Goal: Task Accomplishment & Management: Manage account settings

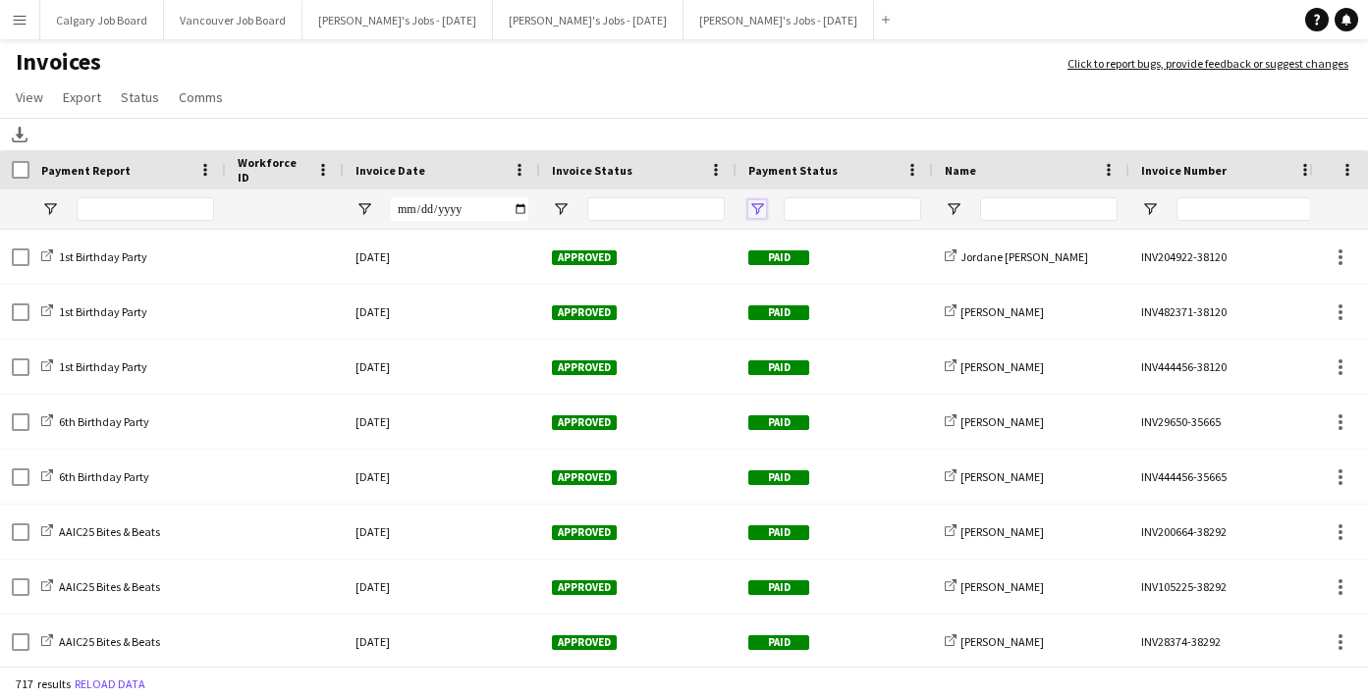
click at [758, 213] on span "Open Filter Menu" at bounding box center [758, 209] width 18 height 18
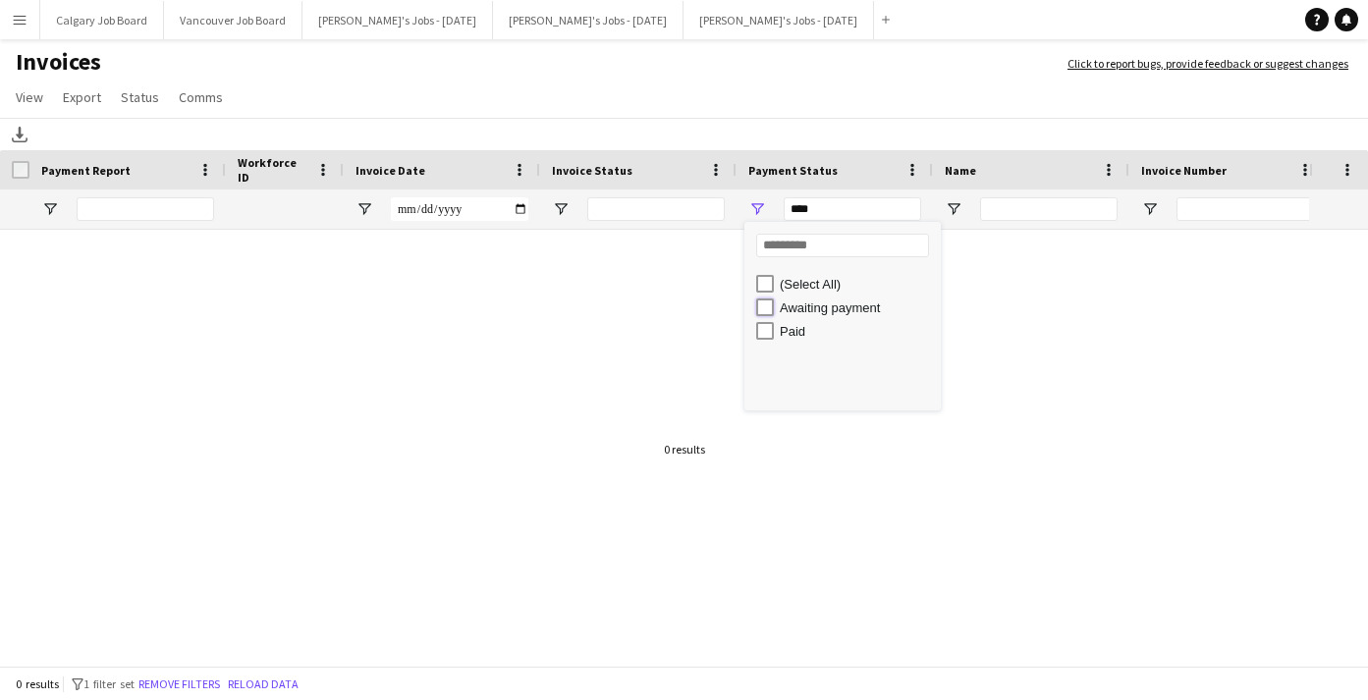
type input "**********"
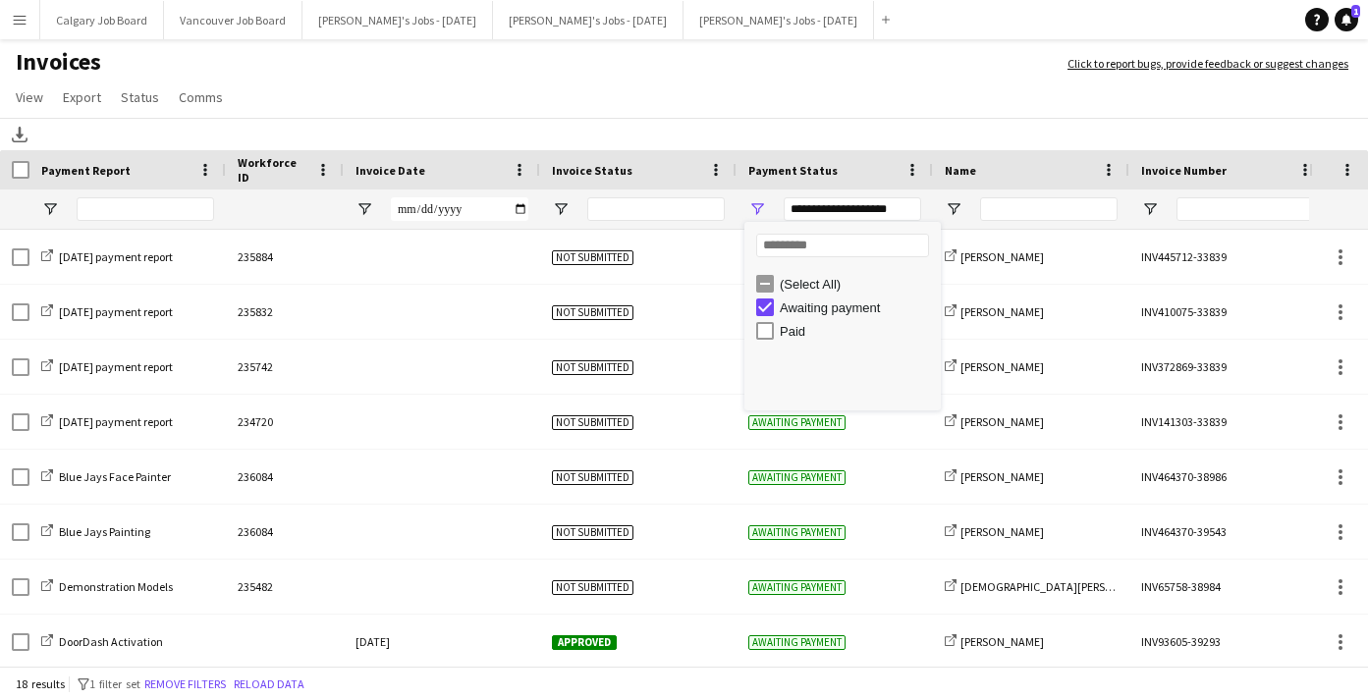
click at [730, 97] on app-page-menu "View Customise view Customise filters Reset Filters Reset View Reset All Export…" at bounding box center [684, 99] width 1368 height 37
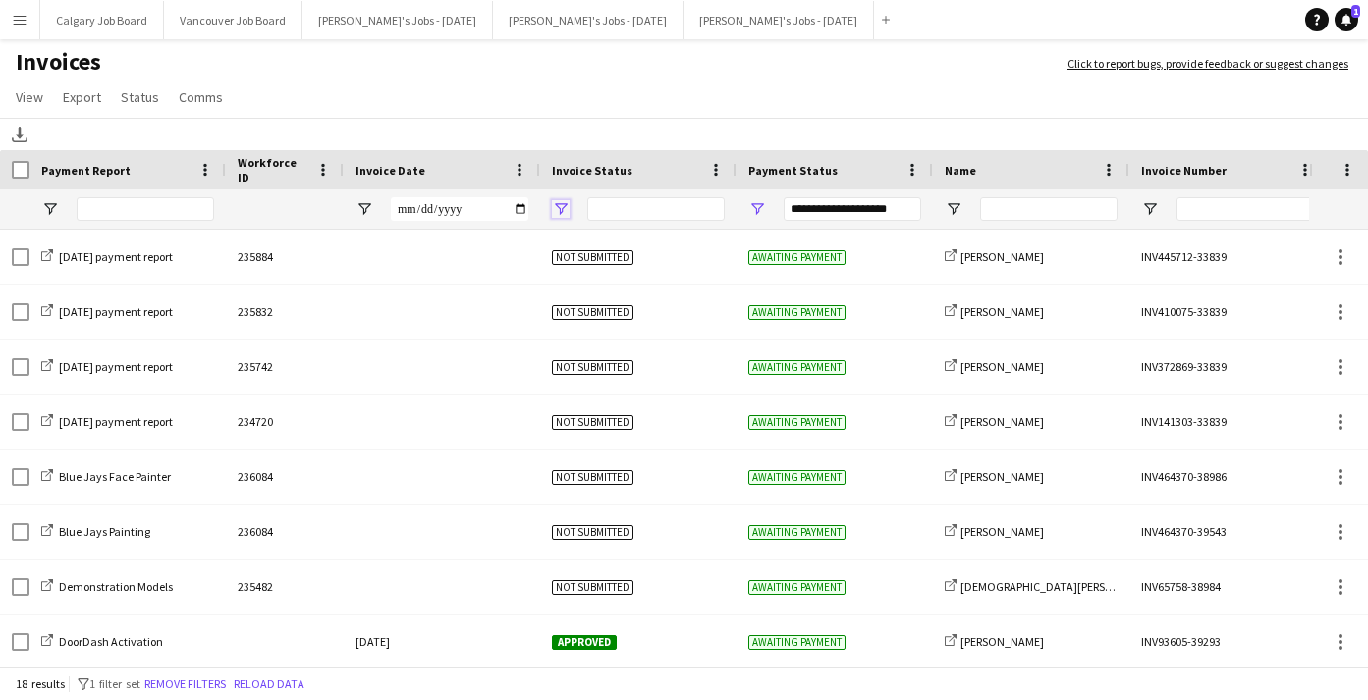
click at [561, 216] on span "Open Filter Menu" at bounding box center [561, 209] width 18 height 18
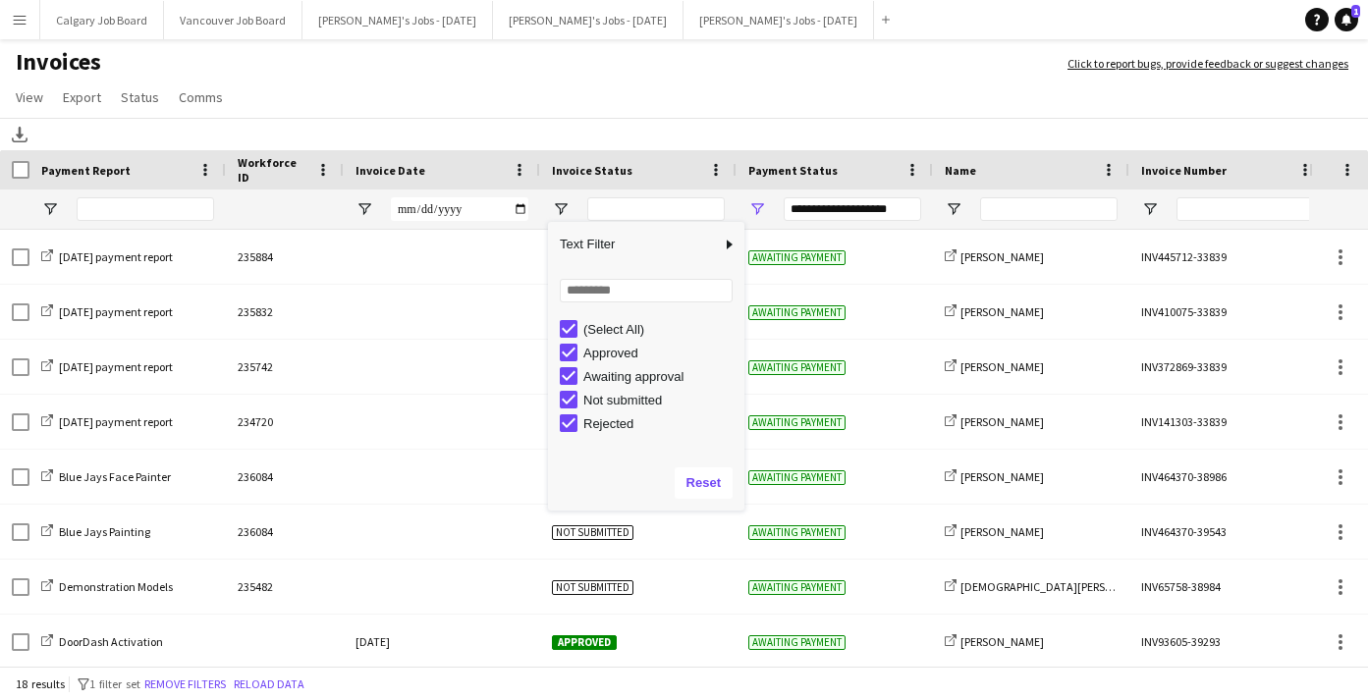
click at [574, 339] on div "(Select All)" at bounding box center [652, 329] width 185 height 24
type input "***"
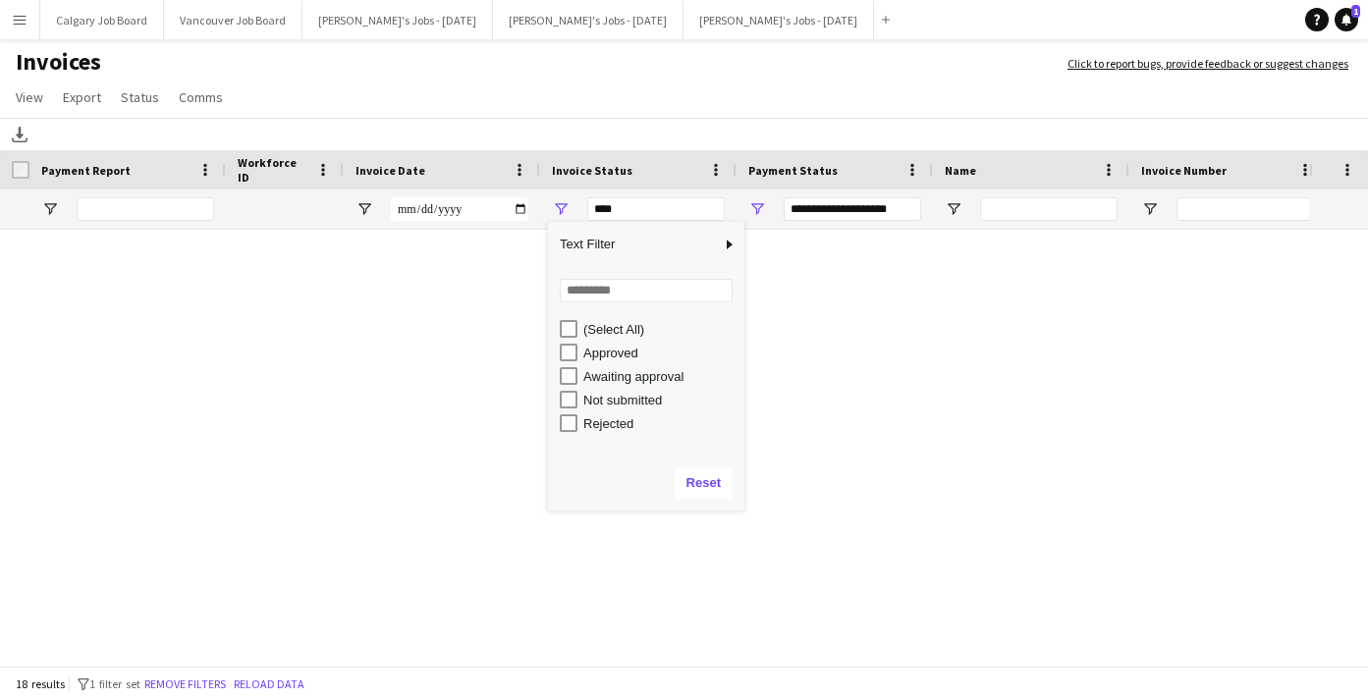
type input "***"
type input "**********"
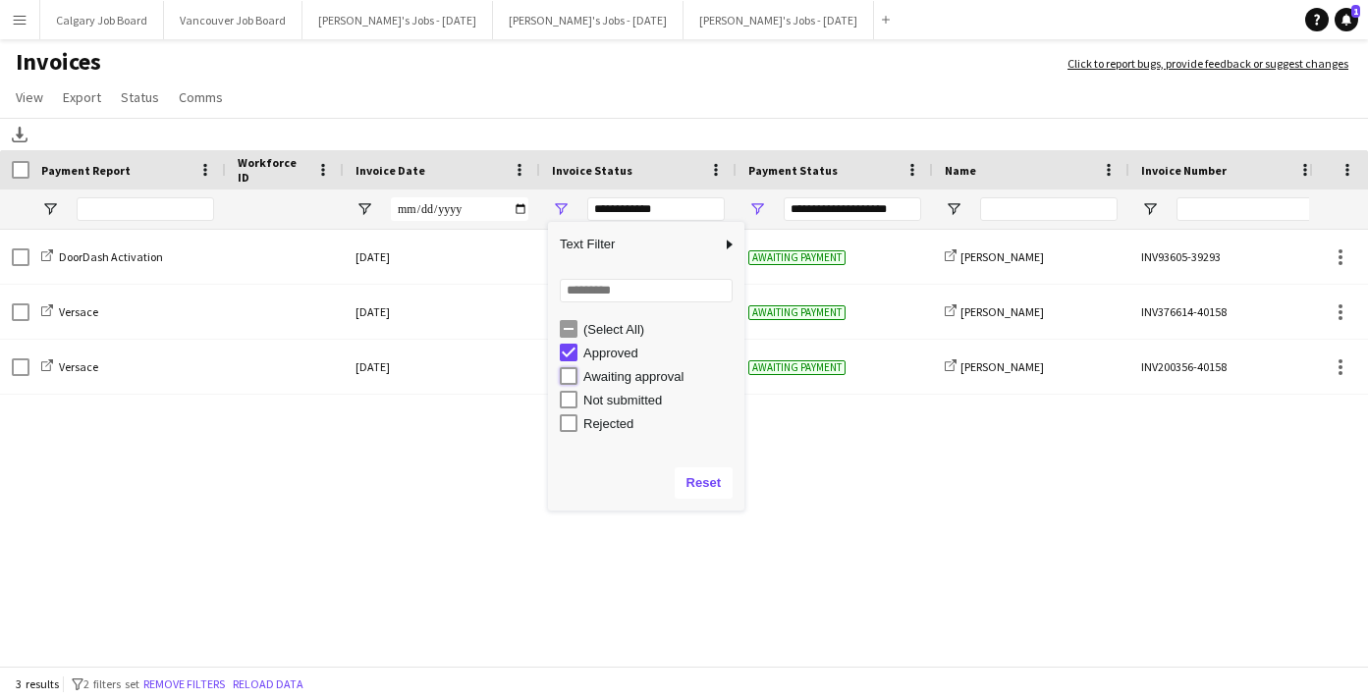
type input "**********"
click at [620, 102] on app-page-menu "View Customise view Customise filters Reset Filters Reset View Reset All Export…" at bounding box center [684, 99] width 1368 height 37
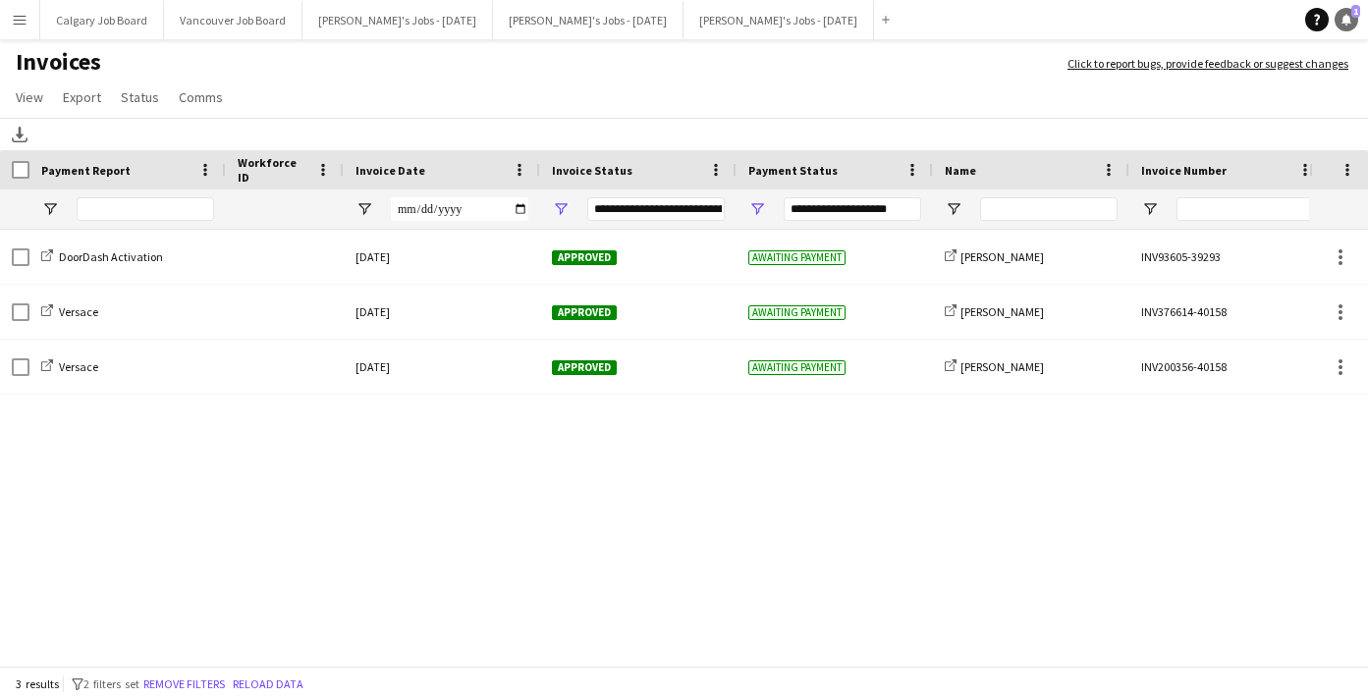
click at [1349, 20] on icon at bounding box center [1347, 19] width 10 height 10
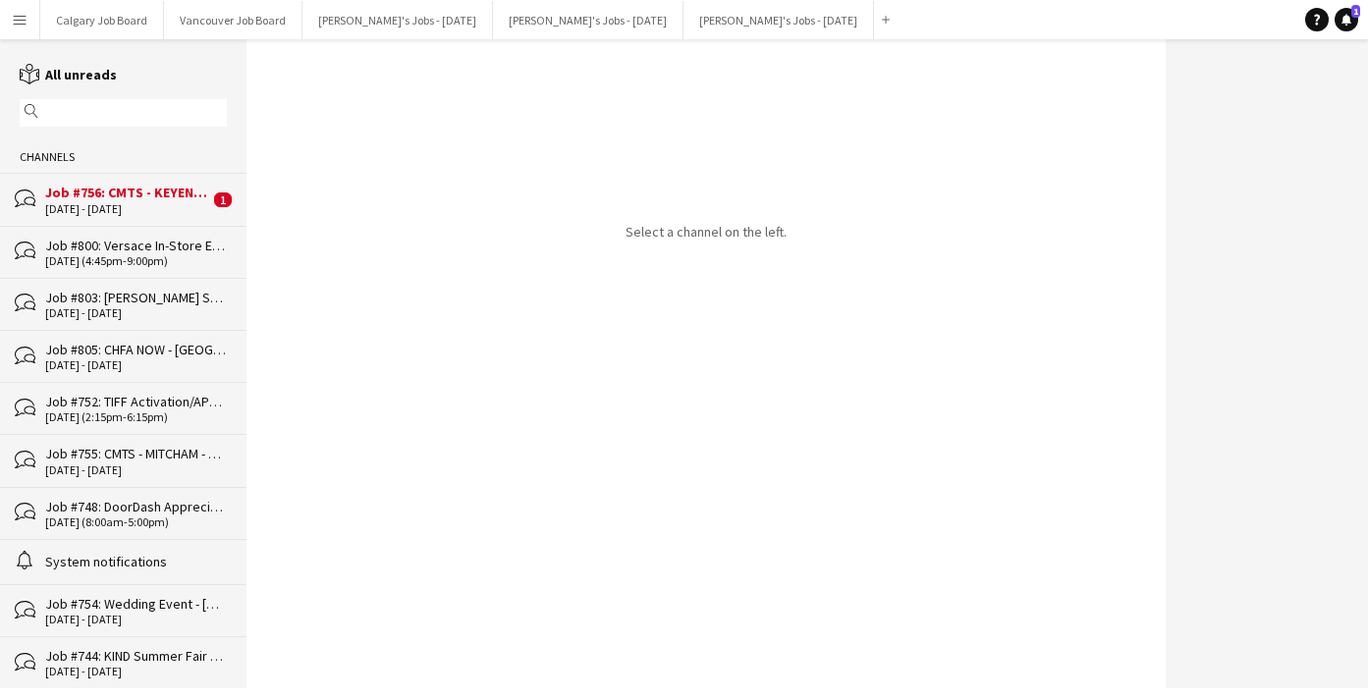
click at [124, 203] on div "[DATE] - [DATE]" at bounding box center [127, 209] width 164 height 14
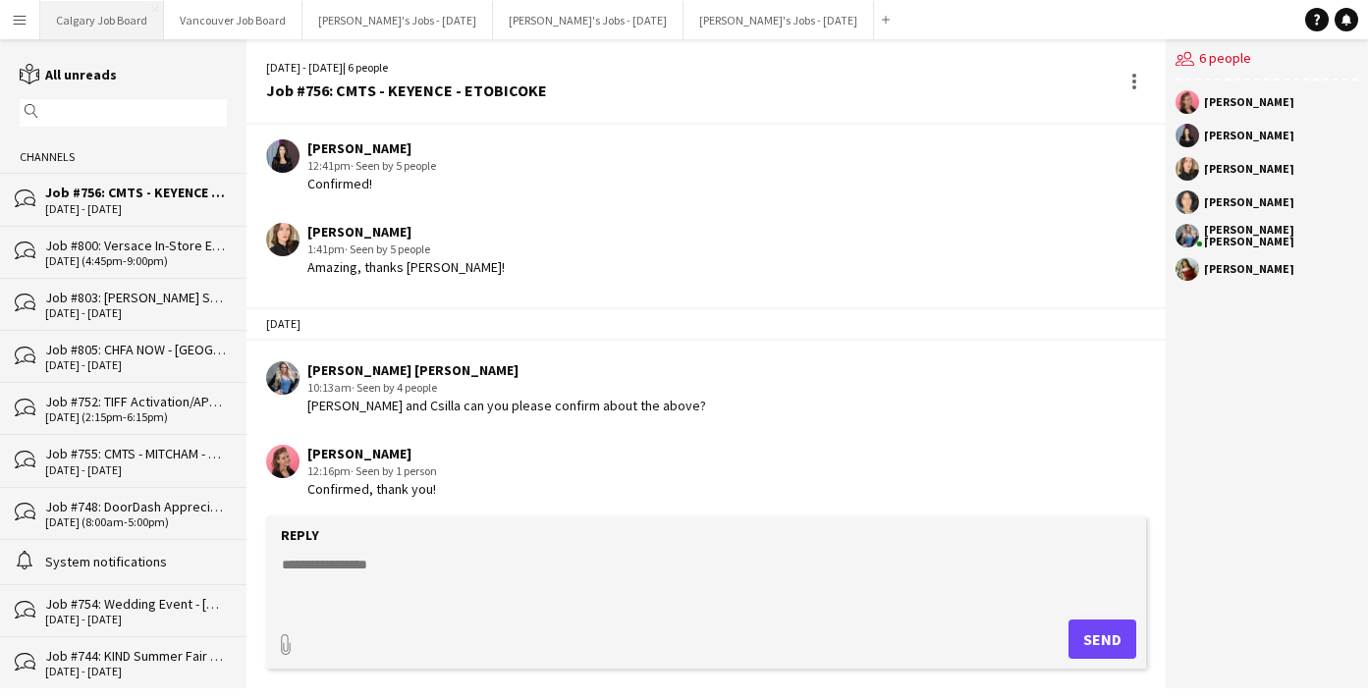
scroll to position [0, 1]
drag, startPoint x: 28, startPoint y: 18, endPoint x: 38, endPoint y: 40, distance: 25.0
click at [28, 18] on button "Menu" at bounding box center [19, 19] width 39 height 39
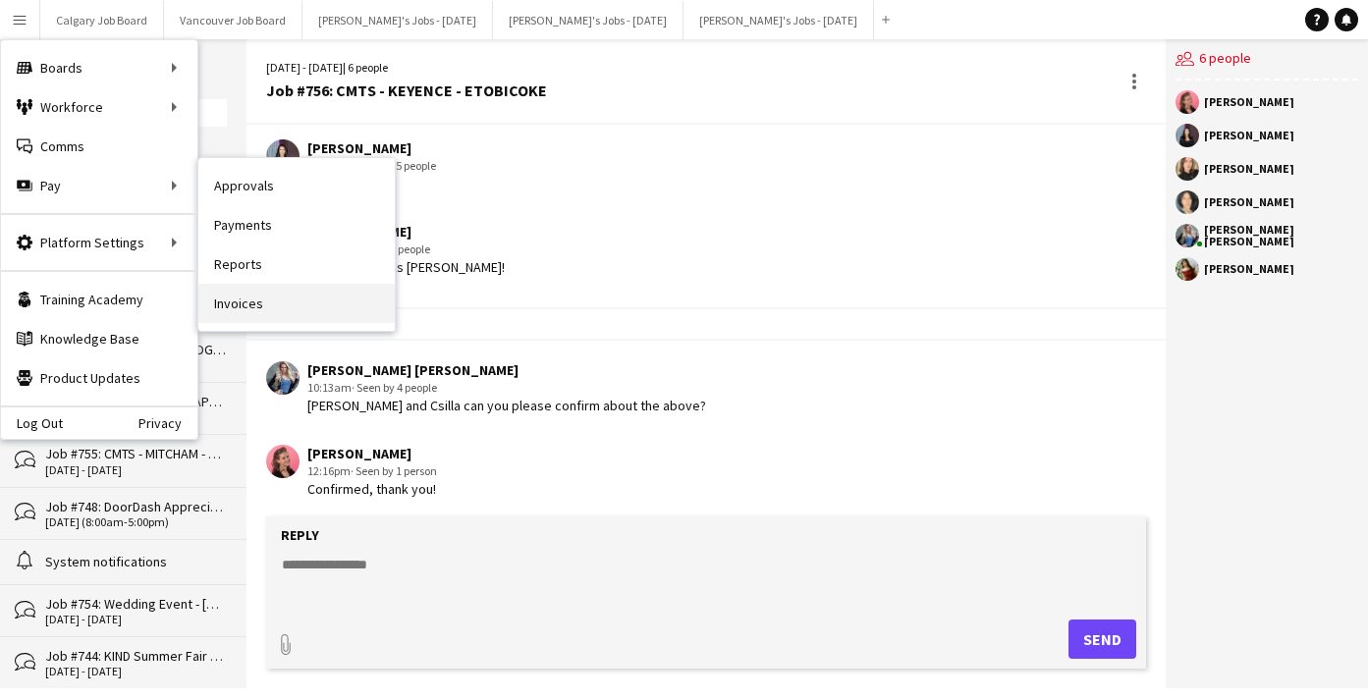
click at [257, 287] on link "Invoices" at bounding box center [296, 303] width 196 height 39
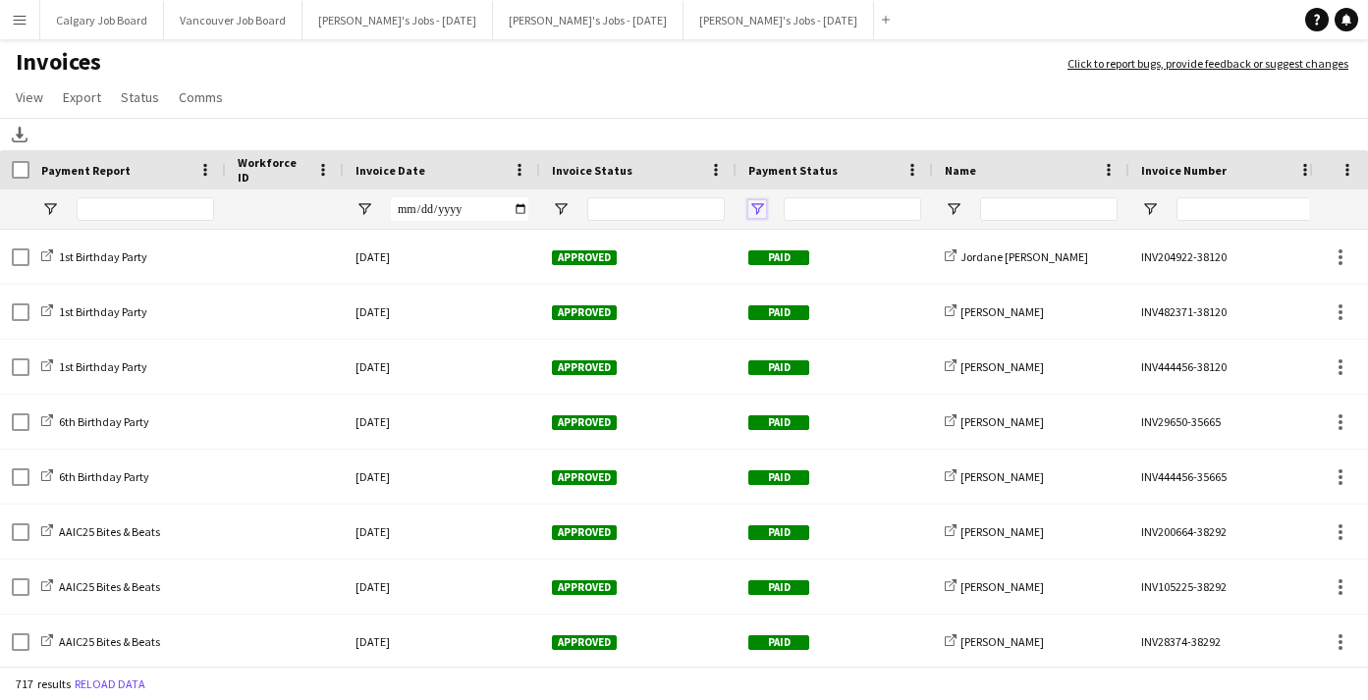
click at [753, 211] on span "Open Filter Menu" at bounding box center [758, 209] width 18 height 18
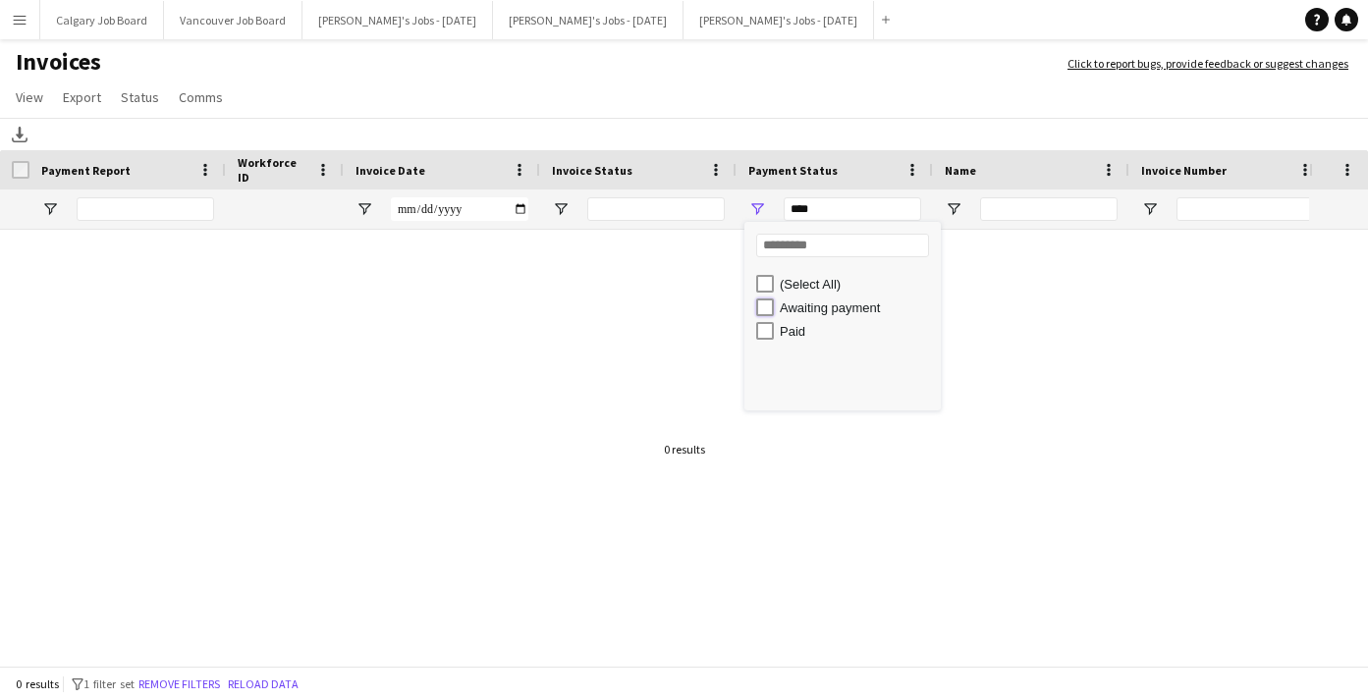
type input "**********"
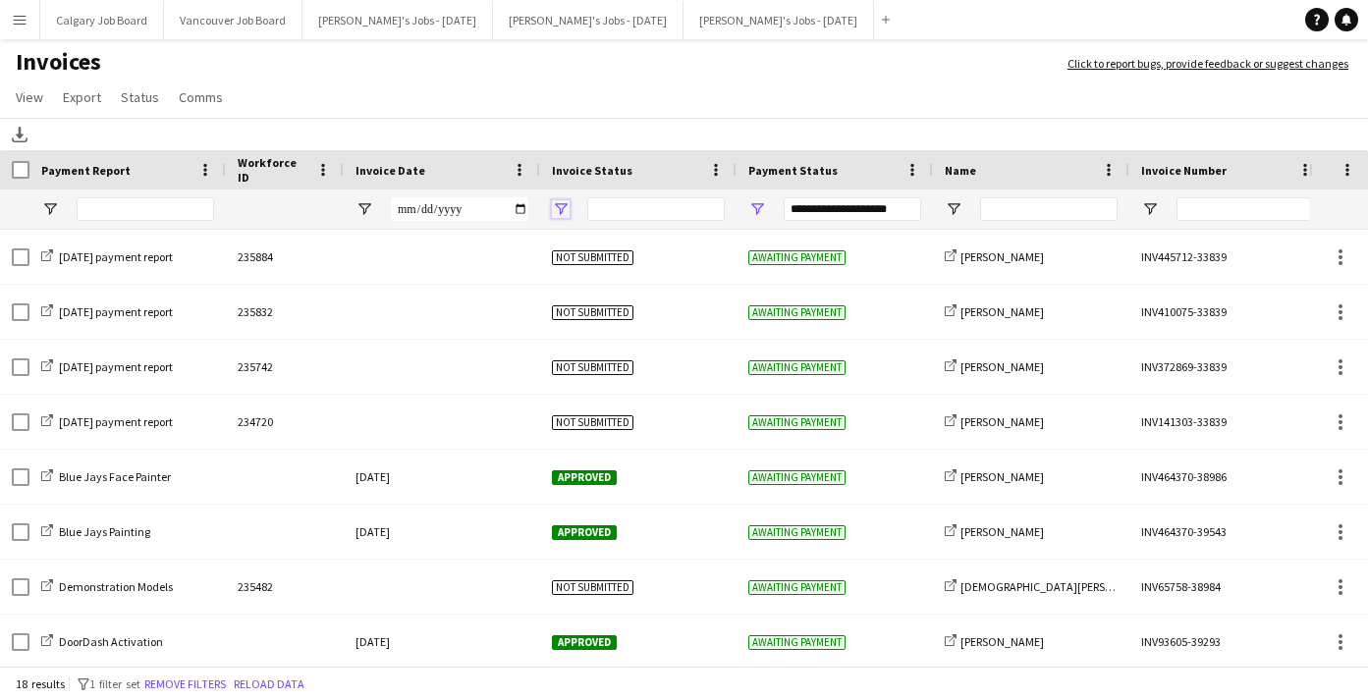
drag, startPoint x: 553, startPoint y: 201, endPoint x: 563, endPoint y: 214, distance: 16.1
click at [555, 202] on span "Open Filter Menu" at bounding box center [561, 209] width 18 height 18
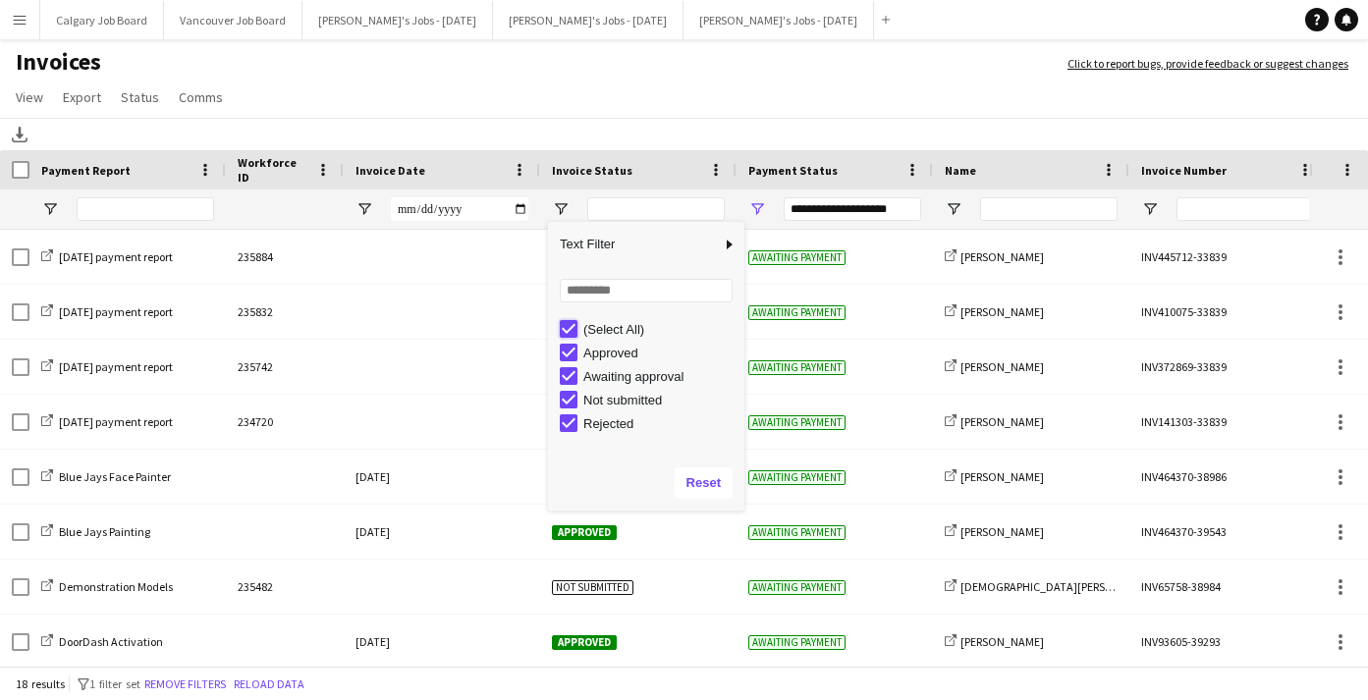
type input "***"
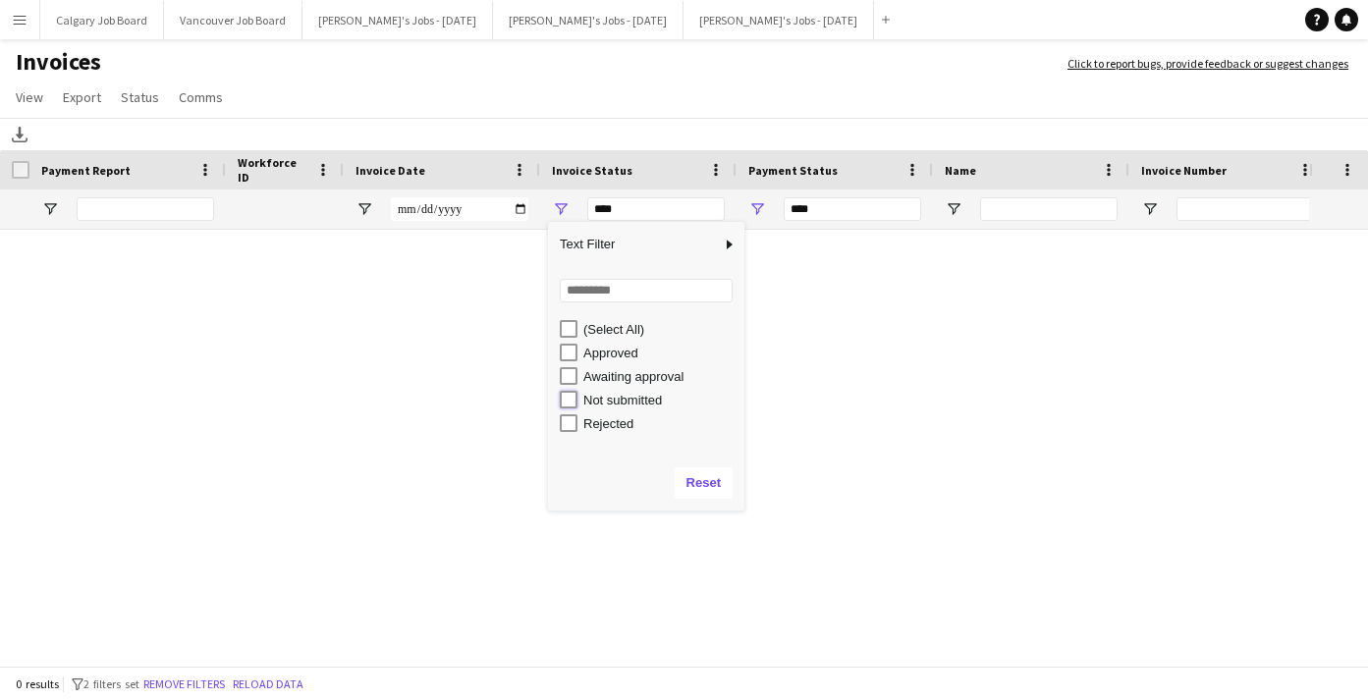
type input "**********"
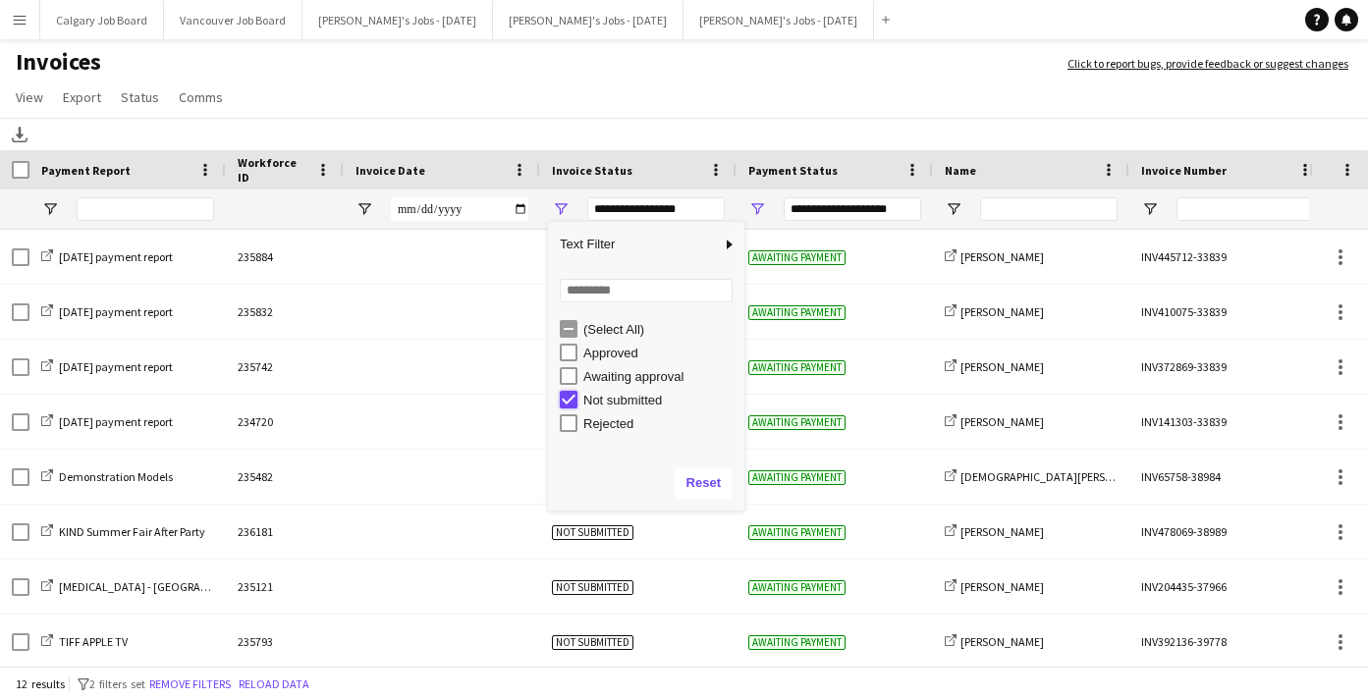
type input "***"
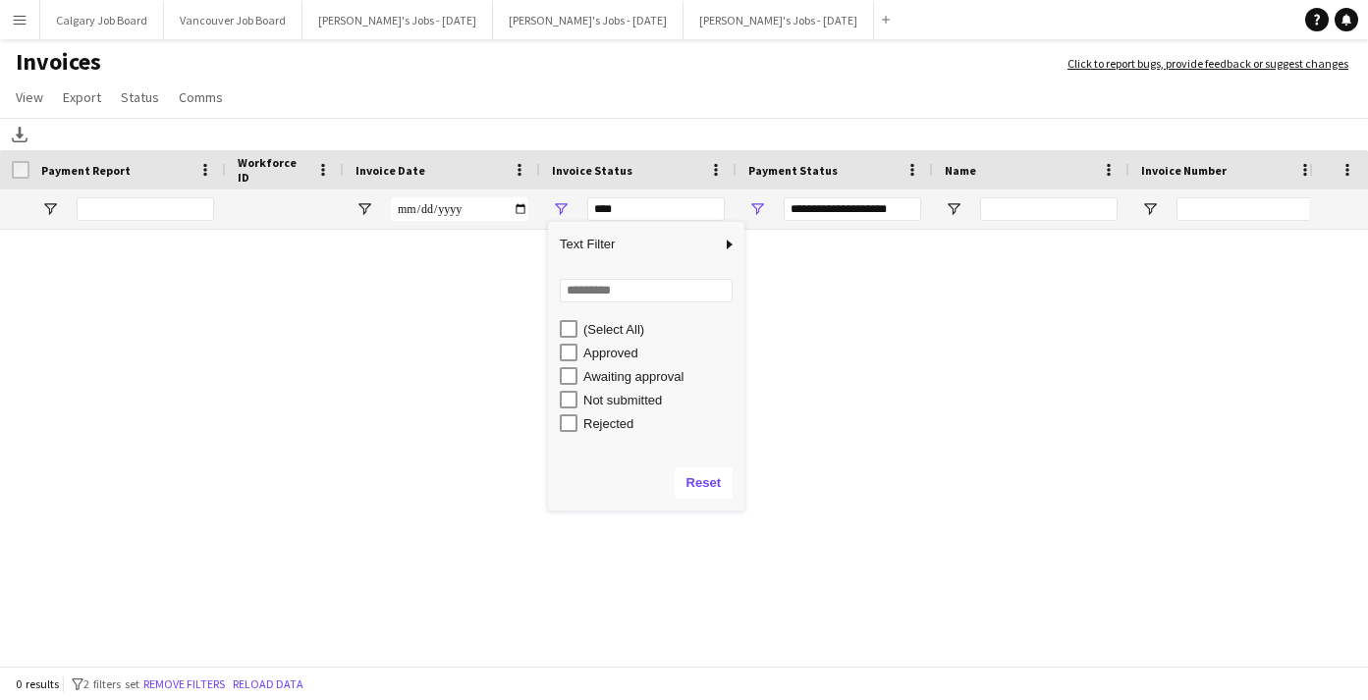
type input "***"
type input "**********"
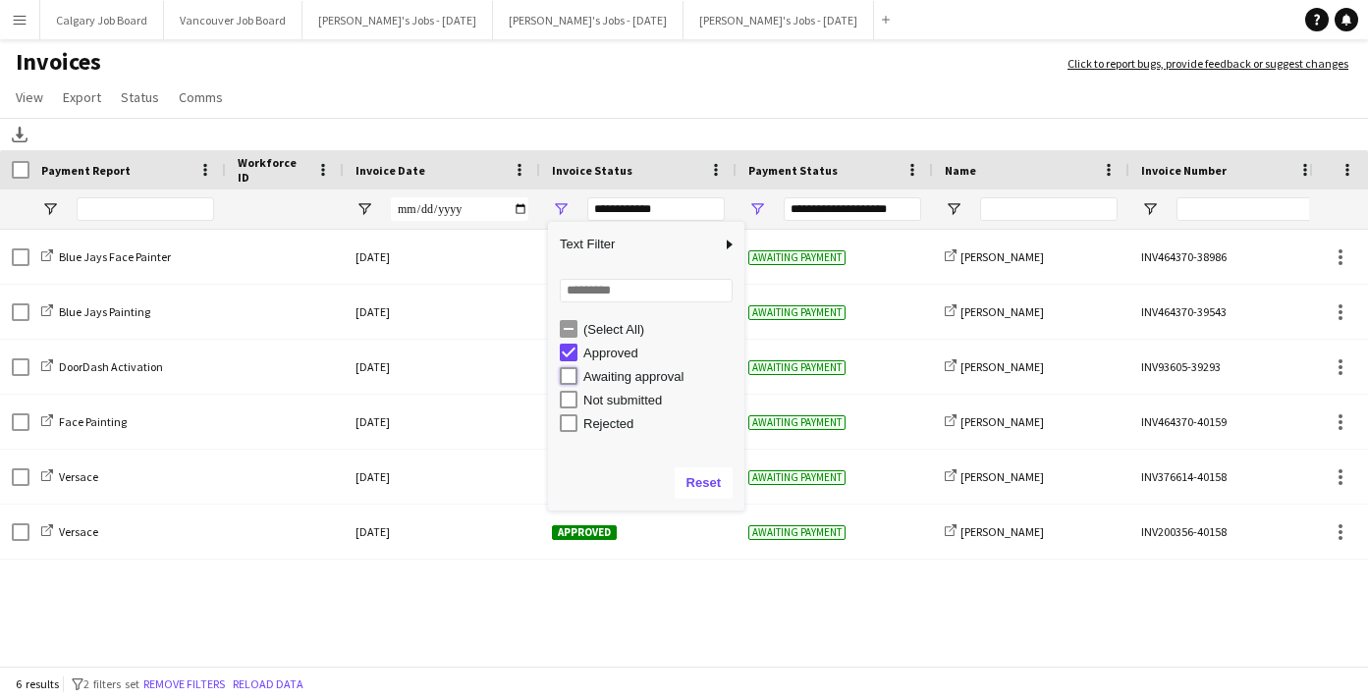
type input "**********"
click at [595, 51] on h1 "Invoices" at bounding box center [524, 63] width 1048 height 33
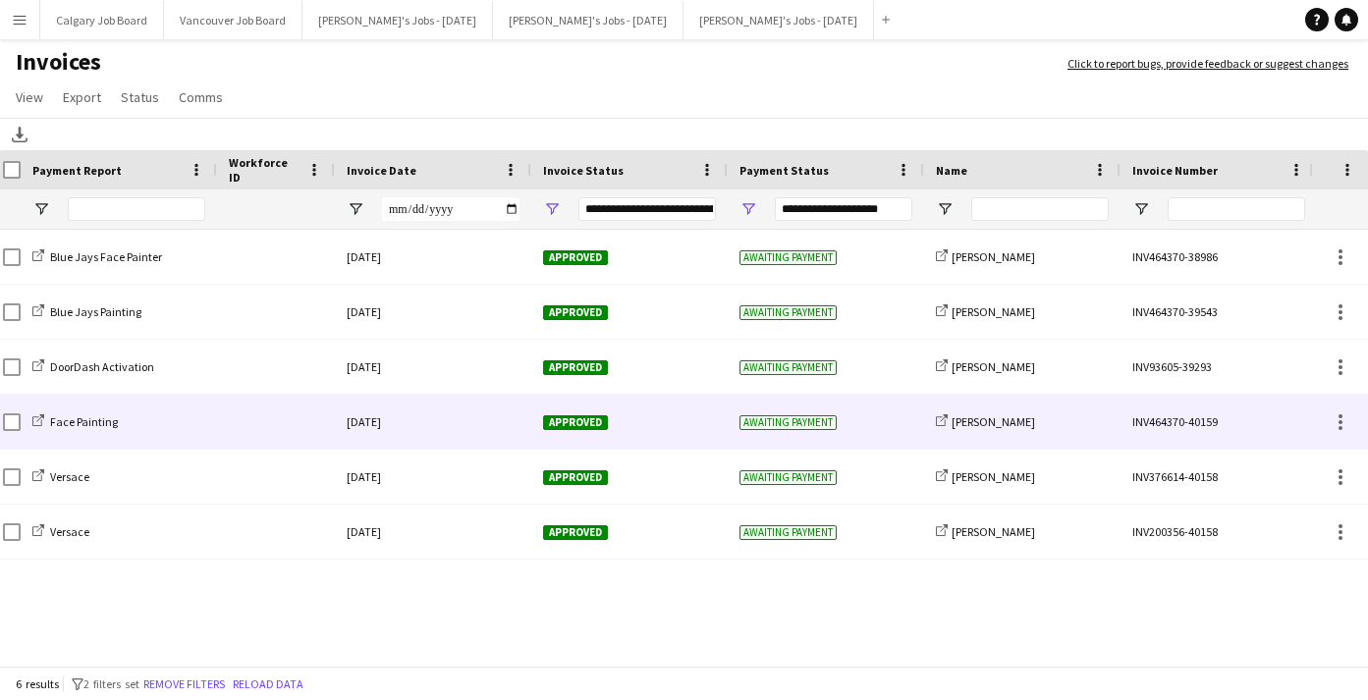
scroll to position [0, 10]
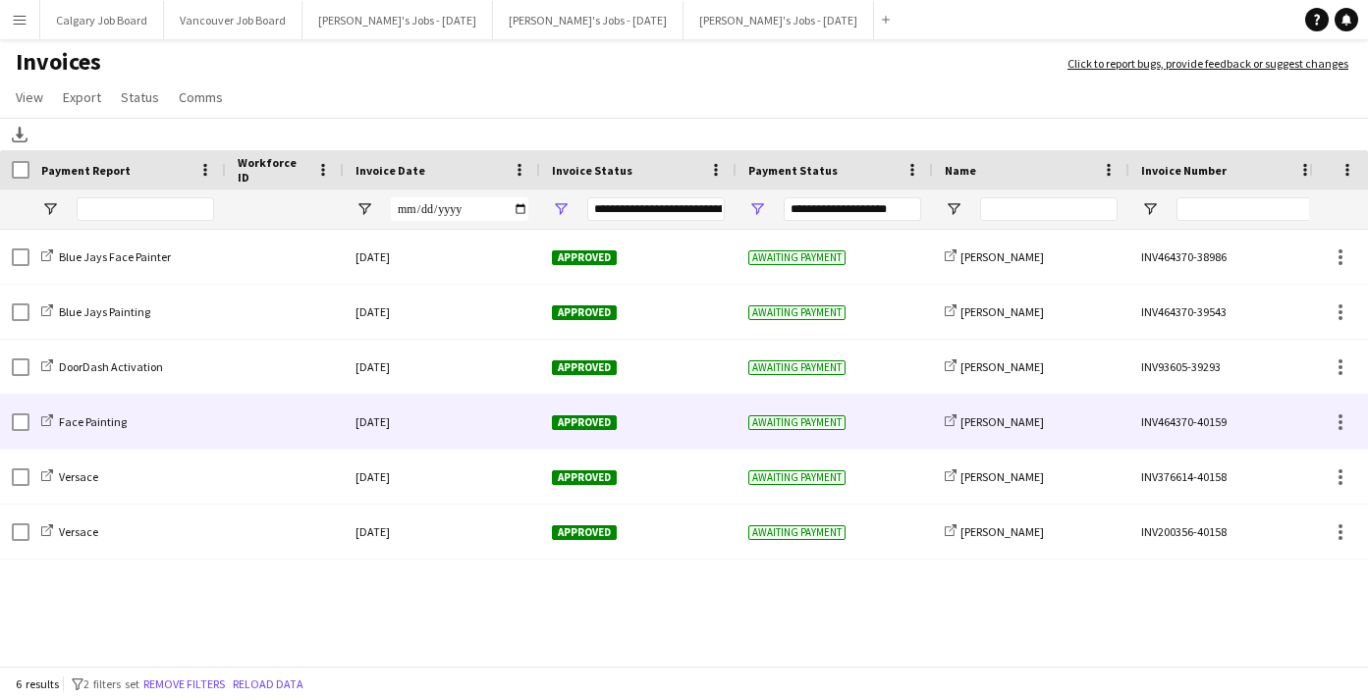
click at [898, 409] on div "Awaiting payment" at bounding box center [835, 422] width 196 height 54
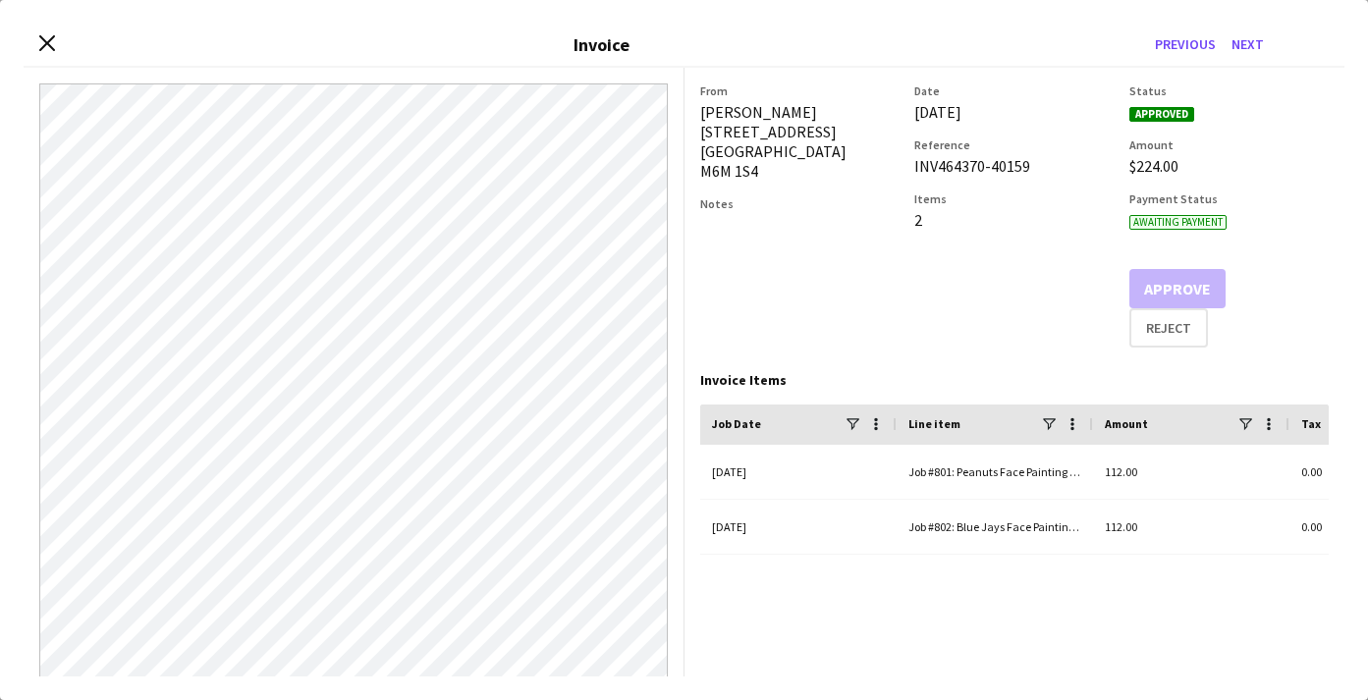
click at [28, 33] on div "Close invoice dialog Invoice Previous Next" at bounding box center [684, 46] width 1321 height 44
click at [44, 39] on icon at bounding box center [46, 43] width 19 height 19
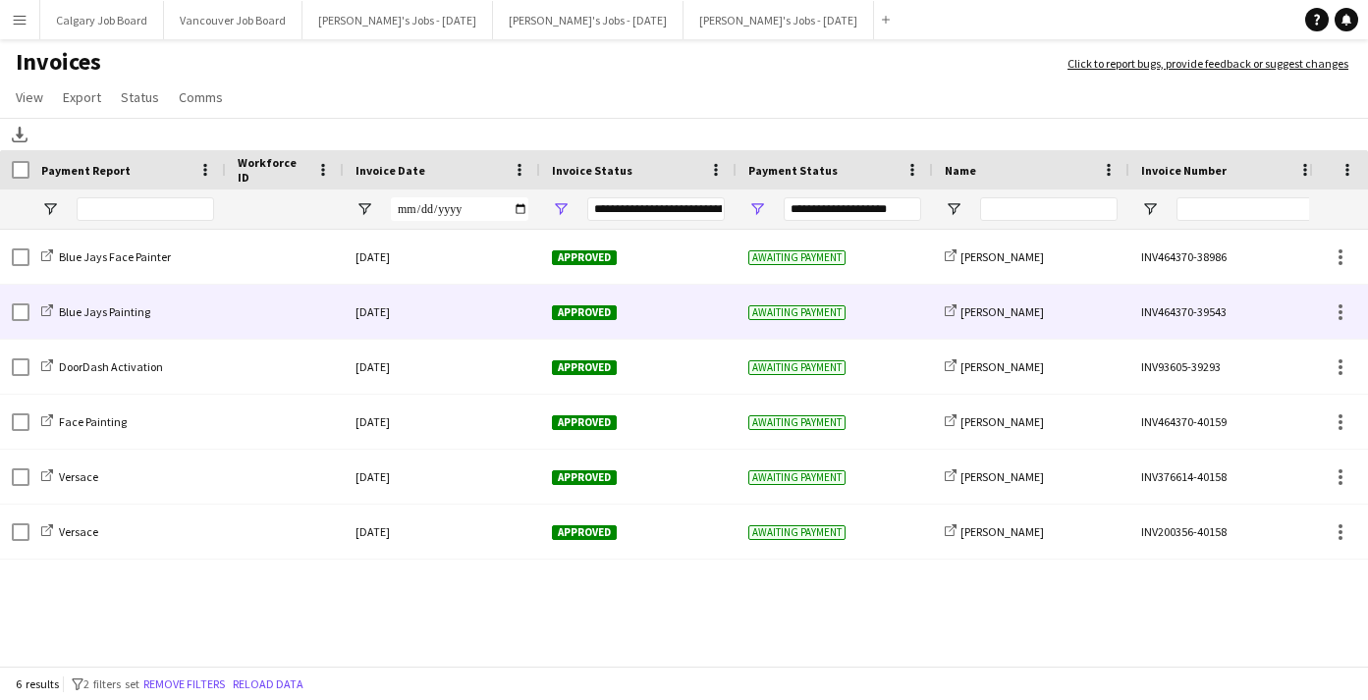
click at [689, 321] on div "Approved" at bounding box center [638, 312] width 196 height 54
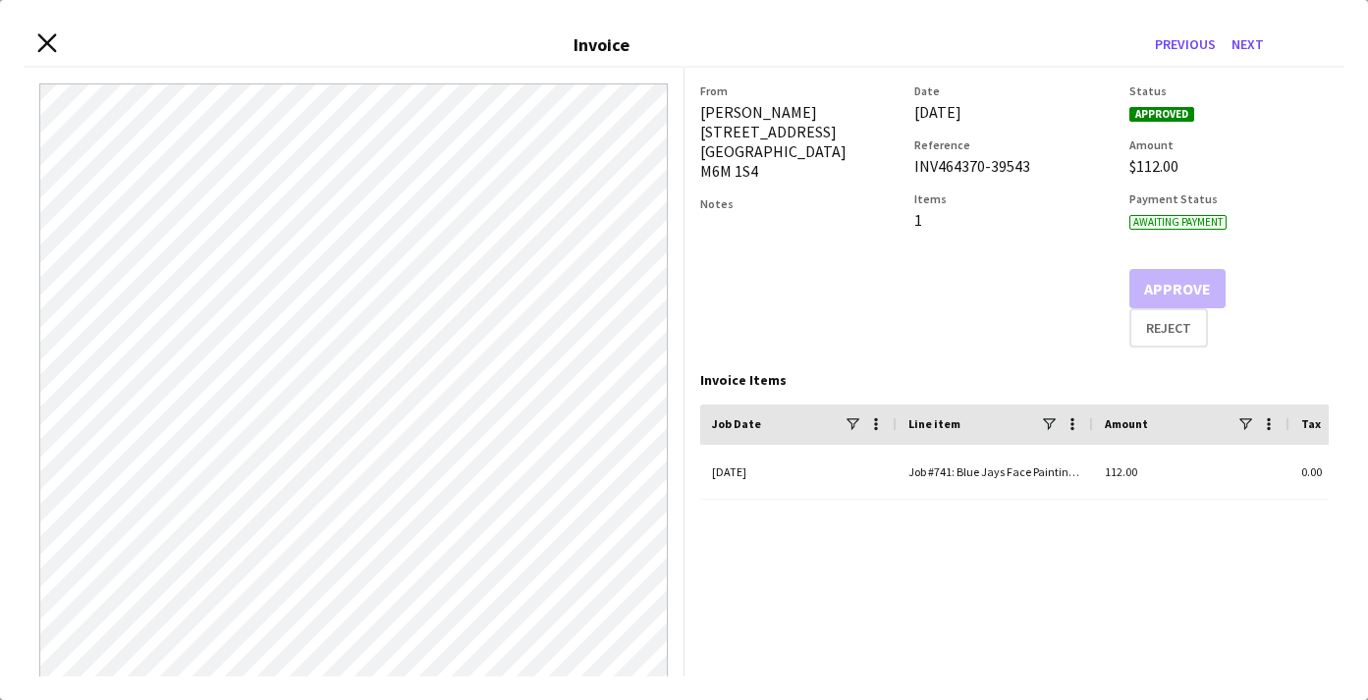
click at [42, 42] on icon "Close invoice dialog" at bounding box center [46, 43] width 19 height 19
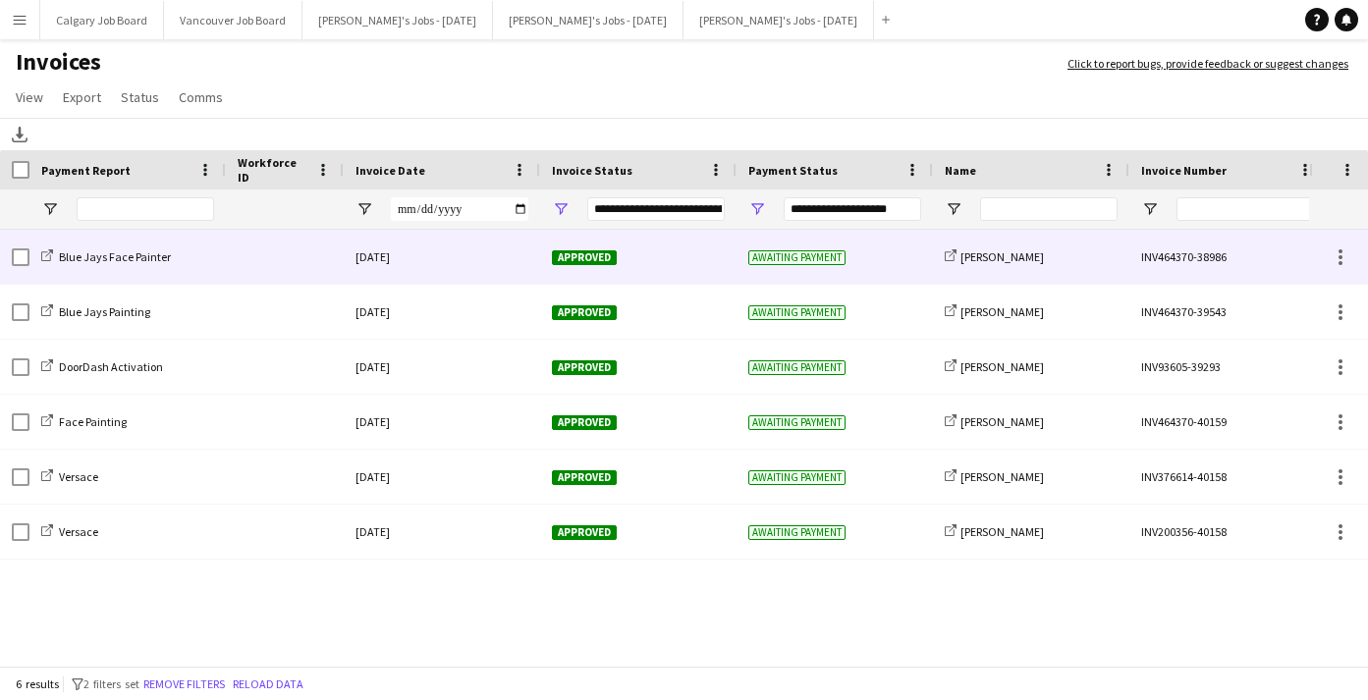
click at [673, 241] on div "Approved" at bounding box center [638, 257] width 196 height 54
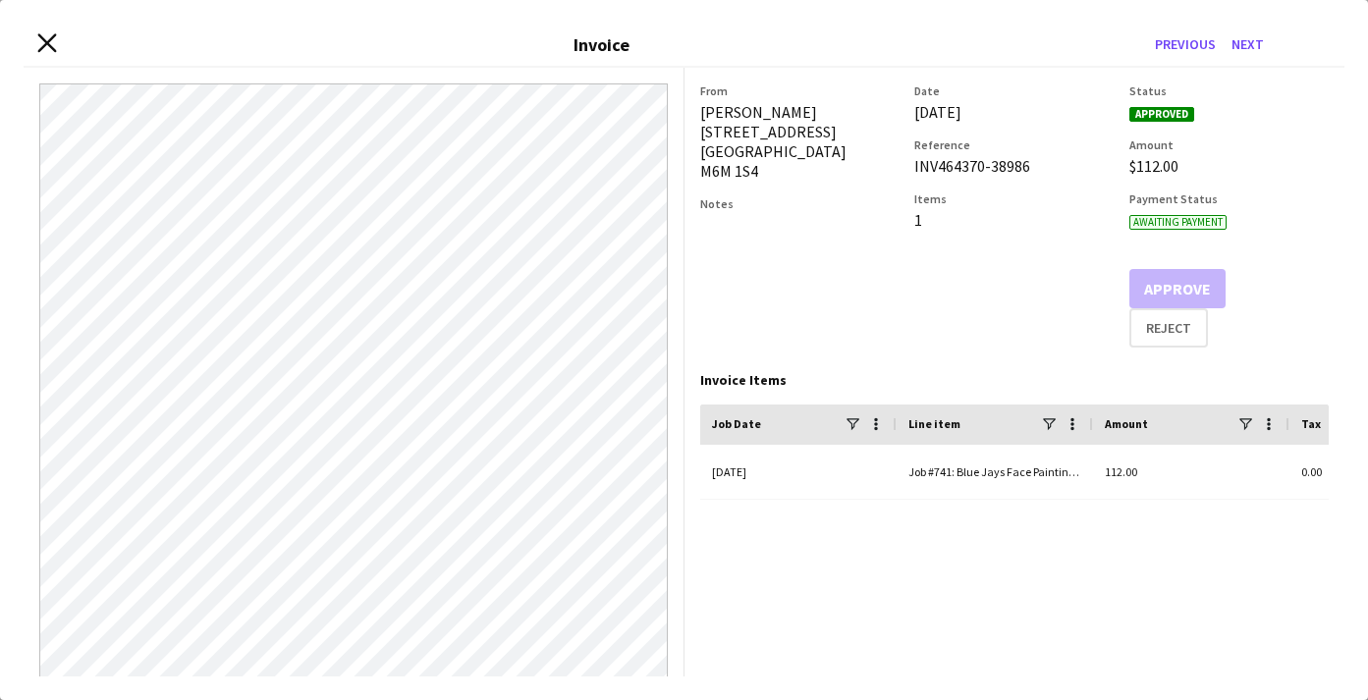
click at [48, 43] on icon at bounding box center [46, 43] width 19 height 19
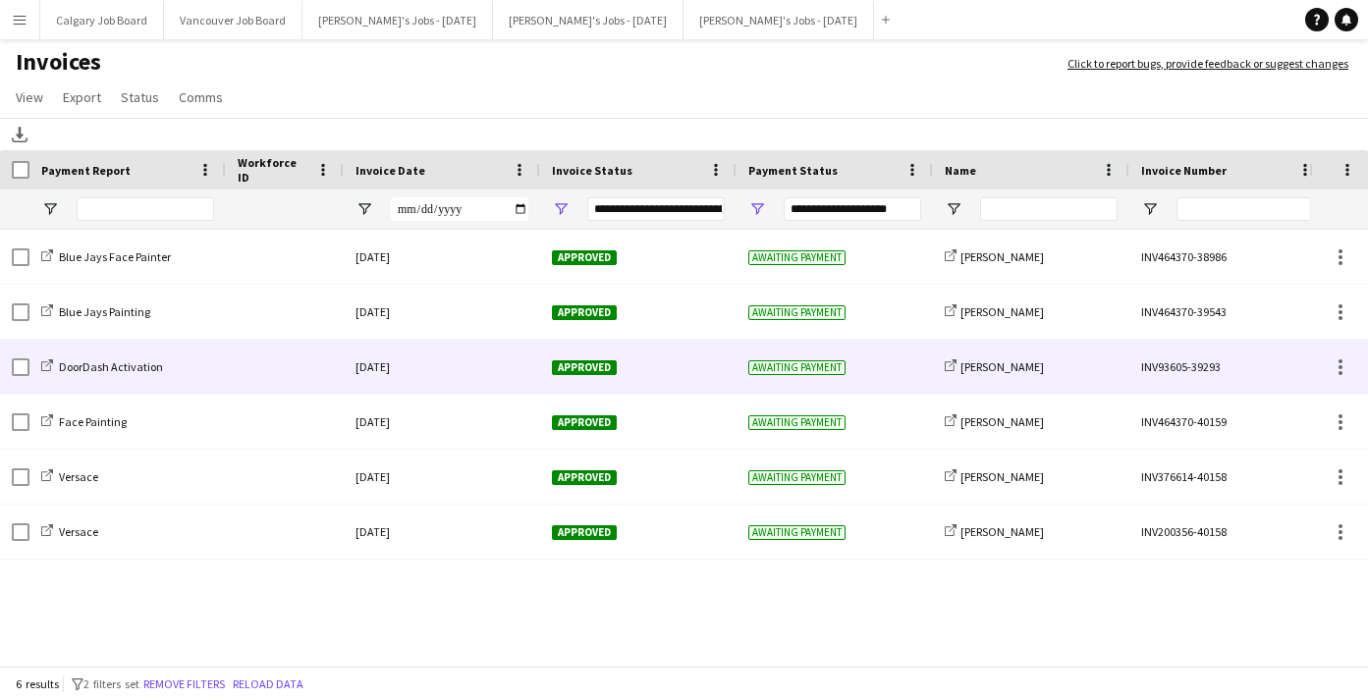
click at [368, 389] on div "[DATE]" at bounding box center [442, 367] width 196 height 54
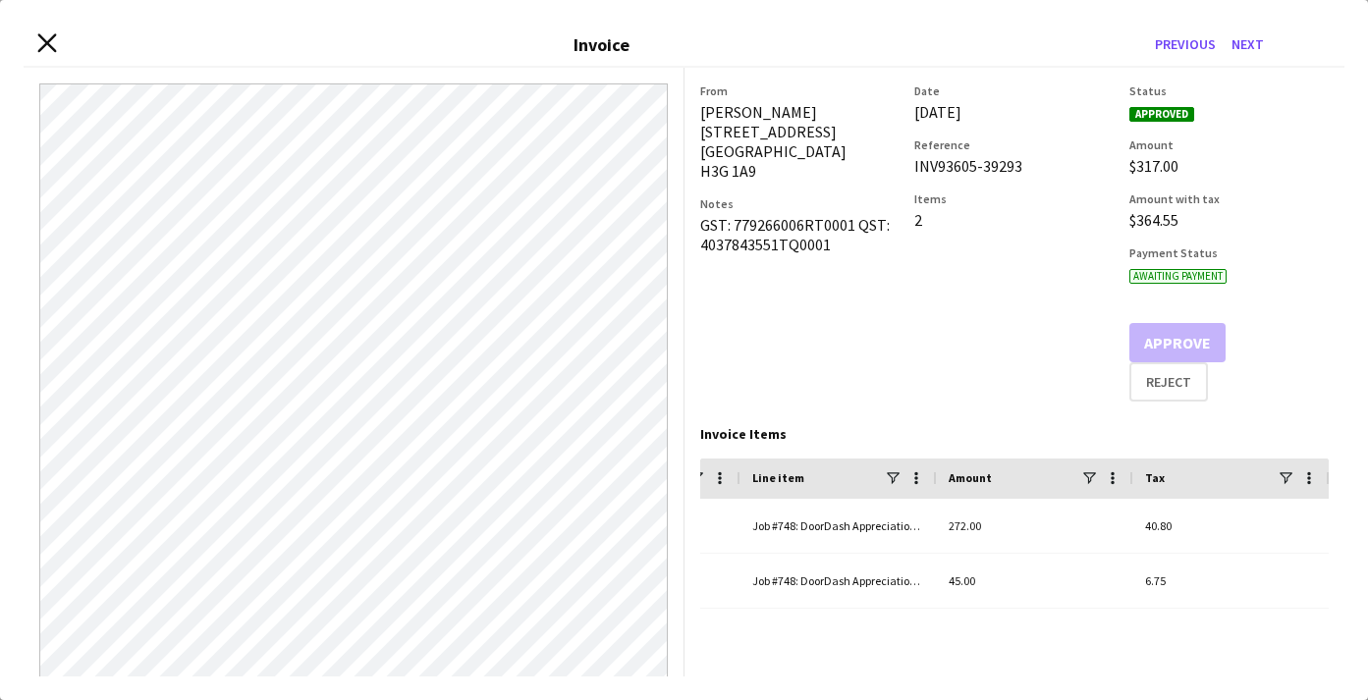
click at [47, 49] on icon "Close invoice dialog" at bounding box center [46, 43] width 19 height 19
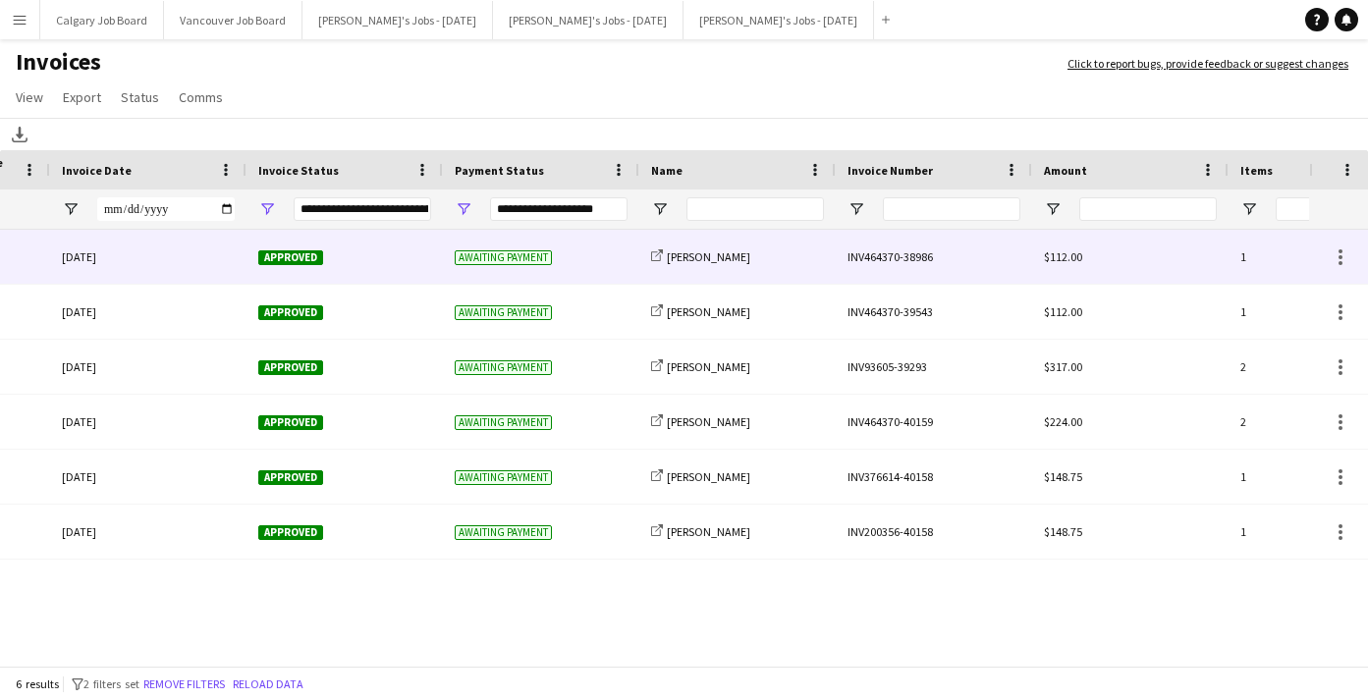
scroll to position [0, 309]
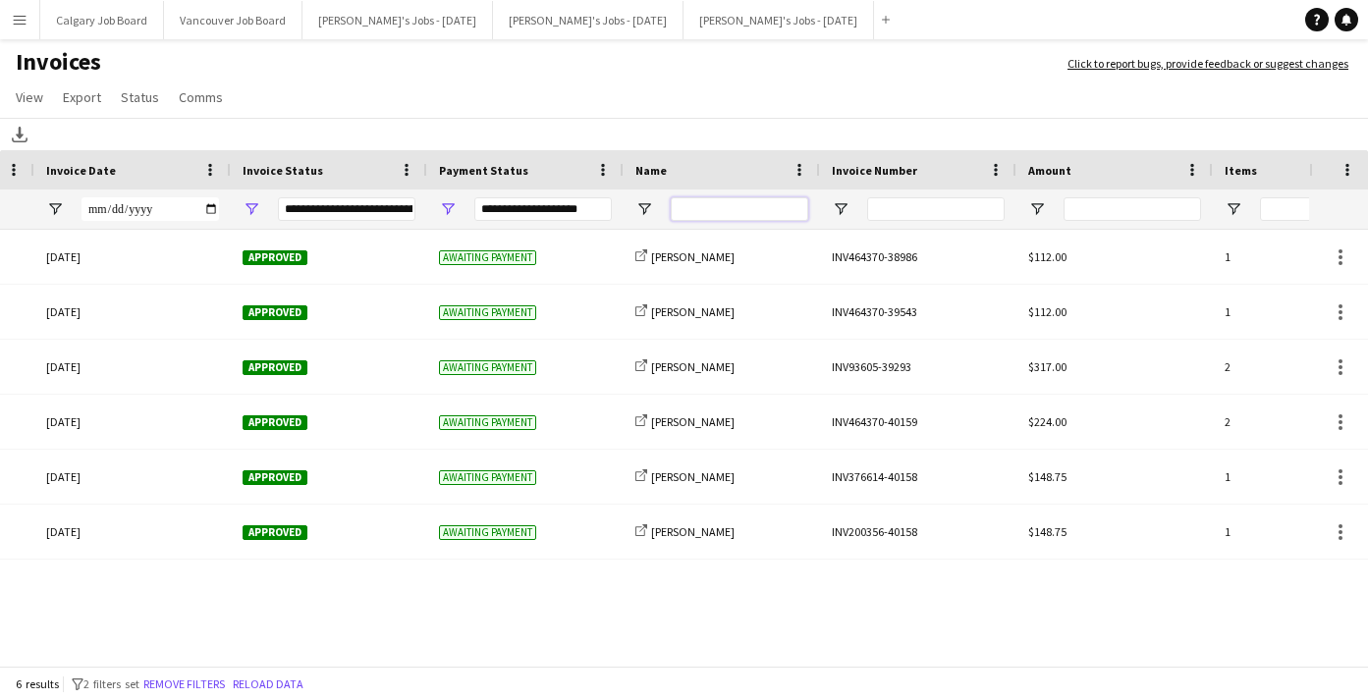
click at [754, 209] on input "Name Filter Input" at bounding box center [740, 209] width 138 height 24
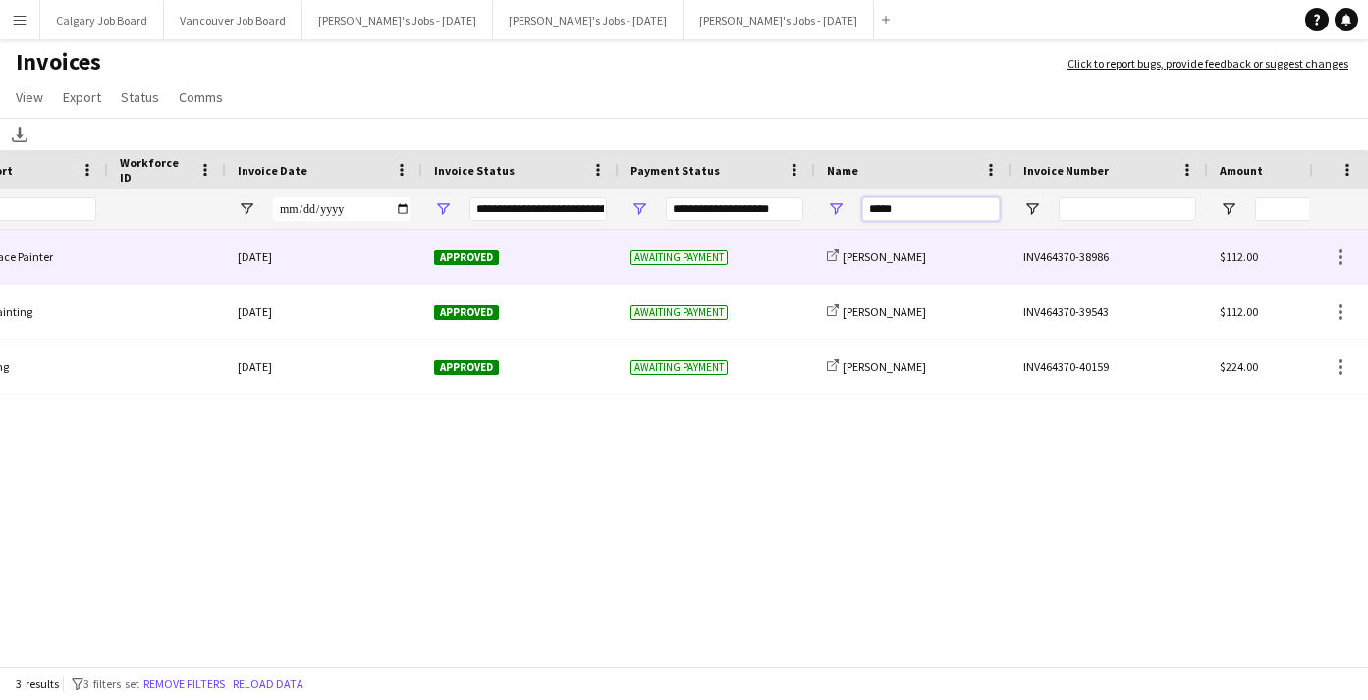
scroll to position [0, -5]
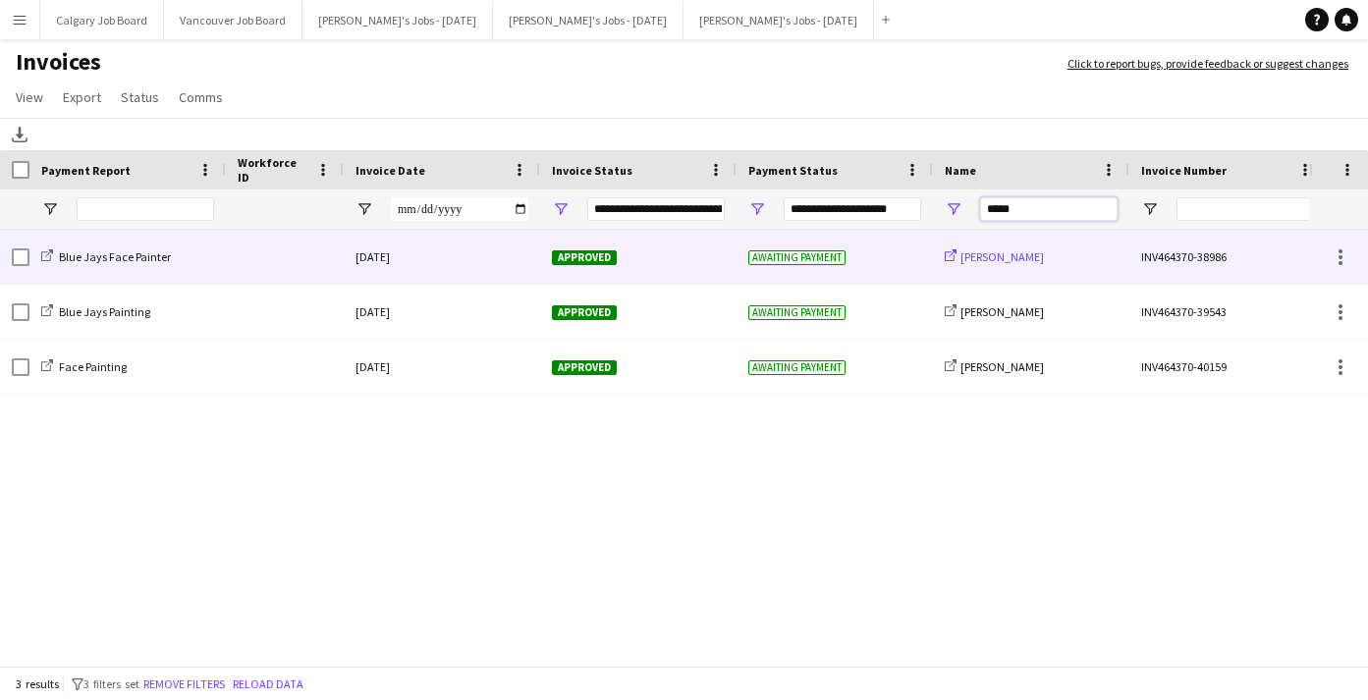
type input "*****"
click at [1007, 258] on span "[PERSON_NAME]" at bounding box center [1002, 257] width 83 height 15
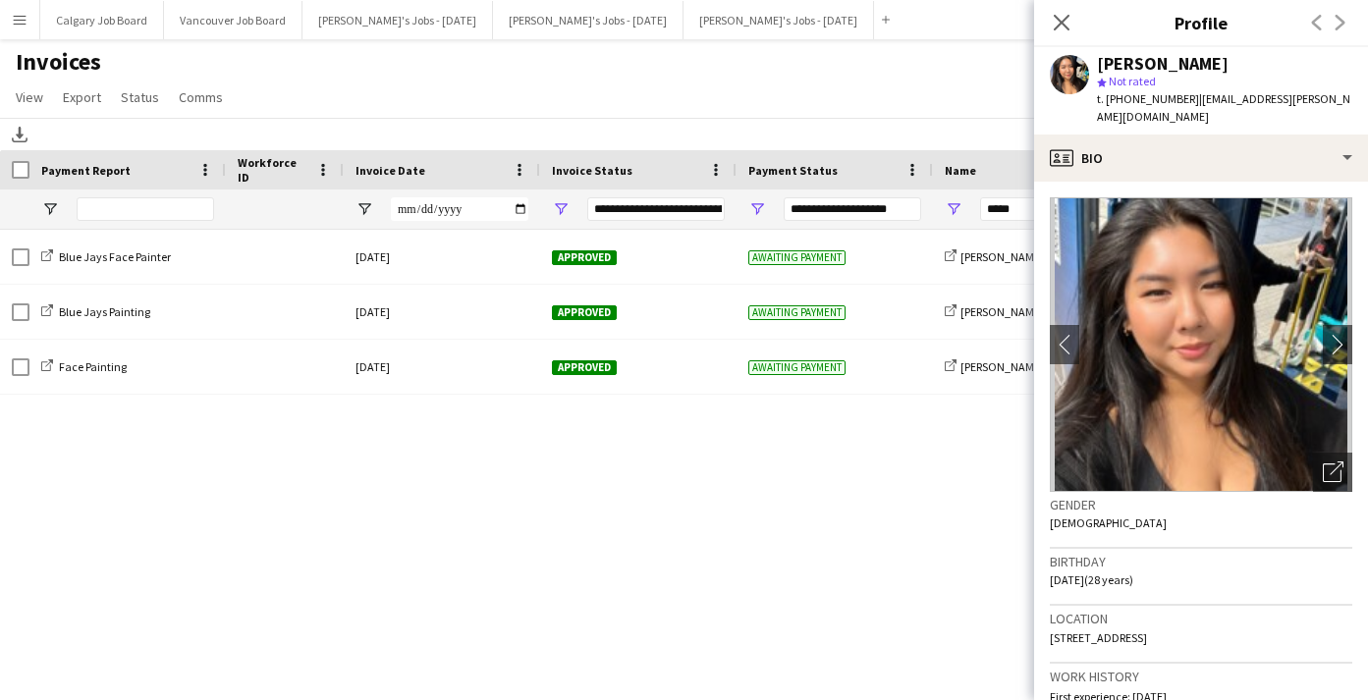
drag, startPoint x: 1187, startPoint y: 99, endPoint x: 1333, endPoint y: 97, distance: 146.4
click at [1333, 97] on app-profile-header "[PERSON_NAME] star Not rated t. [PHONE_NUMBER] | [EMAIL_ADDRESS][PERSON_NAME][D…" at bounding box center [1201, 90] width 334 height 87
copy span "[EMAIL_ADDRESS][PERSON_NAME][DOMAIN_NAME]"
click at [307, 96] on app-page-menu "View Customise view Customise filters Reset Filters Reset View Reset All Export…" at bounding box center [684, 99] width 1368 height 37
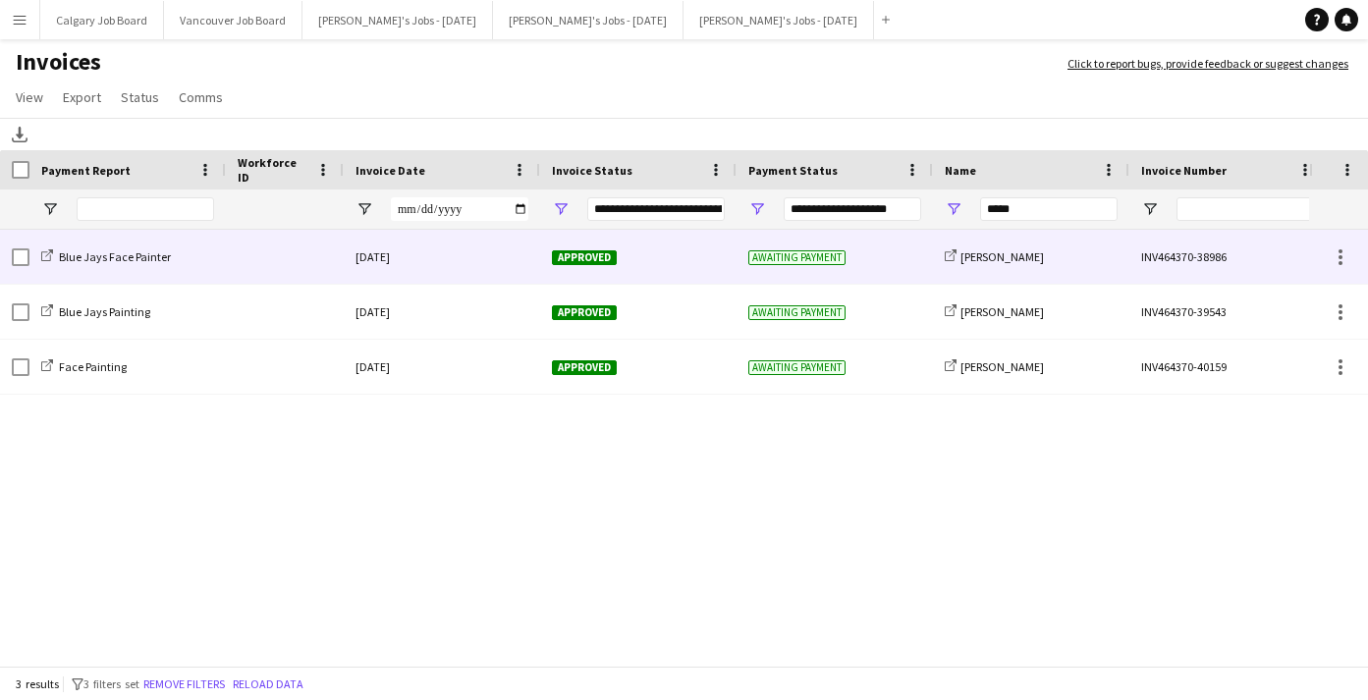
click at [299, 262] on div at bounding box center [285, 257] width 118 height 54
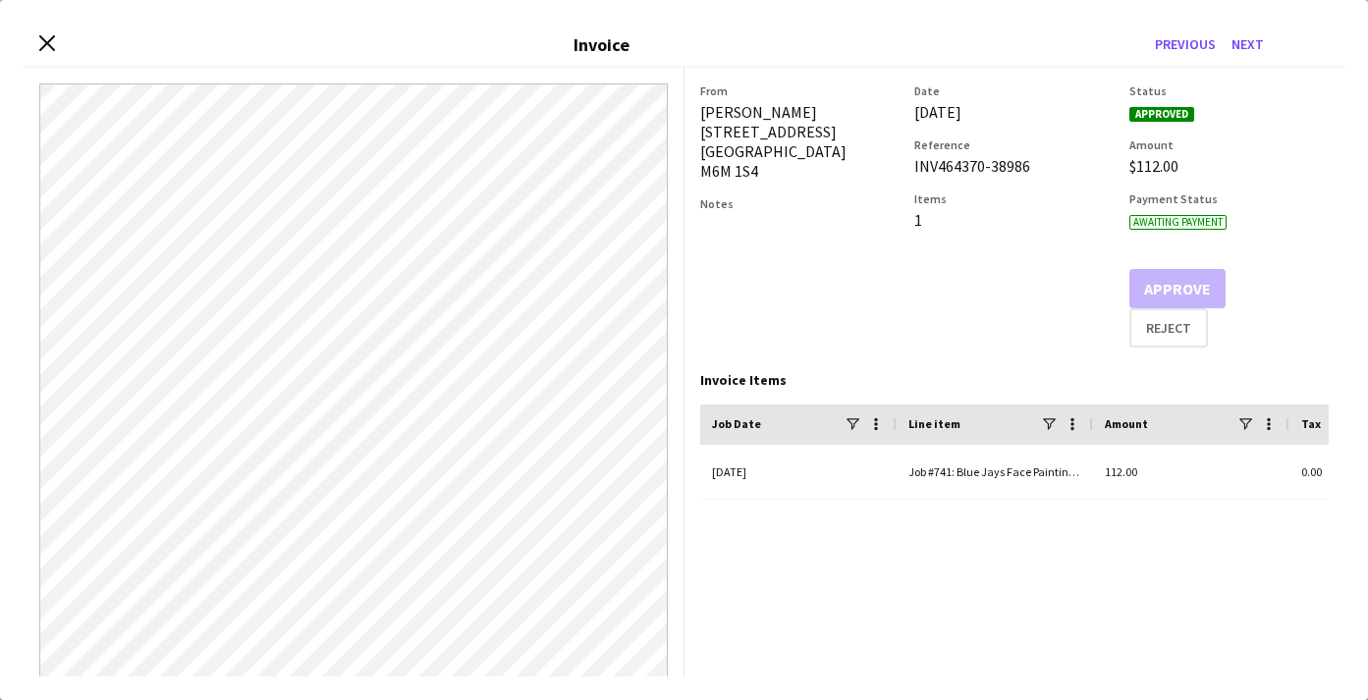
scroll to position [1, 0]
click at [52, 46] on icon "Close invoice dialog" at bounding box center [46, 43] width 19 height 19
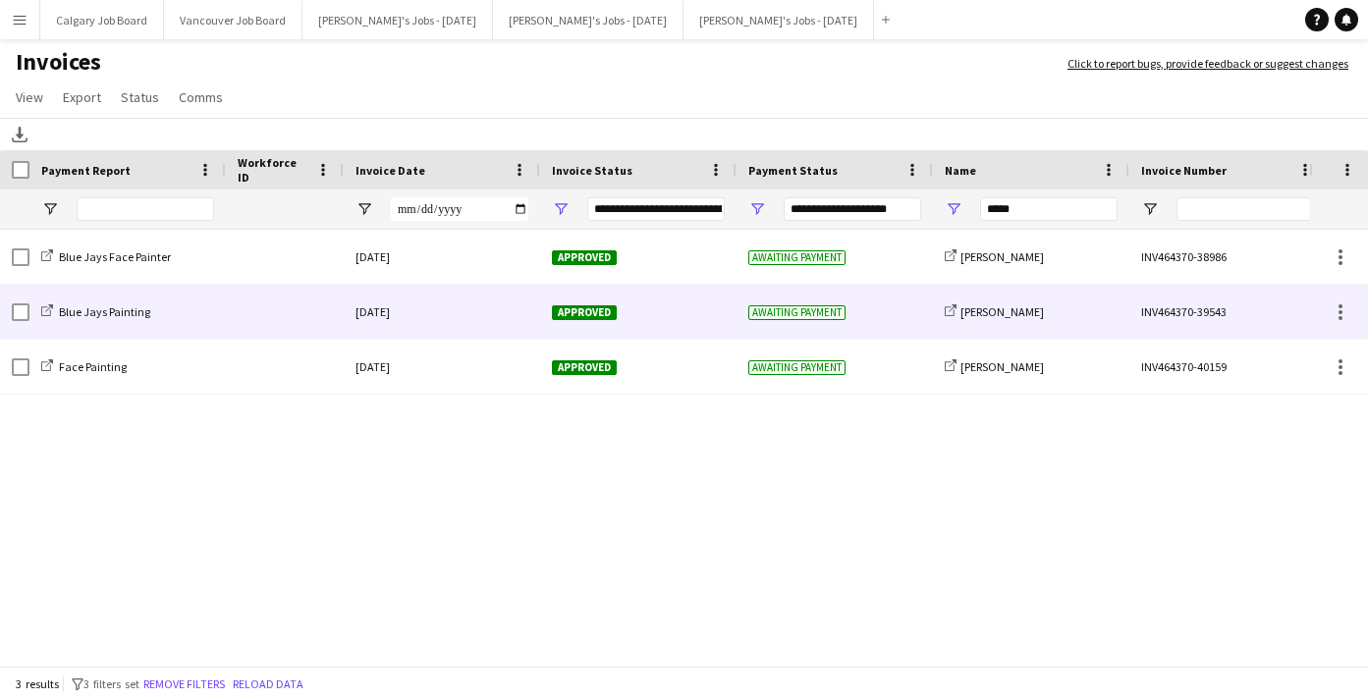
click at [142, 301] on div "Blue Jays Painting" at bounding box center [127, 312] width 196 height 54
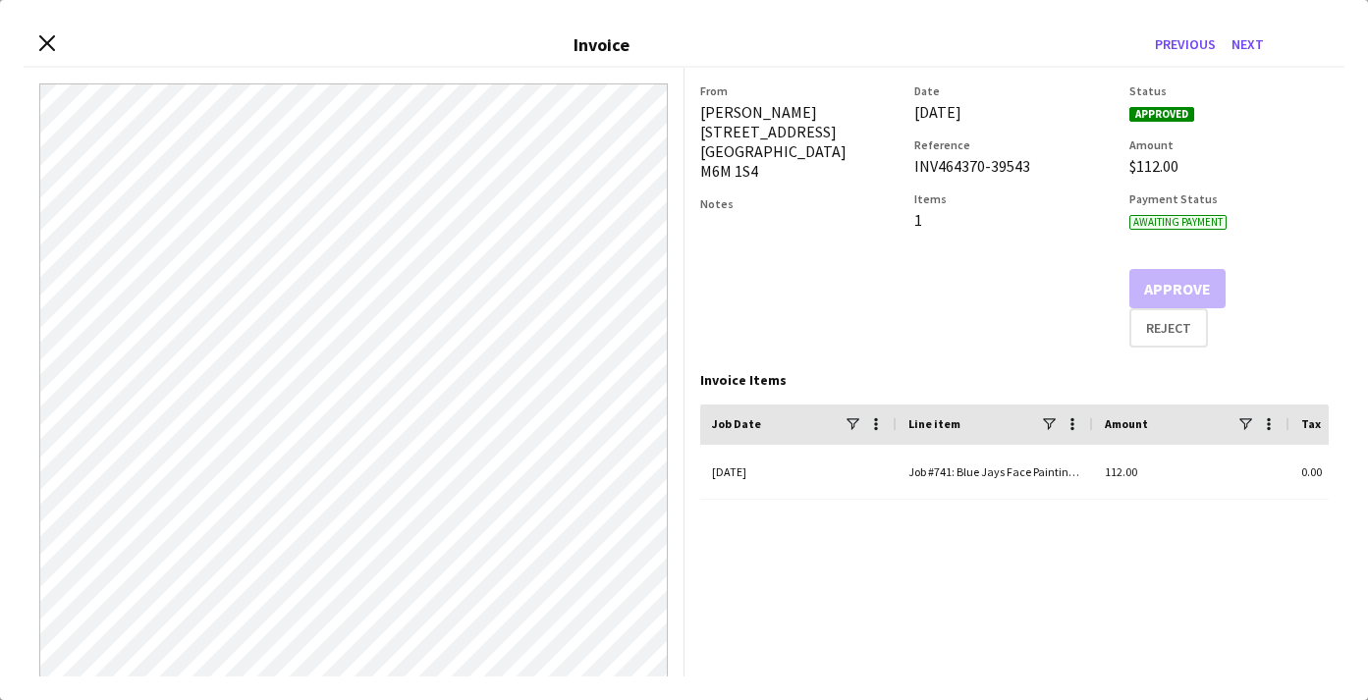
scroll to position [0, 0]
click at [47, 40] on icon "Close invoice dialog" at bounding box center [46, 43] width 19 height 19
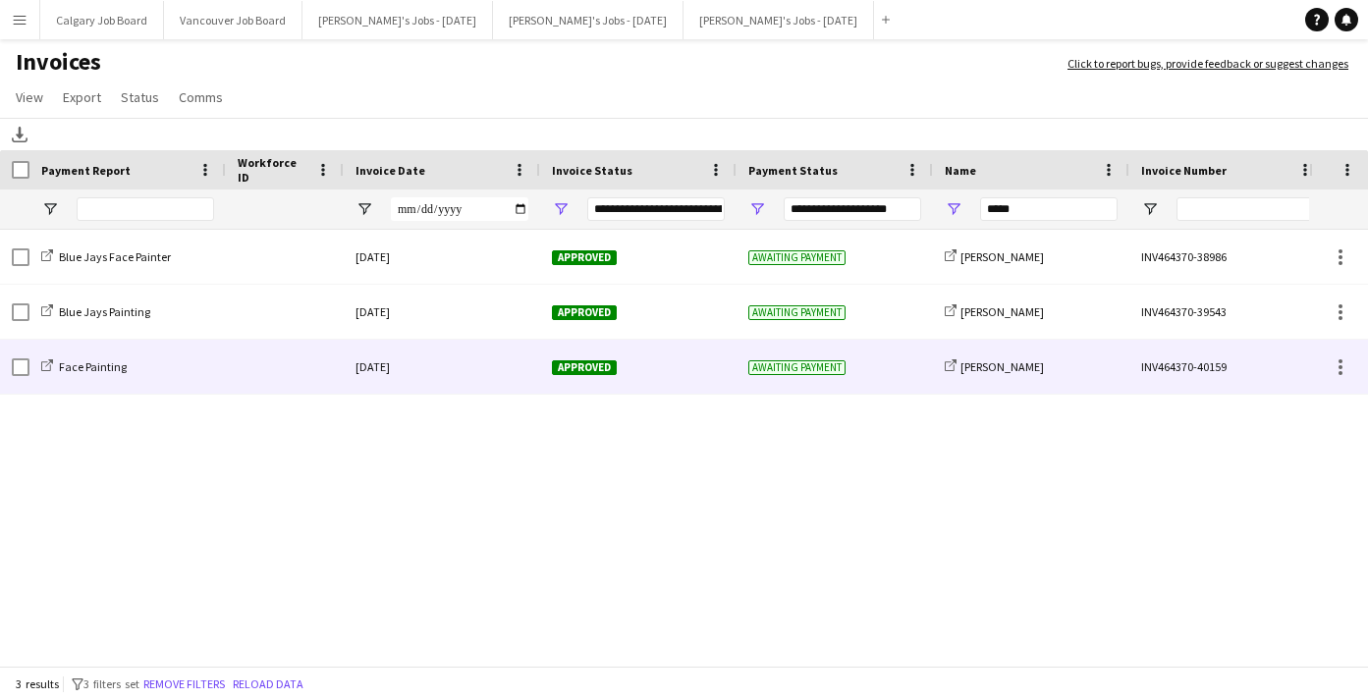
click at [234, 363] on div at bounding box center [285, 367] width 118 height 54
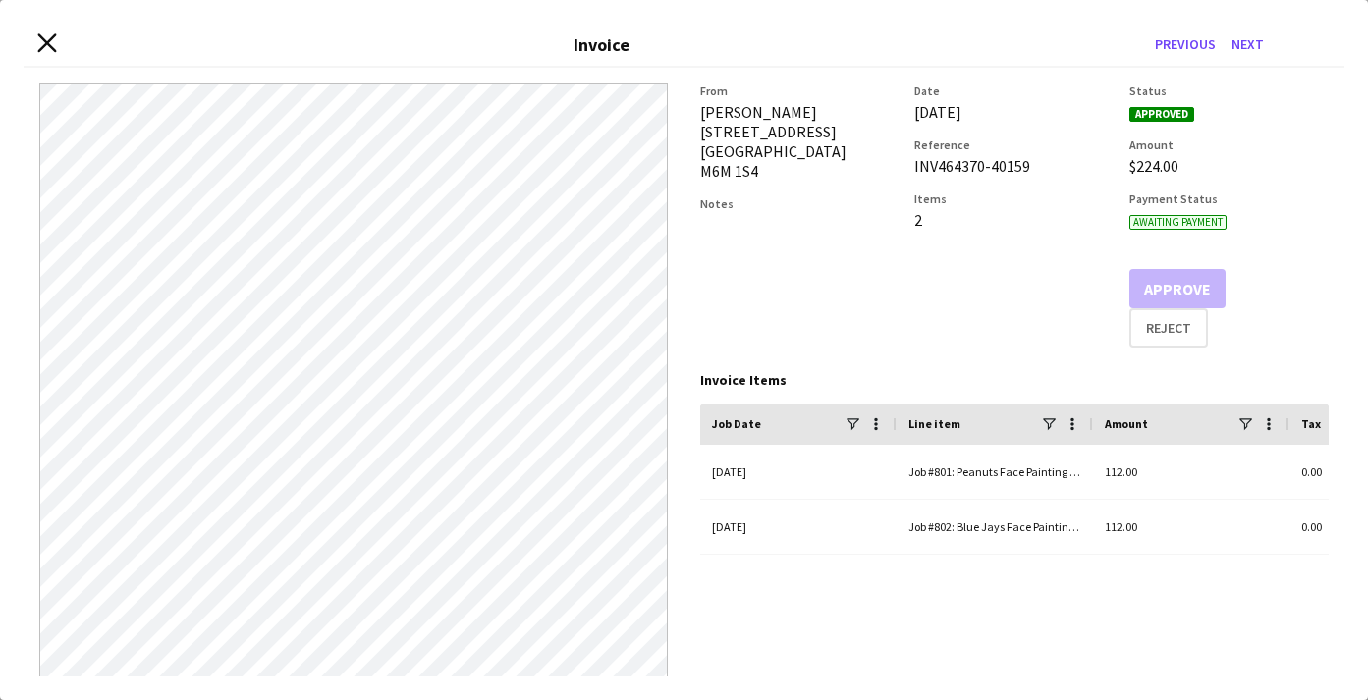
click at [51, 45] on icon "Close invoice dialog" at bounding box center [46, 43] width 19 height 19
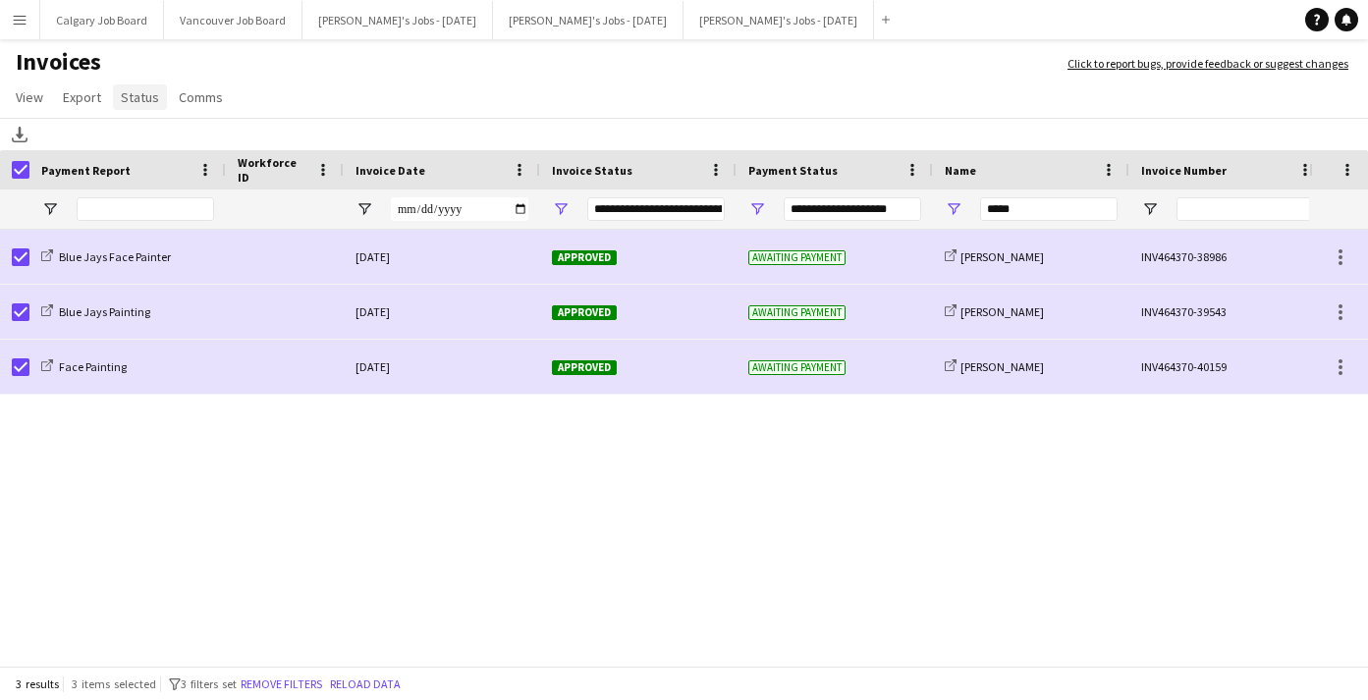
click at [133, 101] on span "Status" at bounding box center [140, 97] width 38 height 18
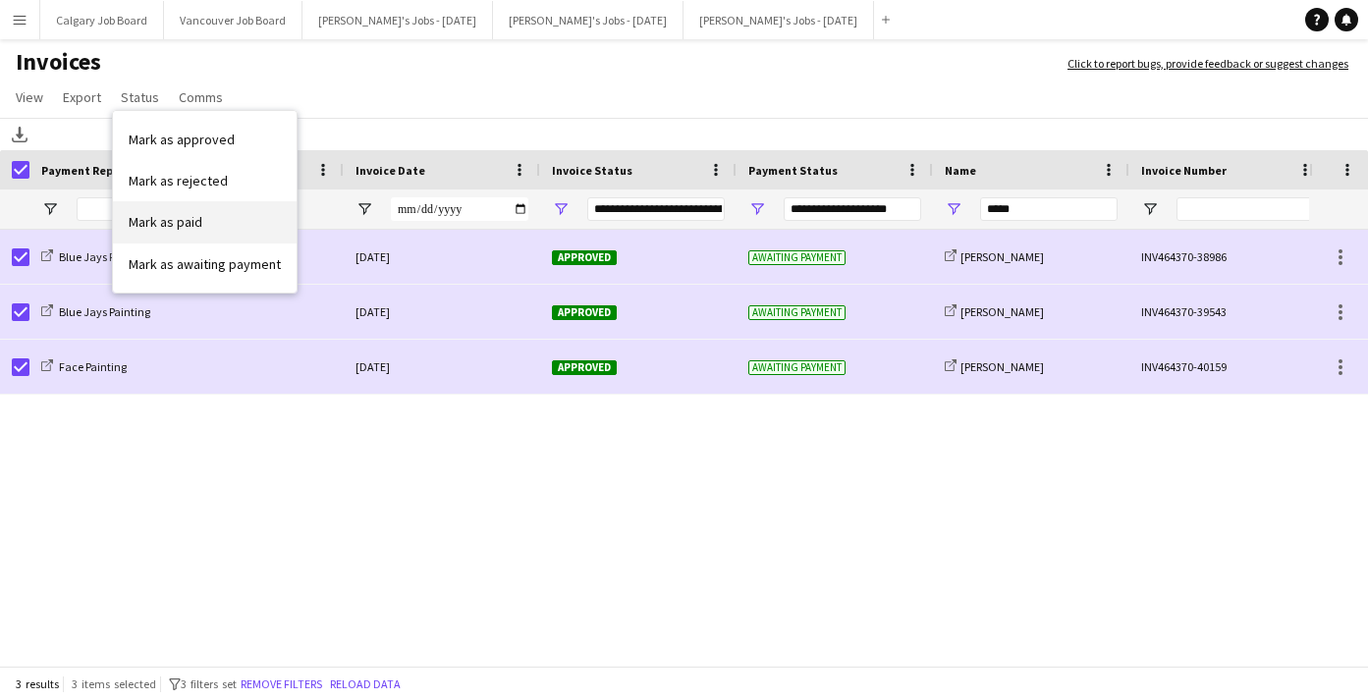
click at [183, 217] on span "Mark as paid" at bounding box center [166, 222] width 74 height 18
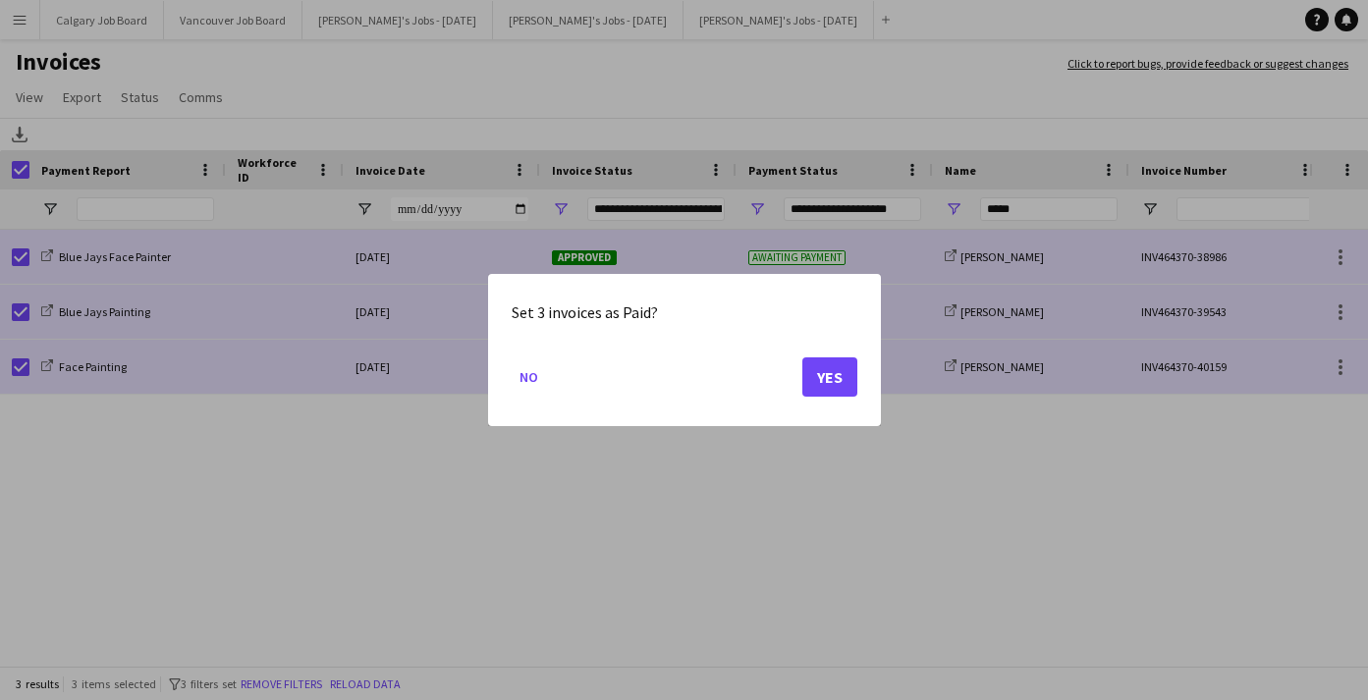
click at [812, 357] on mat-dialog-actions "No Yes" at bounding box center [685, 384] width 346 height 83
click at [816, 364] on button "Yes" at bounding box center [830, 377] width 55 height 39
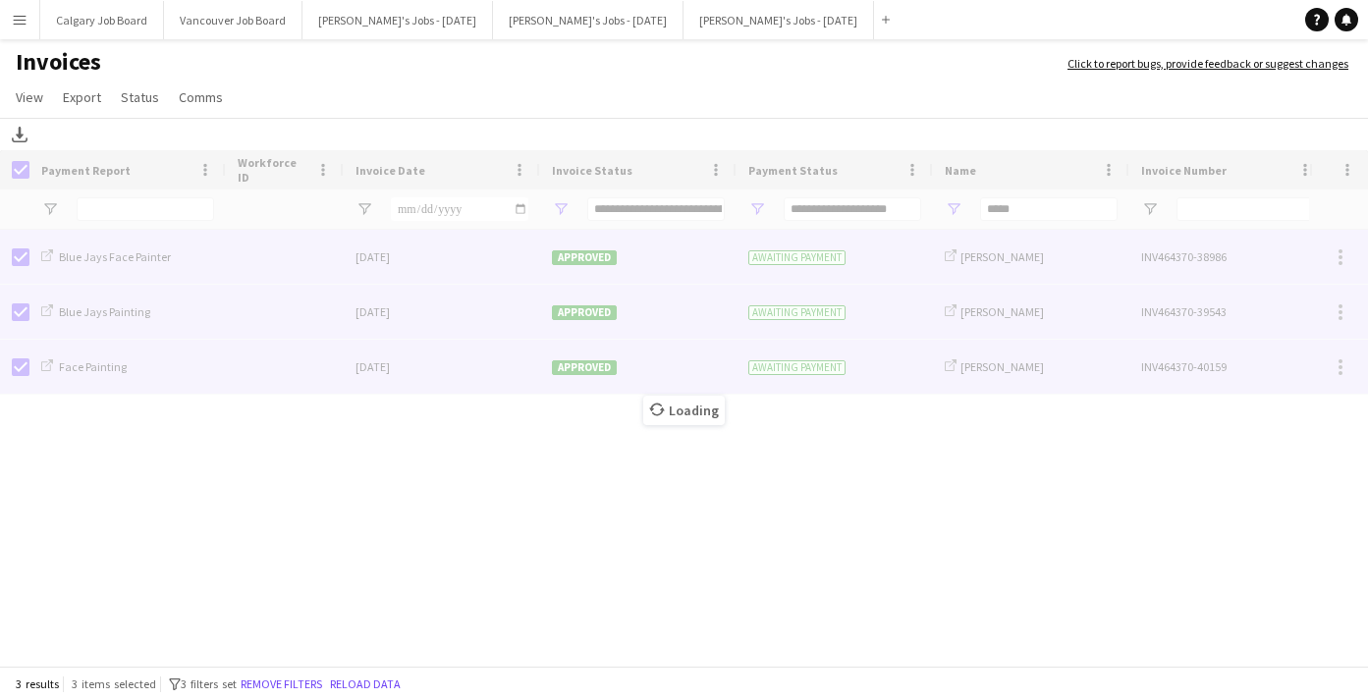
type input "***"
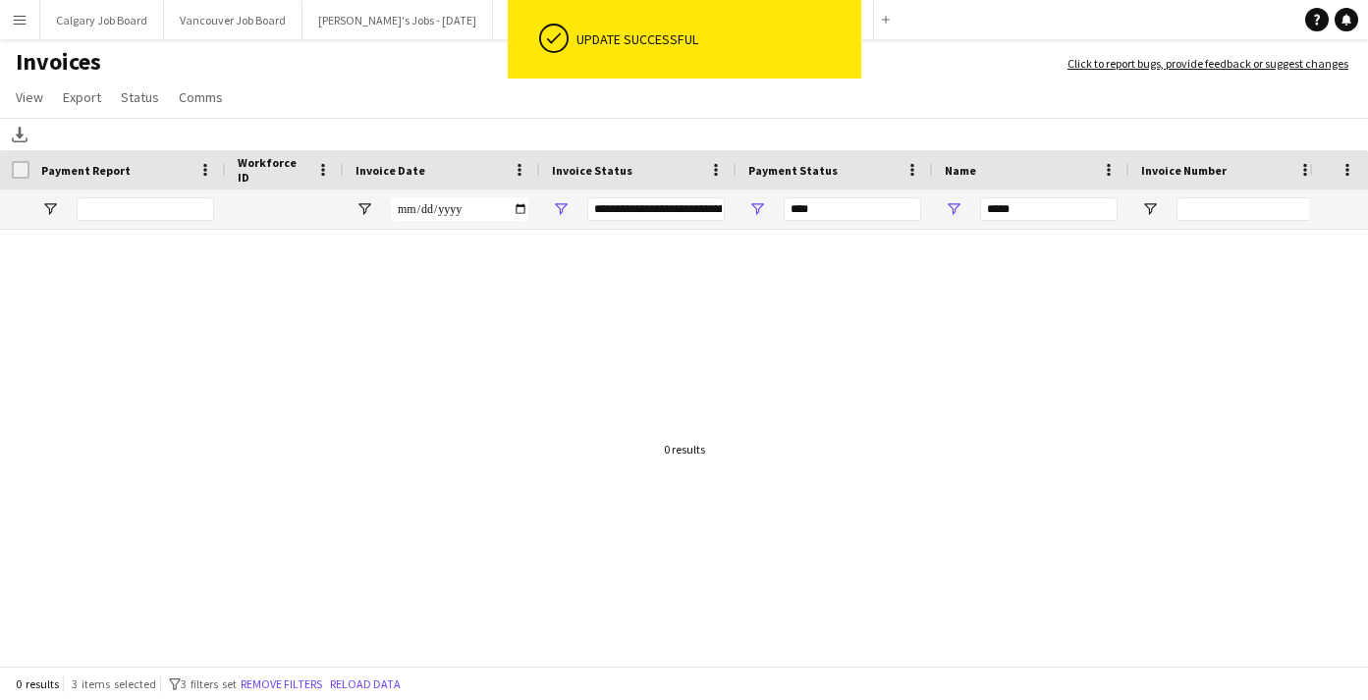
click at [823, 211] on div "***" at bounding box center [853, 209] width 138 height 24
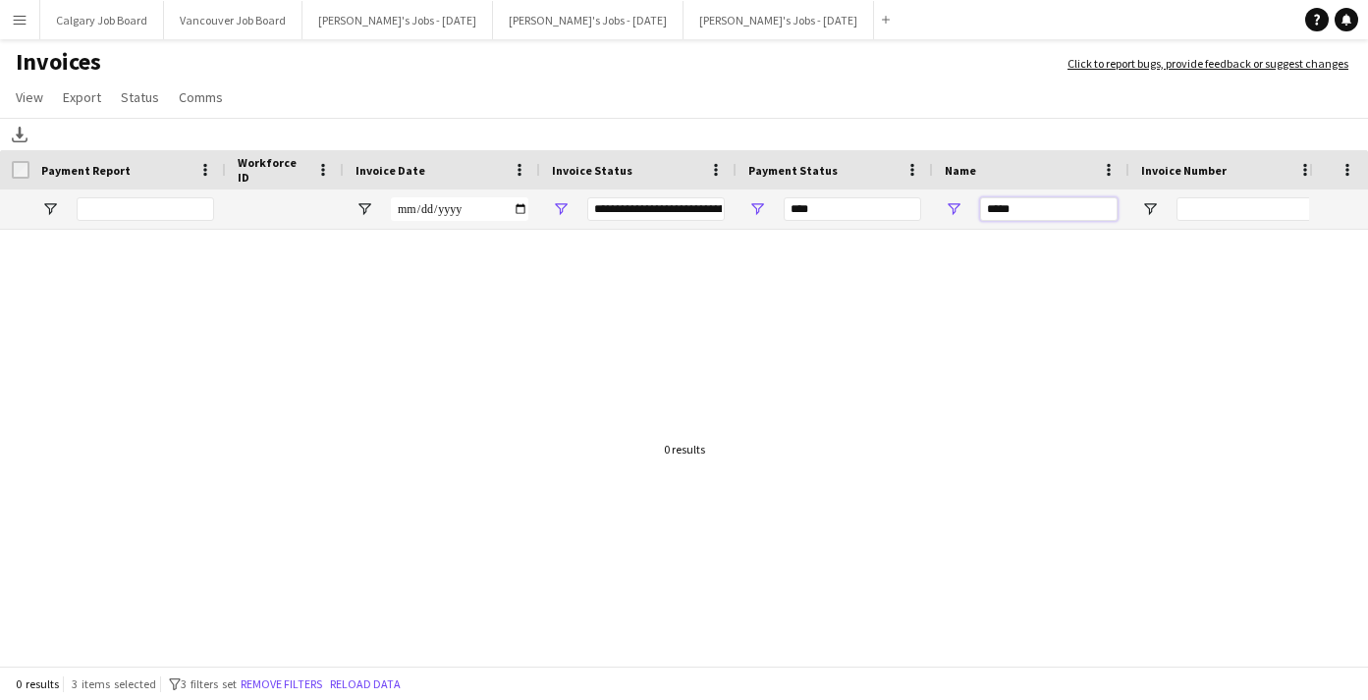
drag, startPoint x: 1050, startPoint y: 209, endPoint x: 961, endPoint y: 211, distance: 89.4
click at [961, 211] on div "*****" at bounding box center [1031, 209] width 196 height 39
type input "**********"
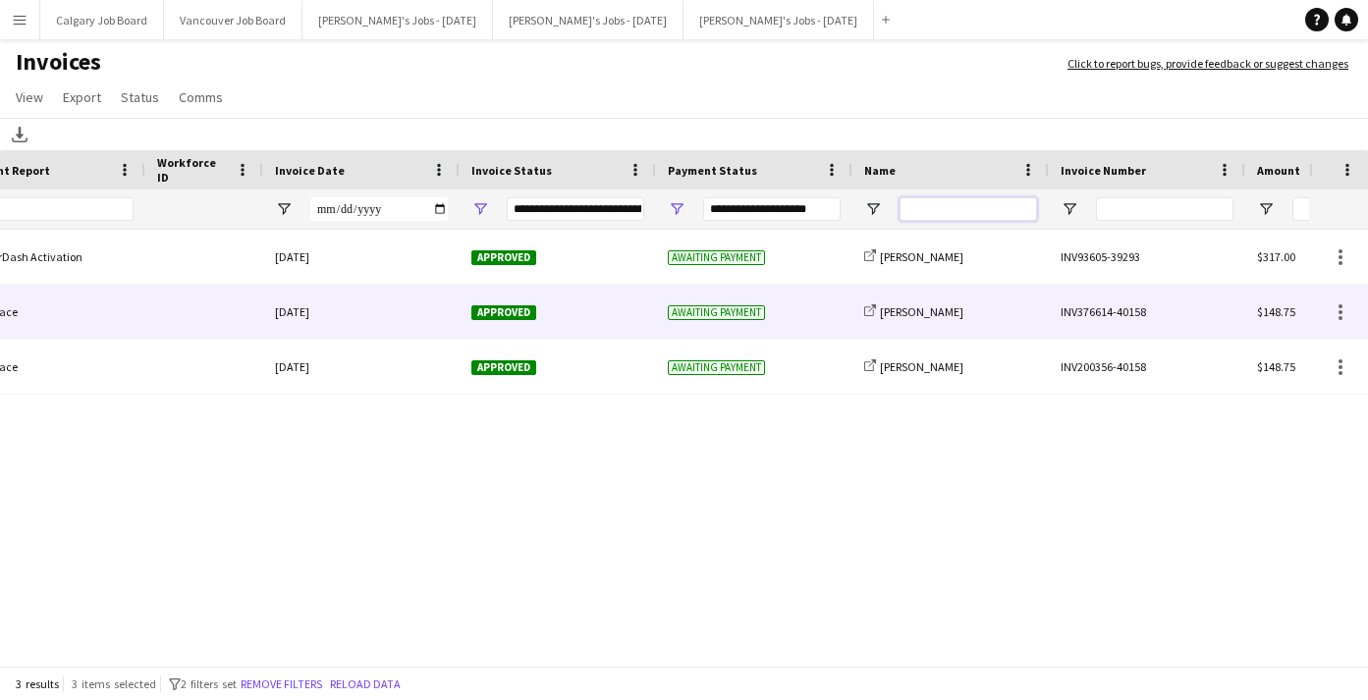
scroll to position [0, 133]
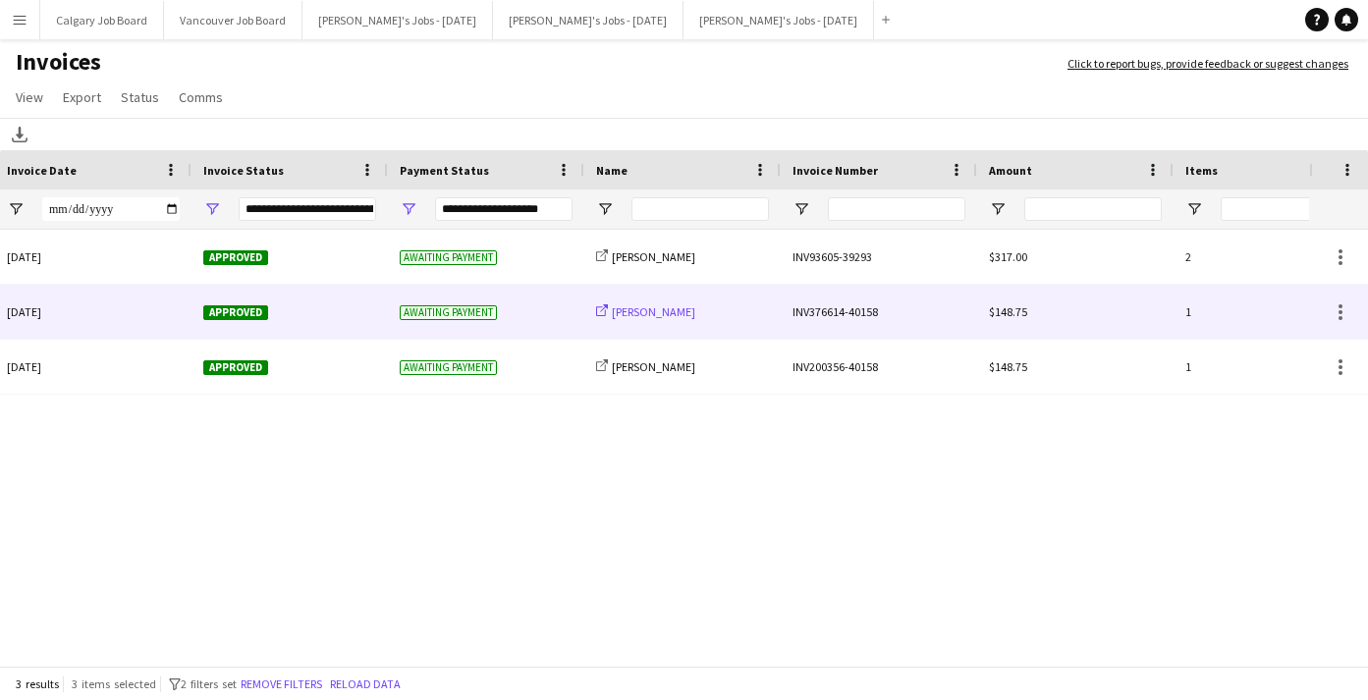
click at [638, 311] on span "[PERSON_NAME]" at bounding box center [653, 312] width 83 height 15
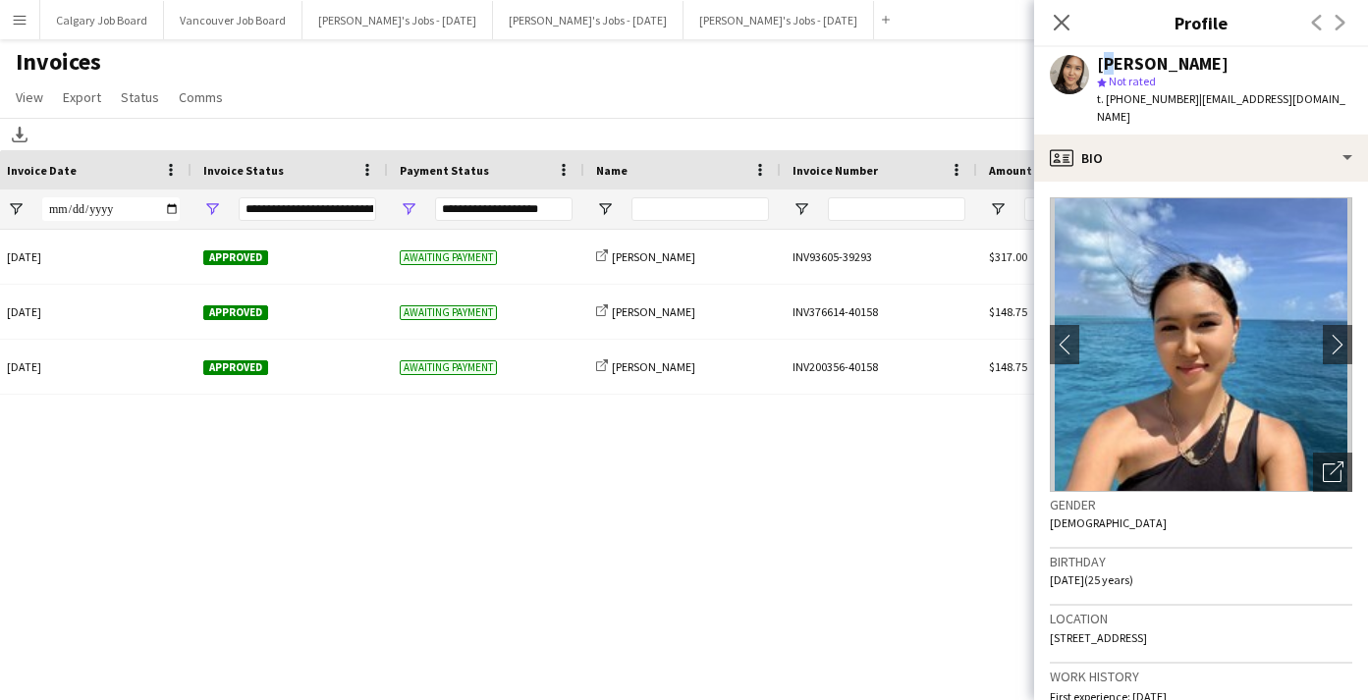
click at [1103, 63] on div "[PERSON_NAME] star Not rated t. [PHONE_NUMBER] | [EMAIL_ADDRESS][DOMAIN_NAME]" at bounding box center [1201, 90] width 334 height 87
click at [1162, 65] on div "[PERSON_NAME]" at bounding box center [1163, 64] width 132 height 18
drag, startPoint x: 1101, startPoint y: 66, endPoint x: 1248, endPoint y: 62, distance: 146.4
click at [1248, 62] on div "[PERSON_NAME]" at bounding box center [1224, 64] width 255 height 18
copy div "[PERSON_NAME]"
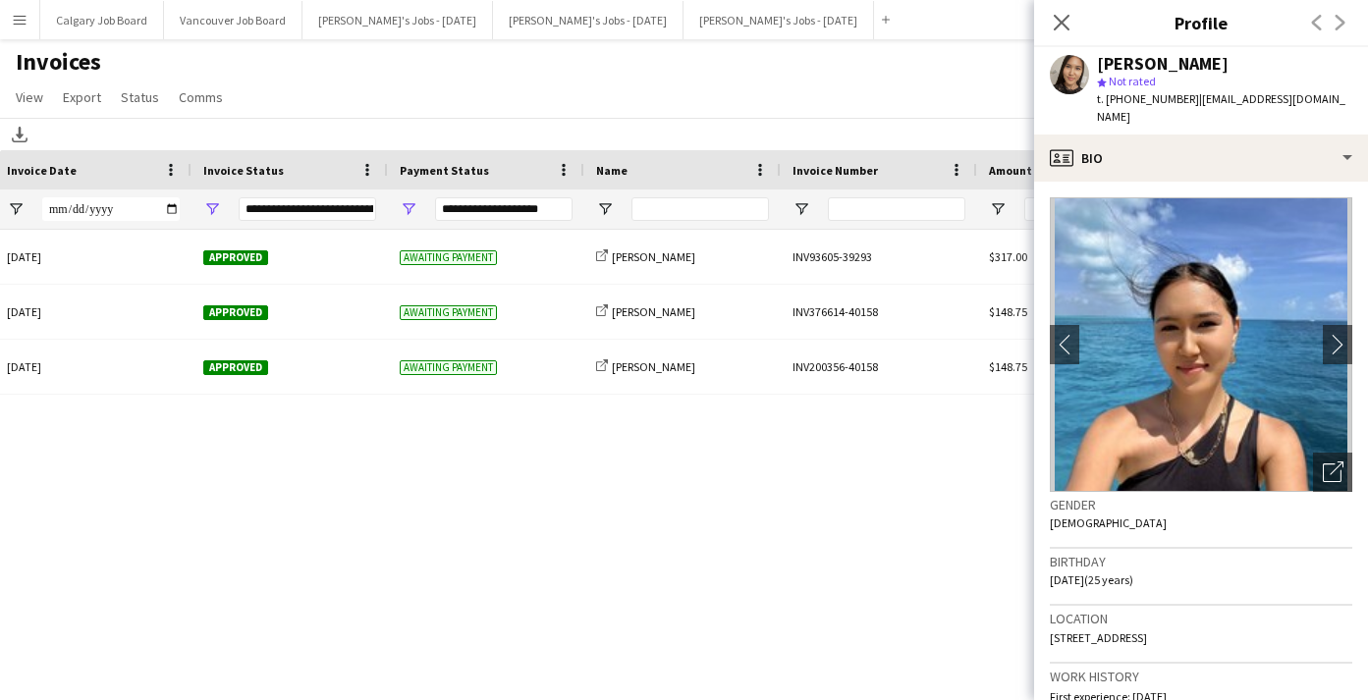
drag, startPoint x: 1186, startPoint y: 98, endPoint x: 1300, endPoint y: 96, distance: 114.0
click at [1300, 96] on div "[PERSON_NAME] star Not rated t. [PHONE_NUMBER] | [EMAIL_ADDRESS][DOMAIN_NAME]" at bounding box center [1201, 90] width 334 height 87
copy span "[EMAIL_ADDRESS][DOMAIN_NAME]"
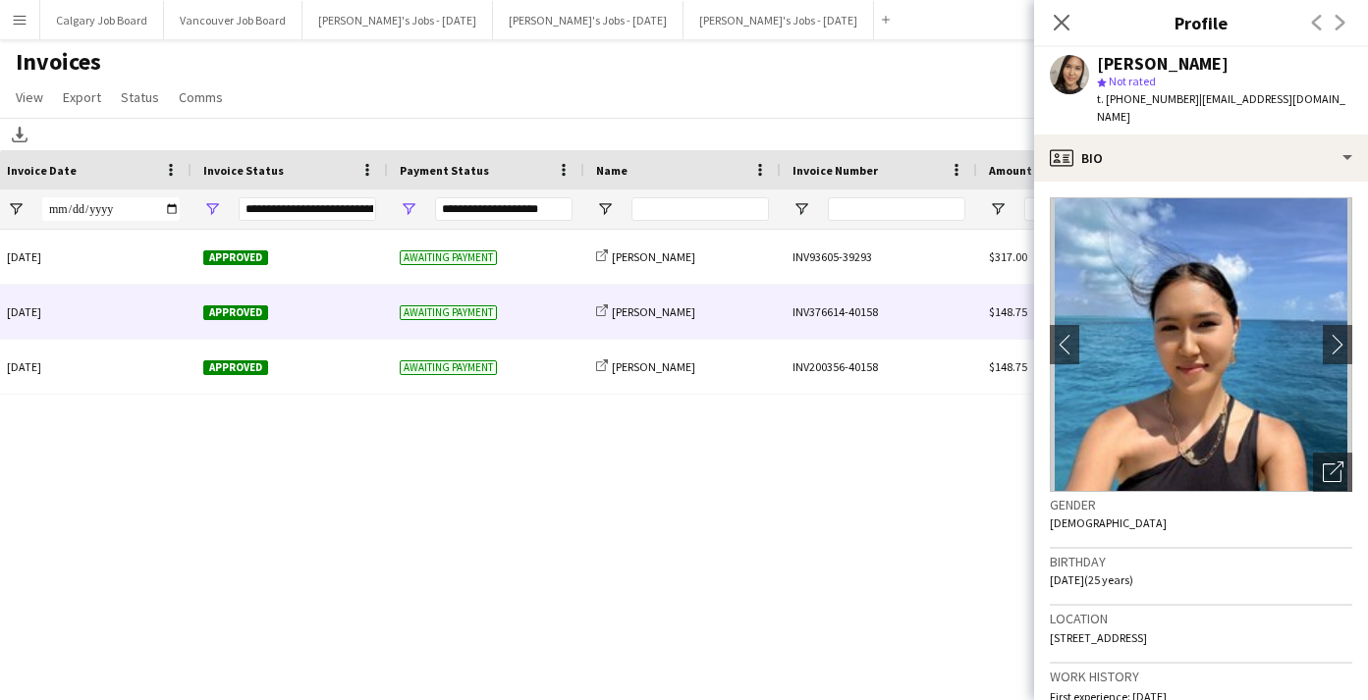
click at [287, 327] on div "Approved" at bounding box center [290, 312] width 196 height 54
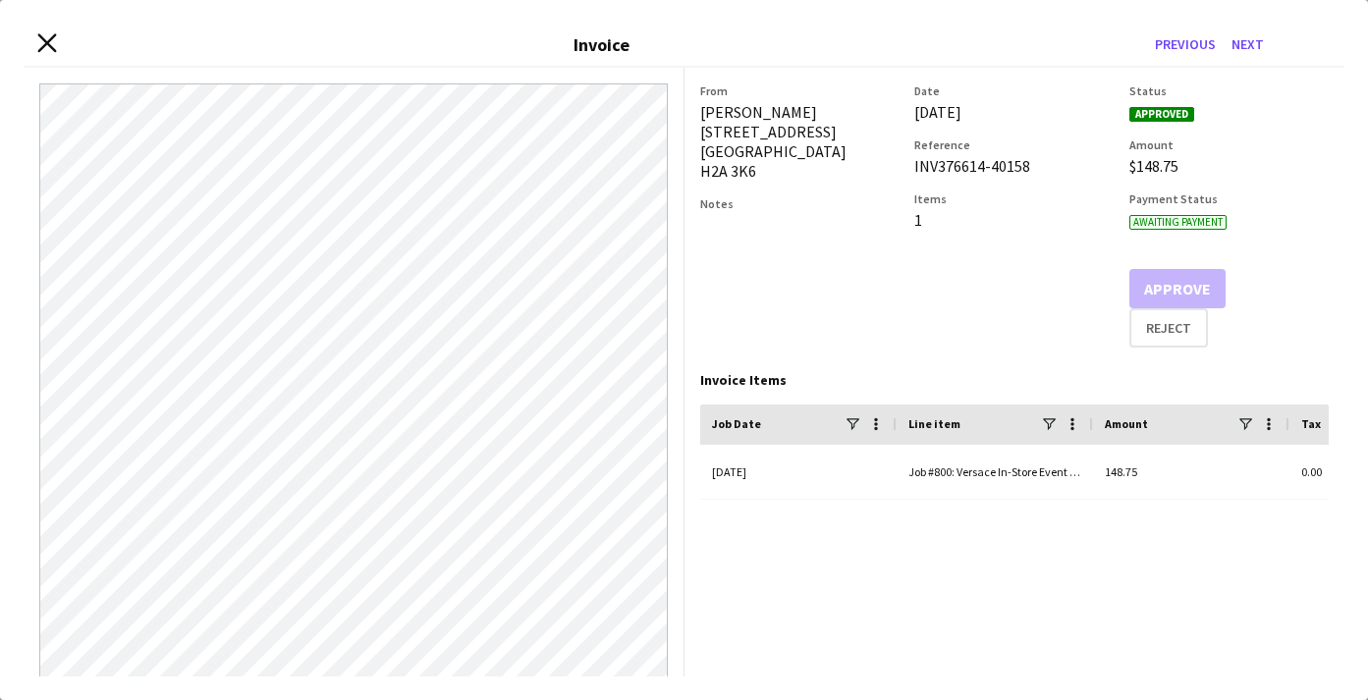
click at [40, 41] on icon "Close invoice dialog" at bounding box center [46, 43] width 19 height 19
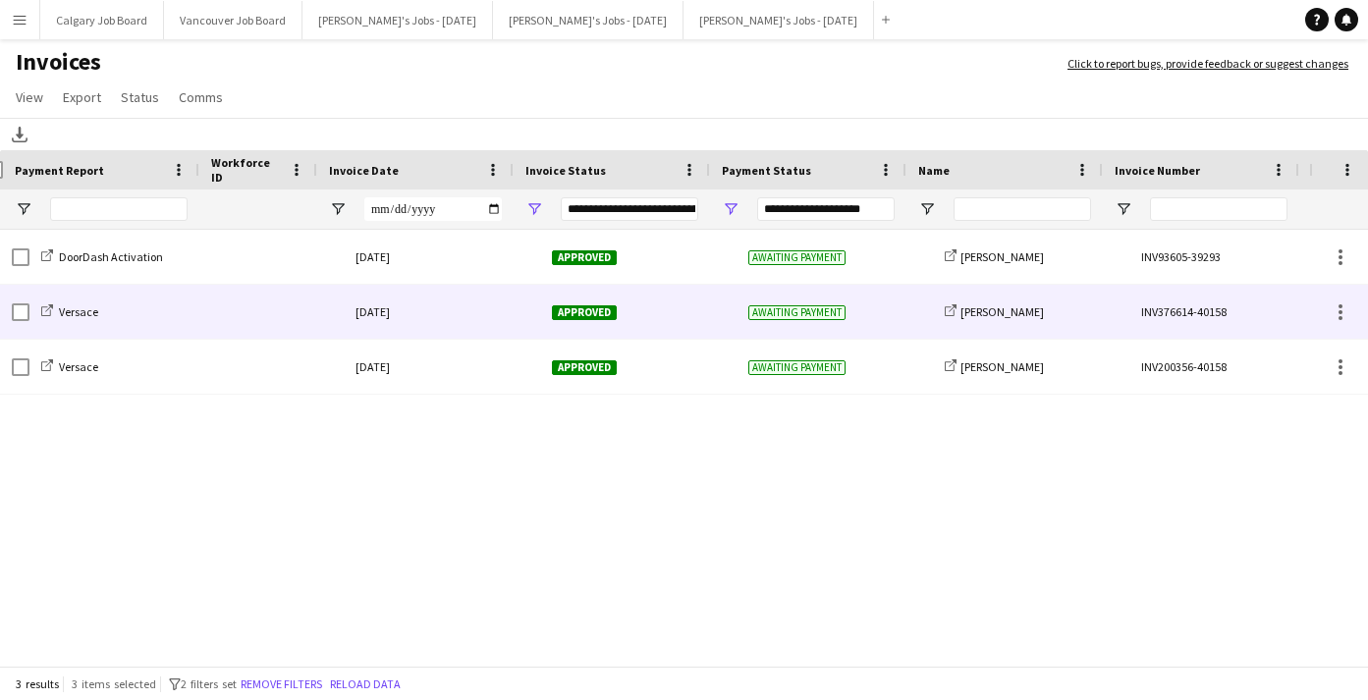
scroll to position [0, -15]
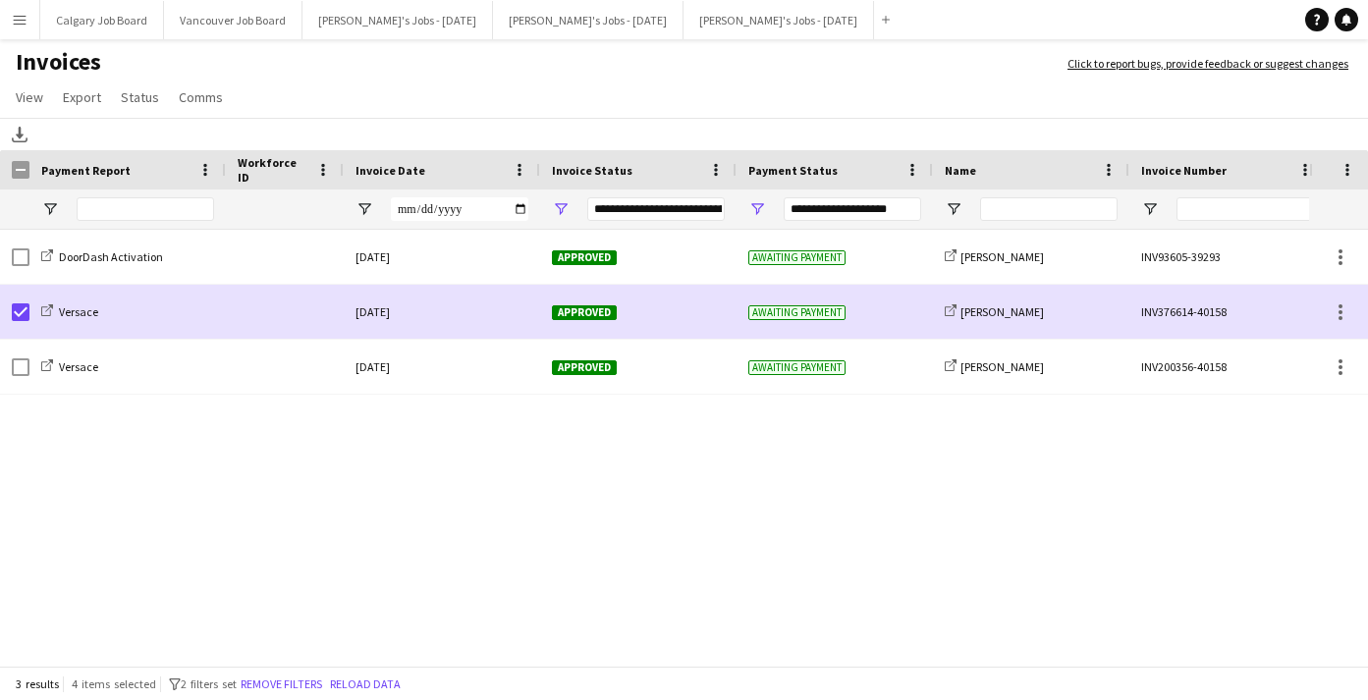
drag, startPoint x: 129, startPoint y: 96, endPoint x: 173, endPoint y: 190, distance: 103.3
click at [130, 95] on span "Status" at bounding box center [140, 97] width 38 height 18
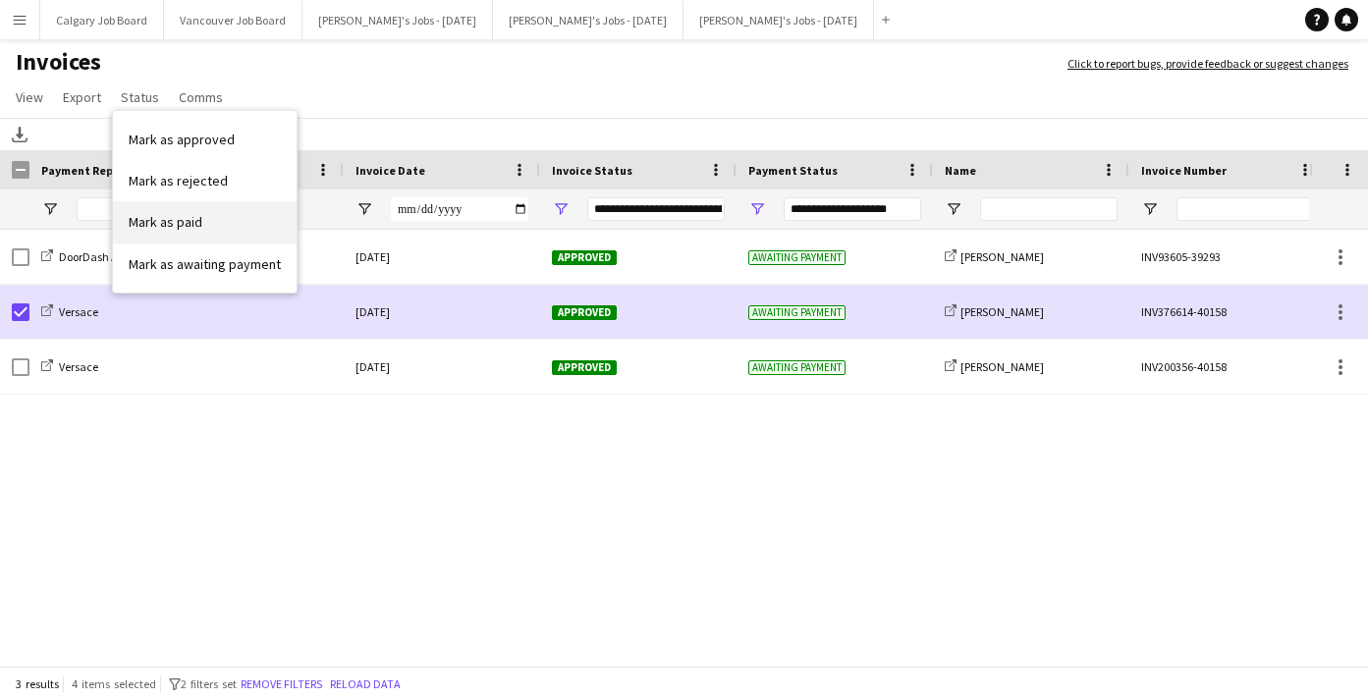
click at [189, 222] on span "Mark as paid" at bounding box center [166, 222] width 74 height 18
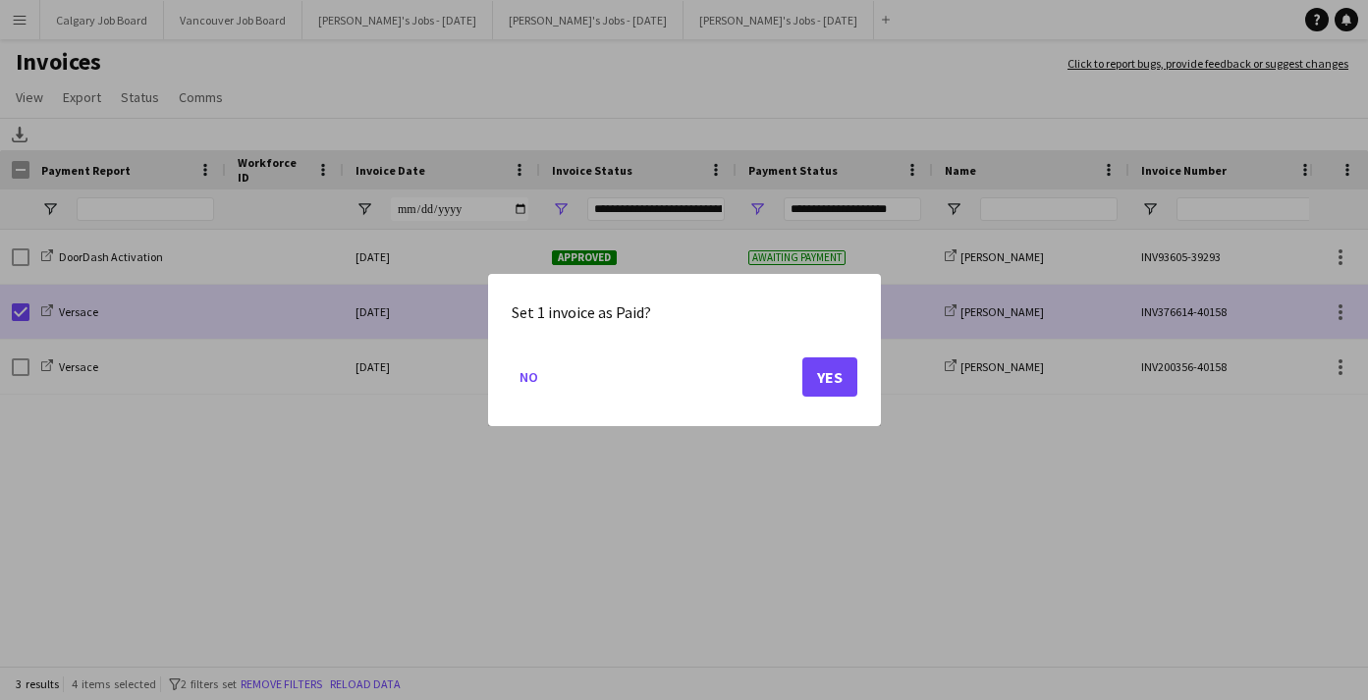
click at [834, 378] on button "Yes" at bounding box center [830, 377] width 55 height 39
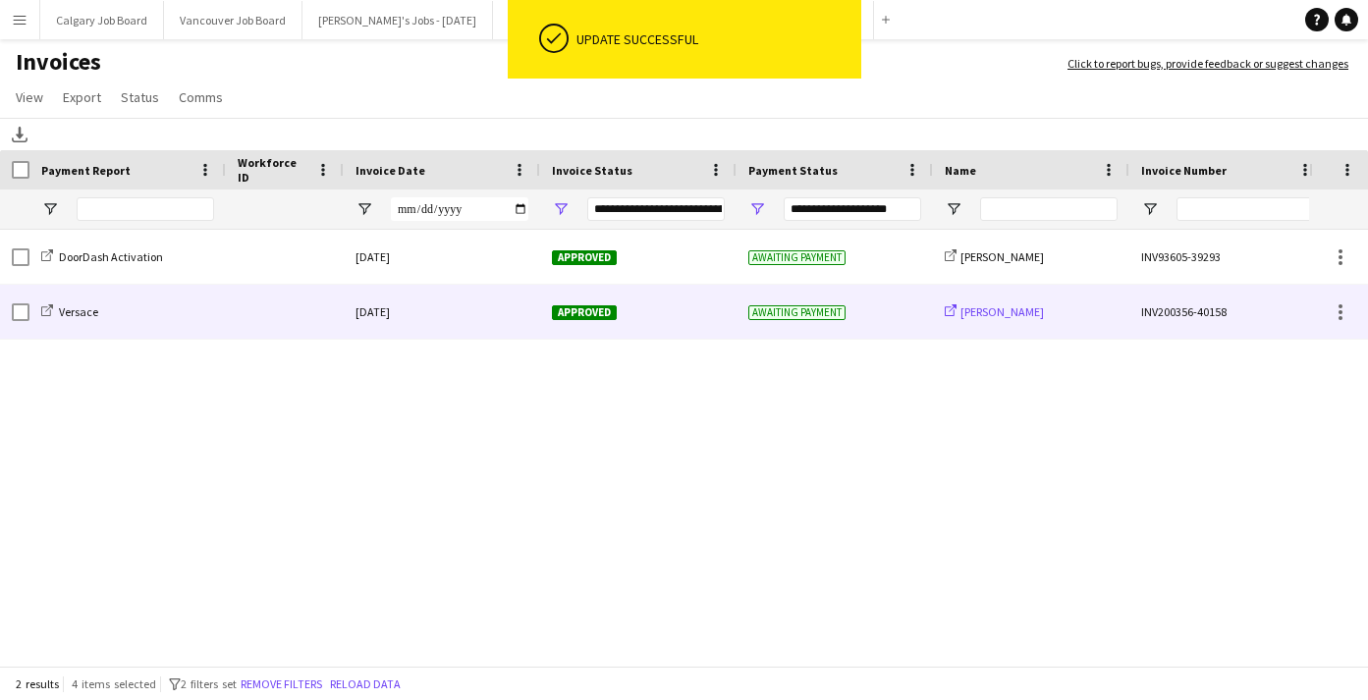
click at [991, 314] on span "[PERSON_NAME]" at bounding box center [1002, 312] width 83 height 15
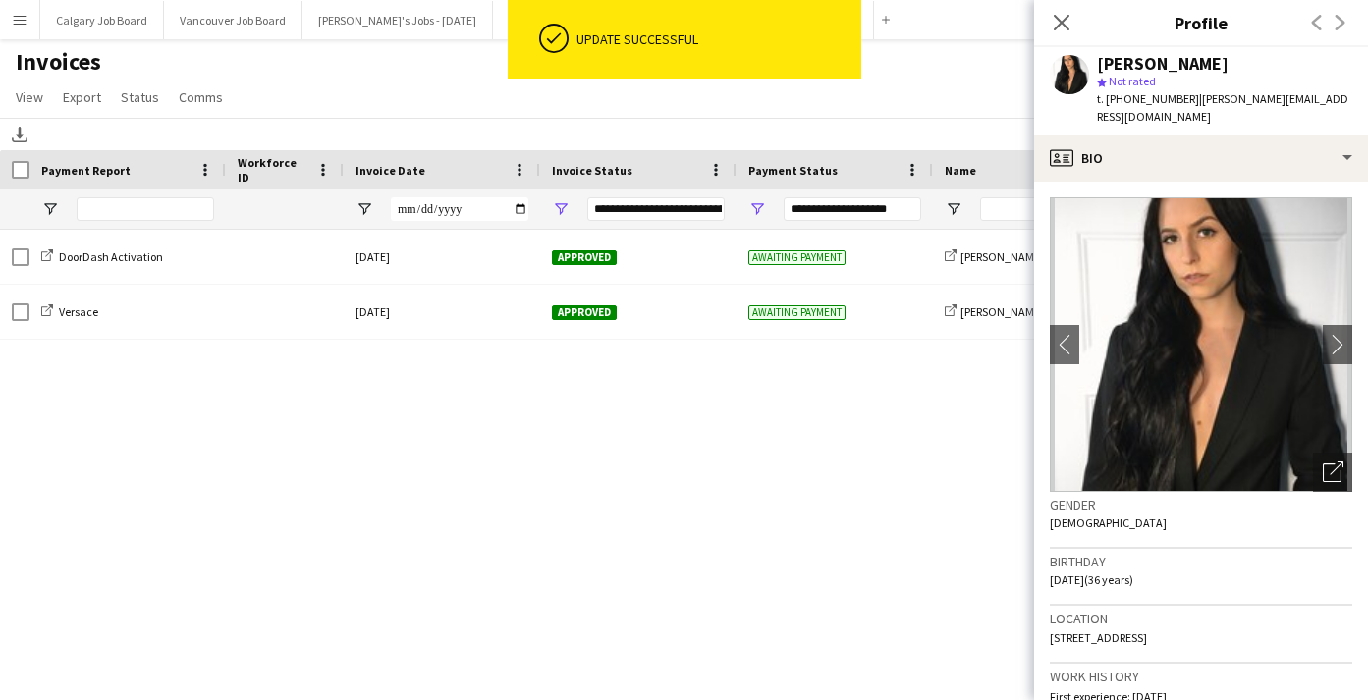
drag, startPoint x: 1101, startPoint y: 66, endPoint x: 1287, endPoint y: 63, distance: 185.7
click at [1287, 63] on div "[PERSON_NAME]" at bounding box center [1224, 64] width 255 height 18
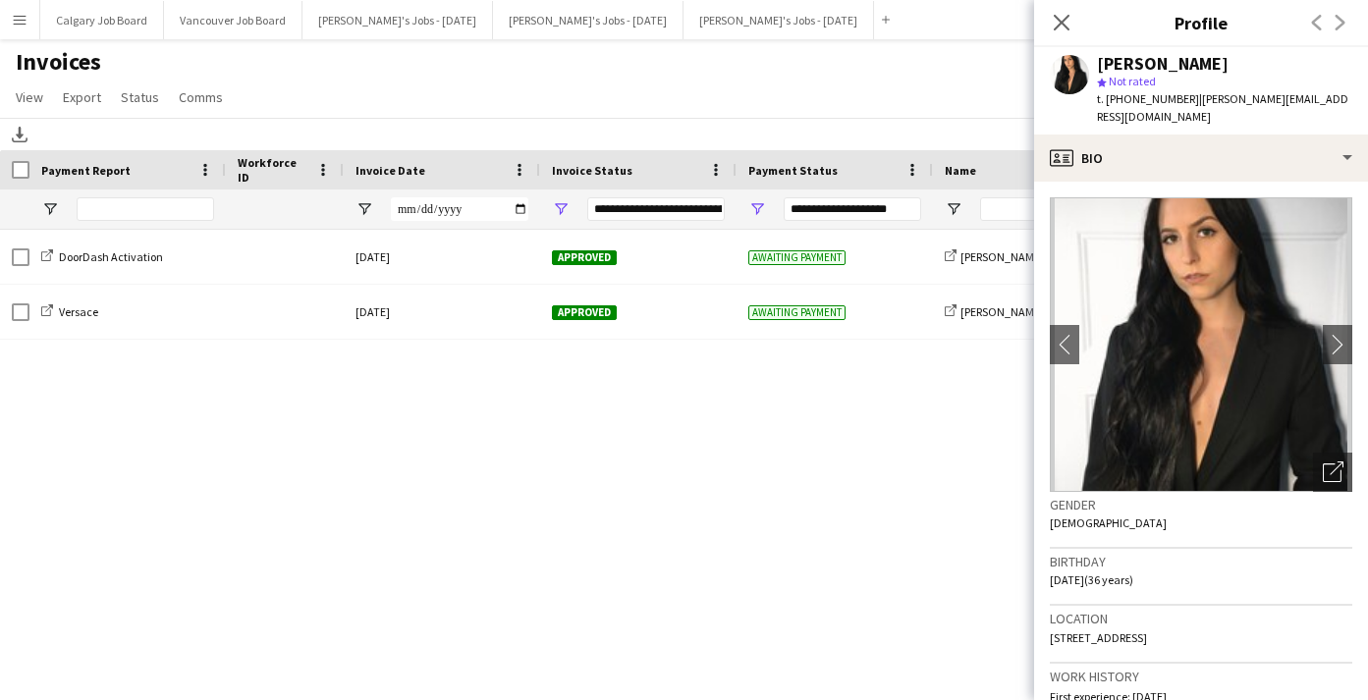
copy div "[PERSON_NAME]"
drag, startPoint x: 1185, startPoint y: 103, endPoint x: 1352, endPoint y: 102, distance: 167.0
click at [1352, 102] on app-profile-header "[PERSON_NAME] star Not rated t. [PHONE_NUMBER] | [EMAIL_ADDRESS][DOMAIN_NAME]" at bounding box center [1201, 90] width 334 height 87
copy span "[PERSON_NAME][EMAIL_ADDRESS][DOMAIN_NAME]"
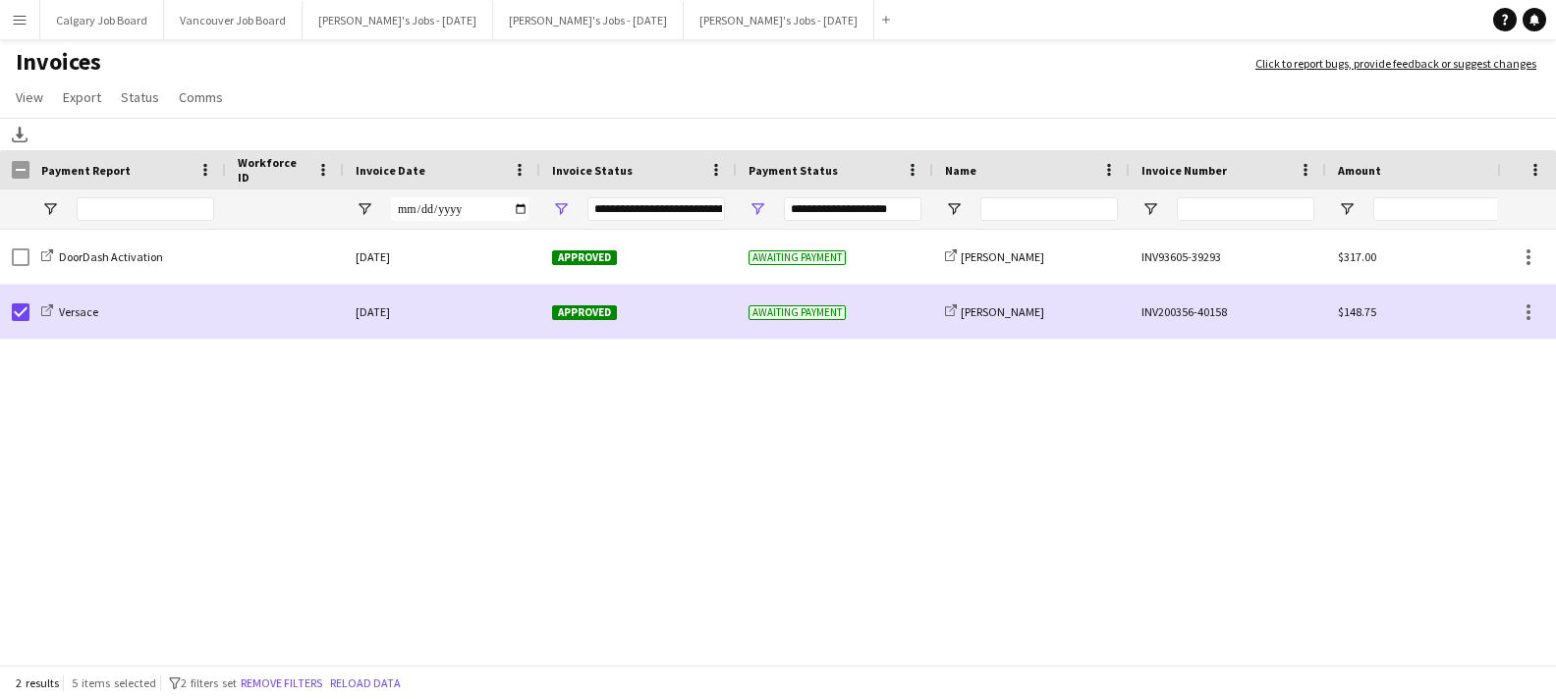
drag, startPoint x: 132, startPoint y: 88, endPoint x: 151, endPoint y: 123, distance: 39.6
click at [133, 88] on span "Status" at bounding box center [140, 97] width 38 height 18
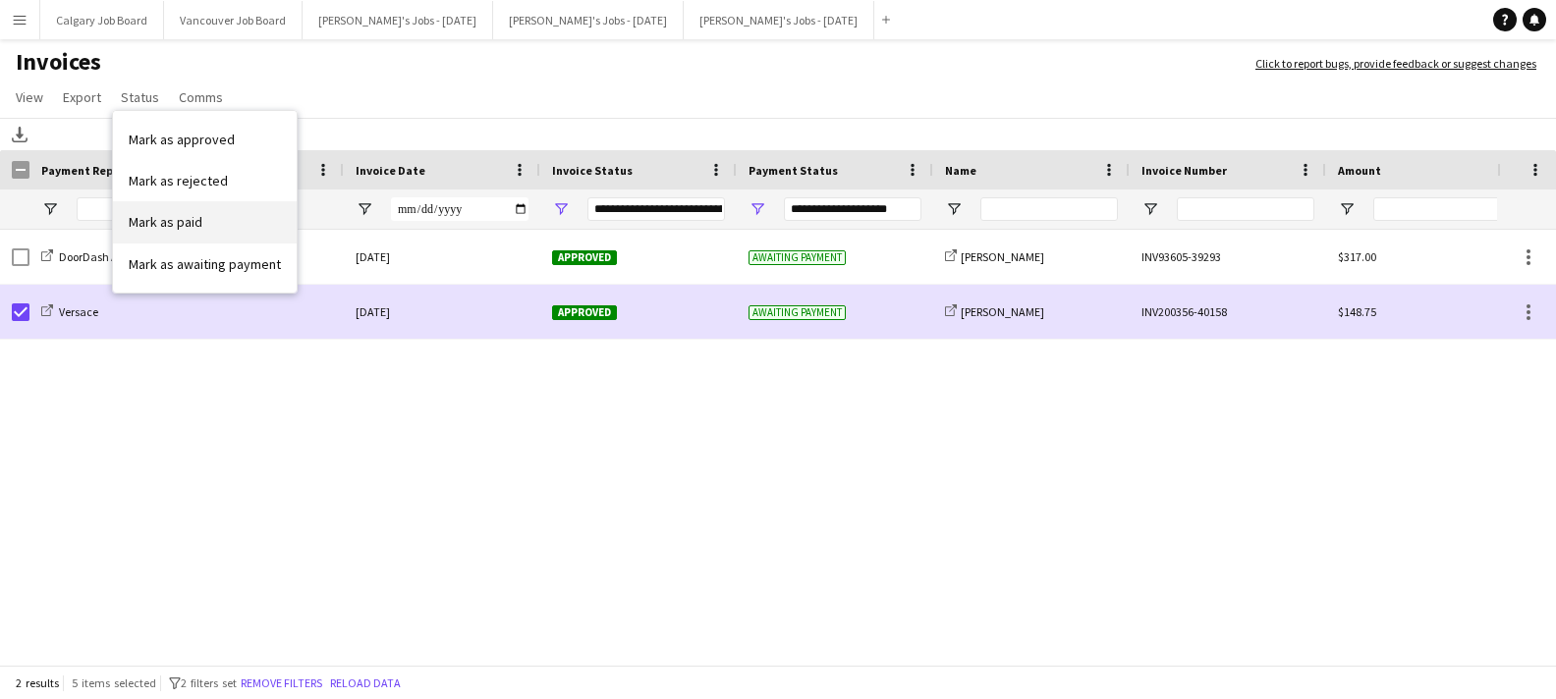
click at [202, 227] on link "Mark as paid" at bounding box center [205, 221] width 184 height 41
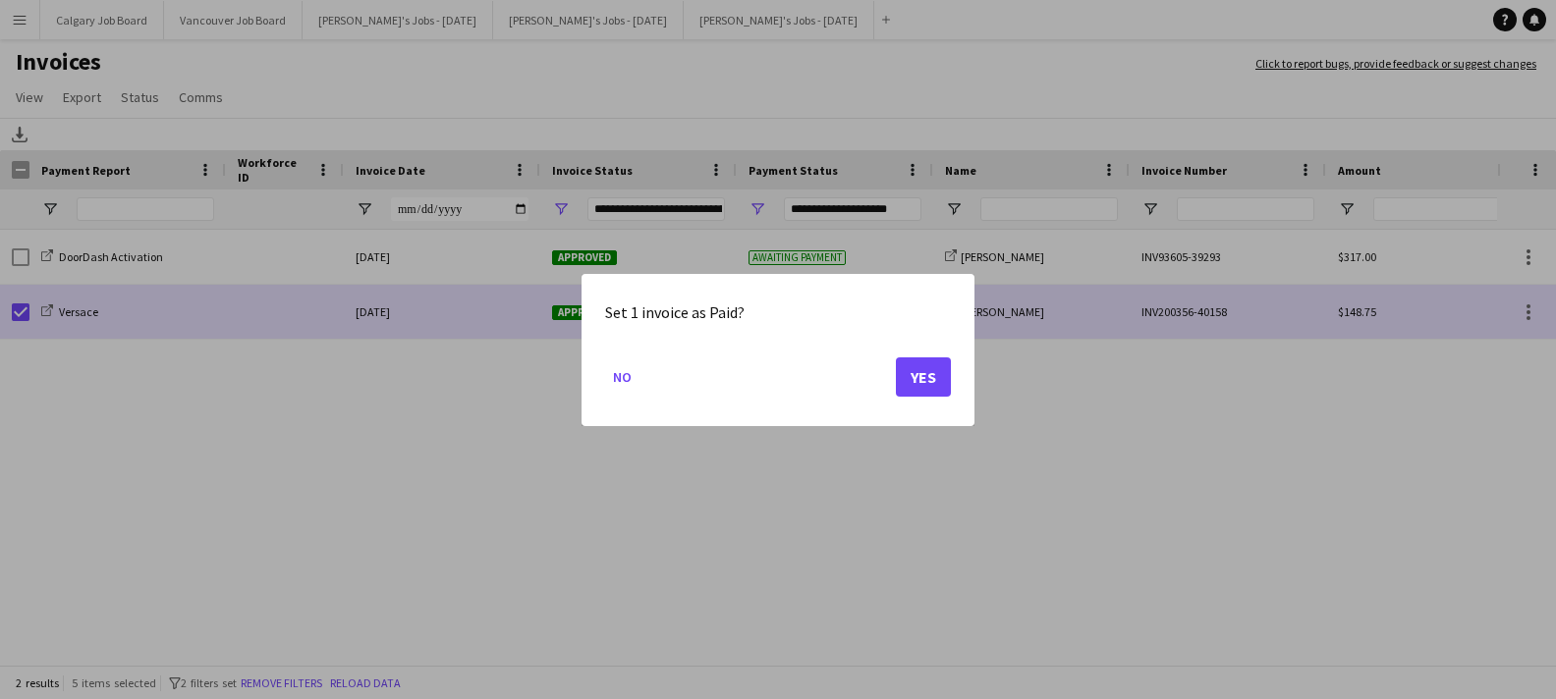
click at [954, 387] on div "Set 1 invoice as Paid? No Yes" at bounding box center [778, 350] width 393 height 152
click at [938, 384] on button "Yes" at bounding box center [923, 376] width 55 height 39
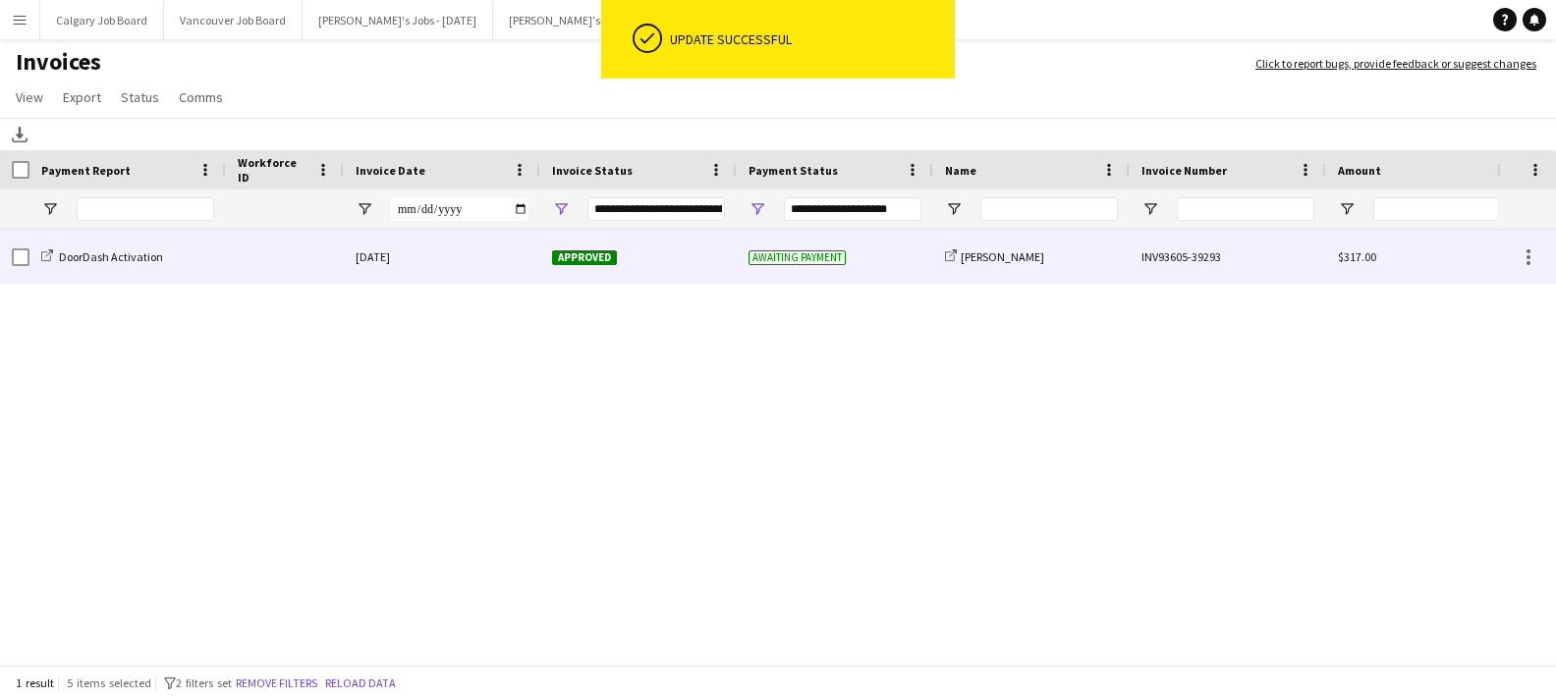
click at [410, 249] on div "[DATE]" at bounding box center [442, 257] width 196 height 54
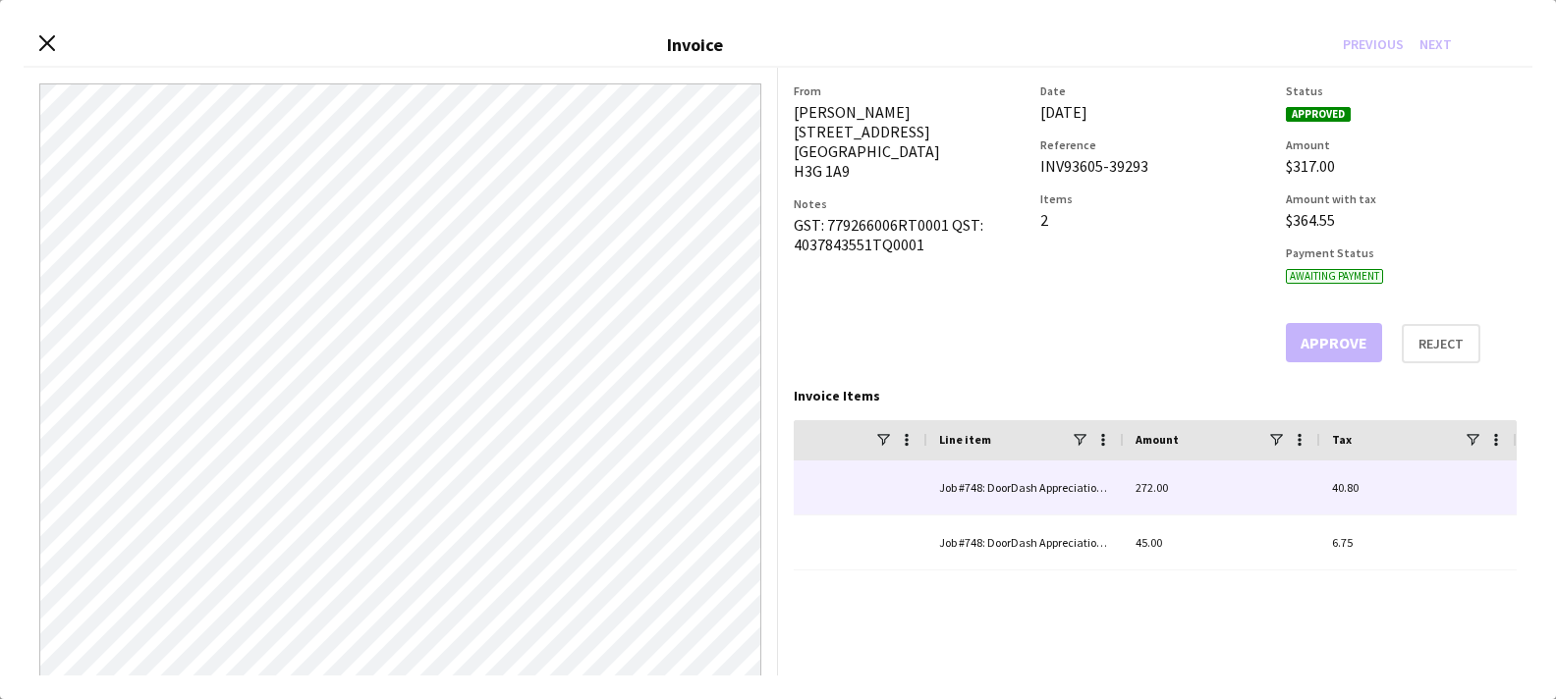
scroll to position [0, 0]
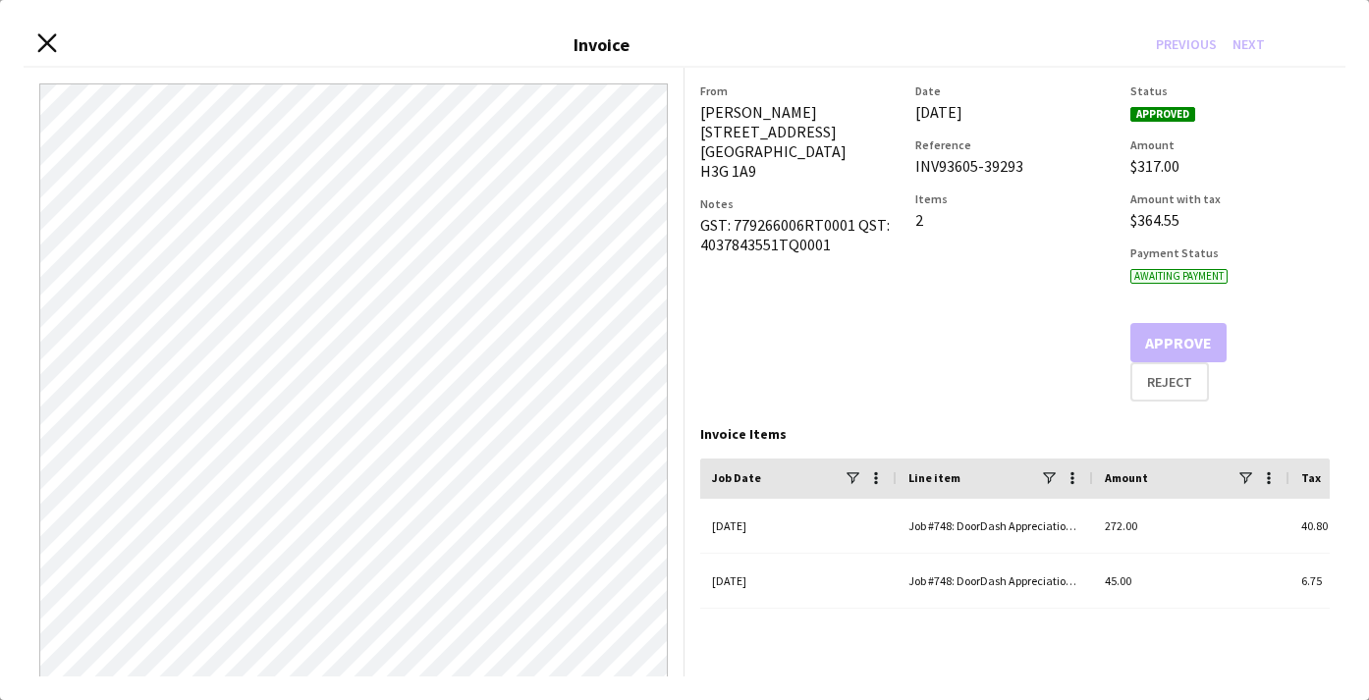
click at [39, 43] on icon "Close invoice dialog" at bounding box center [46, 43] width 19 height 19
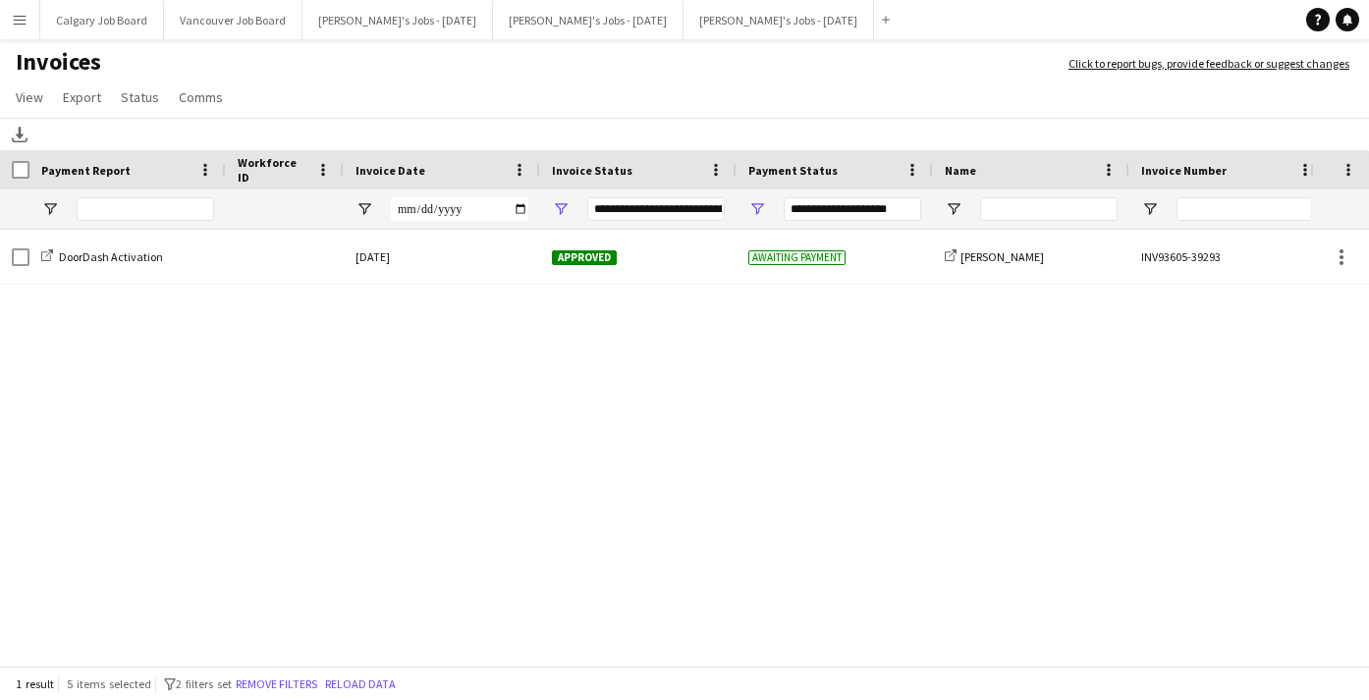
click at [22, 22] on app-icon "Menu" at bounding box center [20, 20] width 16 height 16
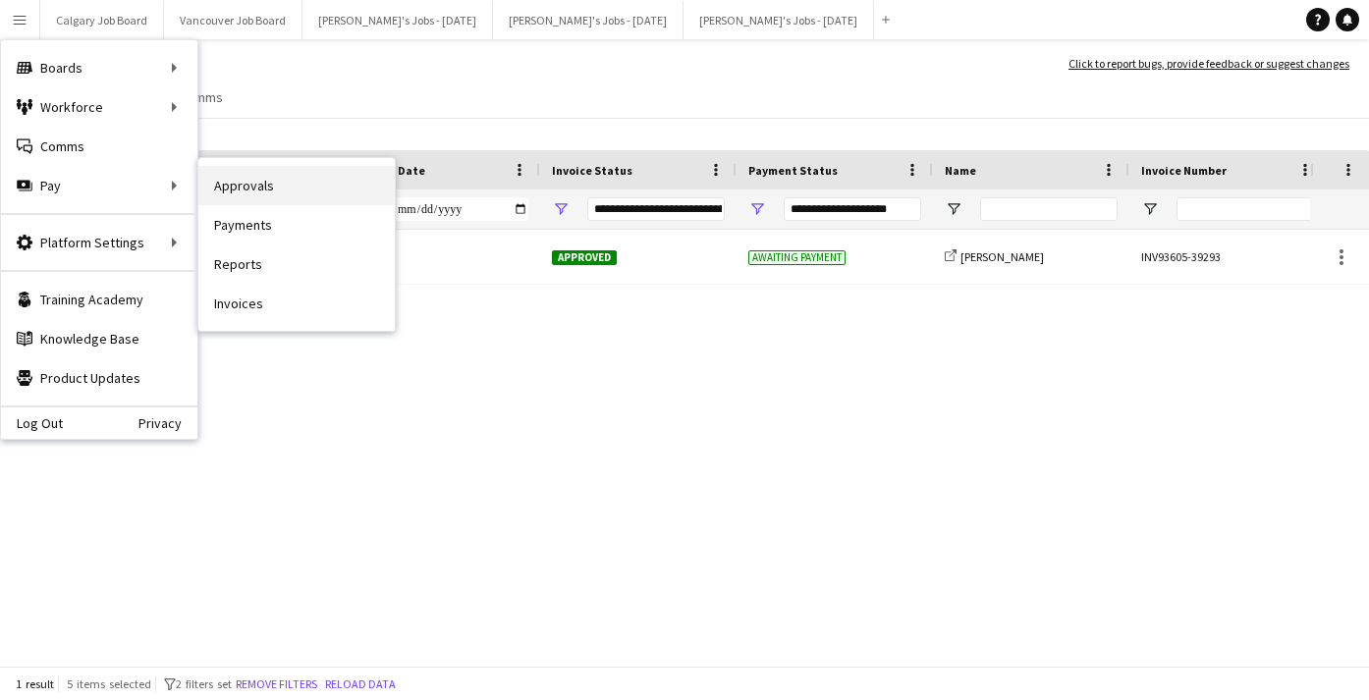
click at [219, 175] on link "Approvals" at bounding box center [296, 185] width 196 height 39
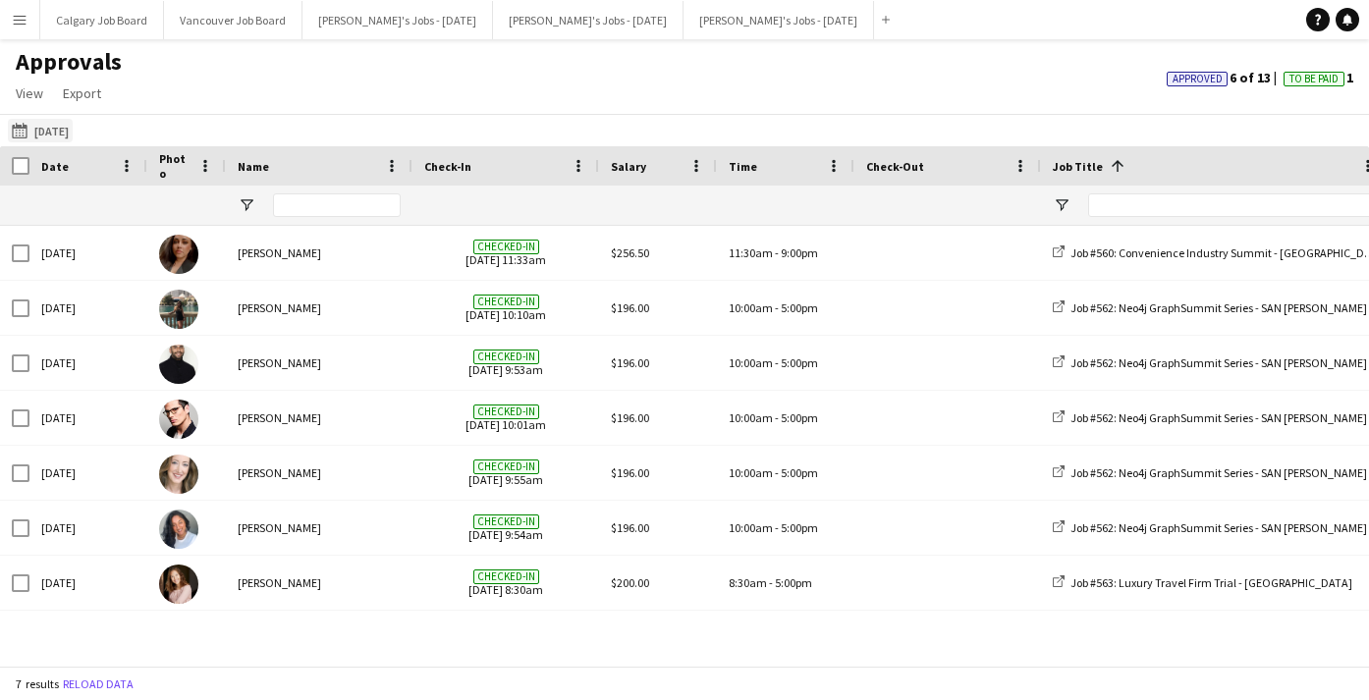
click at [73, 135] on button "[DATE] [DATE]" at bounding box center [40, 131] width 65 height 24
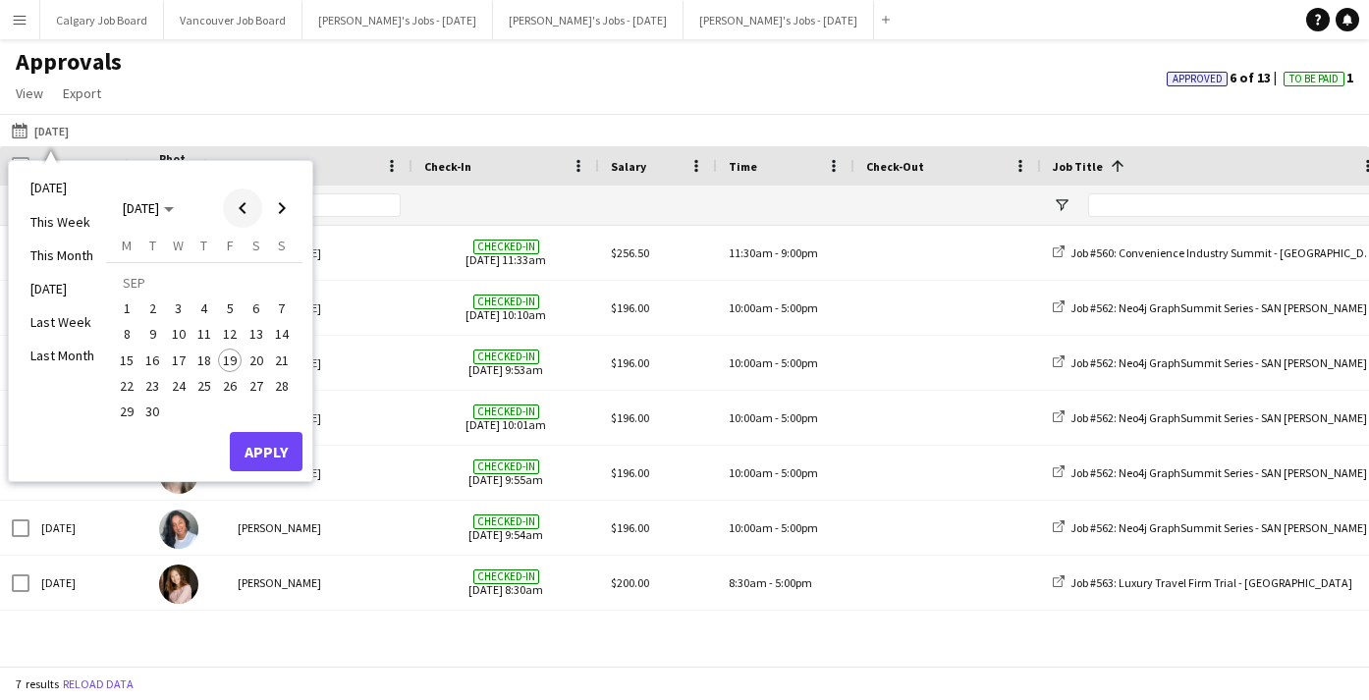
click at [241, 211] on span "Previous month" at bounding box center [242, 208] width 39 height 39
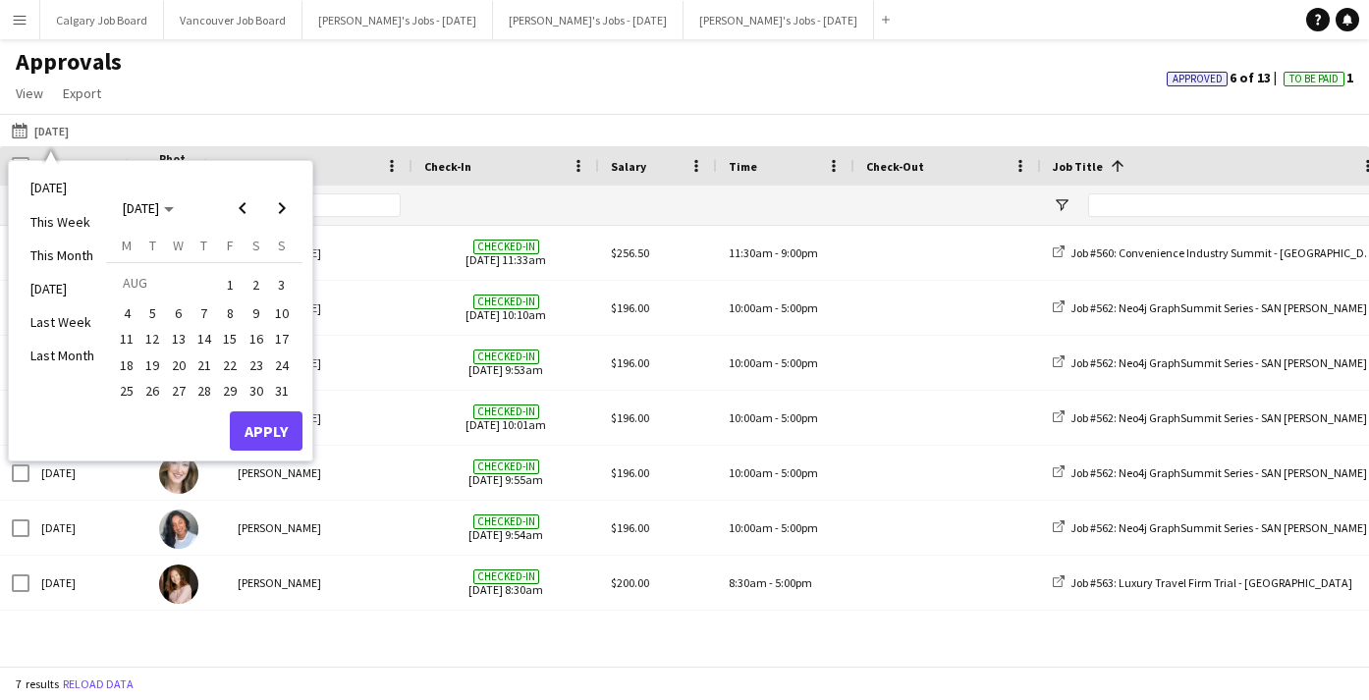
click at [186, 362] on span "20" at bounding box center [179, 366] width 24 height 24
click at [264, 416] on button "Apply" at bounding box center [266, 431] width 73 height 39
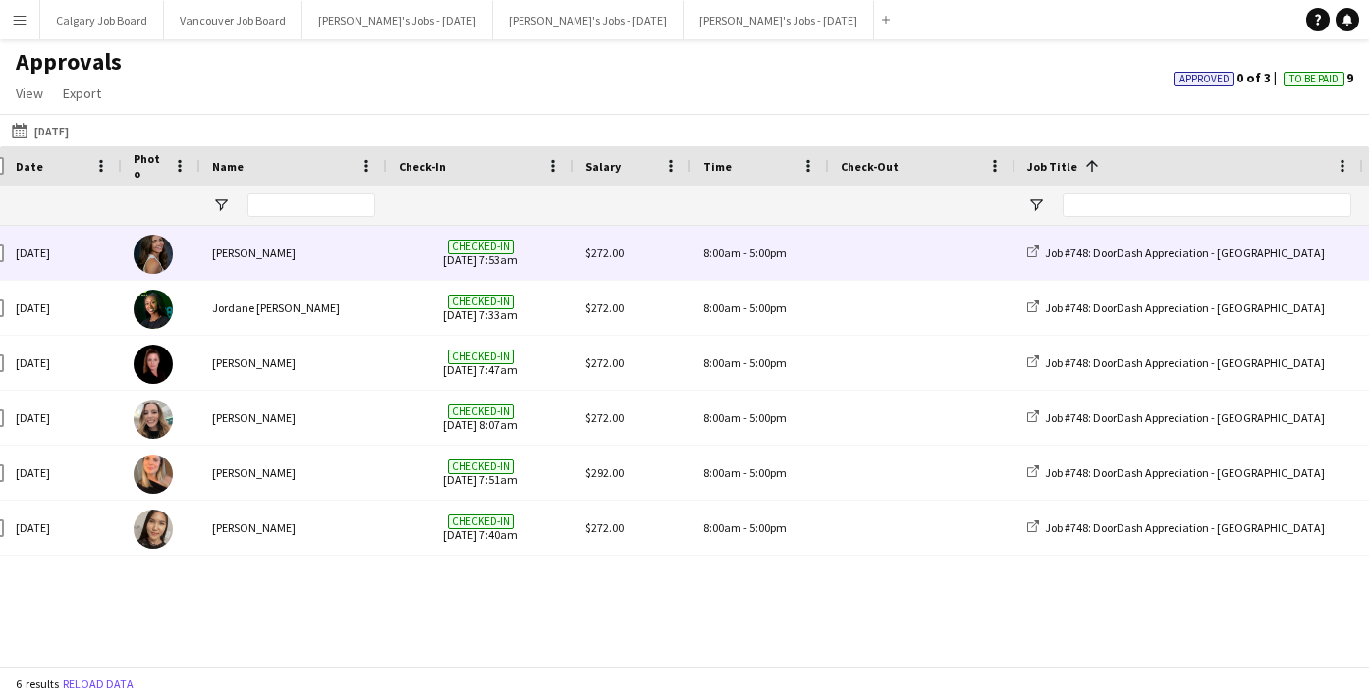
scroll to position [0, 30]
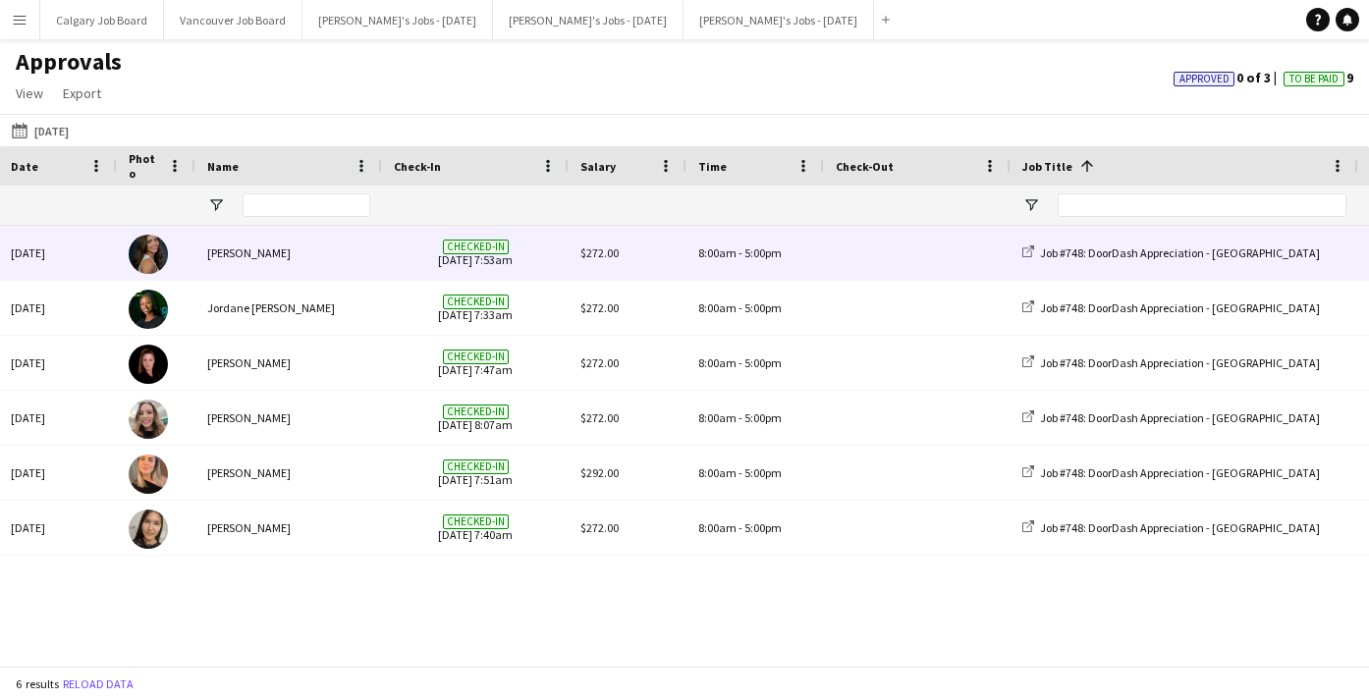
click at [316, 258] on div "[PERSON_NAME]" at bounding box center [288, 253] width 187 height 54
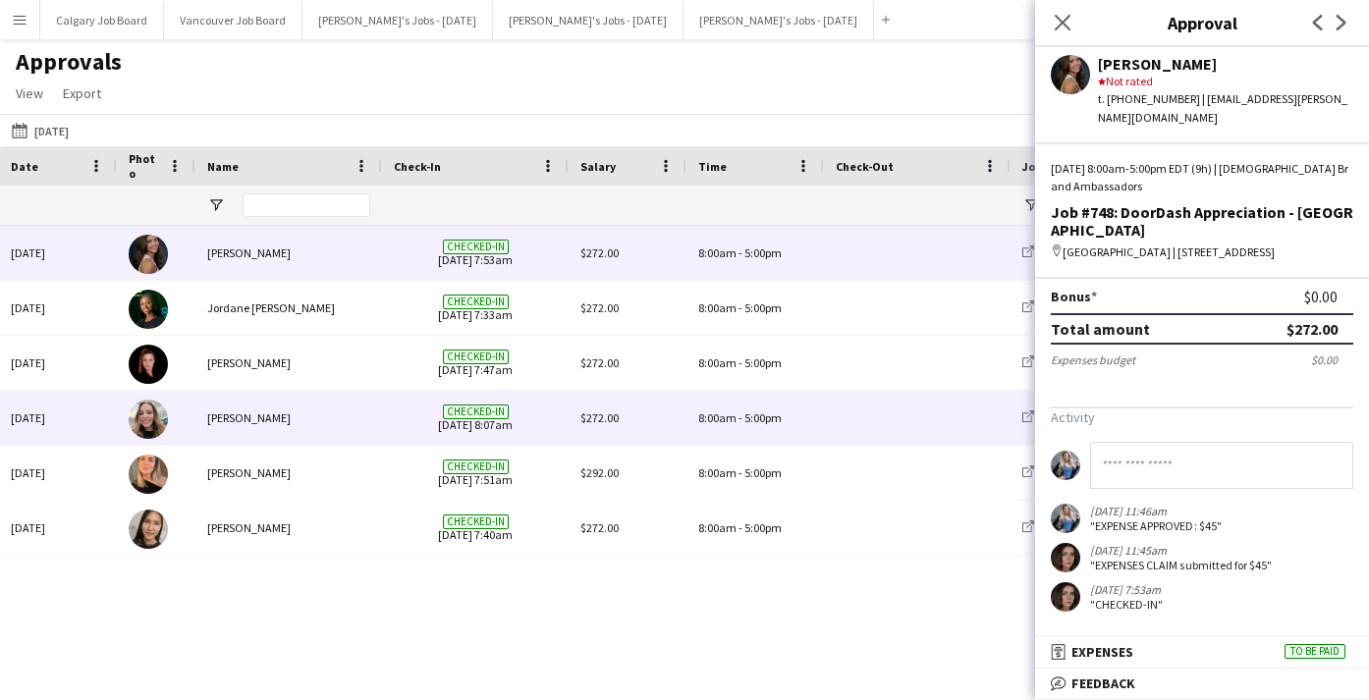
scroll to position [325, 0]
click at [928, 433] on span at bounding box center [917, 418] width 163 height 54
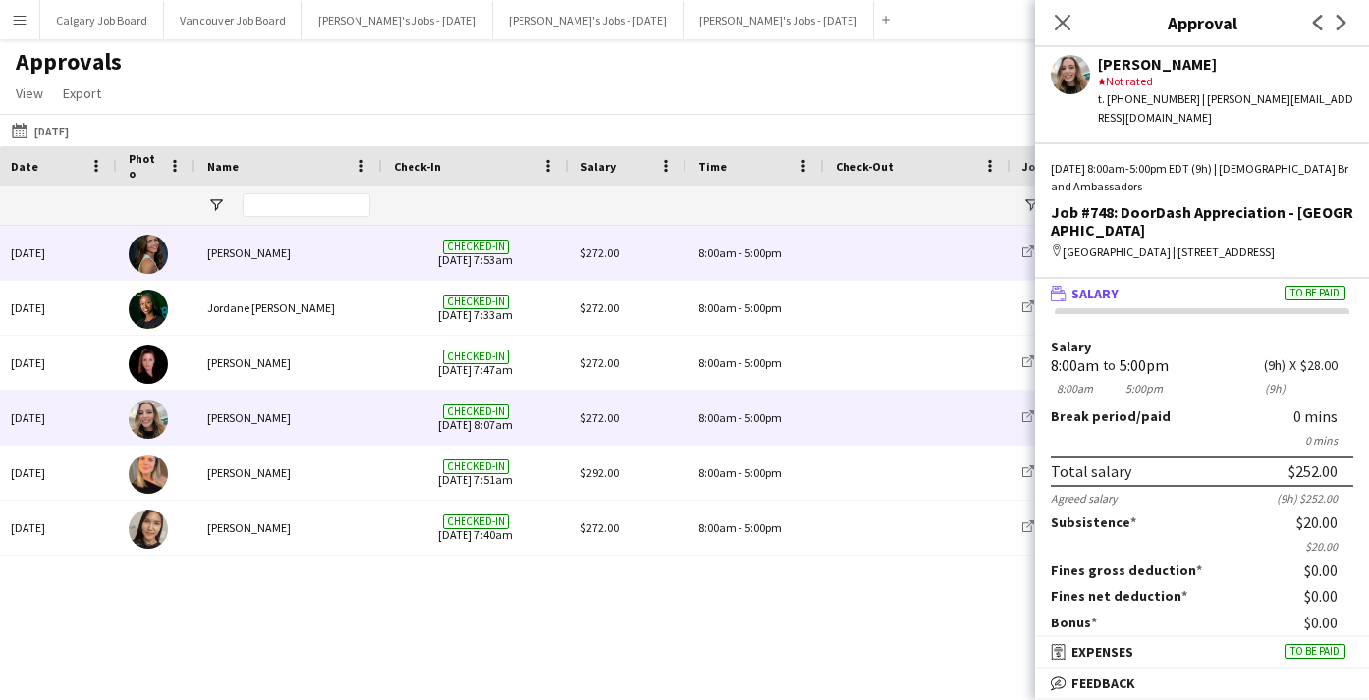
click at [740, 252] on span "-" at bounding box center [741, 253] width 4 height 15
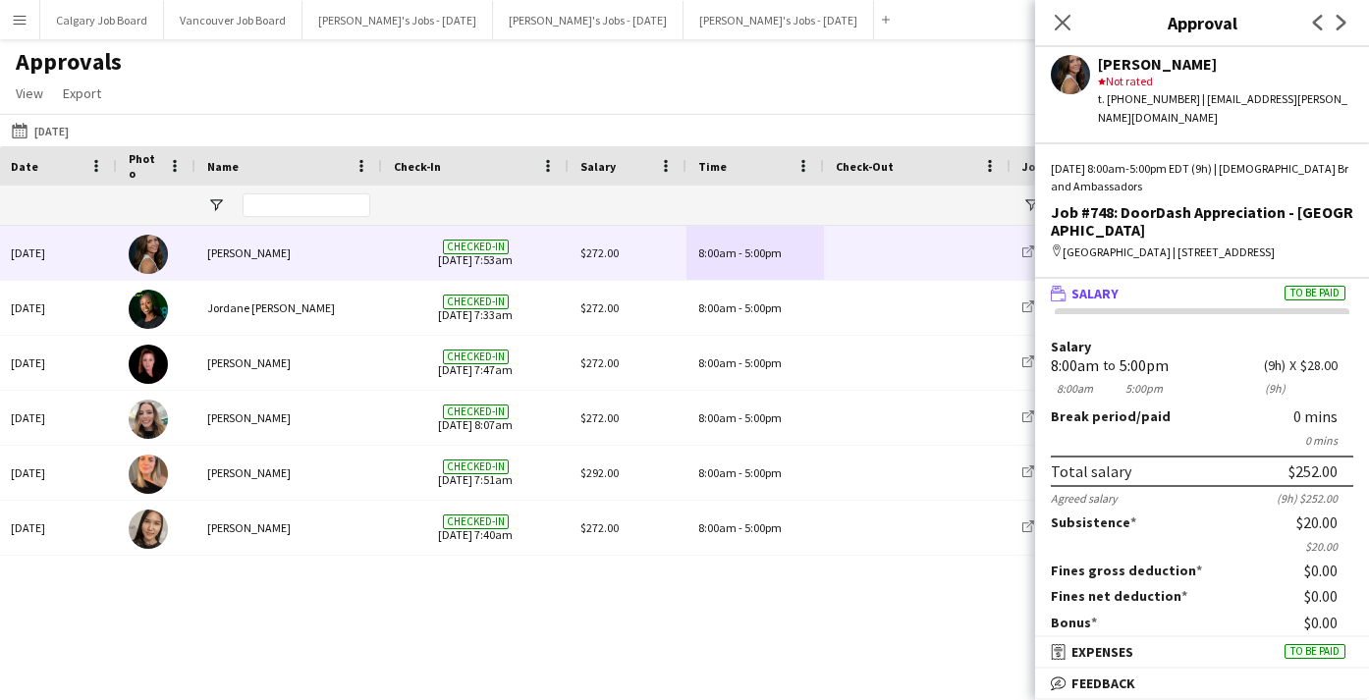
click at [484, 102] on div "Approvals View Customise view Customise filters Reset Filters Reset View Reset …" at bounding box center [684, 80] width 1369 height 67
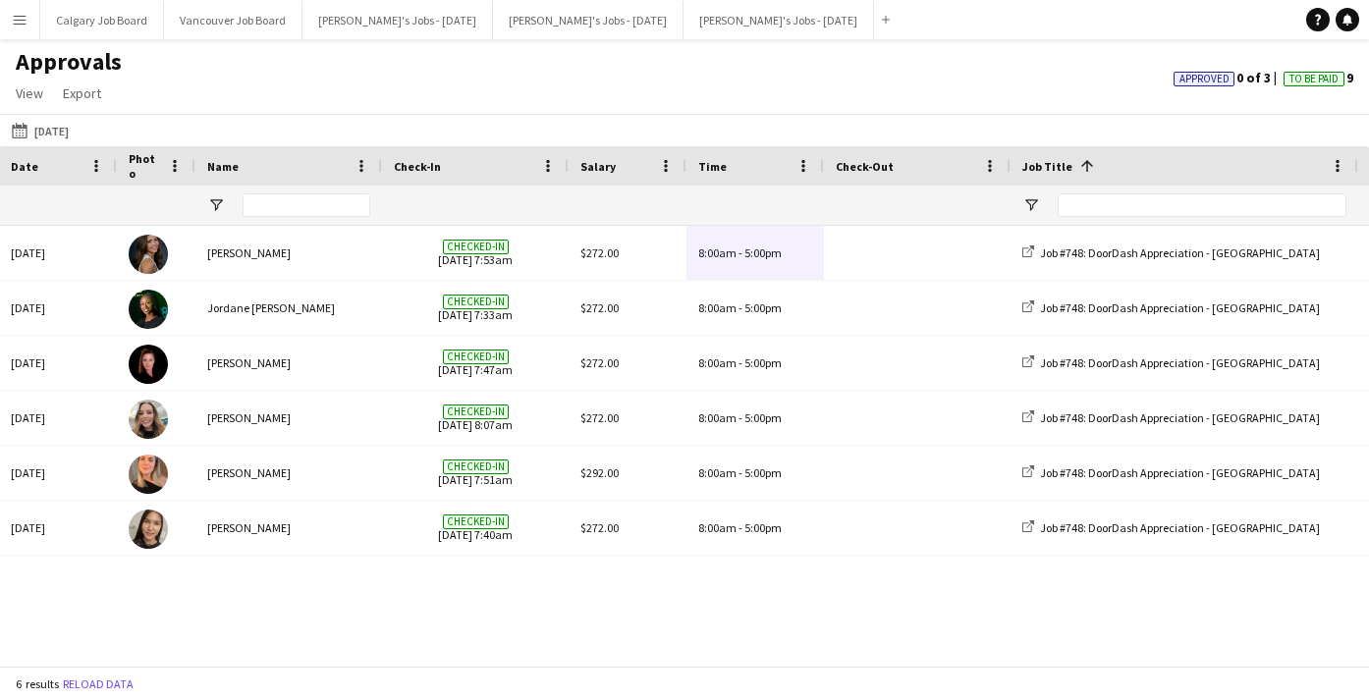
click at [28, 25] on button "Menu" at bounding box center [19, 19] width 39 height 39
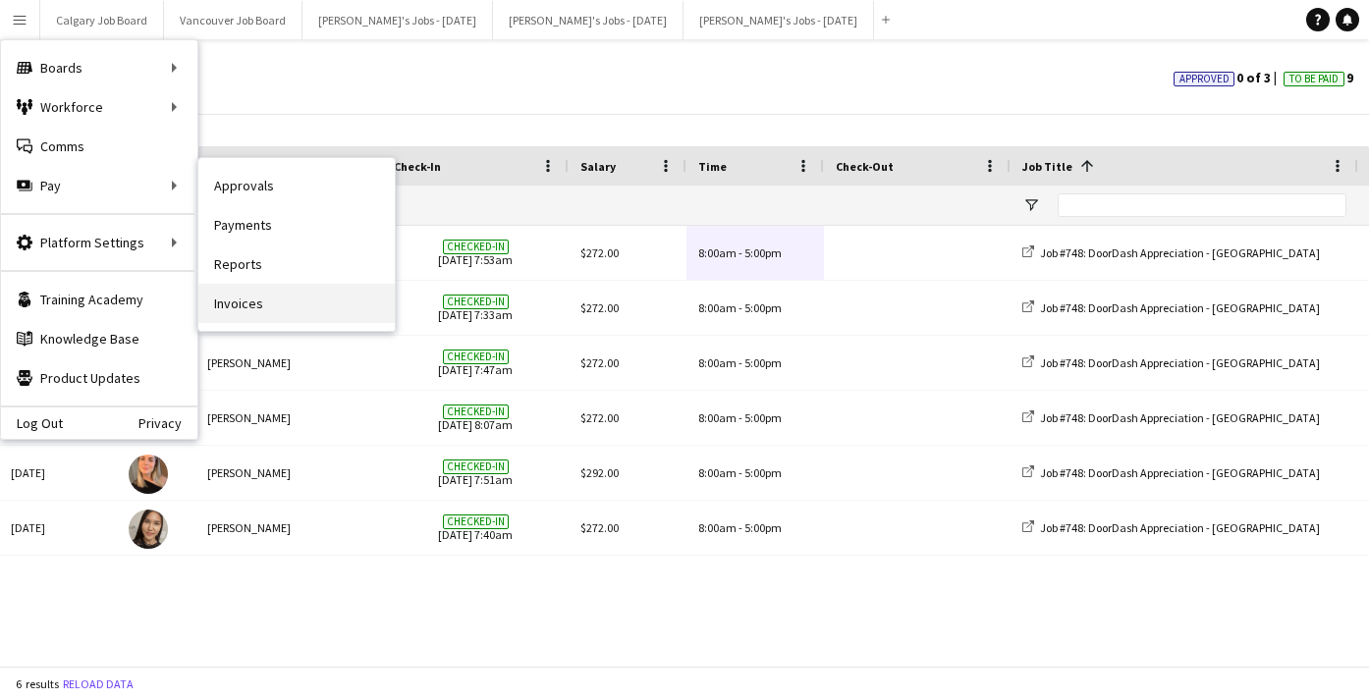
click at [269, 297] on link "Invoices" at bounding box center [296, 303] width 196 height 39
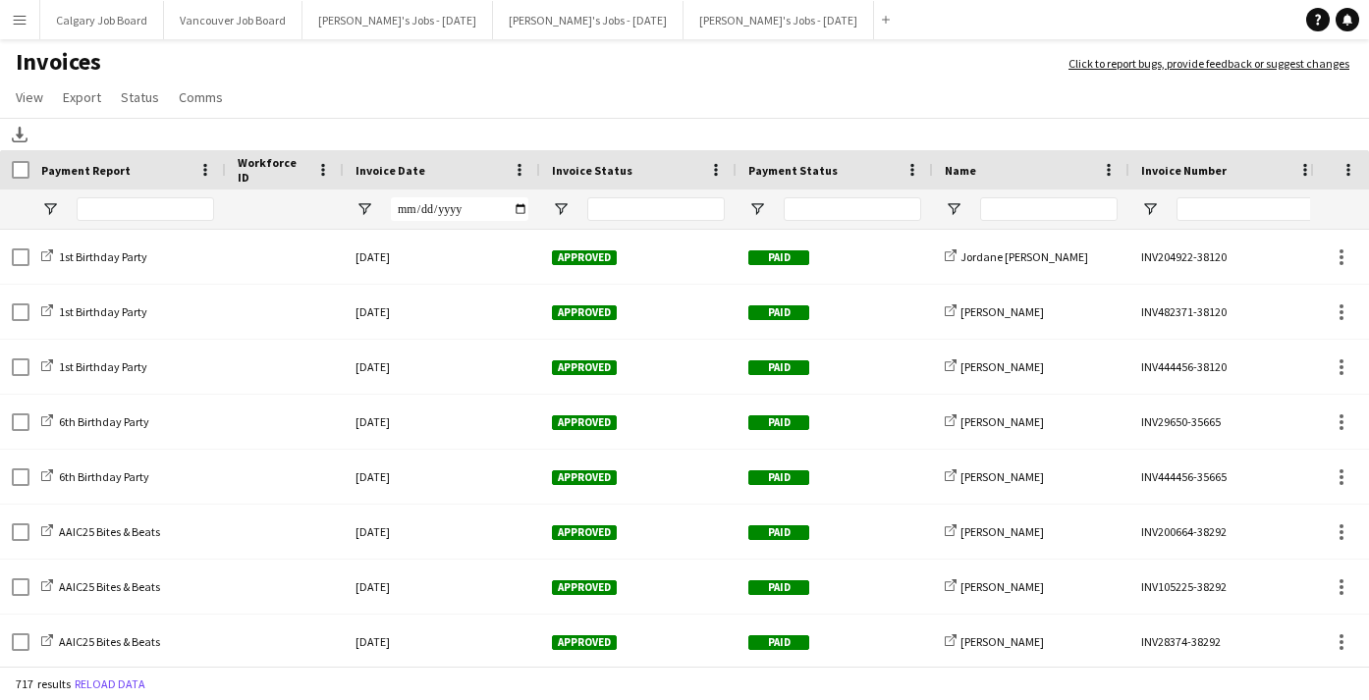
click at [754, 218] on div at bounding box center [835, 209] width 196 height 39
click at [755, 204] on span "Open Filter Menu" at bounding box center [758, 209] width 18 height 18
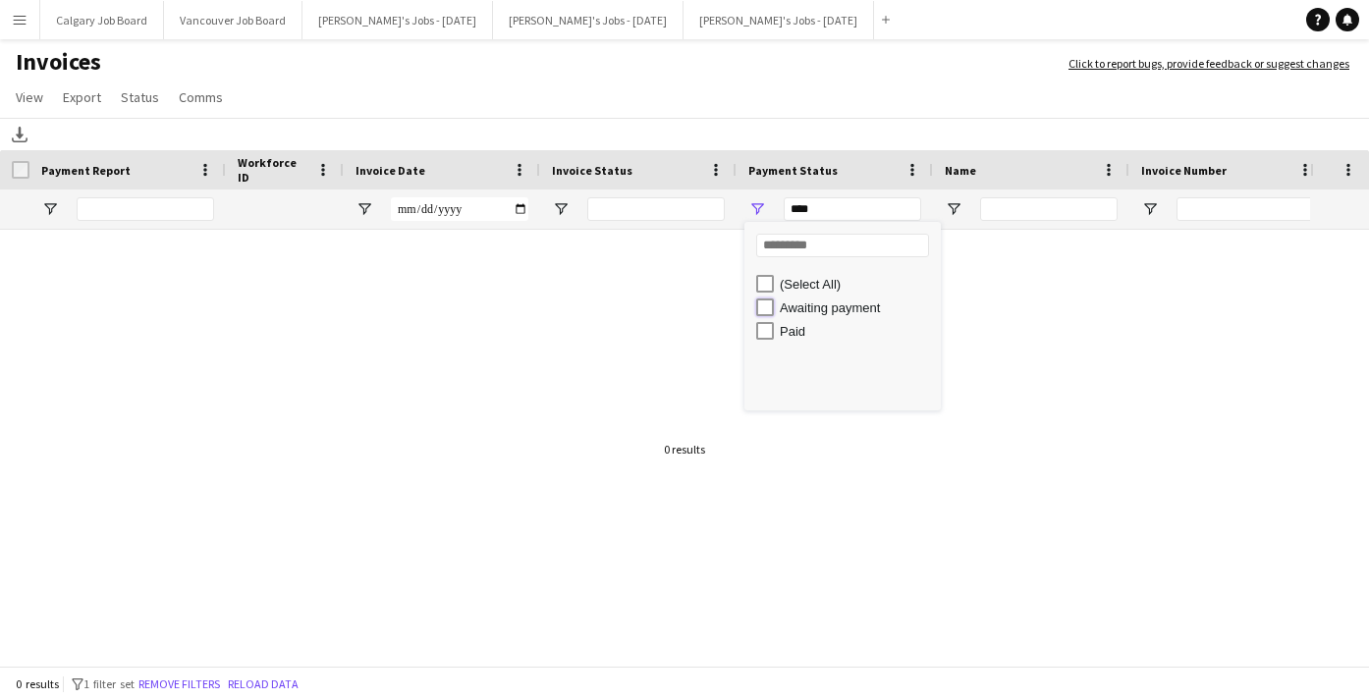
type input "**********"
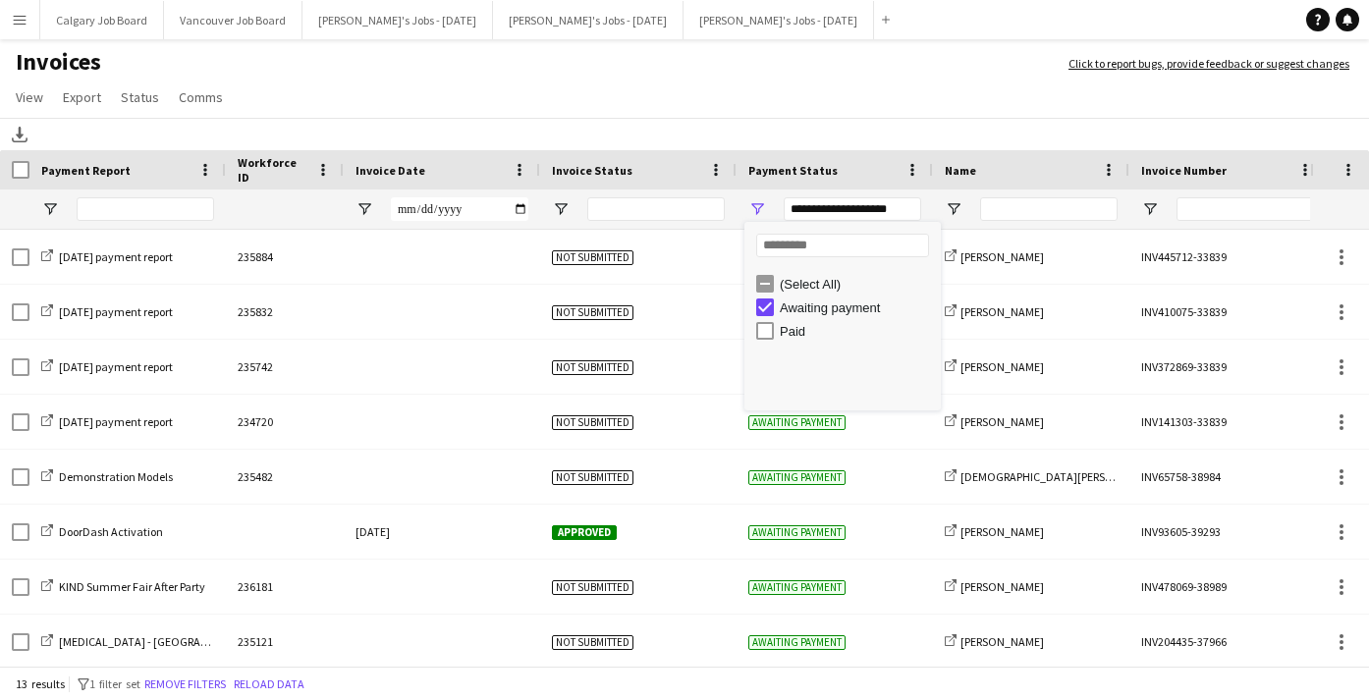
drag, startPoint x: 760, startPoint y: 104, endPoint x: 748, endPoint y: 128, distance: 26.8
click at [760, 104] on app-page-menu "View Customise view Customise filters Reset Filters Reset View Reset All Export…" at bounding box center [684, 99] width 1369 height 37
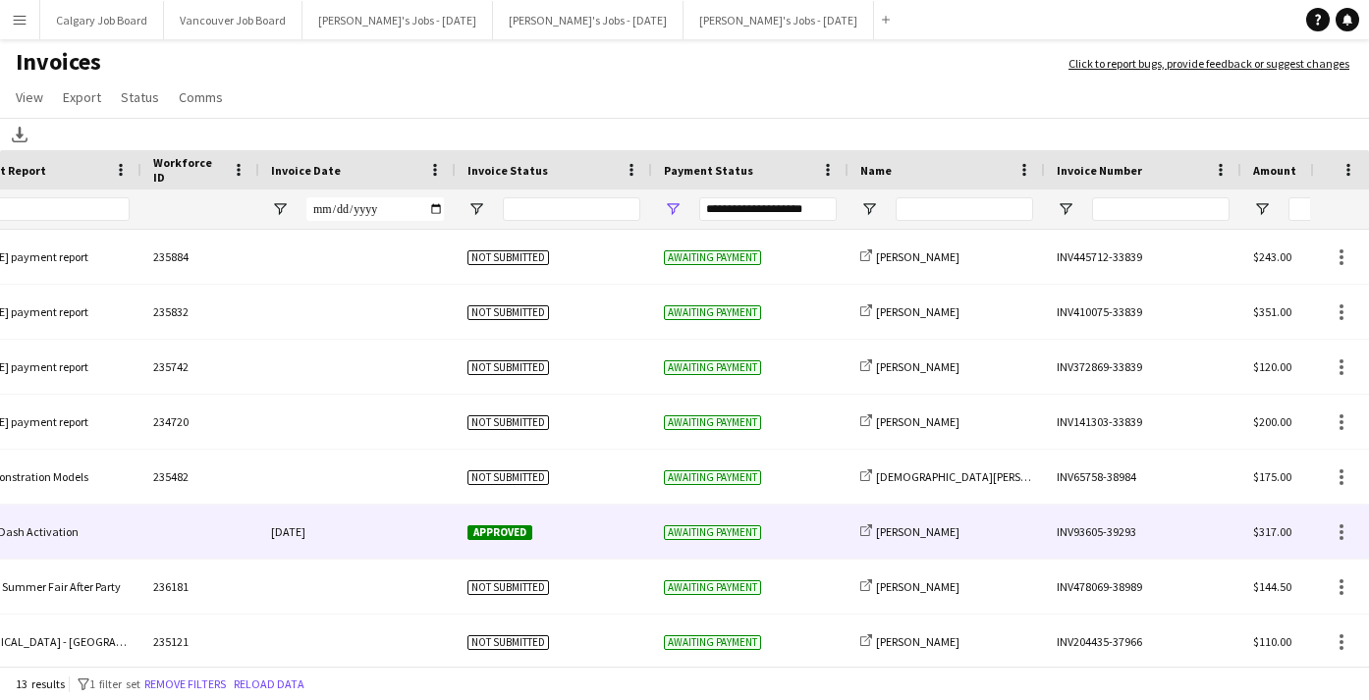
scroll to position [0, 318]
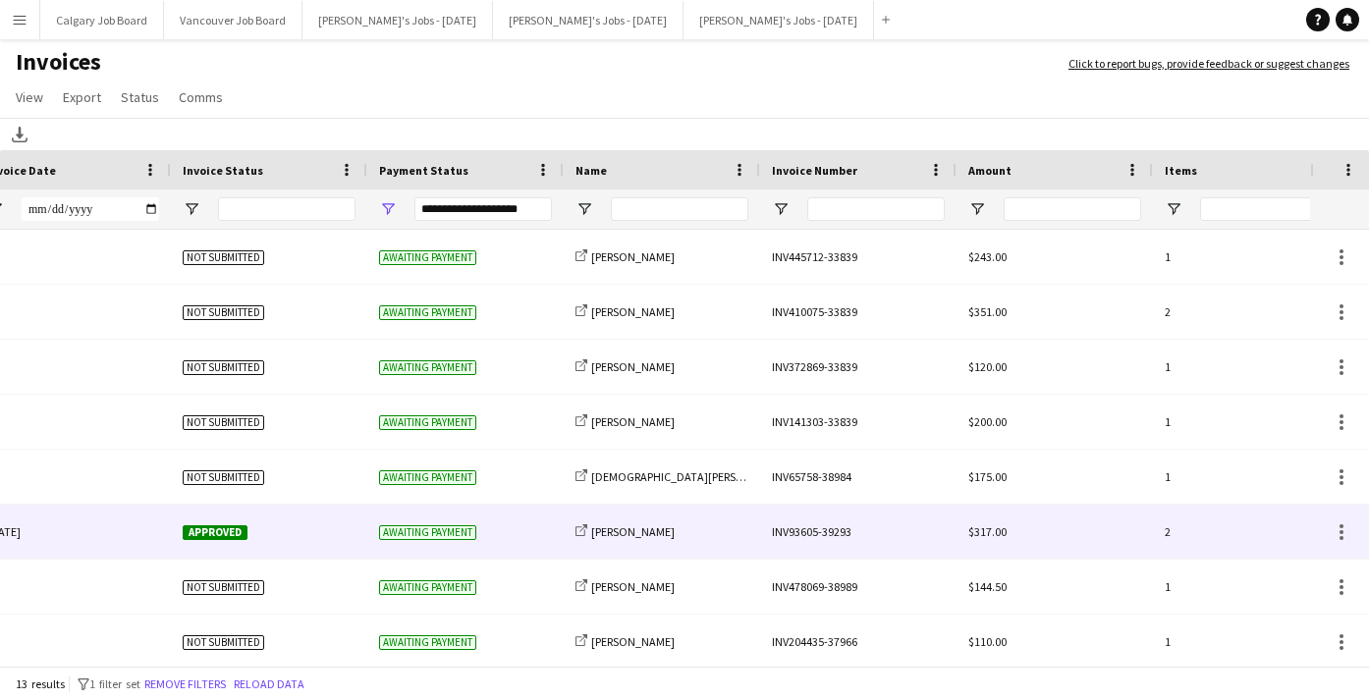
click at [464, 542] on div "Awaiting payment" at bounding box center [465, 532] width 196 height 54
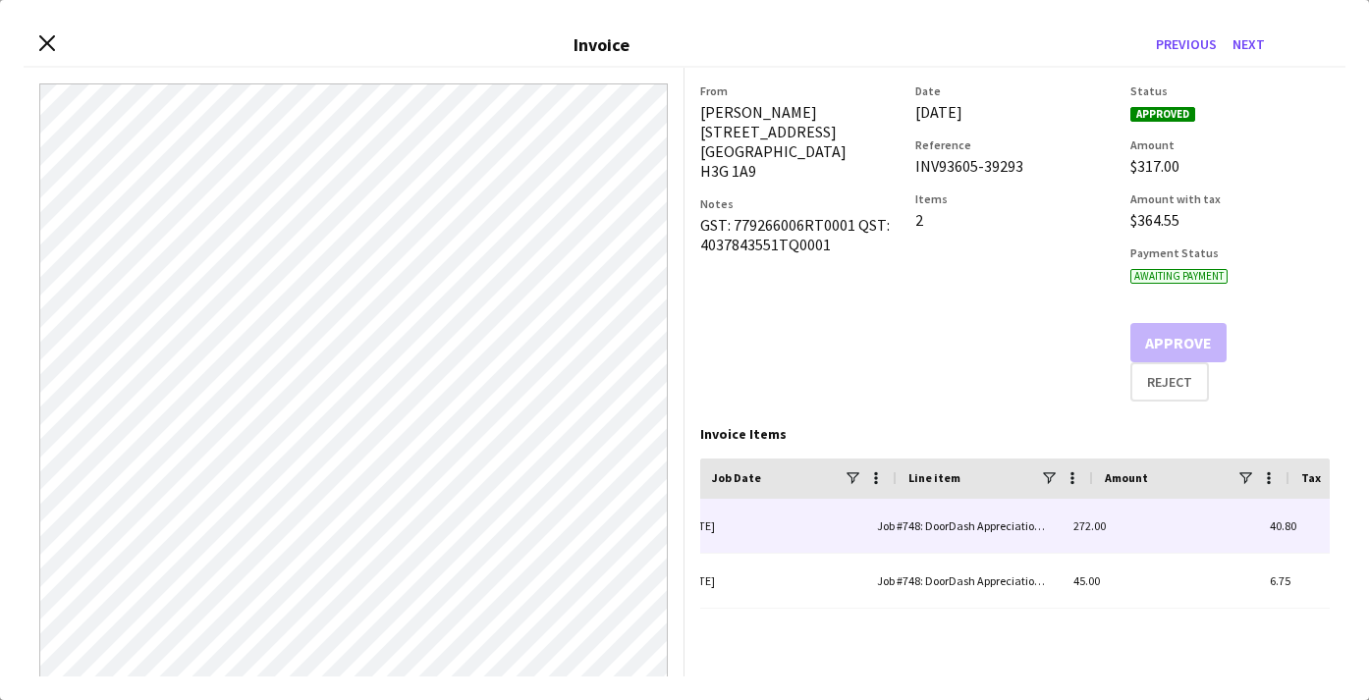
scroll to position [0, 54]
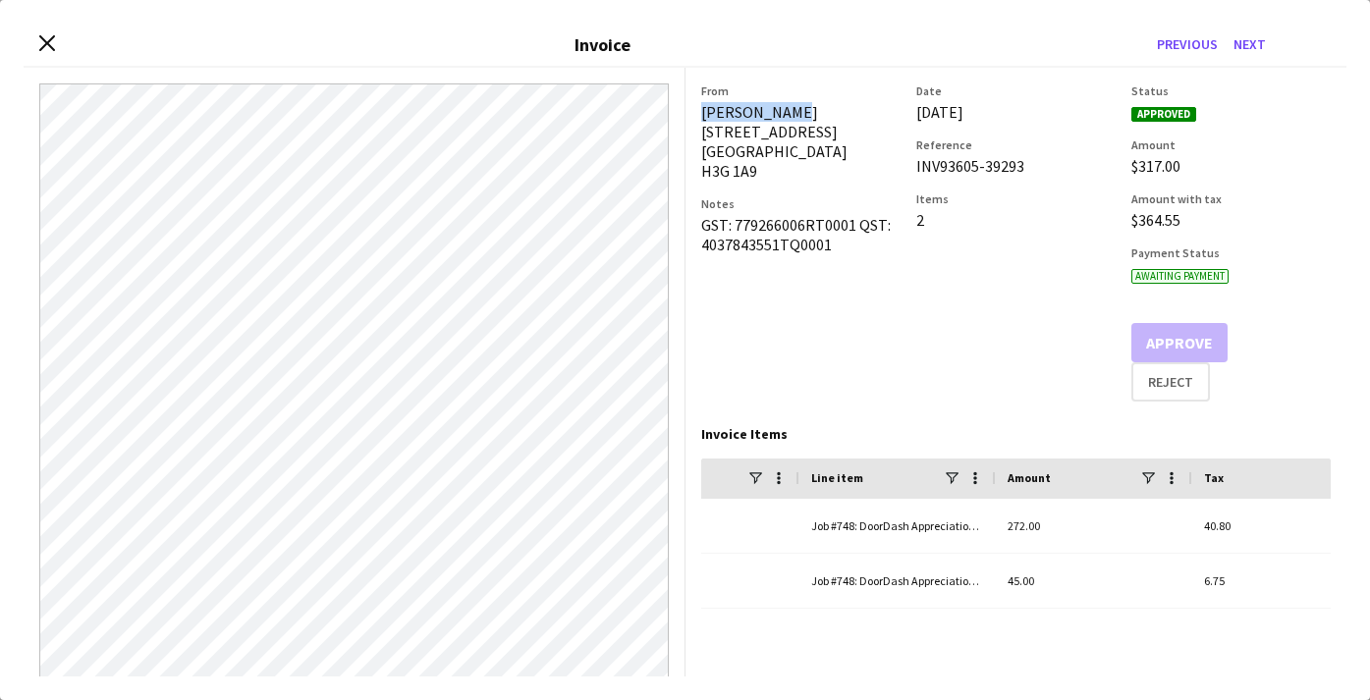
drag, startPoint x: 783, startPoint y: 110, endPoint x: 819, endPoint y: 109, distance: 36.4
click at [819, 109] on div "[PERSON_NAME] [STREET_ADDRESS]" at bounding box center [800, 141] width 199 height 79
copy div "[PERSON_NAME]"
click at [49, 42] on icon at bounding box center [46, 43] width 19 height 19
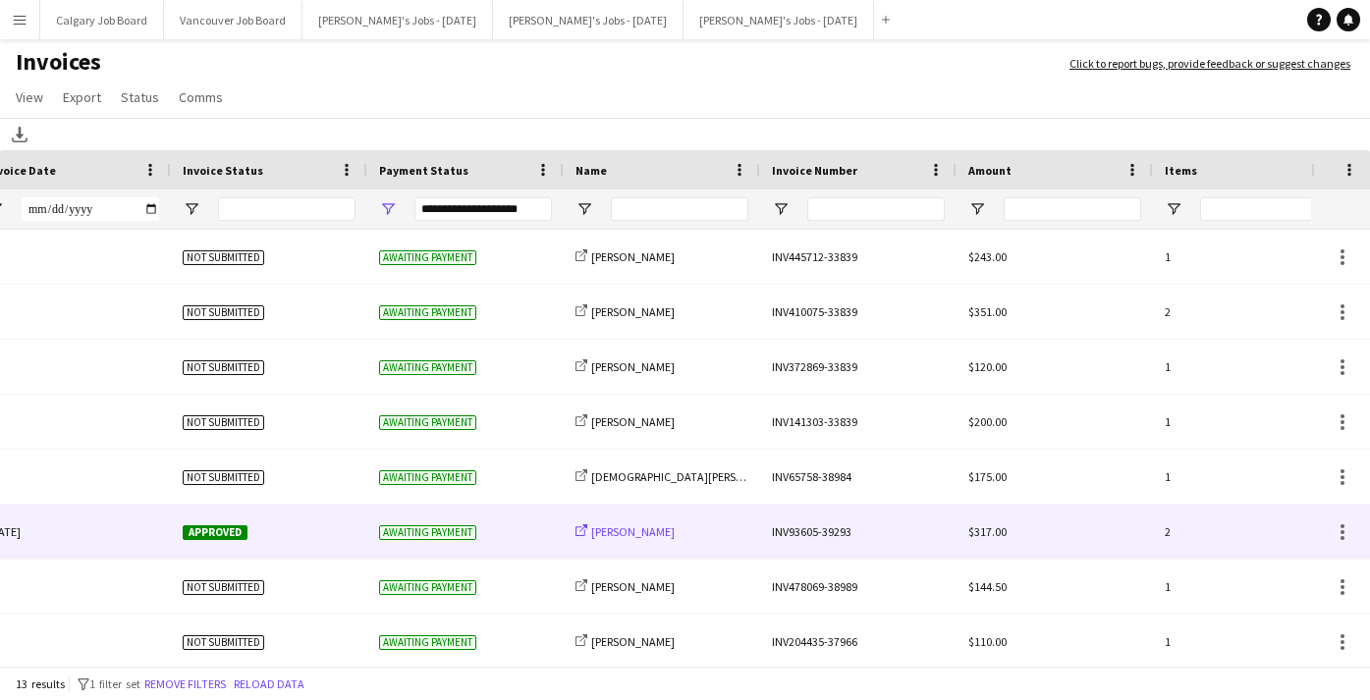
click at [640, 529] on span "[PERSON_NAME]" at bounding box center [632, 532] width 83 height 15
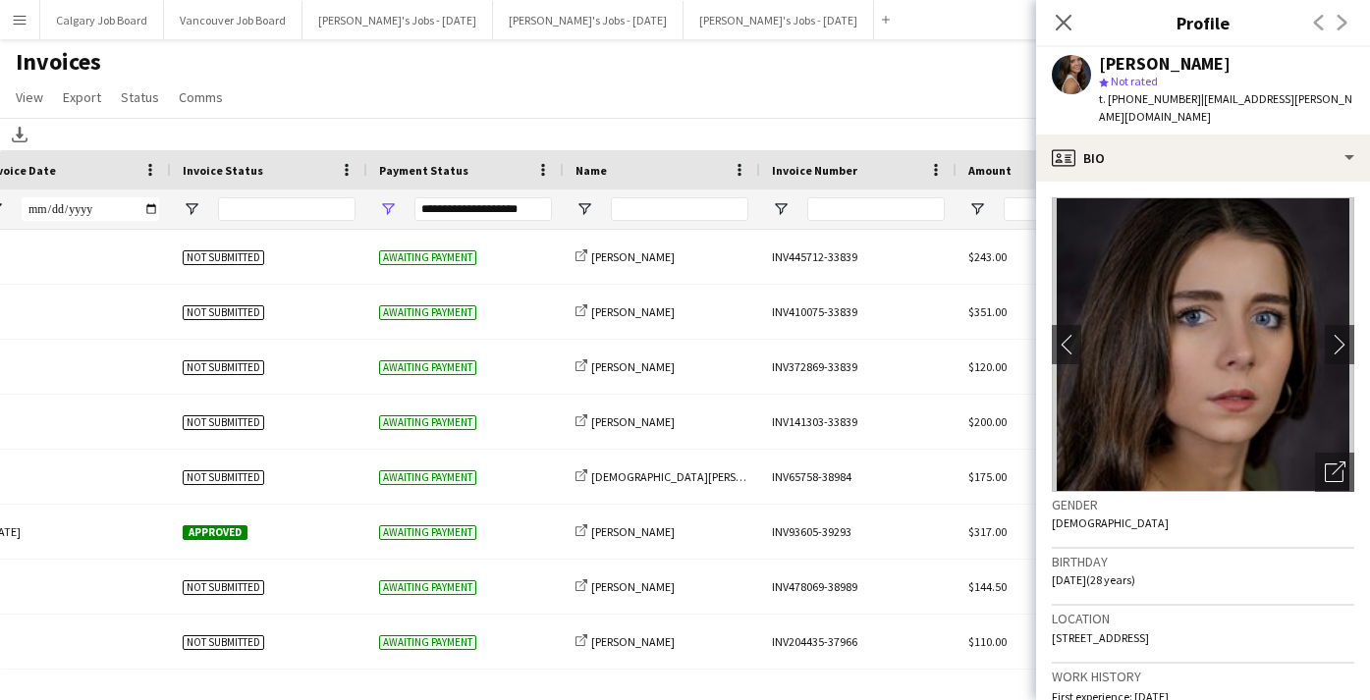
drag, startPoint x: 1187, startPoint y: 101, endPoint x: 1337, endPoint y: 98, distance: 150.3
click at [1337, 98] on app-profile-header "[PERSON_NAME] Not rated t. [PHONE_NUMBER] | [EMAIL_ADDRESS][PERSON_NAME][DOMAIN…" at bounding box center [1203, 90] width 334 height 87
copy span "[EMAIL_ADDRESS][PERSON_NAME][DOMAIN_NAME]"
click at [572, 112] on app-page-menu "View Customise view Customise filters Reset Filters Reset View Reset All Export…" at bounding box center [685, 99] width 1370 height 37
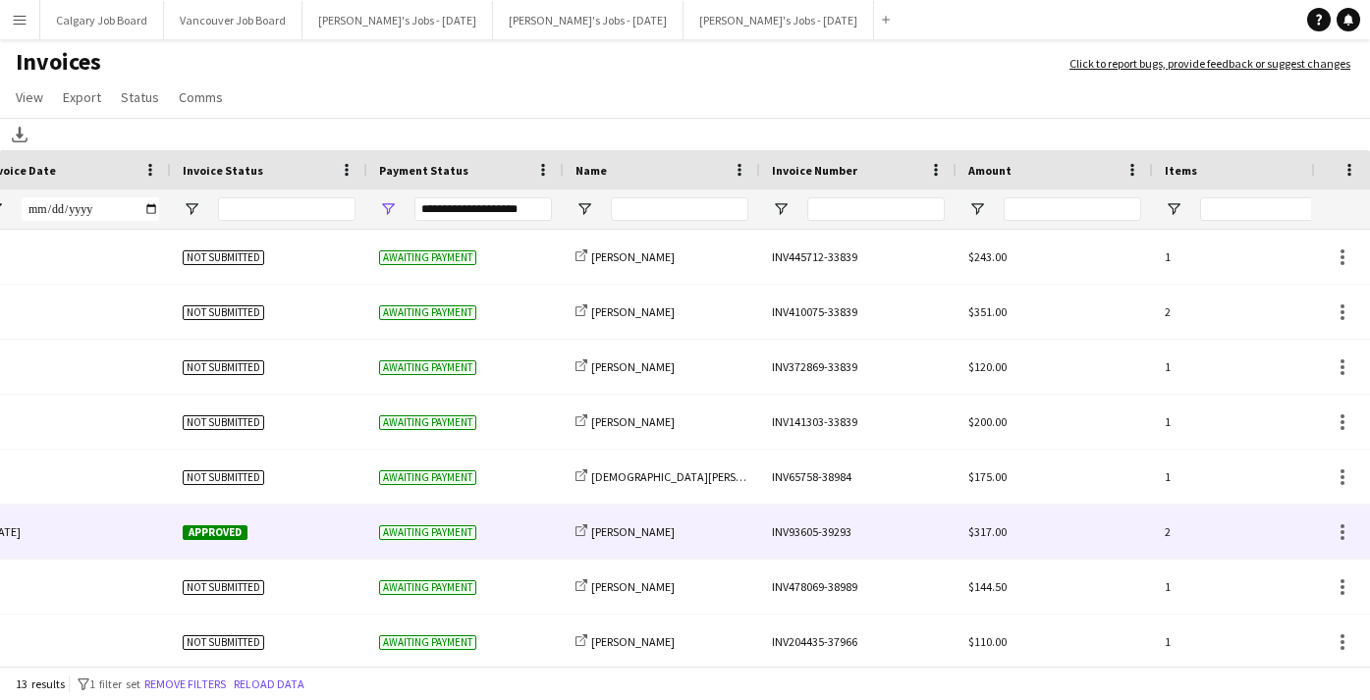
click at [527, 554] on div "Awaiting payment" at bounding box center [465, 532] width 196 height 54
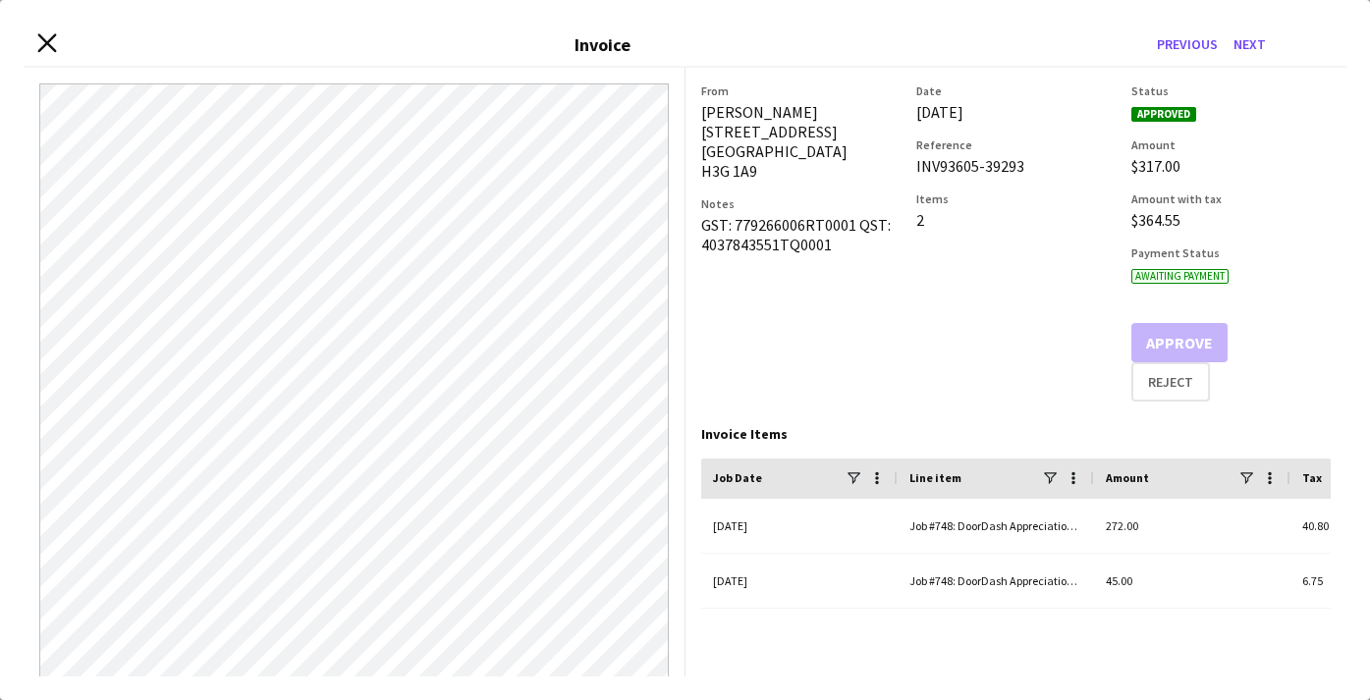
click at [50, 47] on icon "Close invoice dialog" at bounding box center [46, 43] width 19 height 19
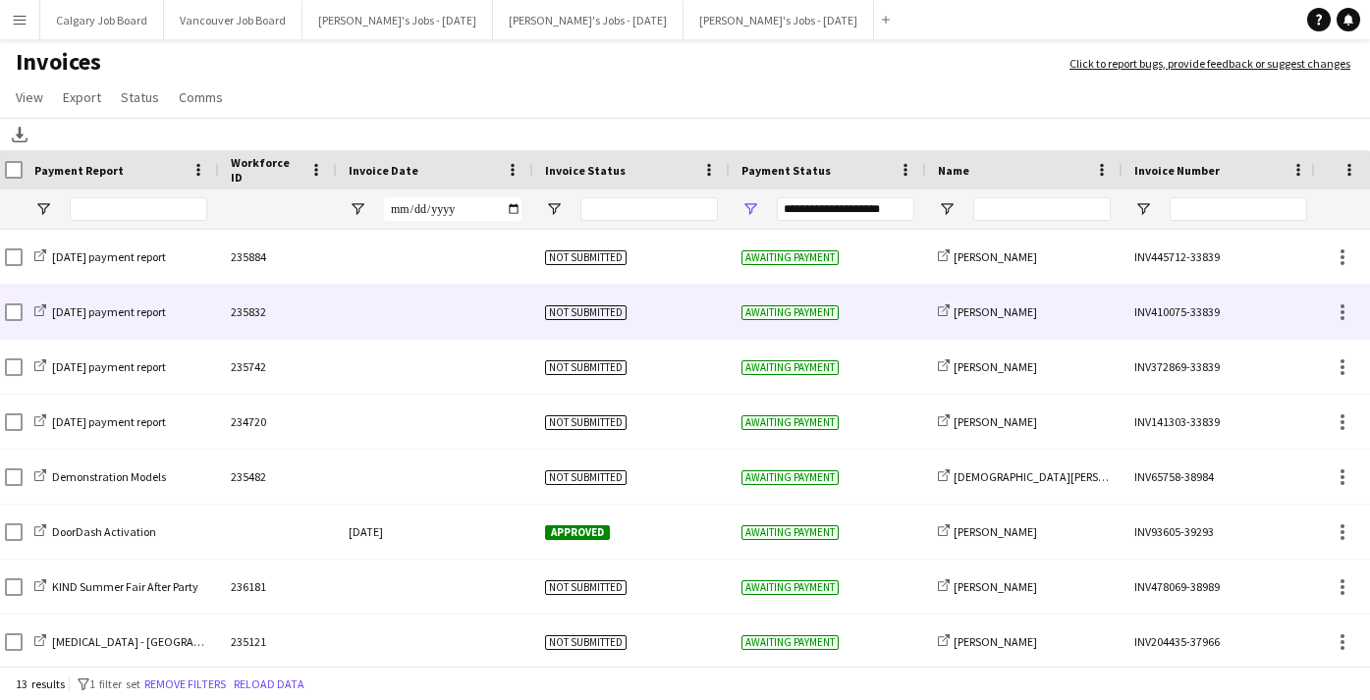
scroll to position [0, 23]
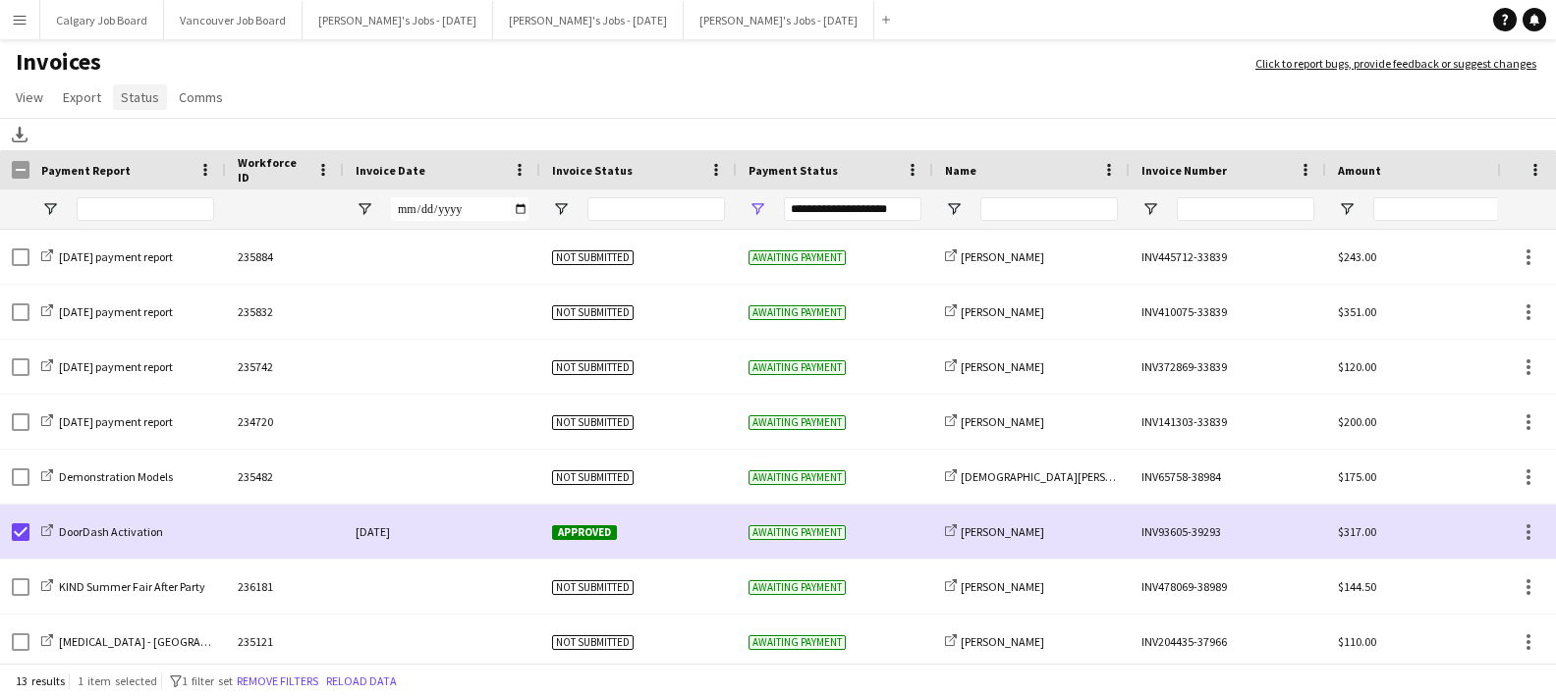
click at [132, 98] on span "Status" at bounding box center [140, 97] width 38 height 18
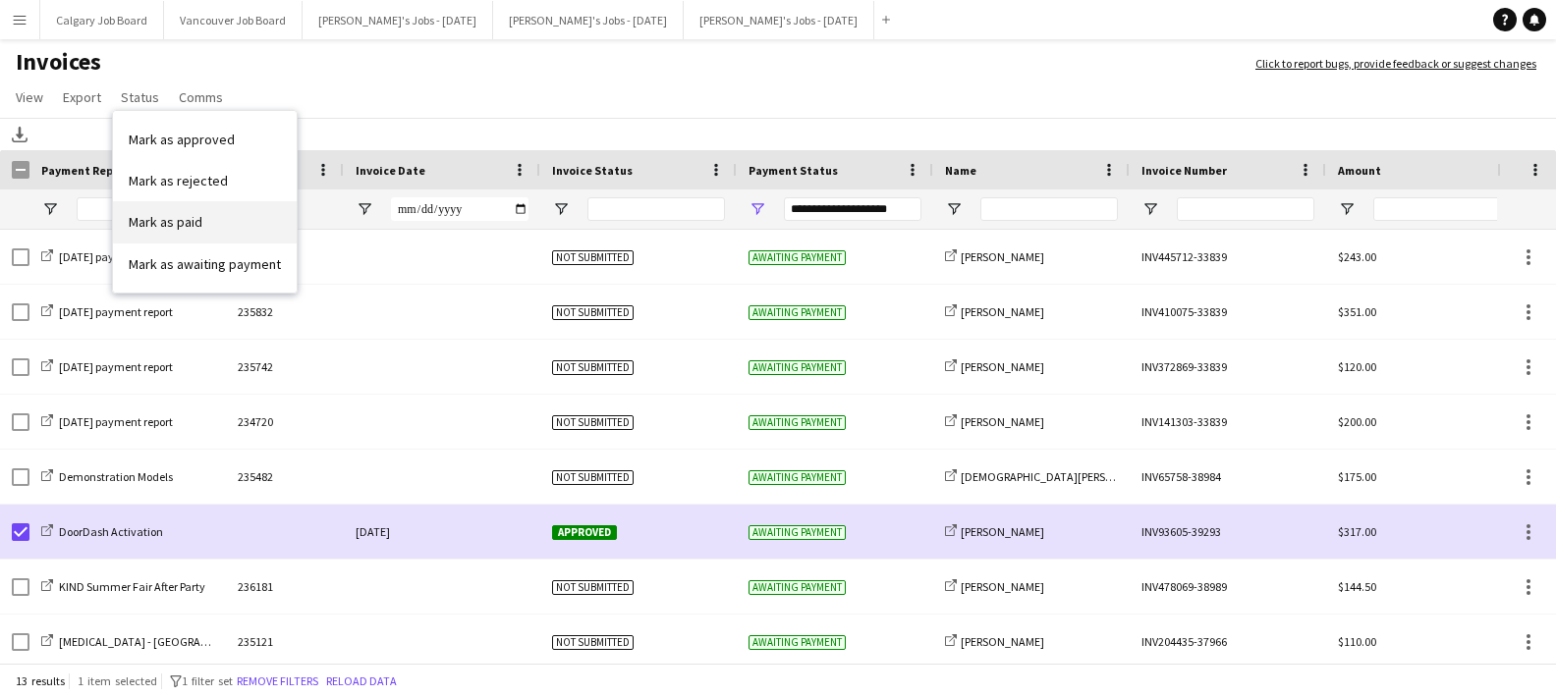
click at [173, 224] on span "Mark as paid" at bounding box center [166, 222] width 74 height 18
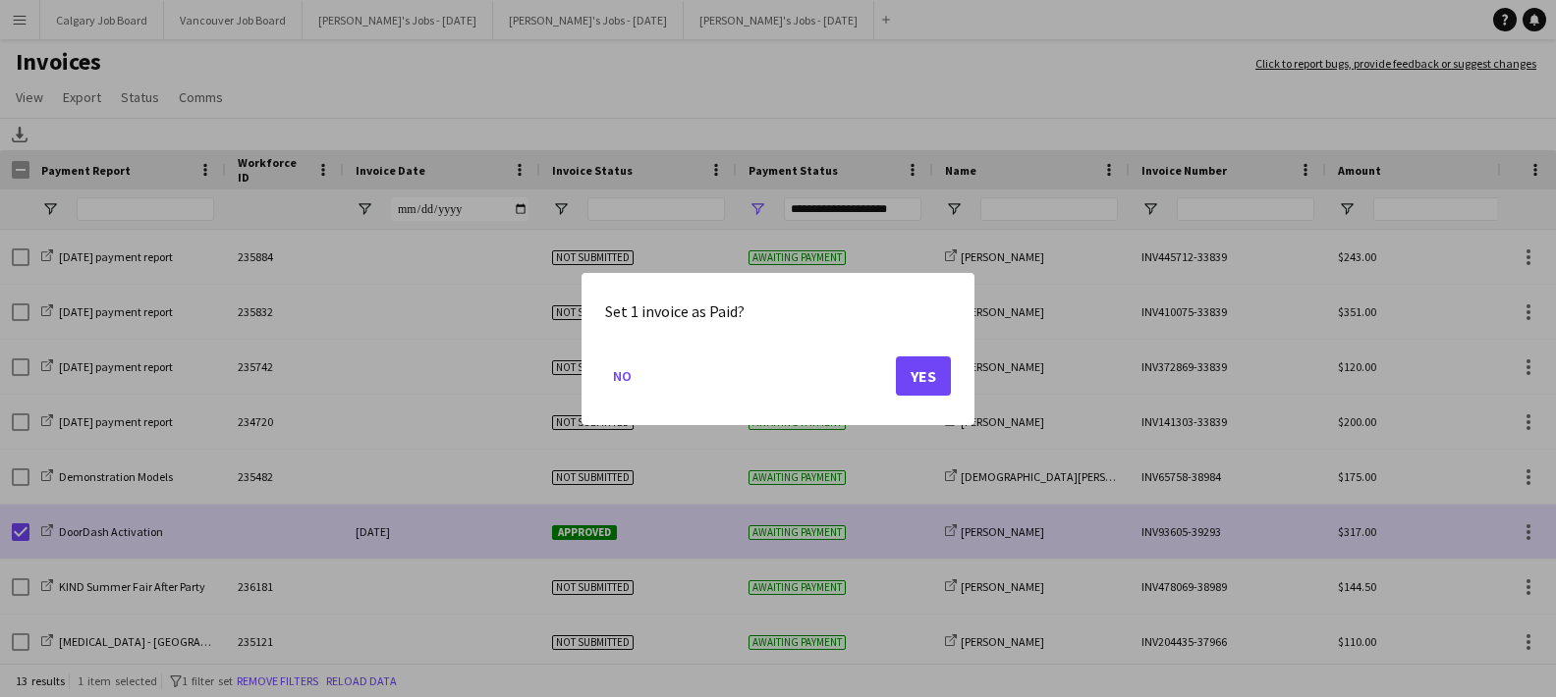
click at [926, 366] on button "Yes" at bounding box center [923, 375] width 55 height 39
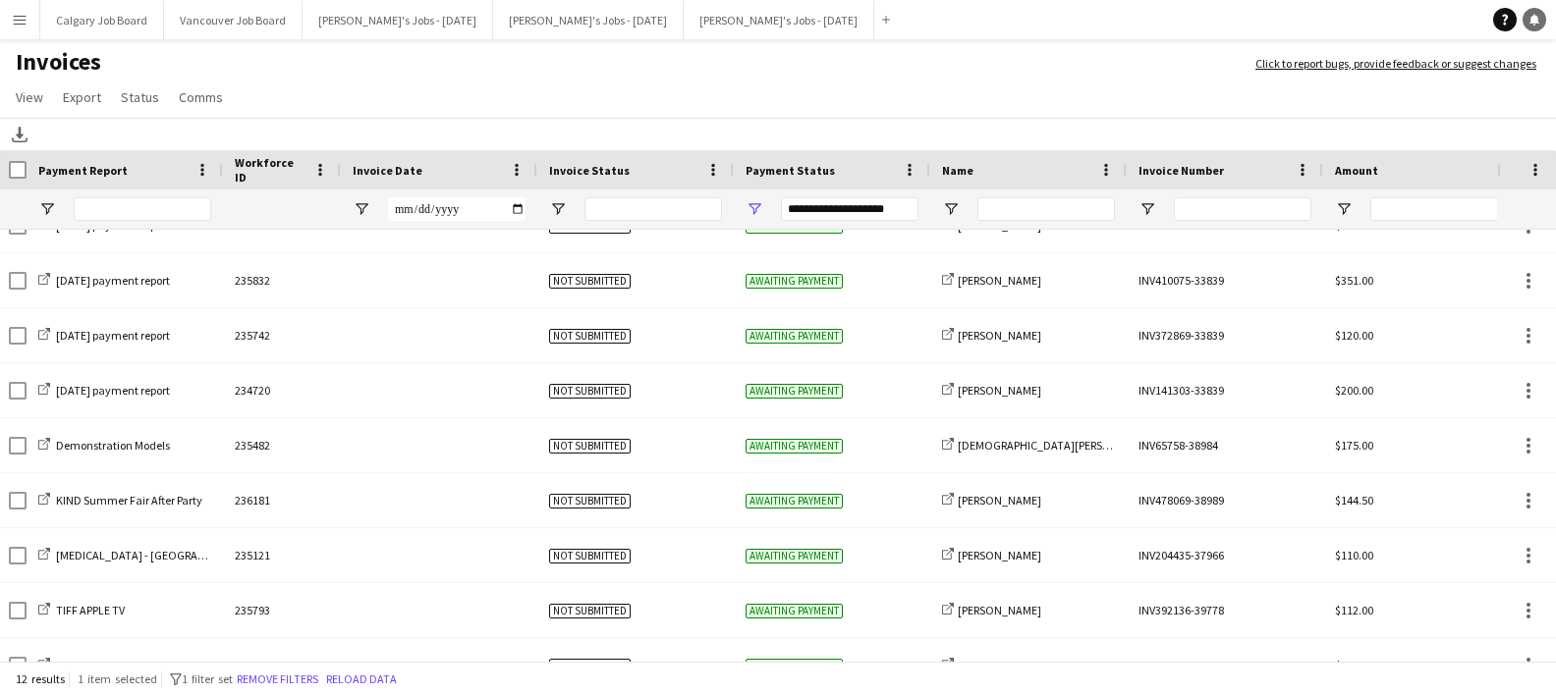
click at [1367, 16] on icon "Notifications" at bounding box center [1534, 20] width 12 height 12
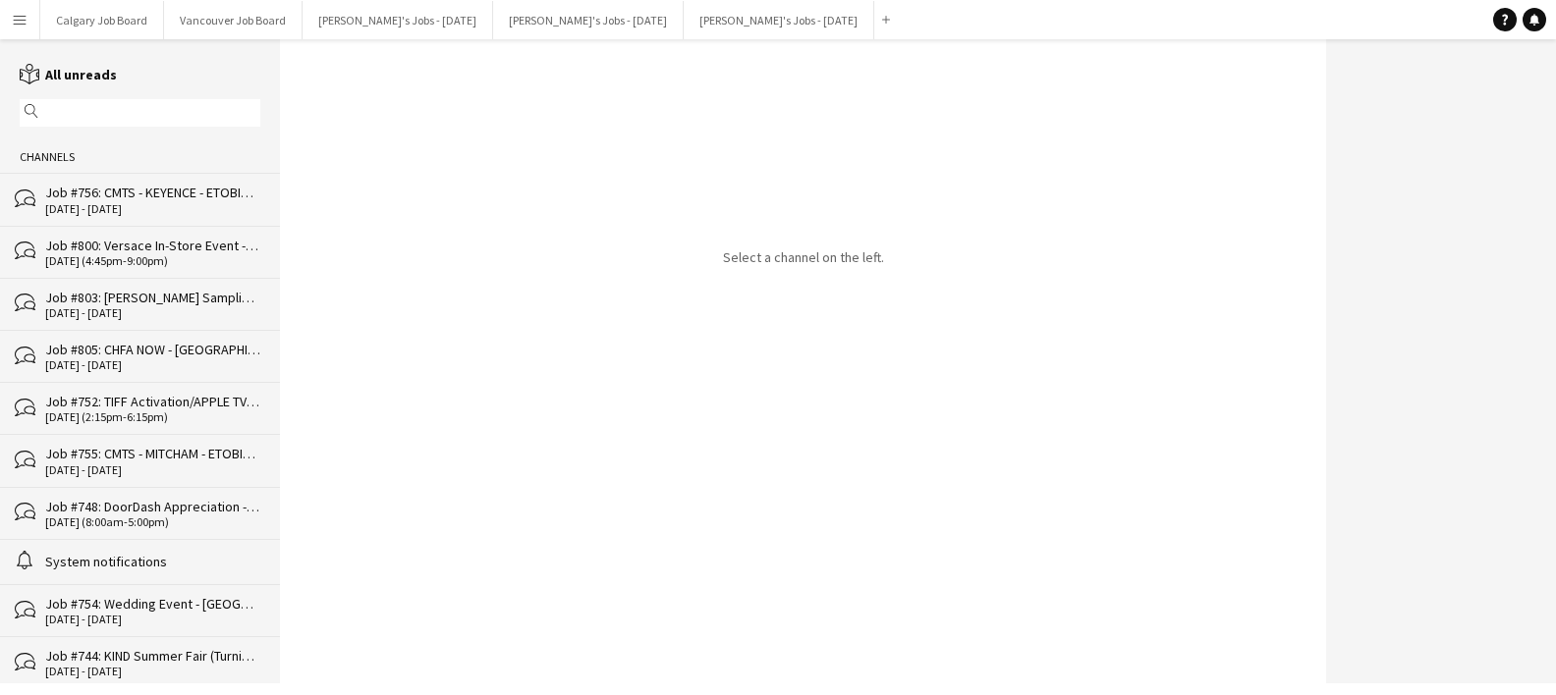
click at [175, 226] on div "bubbles Job #800: Versace In-Store Event - [GEOGRAPHIC_DATA] [DATE] (4:45pm-9:0…" at bounding box center [140, 252] width 280 height 52
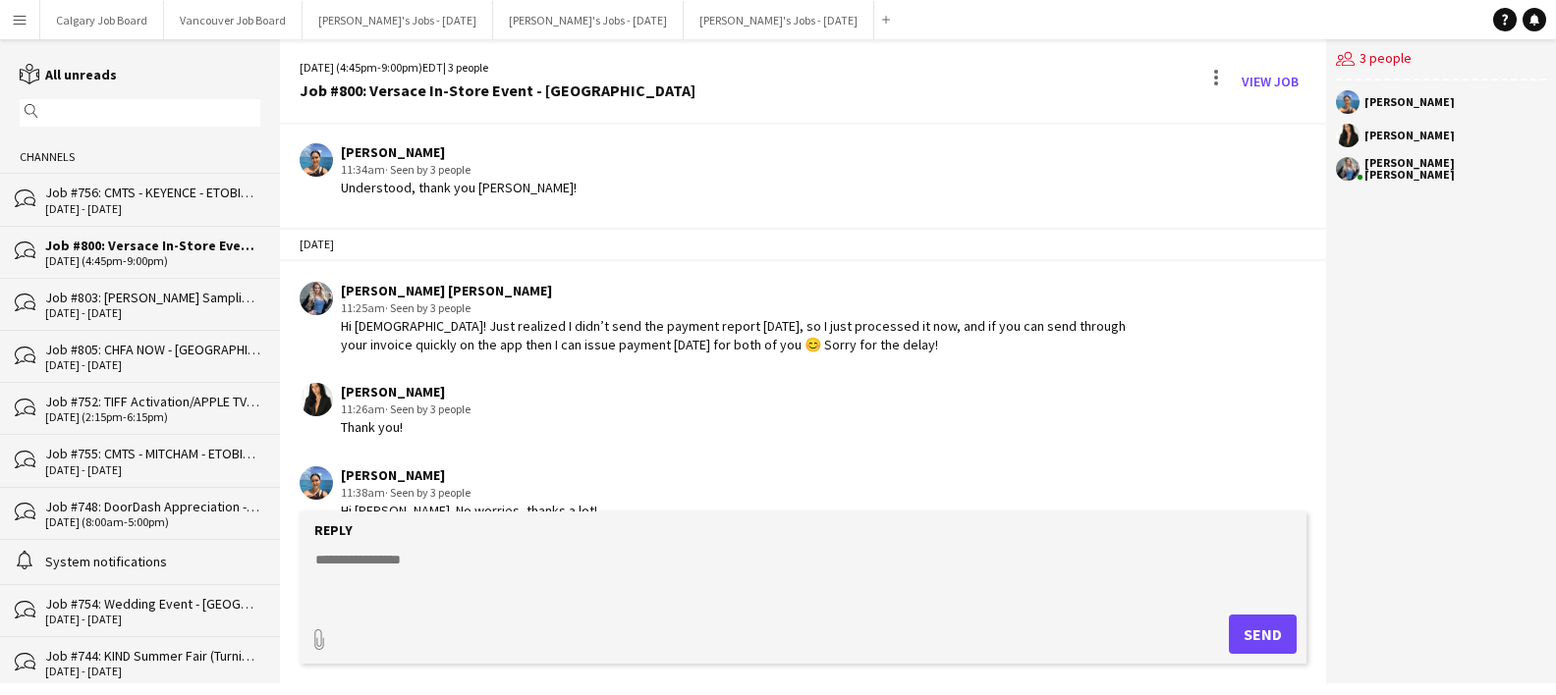
click at [170, 312] on div "[DATE] - [DATE]" at bounding box center [152, 313] width 215 height 14
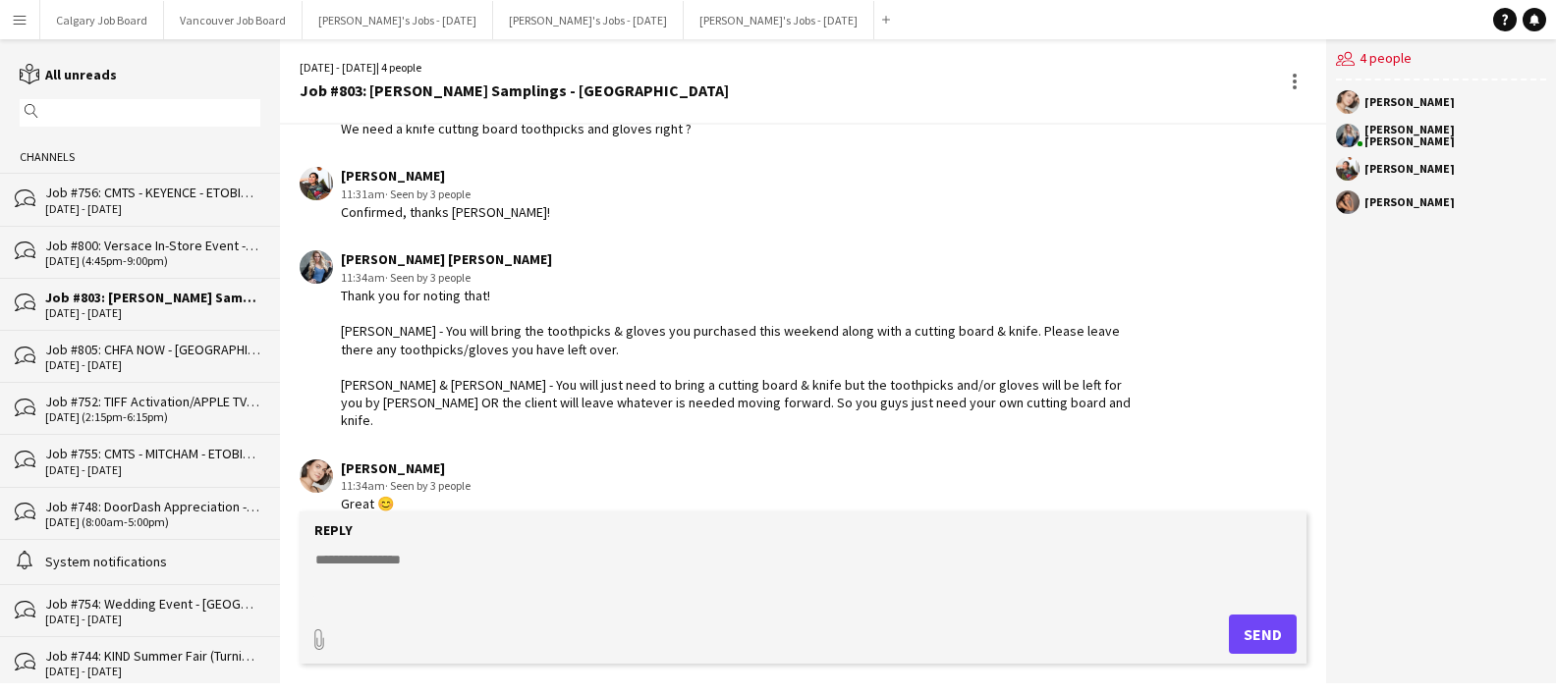
click at [160, 368] on div "[DATE] - [DATE]" at bounding box center [152, 366] width 215 height 14
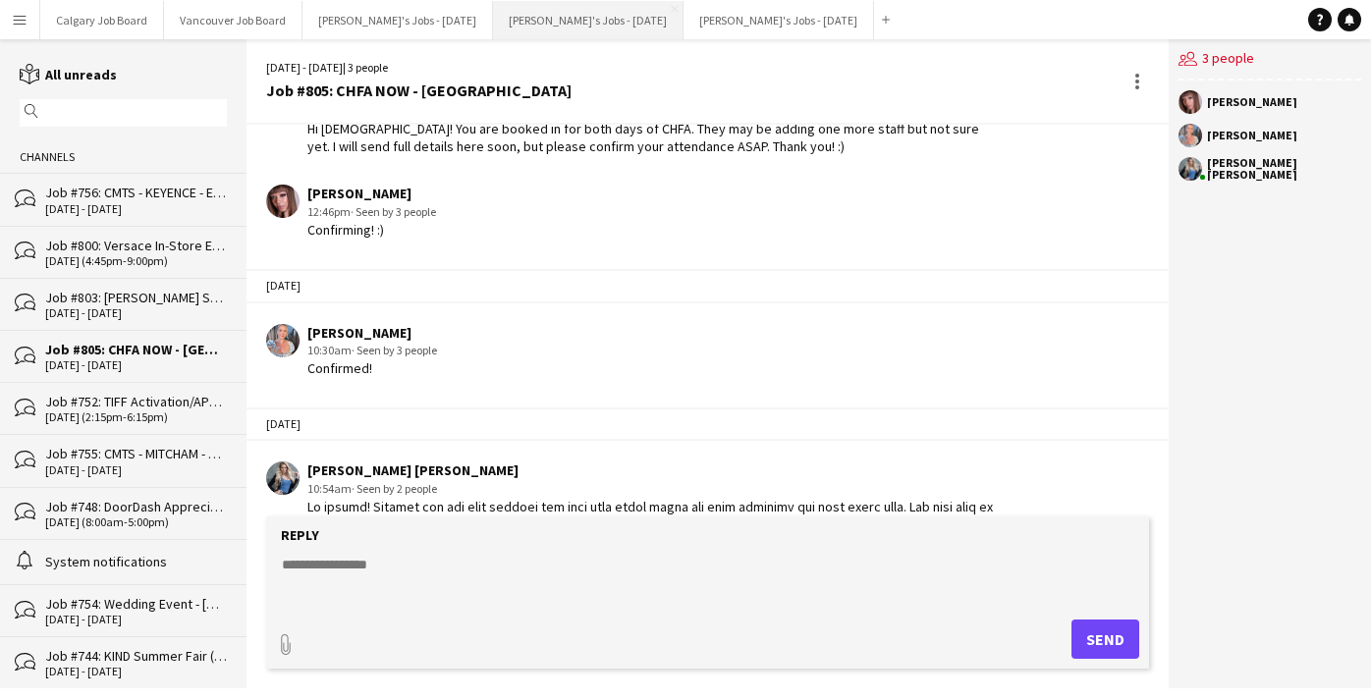
scroll to position [135, 0]
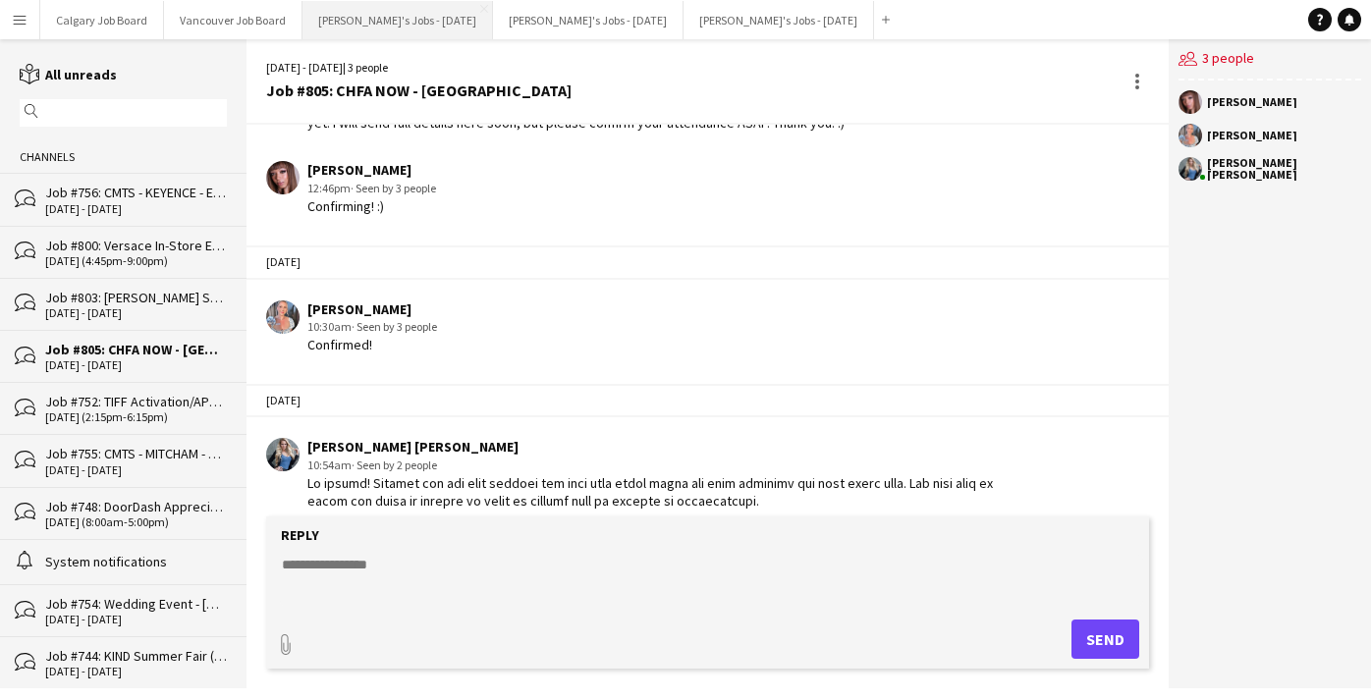
click at [438, 28] on button "[PERSON_NAME]'s Jobs - [DATE] Close" at bounding box center [398, 20] width 191 height 38
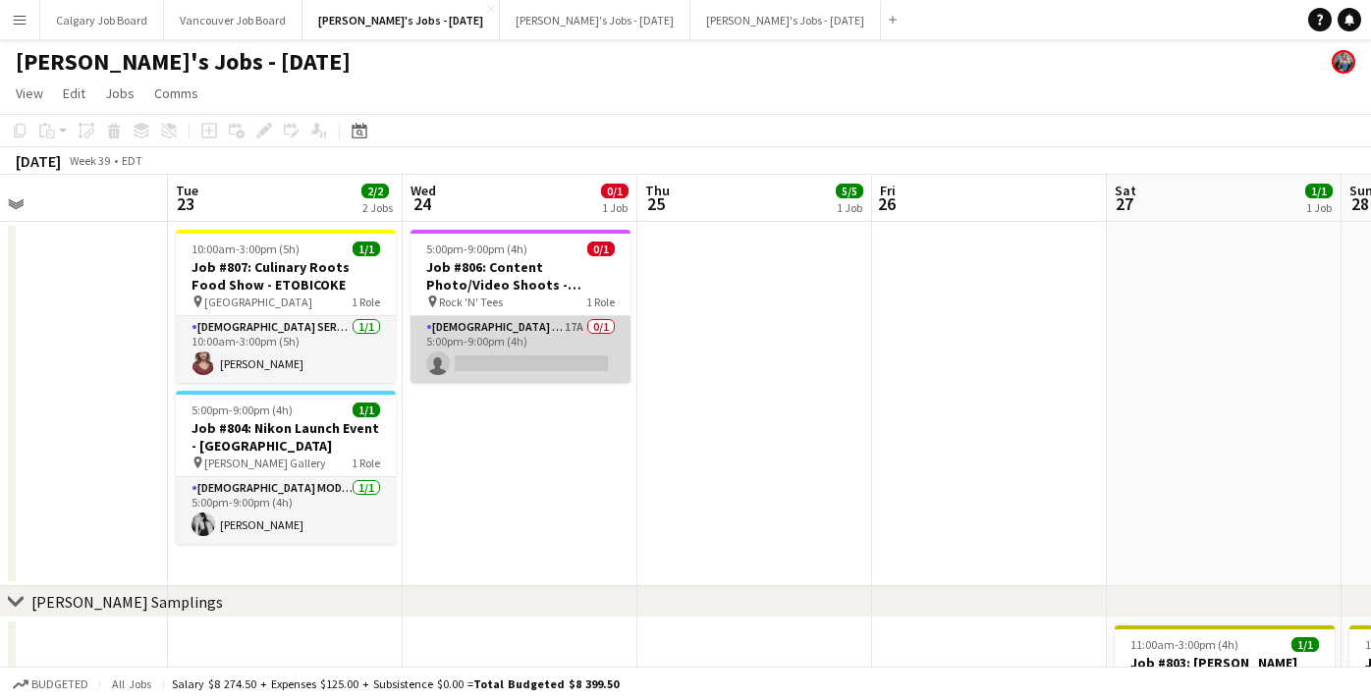
scroll to position [0, 502]
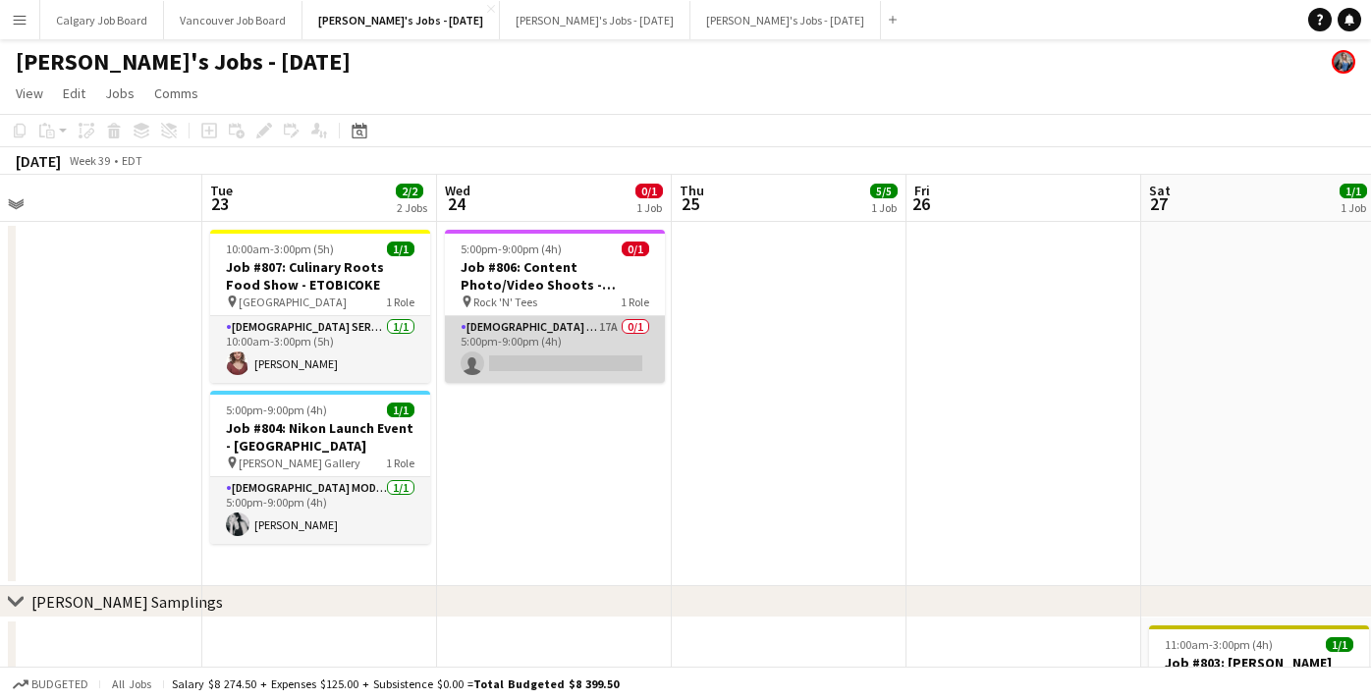
click at [551, 335] on app-card-role "[DEMOGRAPHIC_DATA] Model 17A 0/1 5:00pm-9:00pm (4h) single-neutral-actions" at bounding box center [555, 349] width 220 height 67
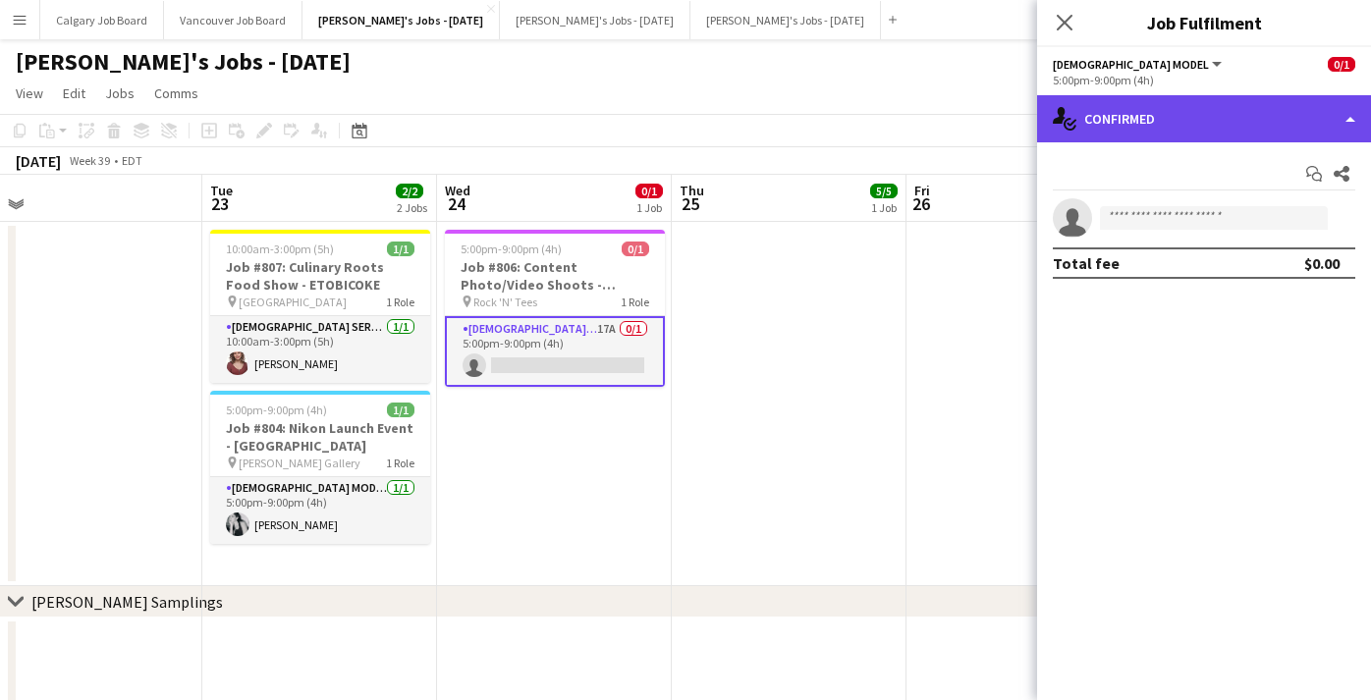
click at [1276, 132] on div "single-neutral-actions-check-2 Confirmed" at bounding box center [1204, 118] width 334 height 47
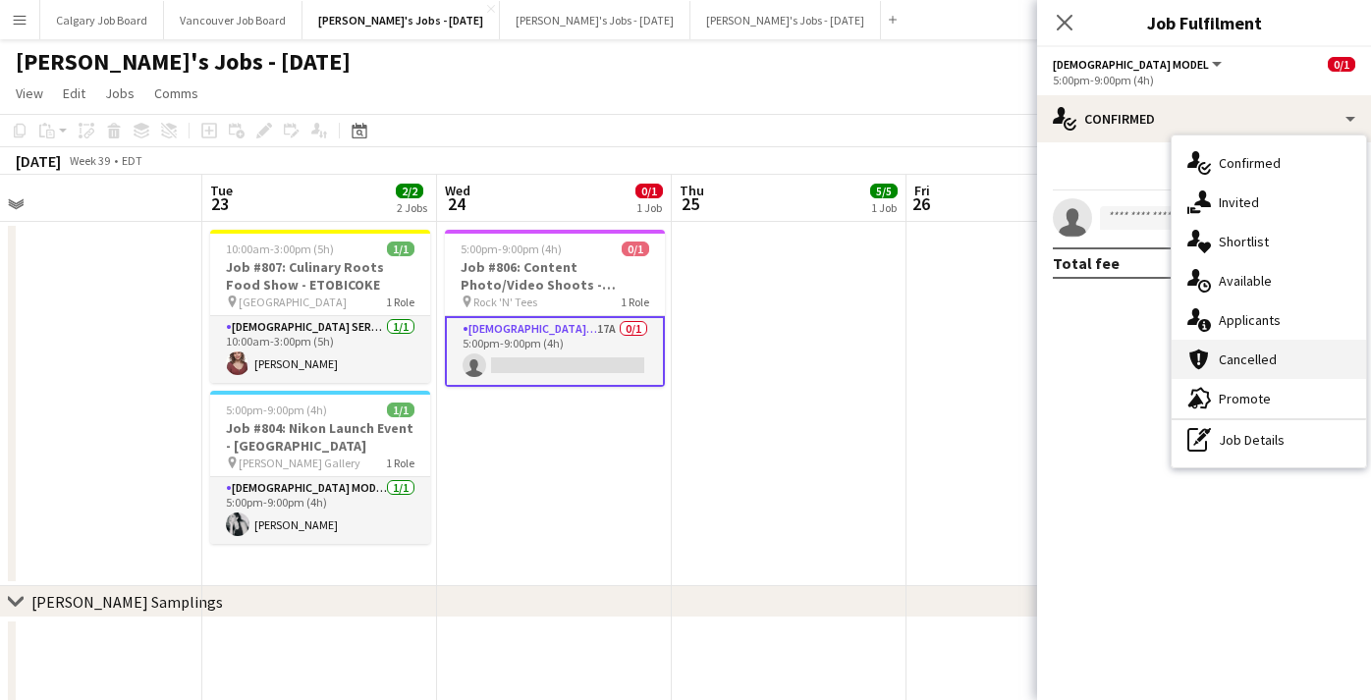
click at [1280, 350] on div "cancellation Cancelled" at bounding box center [1269, 359] width 194 height 39
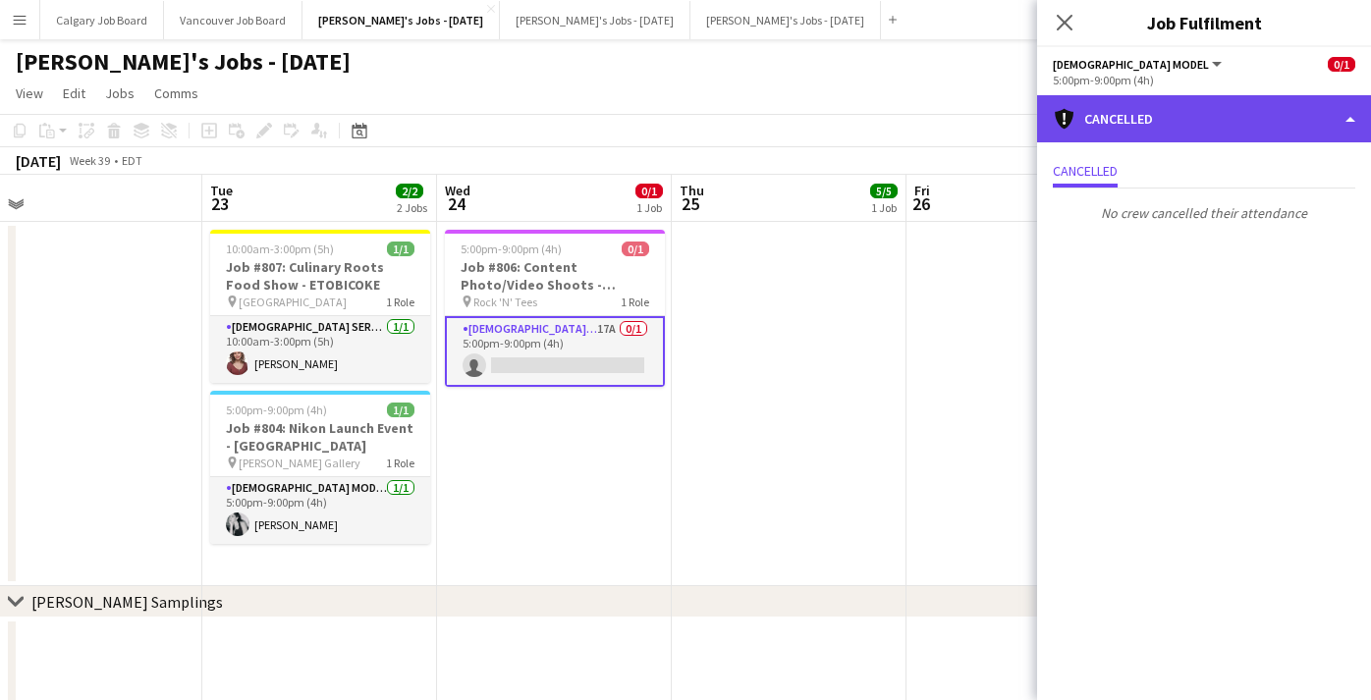
click at [1254, 111] on div "cancellation Cancelled" at bounding box center [1204, 118] width 334 height 47
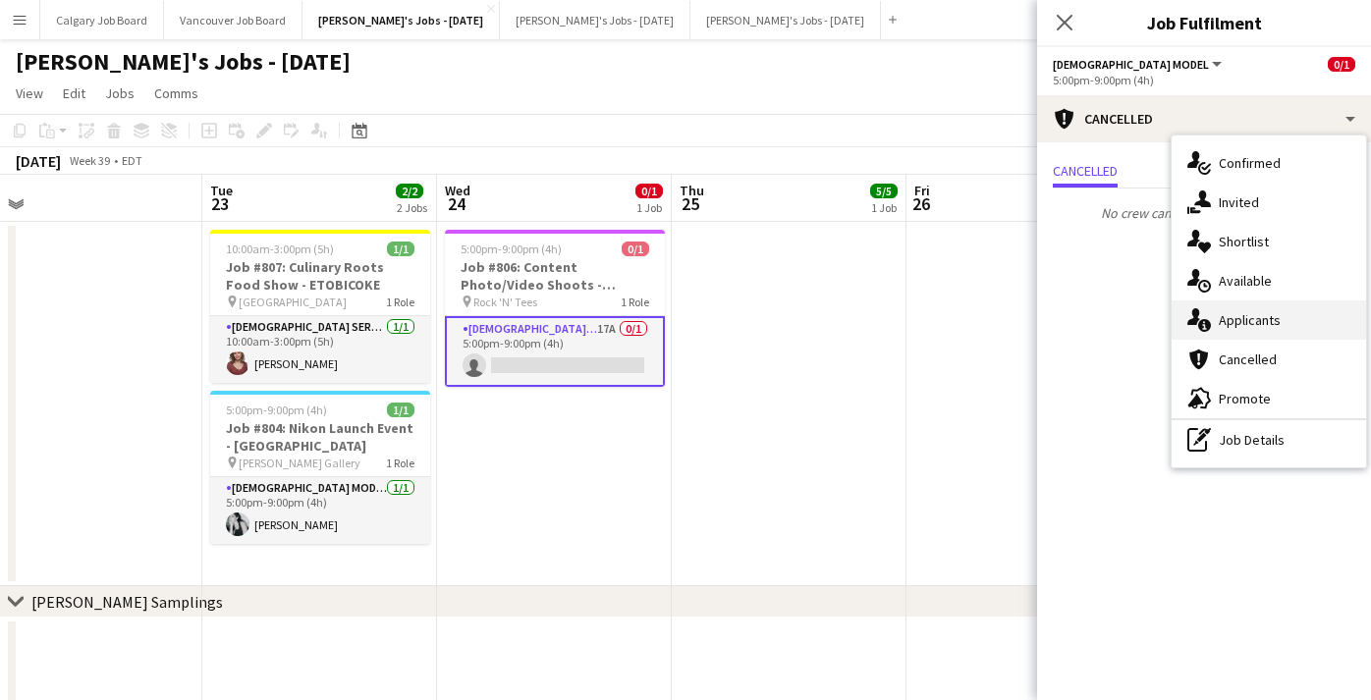
click at [1269, 309] on div "single-neutral-actions-information Applicants" at bounding box center [1269, 320] width 194 height 39
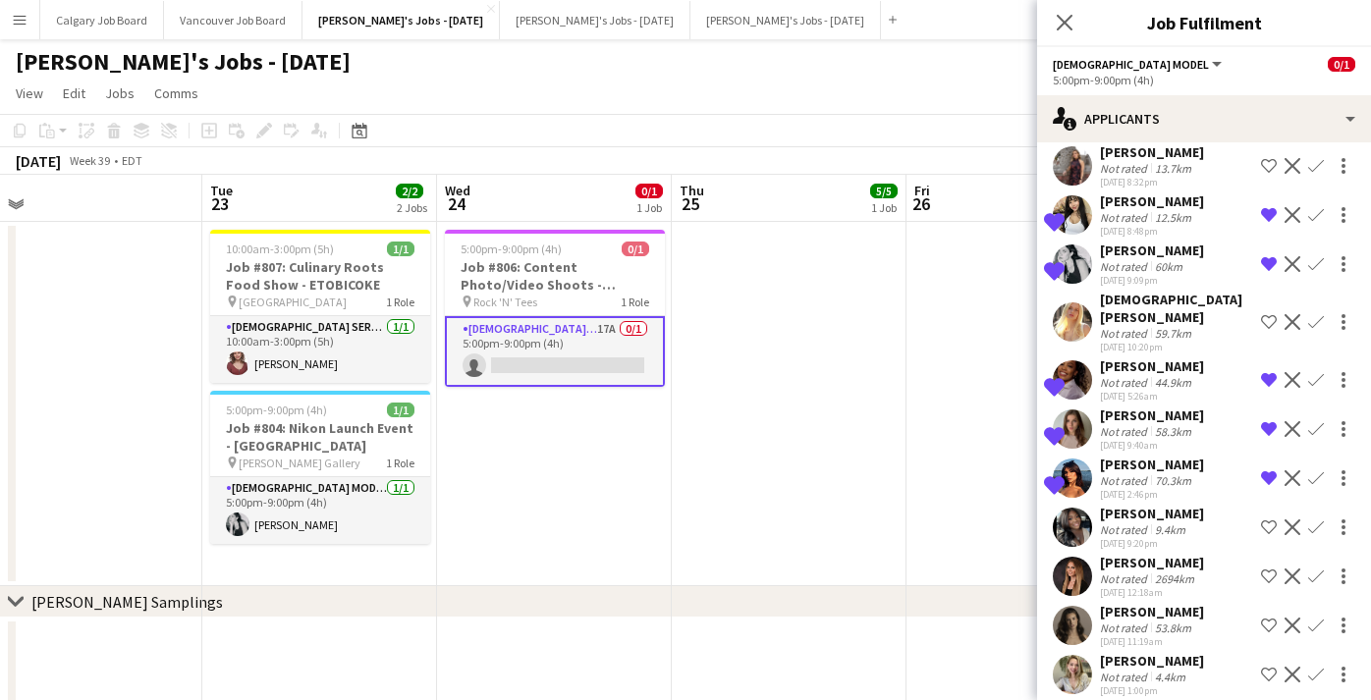
scroll to position [389, 0]
click at [1180, 671] on div "4.4km" at bounding box center [1170, 678] width 38 height 15
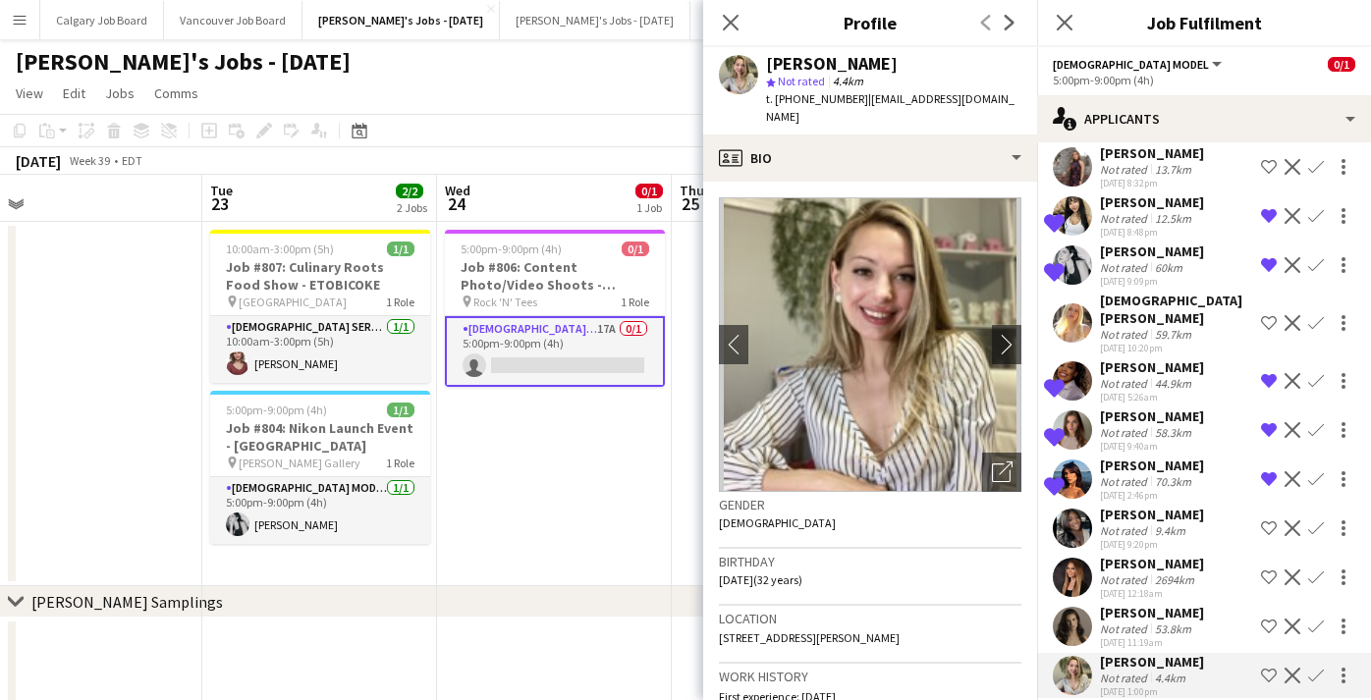
scroll to position [1, 0]
click at [1009, 465] on icon at bounding box center [1006, 469] width 14 height 14
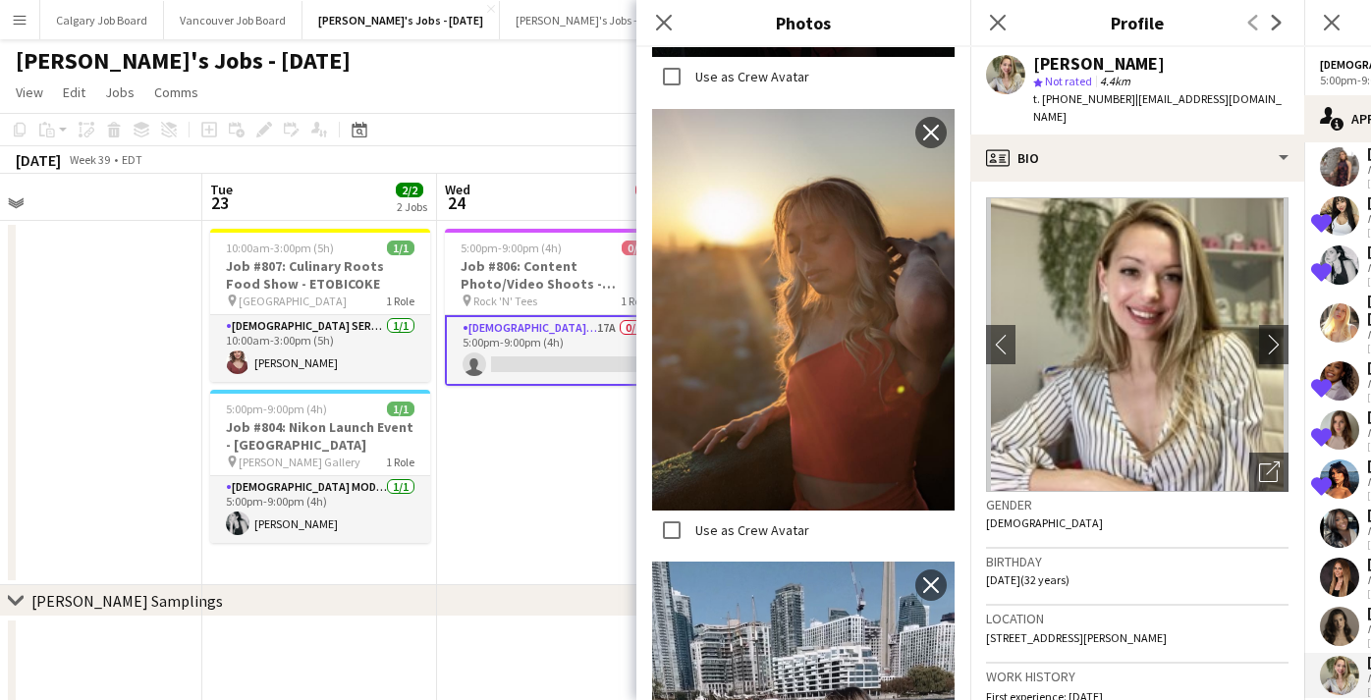
scroll to position [3009, 0]
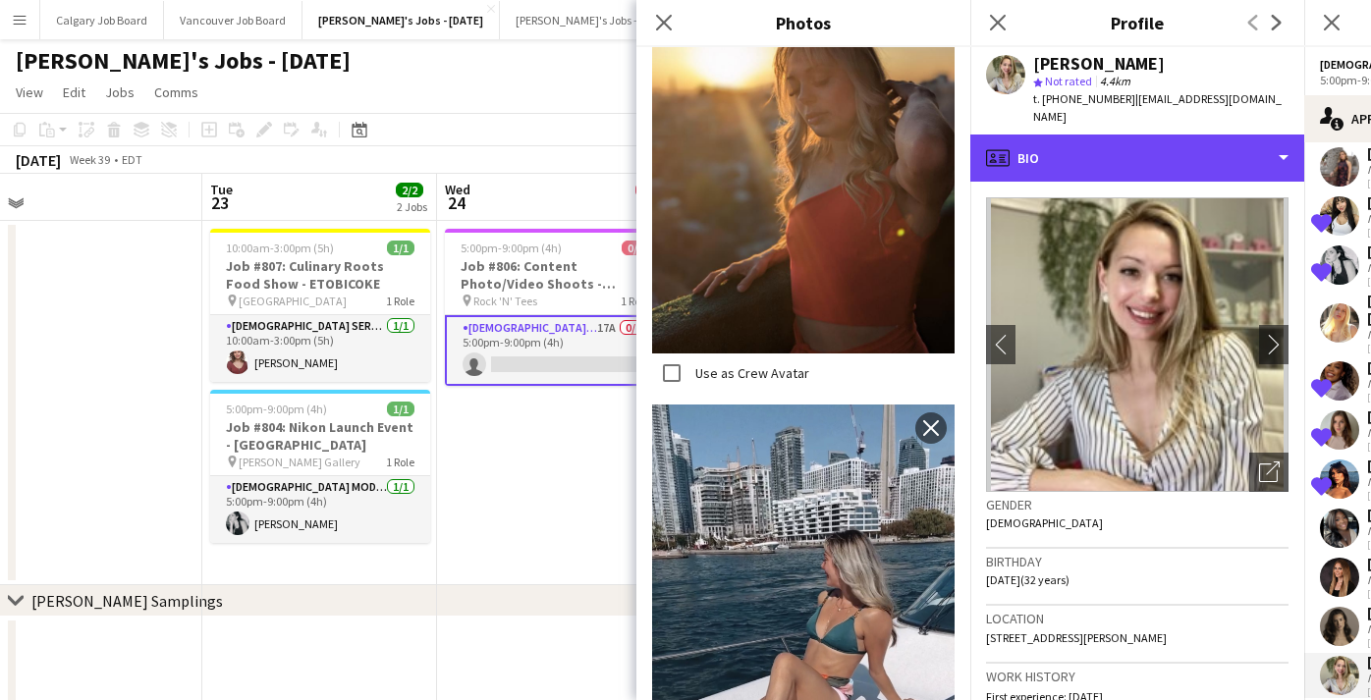
drag, startPoint x: 1211, startPoint y: 152, endPoint x: 1152, endPoint y: 188, distance: 68.7
click at [1211, 153] on div "profile Bio" at bounding box center [1138, 158] width 334 height 47
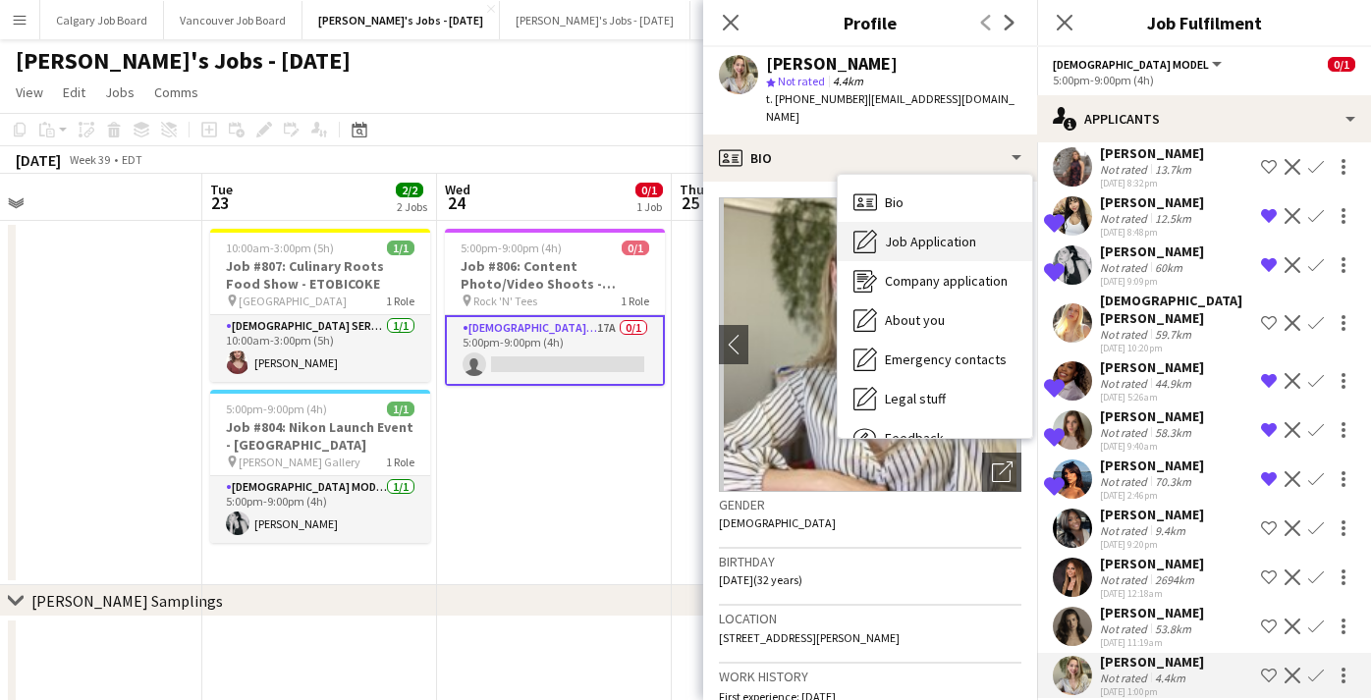
click at [997, 227] on div "Job Application Job Application" at bounding box center [935, 241] width 194 height 39
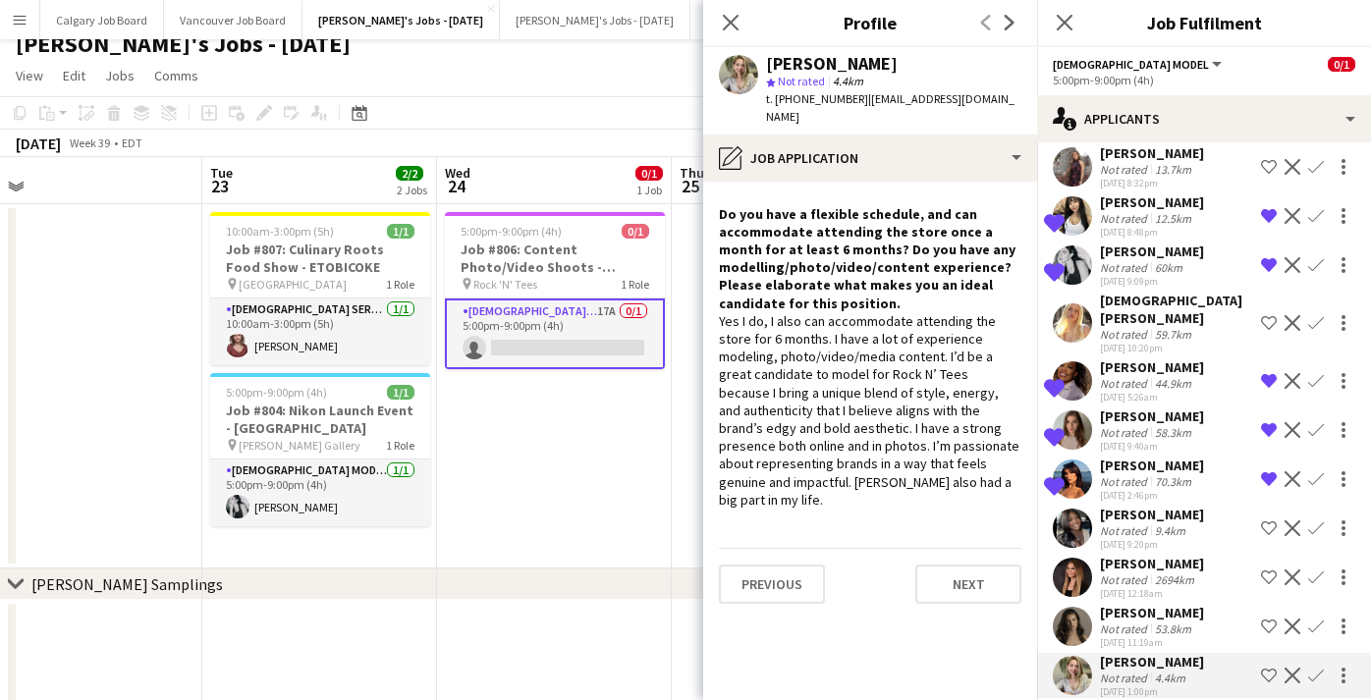
scroll to position [20, 0]
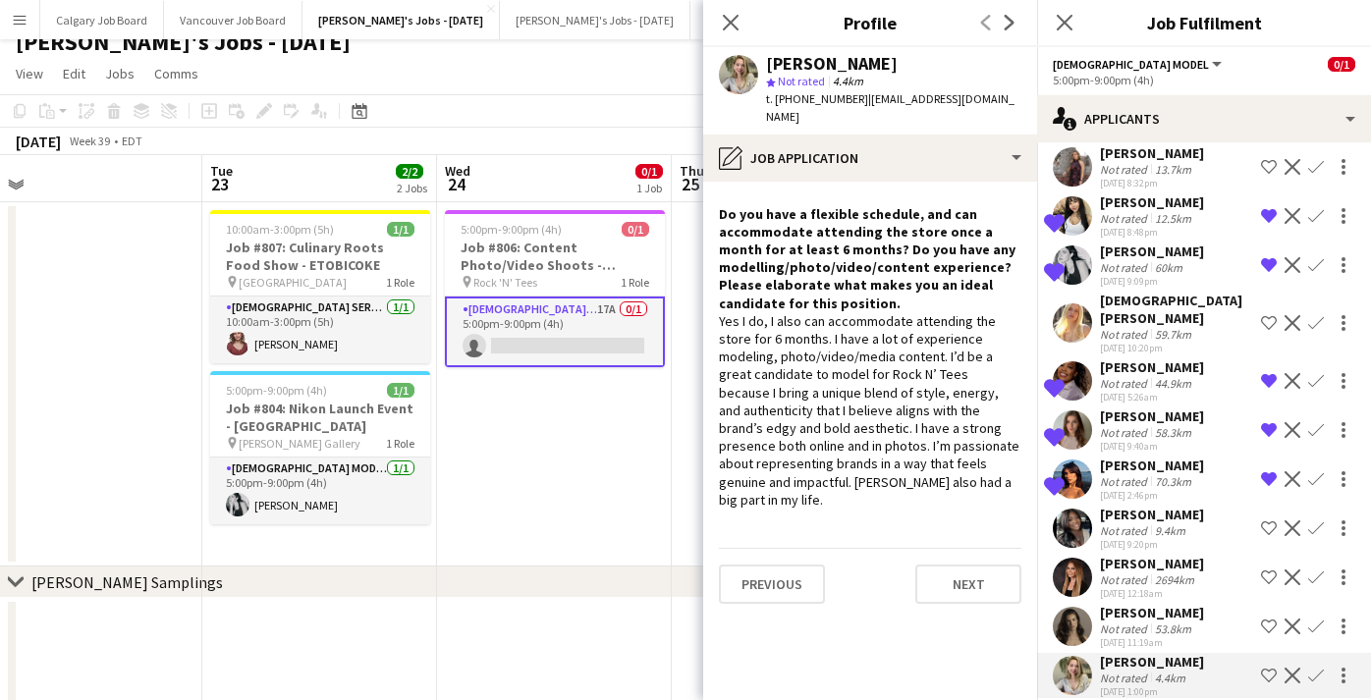
click at [1264, 668] on app-icon "Shortlist crew" at bounding box center [1269, 676] width 16 height 16
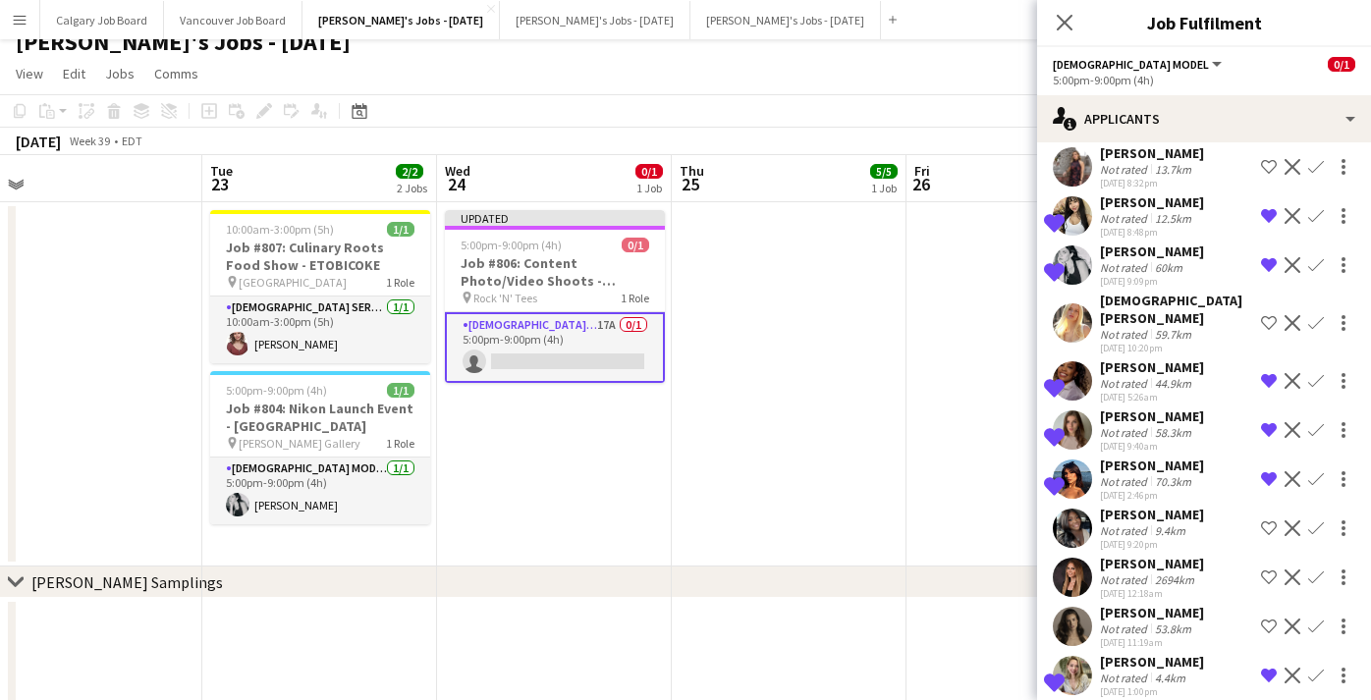
click at [1159, 622] on div "53.8km" at bounding box center [1173, 629] width 44 height 15
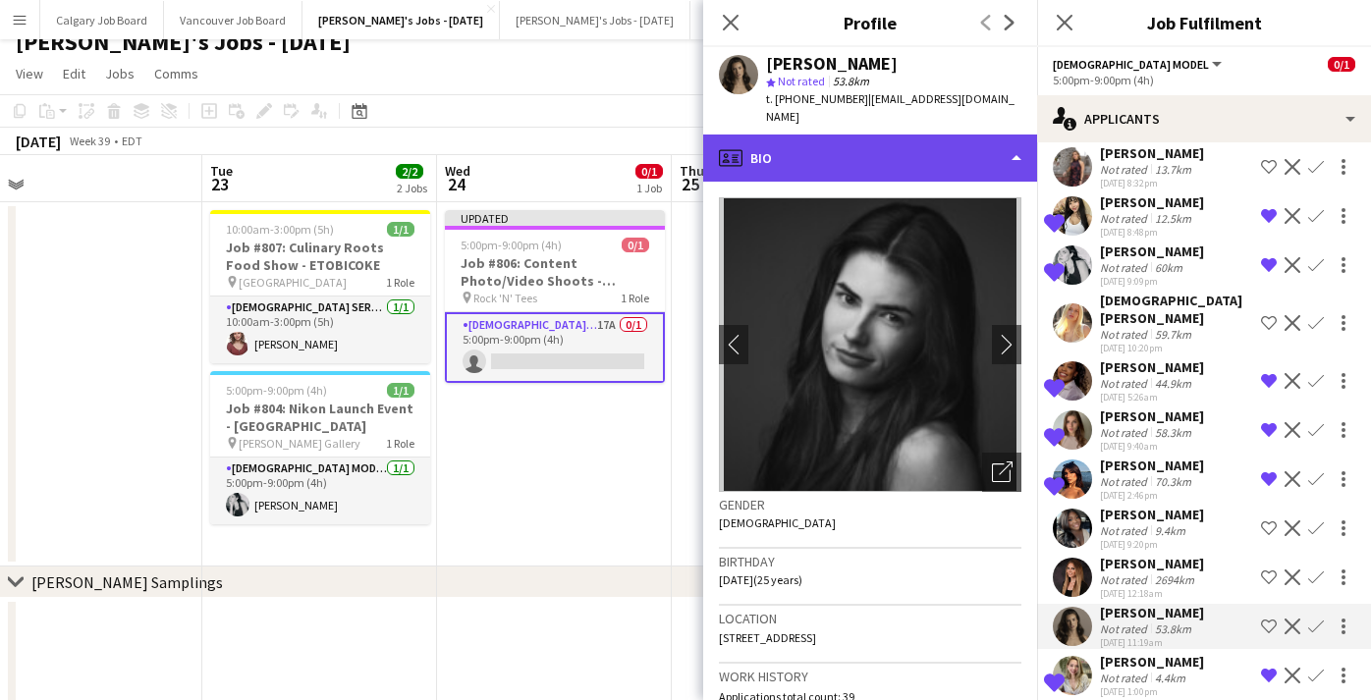
click at [916, 147] on div "profile Bio" at bounding box center [870, 158] width 334 height 47
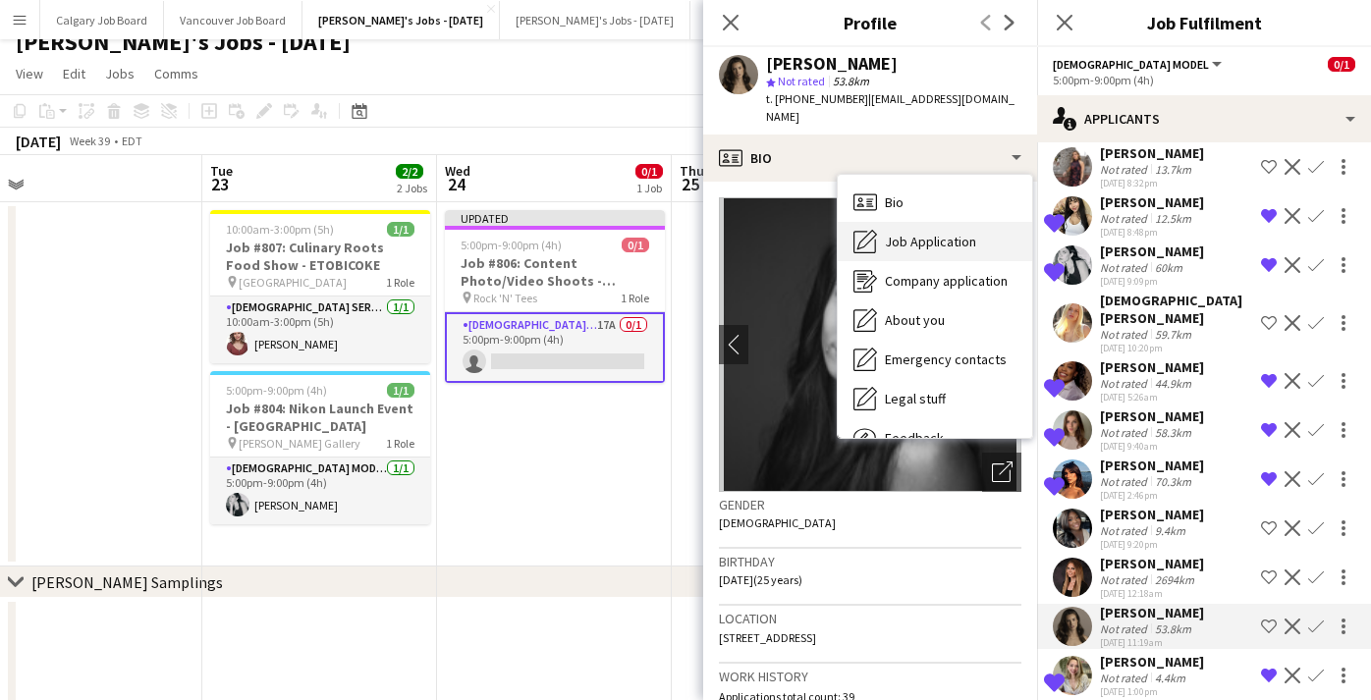
click at [913, 233] on span "Job Application" at bounding box center [930, 242] width 91 height 18
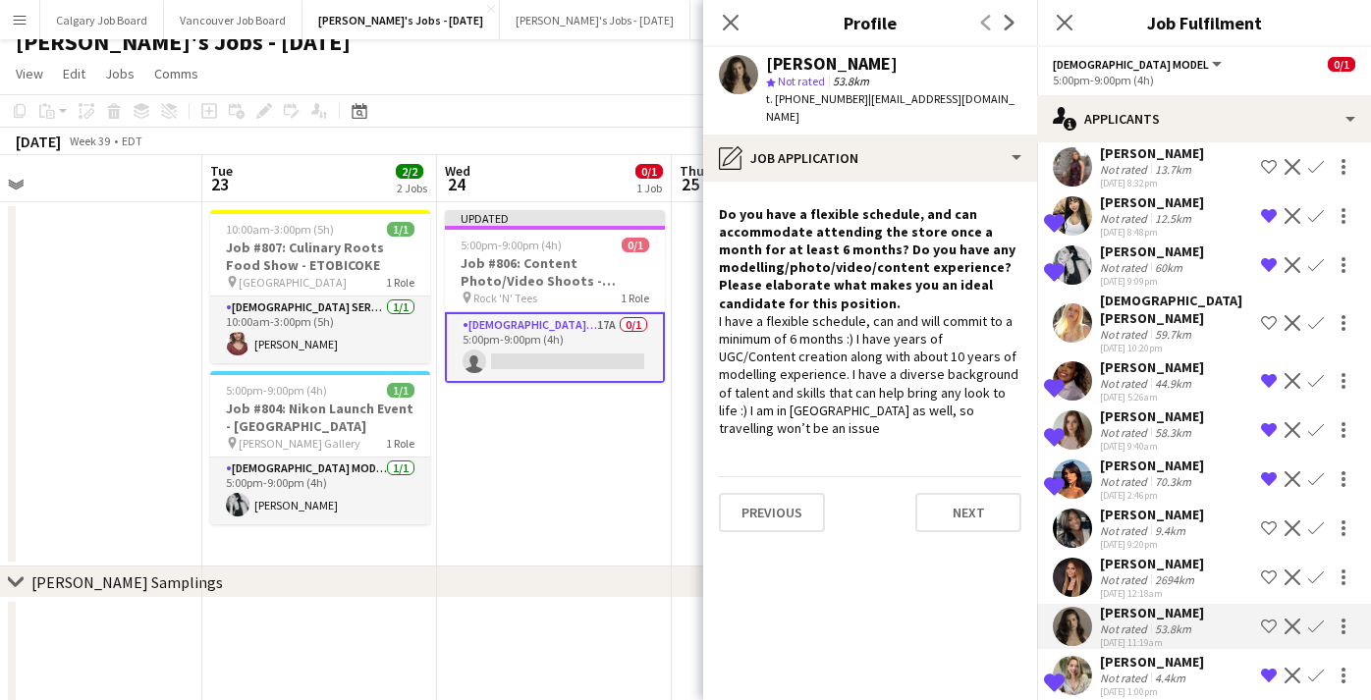
click at [1259, 615] on button "Shortlist crew" at bounding box center [1269, 627] width 24 height 24
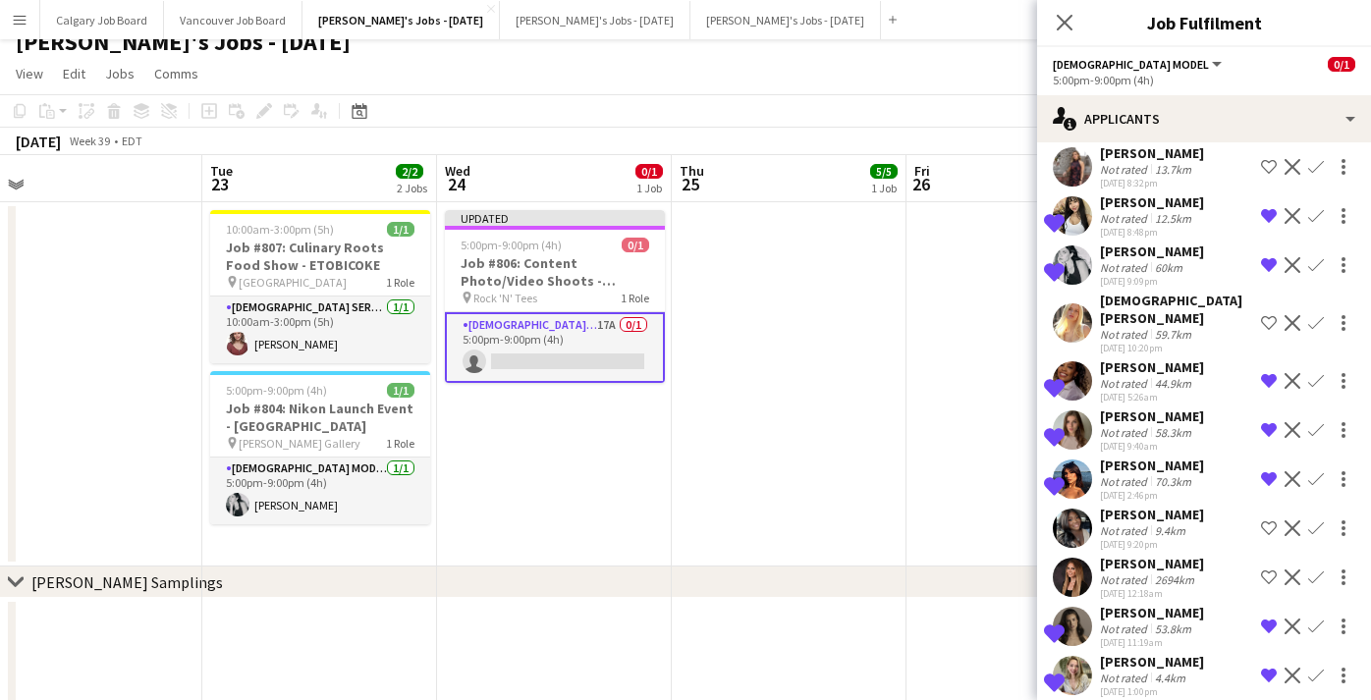
click at [905, 535] on app-date-cell at bounding box center [789, 384] width 235 height 364
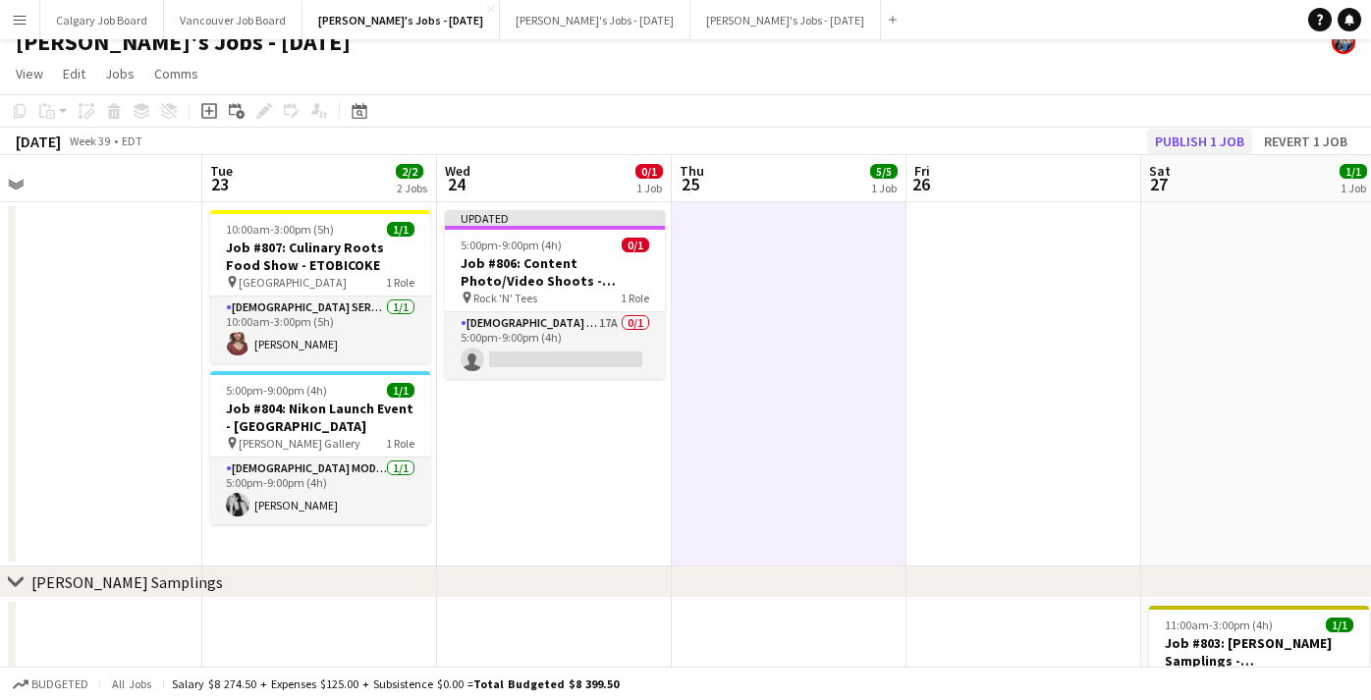
click at [1181, 140] on button "Publish 1 job" at bounding box center [1199, 142] width 105 height 26
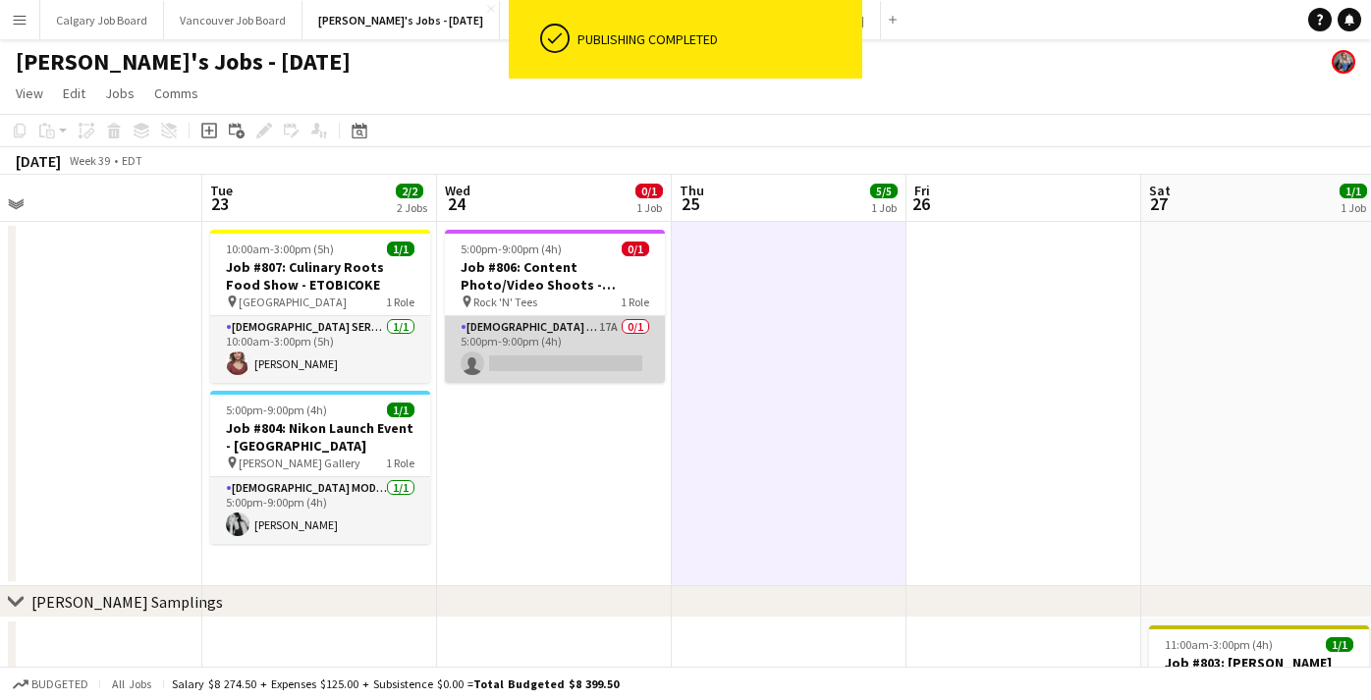
scroll to position [0, 0]
click at [552, 372] on app-card-role "[DEMOGRAPHIC_DATA] Model 17A 0/1 5:00pm-9:00pm (4h) single-neutral-actions" at bounding box center [555, 349] width 220 height 67
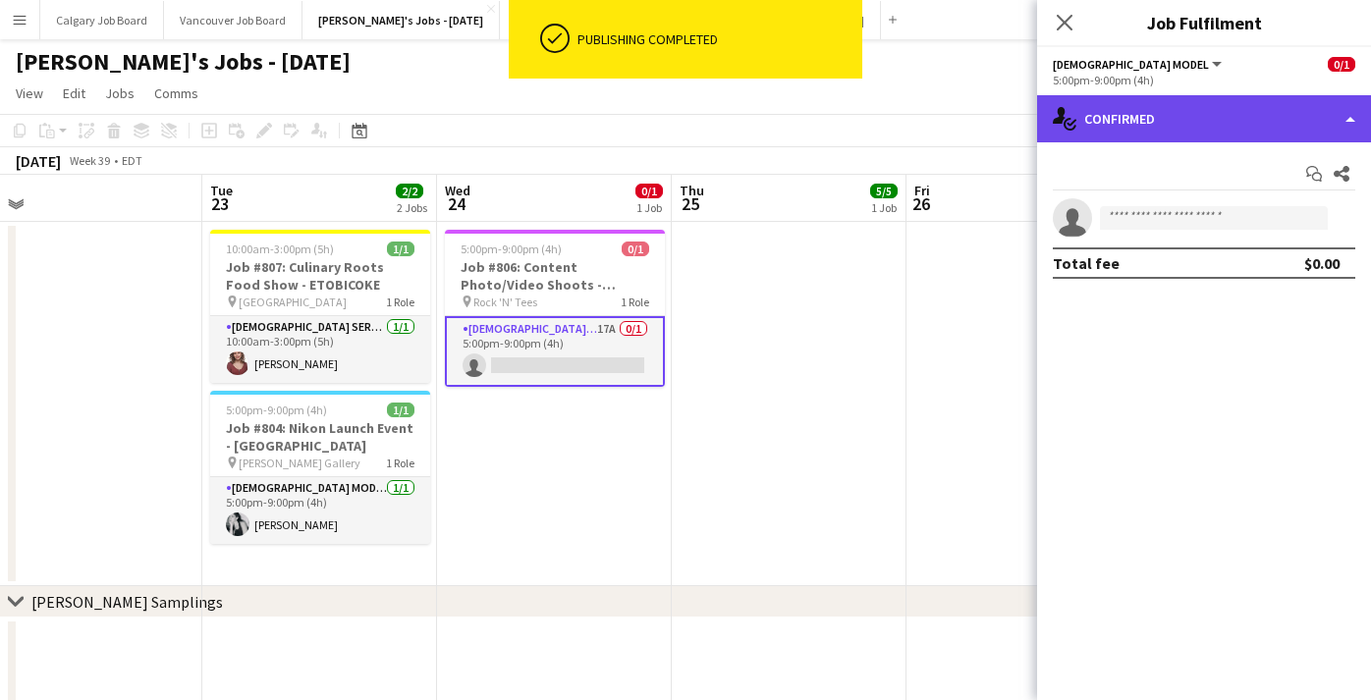
click at [1134, 121] on div "single-neutral-actions-check-2 Confirmed" at bounding box center [1204, 118] width 334 height 47
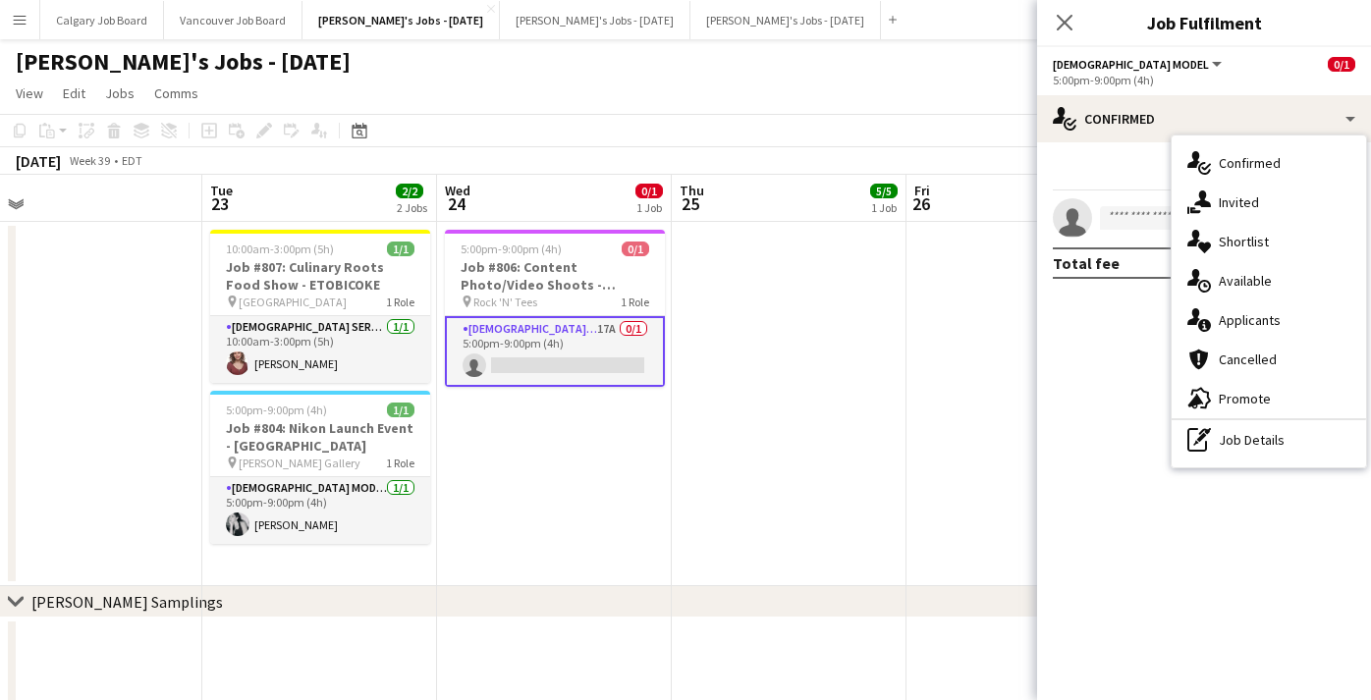
click at [1217, 241] on div "single-neutral-actions-heart Shortlist" at bounding box center [1269, 241] width 194 height 39
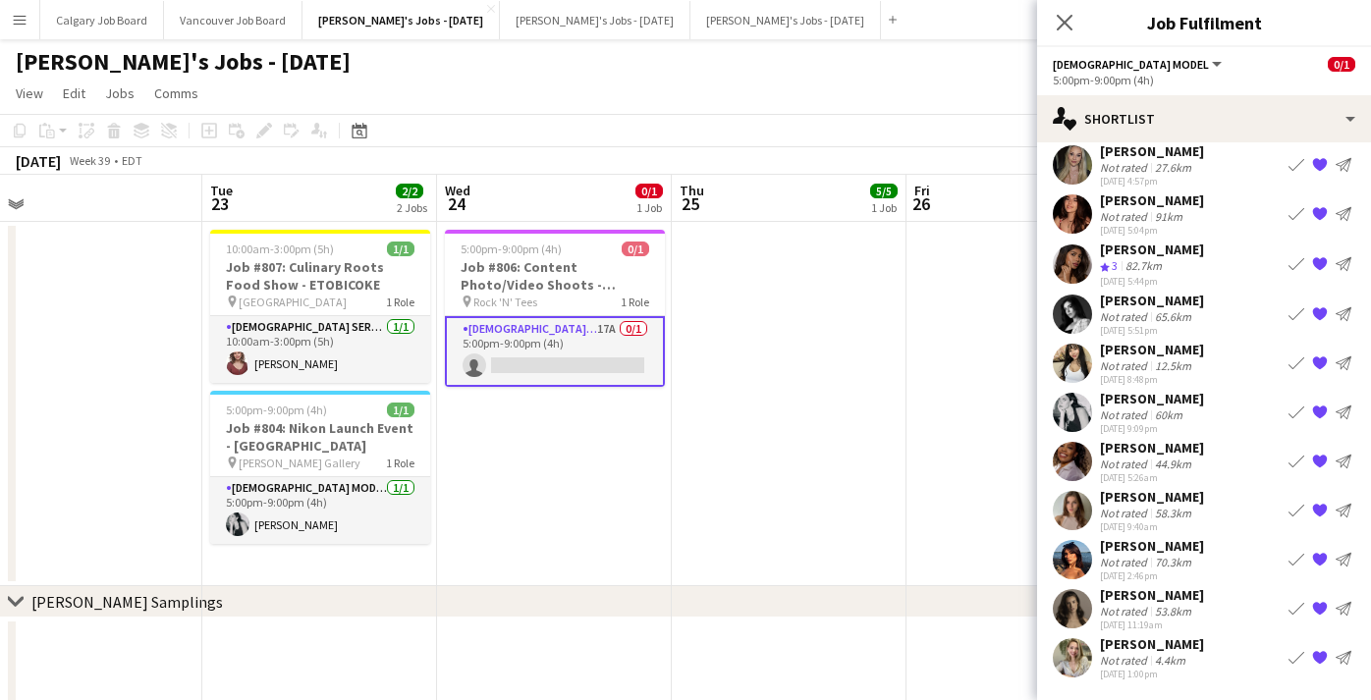
scroll to position [56, 0]
click at [1159, 644] on div "[PERSON_NAME]" at bounding box center [1152, 645] width 104 height 18
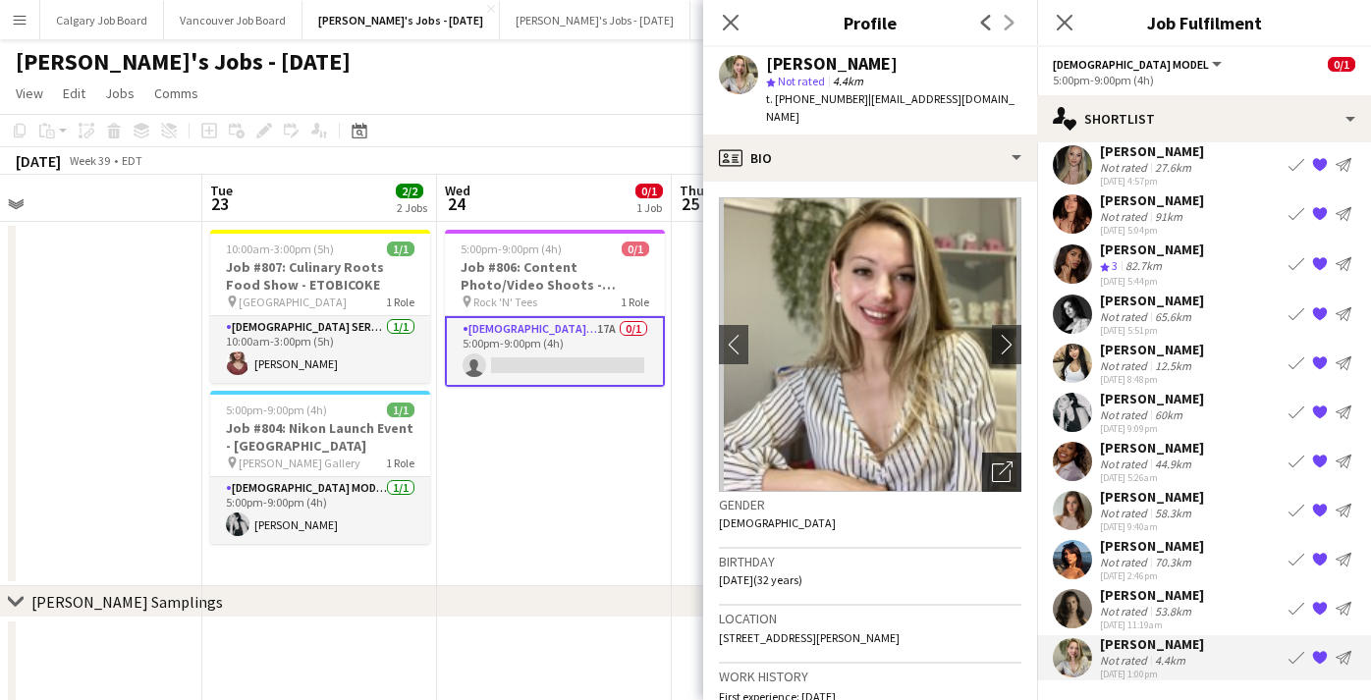
click at [999, 454] on div "Open photos pop-in" at bounding box center [1001, 472] width 39 height 39
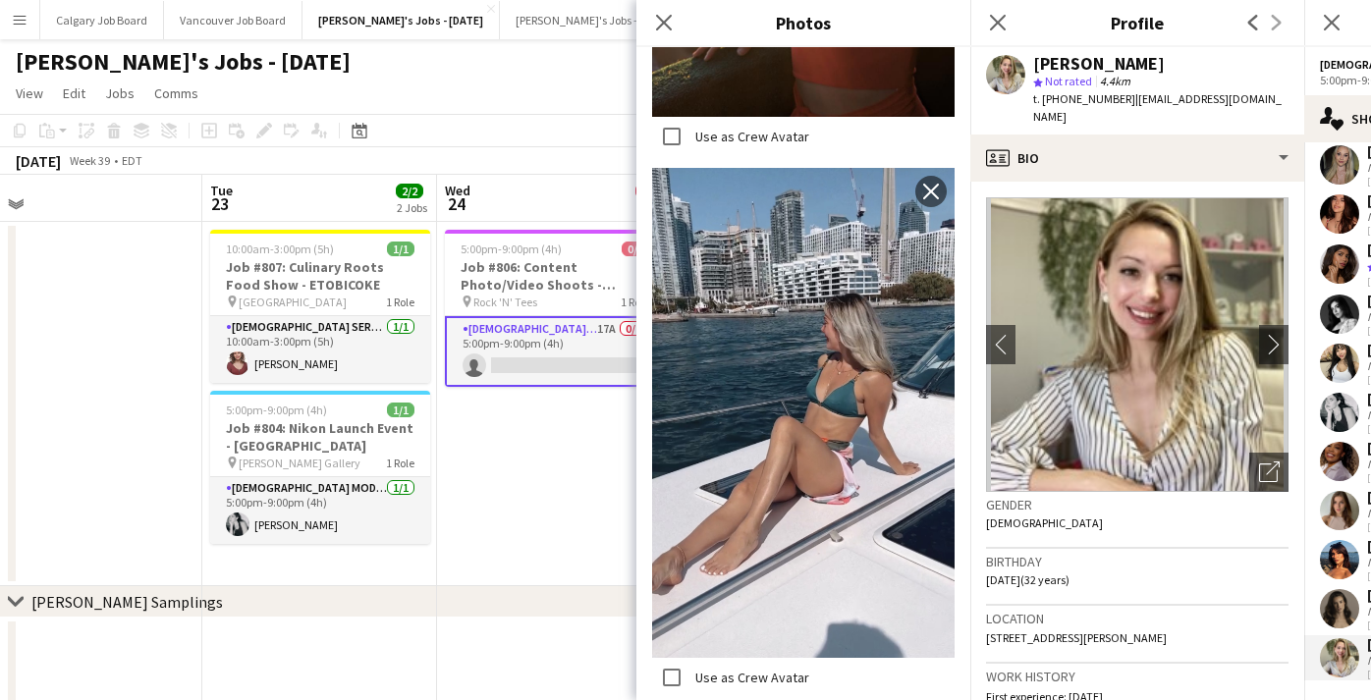
scroll to position [3245, 0]
click at [603, 468] on app-date-cell "5:00pm-9:00pm (4h) 0/1 Job #806: Content Photo/Video Shoots - [PERSON_NAME] pin…" at bounding box center [554, 404] width 235 height 364
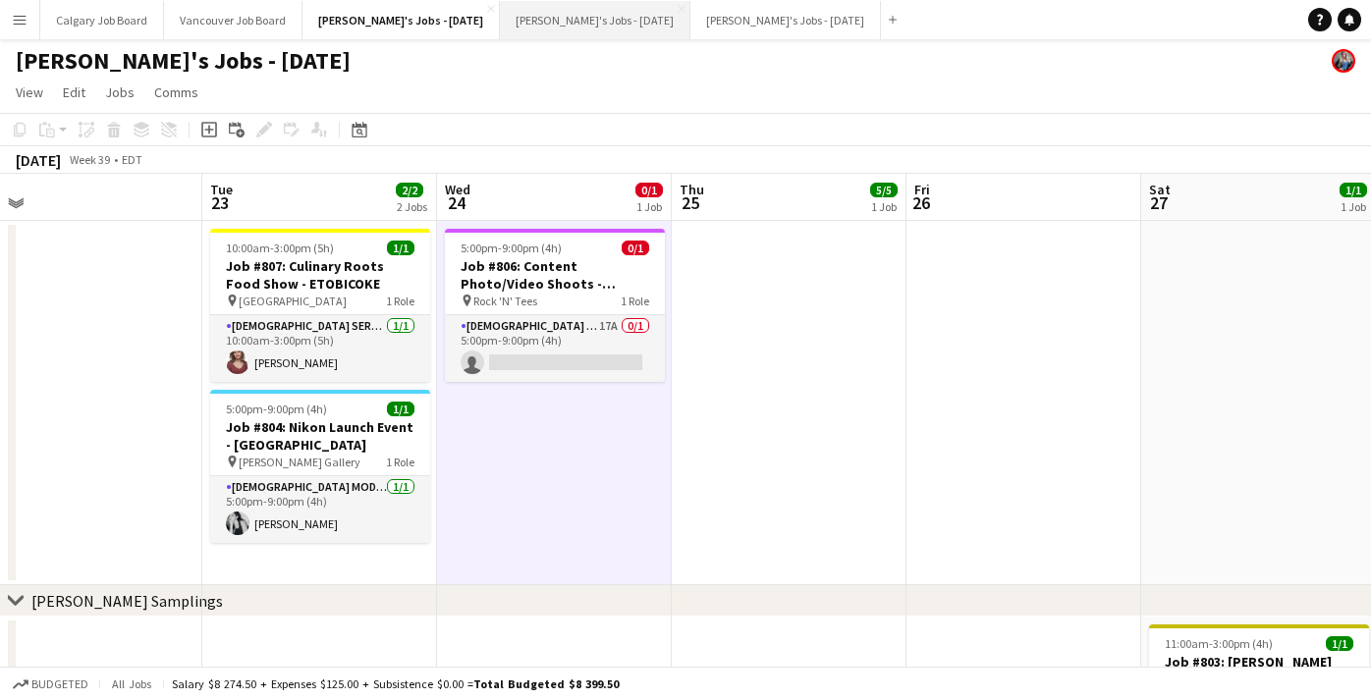
scroll to position [0, 0]
click at [595, 16] on button "[PERSON_NAME]'s Jobs - [DATE] Close" at bounding box center [595, 20] width 191 height 38
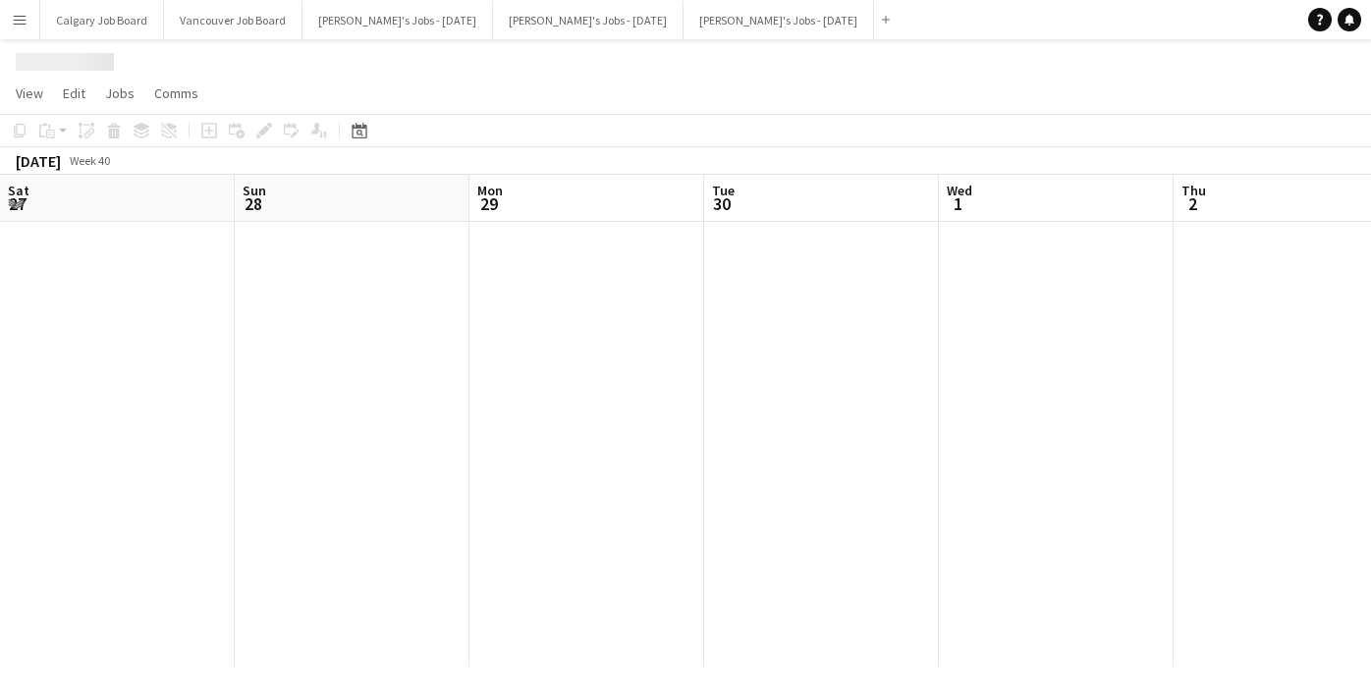
scroll to position [0, 580]
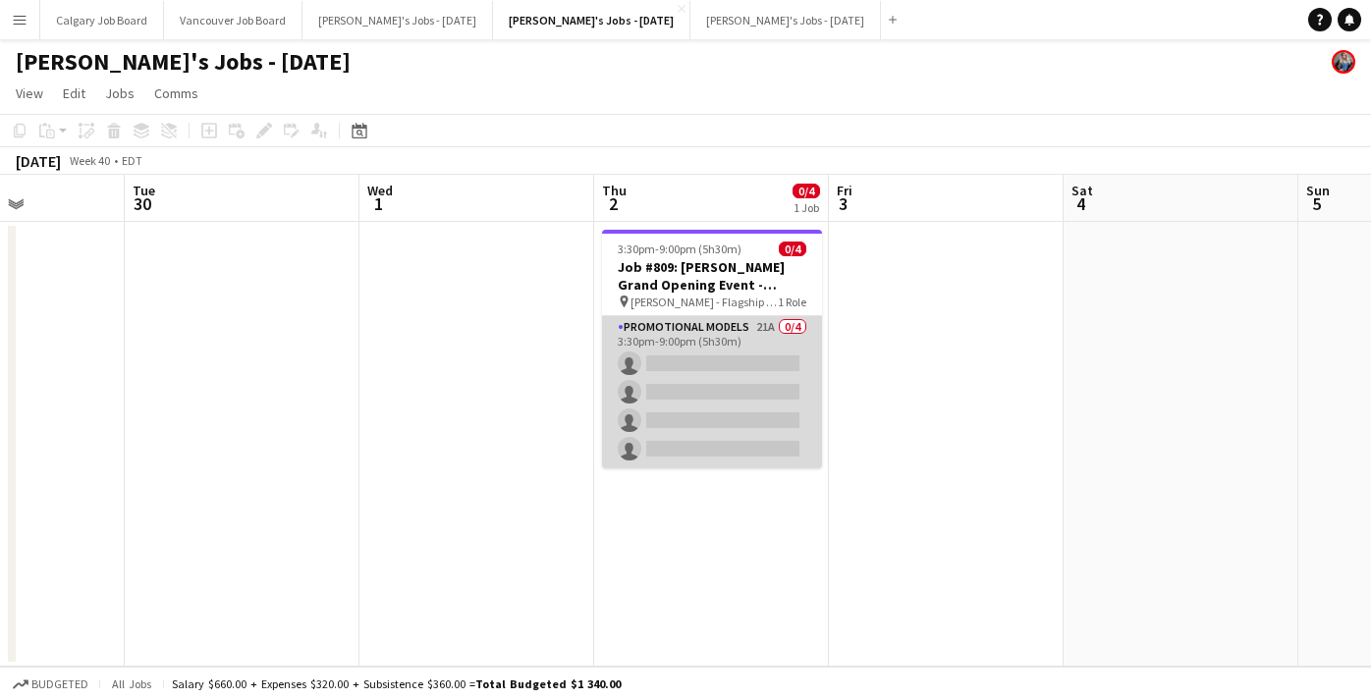
click at [763, 465] on app-card-role "Promotional Models 21A 0/4 3:30pm-9:00pm (5h30m) single-neutral-actions single-…" at bounding box center [712, 392] width 220 height 152
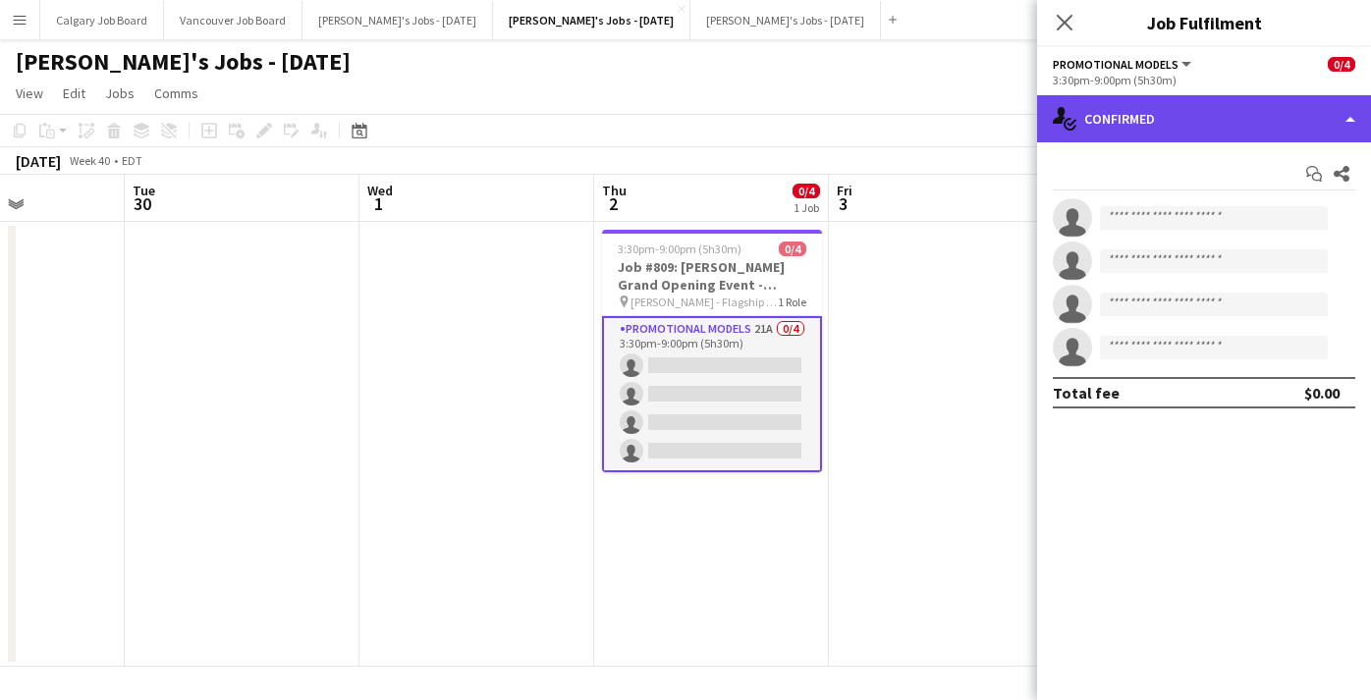
click at [1247, 128] on div "single-neutral-actions-check-2 Confirmed" at bounding box center [1204, 118] width 334 height 47
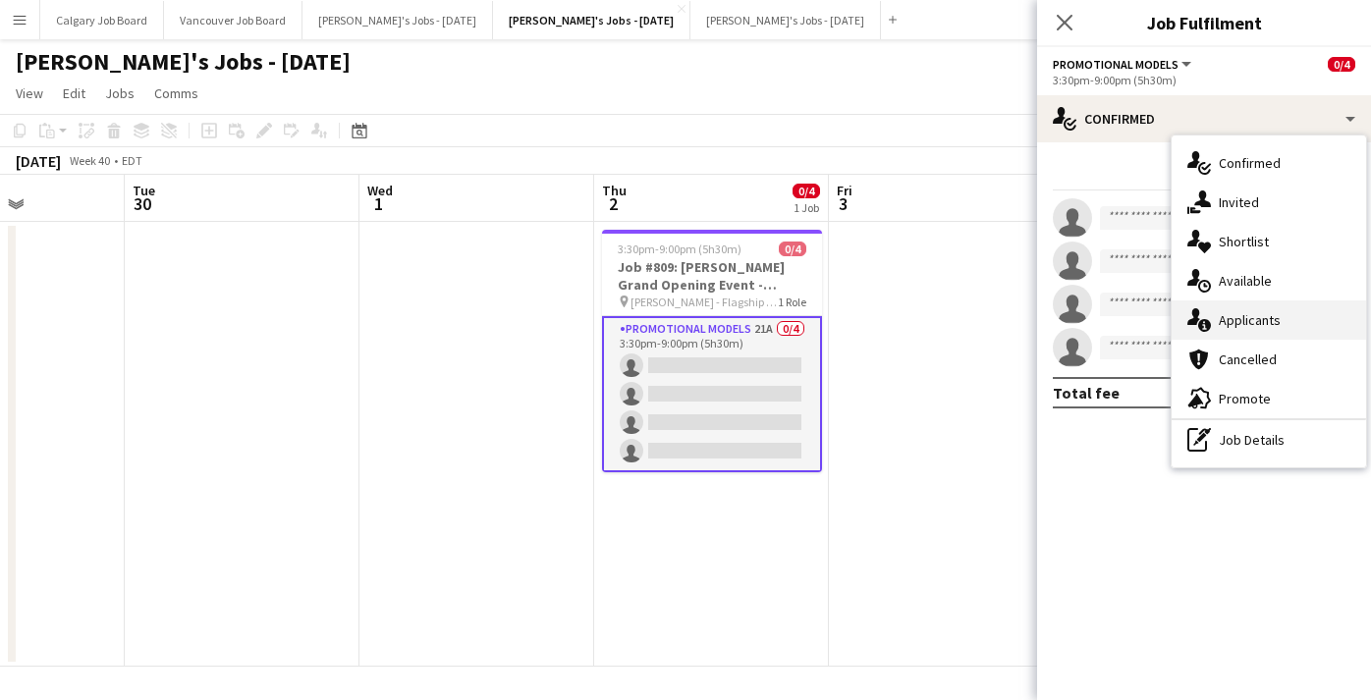
click at [1311, 311] on div "single-neutral-actions-information Applicants" at bounding box center [1269, 320] width 194 height 39
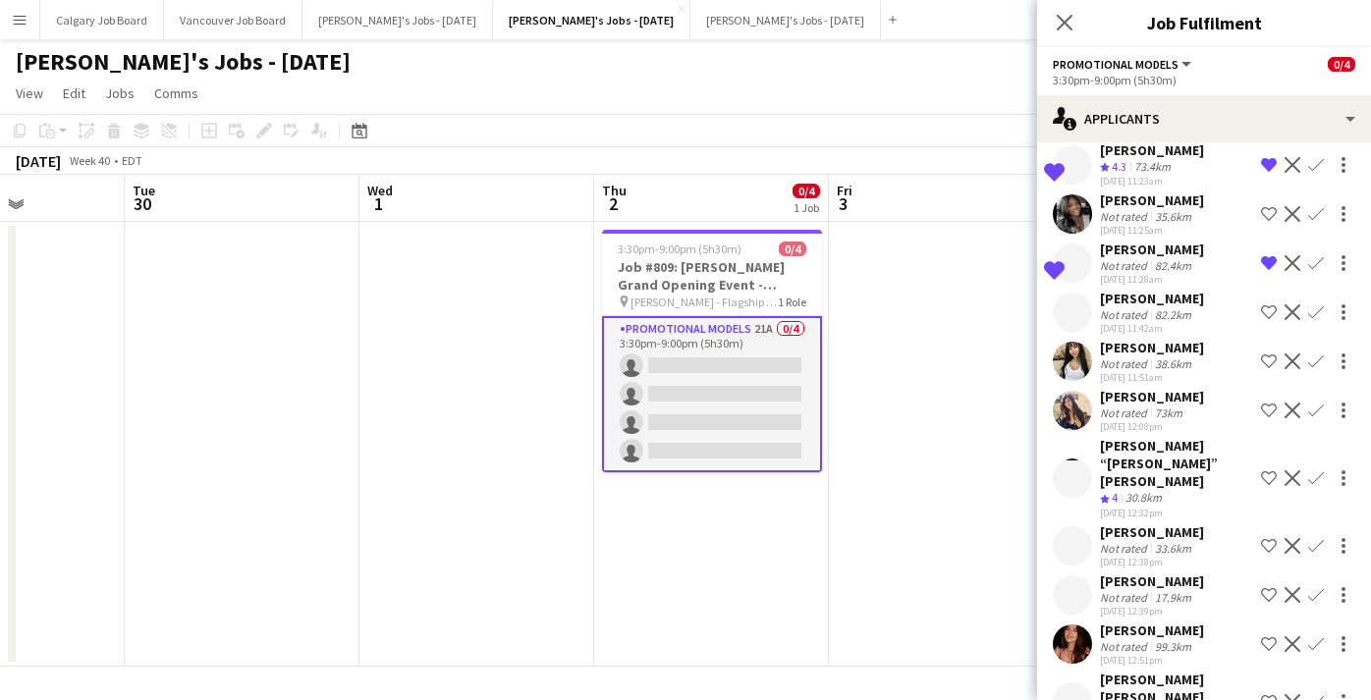
click at [1137, 541] on div "Not rated" at bounding box center [1125, 548] width 51 height 15
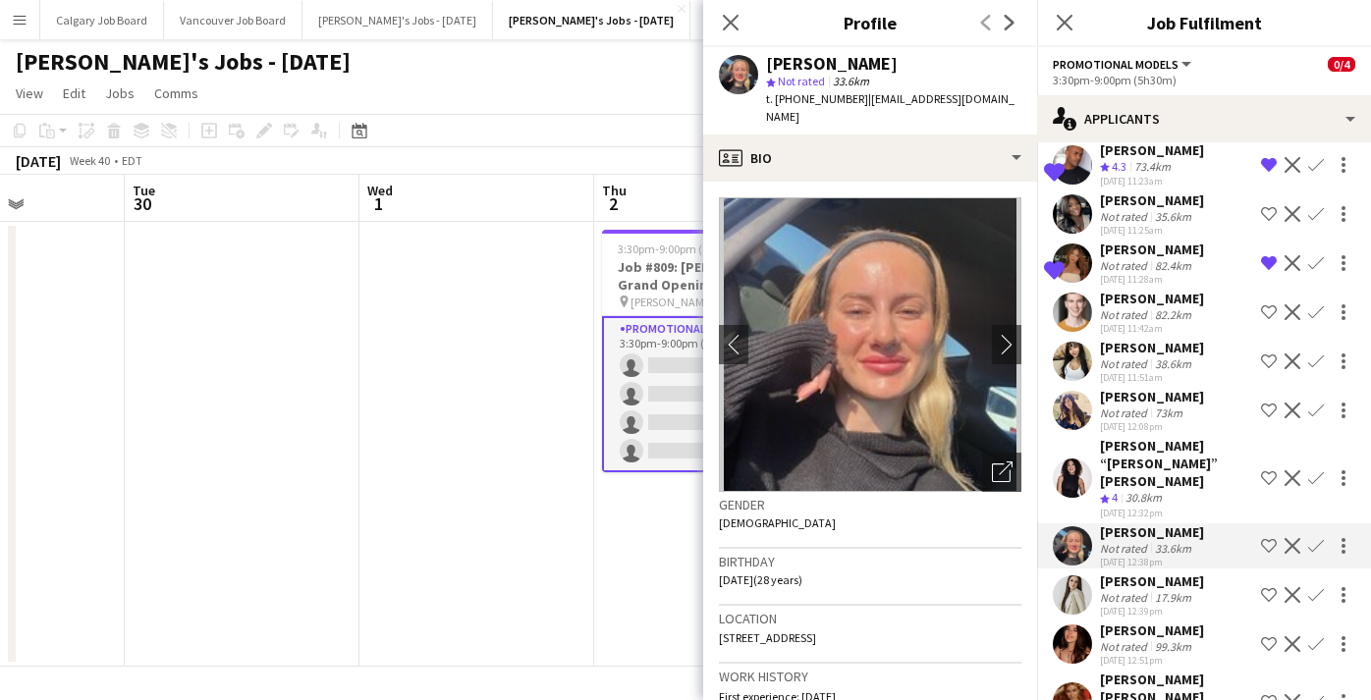
click at [1267, 538] on app-icon "Shortlist crew" at bounding box center [1269, 546] width 16 height 16
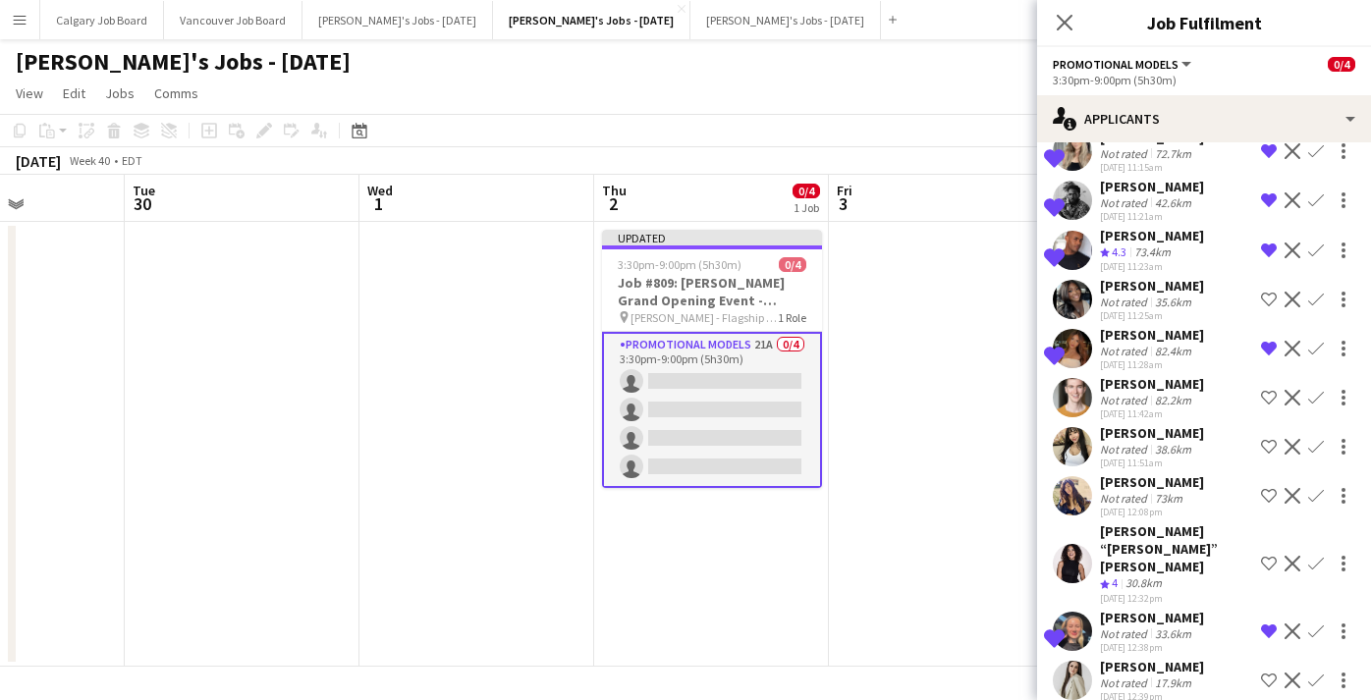
scroll to position [503, 0]
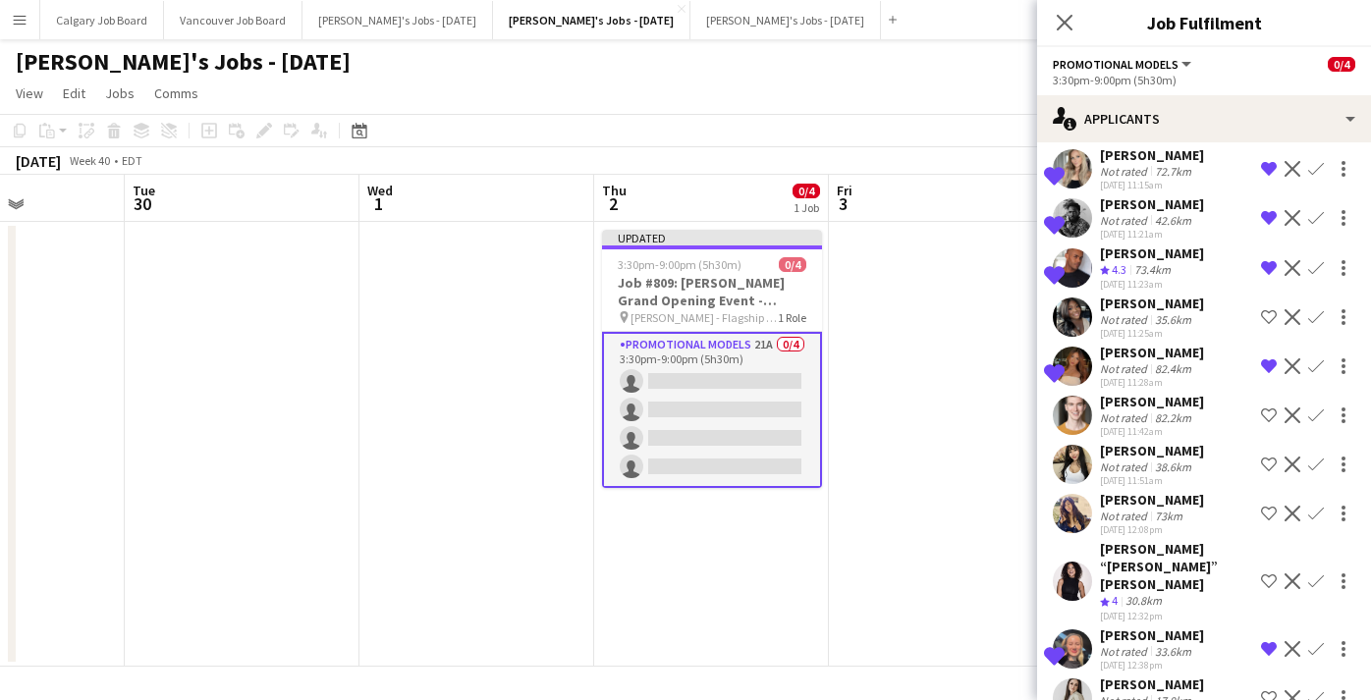
click at [1162, 460] on div "38.6km" at bounding box center [1173, 467] width 44 height 15
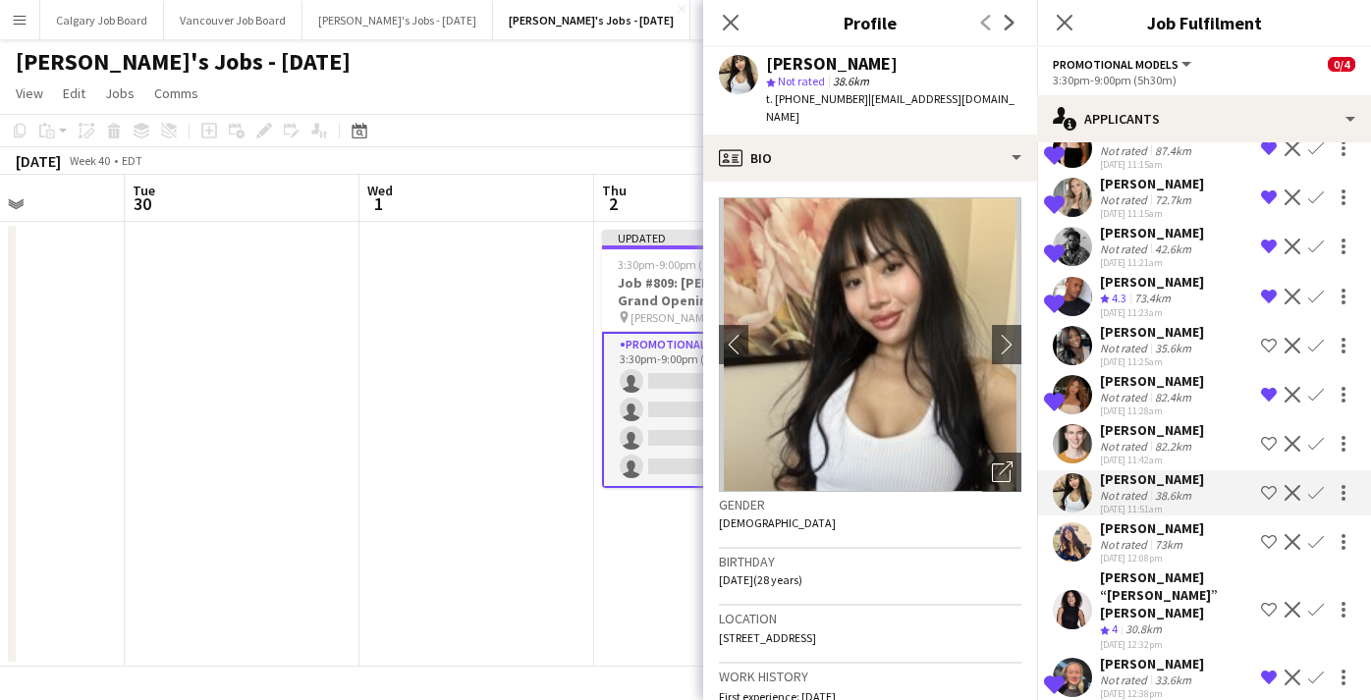
scroll to position [456, 0]
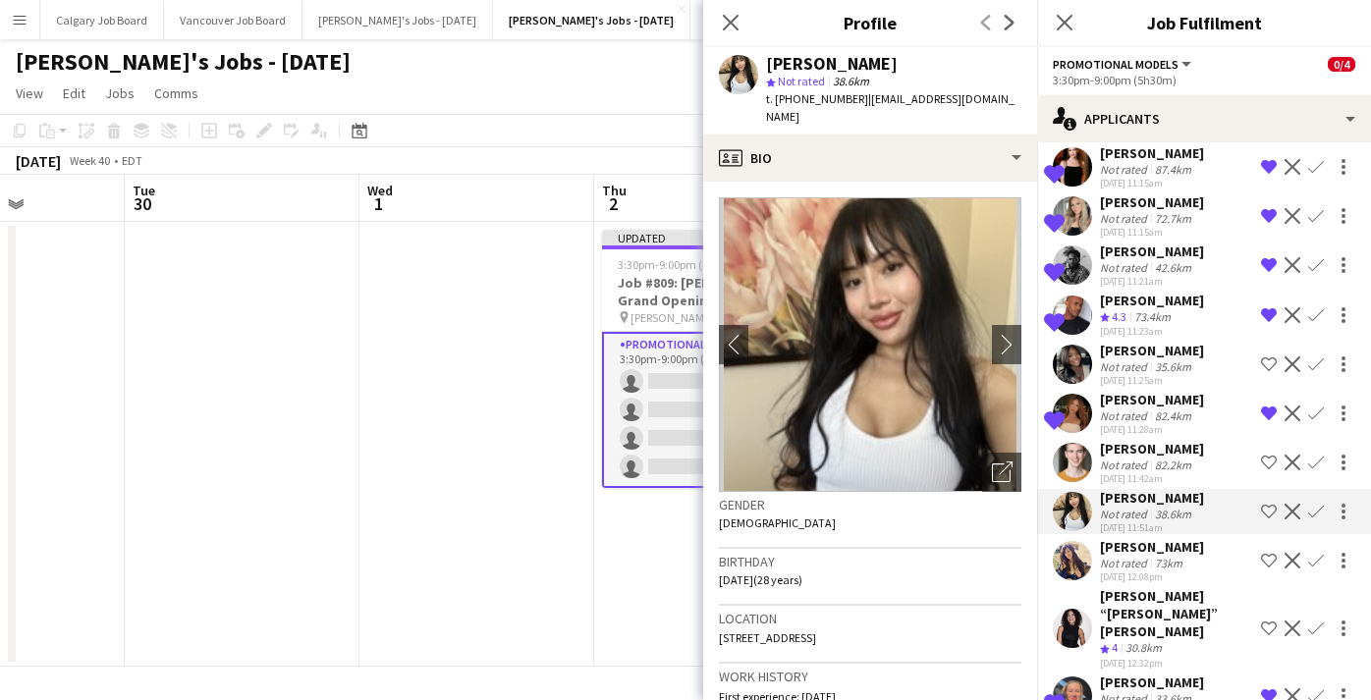
click at [1200, 441] on div "[PERSON_NAME] Not rated 82.2km [DATE] 11:42am Shortlist crew Decline Confirm" at bounding box center [1204, 462] width 334 height 45
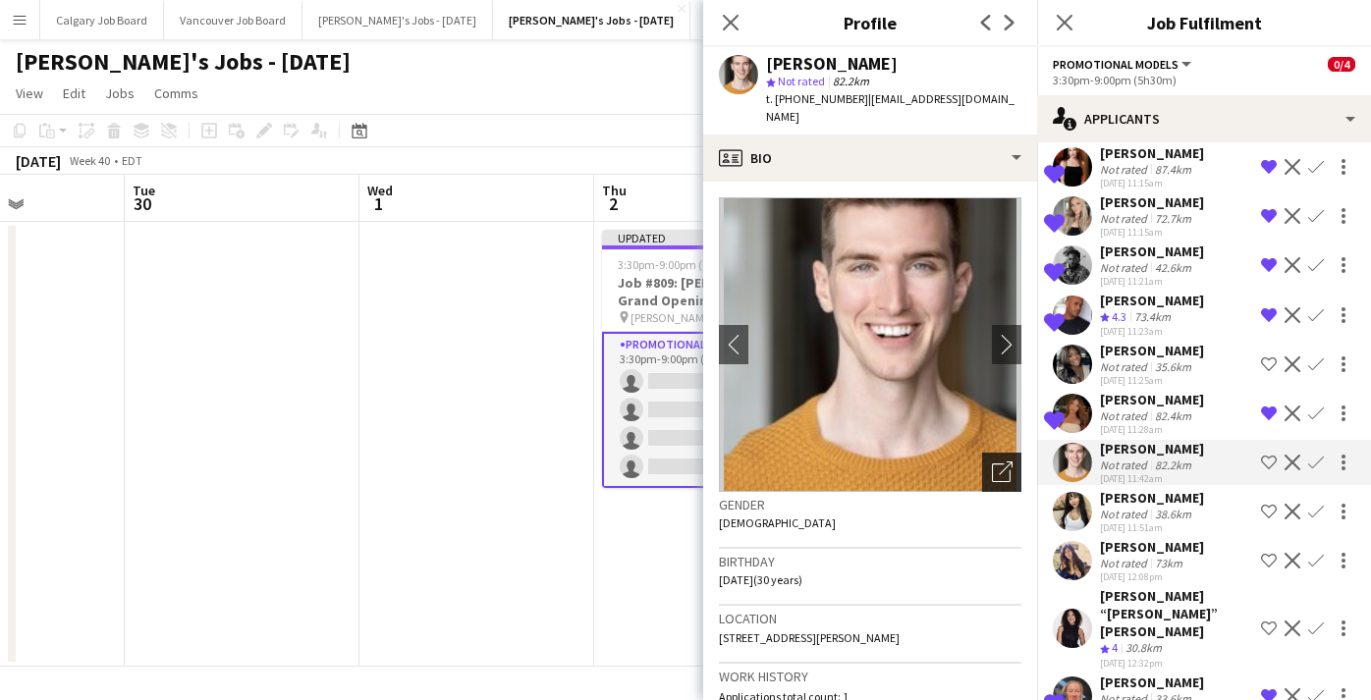
click at [999, 462] on icon "Open photos pop-in" at bounding box center [1002, 472] width 21 height 21
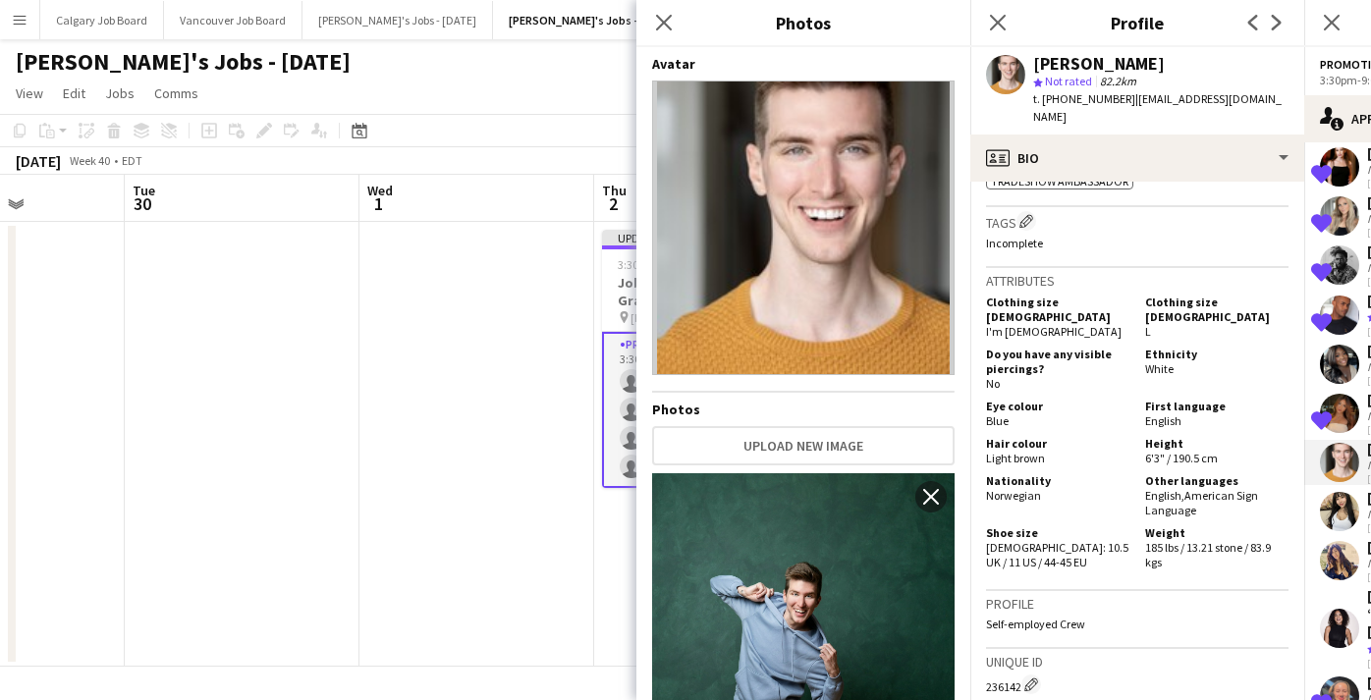
scroll to position [907, 0]
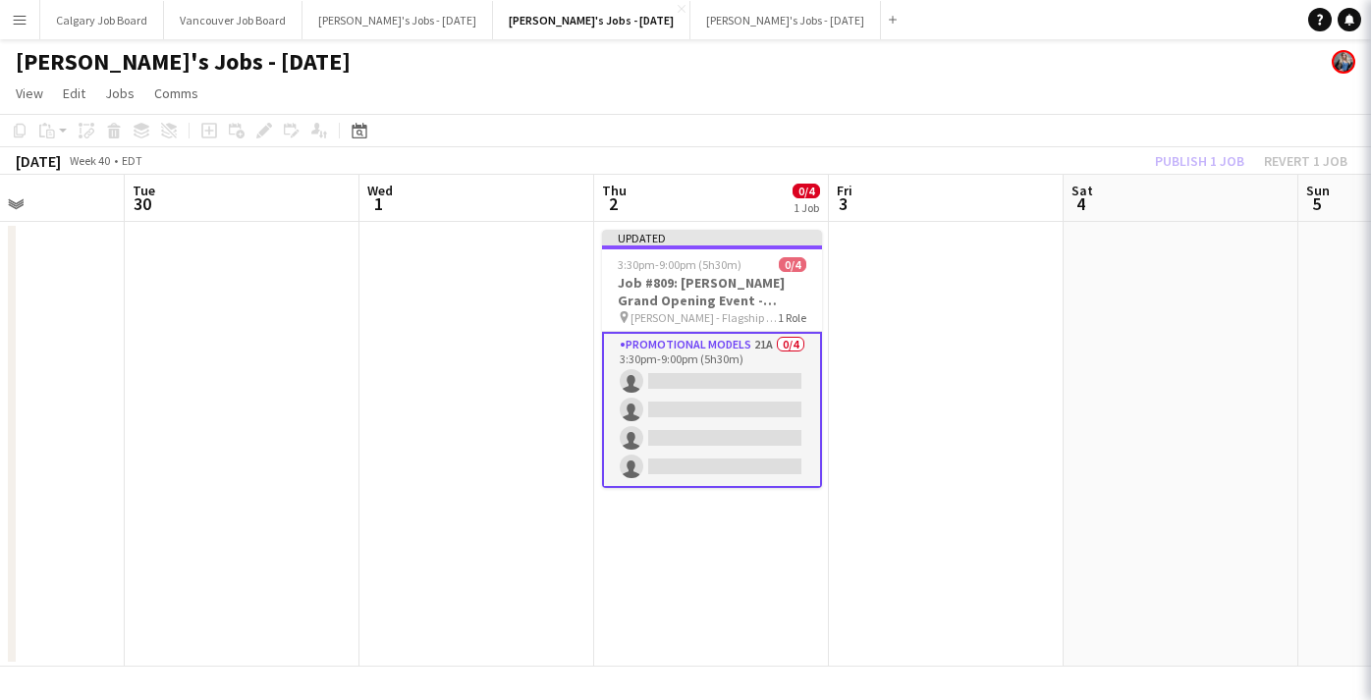
scroll to position [455, 0]
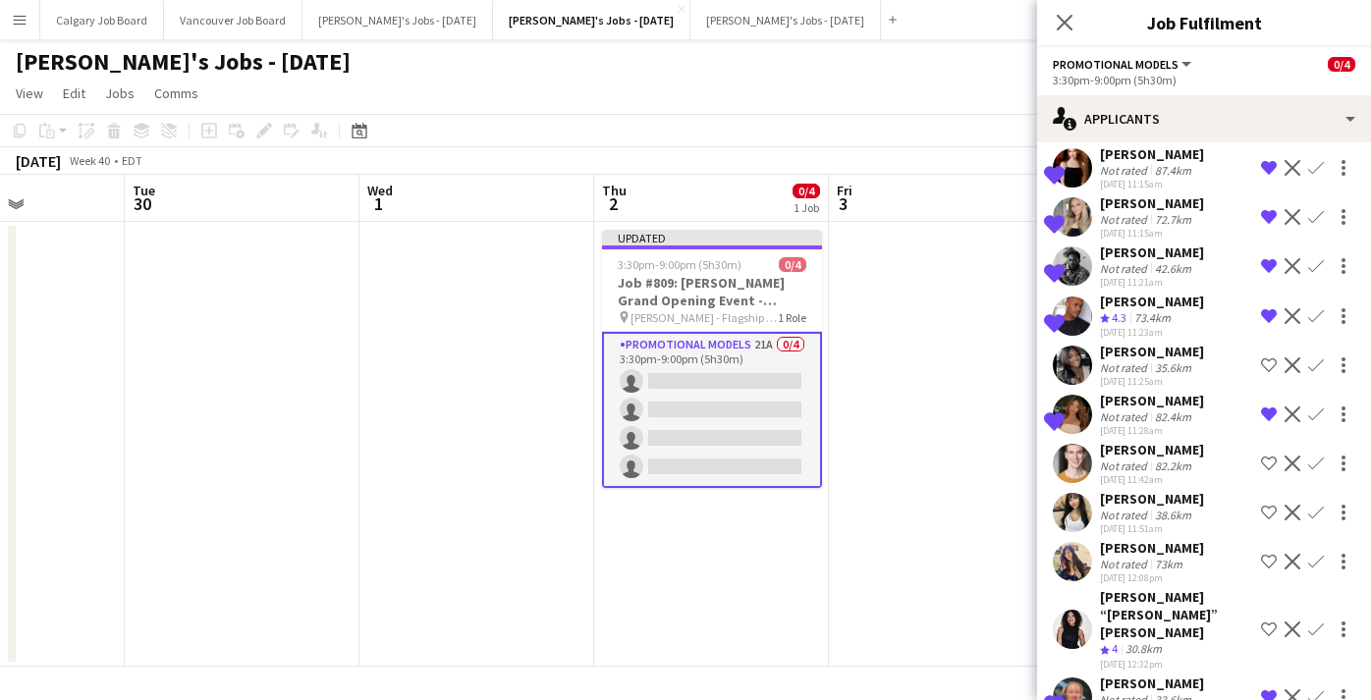
click at [1269, 456] on app-icon "Shortlist crew" at bounding box center [1269, 464] width 16 height 16
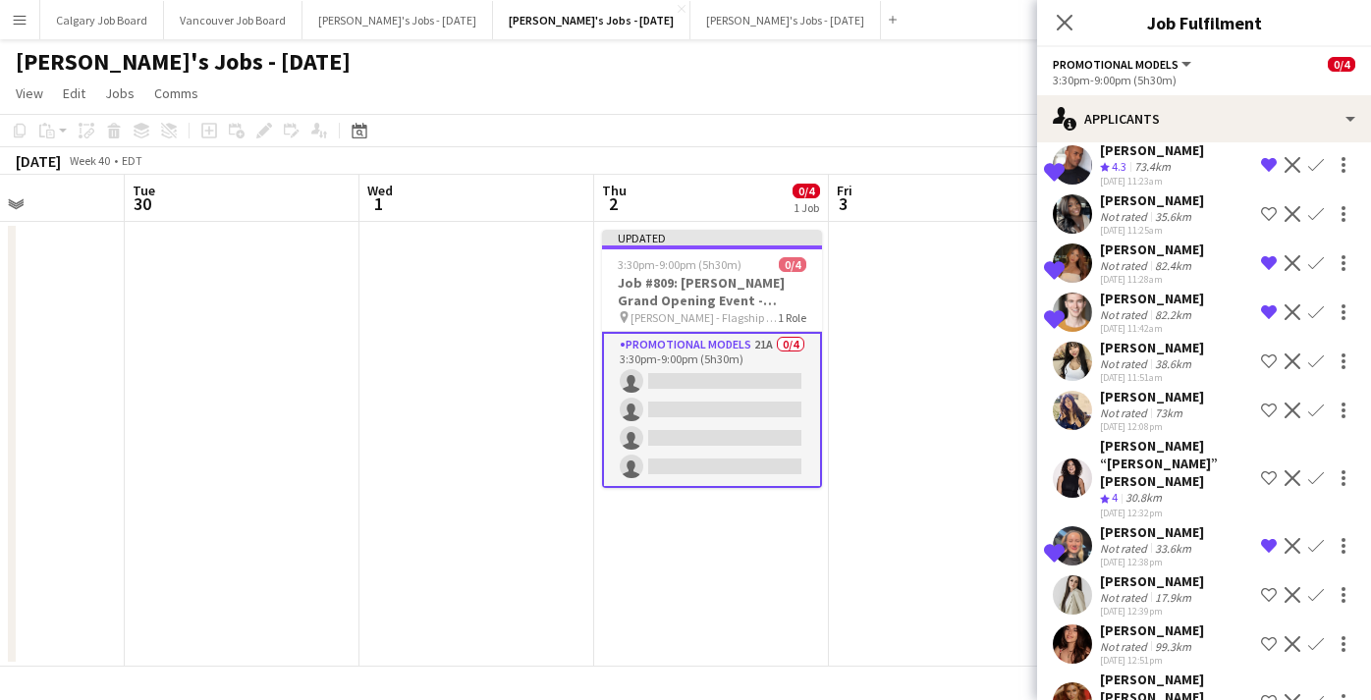
scroll to position [0, 0]
click at [1102, 639] on div "Not rated" at bounding box center [1125, 646] width 51 height 15
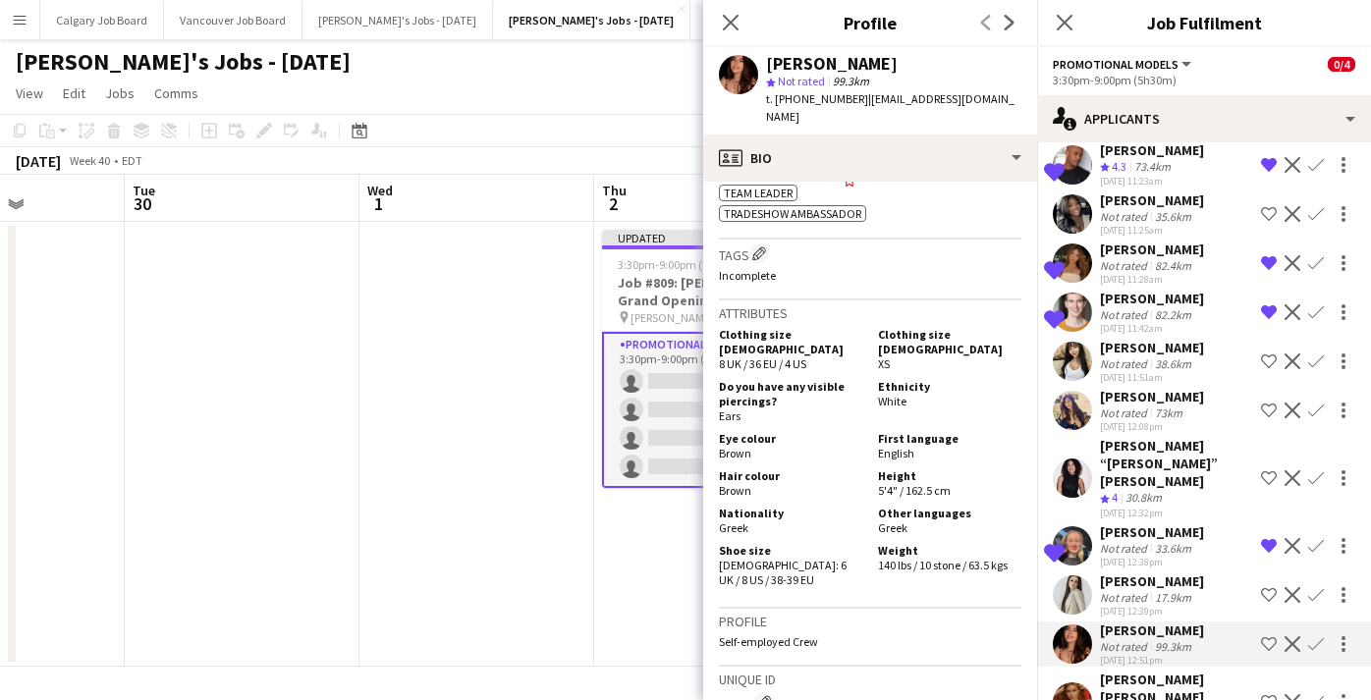
scroll to position [928, 0]
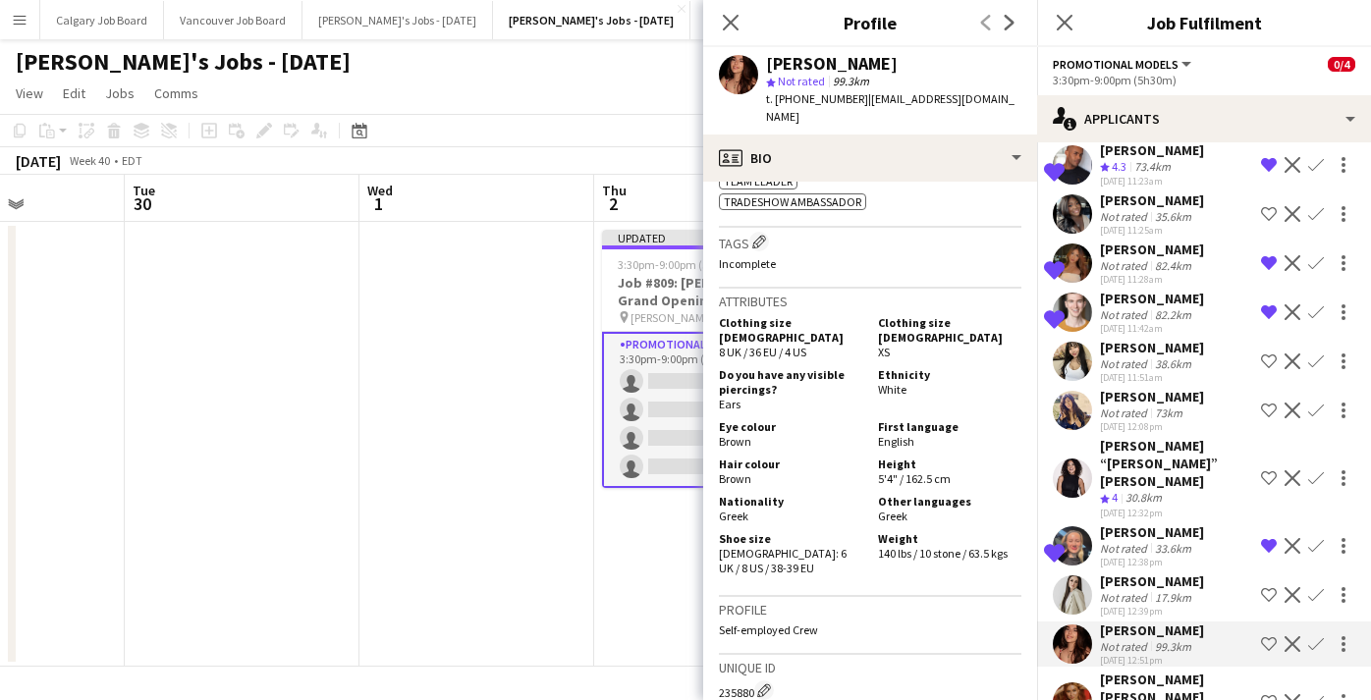
click at [1267, 637] on app-icon "Shortlist crew" at bounding box center [1269, 645] width 16 height 16
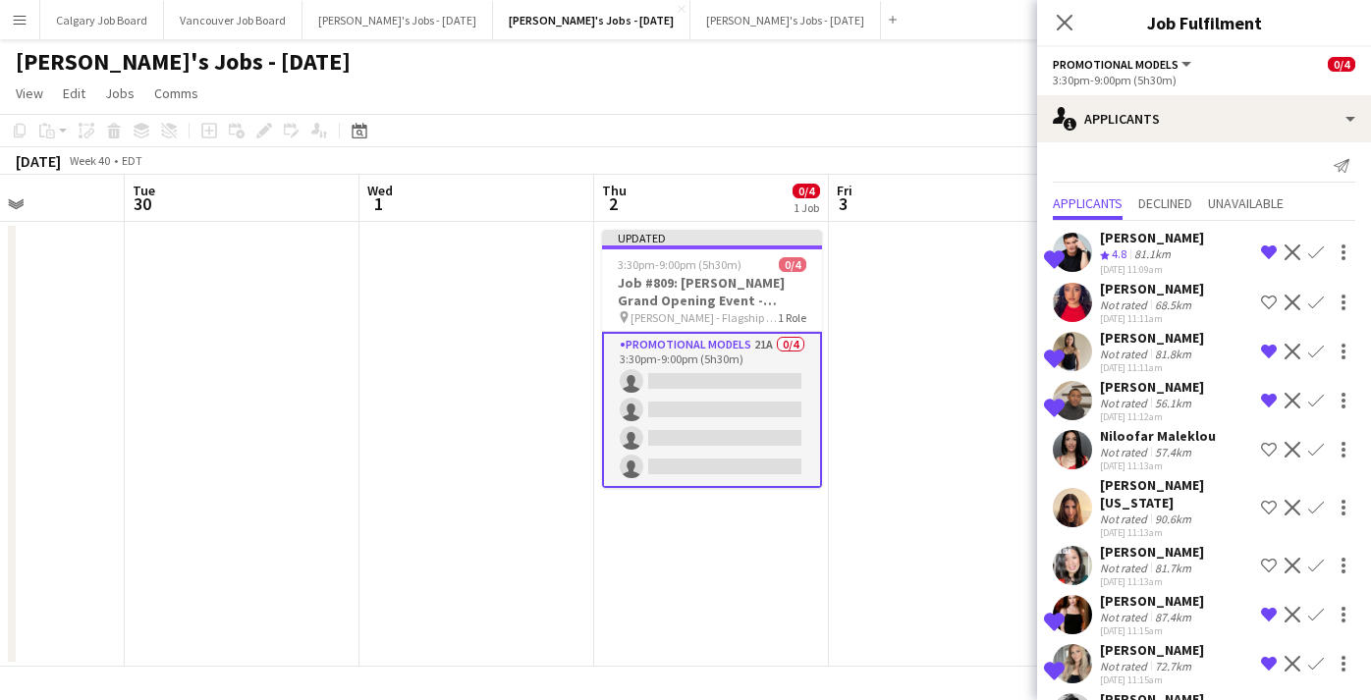
scroll to position [0, 0]
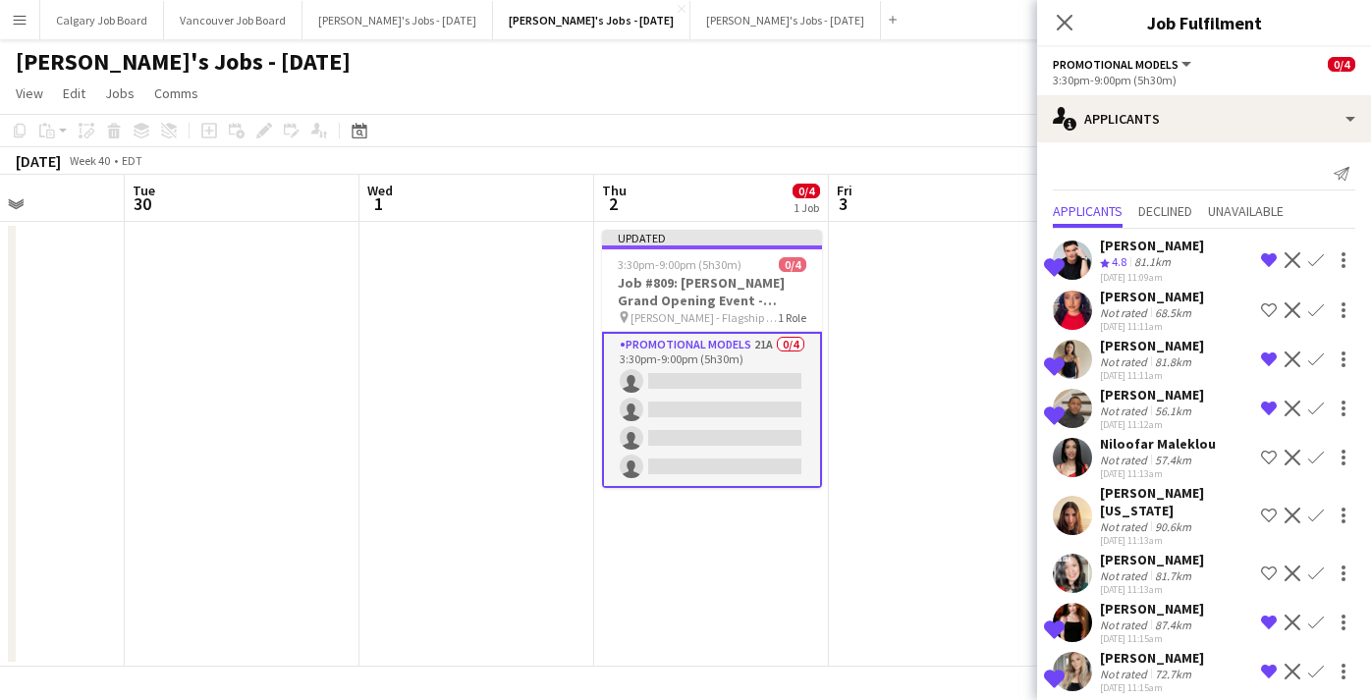
click at [1146, 520] on div "Not rated" at bounding box center [1125, 527] width 51 height 15
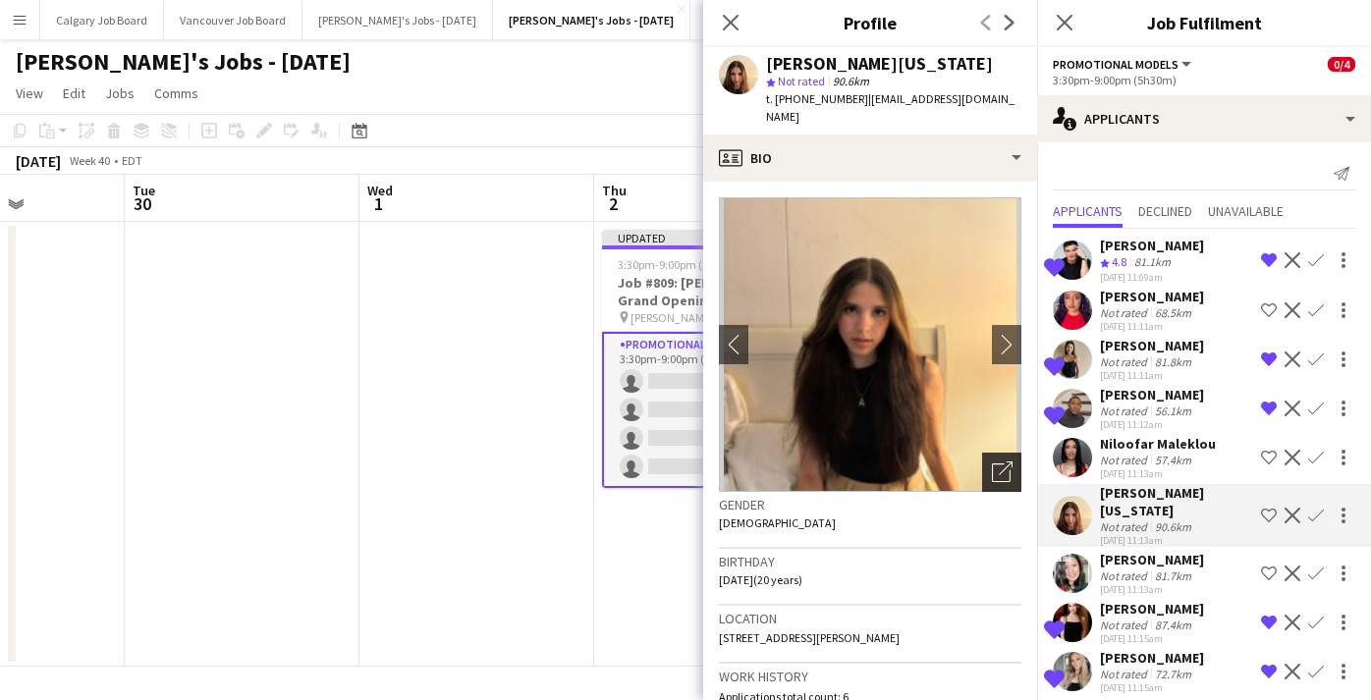
click at [1000, 464] on icon at bounding box center [1001, 473] width 19 height 19
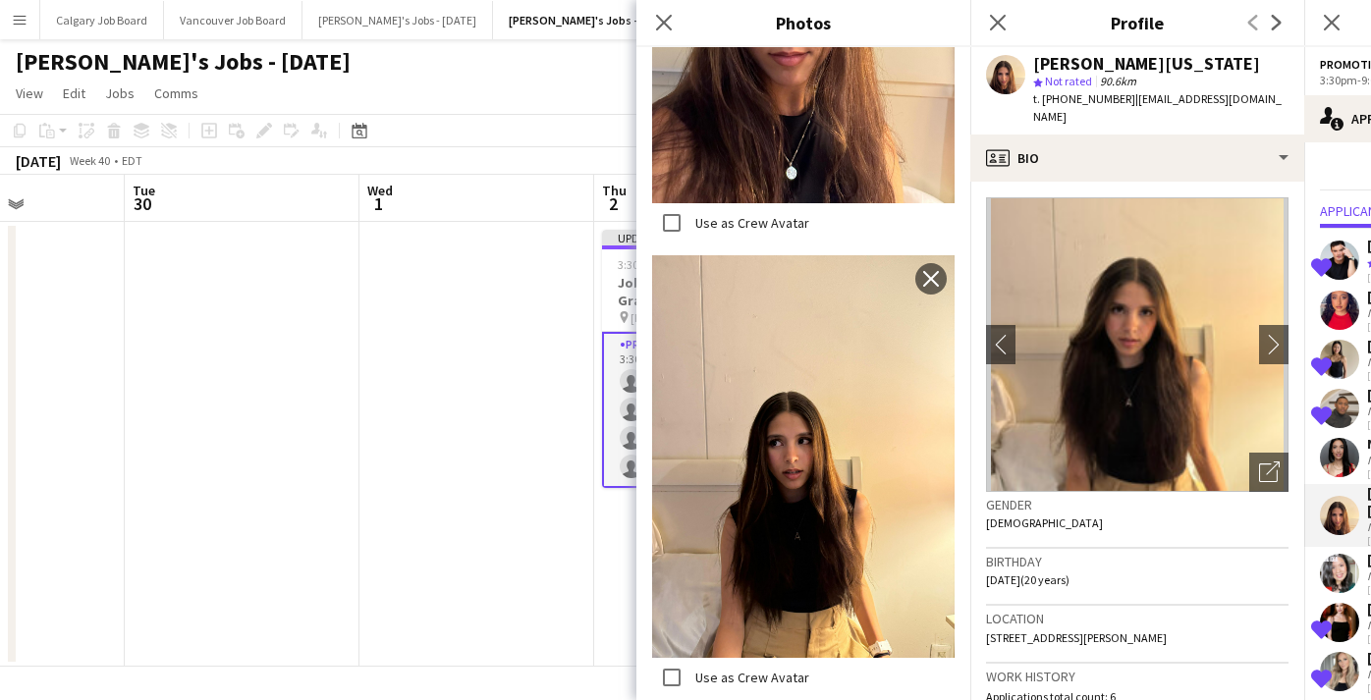
scroll to position [2975, 0]
click at [1003, 553] on h3 "Birthday" at bounding box center [1137, 562] width 303 height 18
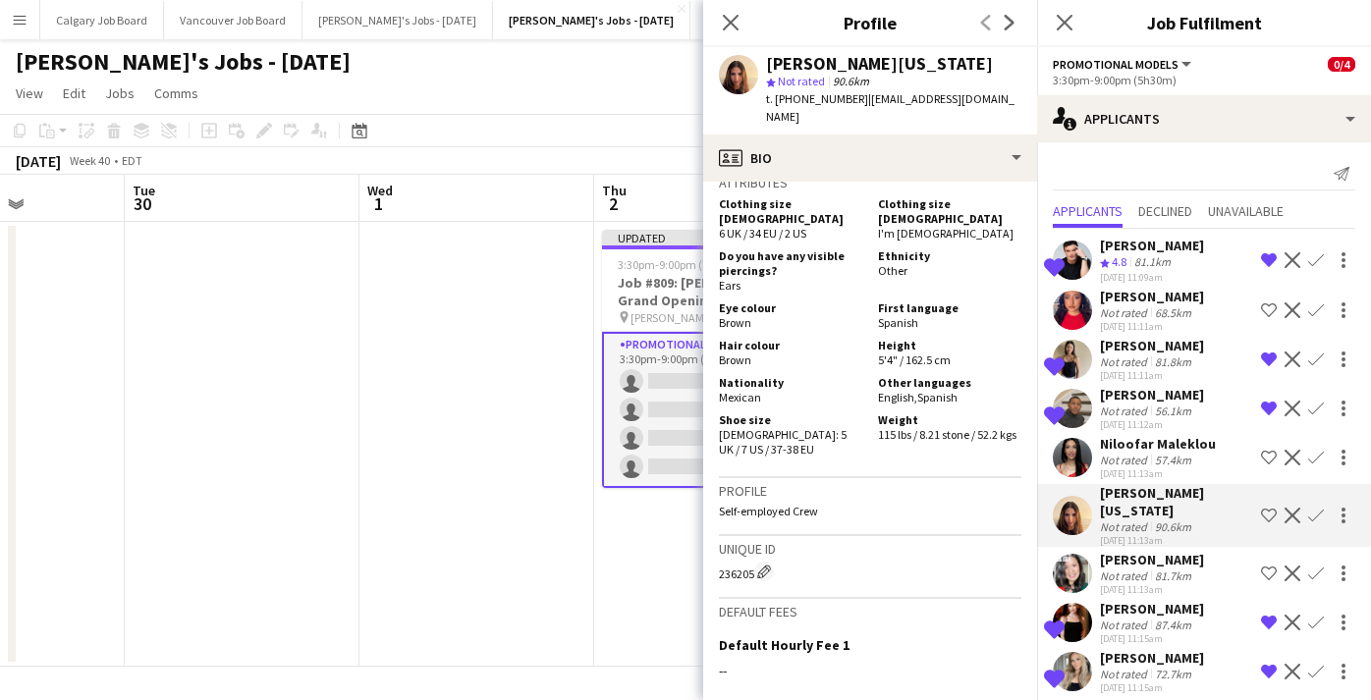
scroll to position [894, 0]
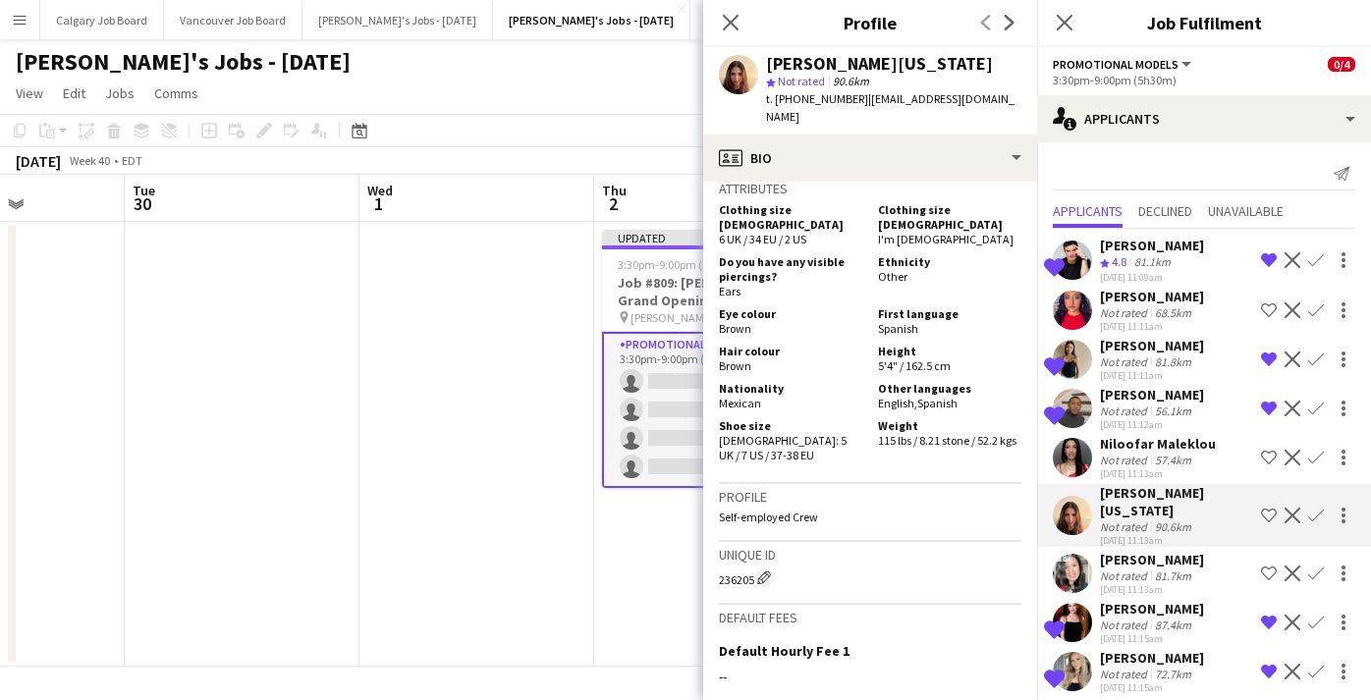
click at [639, 521] on app-date-cell "Updated 3:30pm-9:00pm (5h30m) 0/4 Job #809: [PERSON_NAME] Grand Opening Event -…" at bounding box center [711, 444] width 235 height 445
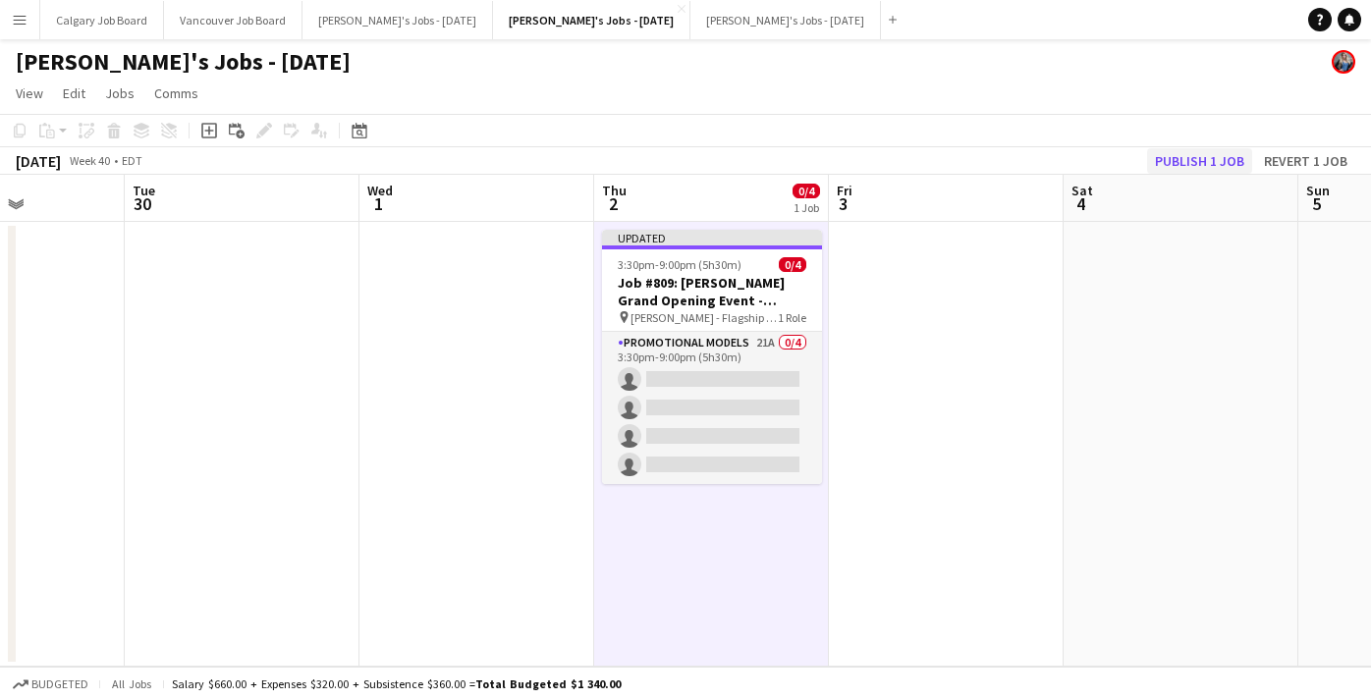
click at [1195, 155] on button "Publish 1 job" at bounding box center [1199, 161] width 105 height 26
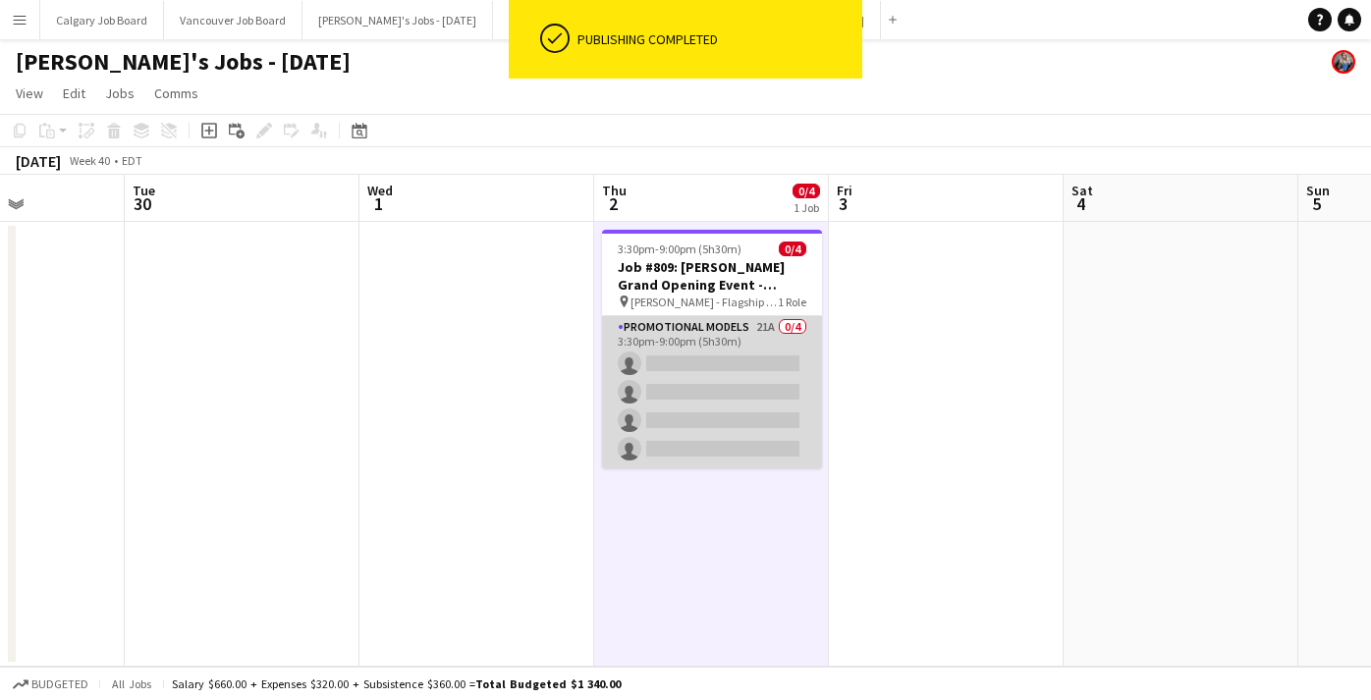
click at [712, 377] on app-card-role "Promotional Models 21A 0/4 3:30pm-9:00pm (5h30m) single-neutral-actions single-…" at bounding box center [712, 392] width 220 height 152
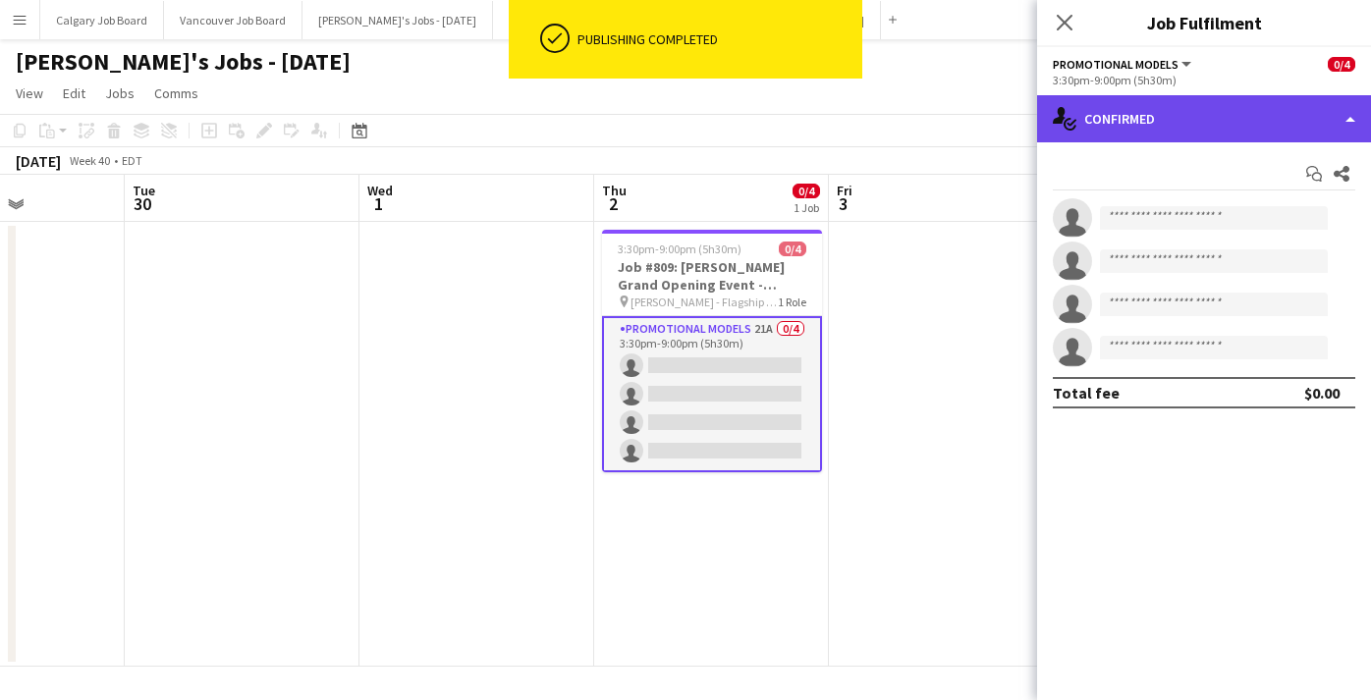
click at [1216, 128] on div "single-neutral-actions-check-2 Confirmed" at bounding box center [1204, 118] width 334 height 47
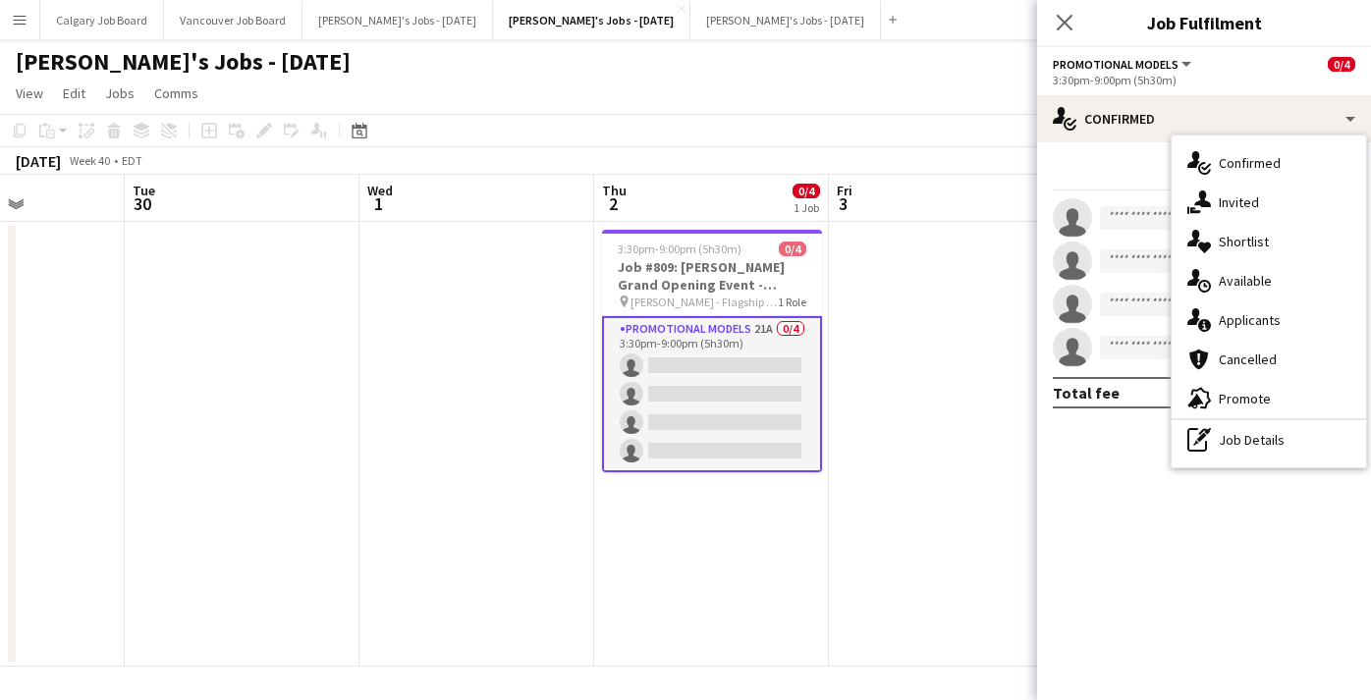
click at [1270, 321] on span "Applicants" at bounding box center [1250, 320] width 62 height 18
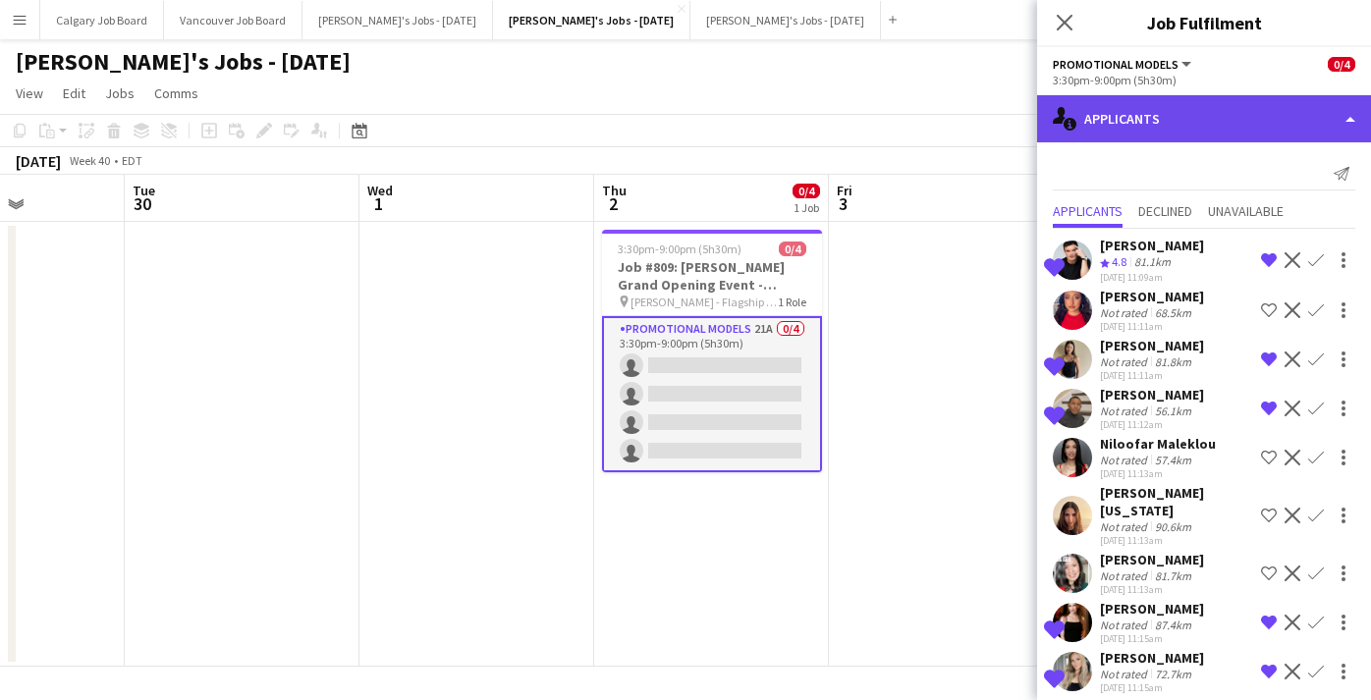
scroll to position [0, 0]
drag, startPoint x: 1210, startPoint y: 130, endPoint x: 1214, endPoint y: 164, distance: 34.6
click at [1211, 130] on div "single-neutral-actions-information Applicants" at bounding box center [1204, 118] width 334 height 47
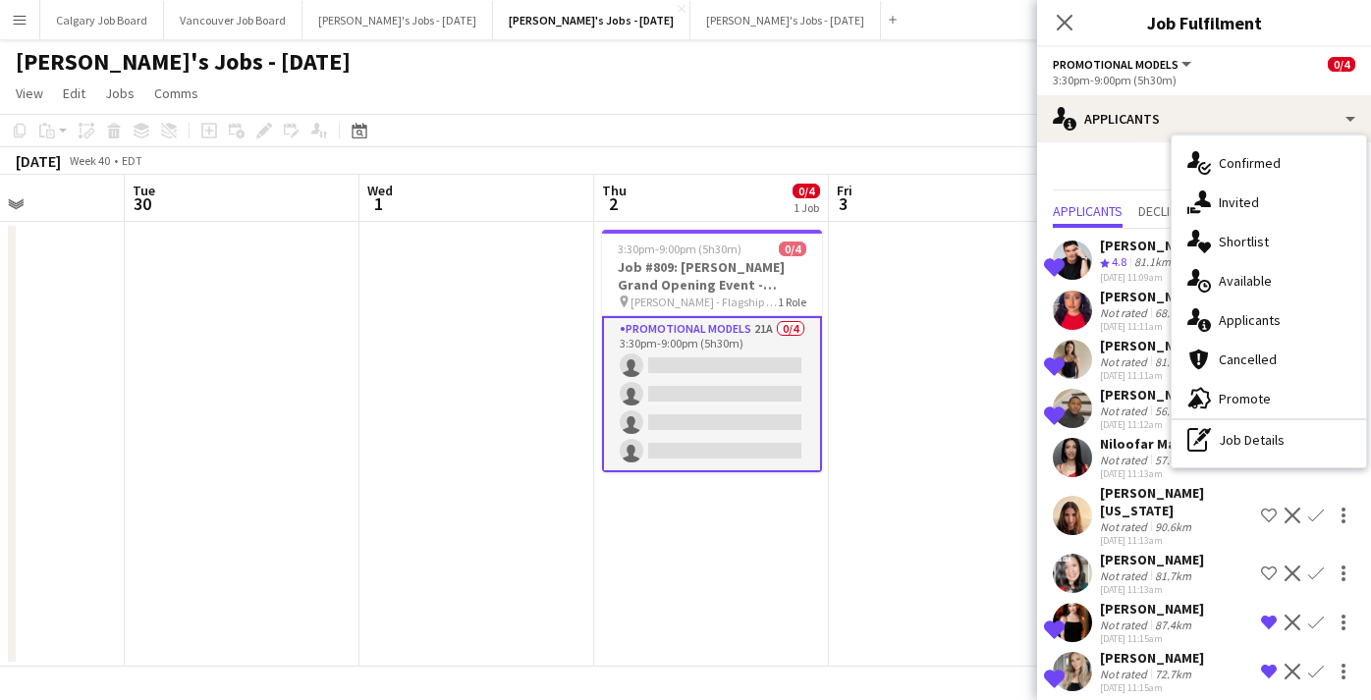
click at [1239, 246] on span "Shortlist" at bounding box center [1244, 242] width 50 height 18
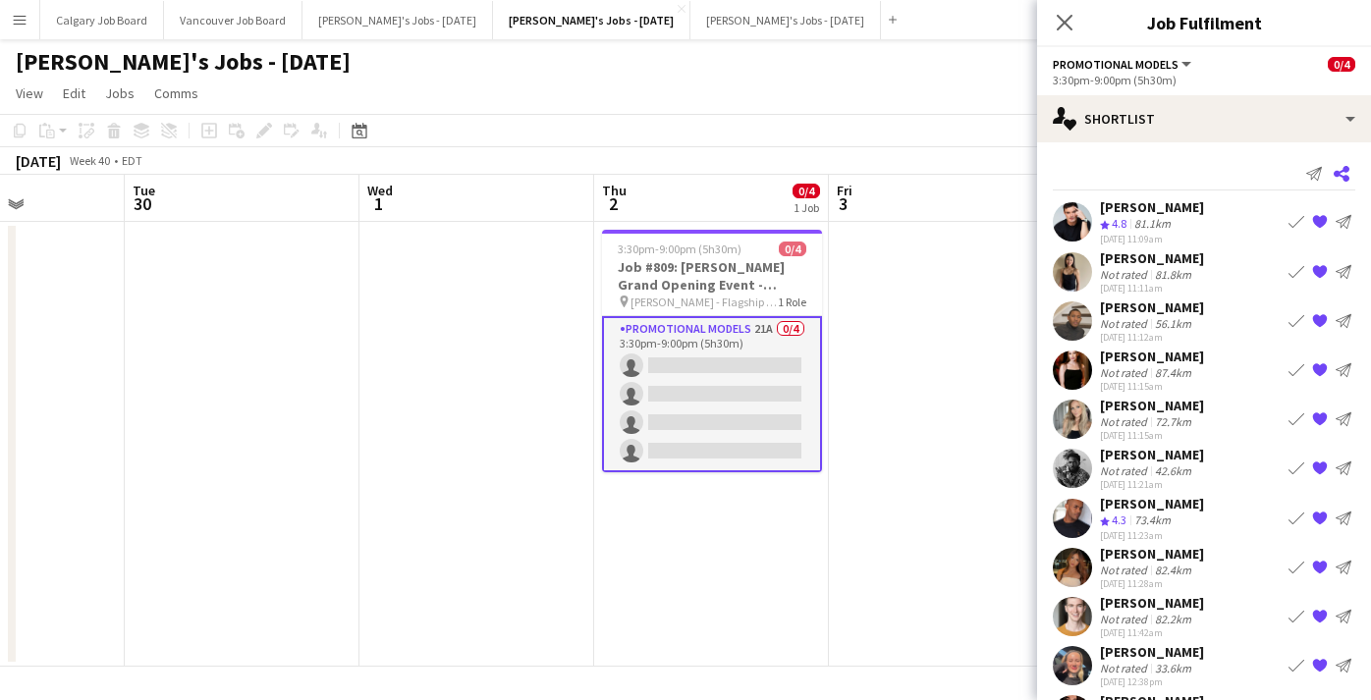
click at [1338, 173] on icon at bounding box center [1342, 174] width 16 height 16
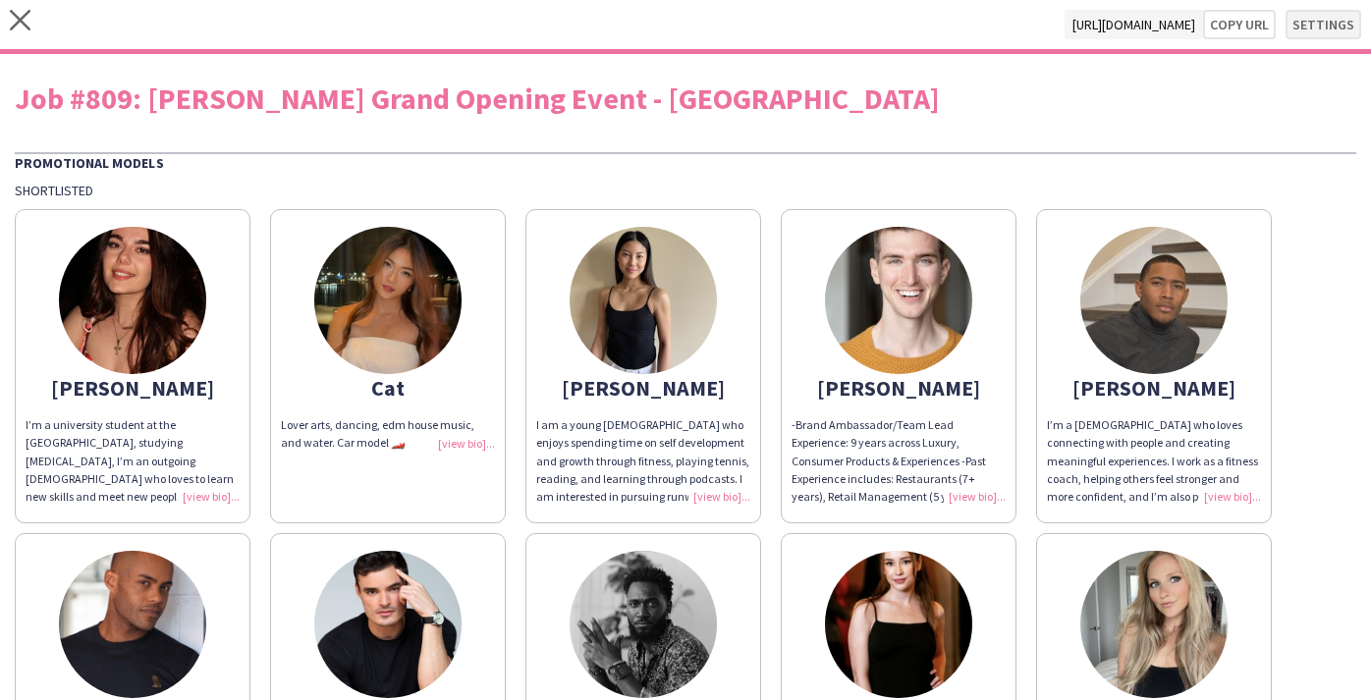
click at [1324, 38] on div "close [URL][DOMAIN_NAME] Copy url Settings" at bounding box center [685, 27] width 1371 height 54
click at [1311, 25] on button "Settings" at bounding box center [1324, 24] width 76 height 29
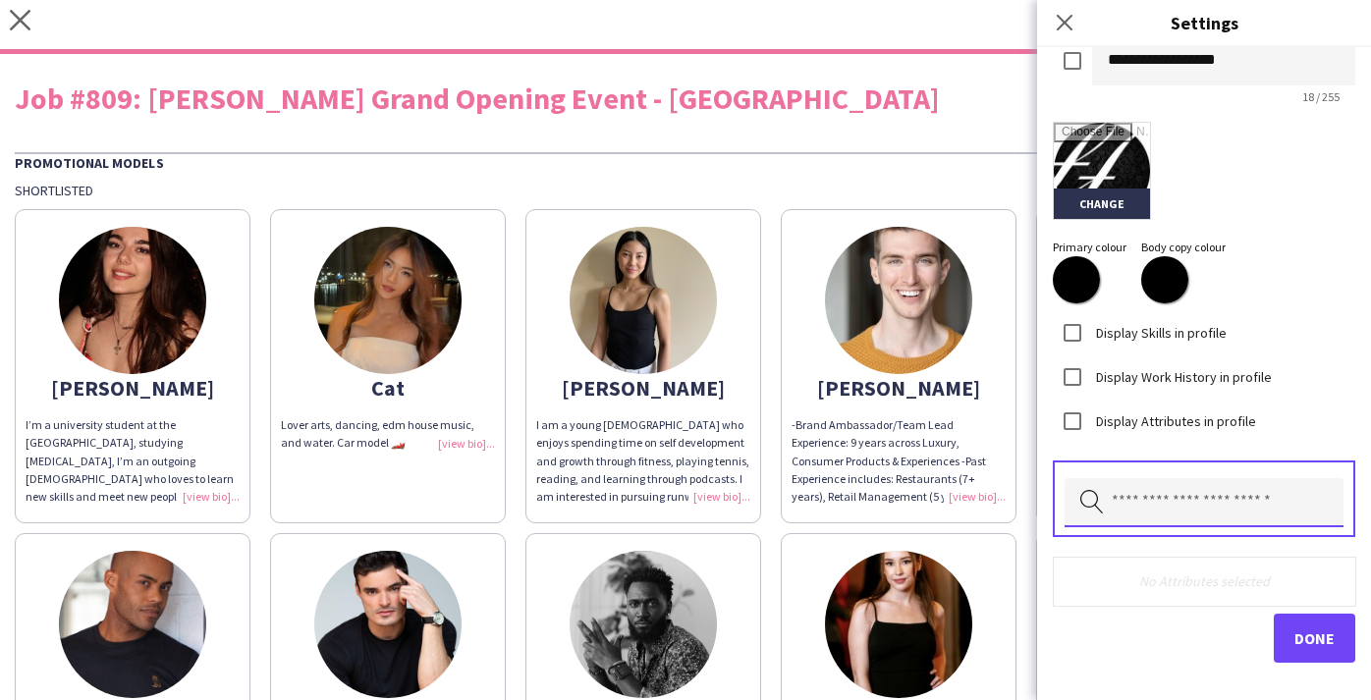
scroll to position [611, 0]
click at [1138, 507] on input "text" at bounding box center [1204, 503] width 279 height 49
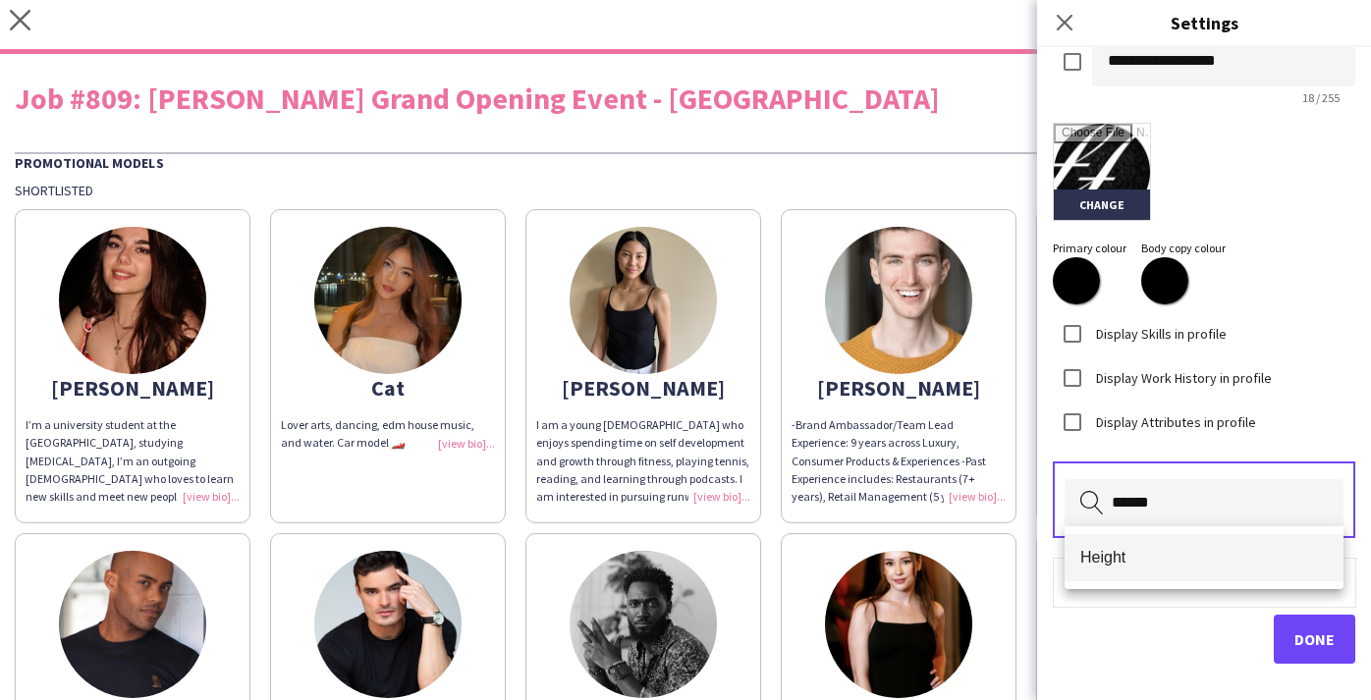
type input "******"
click at [1139, 548] on span "Height" at bounding box center [1205, 557] width 248 height 19
type input "******"
click at [1200, 555] on span "Weight" at bounding box center [1205, 557] width 248 height 19
type input "*****"
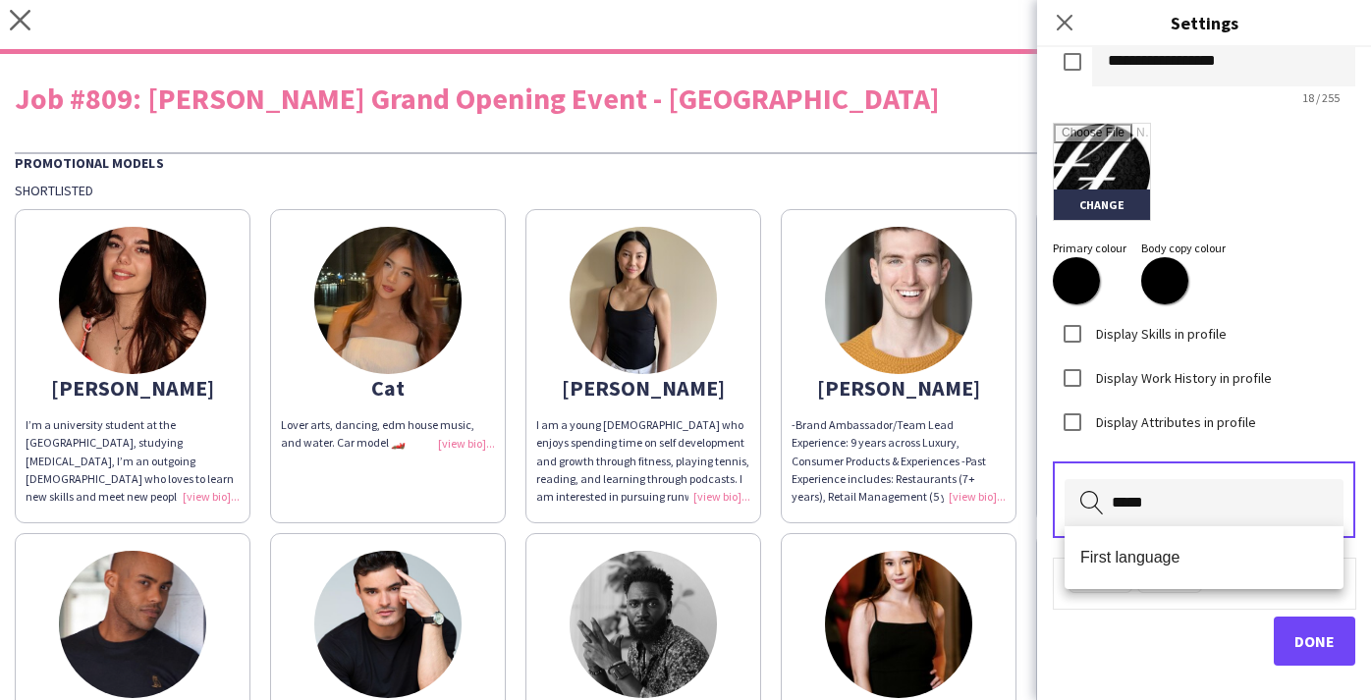
click at [1192, 572] on mat-option "First language" at bounding box center [1204, 557] width 279 height 47
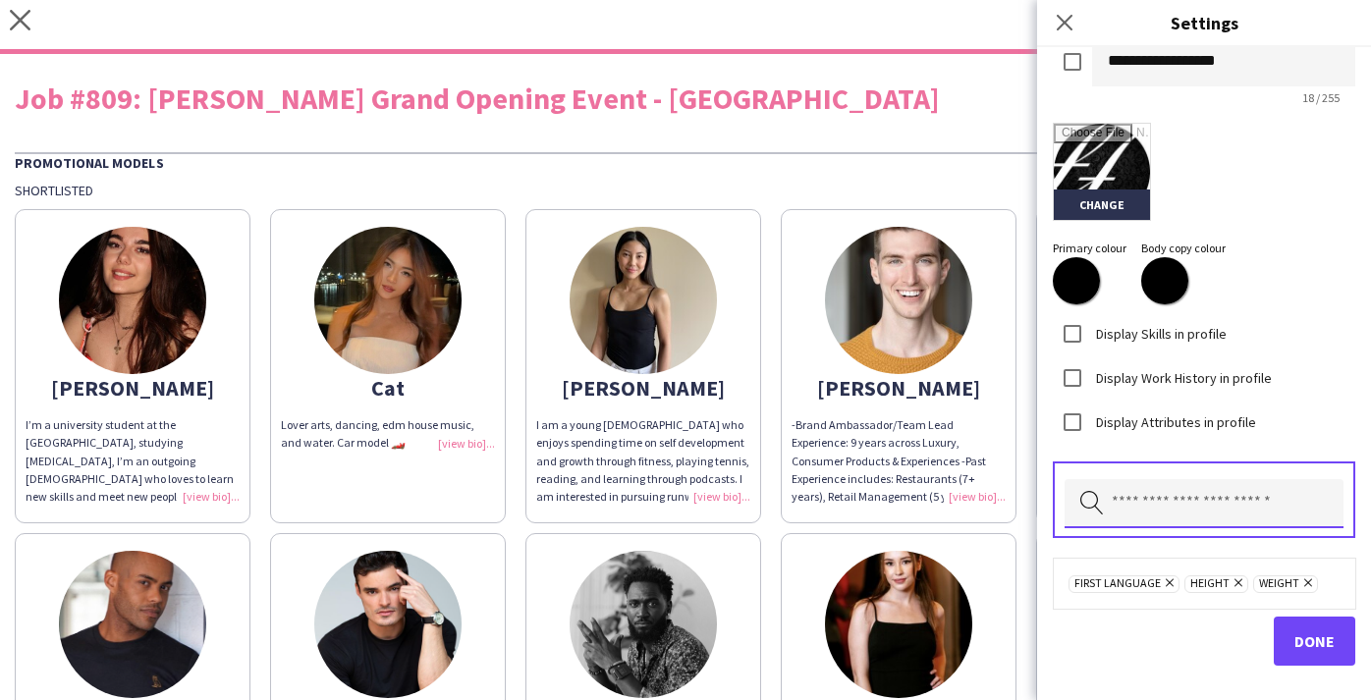
type input "*"
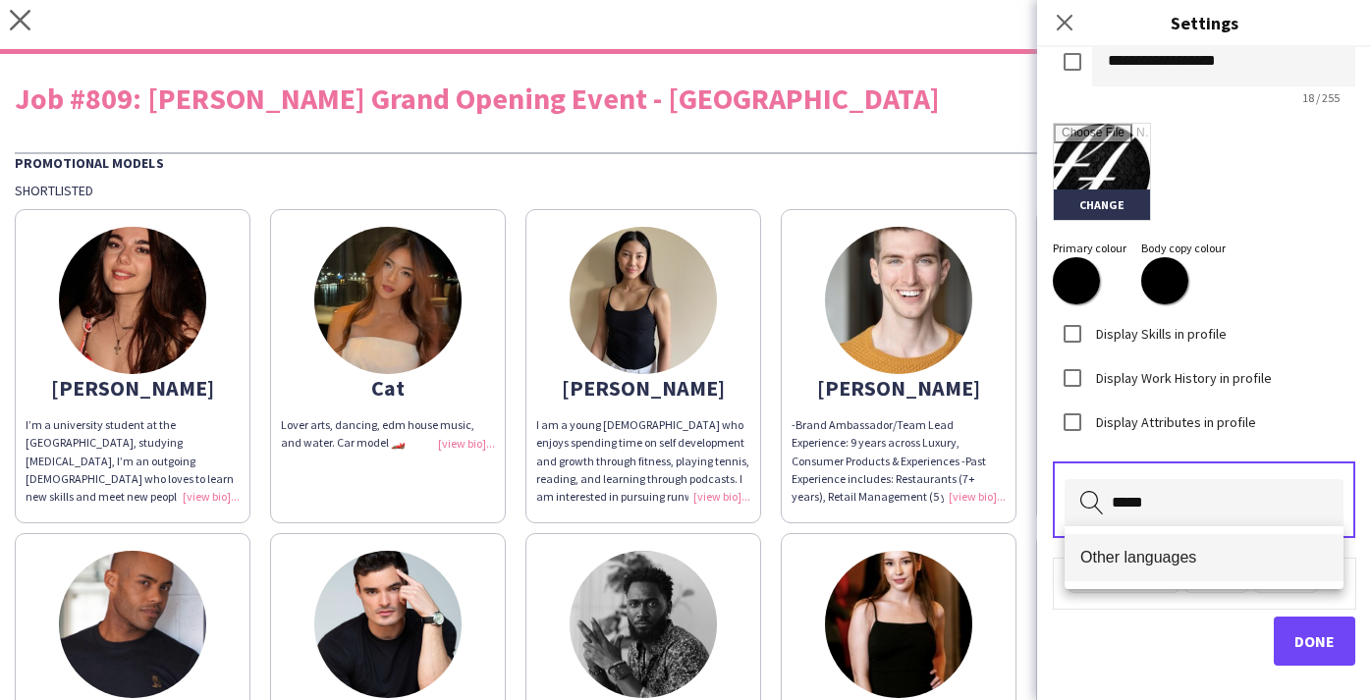
type input "*****"
click at [1163, 553] on span "Other languages" at bounding box center [1205, 557] width 248 height 19
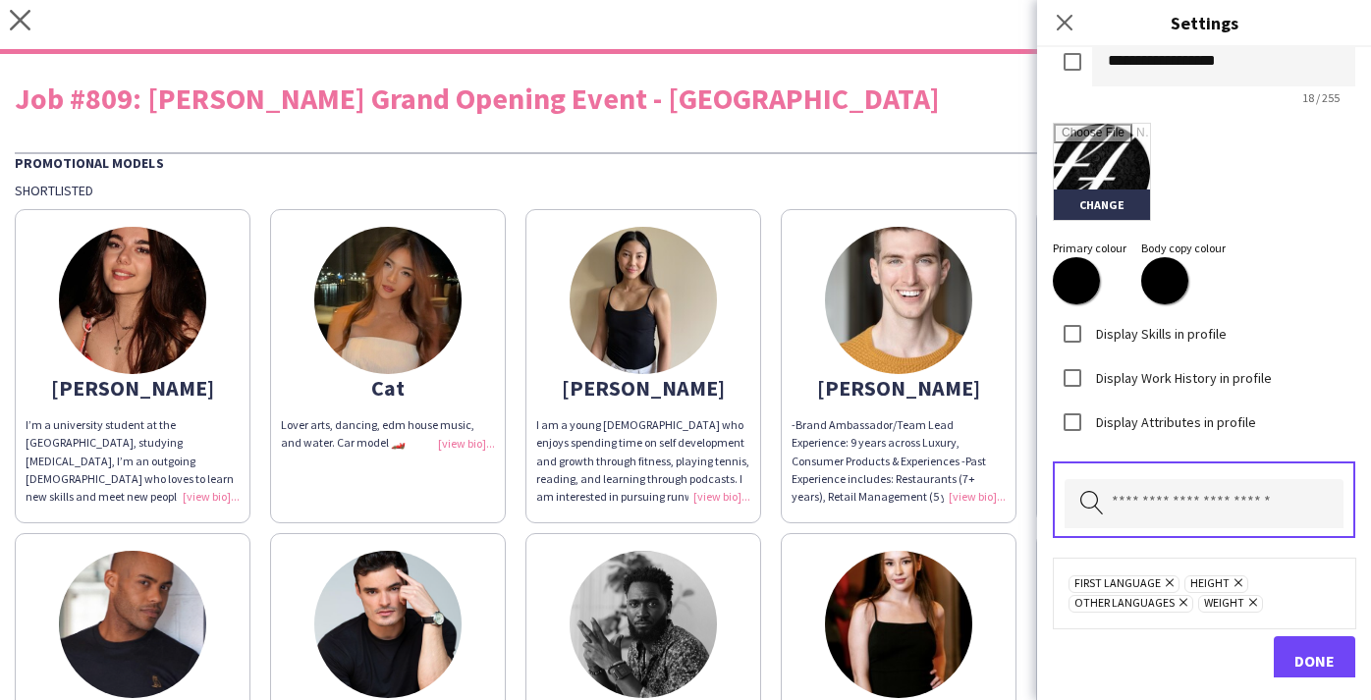
click at [1299, 656] on span "Done" at bounding box center [1315, 661] width 40 height 20
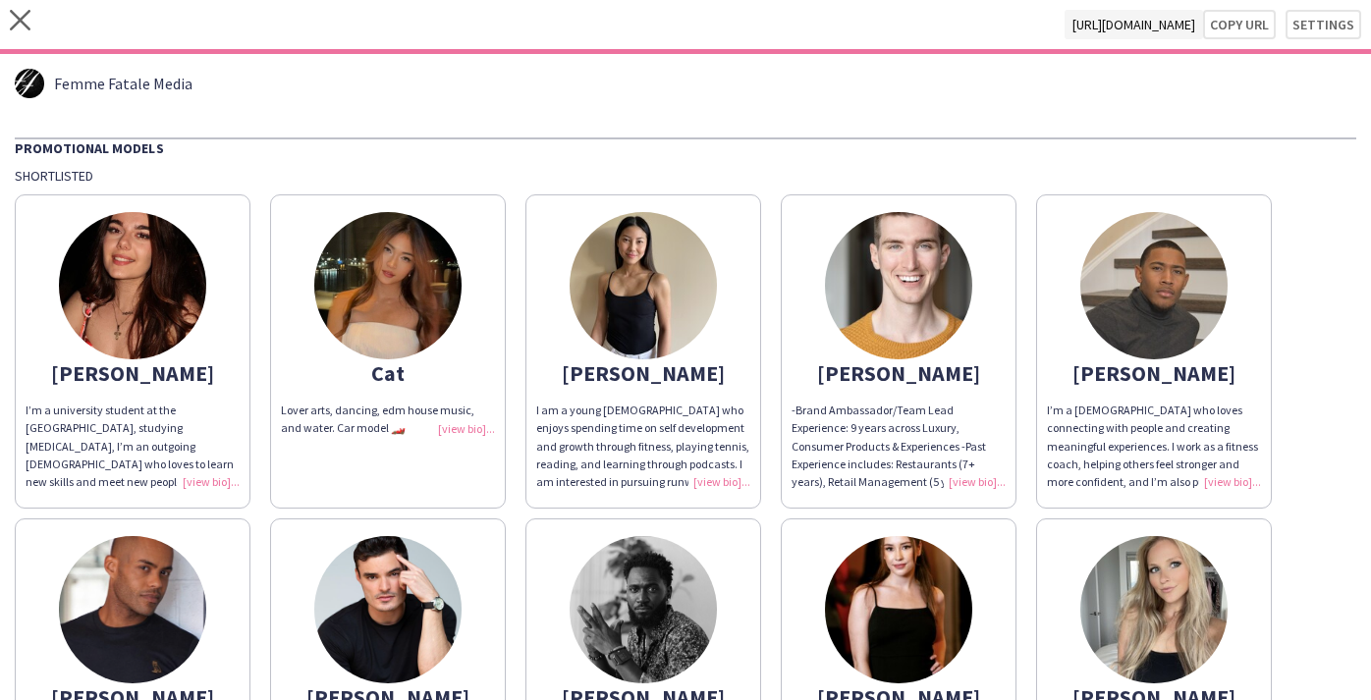
click at [681, 466] on div "I am a young [DEMOGRAPHIC_DATA] who enjoys spending time on self development an…" at bounding box center [643, 446] width 214 height 89
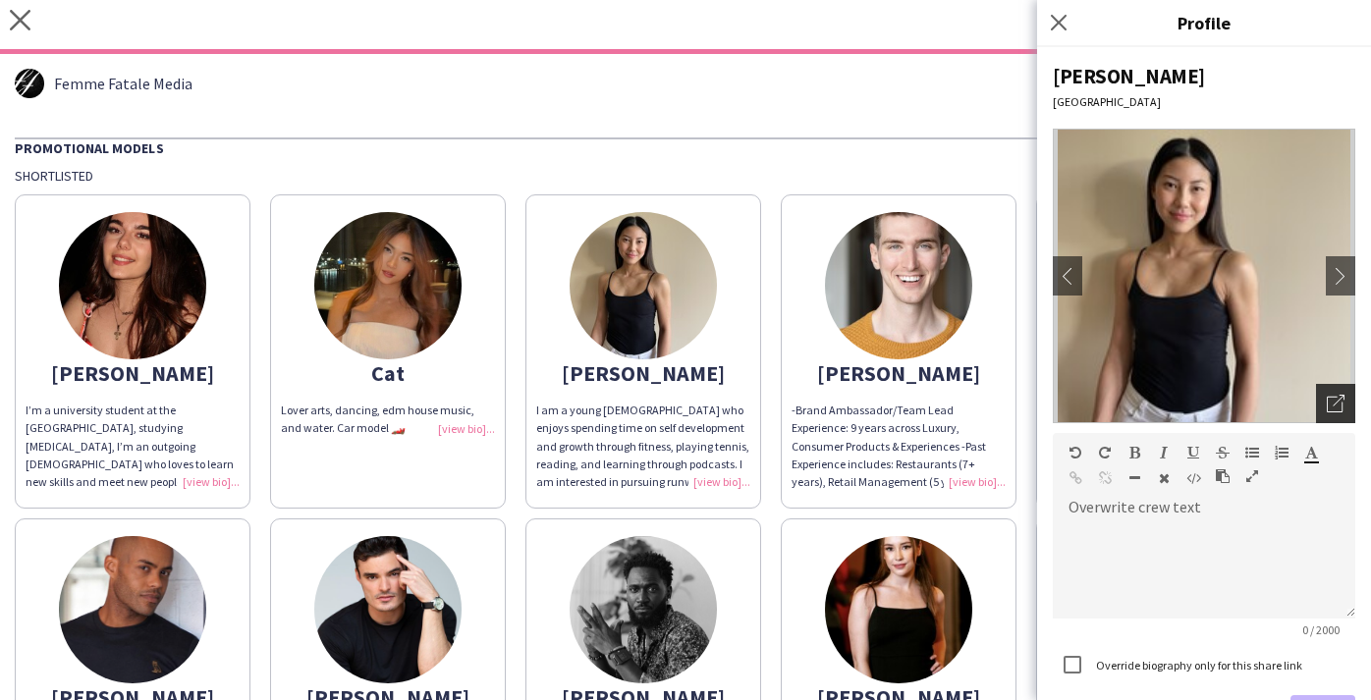
click at [1335, 403] on icon "Open photos pop-in" at bounding box center [1336, 404] width 18 height 18
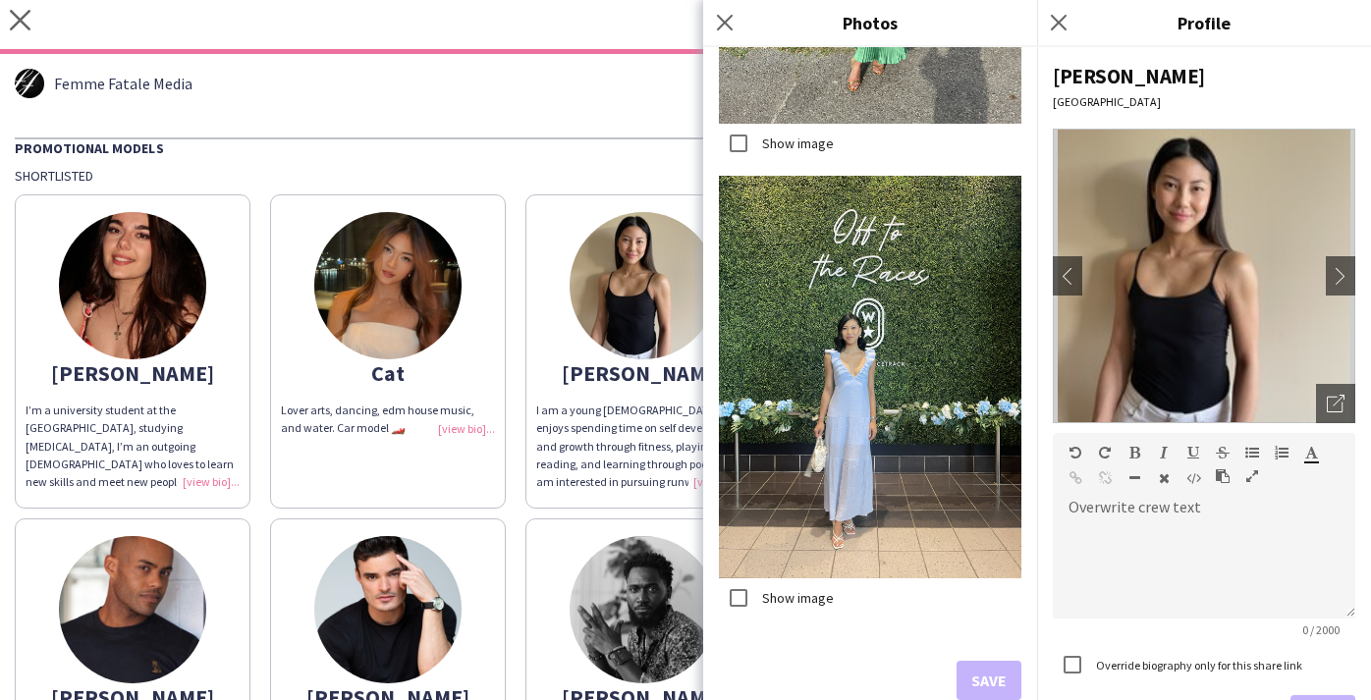
scroll to position [2654, 0]
drag, startPoint x: 463, startPoint y: 117, endPoint x: 342, endPoint y: 251, distance: 180.9
click at [463, 118] on div "Femme Fatale Media Promotional Models Shortlisted [PERSON_NAME]’m a university …" at bounding box center [685, 604] width 1371 height 1100
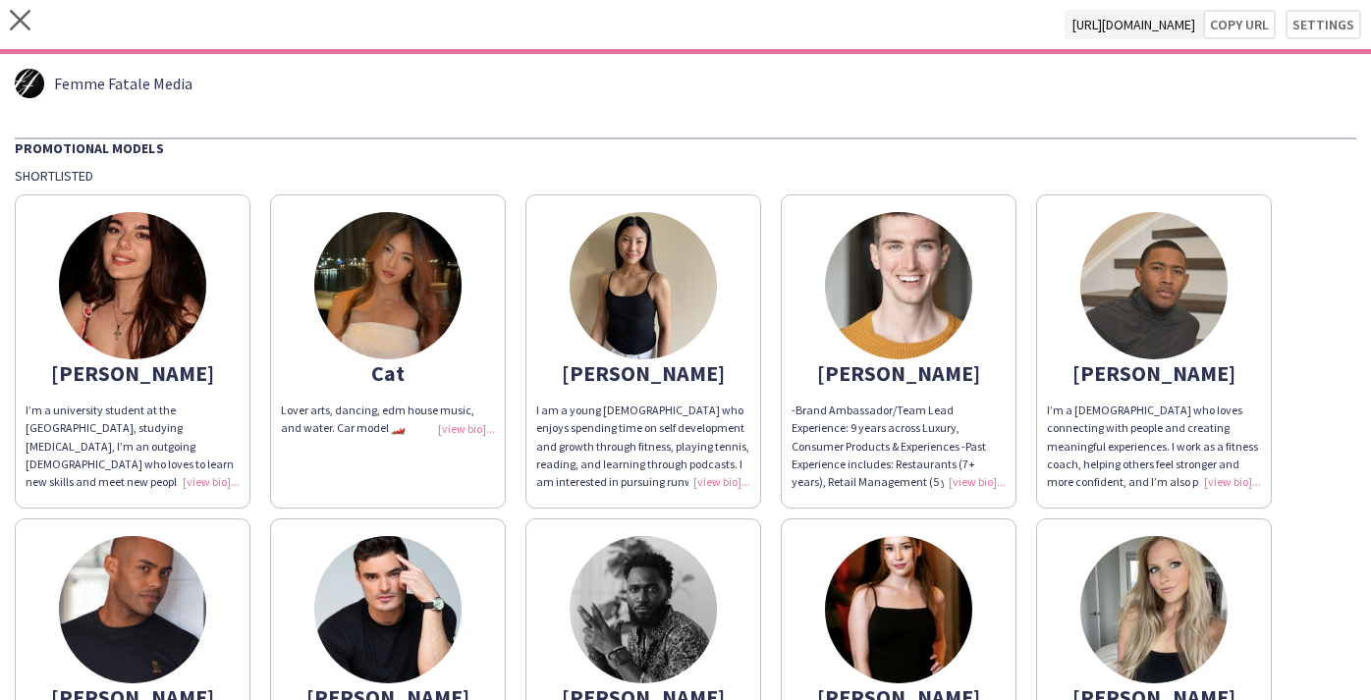
click at [471, 425] on div "Lover arts, dancing, edm house music, and water. Car model 🏎️" at bounding box center [388, 419] width 214 height 35
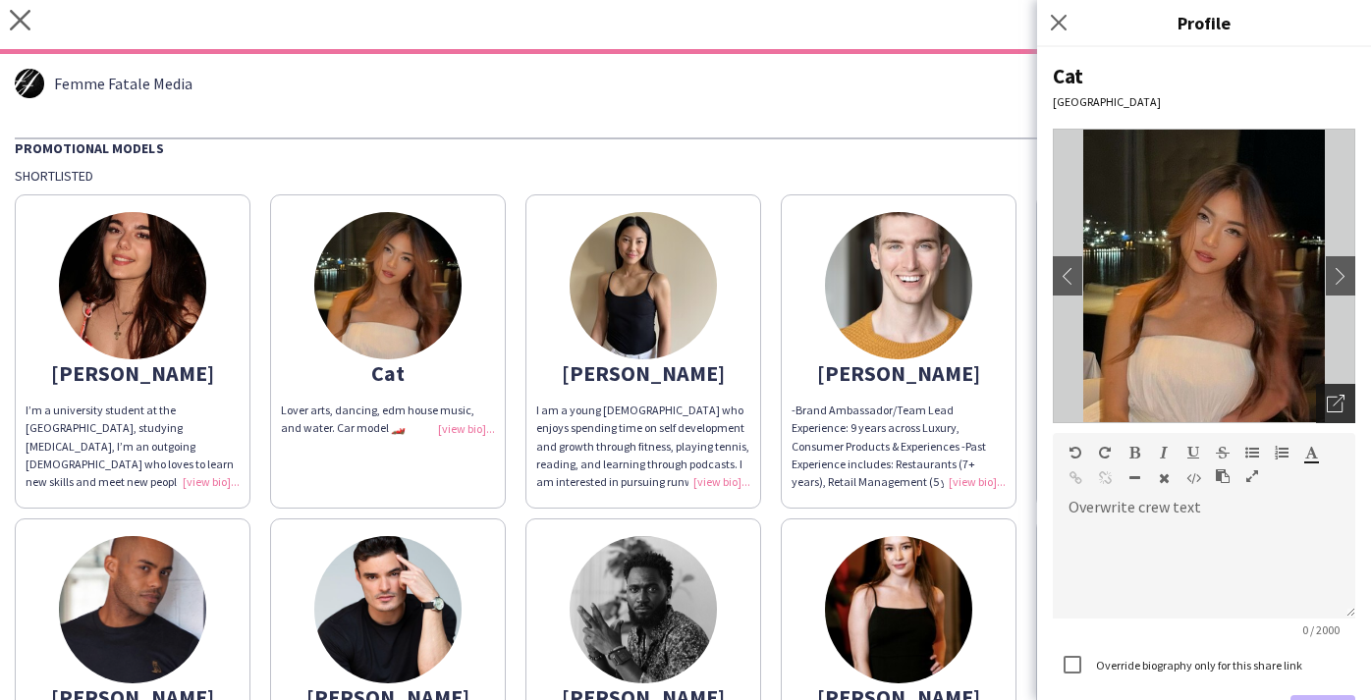
click at [1337, 407] on icon "Open photos pop-in" at bounding box center [1336, 404] width 18 height 18
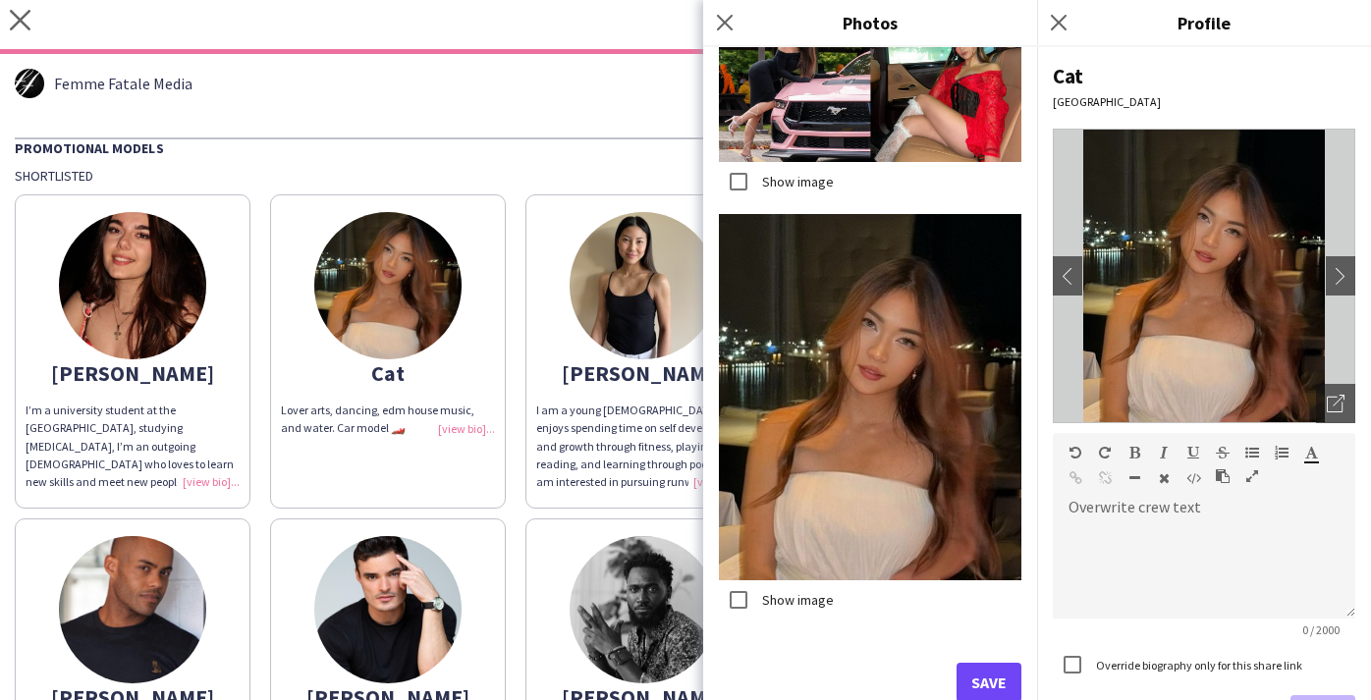
scroll to position [0, 0]
click at [990, 676] on button "Save" at bounding box center [989, 682] width 65 height 39
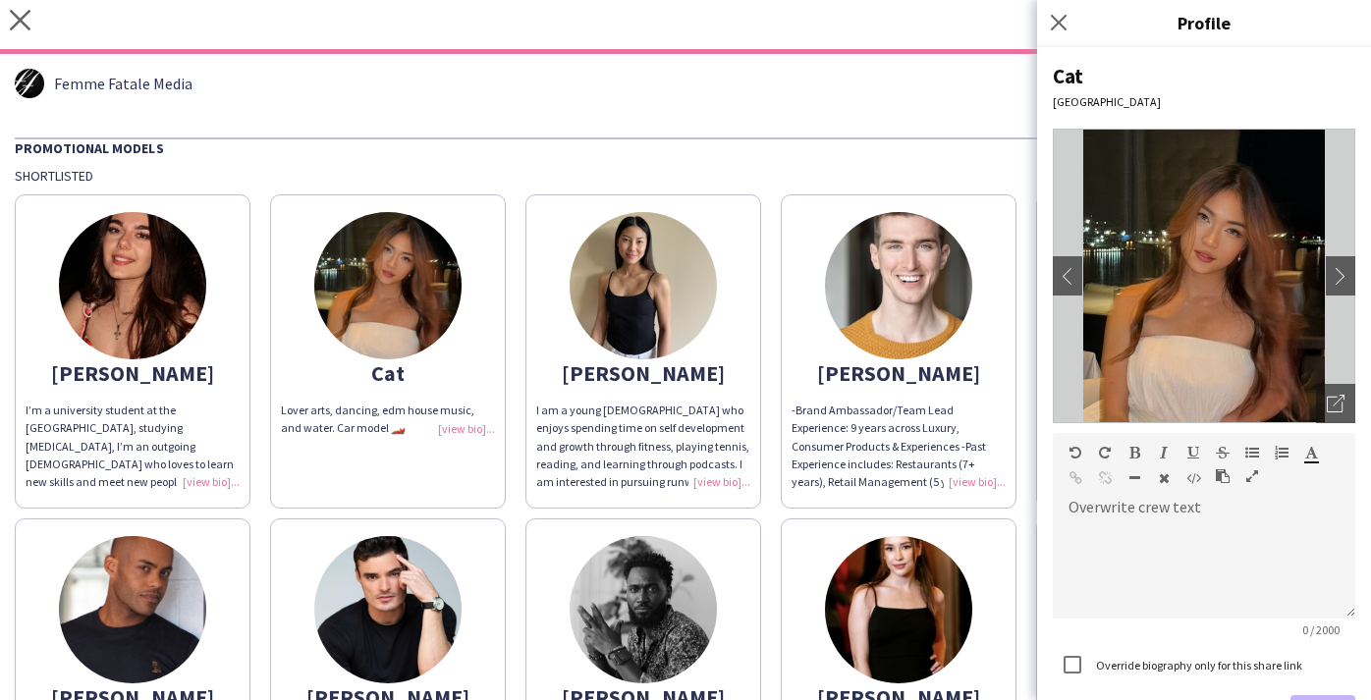
drag, startPoint x: 696, startPoint y: 166, endPoint x: 700, endPoint y: 221, distance: 55.2
click at [697, 166] on div "Promotional Models Shortlisted [PERSON_NAME]’m a university student at the [GEO…" at bounding box center [686, 639] width 1342 height 1002
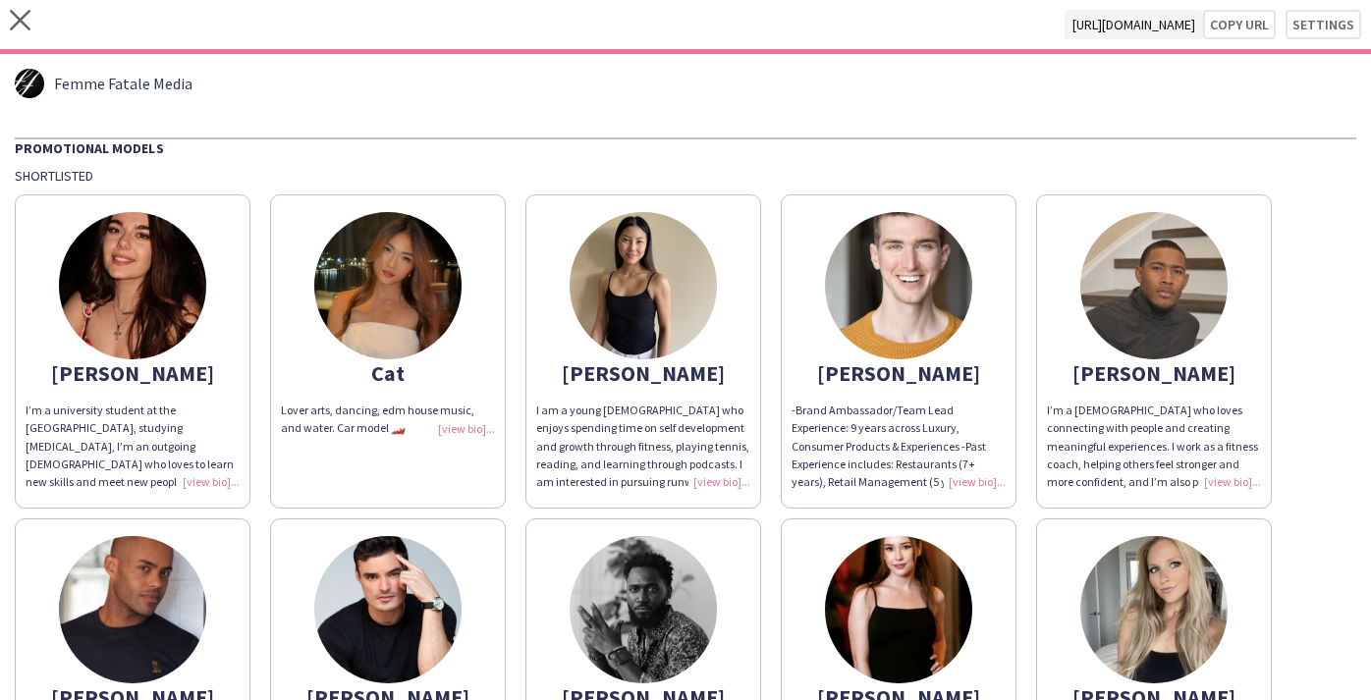
click at [948, 480] on div "-Brand Ambassador/Team Lead Experience: 9 years across Luxury, Consumer Product…" at bounding box center [899, 446] width 214 height 89
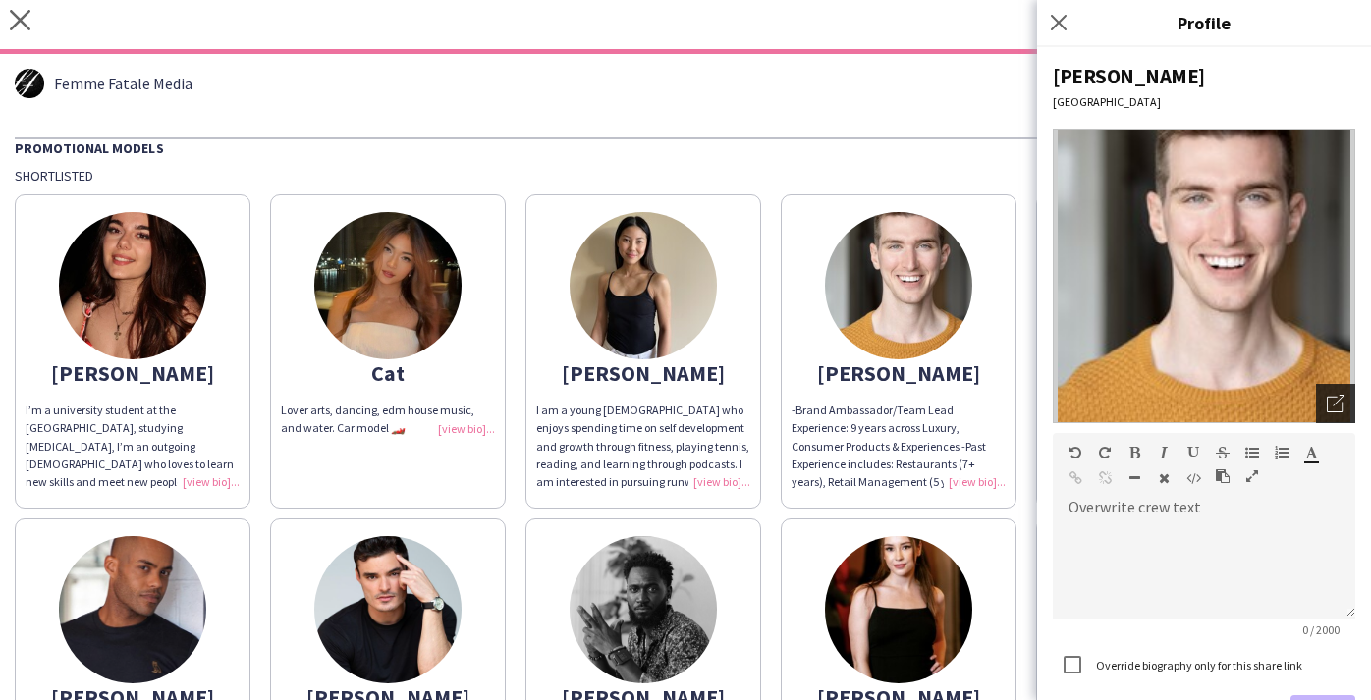
click at [1323, 406] on div "Open photos pop-in" at bounding box center [1335, 403] width 39 height 39
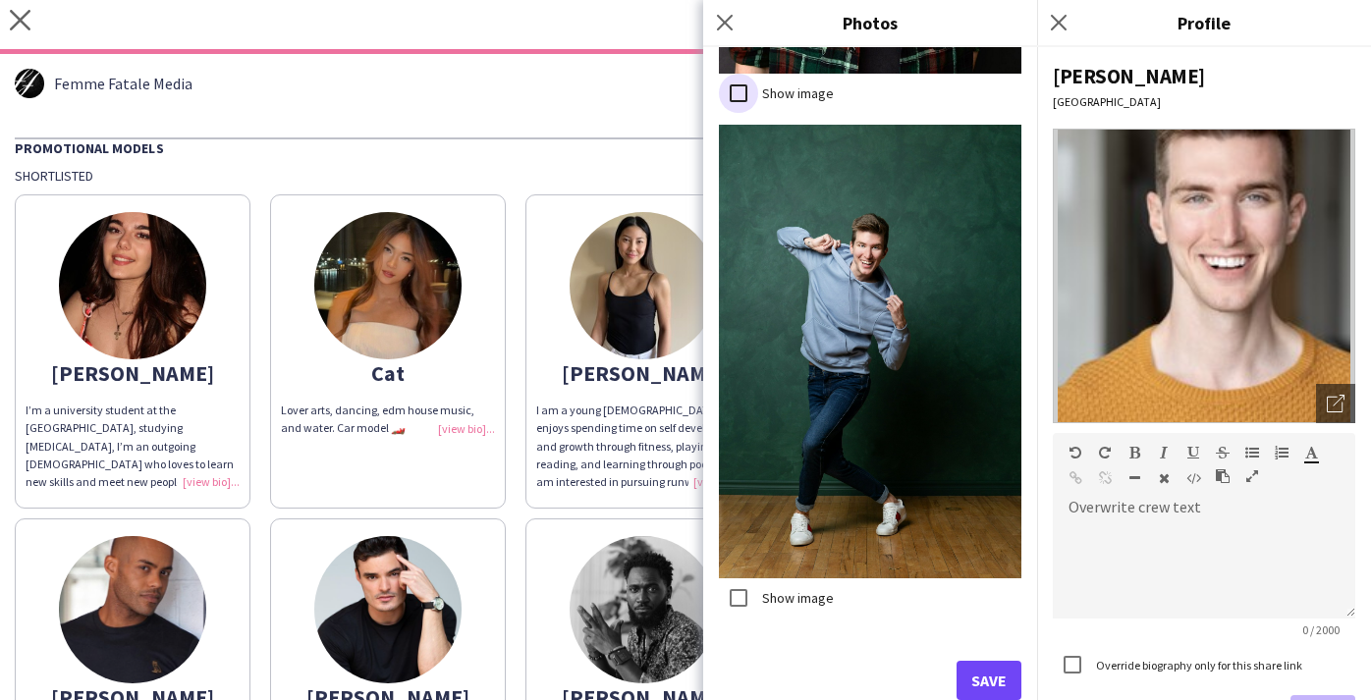
scroll to position [1352, 0]
click at [1006, 678] on button "Save" at bounding box center [989, 681] width 65 height 39
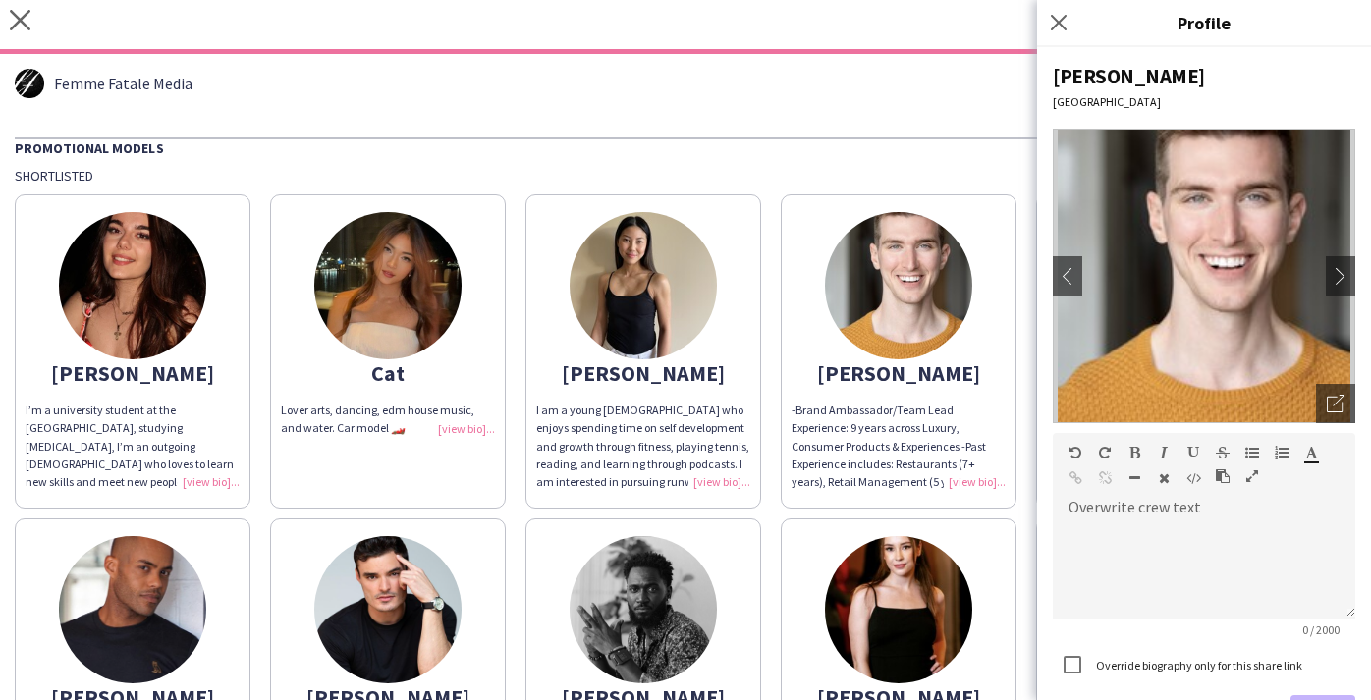
click at [817, 153] on div "Promotional Models" at bounding box center [686, 148] width 1342 height 20
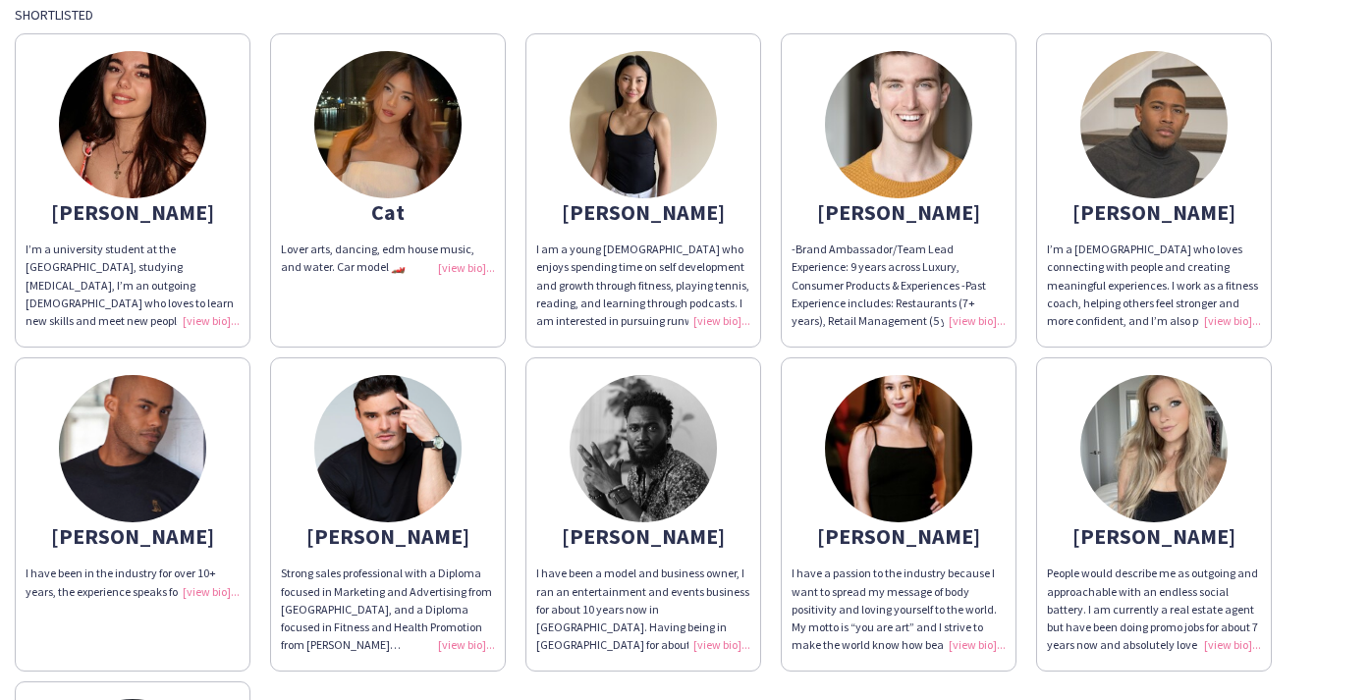
scroll to position [181, 0]
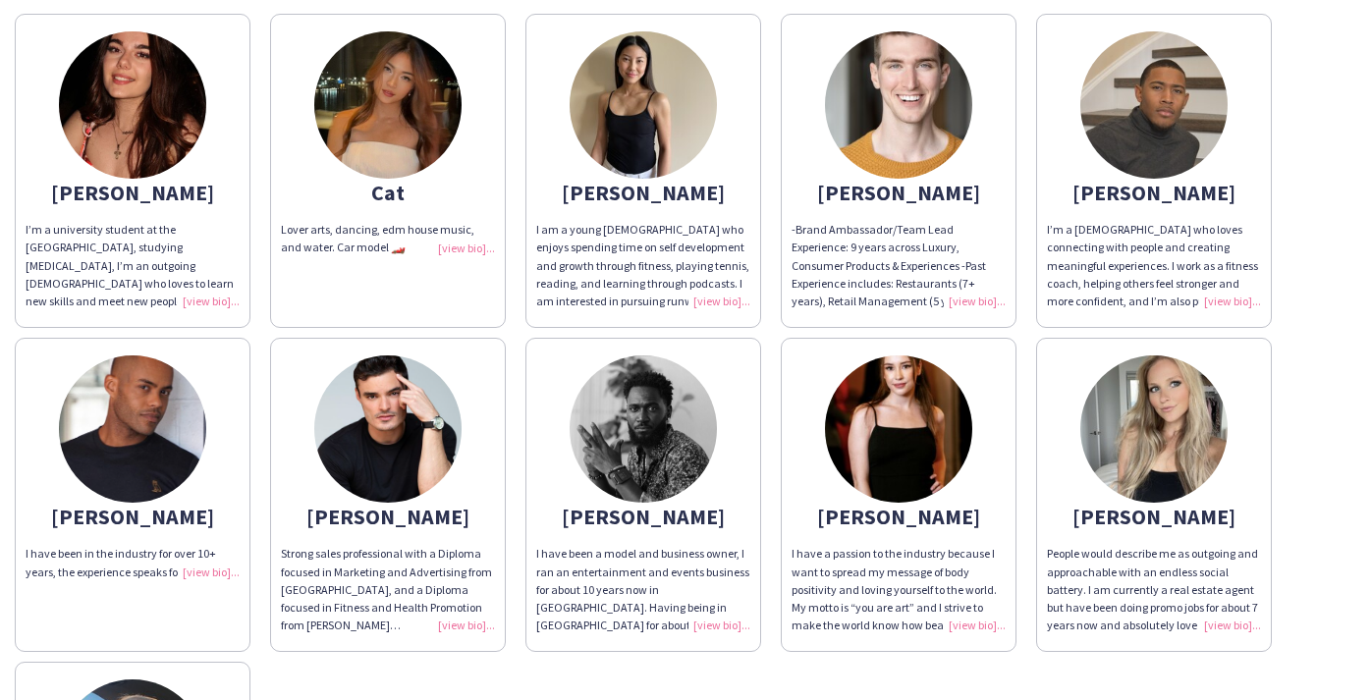
click at [707, 626] on div "I have been a model and business owner, I ran an entertainment and events busin…" at bounding box center [643, 589] width 214 height 89
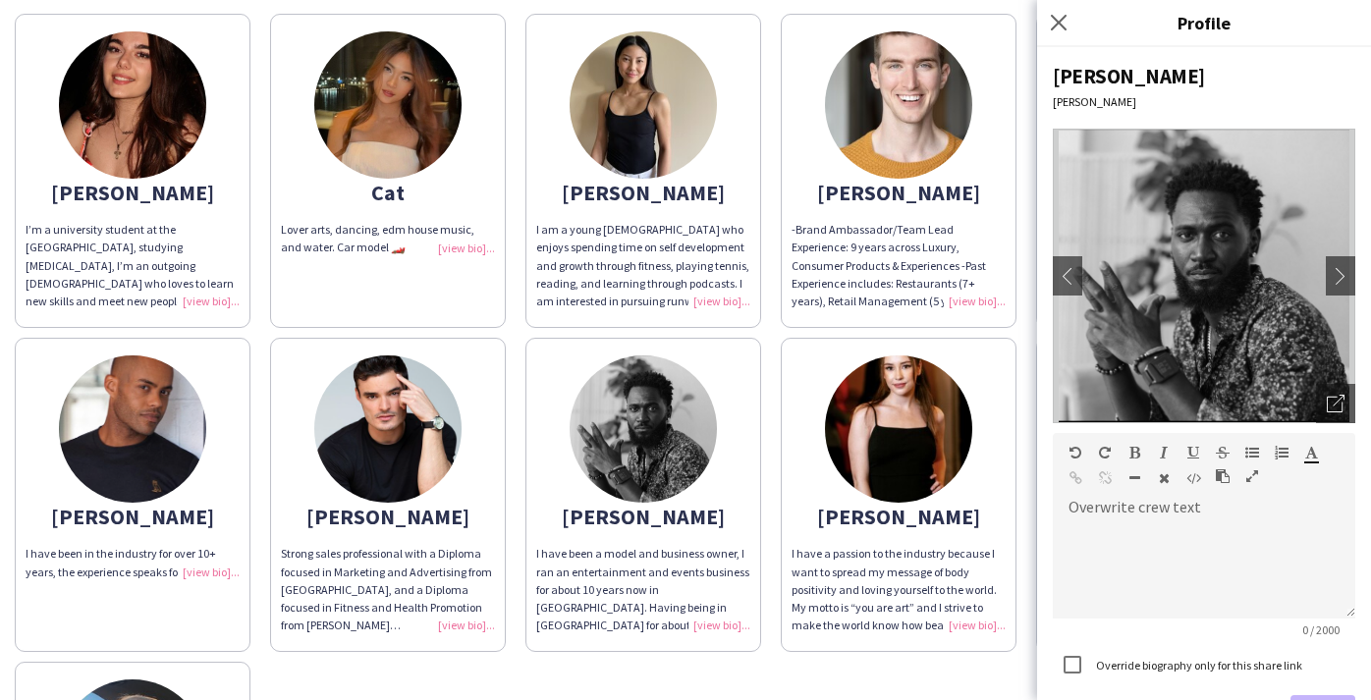
click at [969, 621] on div "I have a passion to the industry because I want to spread my message of body po…" at bounding box center [899, 589] width 214 height 89
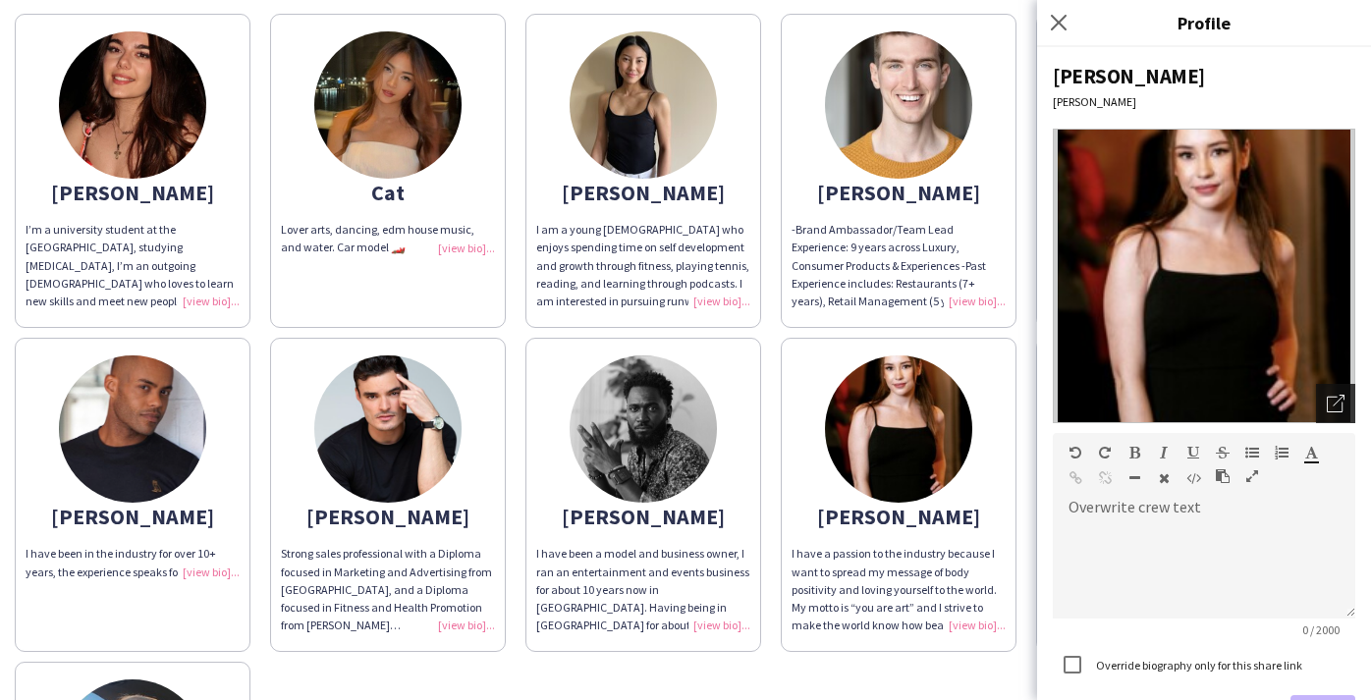
click at [1347, 407] on div "Open photos pop-in" at bounding box center [1335, 403] width 39 height 39
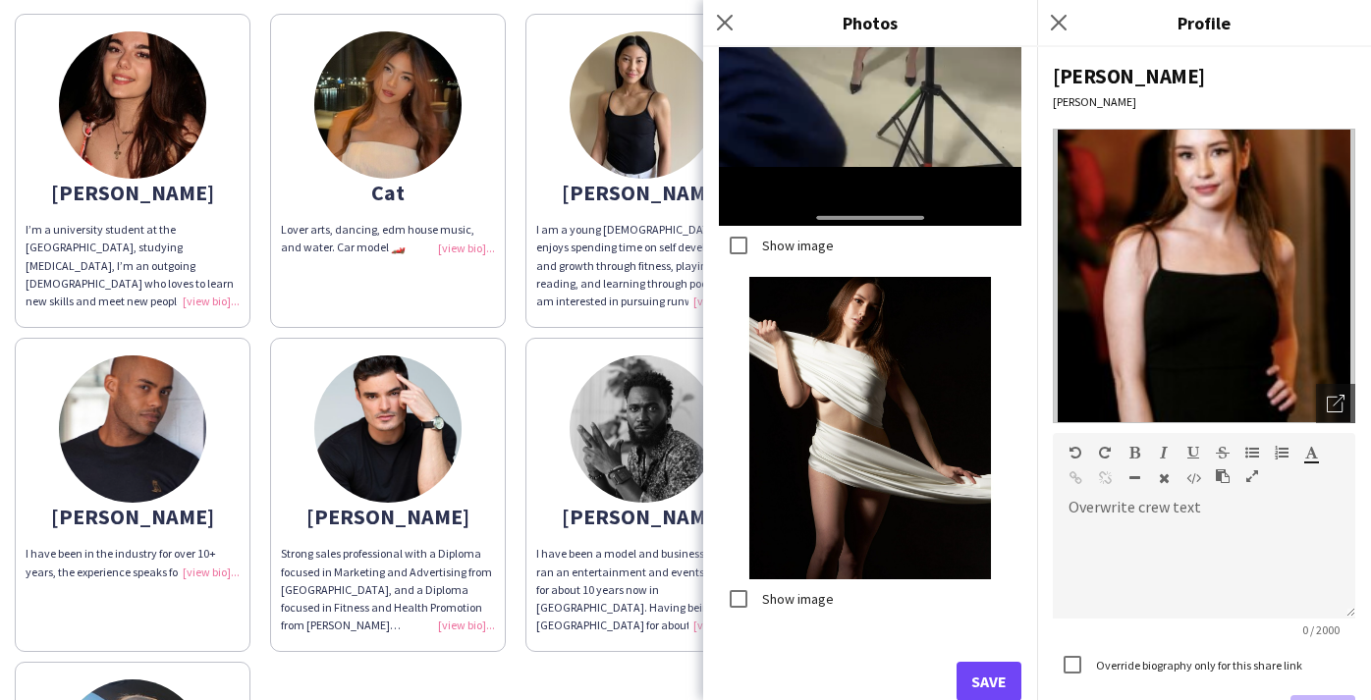
scroll to position [3649, 0]
click at [986, 674] on button "Save" at bounding box center [989, 682] width 65 height 39
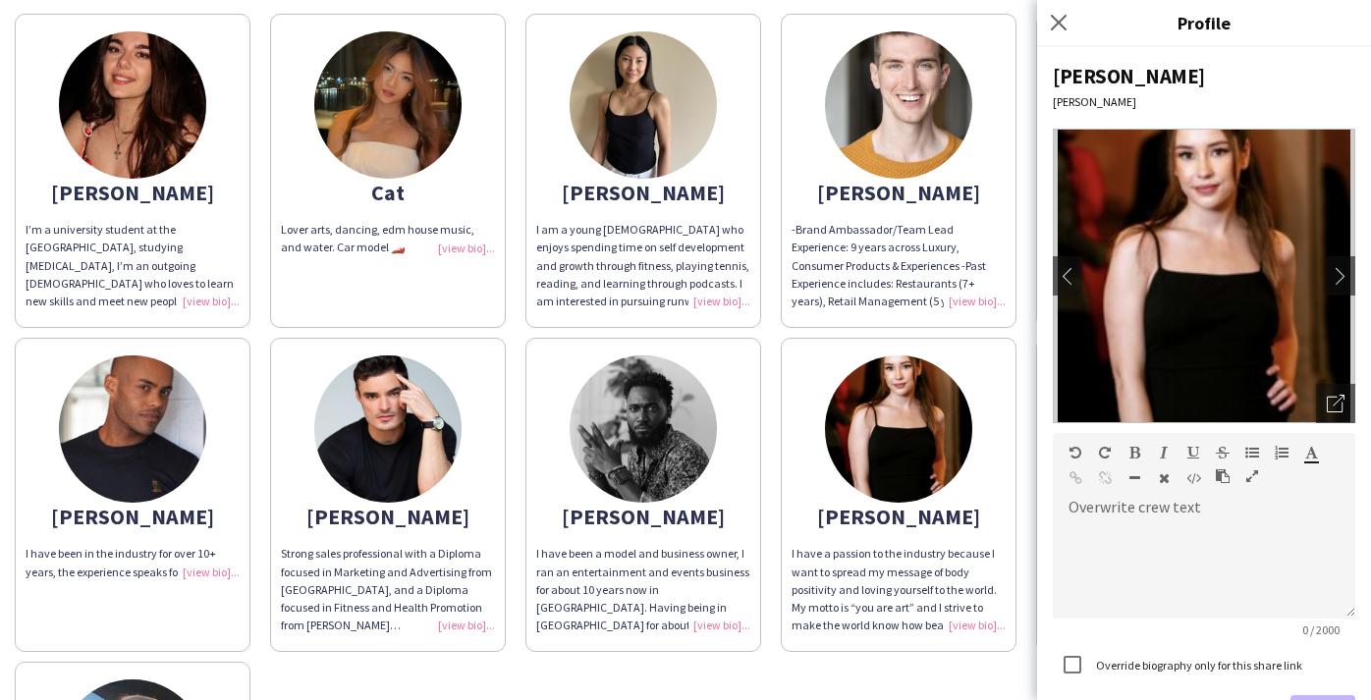
click at [904, 658] on div "[PERSON_NAME]’m a university student at the [GEOGRAPHIC_DATA], studying [MEDICA…" at bounding box center [686, 481] width 1342 height 955
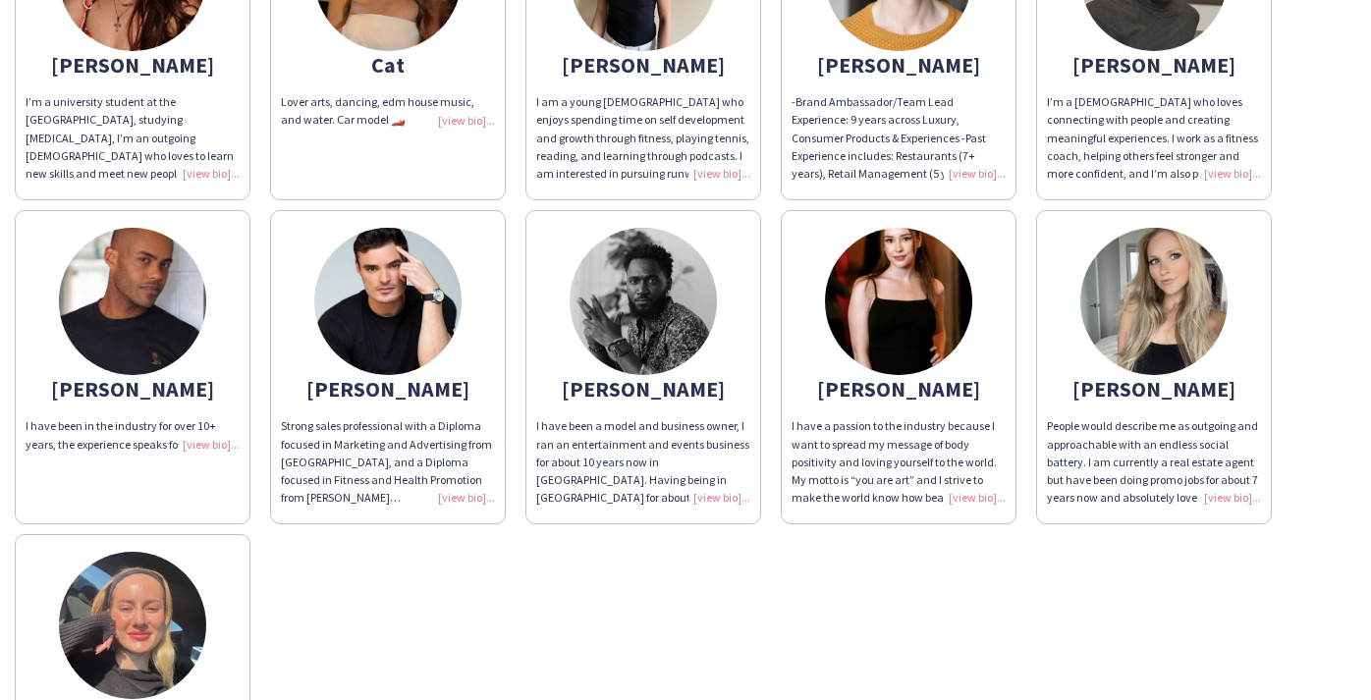
scroll to position [318, 0]
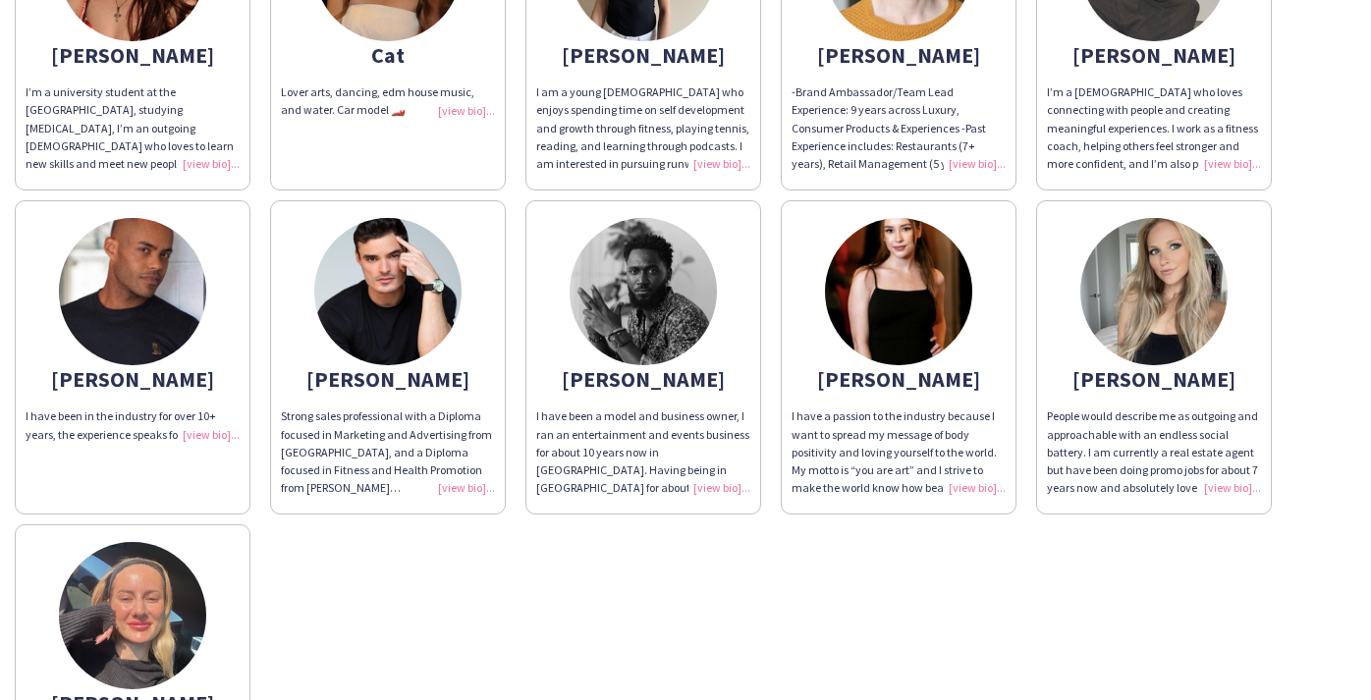
click at [1208, 493] on div "People would describe me as outgoing and approachable with an endless social ba…" at bounding box center [1154, 452] width 214 height 89
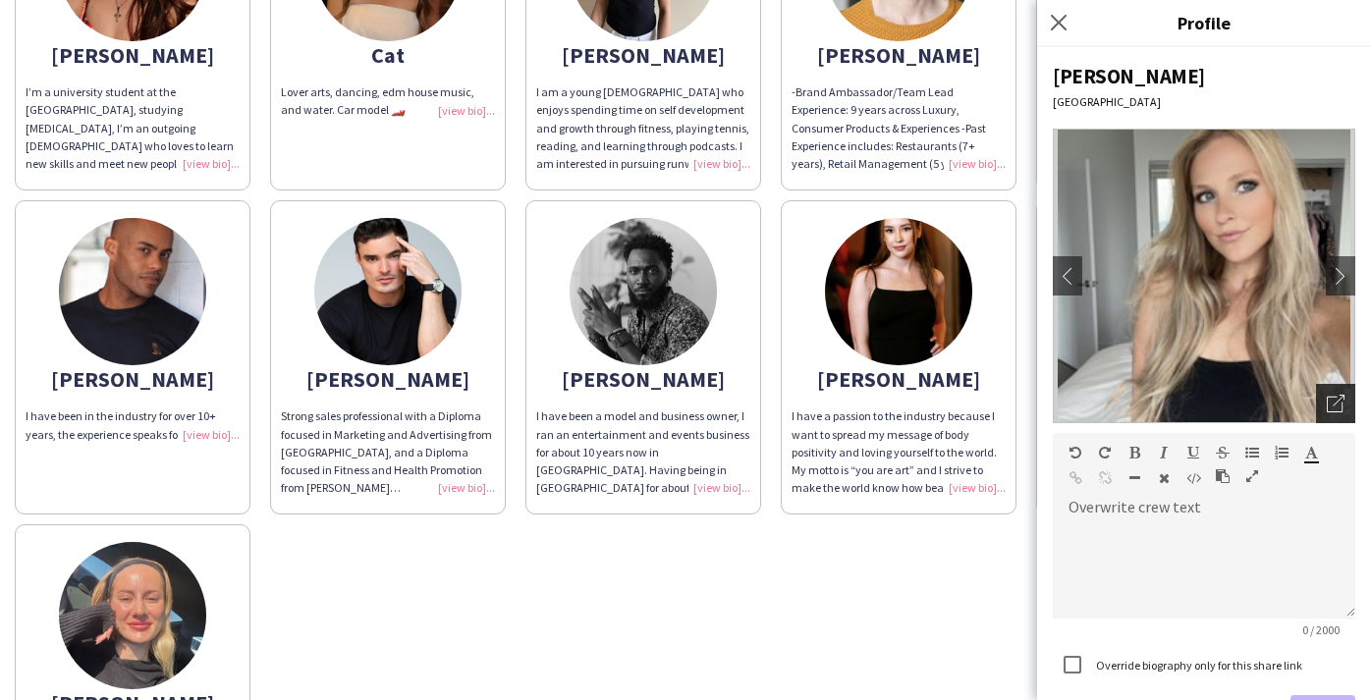
click at [1323, 415] on div "Open photos pop-in" at bounding box center [1335, 403] width 39 height 39
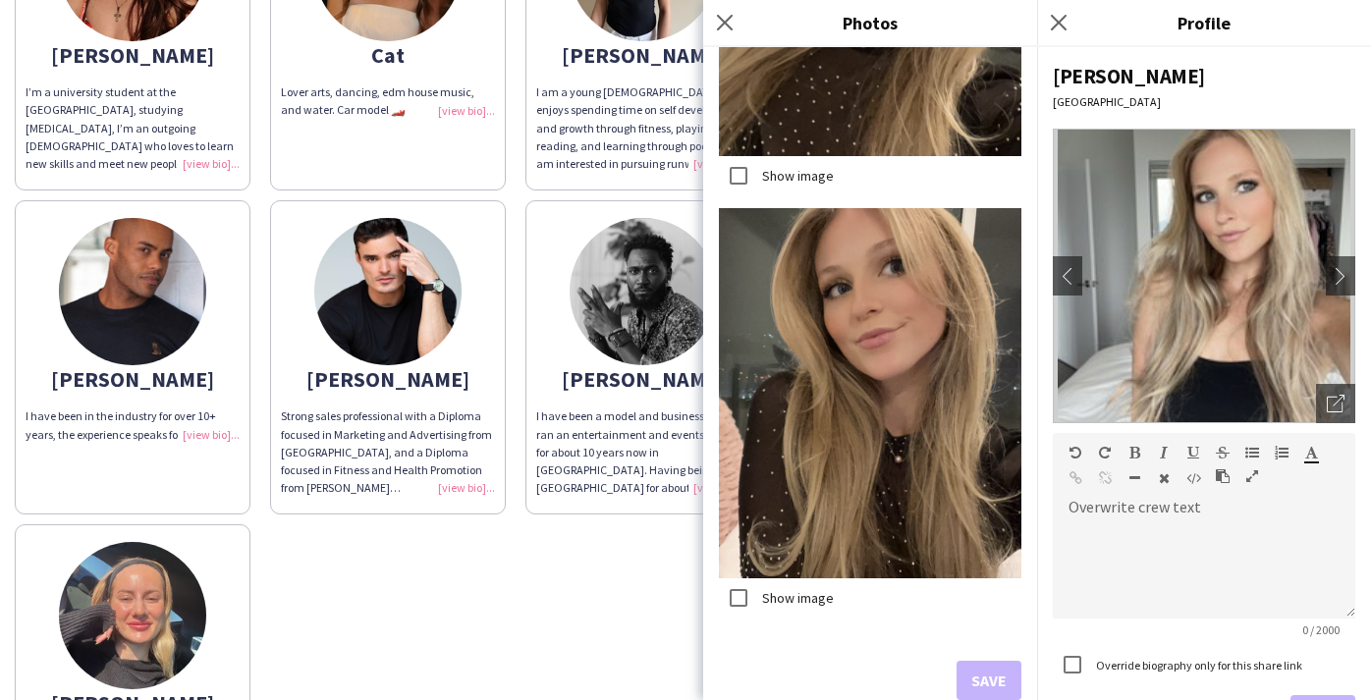
scroll to position [4429, 0]
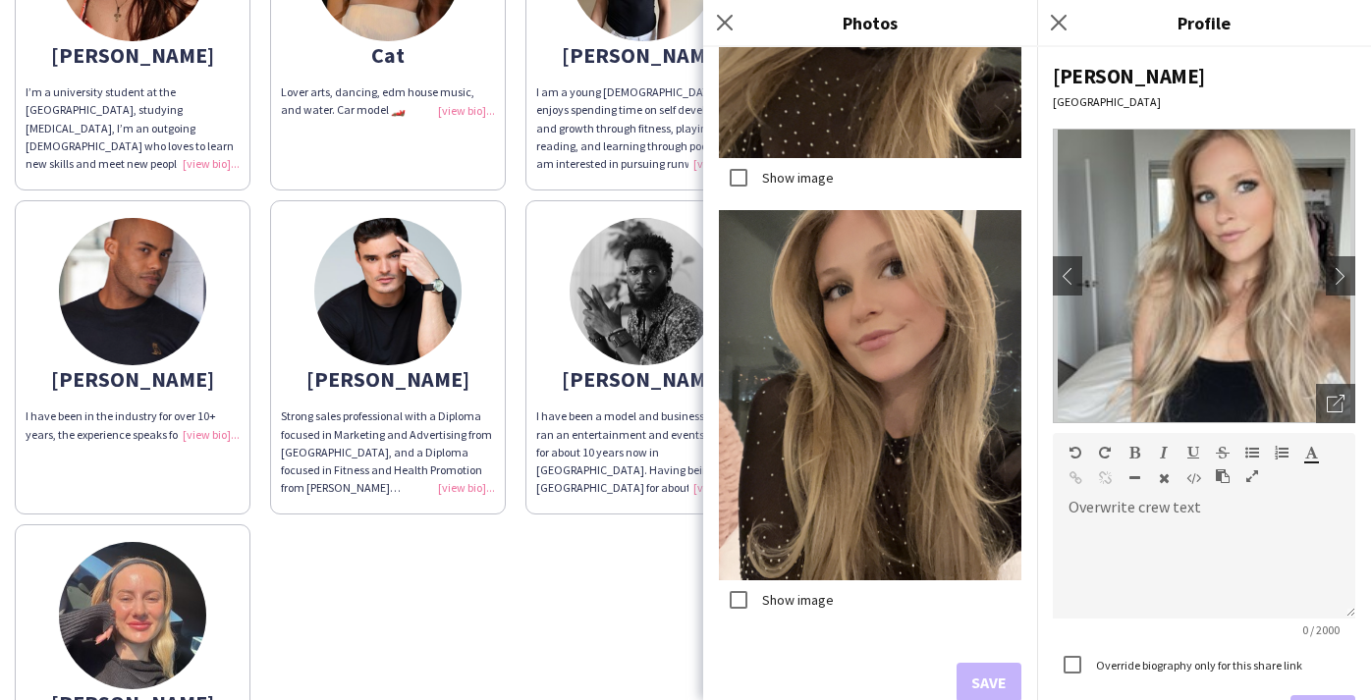
click at [437, 603] on div "[PERSON_NAME]’m a university student at the [GEOGRAPHIC_DATA], studying [MEDICA…" at bounding box center [686, 343] width 1342 height 955
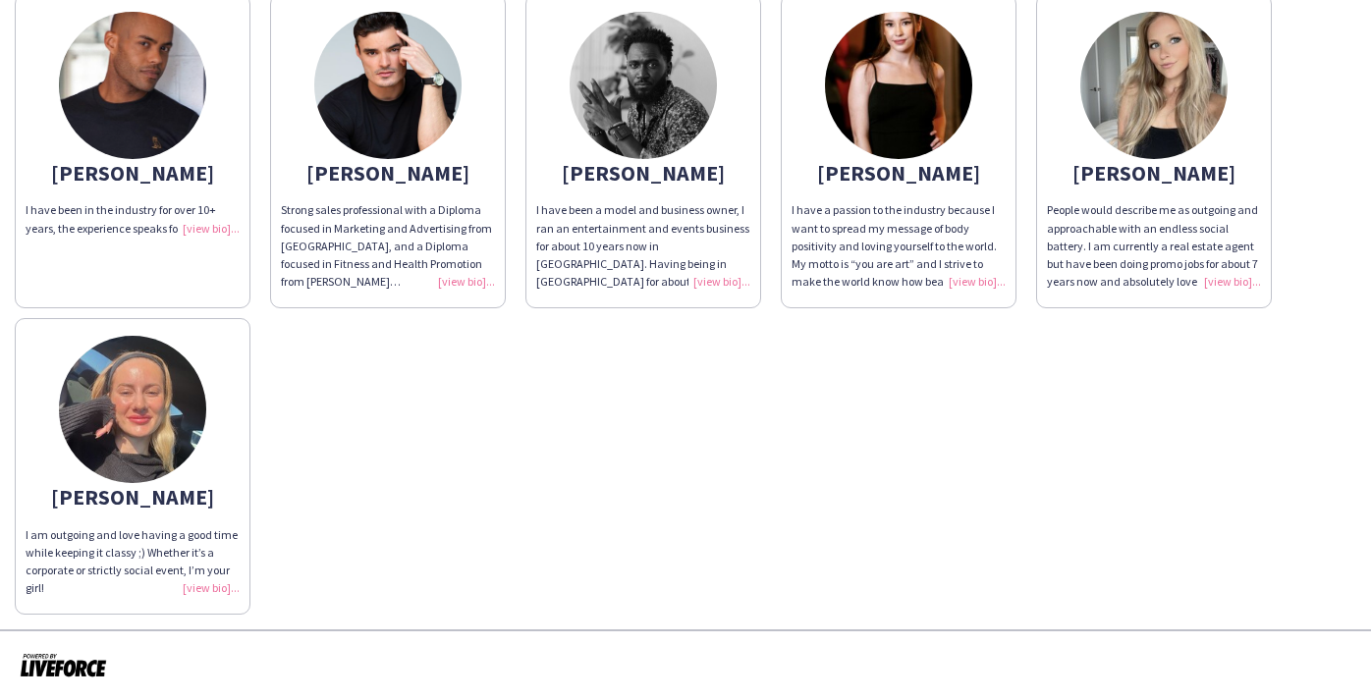
scroll to position [524, 0]
click at [194, 557] on span "I am outgoing and love having a good time while keeping it classy ;) Whether it…" at bounding box center [132, 562] width 212 height 69
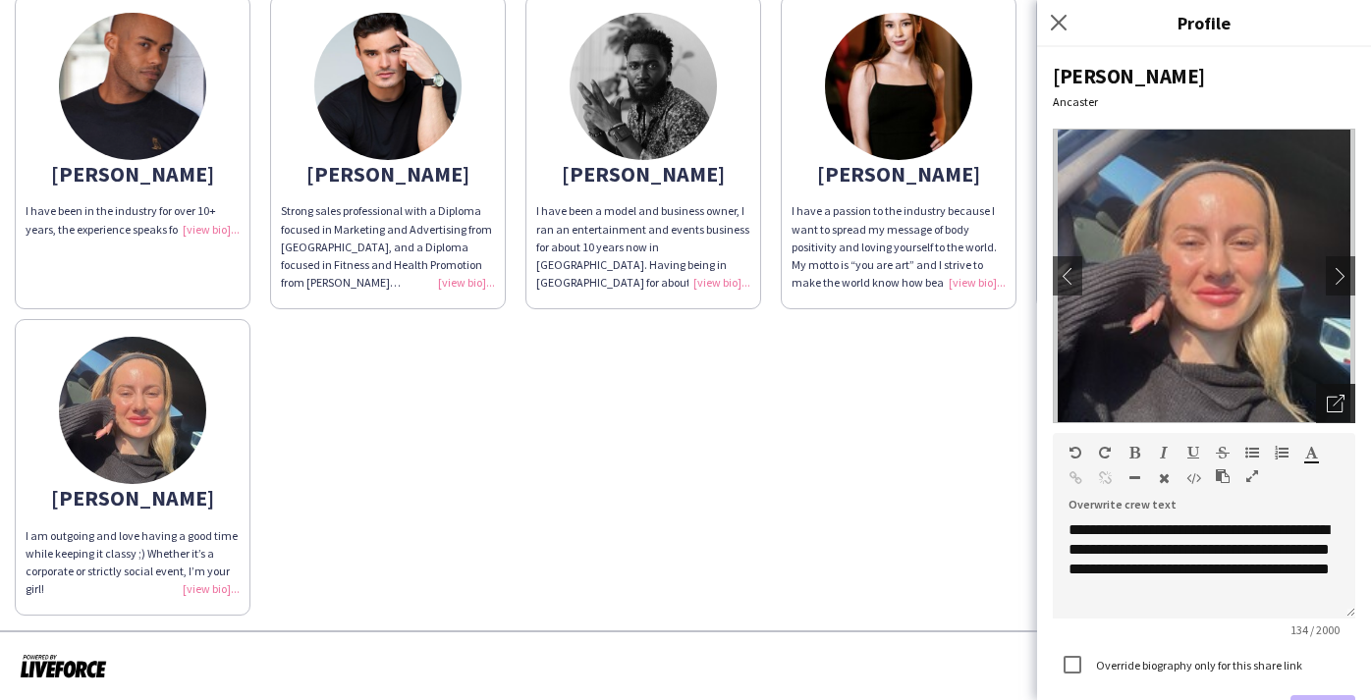
click at [1332, 405] on icon "Open photos pop-in" at bounding box center [1336, 404] width 18 height 18
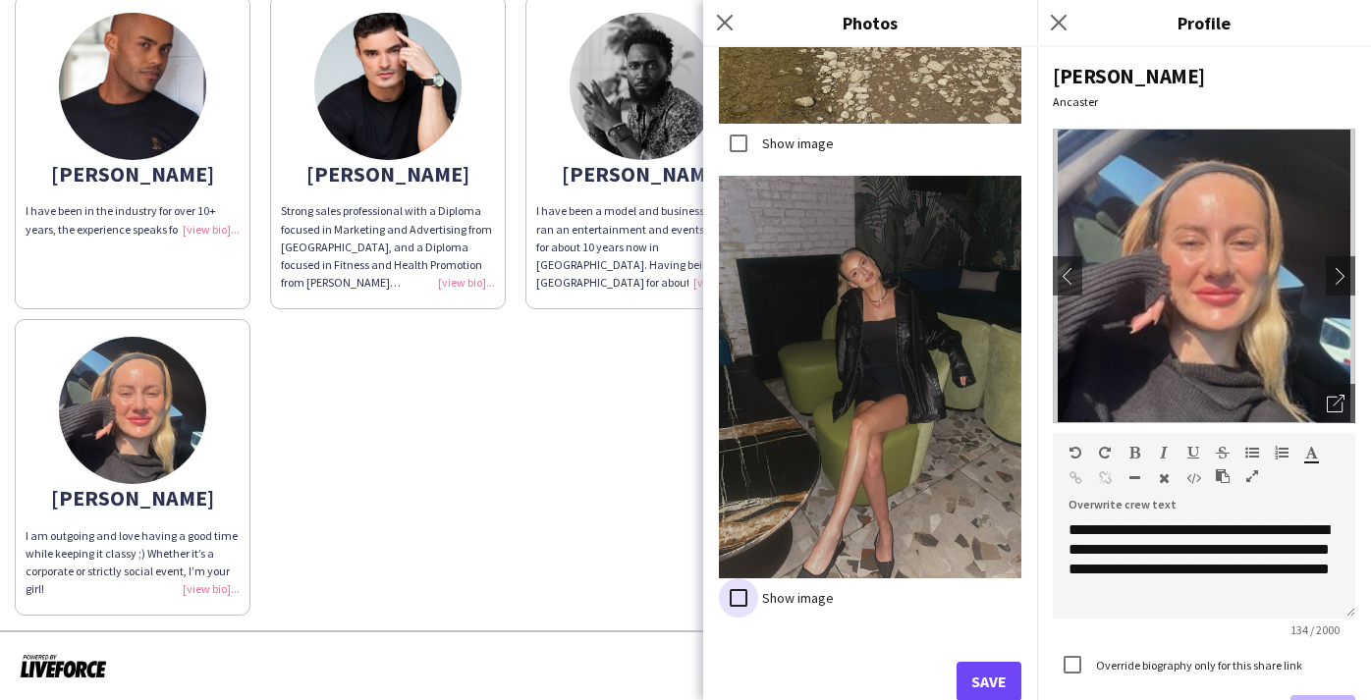
scroll to position [3377, 0]
click at [972, 669] on button "Save" at bounding box center [989, 682] width 65 height 39
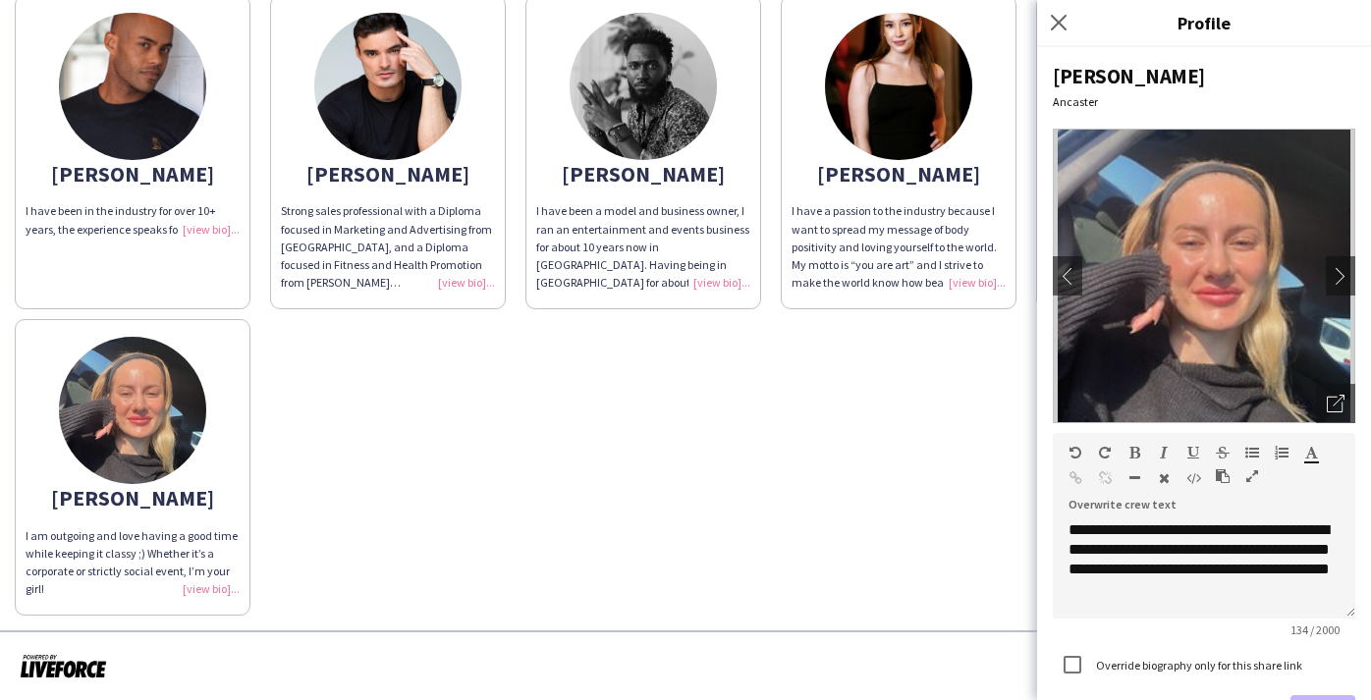
click at [510, 528] on div "[PERSON_NAME]’m a university student at the [GEOGRAPHIC_DATA], studying [MEDICA…" at bounding box center [686, 138] width 1342 height 955
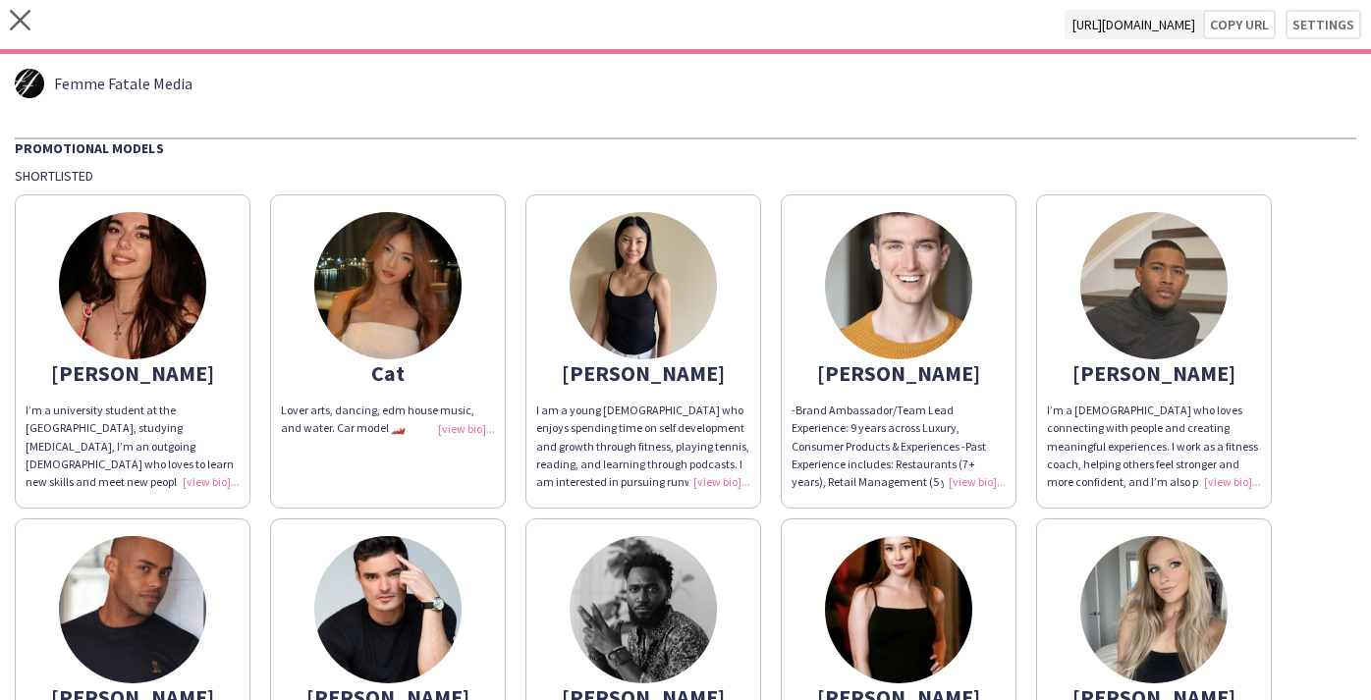
scroll to position [0, 0]
click at [23, 23] on icon at bounding box center [20, 20] width 21 height 21
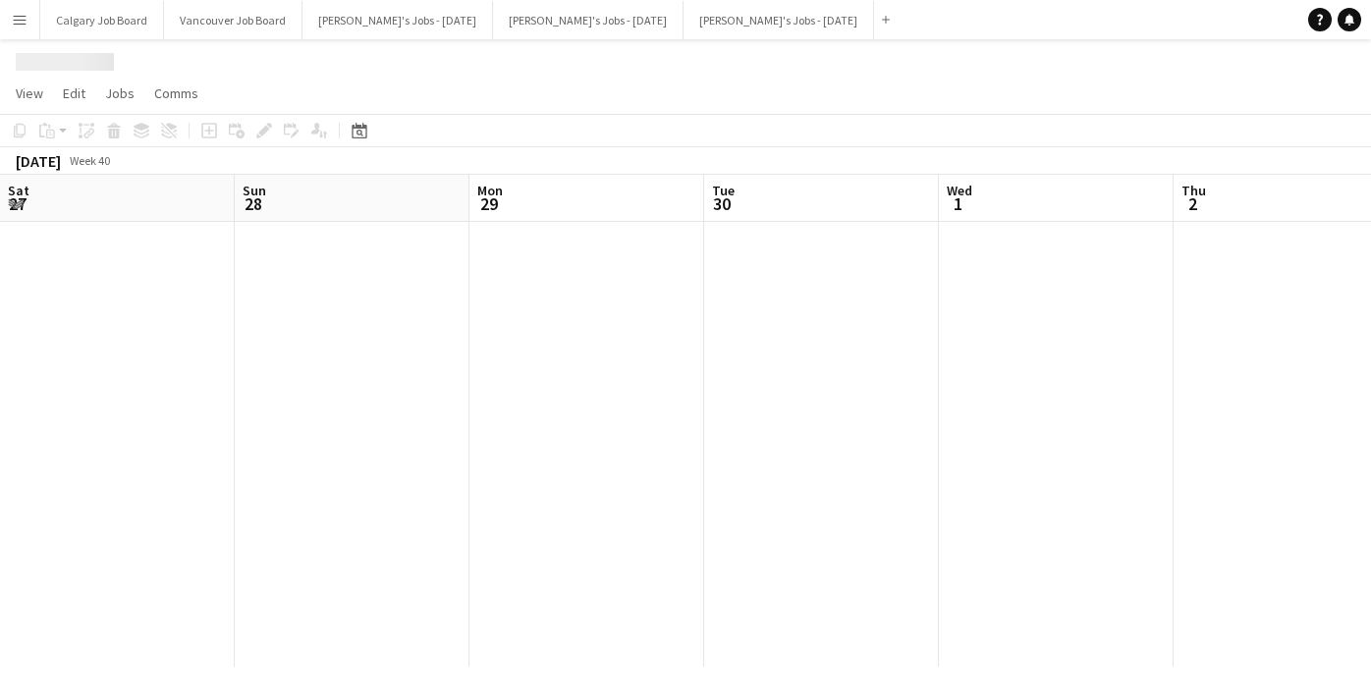
scroll to position [0, 580]
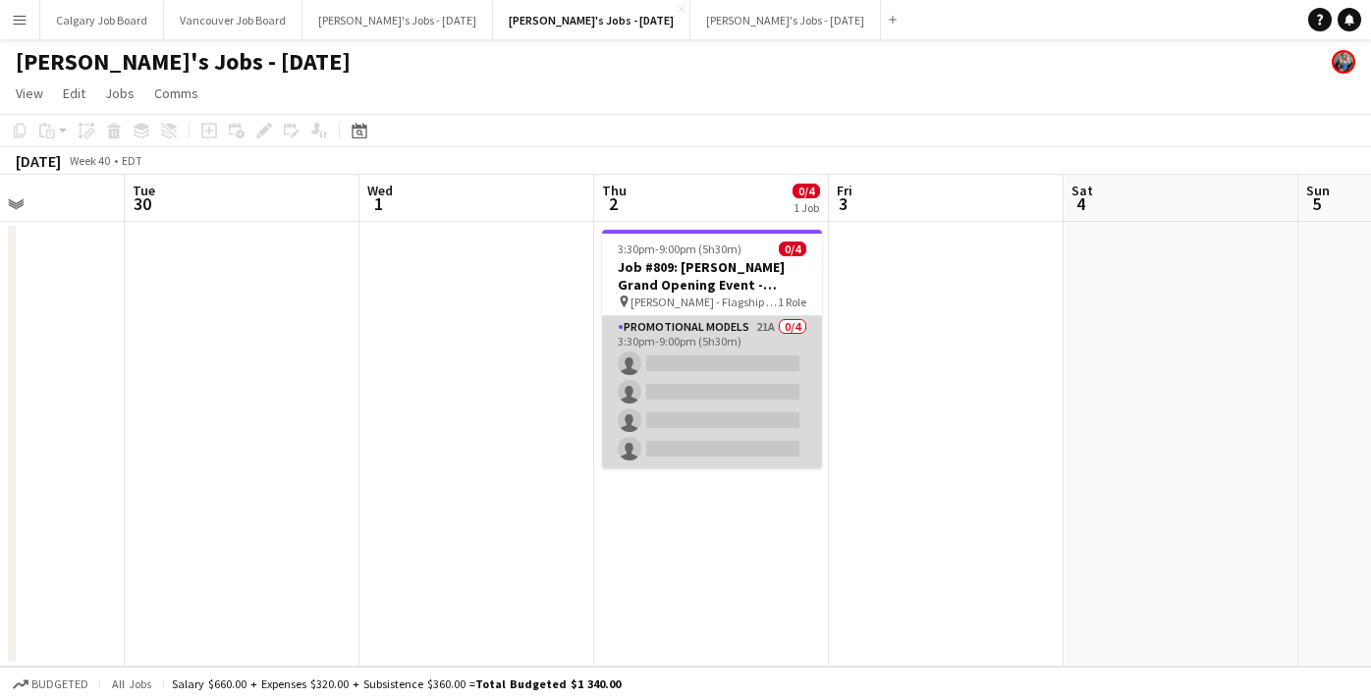
click at [724, 388] on app-card-role "Promotional Models 21A 0/4 3:30pm-9:00pm (5h30m) single-neutral-actions single-…" at bounding box center [712, 392] width 220 height 152
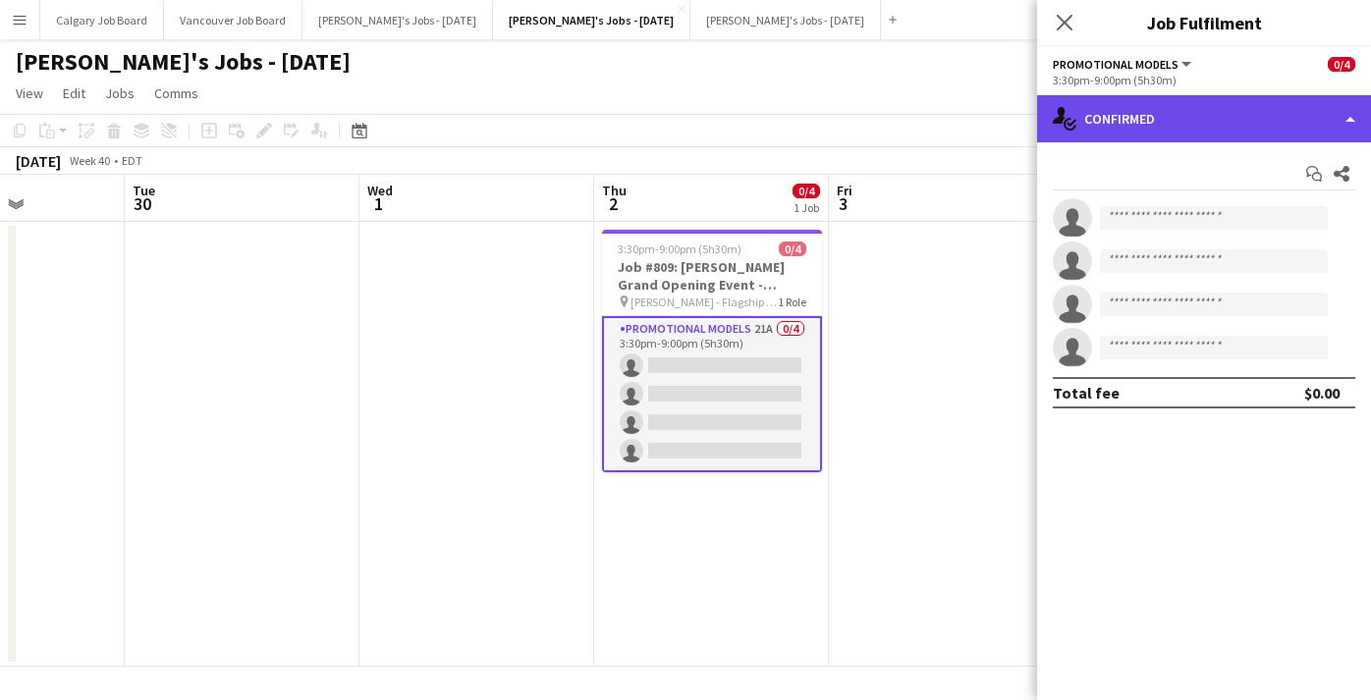
drag, startPoint x: 1187, startPoint y: 118, endPoint x: 1191, endPoint y: 129, distance: 11.5
click at [1187, 118] on div "single-neutral-actions-check-2 Confirmed" at bounding box center [1204, 118] width 334 height 47
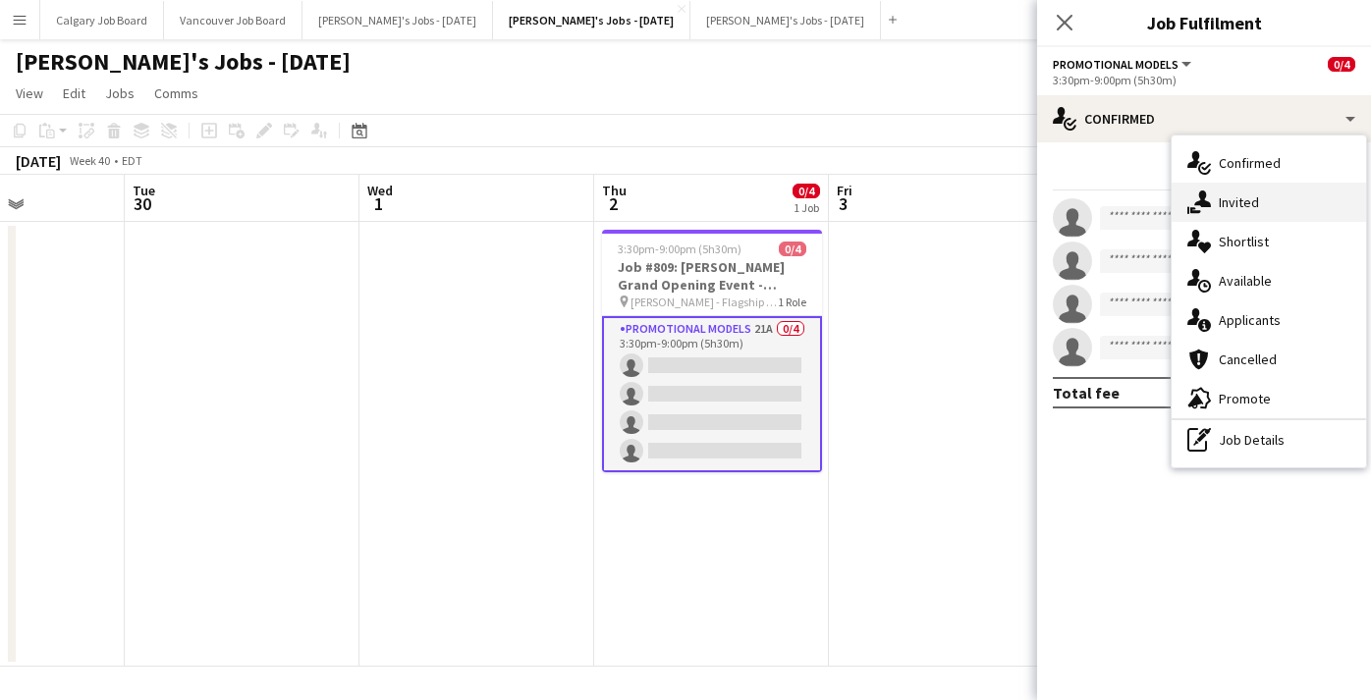
click at [1202, 221] on div "single-neutral-actions-share-1 Invited" at bounding box center [1269, 202] width 194 height 39
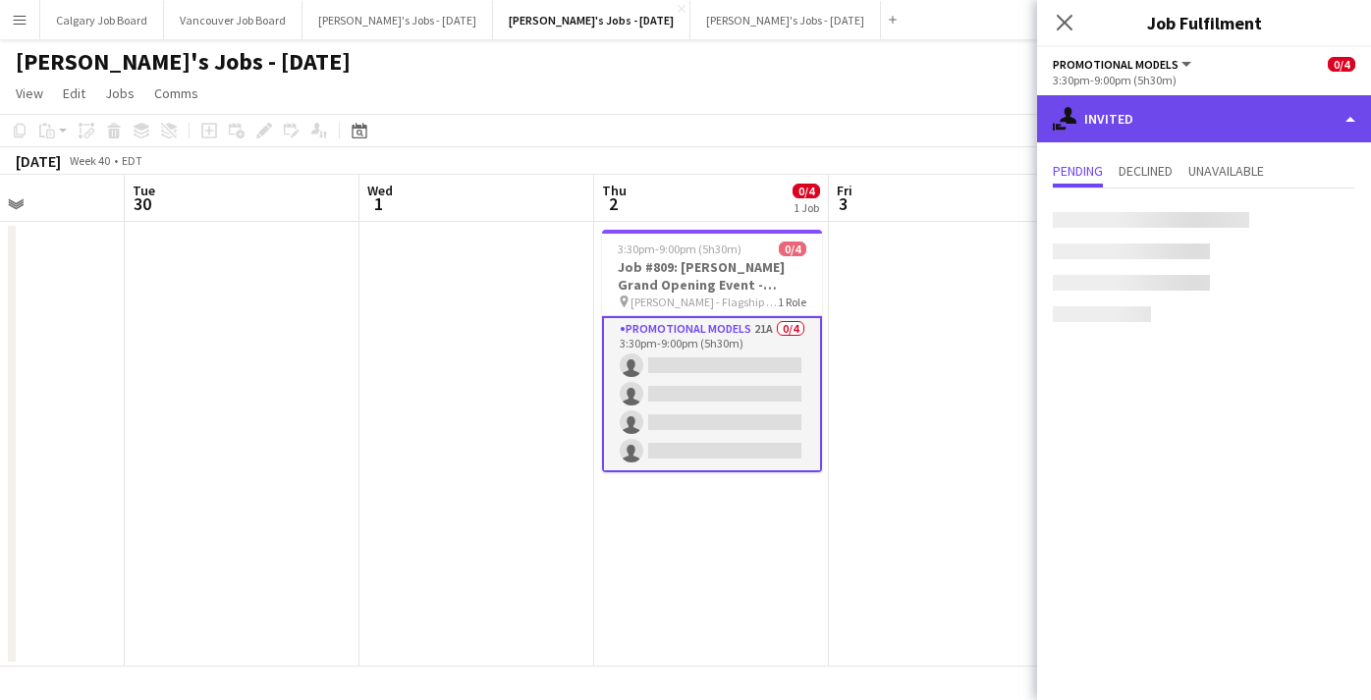
click at [1230, 118] on div "single-neutral-actions-share-1 Invited" at bounding box center [1204, 118] width 334 height 47
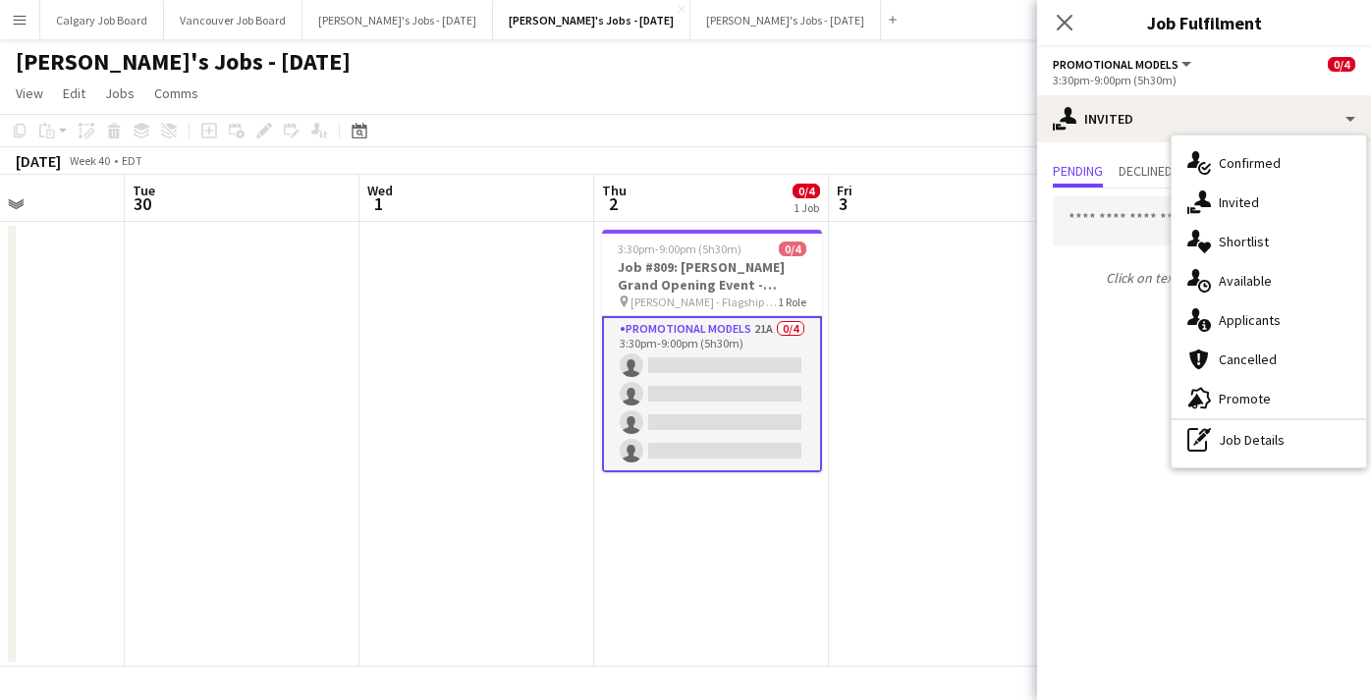
drag, startPoint x: 1243, startPoint y: 243, endPoint x: 1230, endPoint y: 242, distance: 12.8
click at [1243, 243] on span "Shortlist" at bounding box center [1244, 242] width 50 height 18
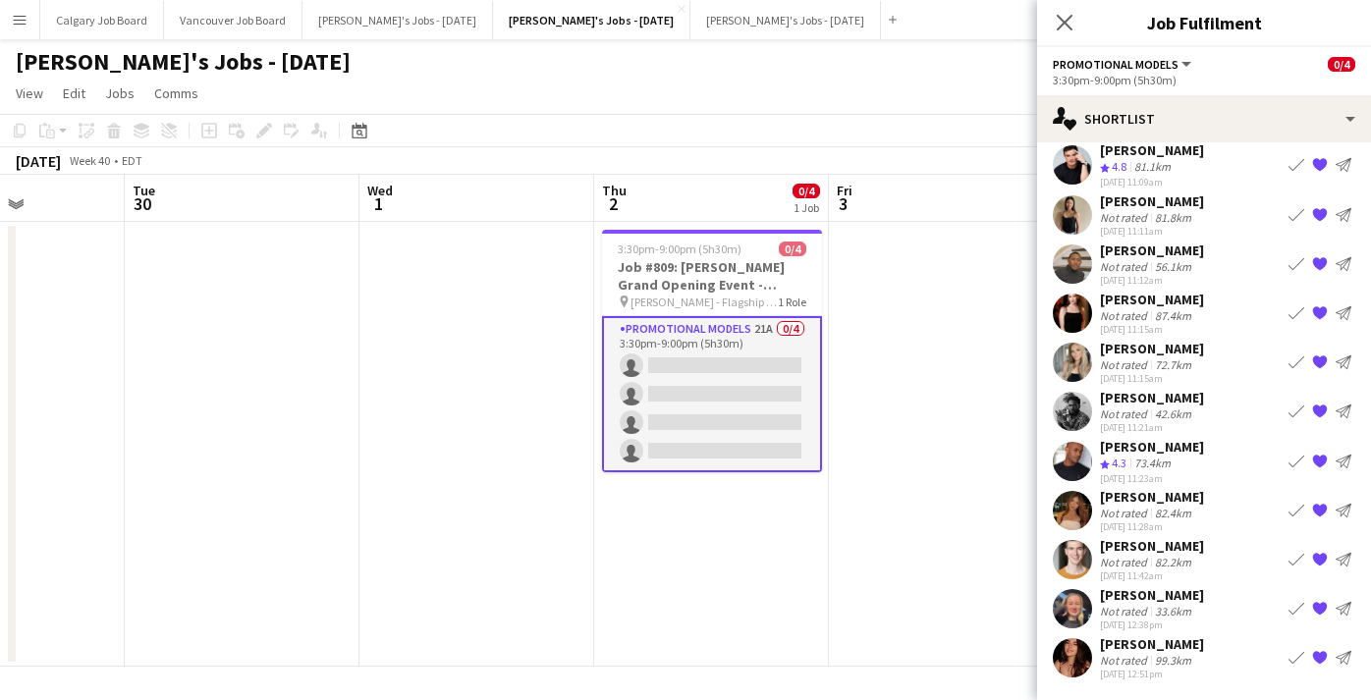
scroll to position [57, 0]
click at [1152, 623] on div "[DATE] 12:38pm" at bounding box center [1152, 625] width 104 height 13
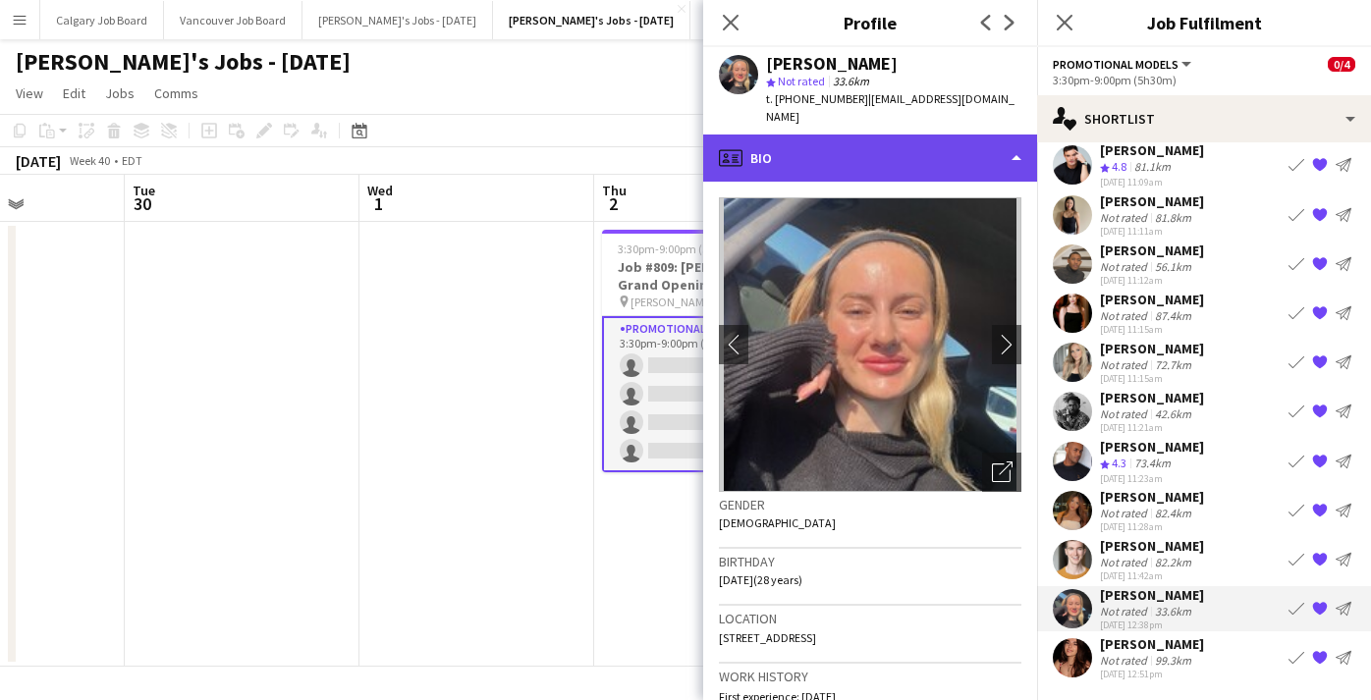
click at [858, 135] on div "profile Bio" at bounding box center [870, 158] width 334 height 47
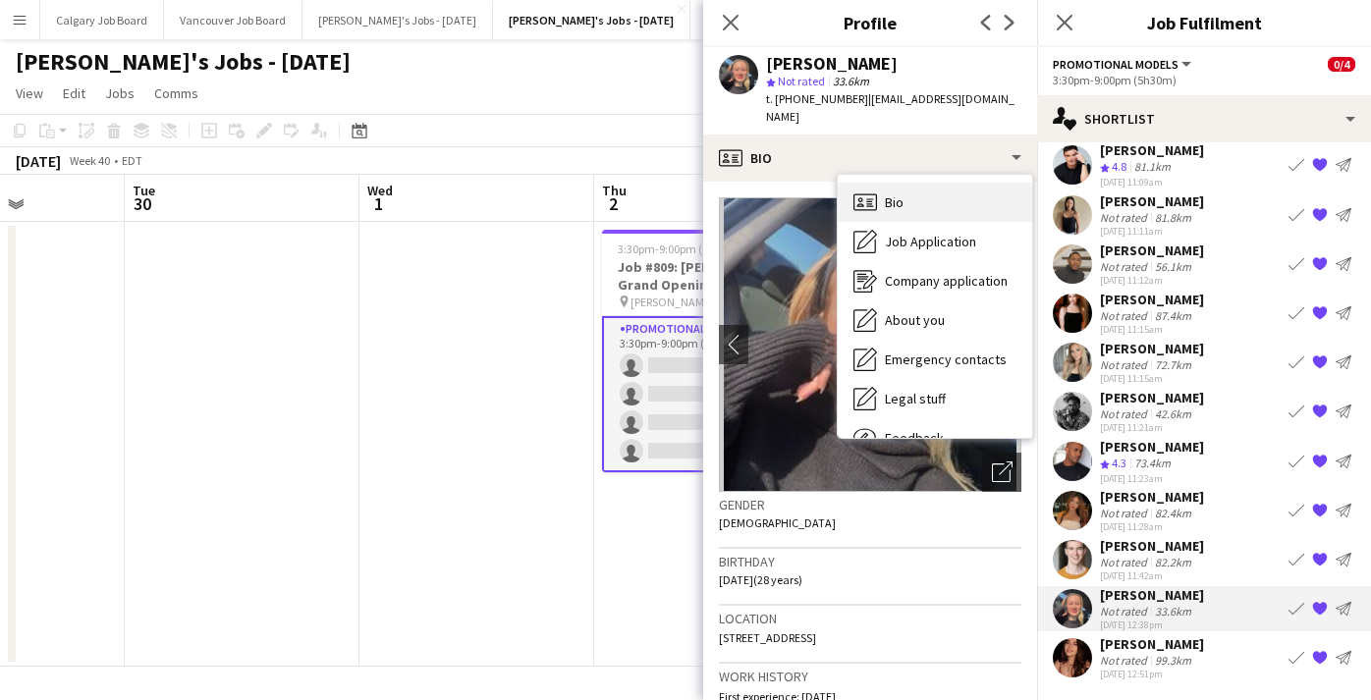
click at [922, 183] on div "Bio Bio" at bounding box center [935, 202] width 194 height 39
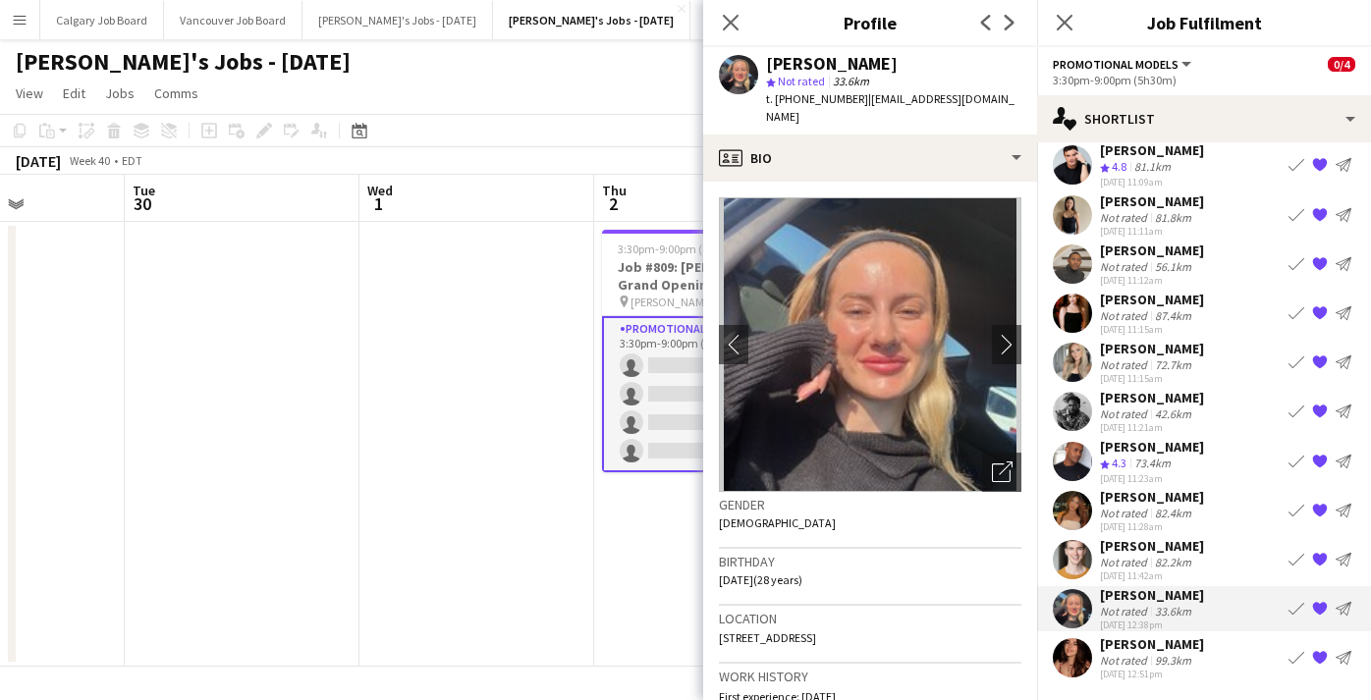
drag, startPoint x: 1002, startPoint y: 444, endPoint x: 903, endPoint y: 423, distance: 101.3
click at [1003, 462] on icon "Open photos pop-in" at bounding box center [1002, 472] width 21 height 21
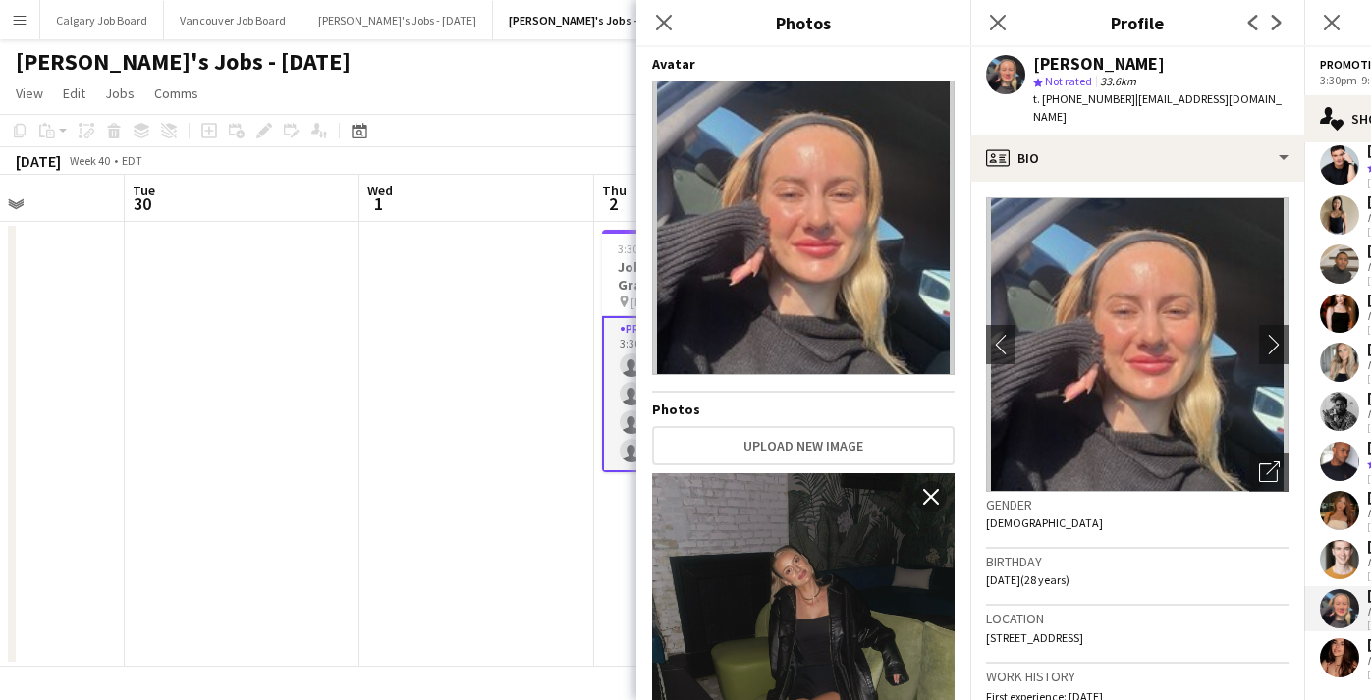
scroll to position [0, 0]
click at [820, 446] on button "Upload new image" at bounding box center [803, 445] width 303 height 39
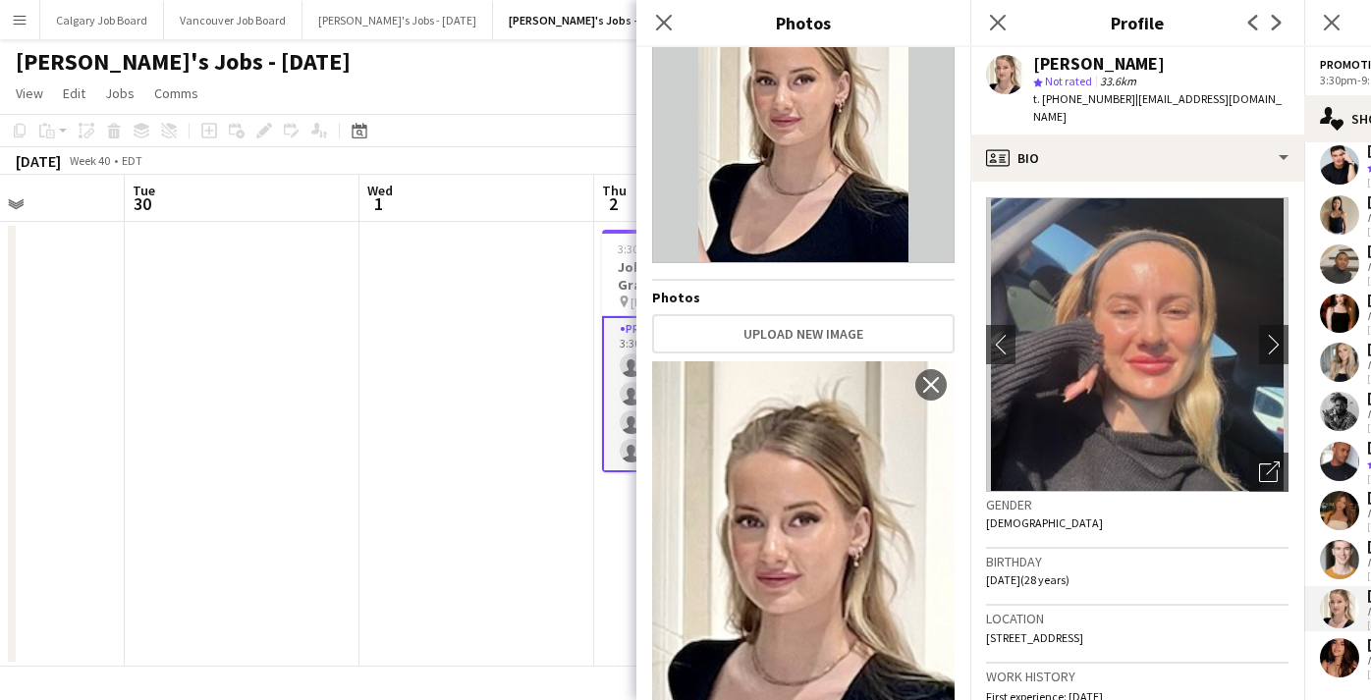
scroll to position [29, 0]
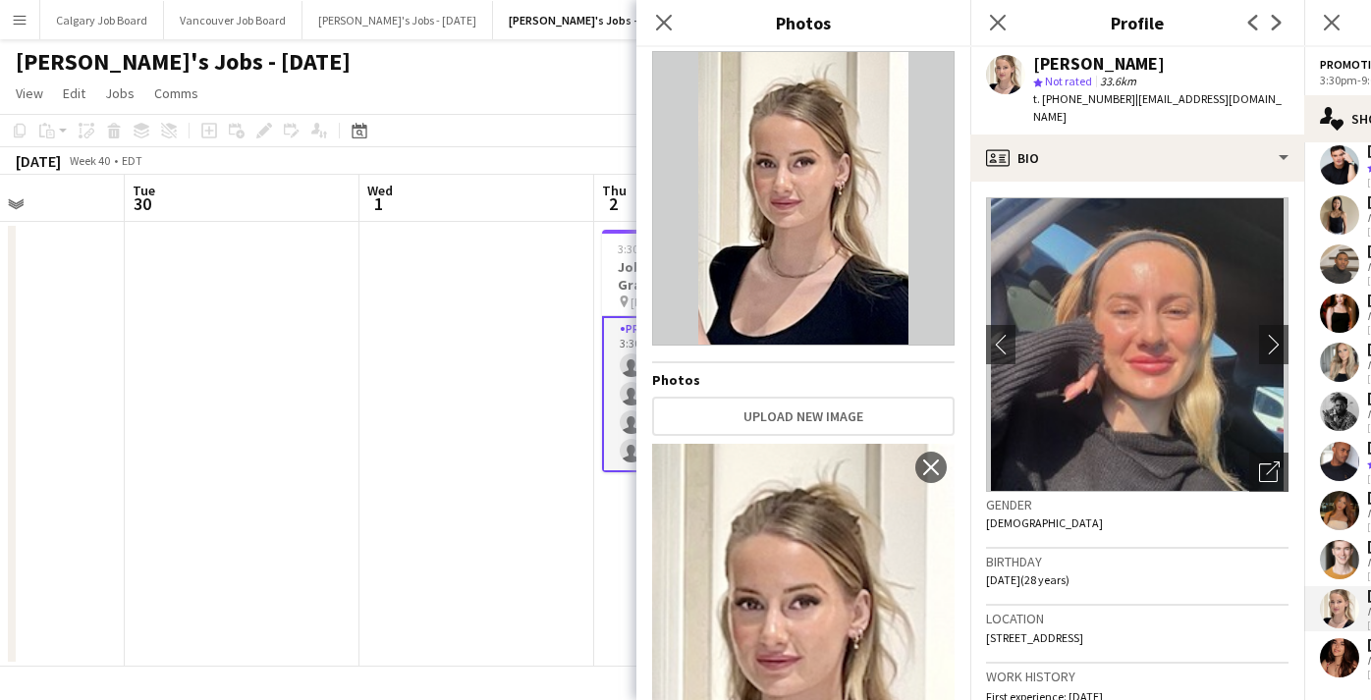
click at [1080, 501] on div "Gender [DEMOGRAPHIC_DATA]" at bounding box center [1137, 520] width 303 height 57
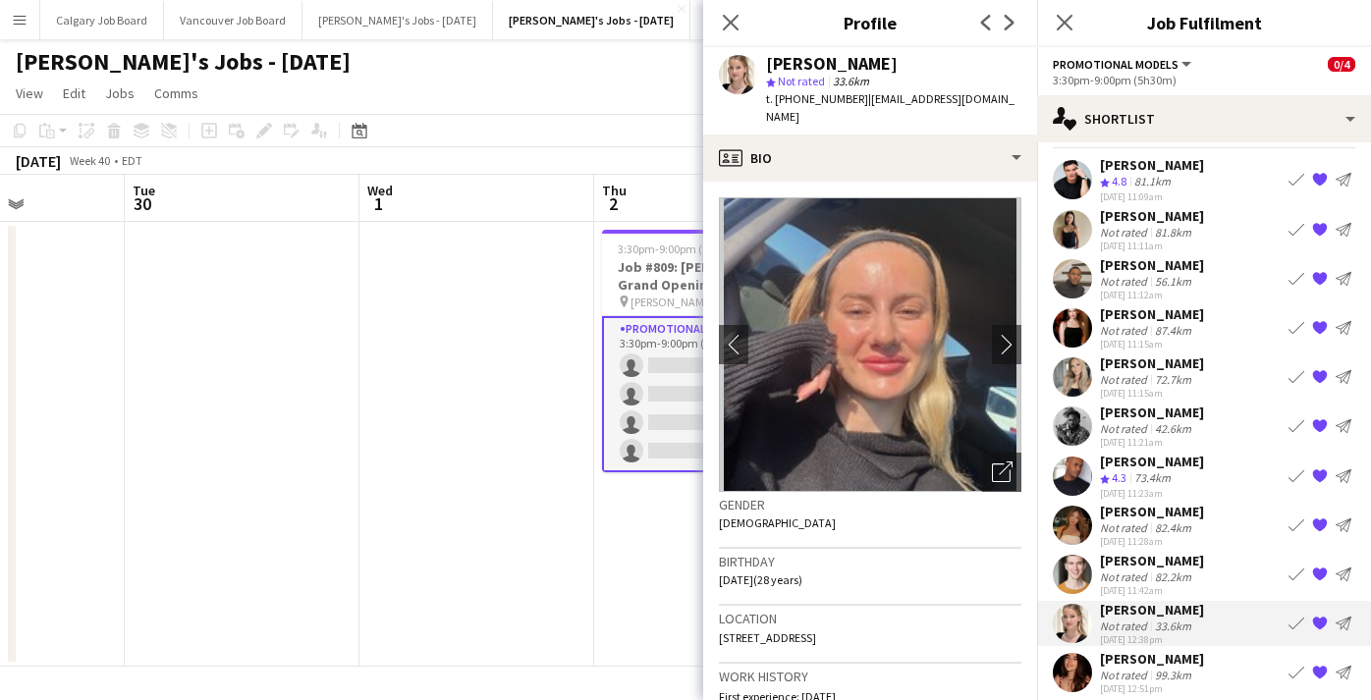
scroll to position [50, 0]
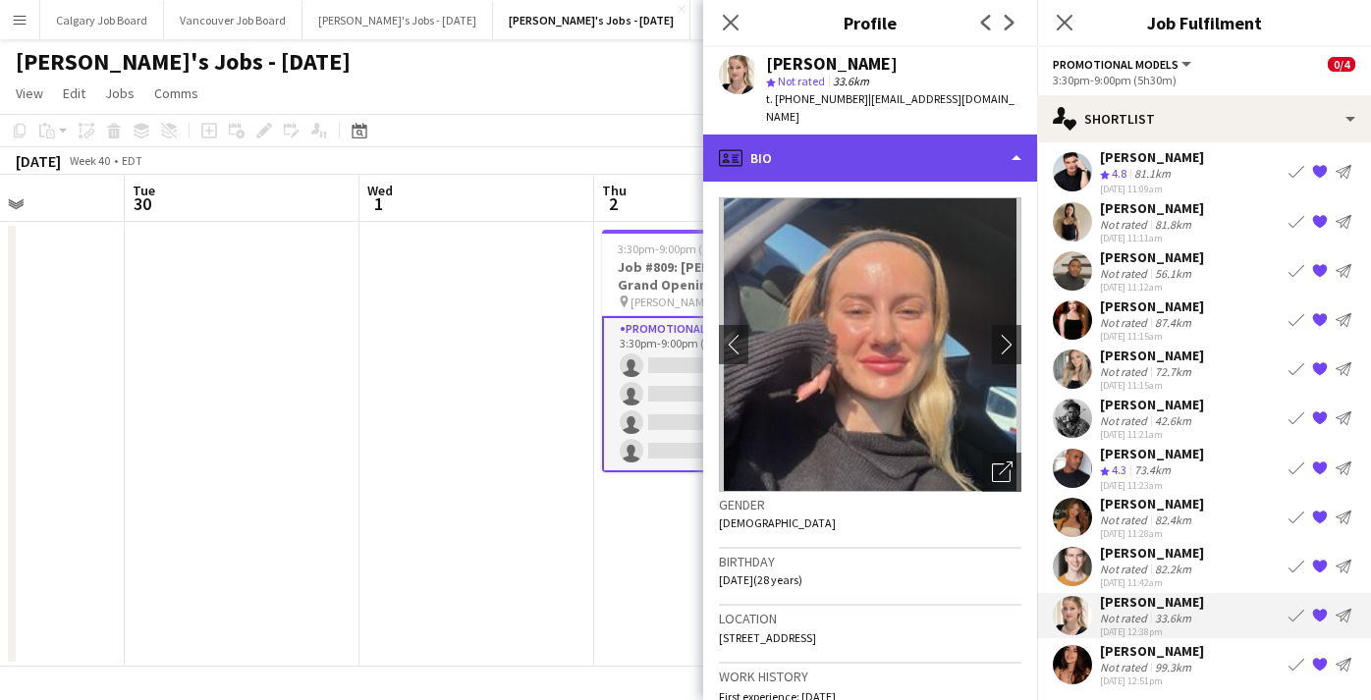
click at [940, 135] on div "profile Bio" at bounding box center [870, 158] width 334 height 47
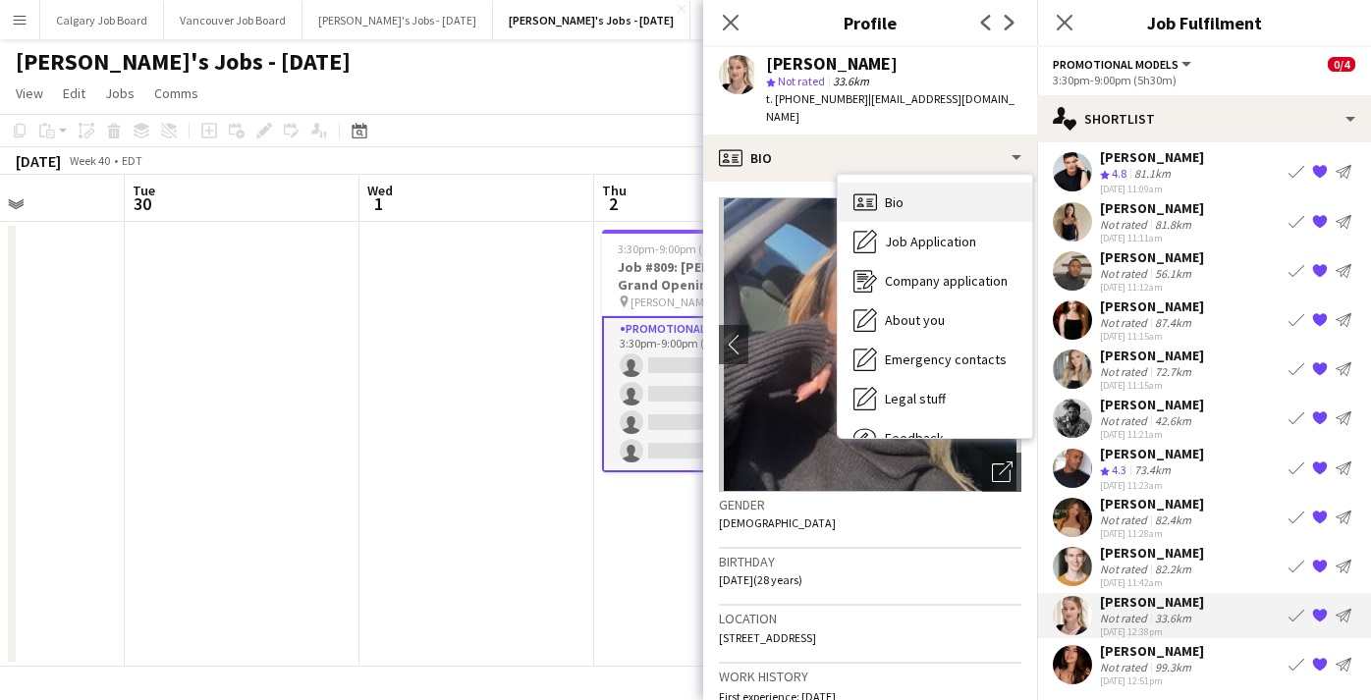
click at [928, 183] on div "Bio Bio" at bounding box center [935, 202] width 194 height 39
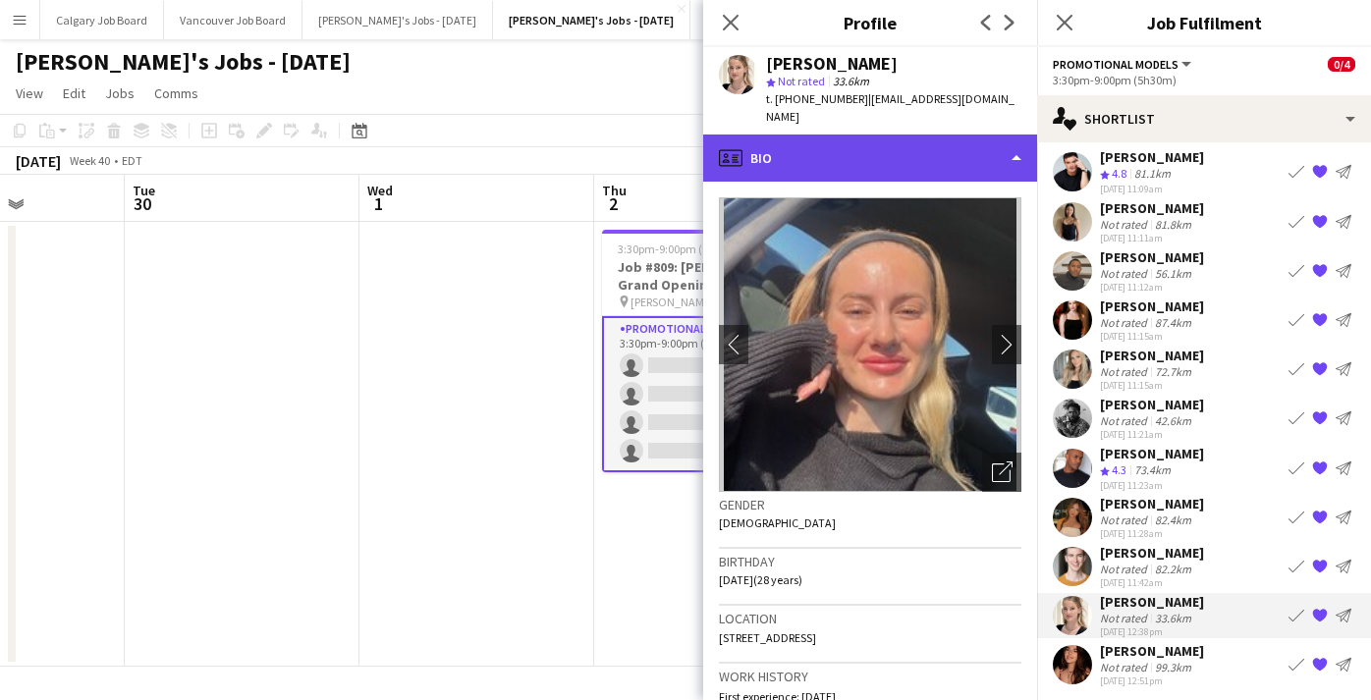
click at [903, 147] on div "profile Bio" at bounding box center [870, 158] width 334 height 47
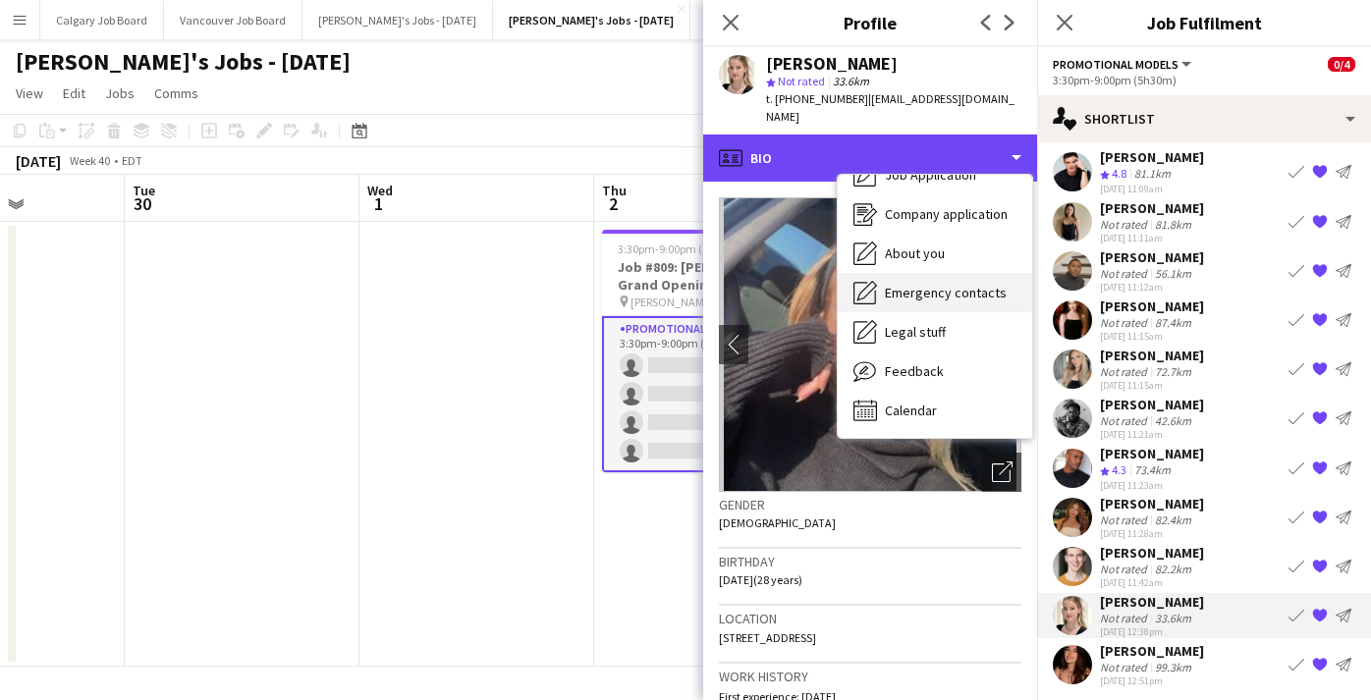
scroll to position [67, 0]
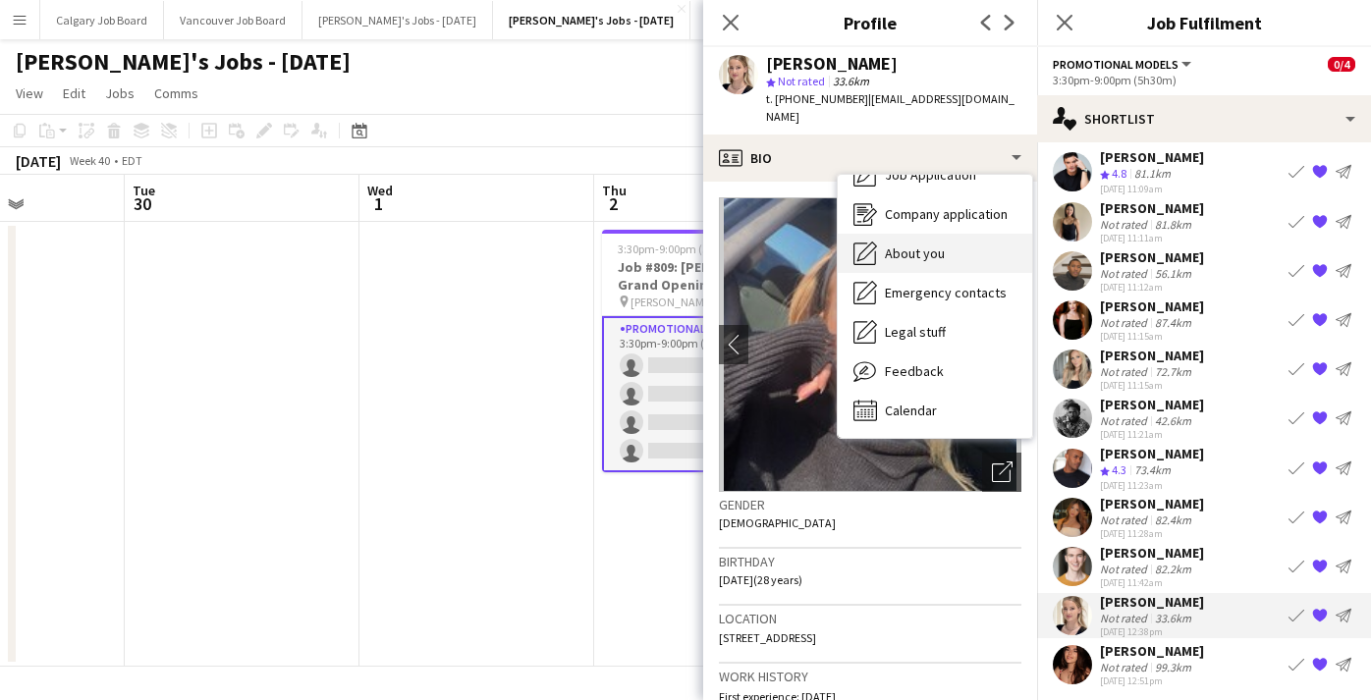
click at [907, 245] on span "About you" at bounding box center [915, 254] width 60 height 18
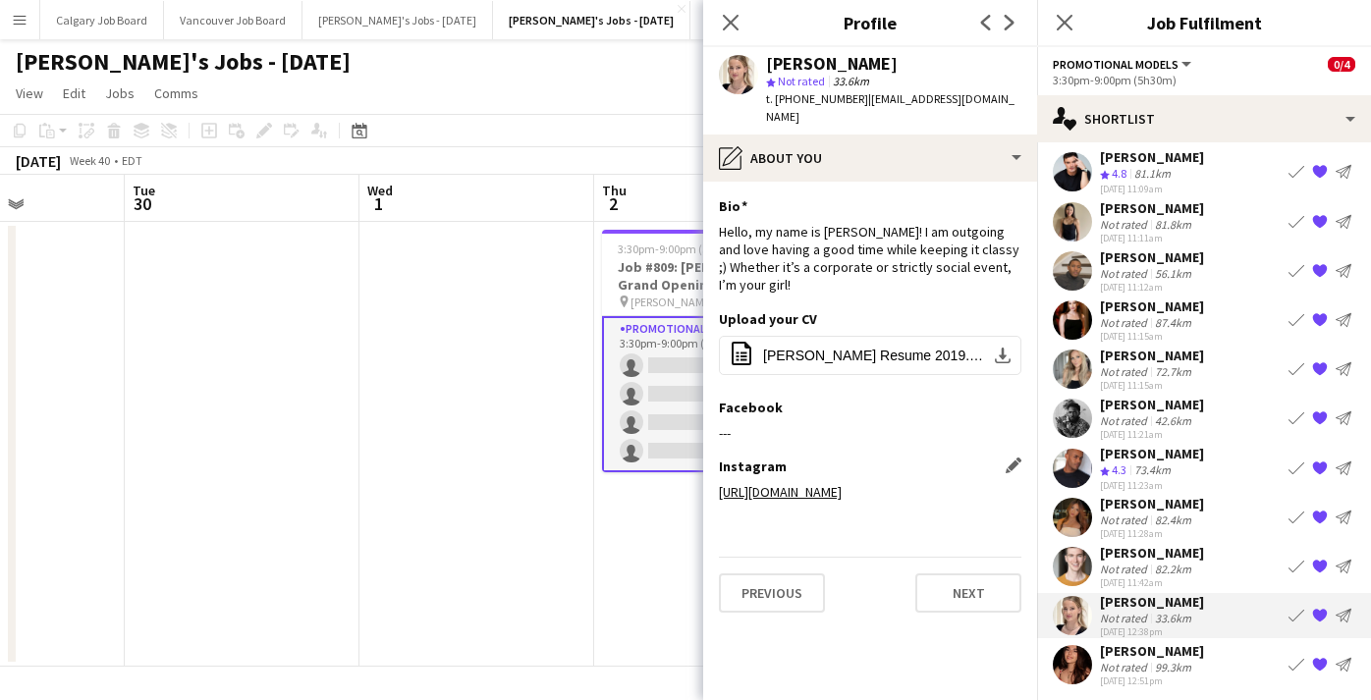
click at [842, 483] on link "[URL][DOMAIN_NAME]" at bounding box center [780, 492] width 123 height 18
click at [1014, 197] on app-icon "Edit this field" at bounding box center [1014, 205] width 16 height 16
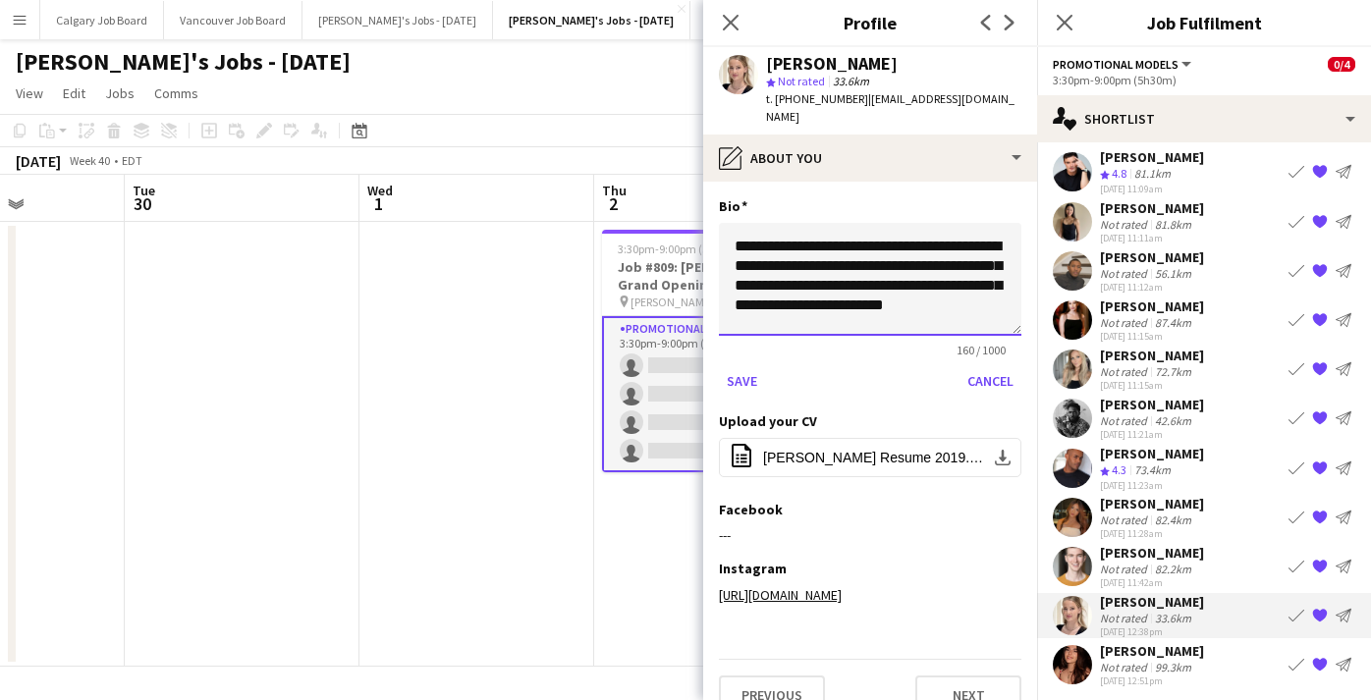
click at [925, 232] on textarea "**********" at bounding box center [870, 279] width 303 height 113
drag, startPoint x: 900, startPoint y: 230, endPoint x: 714, endPoint y: 229, distance: 185.7
click at [714, 229] on app-section-data-types "**********" at bounding box center [870, 441] width 334 height 519
type textarea "**********"
click at [739, 365] on button "Save" at bounding box center [742, 380] width 46 height 31
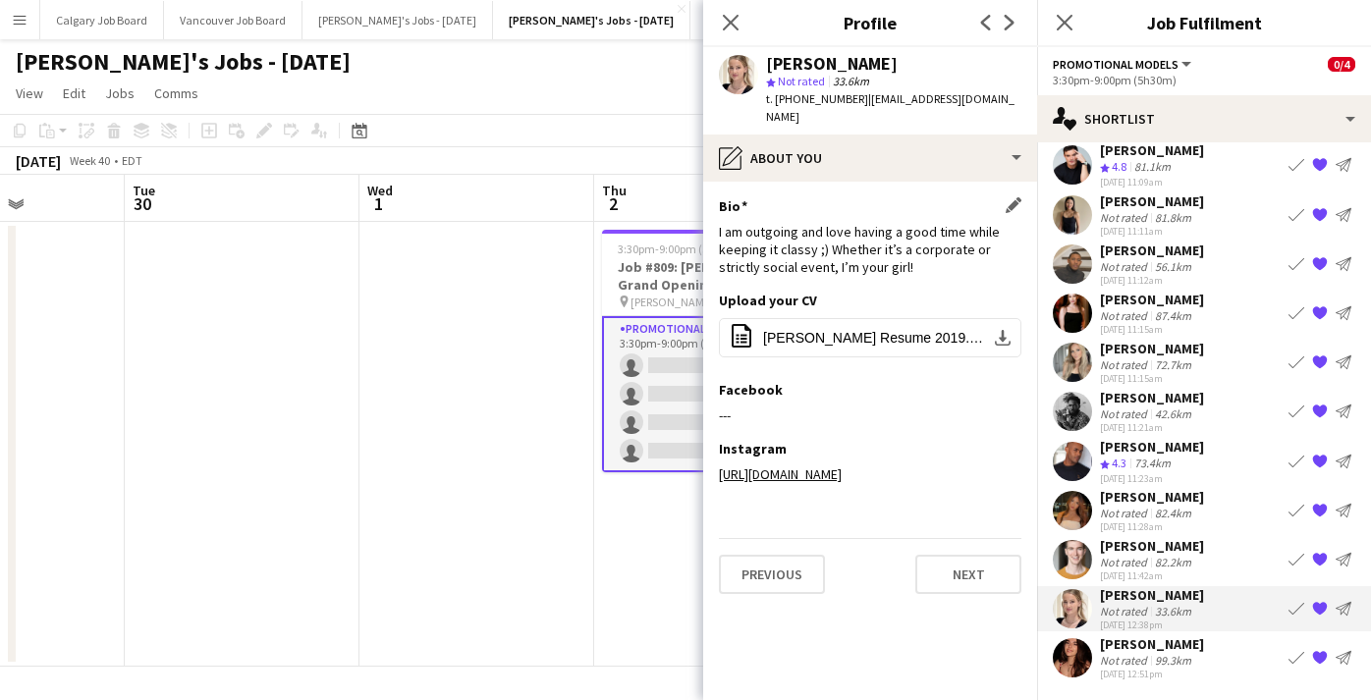
scroll to position [57, 0]
click at [1152, 646] on div "[PERSON_NAME]" at bounding box center [1152, 645] width 104 height 18
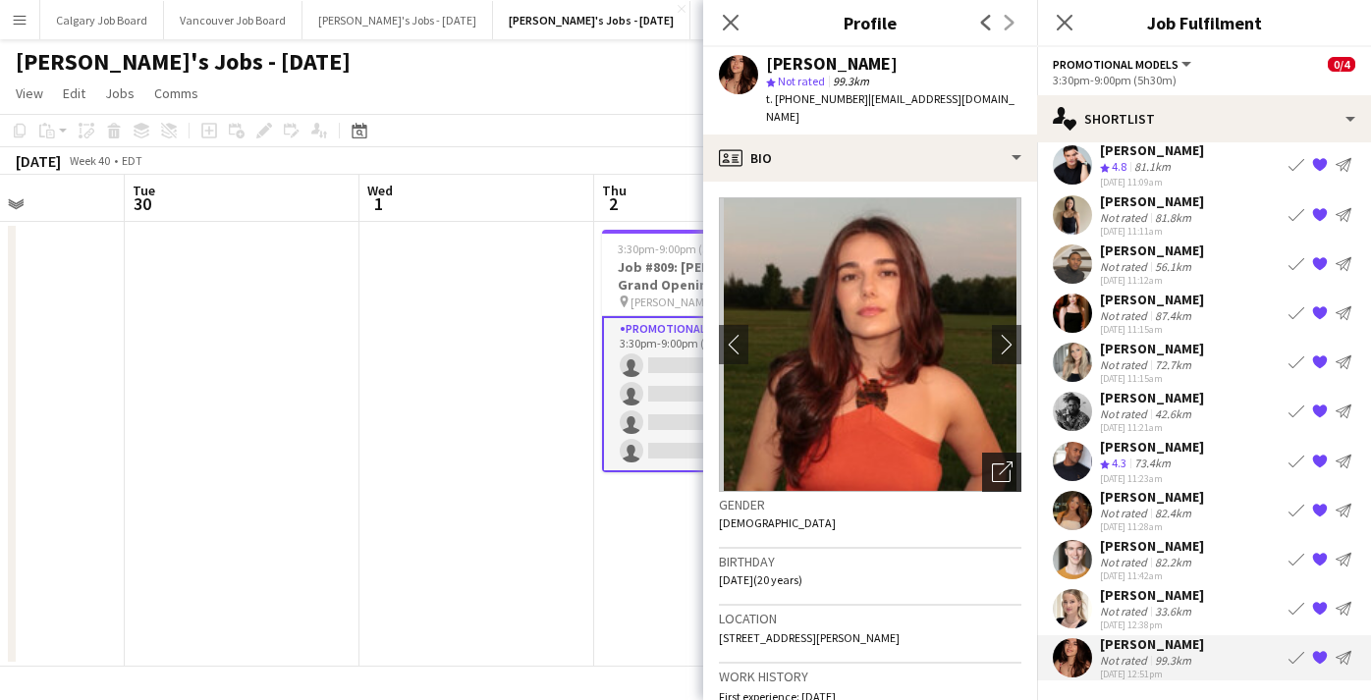
click at [993, 462] on icon "Open photos pop-in" at bounding box center [1002, 472] width 21 height 21
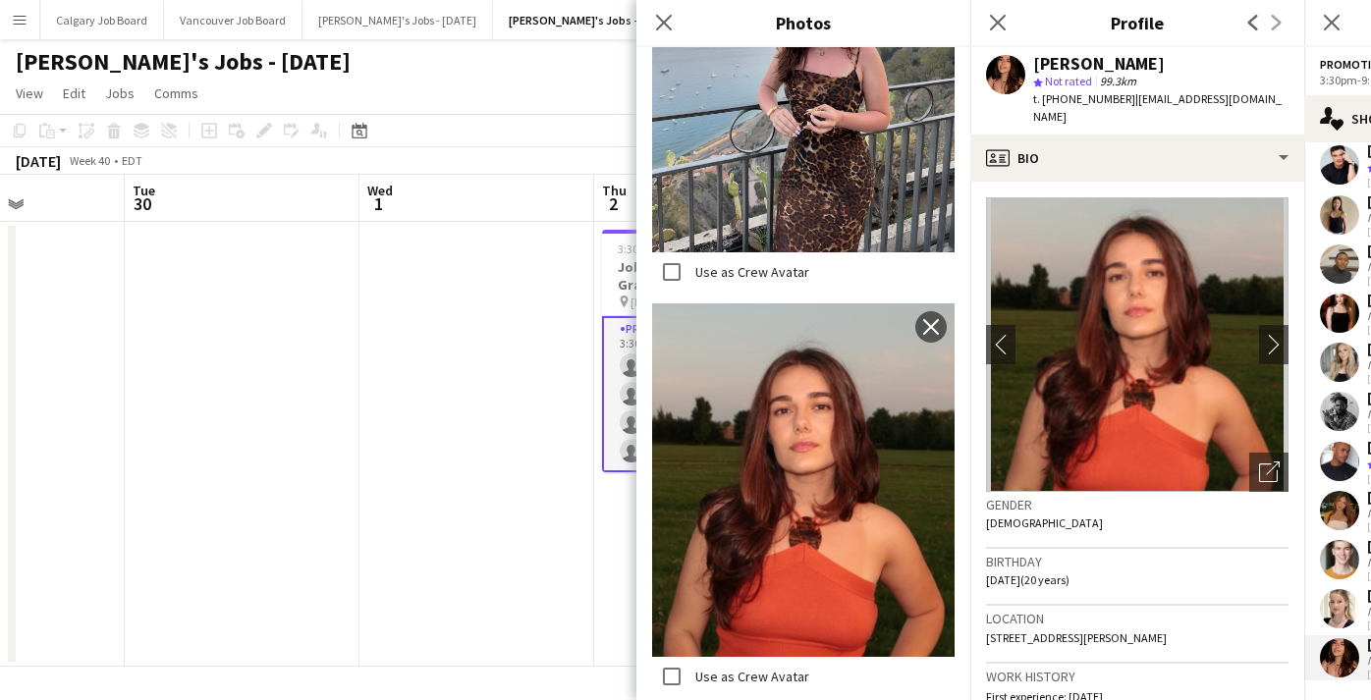
scroll to position [2366, 0]
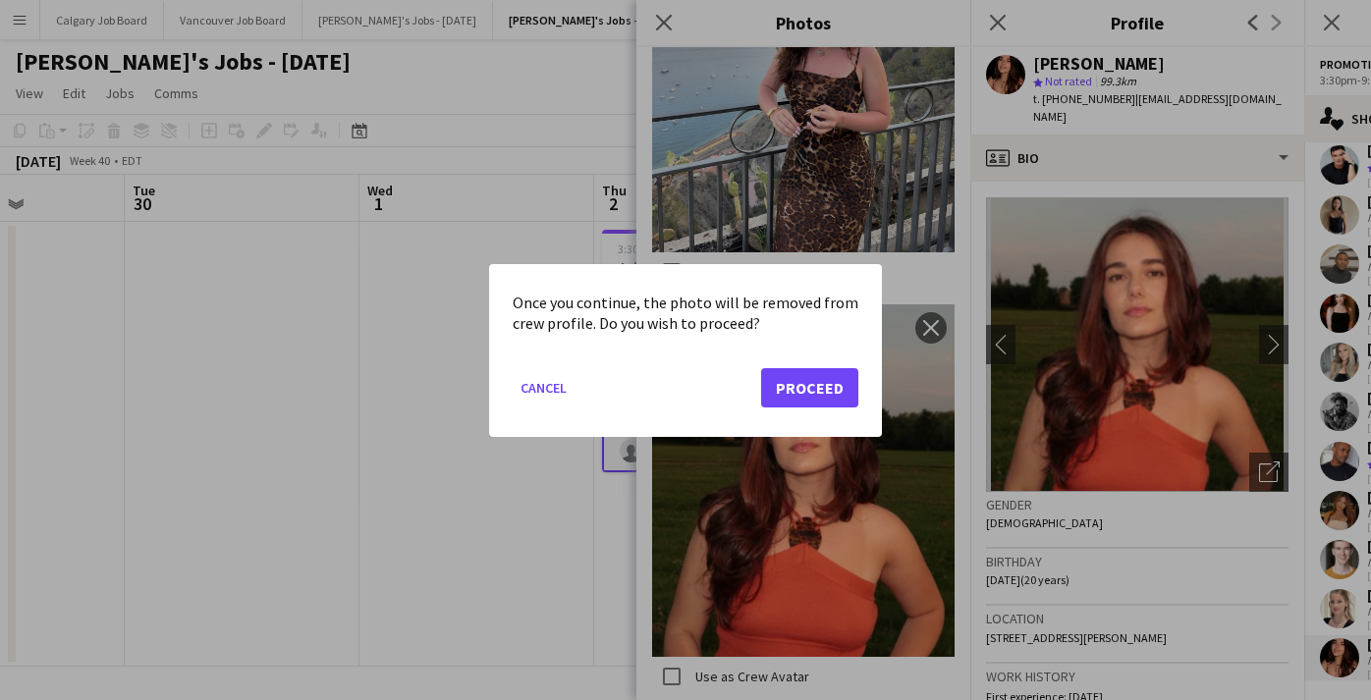
click at [819, 375] on button "Proceed" at bounding box center [809, 386] width 97 height 39
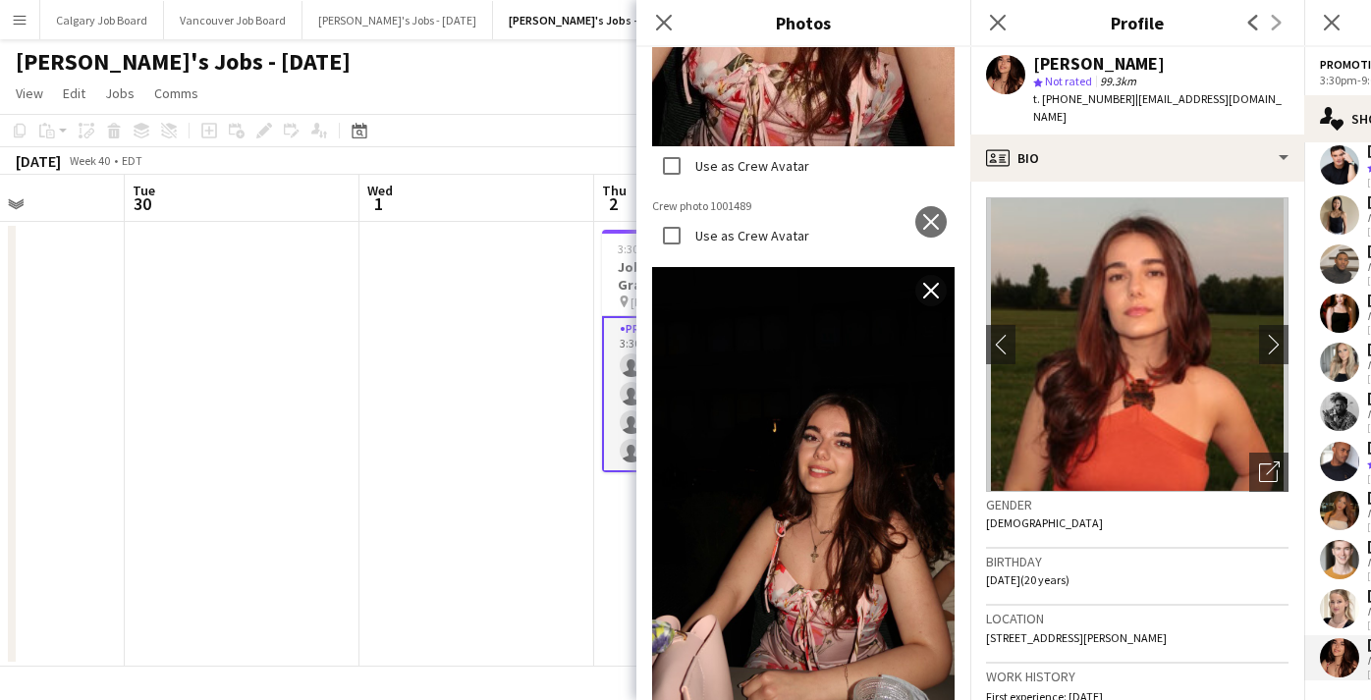
scroll to position [802, 0]
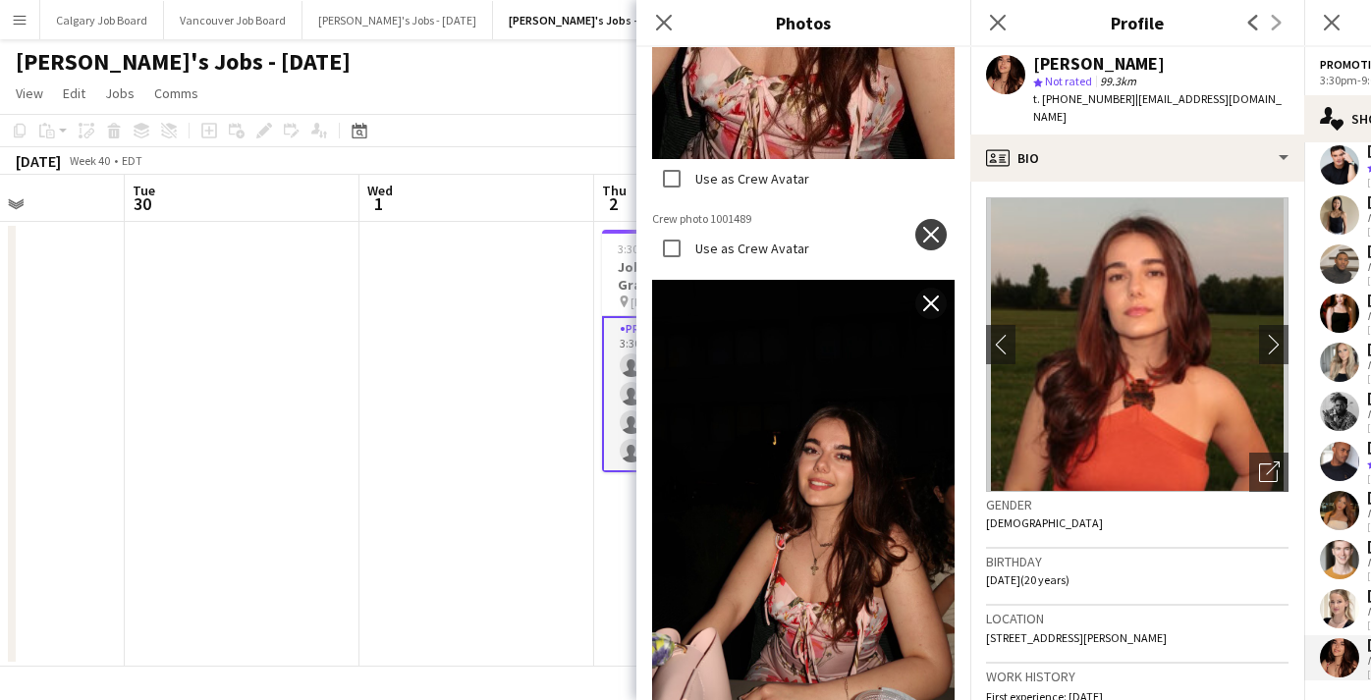
click at [936, 234] on app-icon "close" at bounding box center [931, 235] width 20 height 16
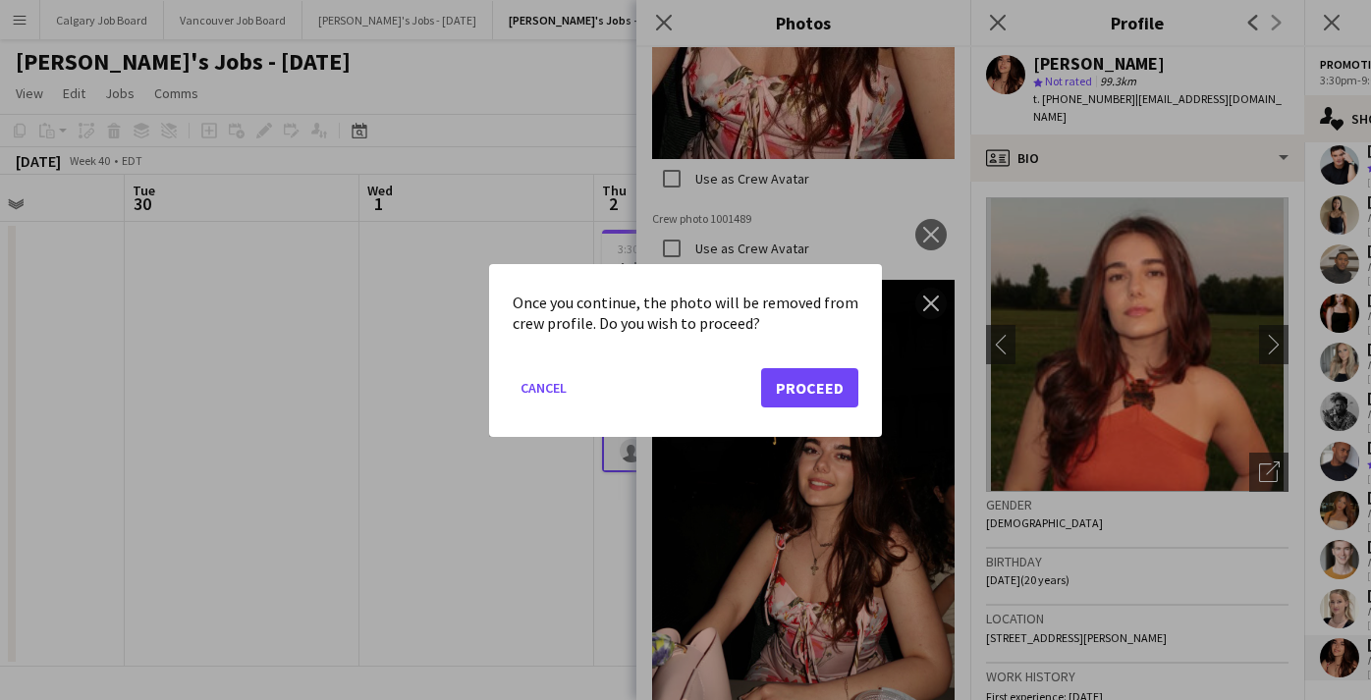
click at [819, 378] on button "Proceed" at bounding box center [809, 386] width 97 height 39
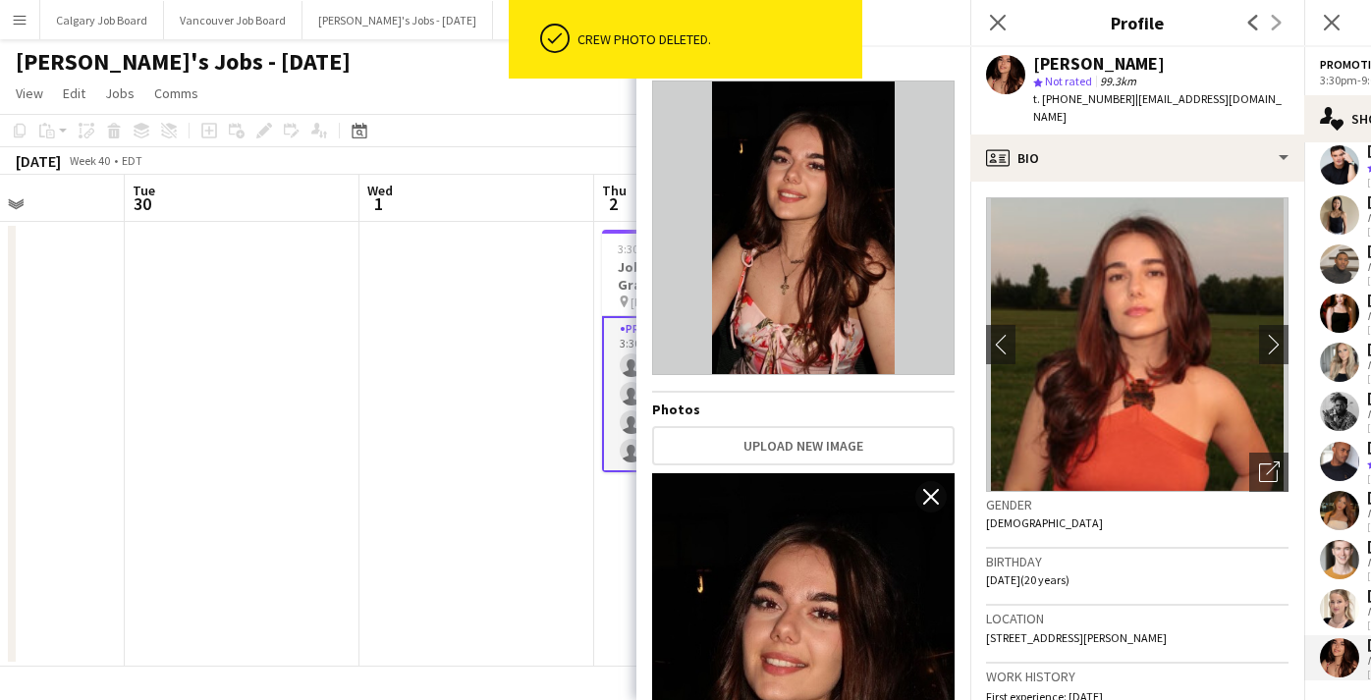
scroll to position [0, 0]
click at [771, 451] on button "Upload new image" at bounding box center [803, 445] width 303 height 39
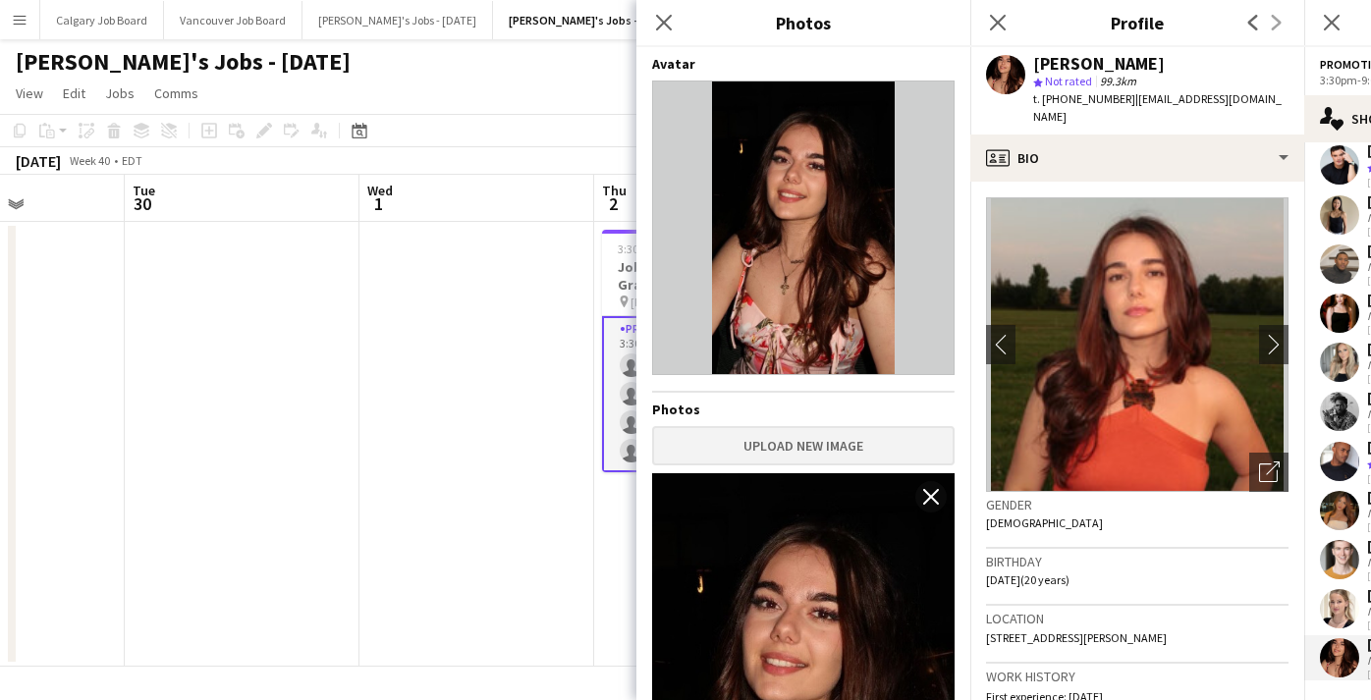
click at [822, 439] on button "Upload new image" at bounding box center [803, 445] width 303 height 39
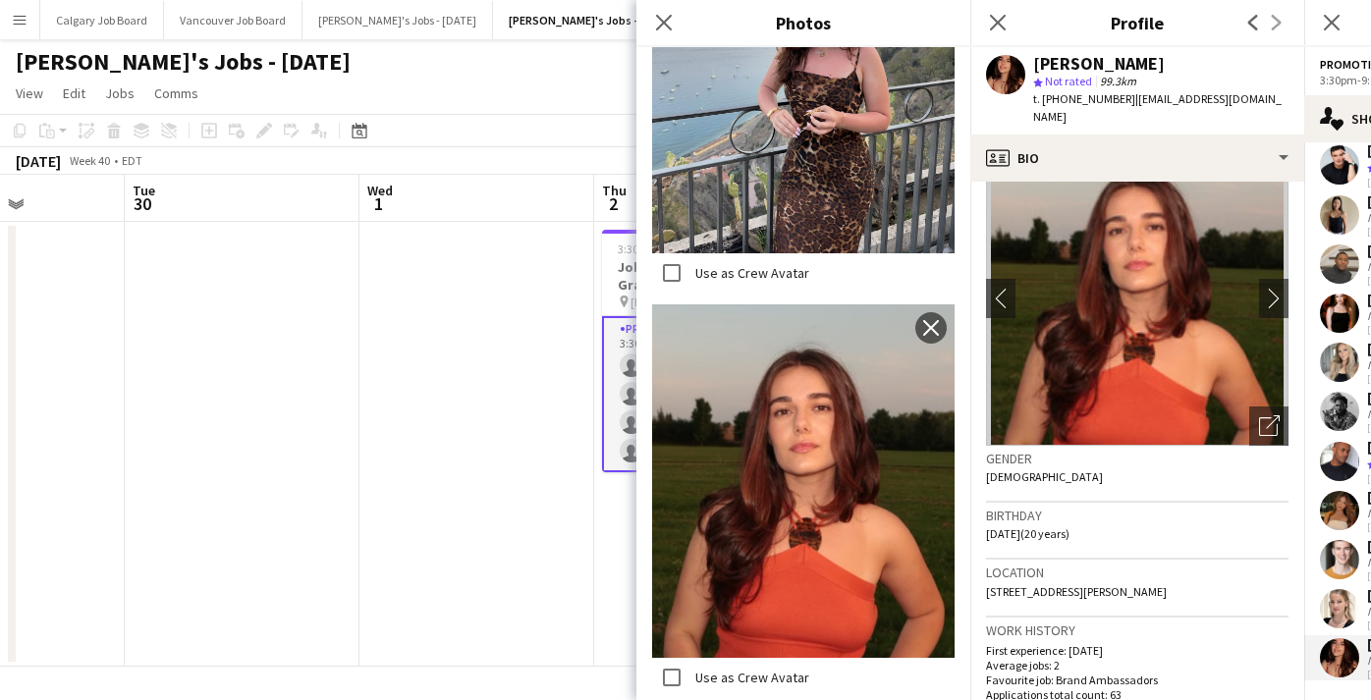
scroll to position [2642, 0]
click at [1117, 536] on div "Birthday [DEMOGRAPHIC_DATA] (20 years)" at bounding box center [1137, 531] width 303 height 57
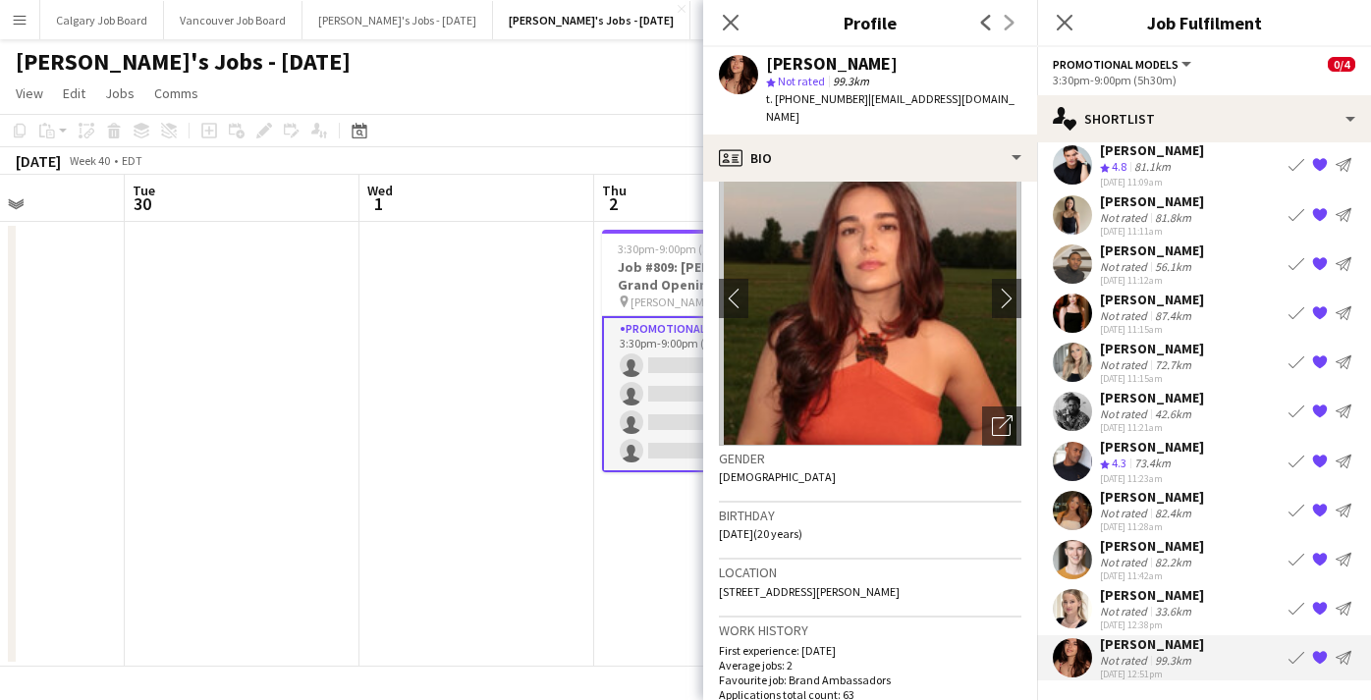
click at [1158, 600] on div "[PERSON_NAME]" at bounding box center [1152, 595] width 104 height 18
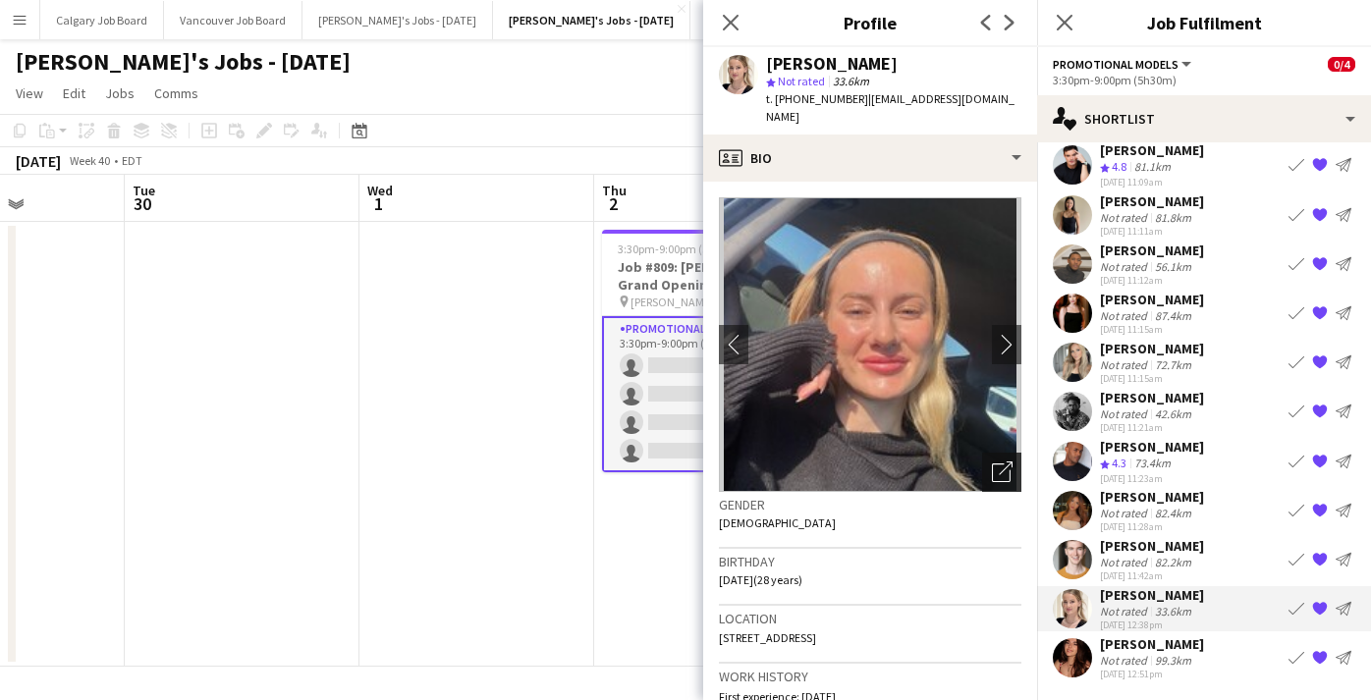
click at [996, 462] on icon "Open photos pop-in" at bounding box center [1002, 472] width 21 height 21
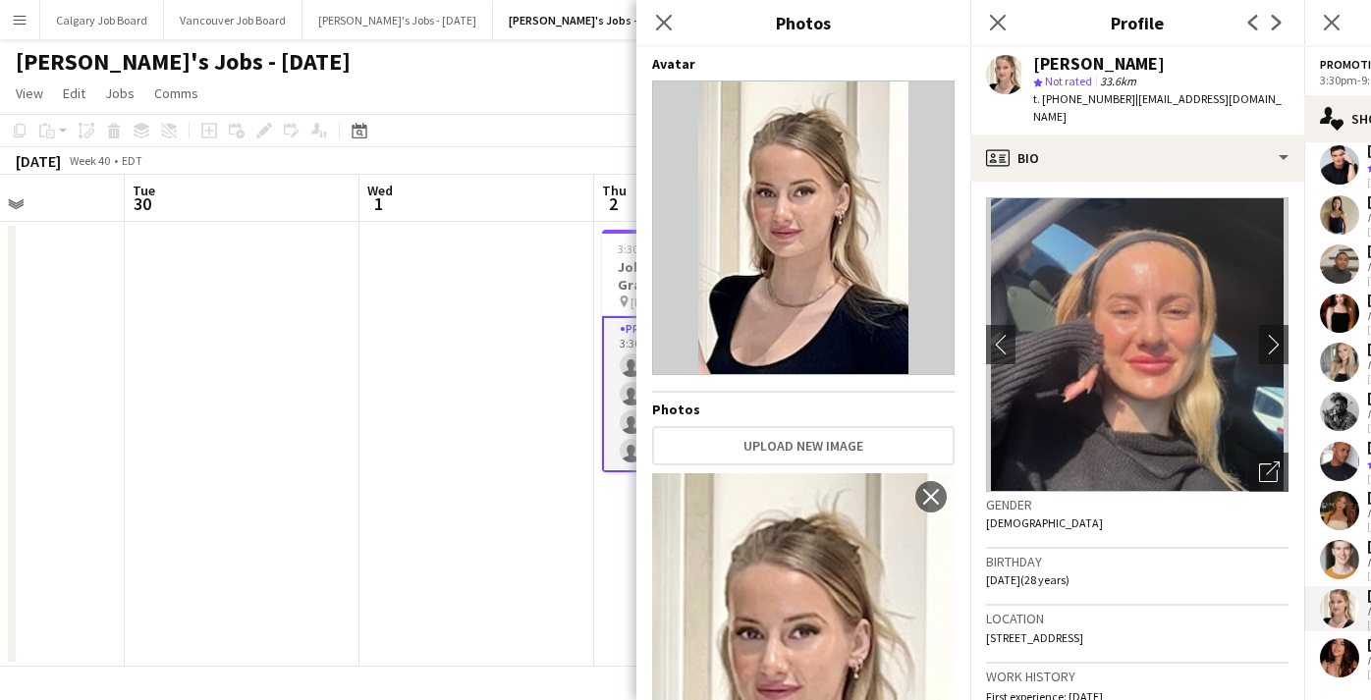
scroll to position [0, 0]
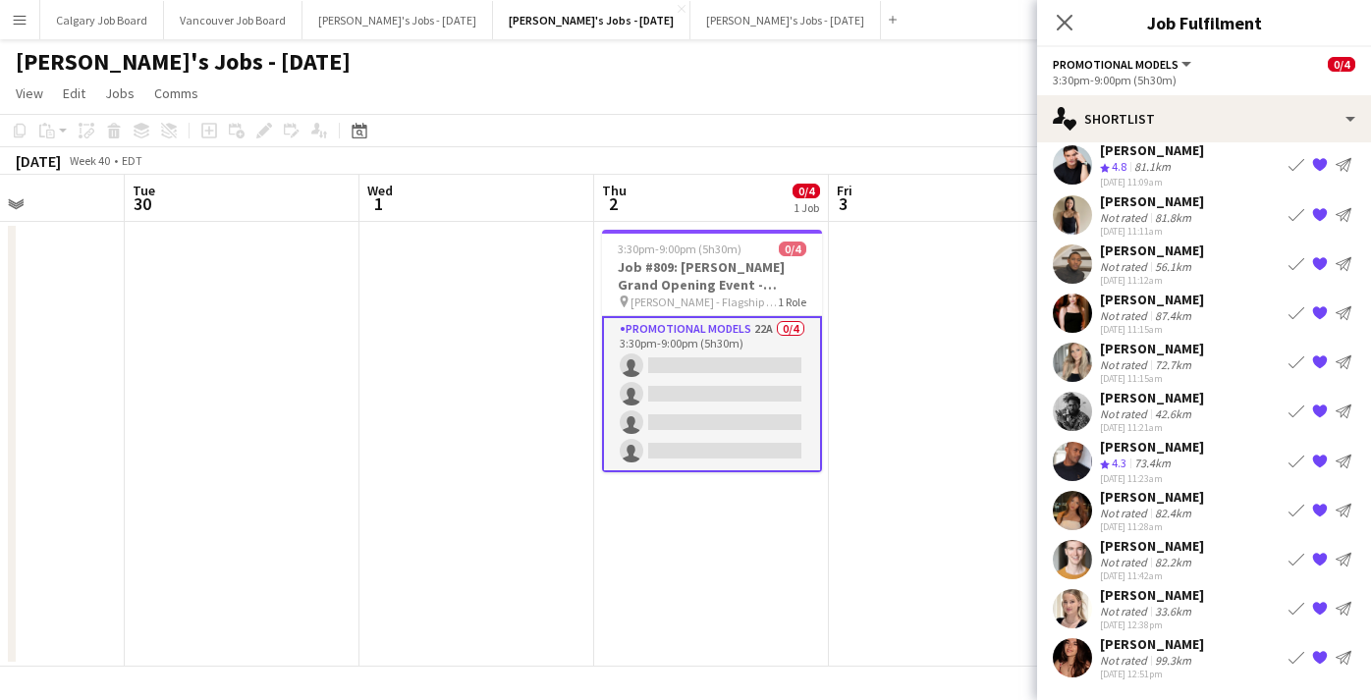
click at [1110, 622] on div "[DATE] 12:38pm" at bounding box center [1152, 625] width 104 height 13
click at [1106, 604] on div "[PERSON_NAME]" at bounding box center [1152, 595] width 104 height 18
click at [866, 519] on app-date-cell at bounding box center [946, 444] width 235 height 445
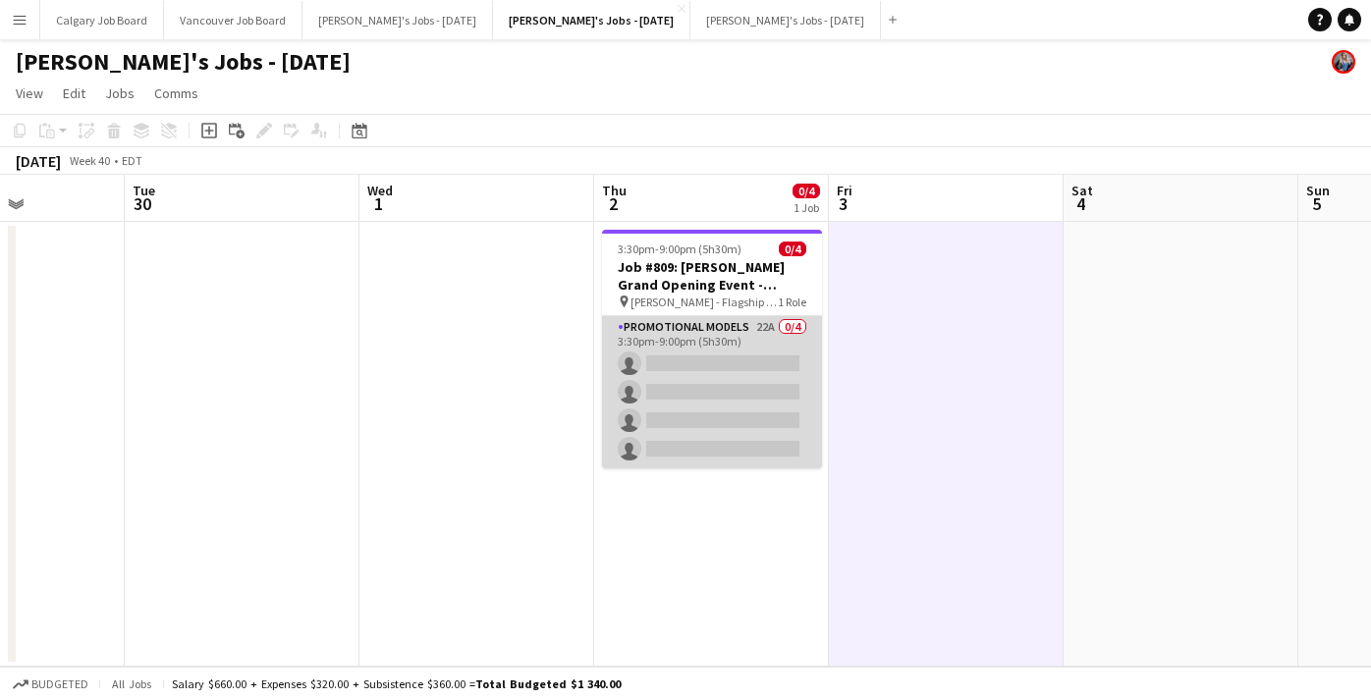
click at [743, 453] on app-card-role "Promotional Models 22A 0/4 3:30pm-9:00pm (5h30m) single-neutral-actions single-…" at bounding box center [712, 392] width 220 height 152
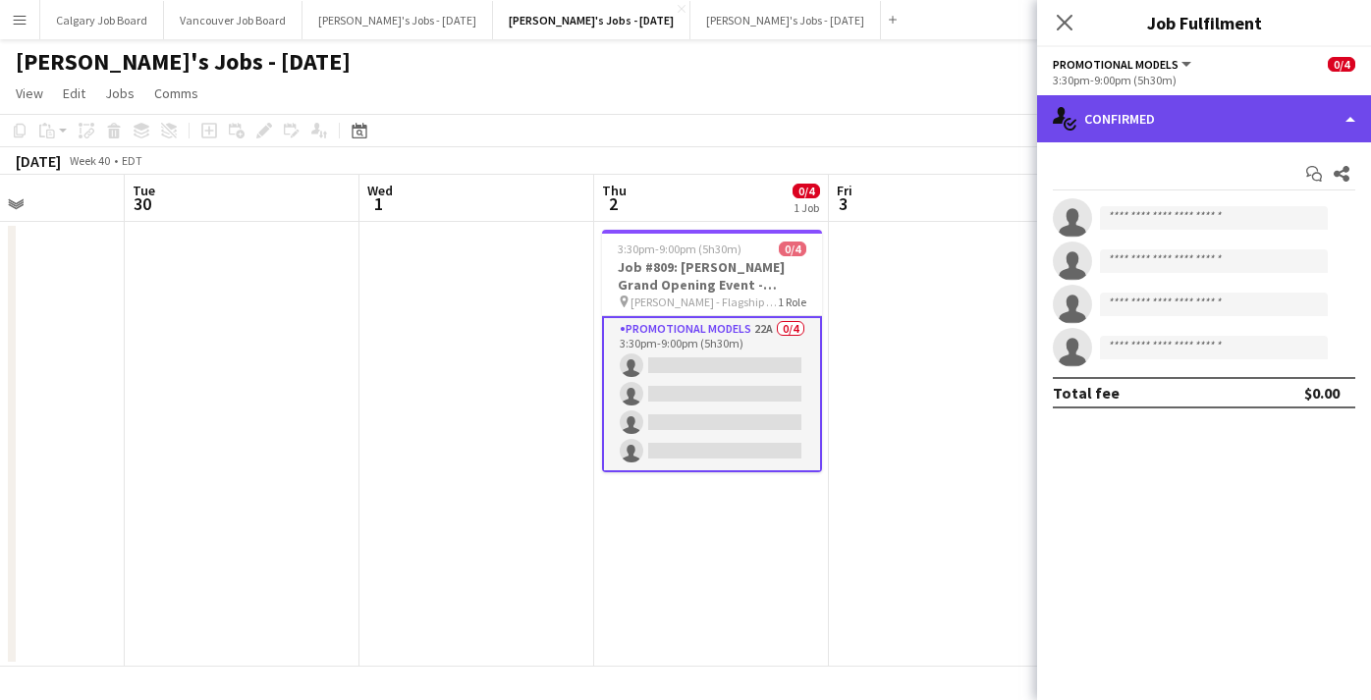
drag, startPoint x: 1157, startPoint y: 128, endPoint x: 1159, endPoint y: 141, distance: 13.9
click at [1158, 127] on div "single-neutral-actions-check-2 Confirmed" at bounding box center [1204, 118] width 334 height 47
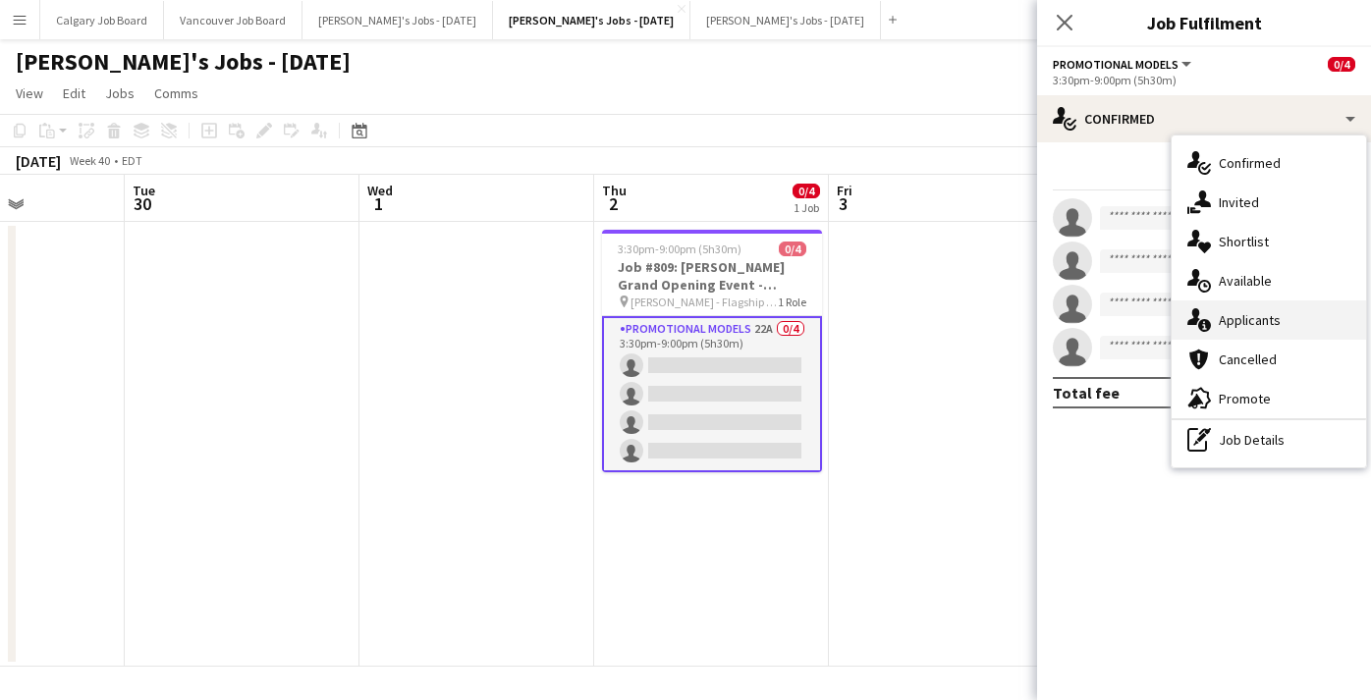
click at [1233, 322] on span "Applicants" at bounding box center [1250, 320] width 62 height 18
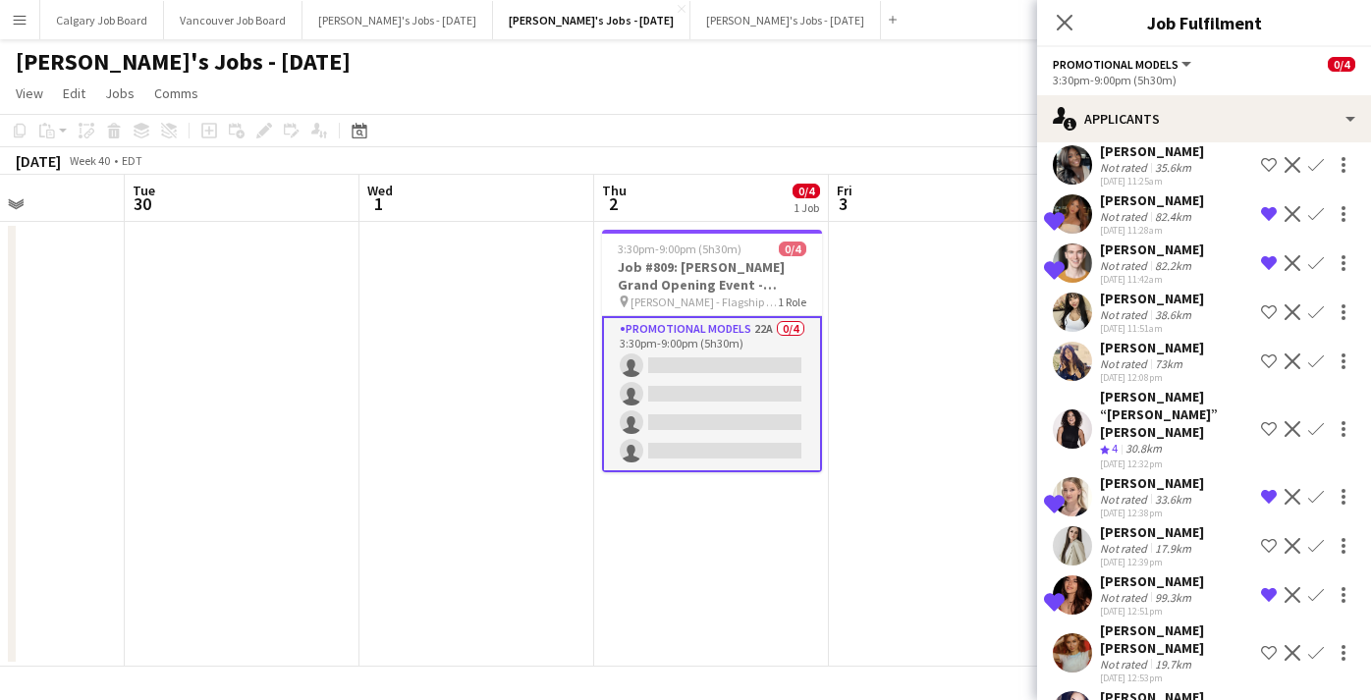
click at [1118, 474] on div "[PERSON_NAME]" at bounding box center [1152, 483] width 104 height 18
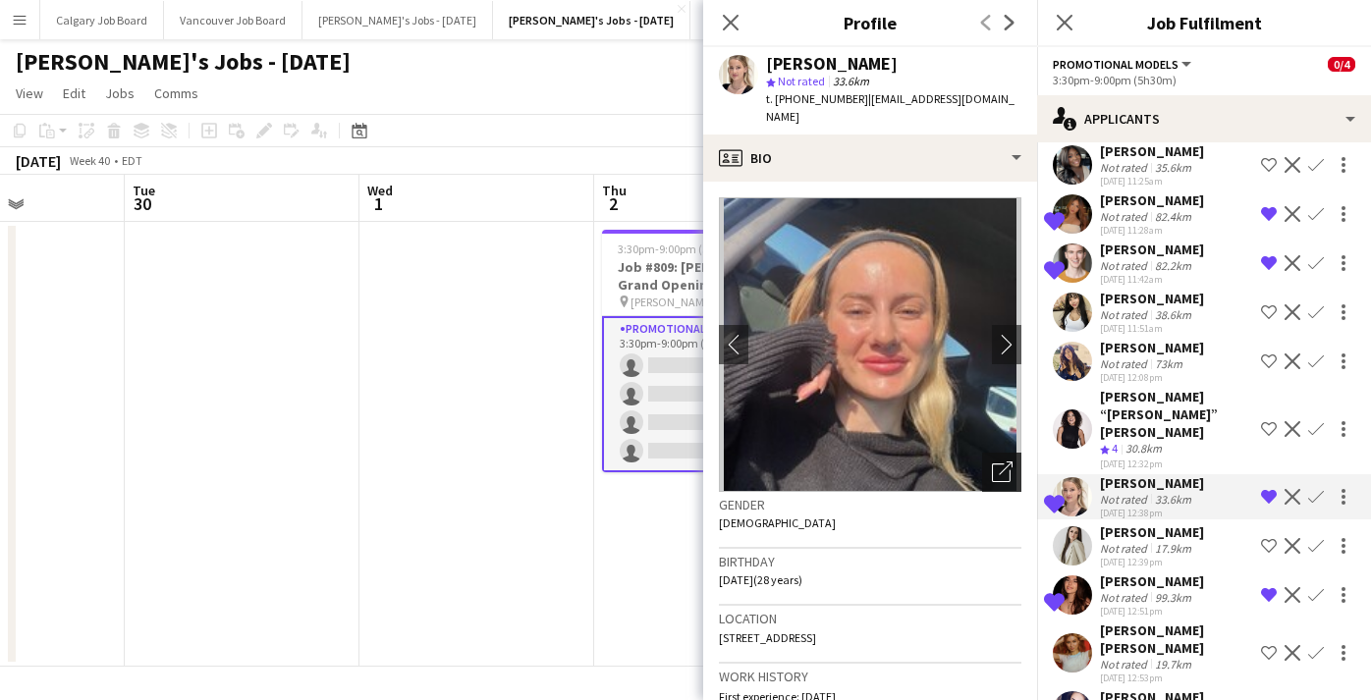
click at [1003, 462] on icon "Open photos pop-in" at bounding box center [1002, 472] width 21 height 21
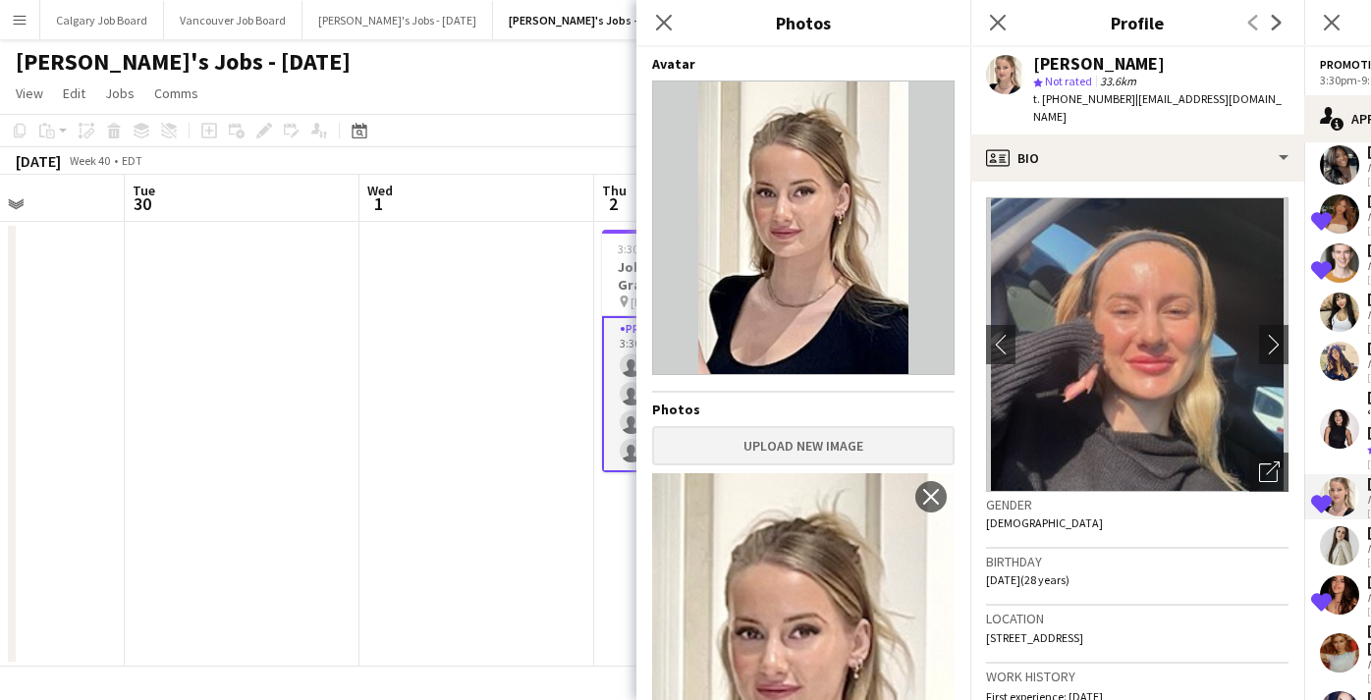
click at [829, 438] on button "Upload new image" at bounding box center [803, 445] width 303 height 39
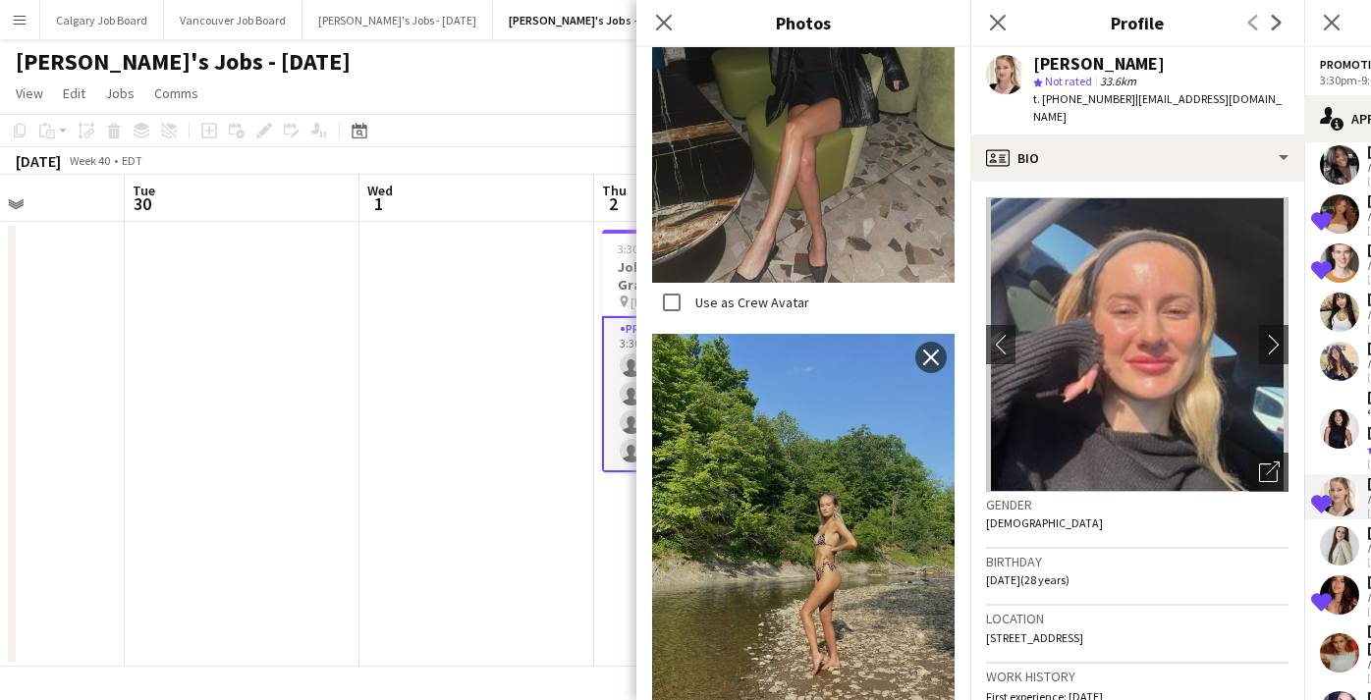
scroll to position [3408, 0]
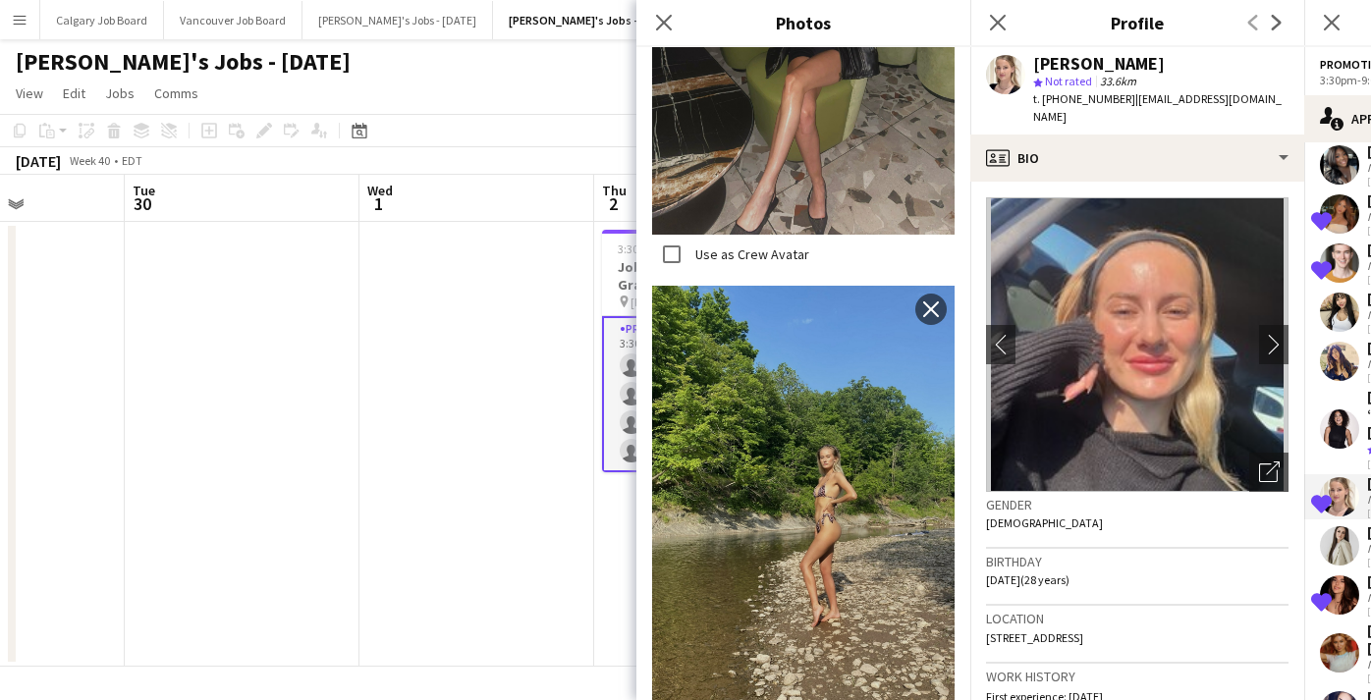
click at [1207, 612] on div "Location [STREET_ADDRESS]" at bounding box center [1137, 634] width 303 height 57
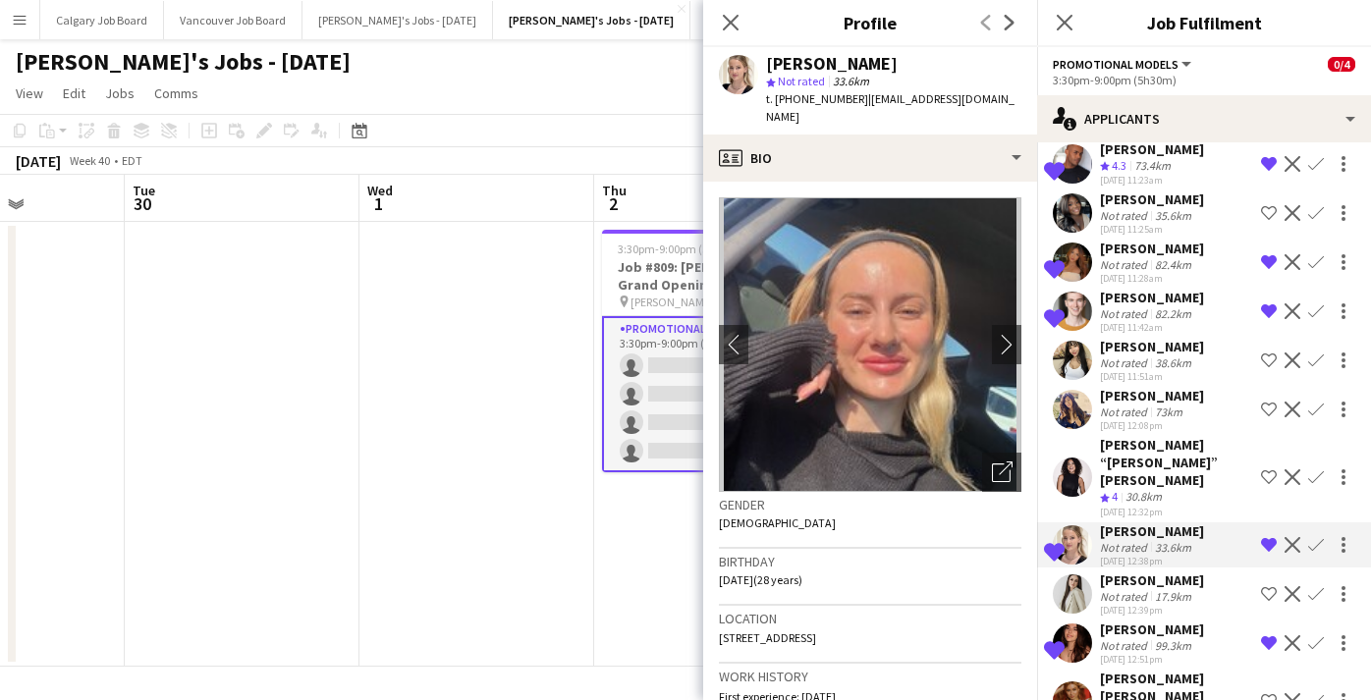
click at [1151, 405] on div "73km" at bounding box center [1168, 412] width 35 height 15
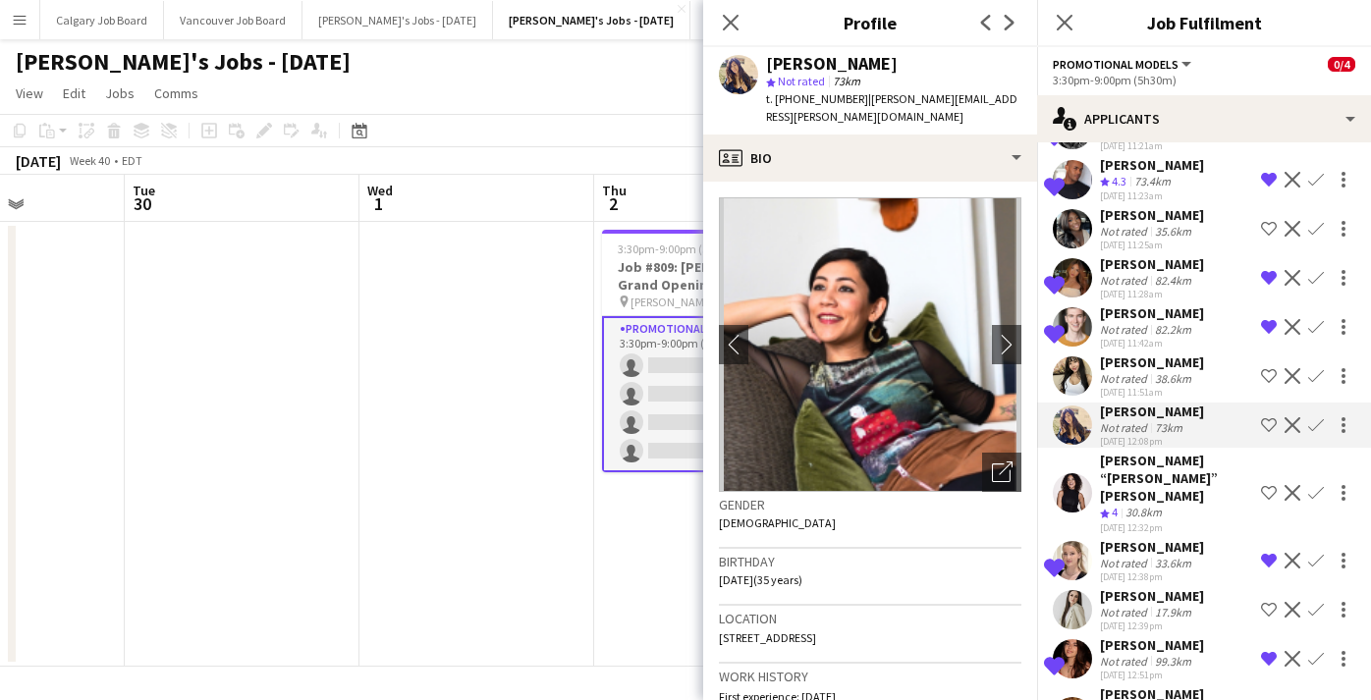
click at [1124, 371] on div "Not rated" at bounding box center [1125, 378] width 51 height 15
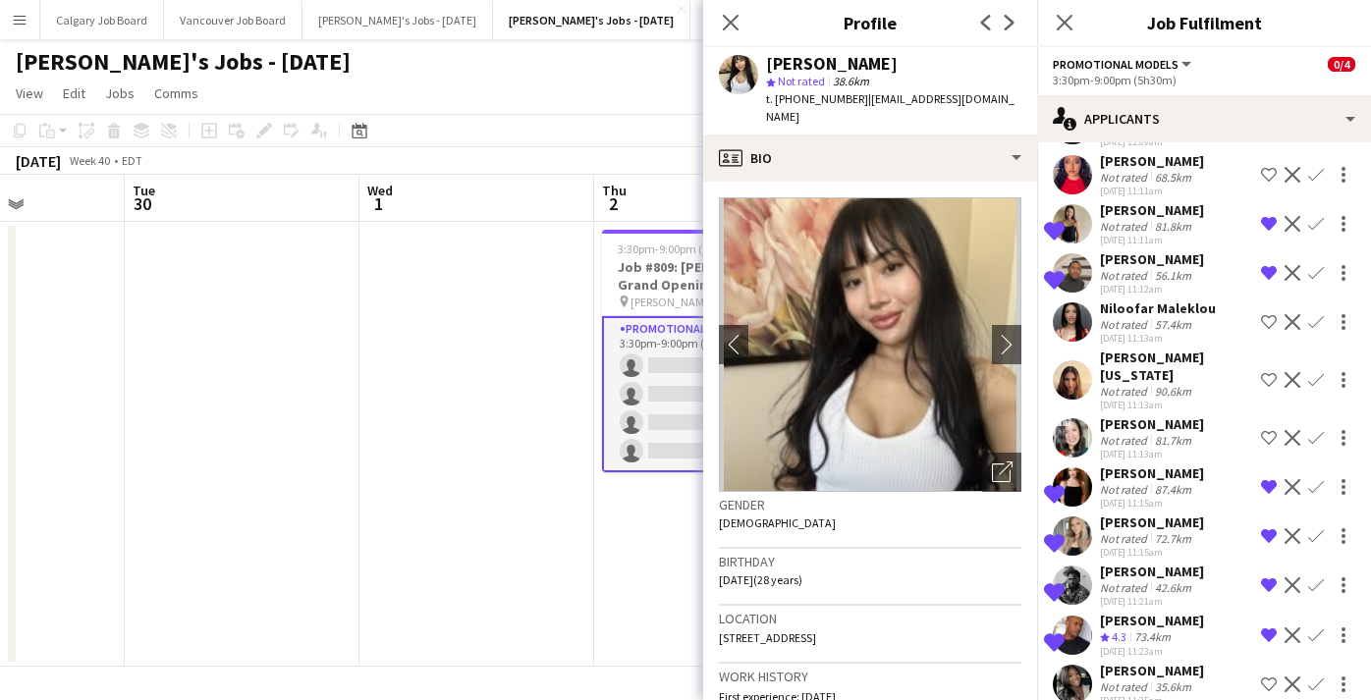
scroll to position [145, 0]
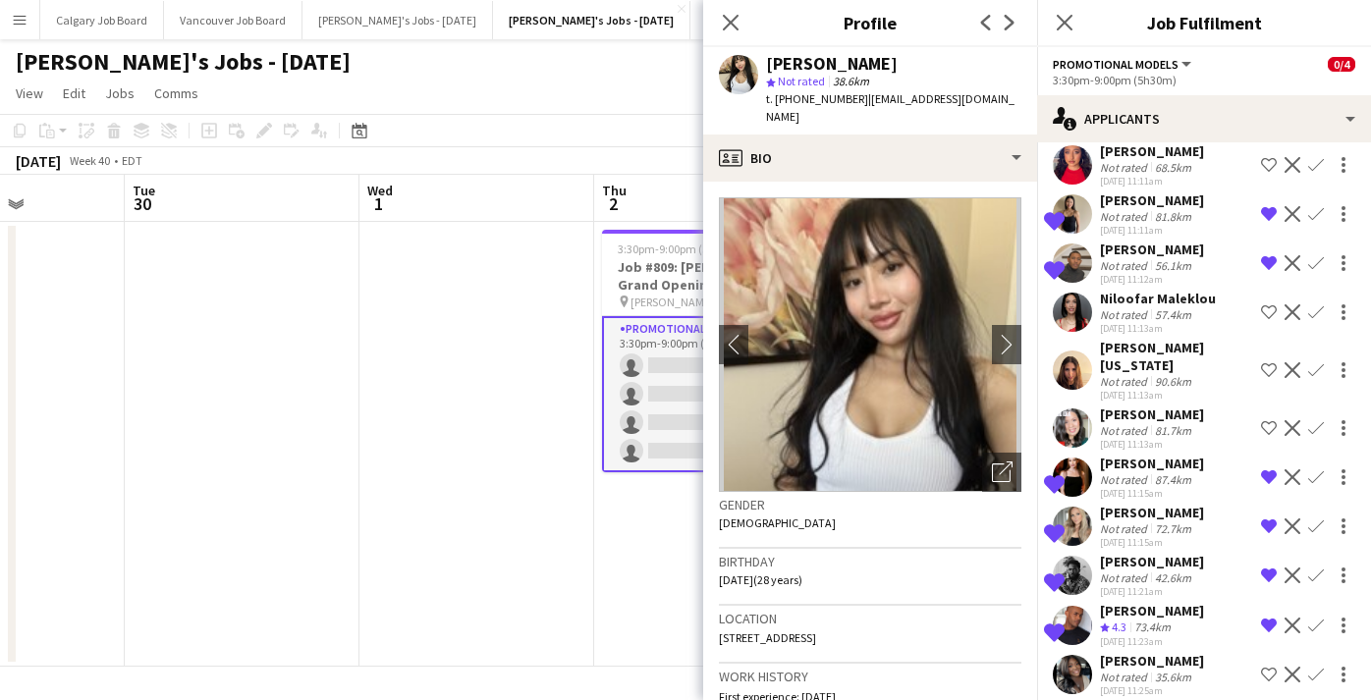
click at [1151, 472] on div "87.4km" at bounding box center [1173, 479] width 44 height 15
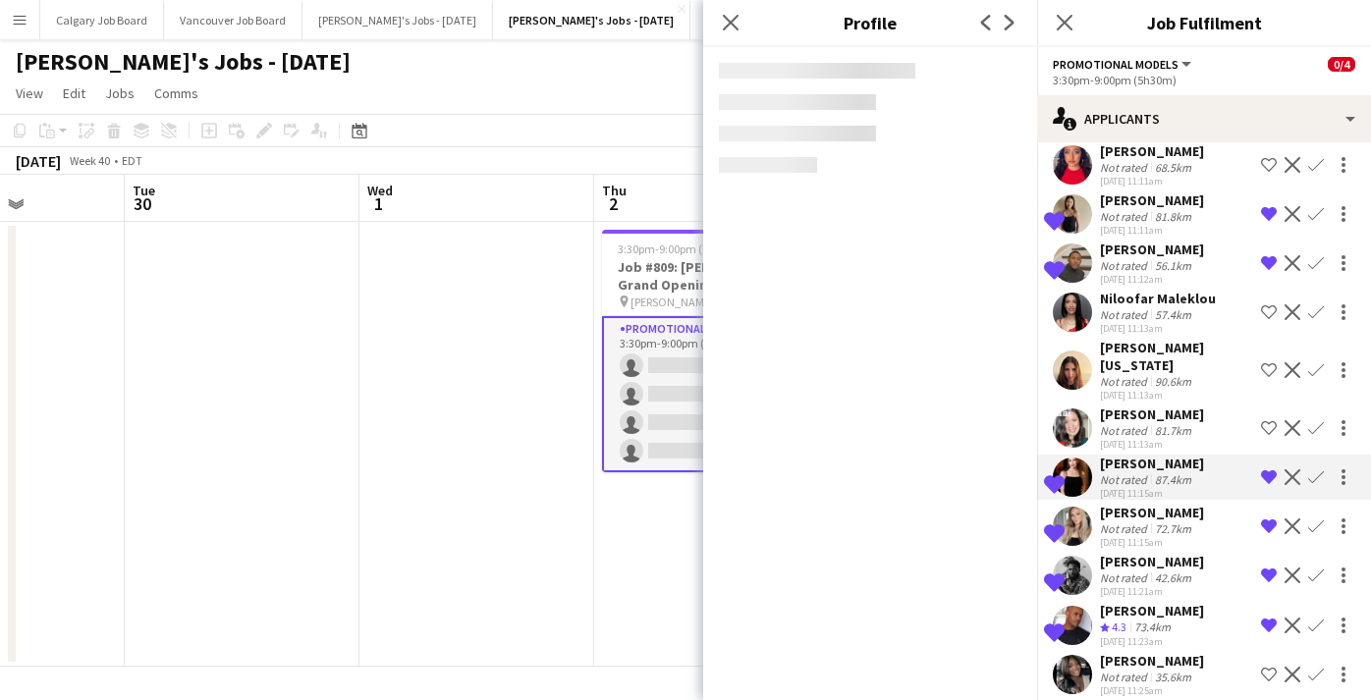
scroll to position [146, 0]
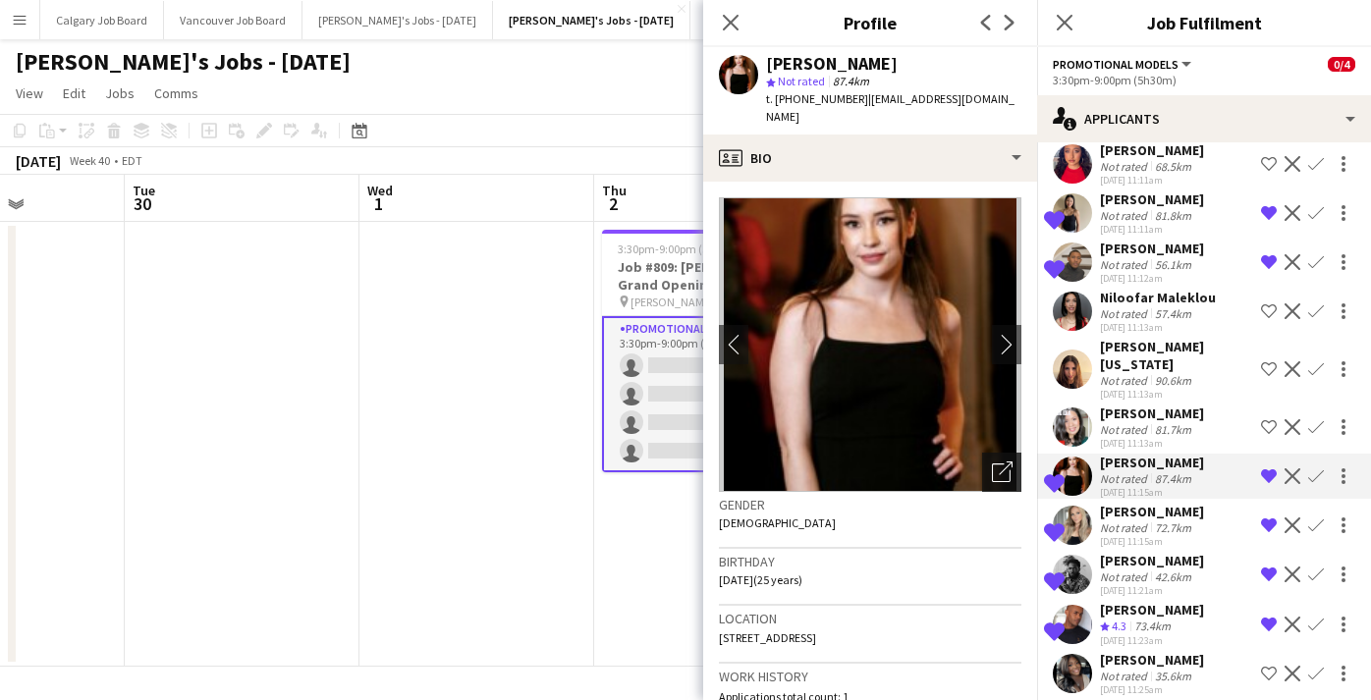
click at [997, 470] on icon "Open photos pop-in" at bounding box center [1002, 472] width 21 height 21
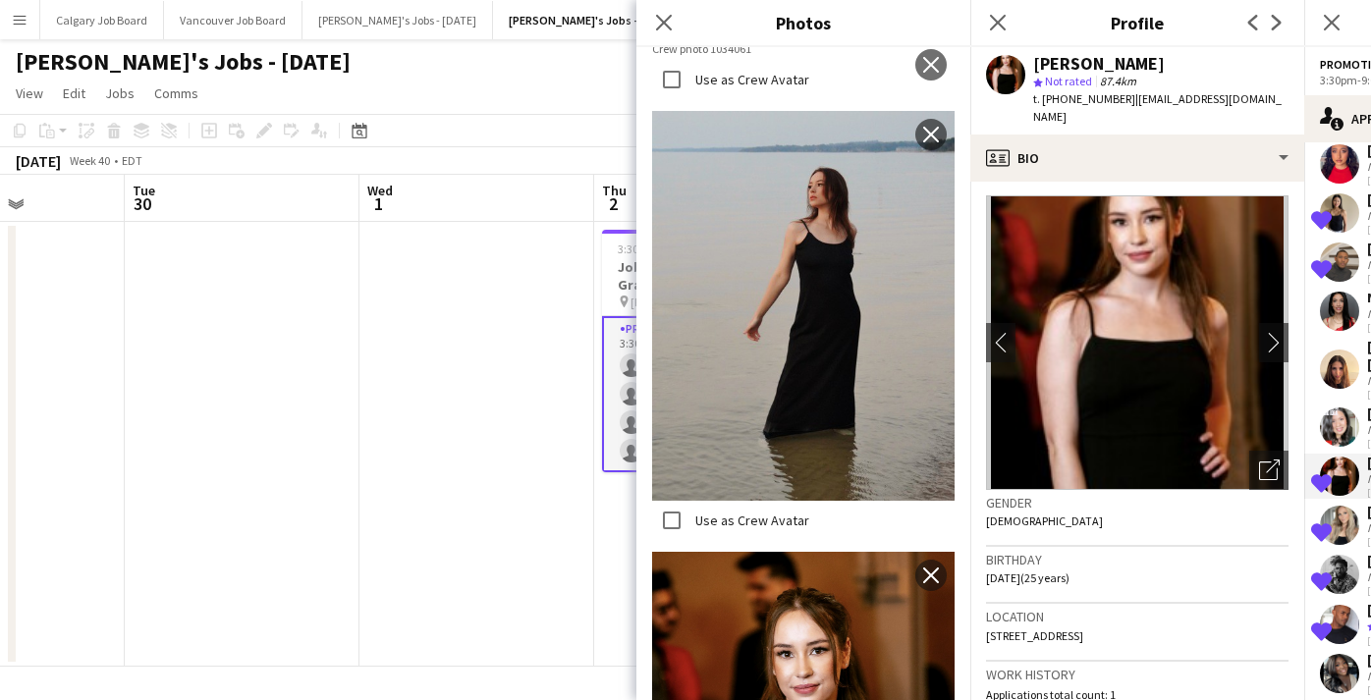
scroll to position [1915, 0]
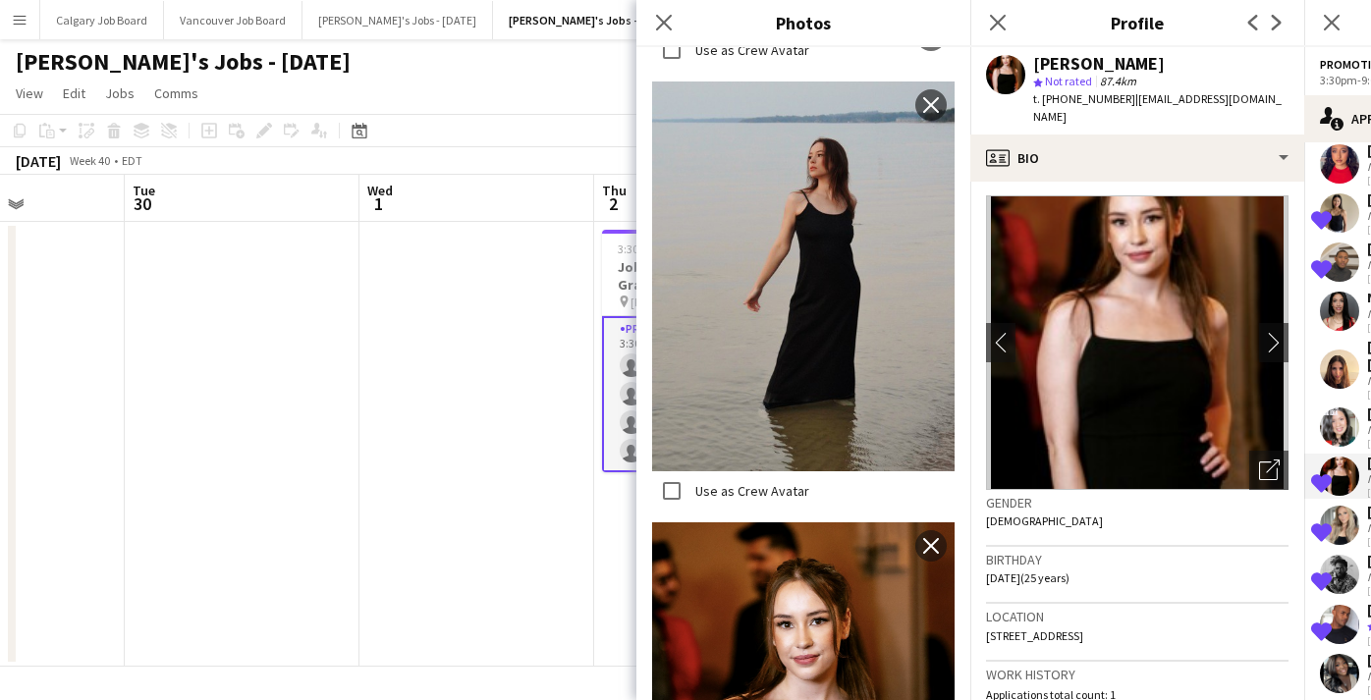
click at [992, 503] on h3 "Gender" at bounding box center [1137, 503] width 303 height 18
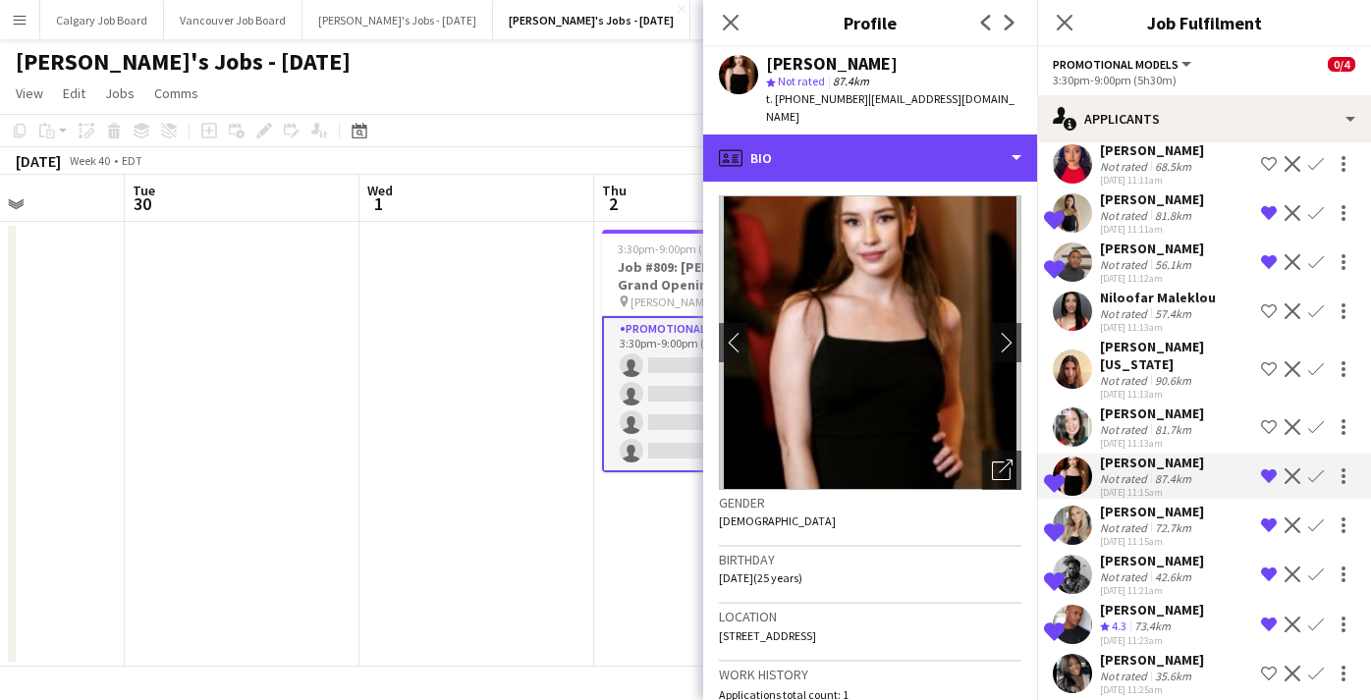
drag, startPoint x: 913, startPoint y: 172, endPoint x: 912, endPoint y: 195, distance: 23.6
click at [913, 172] on div "profile Bio" at bounding box center [870, 158] width 334 height 47
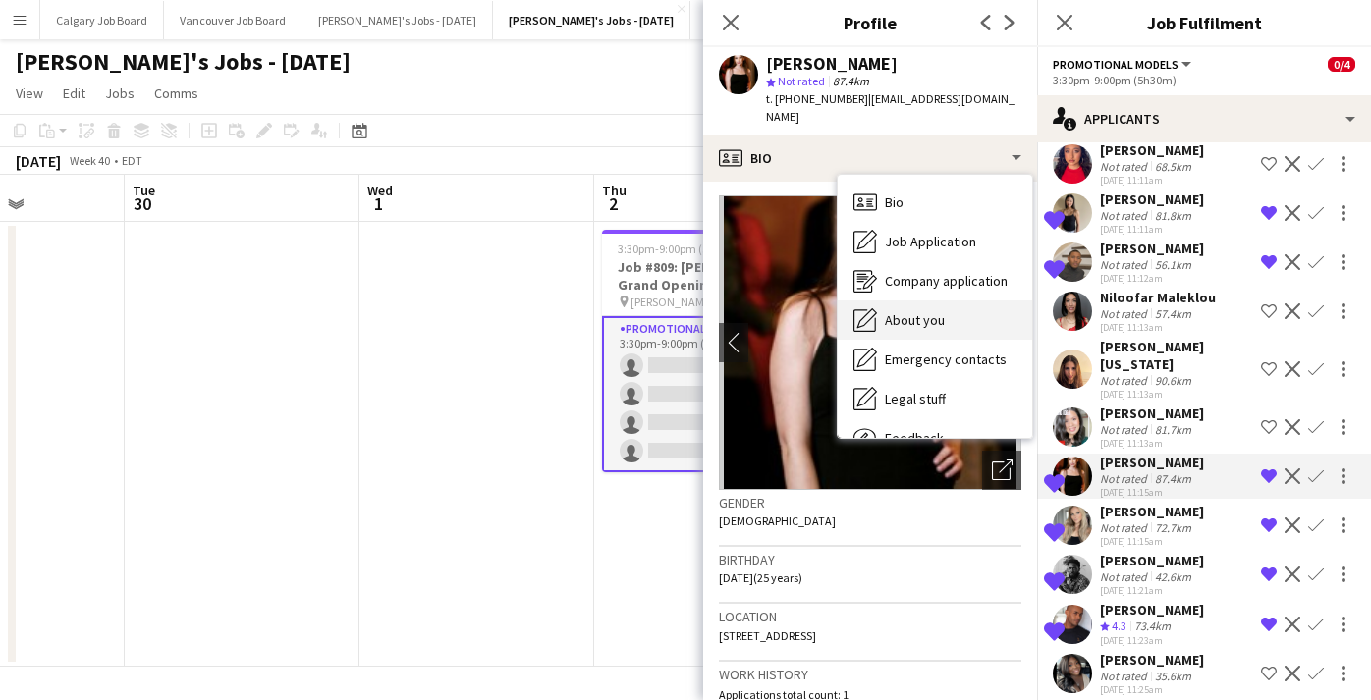
click at [916, 313] on span "About you" at bounding box center [915, 320] width 60 height 18
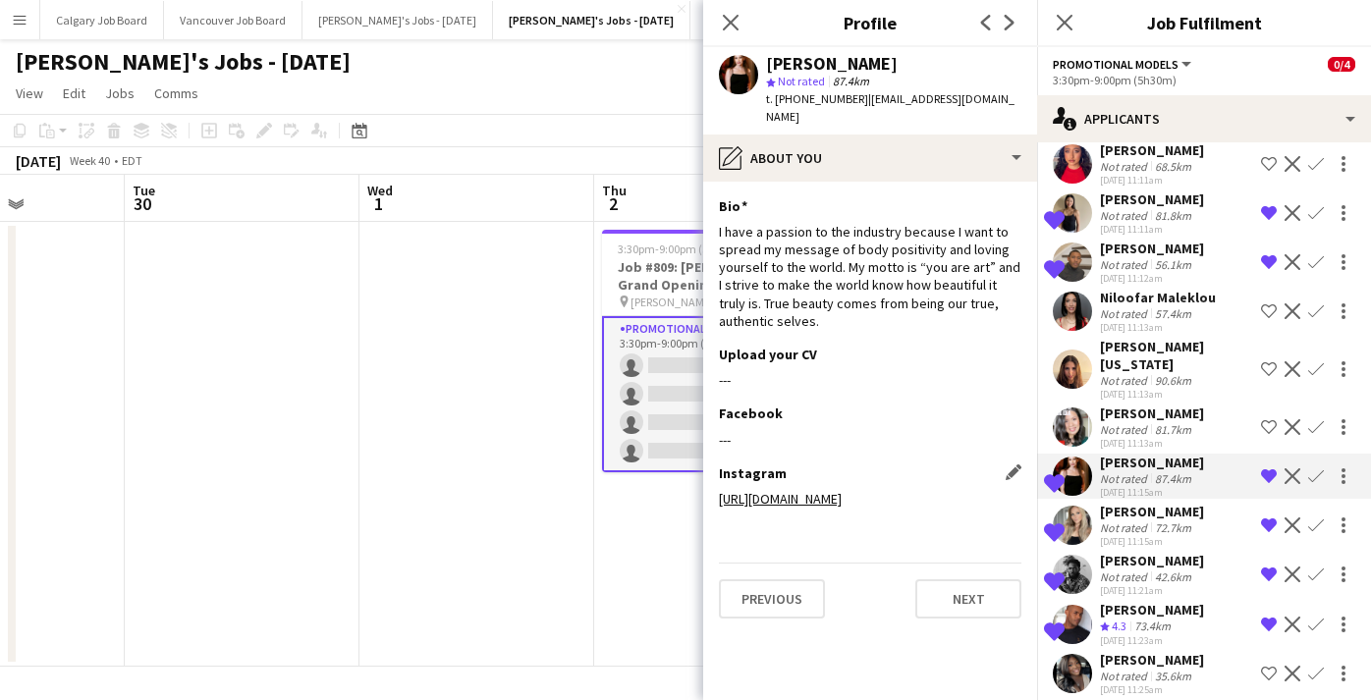
click at [842, 498] on link "[URL][DOMAIN_NAME]" at bounding box center [780, 499] width 123 height 18
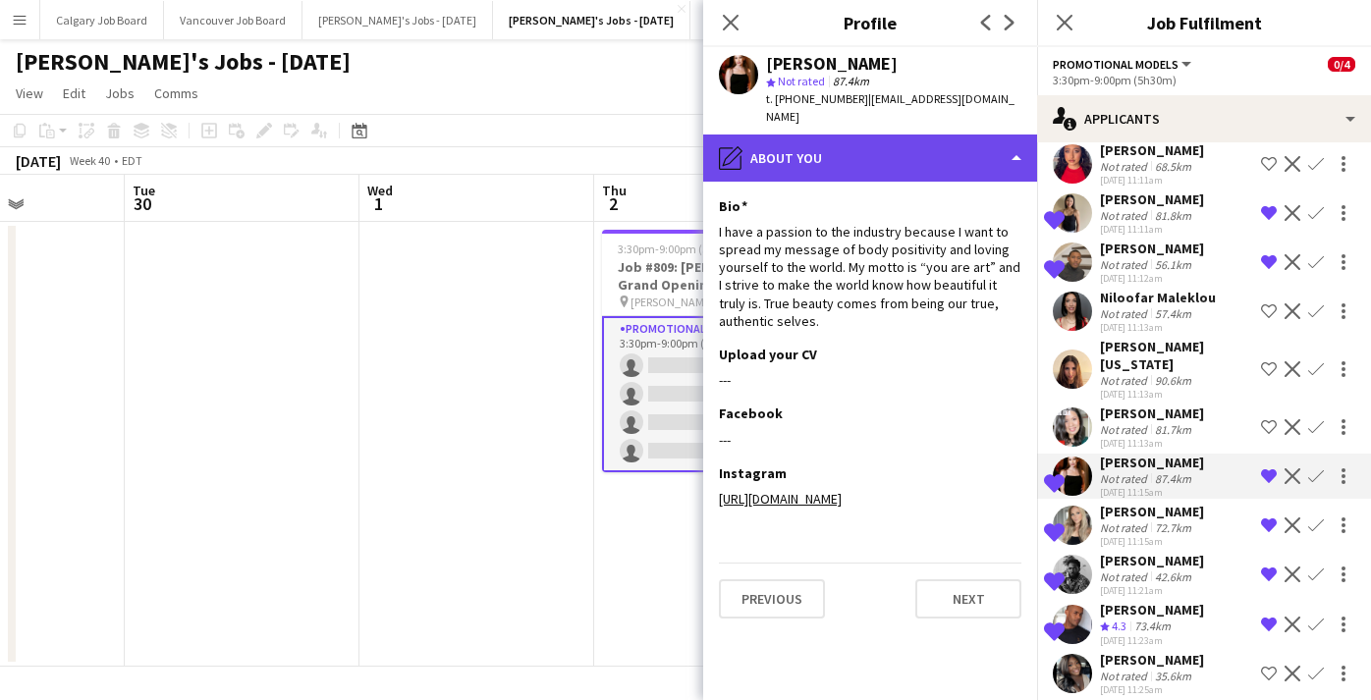
click at [804, 160] on div "pencil4 About you" at bounding box center [870, 158] width 334 height 47
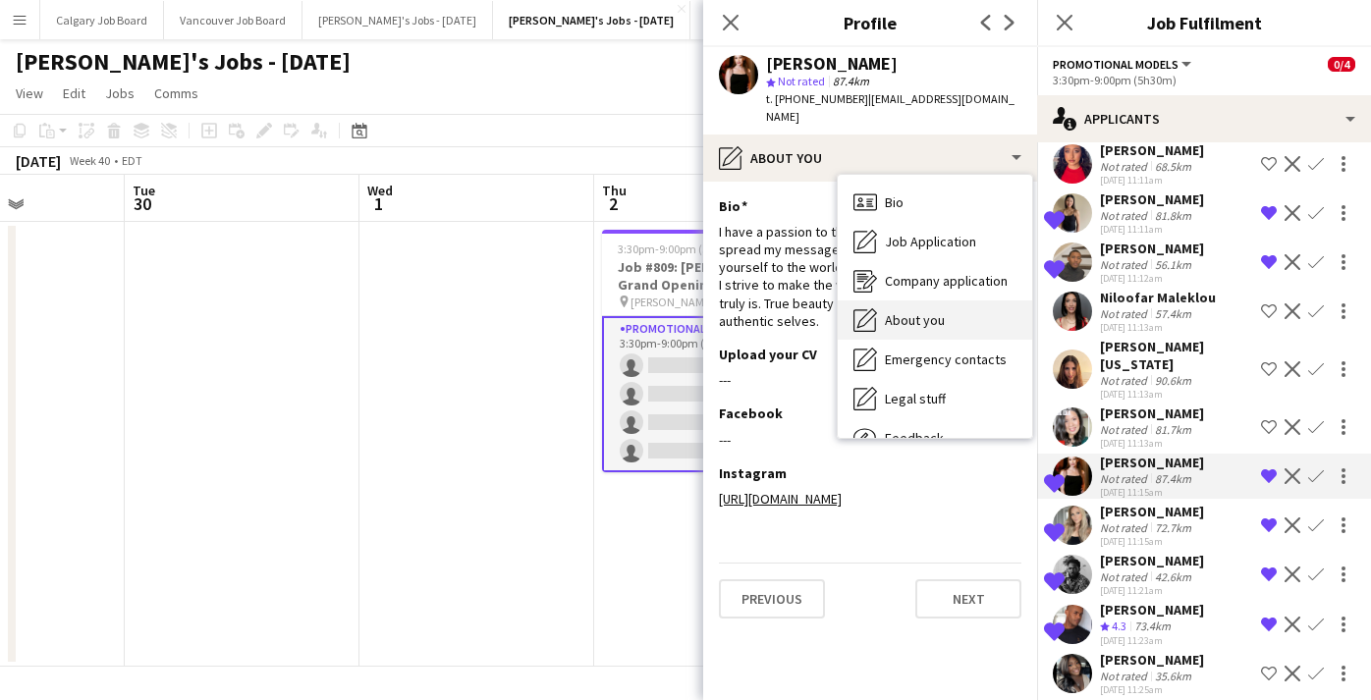
click at [919, 317] on span "About you" at bounding box center [915, 320] width 60 height 18
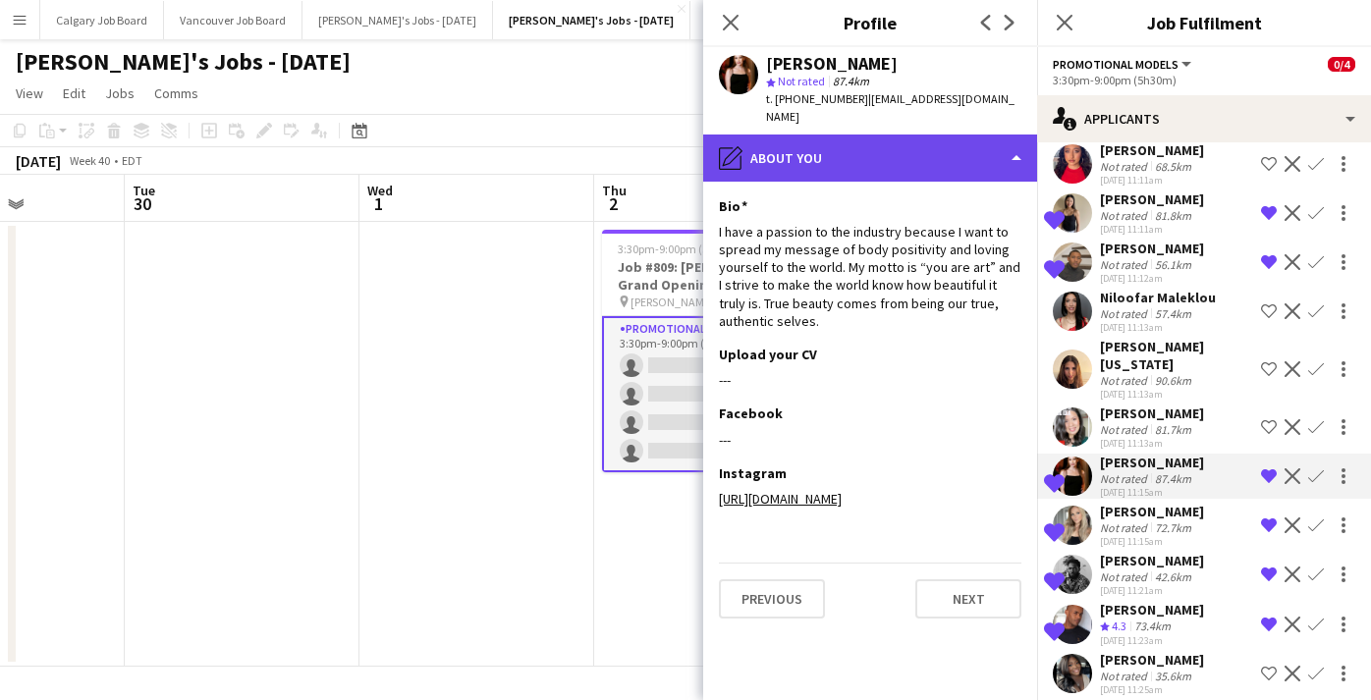
click at [884, 139] on div "pencil4 About you" at bounding box center [870, 158] width 334 height 47
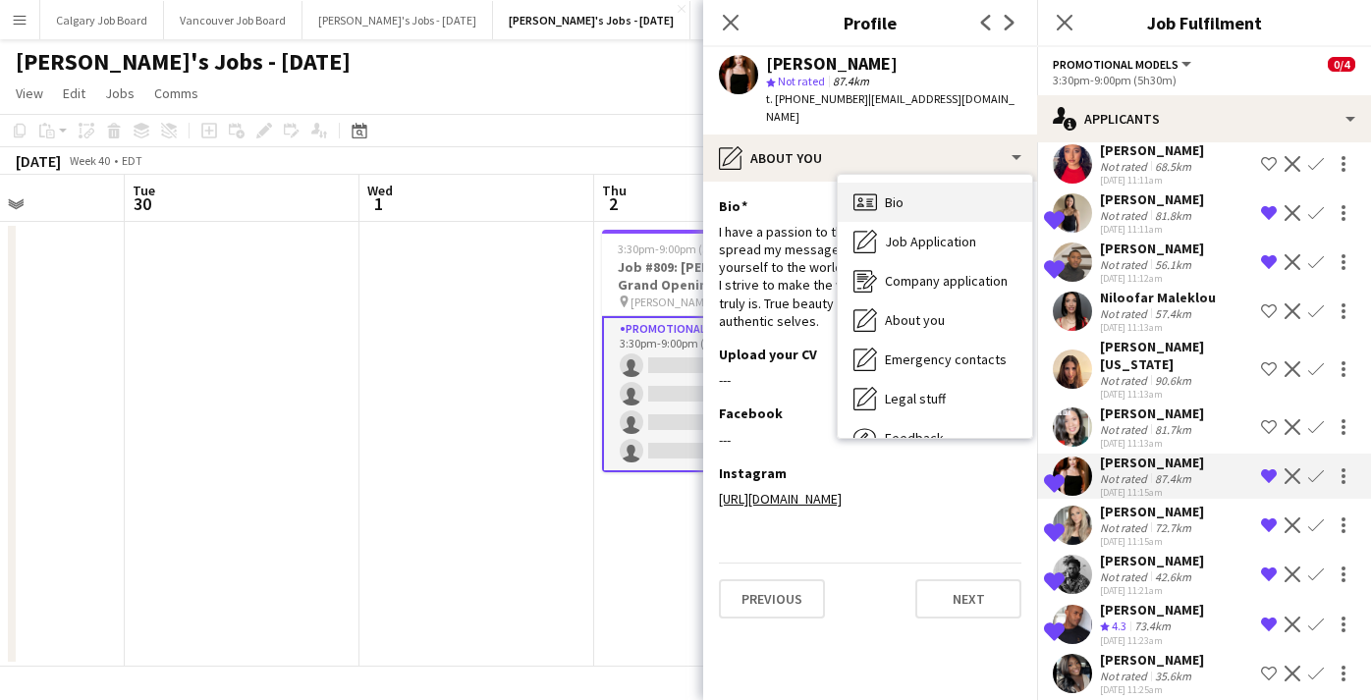
click at [901, 204] on span "Bio" at bounding box center [894, 203] width 19 height 18
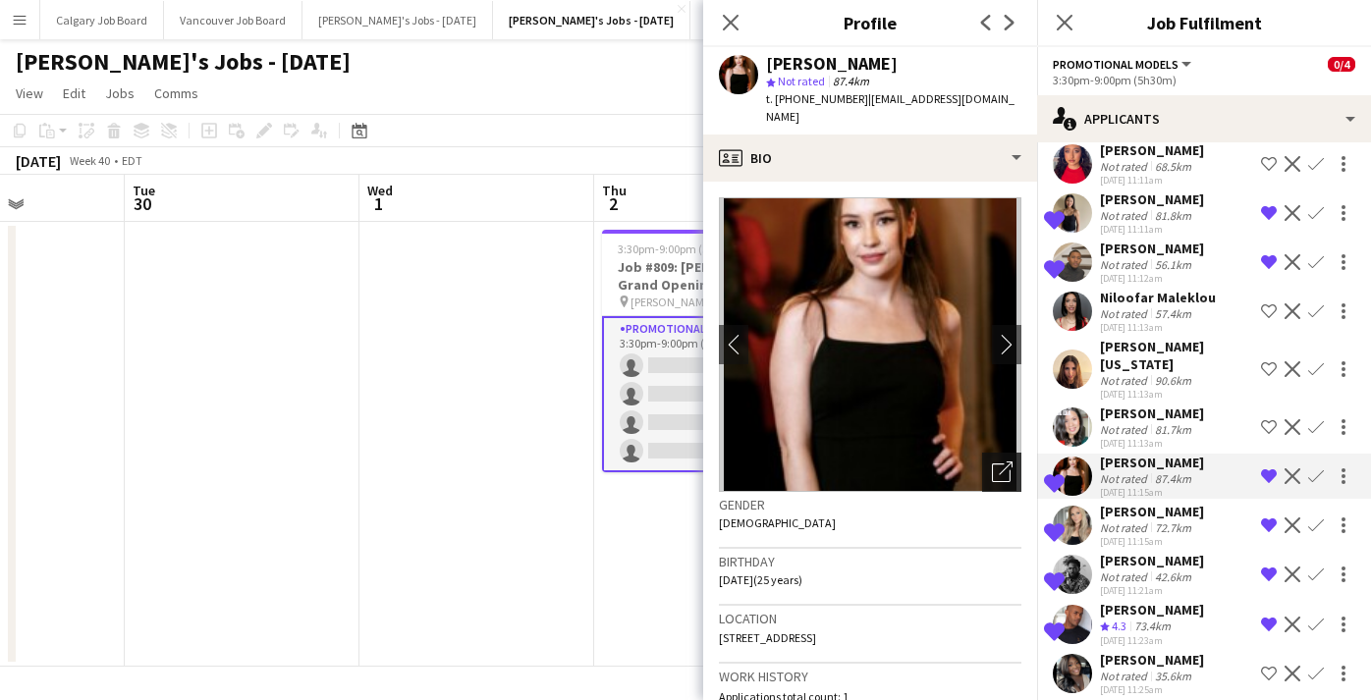
drag, startPoint x: 1007, startPoint y: 481, endPoint x: 985, endPoint y: 481, distance: 21.6
click at [1007, 481] on icon at bounding box center [1001, 473] width 19 height 19
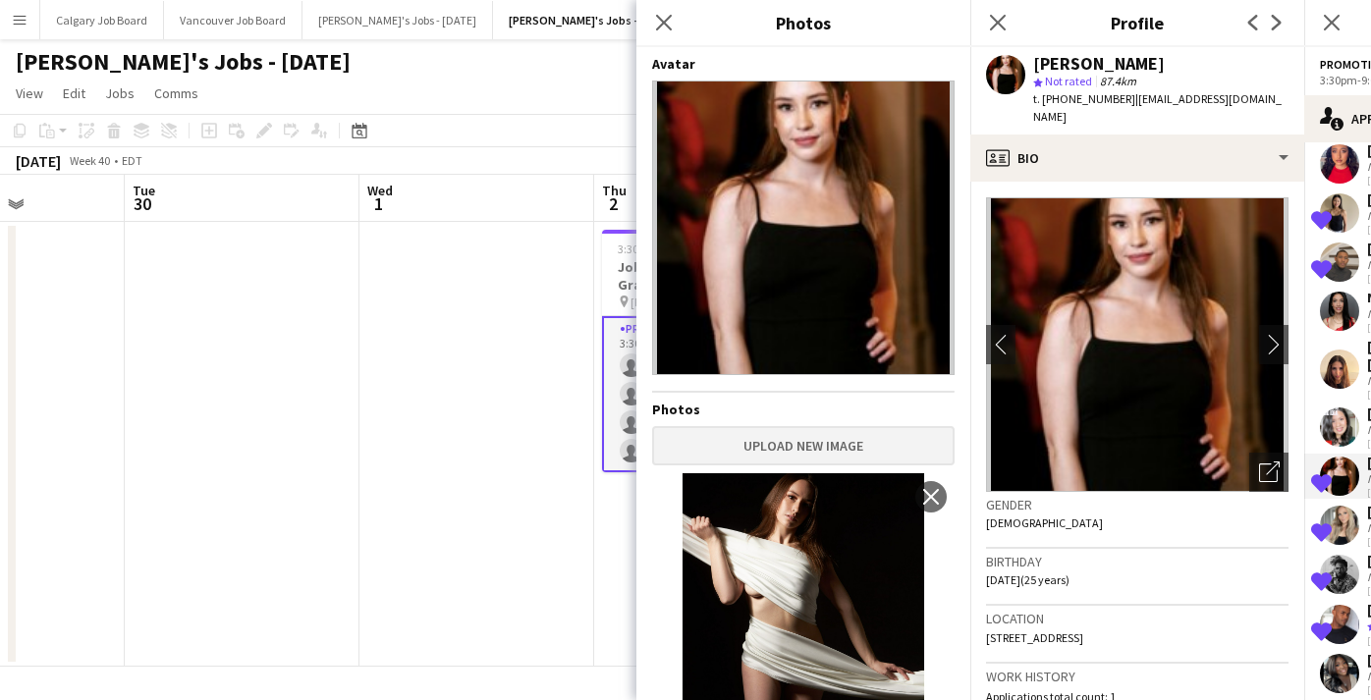
click at [753, 451] on button "Upload new image" at bounding box center [803, 445] width 303 height 39
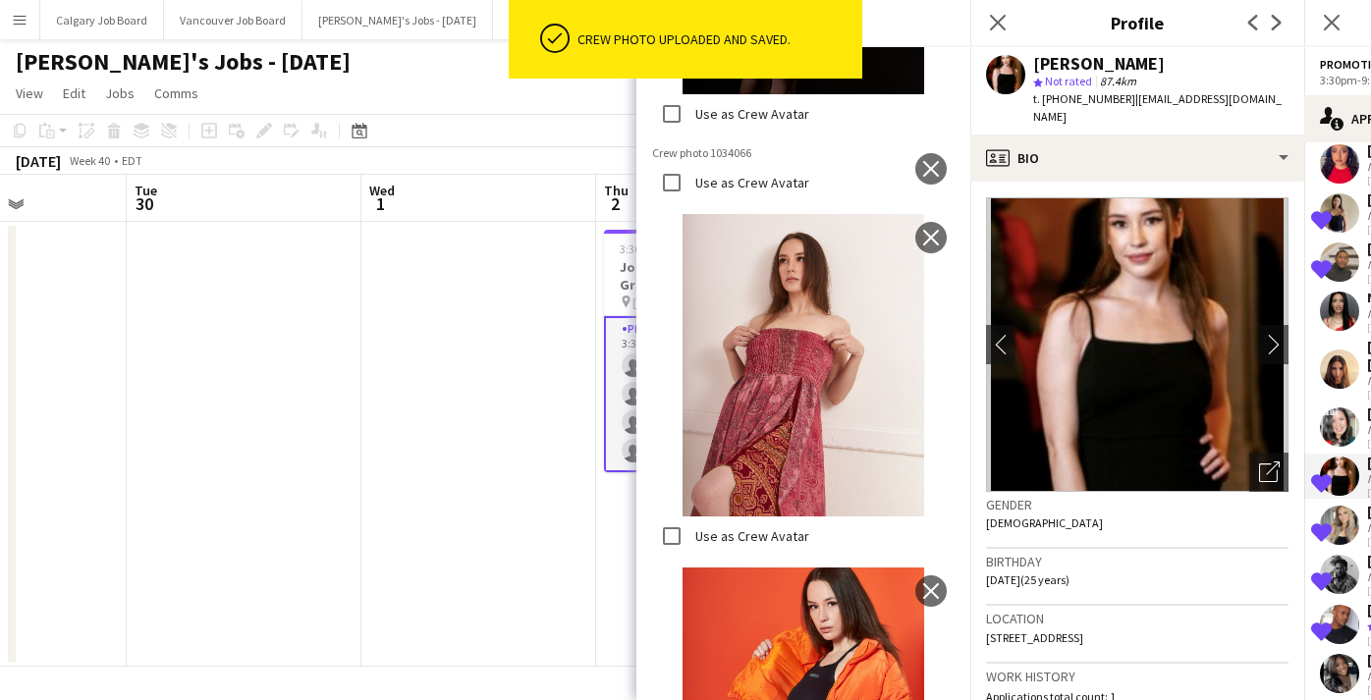
scroll to position [3275, 0]
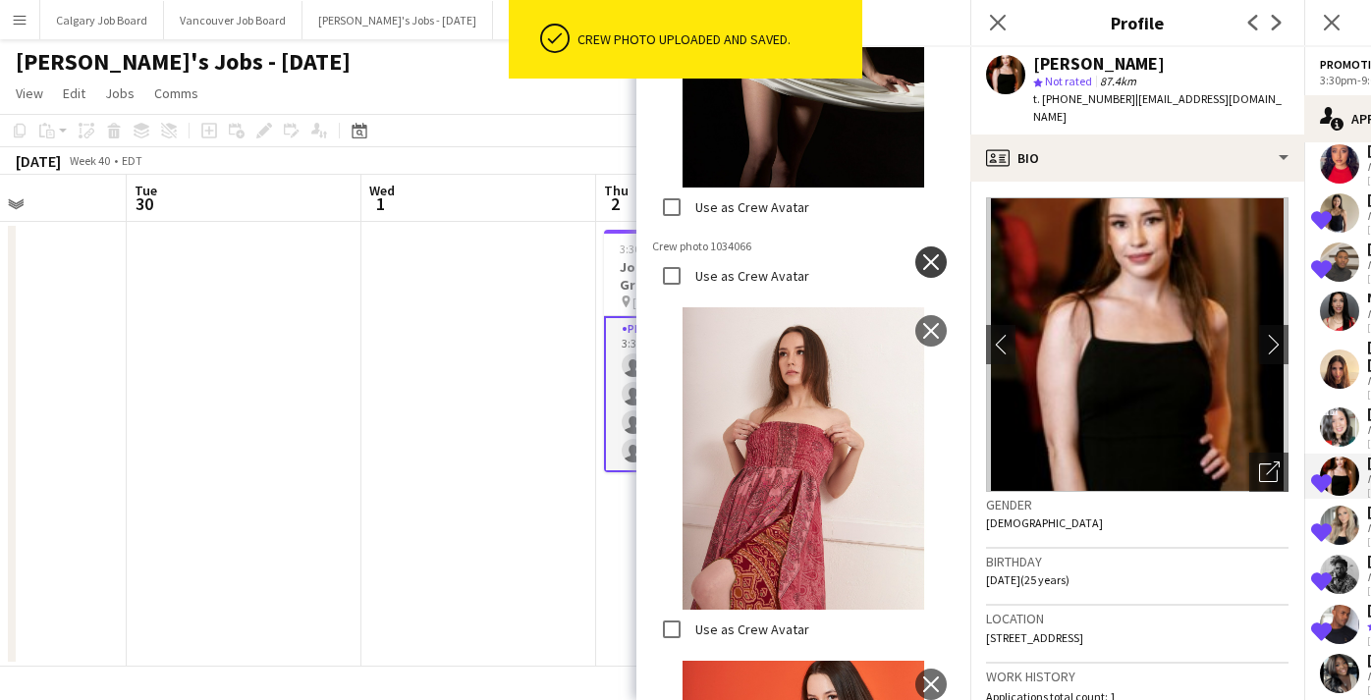
click at [930, 260] on app-icon "close" at bounding box center [931, 262] width 20 height 16
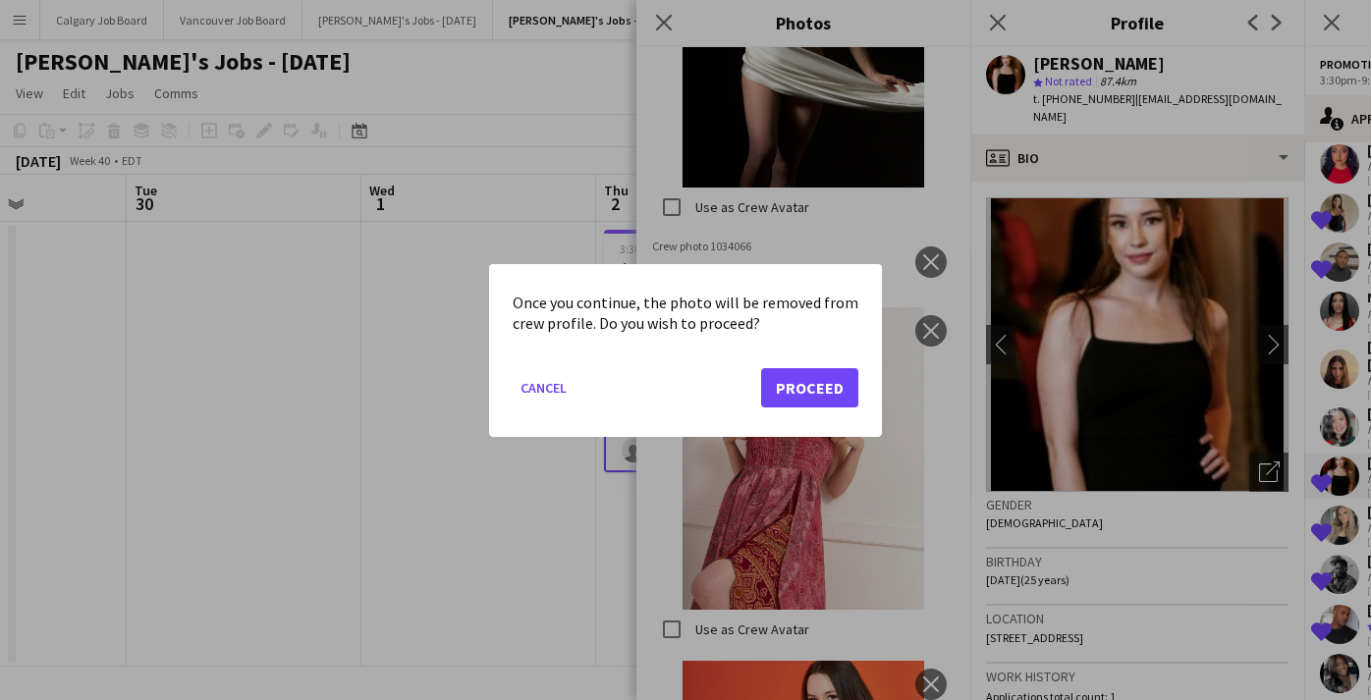
click at [806, 397] on button "Proceed" at bounding box center [809, 386] width 97 height 39
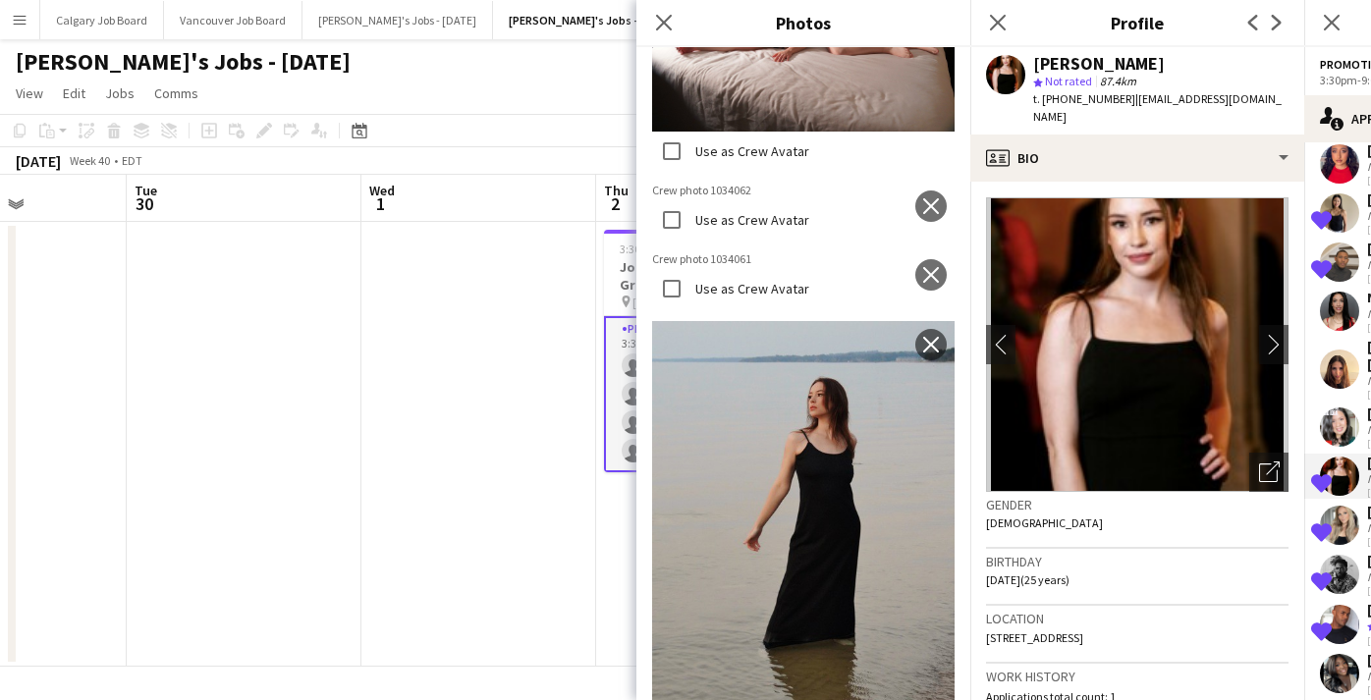
scroll to position [4277, 0]
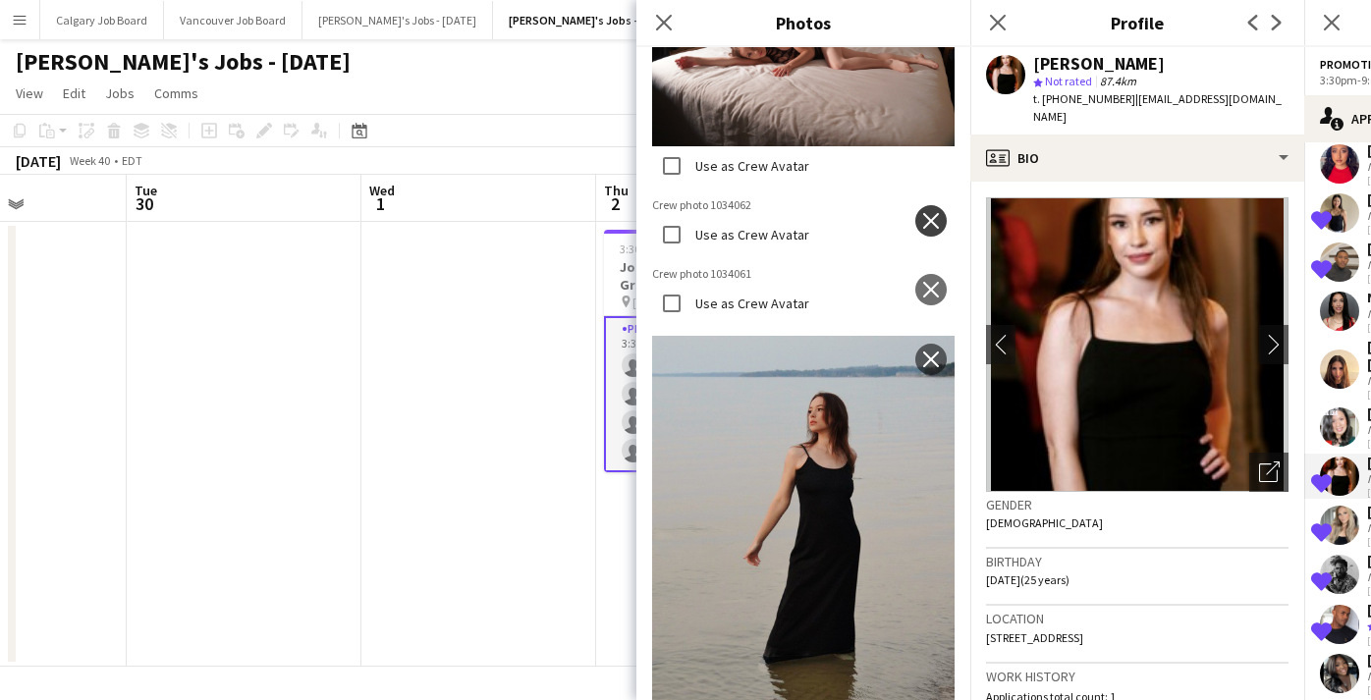
click at [931, 225] on app-icon "close" at bounding box center [931, 221] width 20 height 16
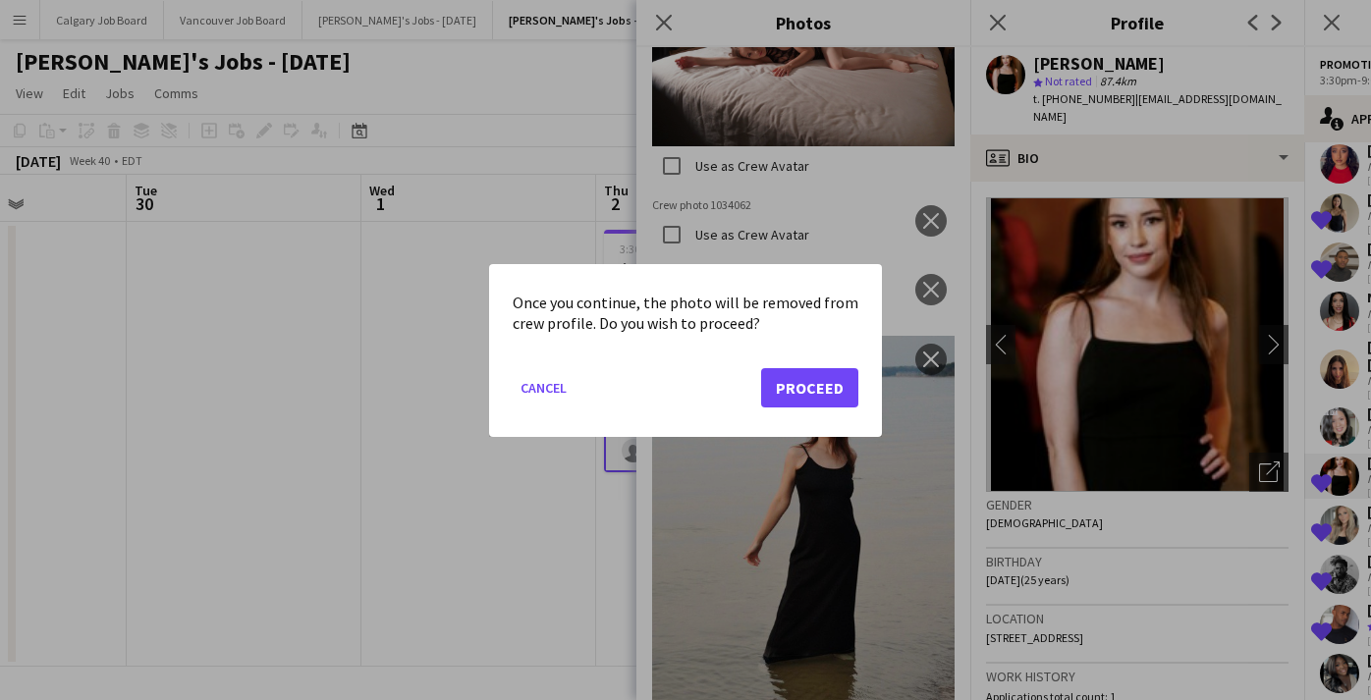
drag, startPoint x: 827, startPoint y: 386, endPoint x: 854, endPoint y: 381, distance: 27.0
click at [827, 386] on button "Proceed" at bounding box center [809, 386] width 97 height 39
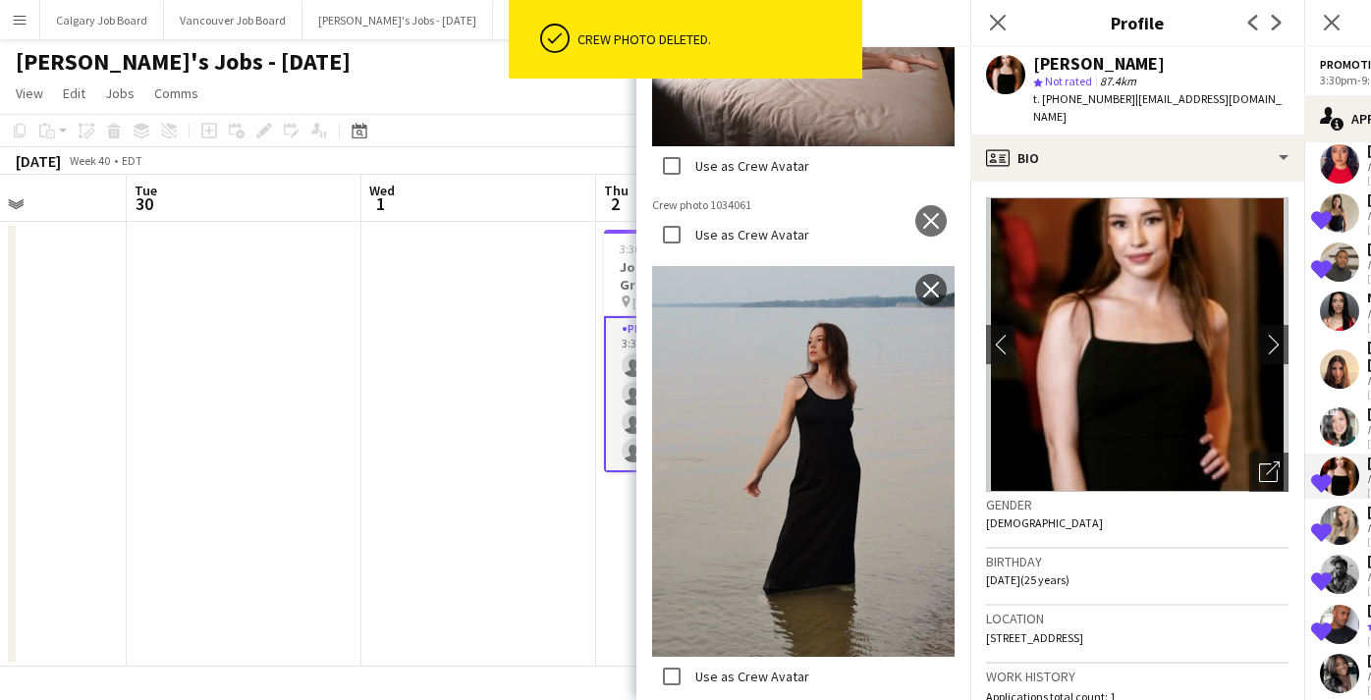
scroll to position [4278, 0]
click at [922, 224] on app-icon "close" at bounding box center [931, 220] width 20 height 16
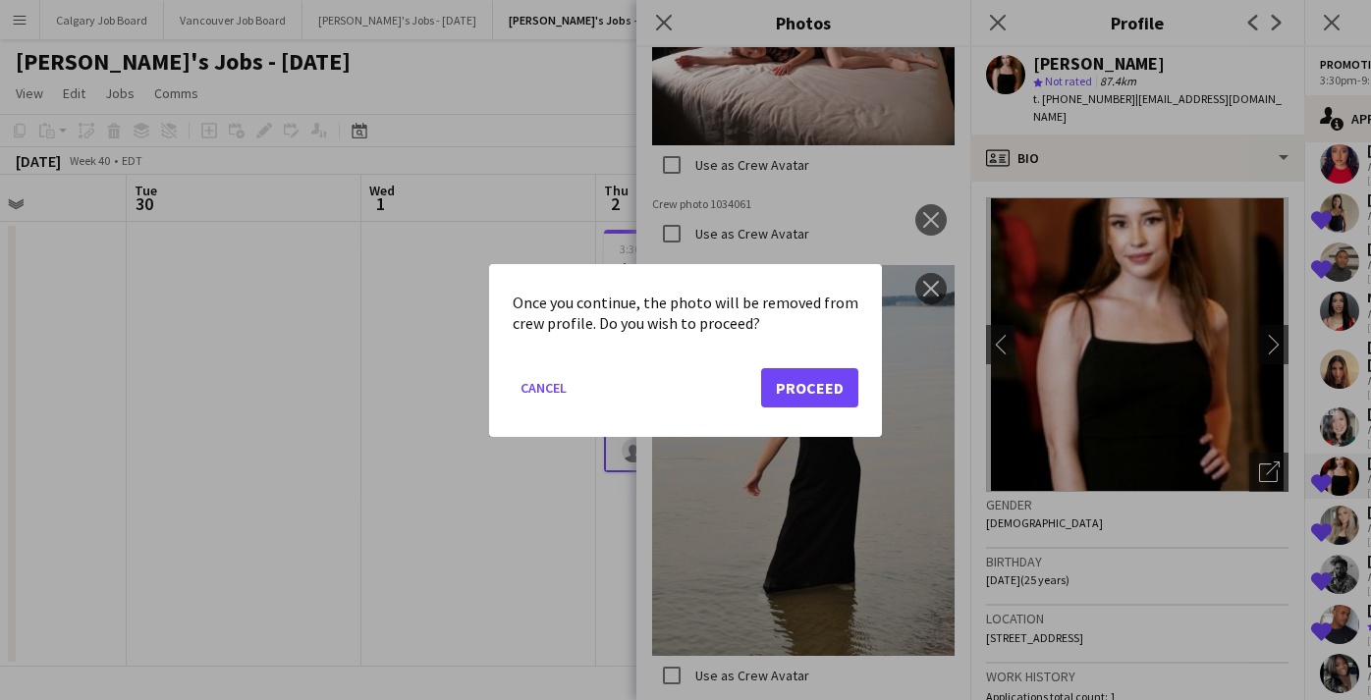
click at [811, 378] on button "Proceed" at bounding box center [809, 386] width 97 height 39
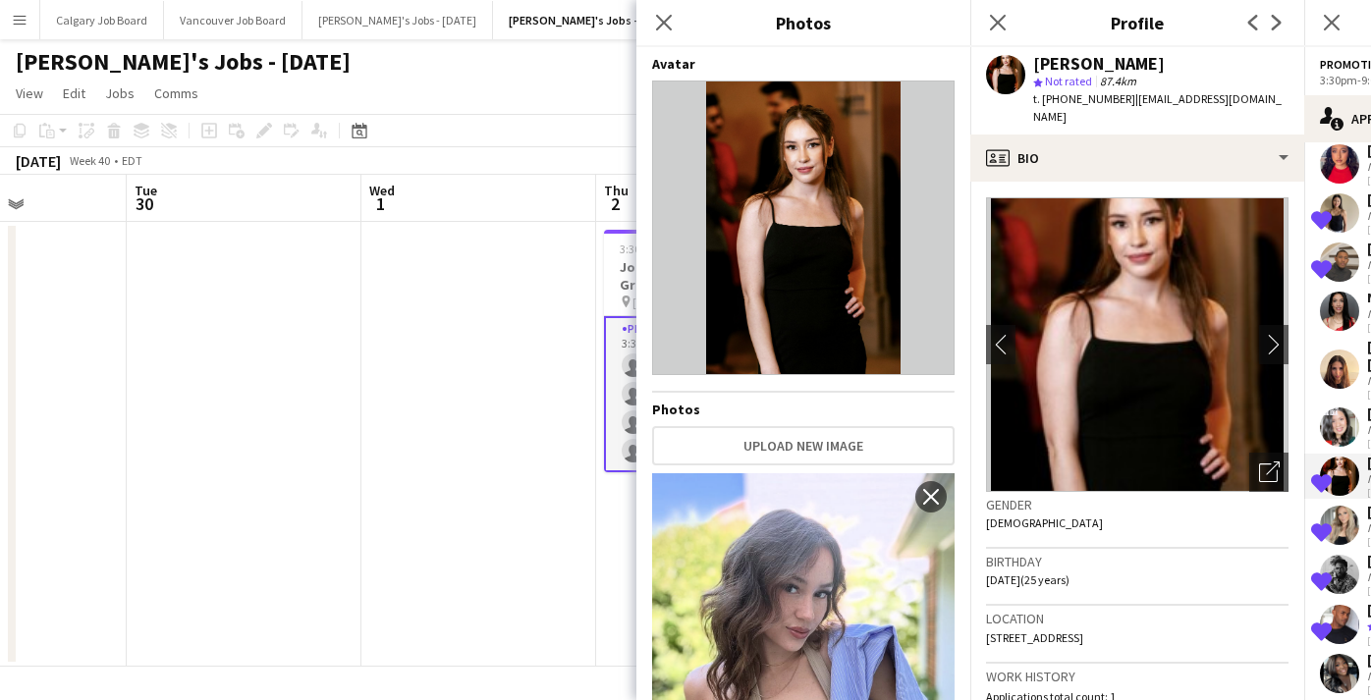
scroll to position [0, 0]
click at [1134, 595] on div "Birthday [DEMOGRAPHIC_DATA] (25 years)" at bounding box center [1137, 577] width 303 height 57
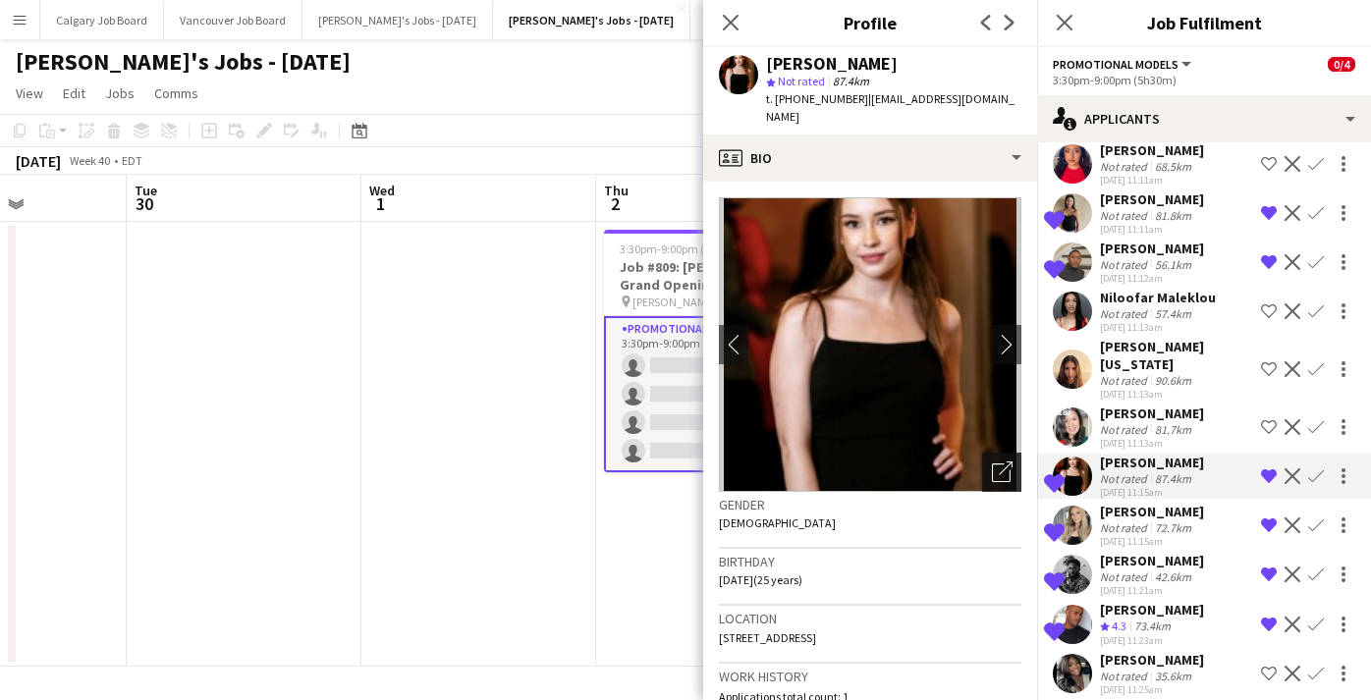
click at [993, 475] on icon "Open photos pop-in" at bounding box center [1002, 472] width 21 height 21
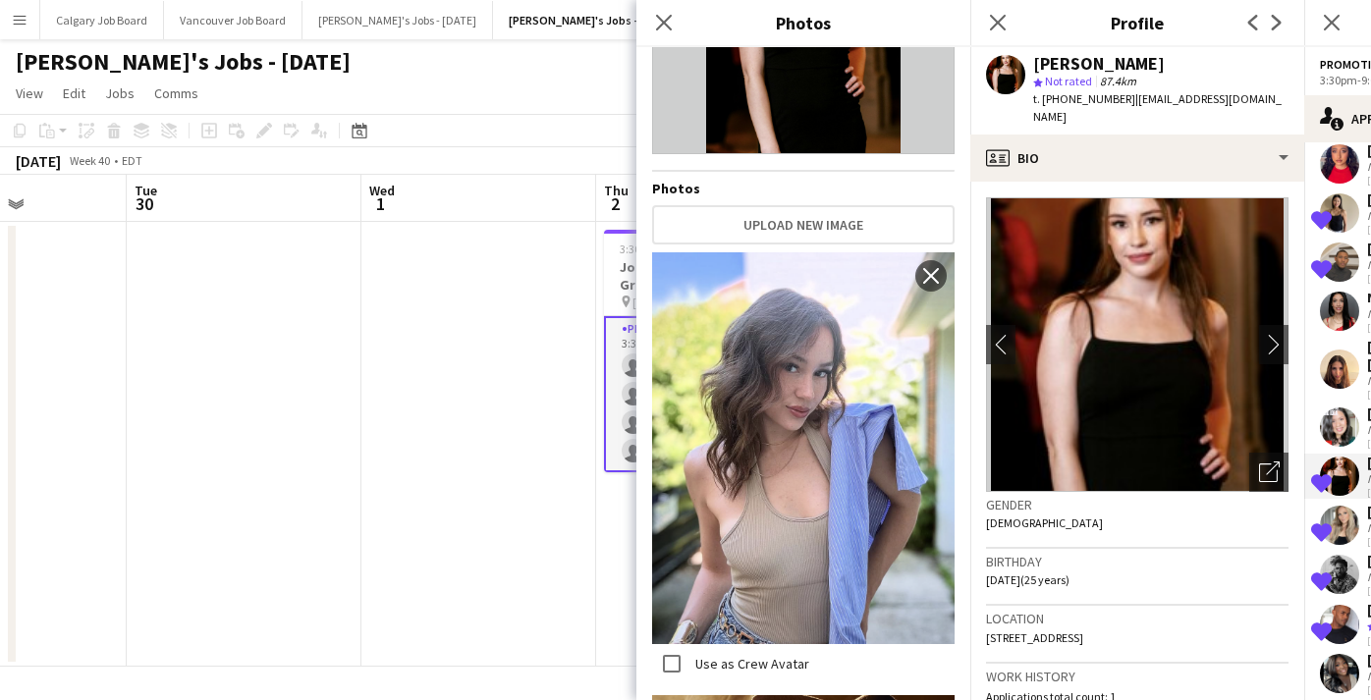
scroll to position [193, 0]
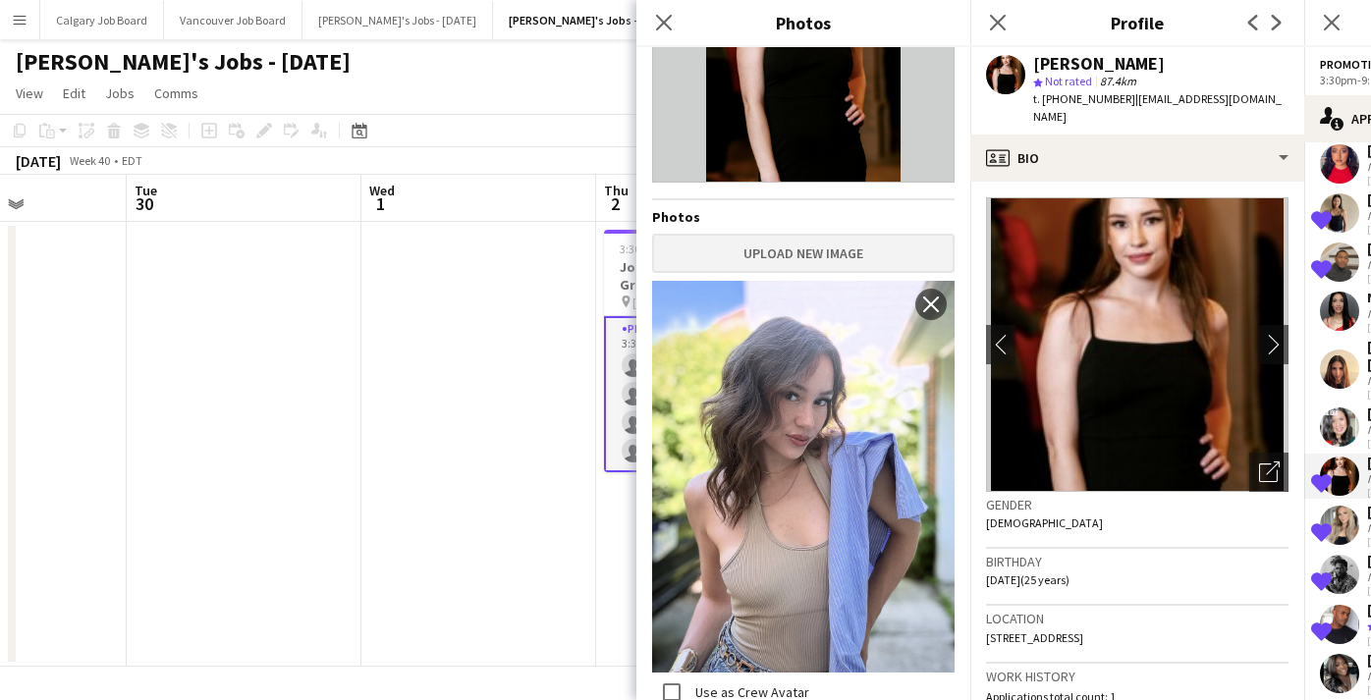
click at [792, 256] on button "Upload new image" at bounding box center [803, 253] width 303 height 39
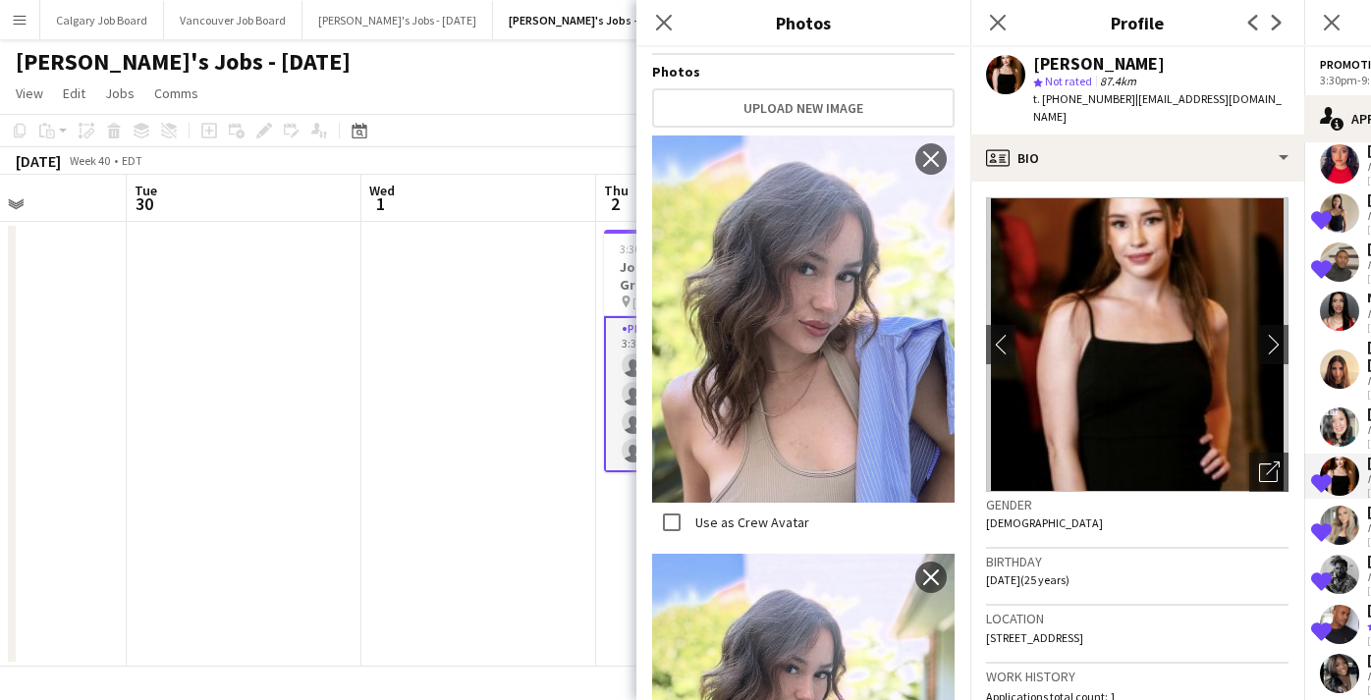
scroll to position [0, 0]
click at [1110, 526] on div "Gender [DEMOGRAPHIC_DATA]" at bounding box center [1137, 520] width 303 height 57
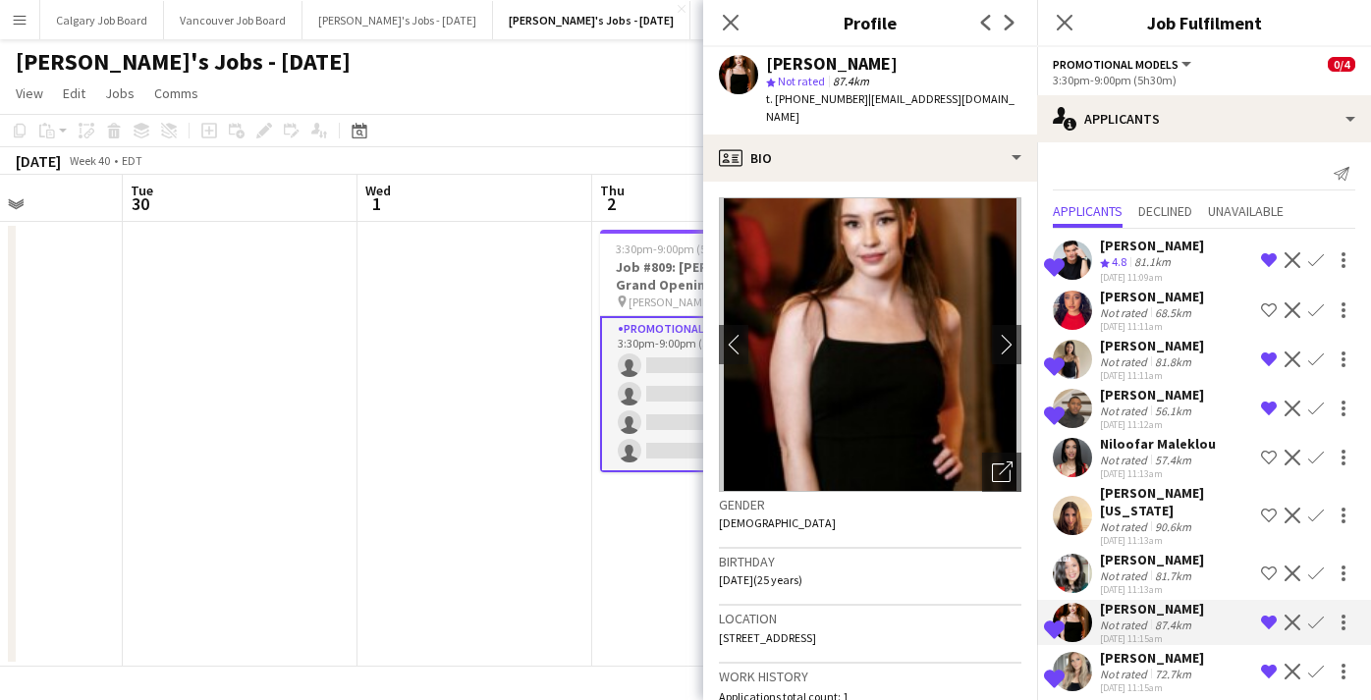
scroll to position [52, 0]
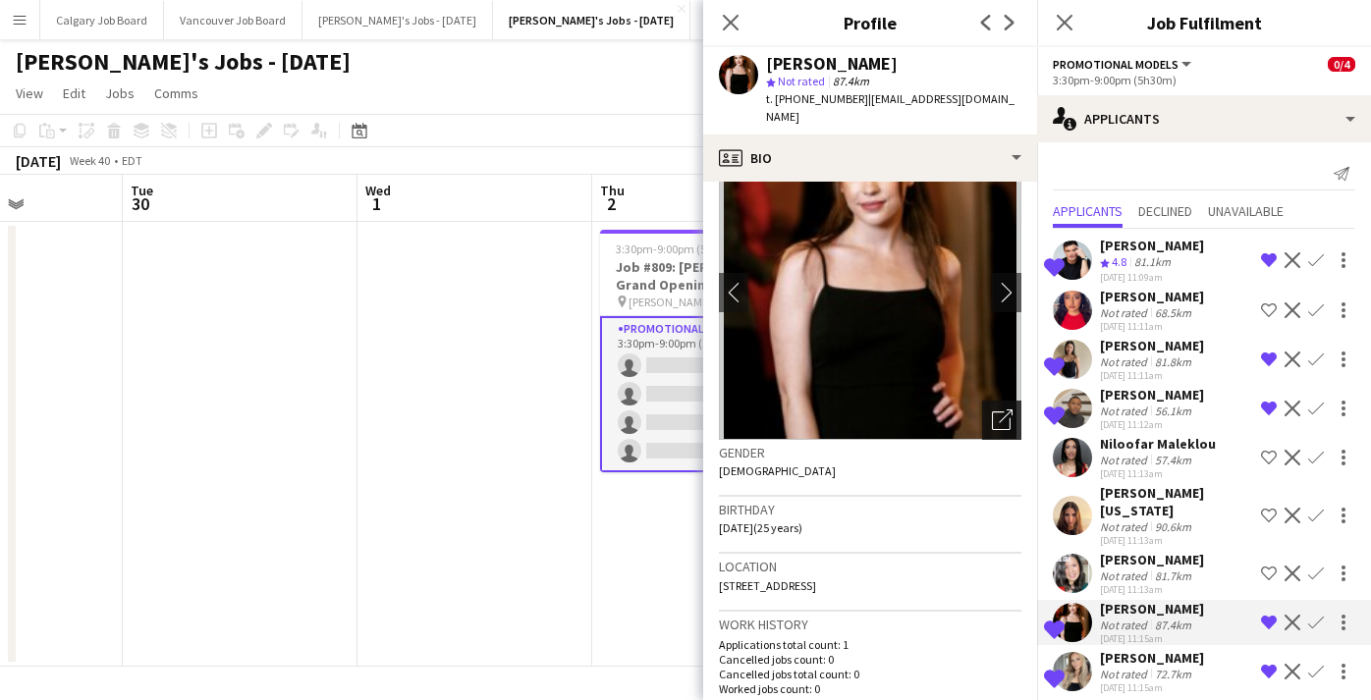
click at [1000, 422] on icon "Open photos pop-in" at bounding box center [1002, 420] width 21 height 21
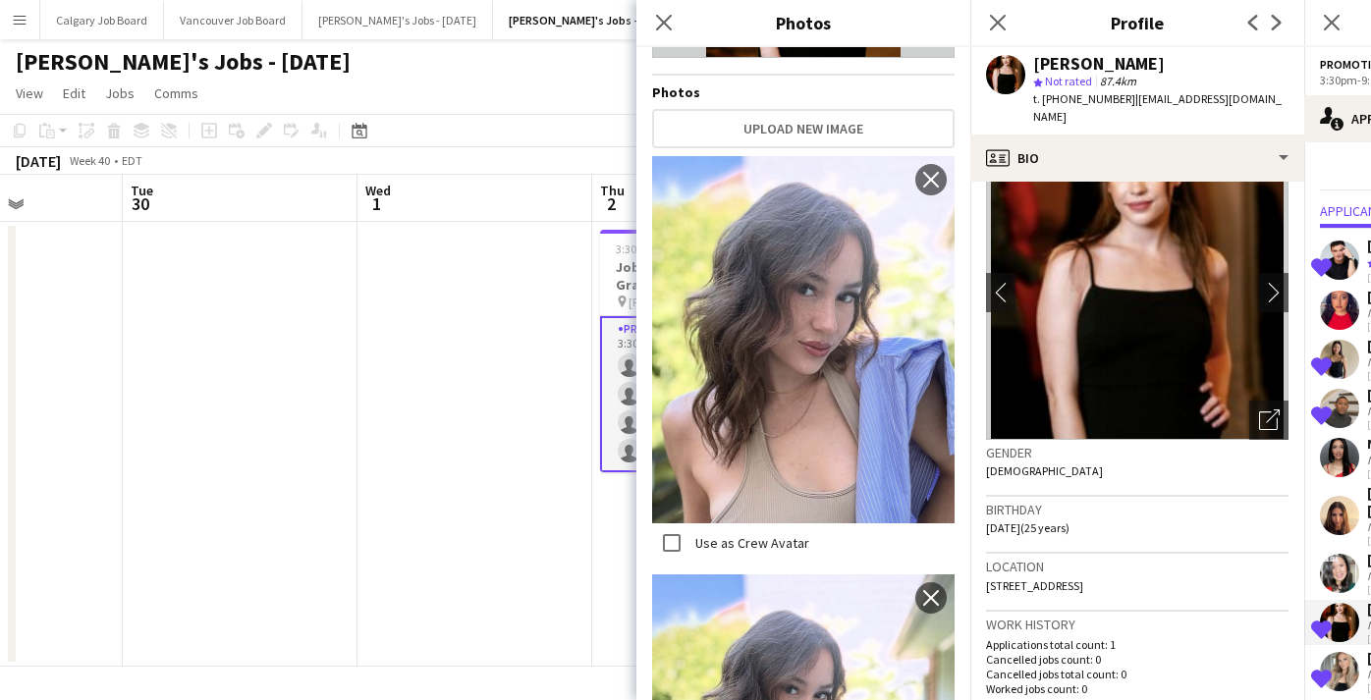
scroll to position [399, 0]
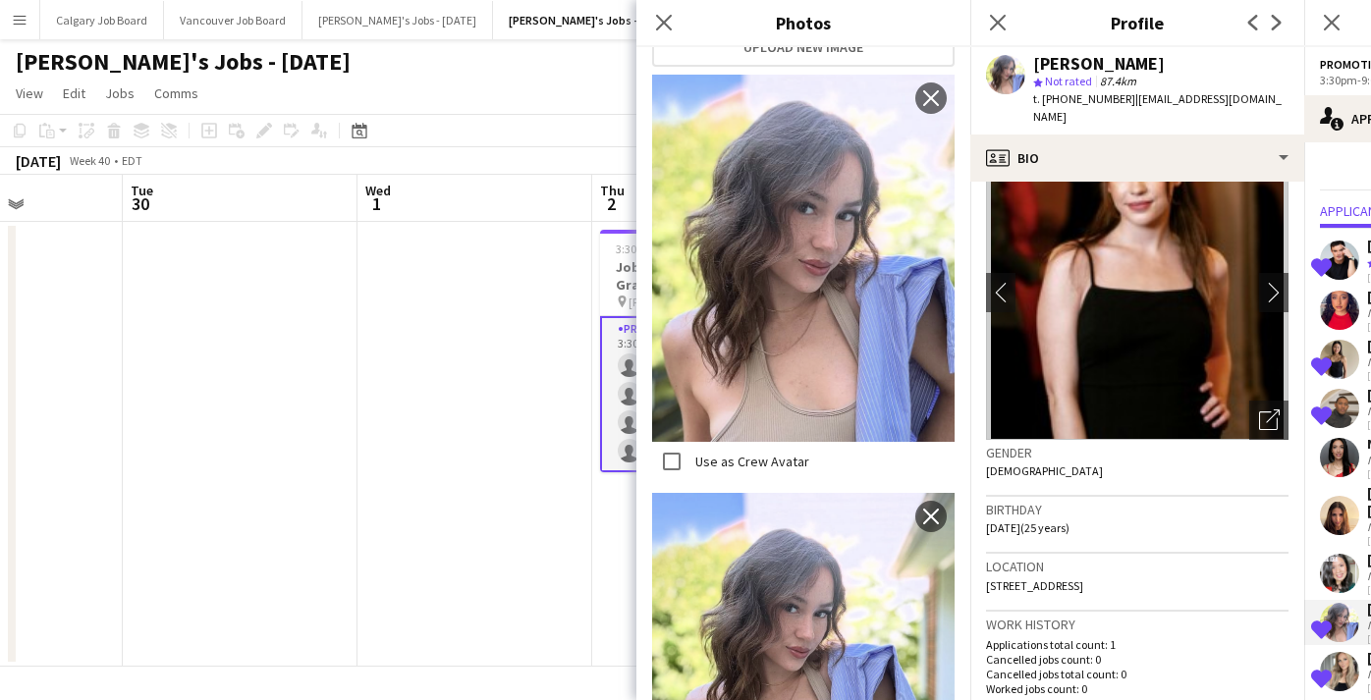
click at [1124, 526] on div "Birthday [DEMOGRAPHIC_DATA] (25 years)" at bounding box center [1137, 525] width 303 height 57
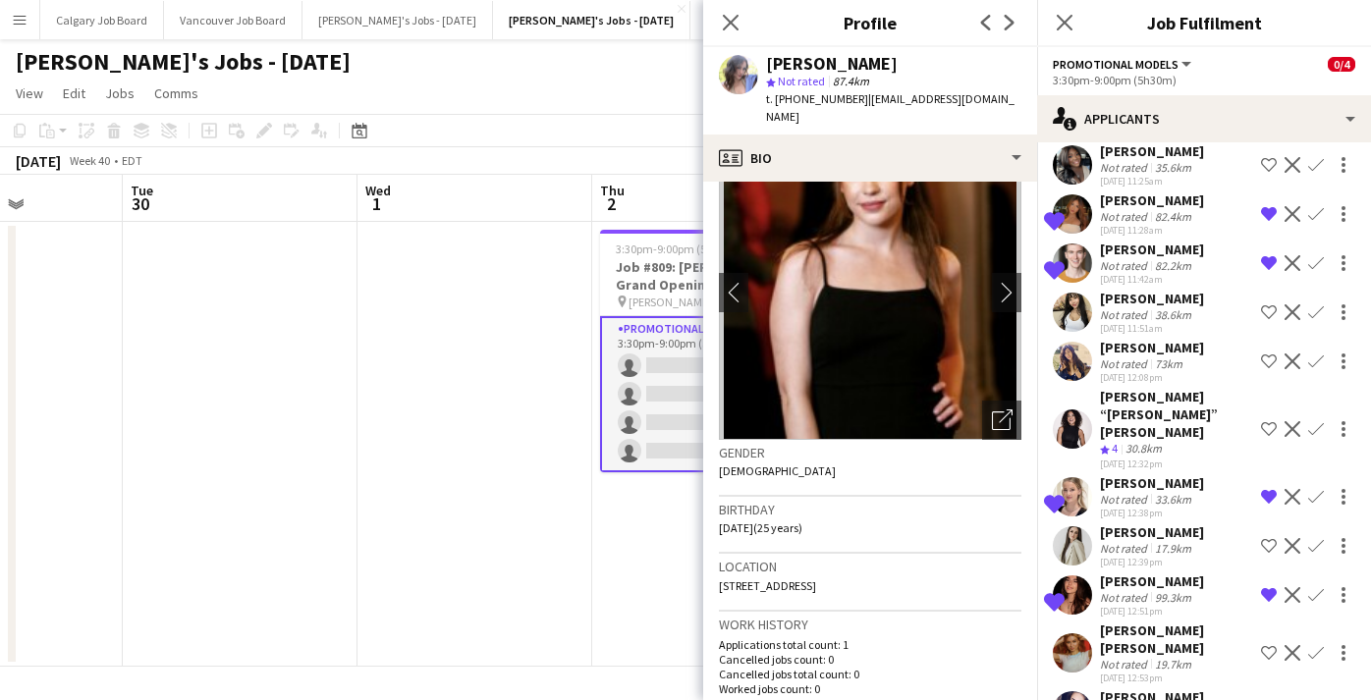
scroll to position [0, 0]
click at [1172, 699] on div "11.8km" at bounding box center [1173, 713] width 44 height 15
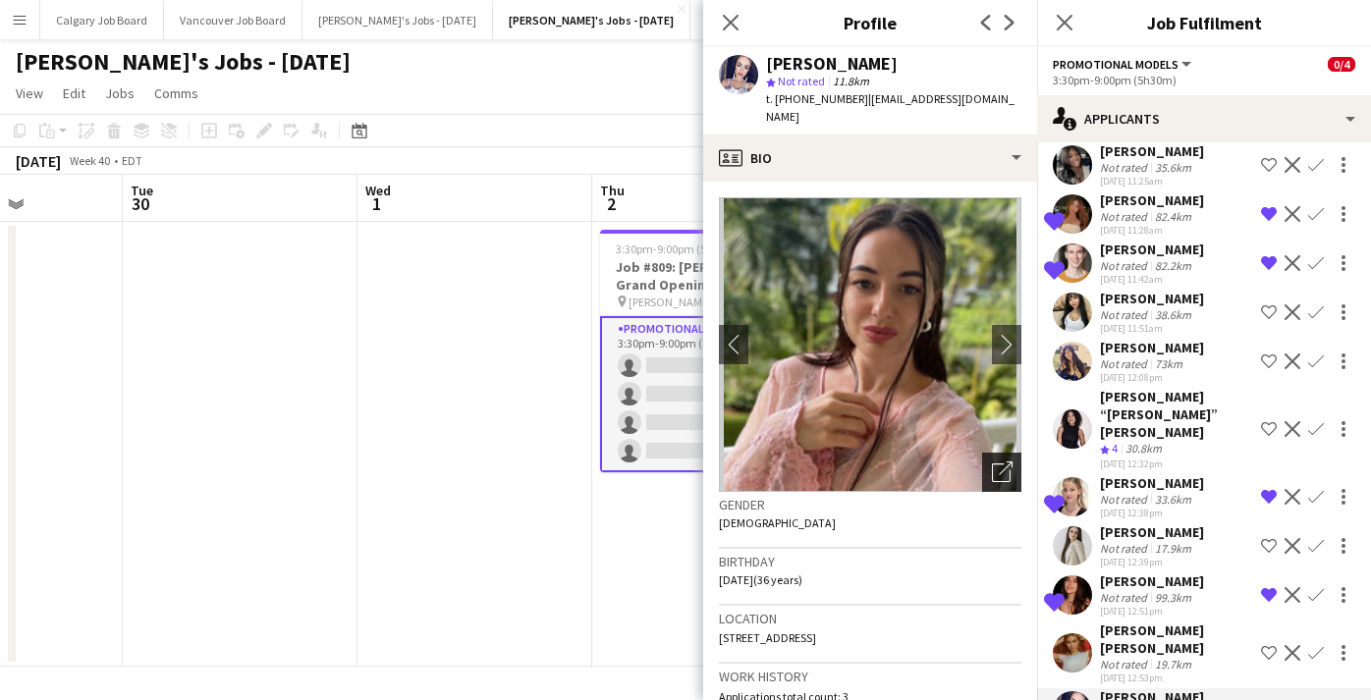
click at [1002, 462] on icon "Open photos pop-in" at bounding box center [1002, 472] width 21 height 21
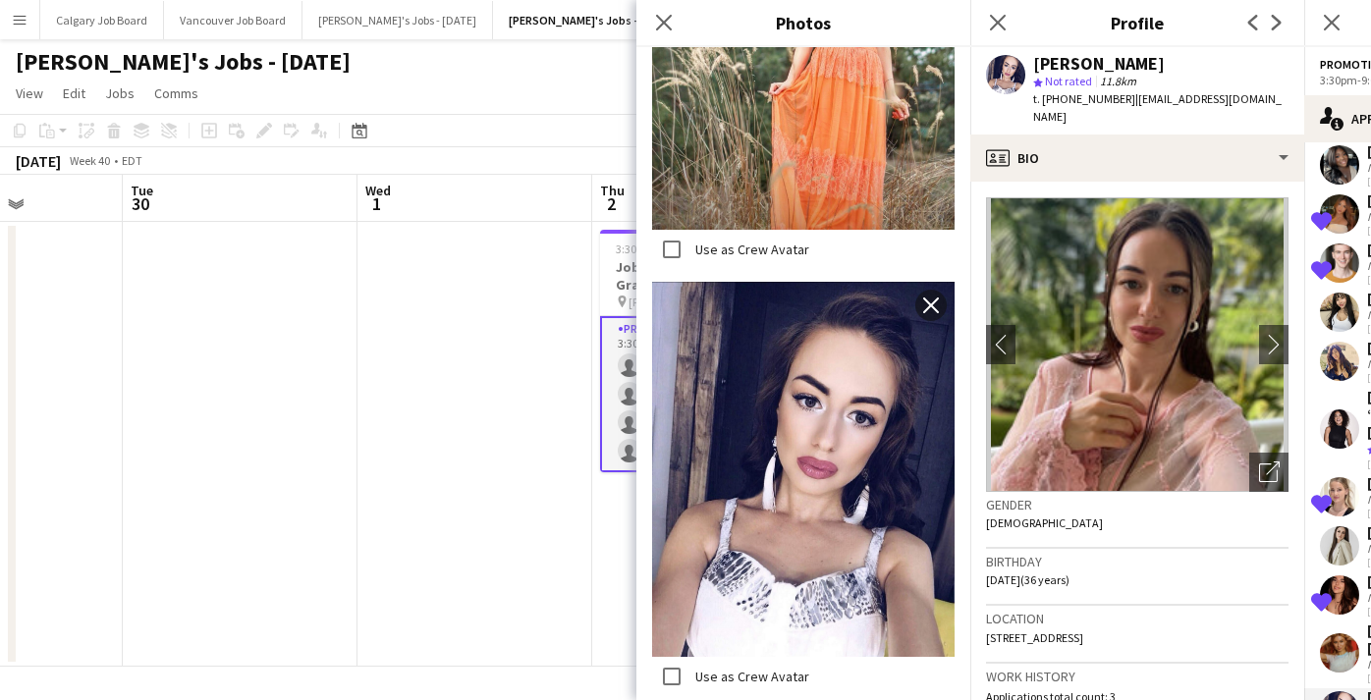
scroll to position [2085, 0]
click at [1172, 553] on h3 "Birthday" at bounding box center [1137, 562] width 303 height 18
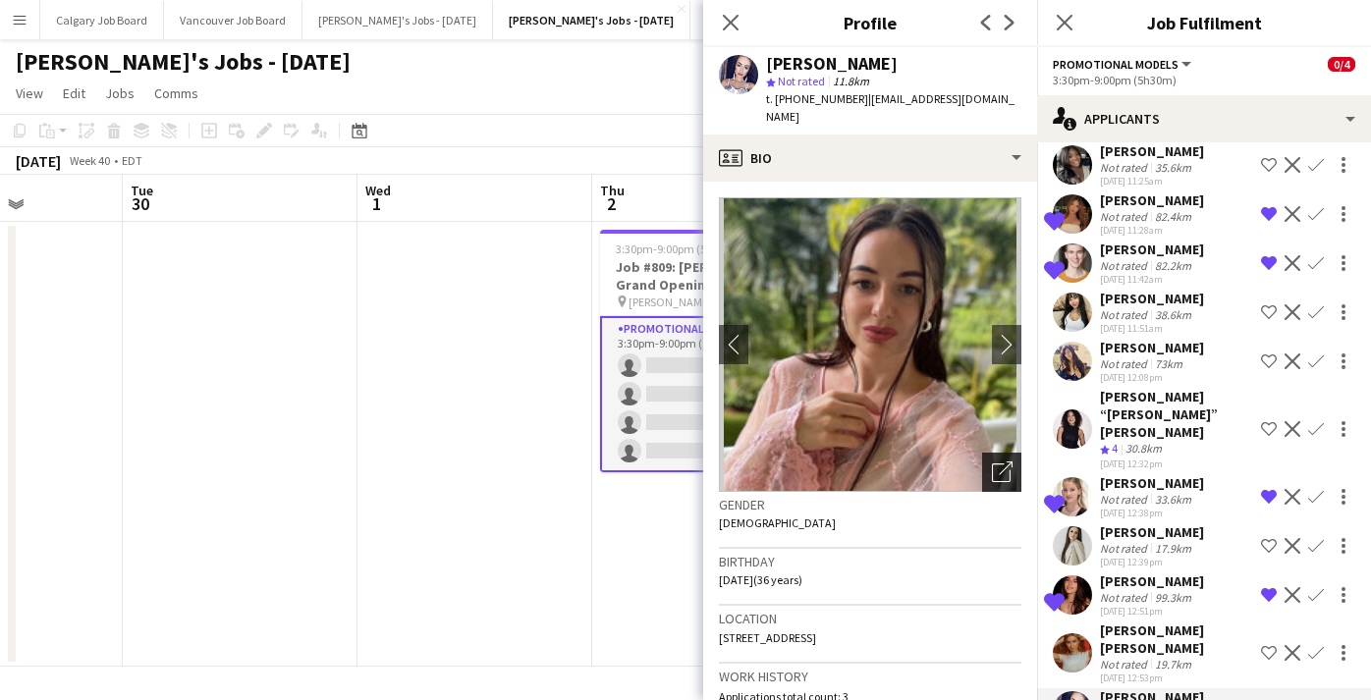
click at [994, 462] on icon "Open photos pop-in" at bounding box center [1002, 472] width 21 height 21
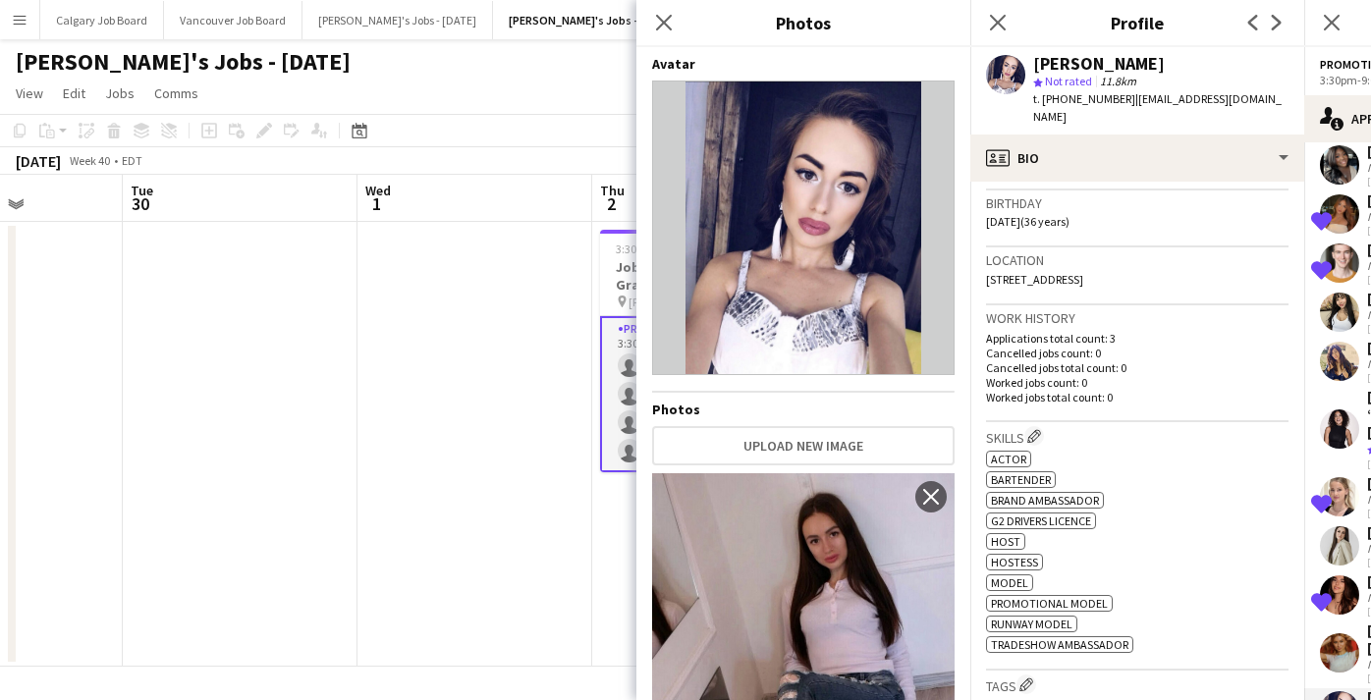
scroll to position [92, 0]
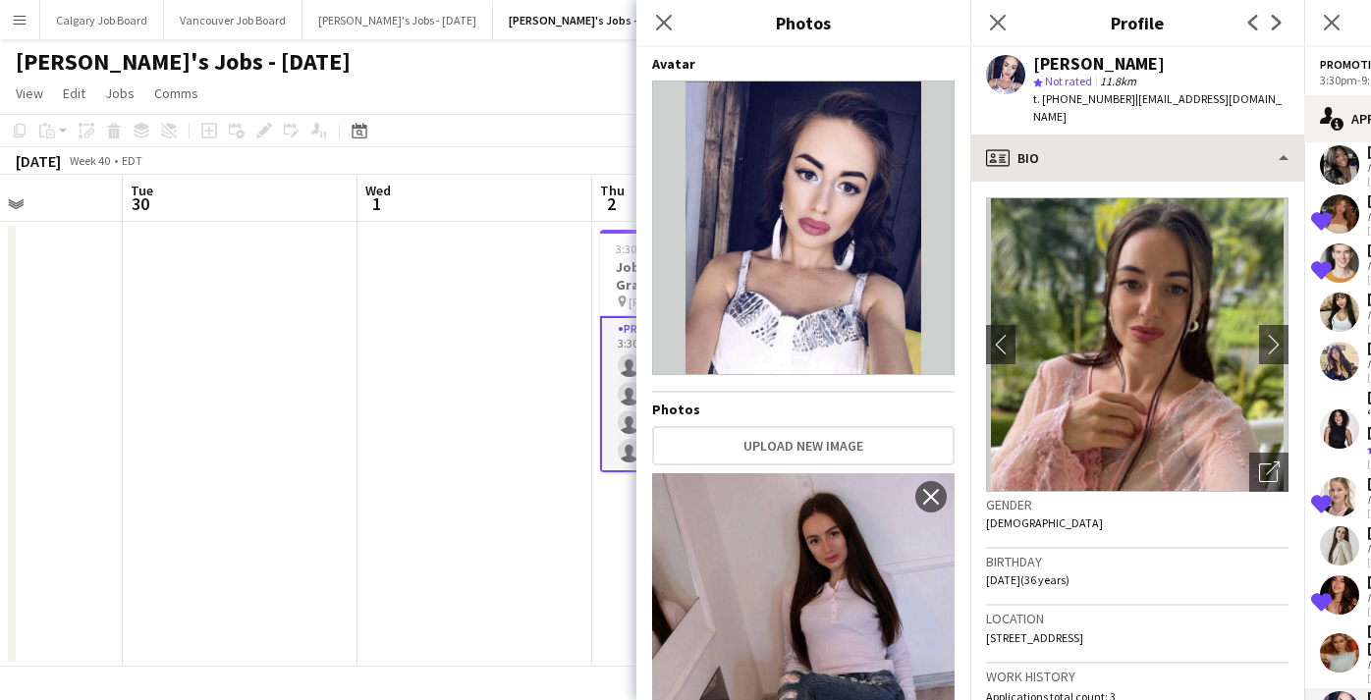
click at [1136, 162] on div "profile Bio Bio Bio Job Application Job Application Company application Company…" at bounding box center [1138, 418] width 334 height 566
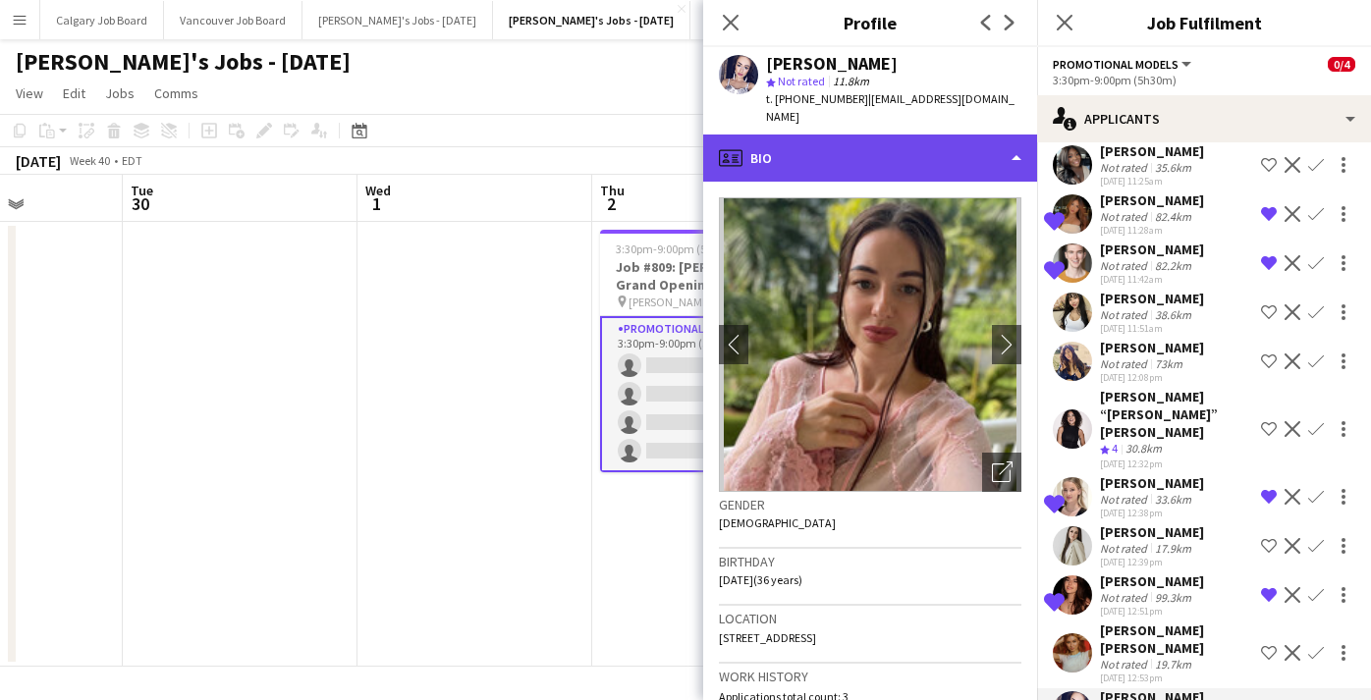
click at [854, 148] on div "profile Bio" at bounding box center [870, 158] width 334 height 47
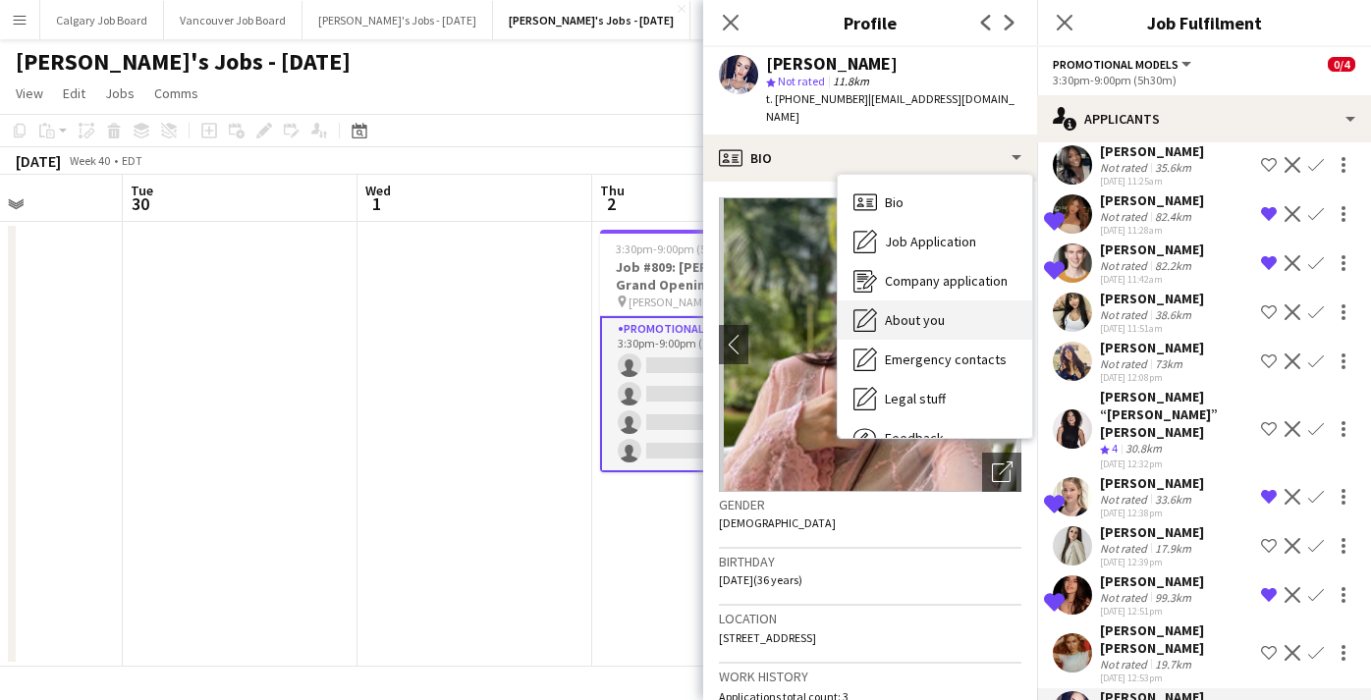
click at [901, 311] on span "About you" at bounding box center [915, 320] width 60 height 18
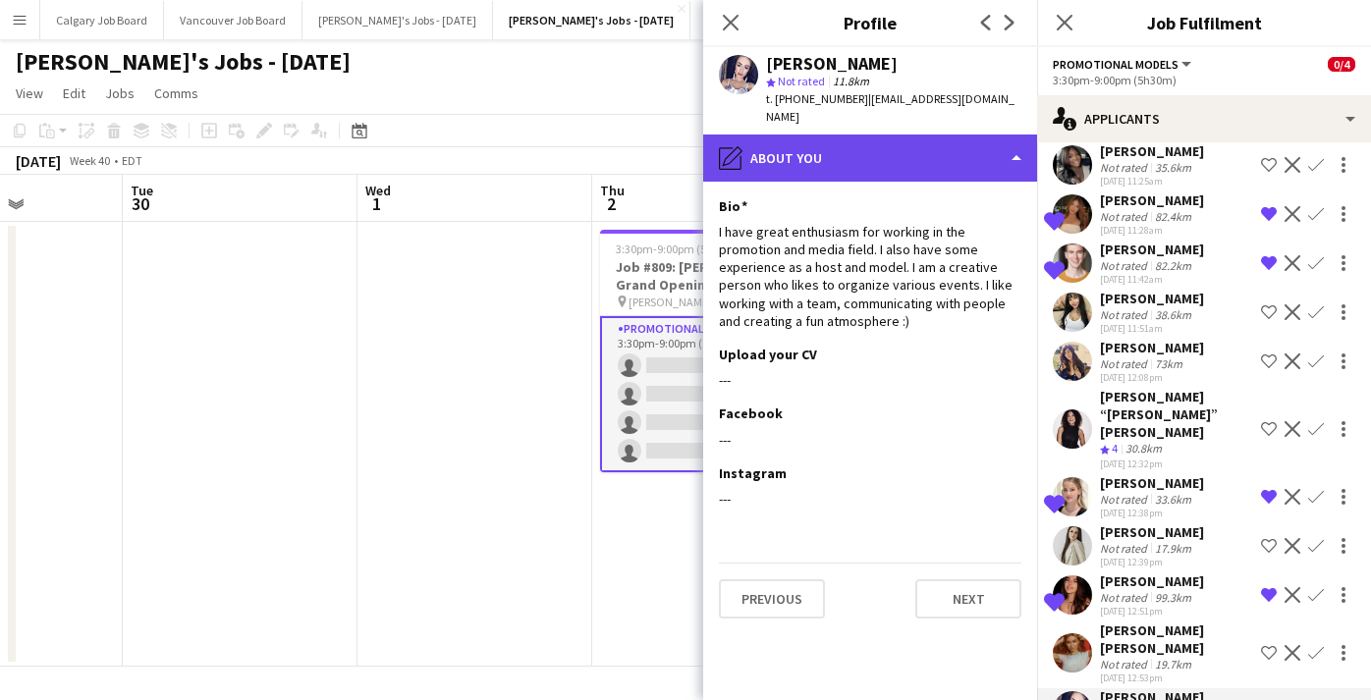
click at [908, 135] on div "pencil4 About you" at bounding box center [870, 158] width 334 height 47
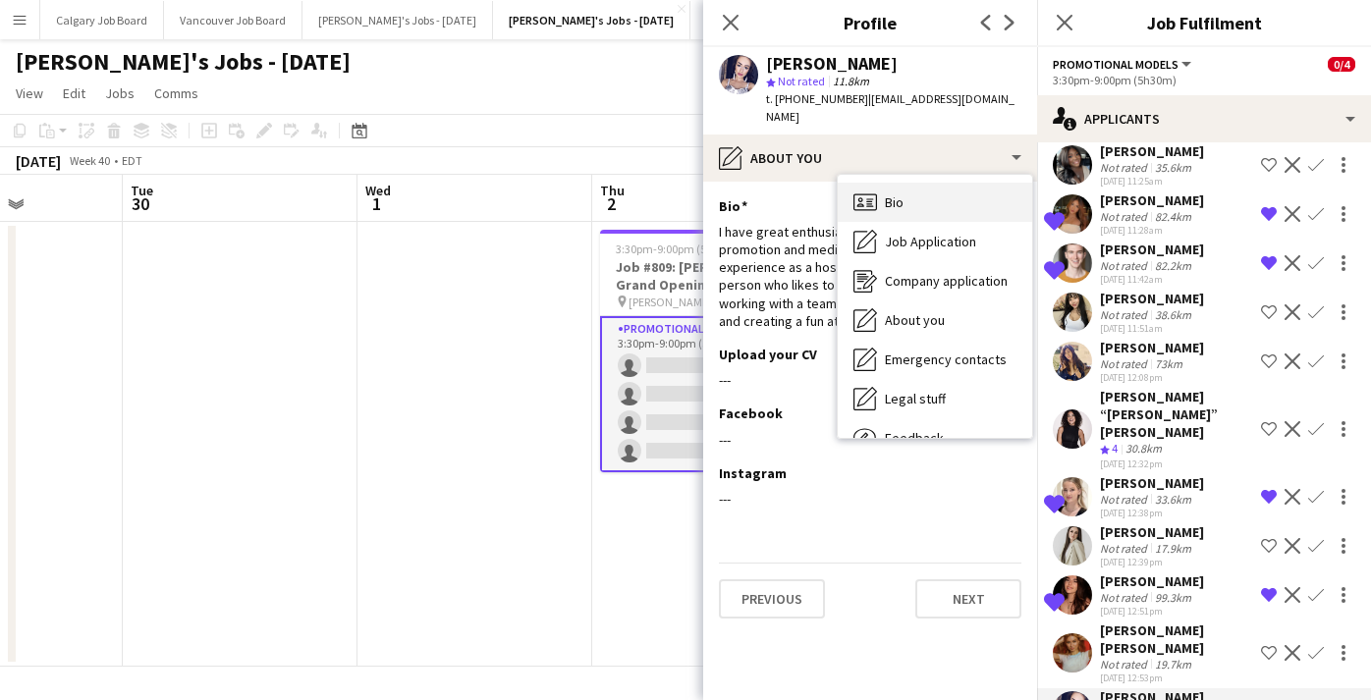
click at [946, 190] on div "Bio Bio" at bounding box center [935, 202] width 194 height 39
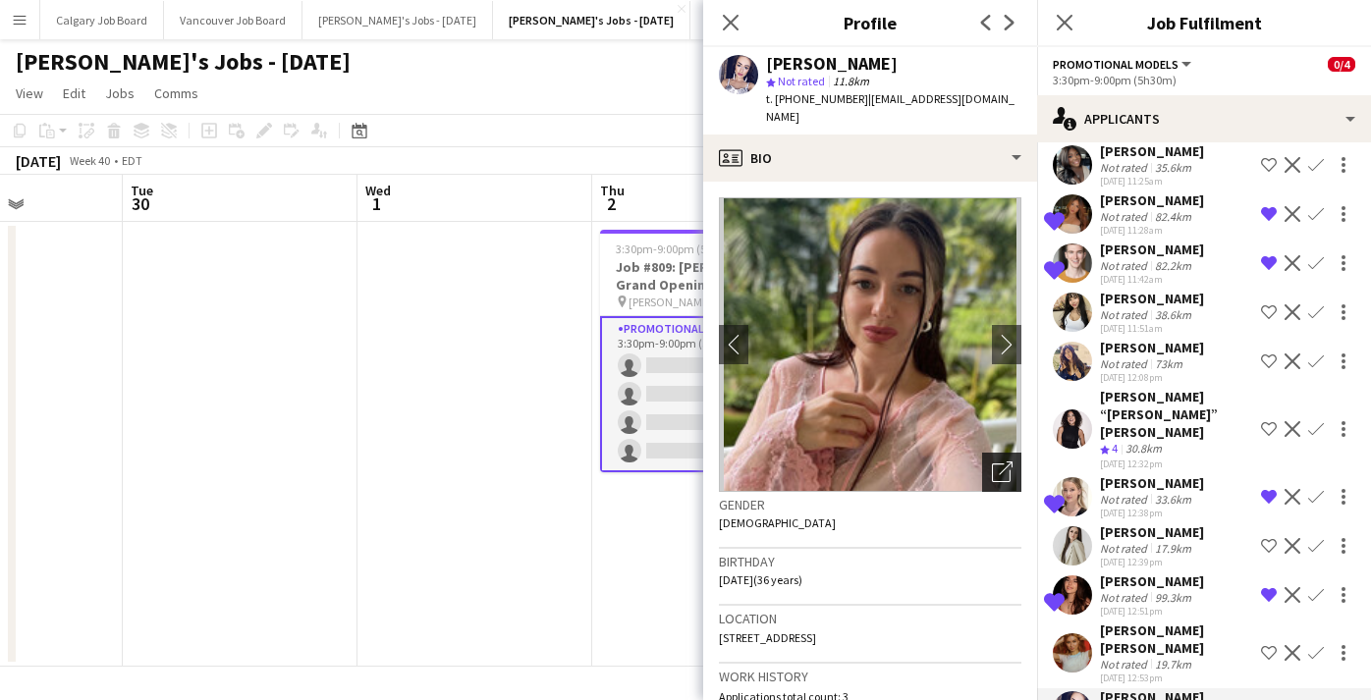
click at [1019, 463] on div "Open photos pop-in" at bounding box center [1001, 472] width 39 height 39
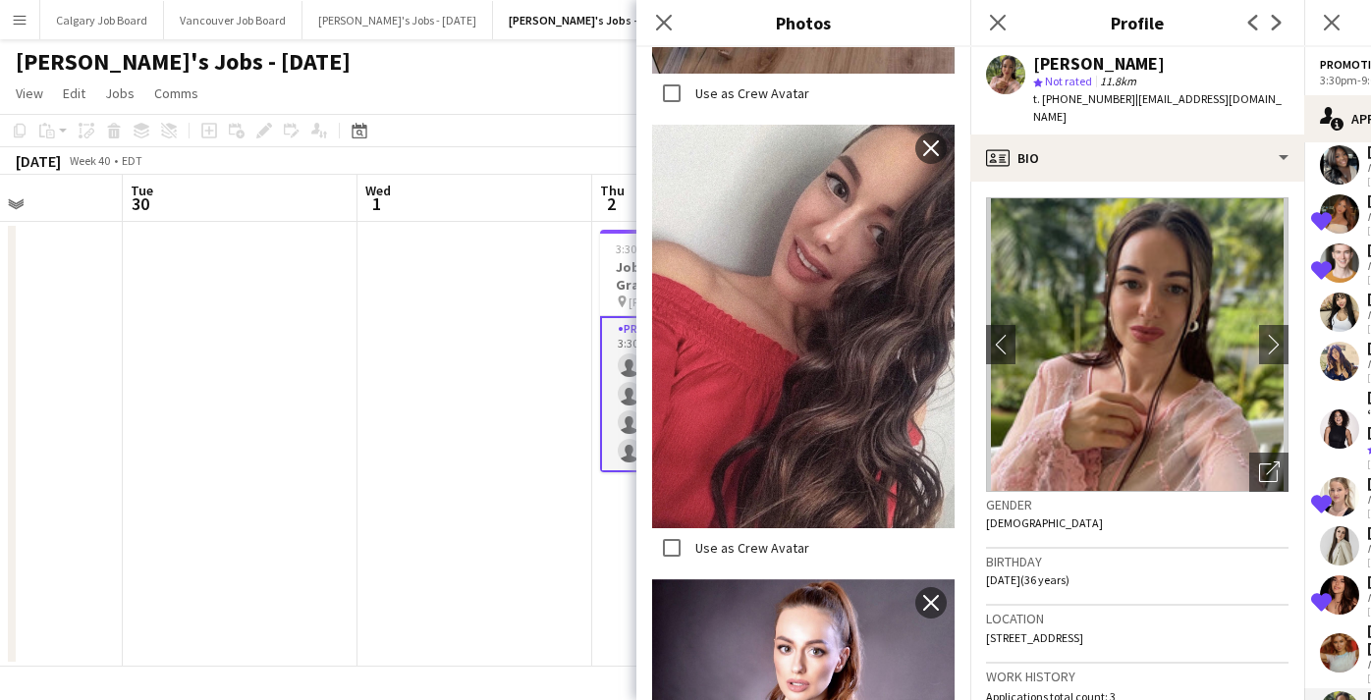
click at [1110, 568] on div "Birthday [DEMOGRAPHIC_DATA] (36 years)" at bounding box center [1137, 577] width 303 height 57
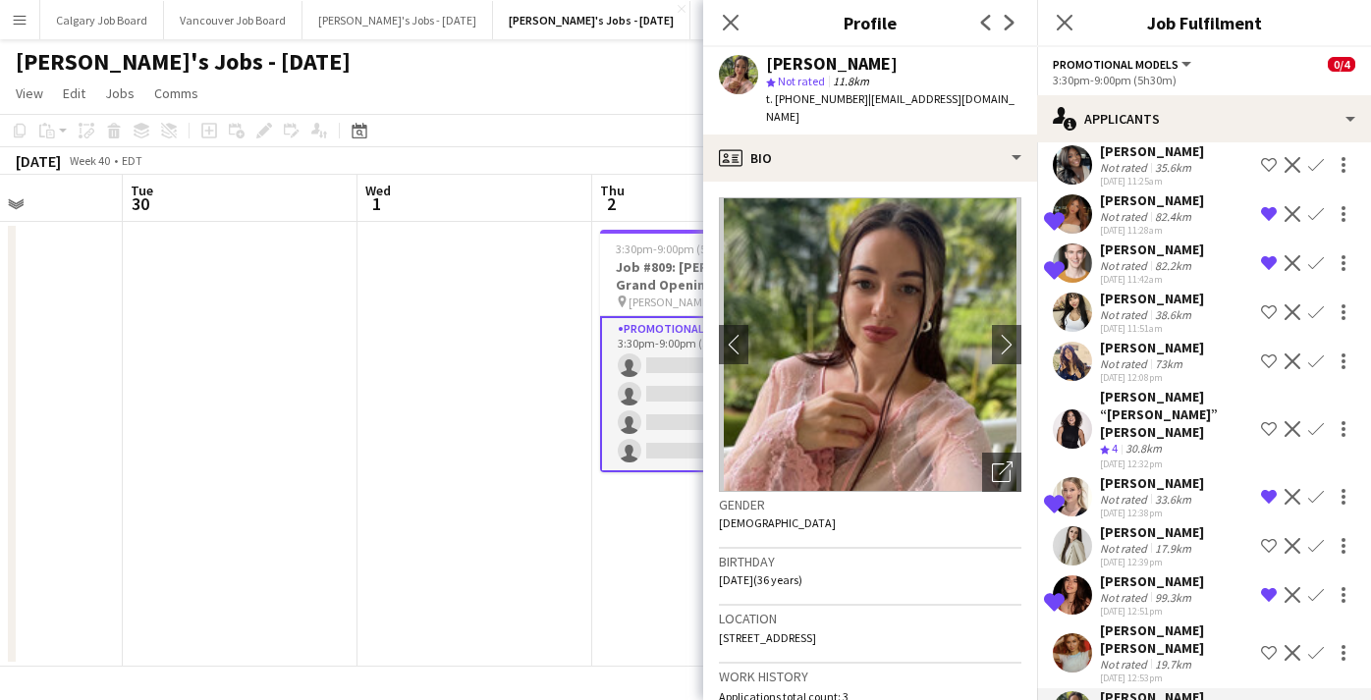
click at [1147, 622] on div "[PERSON_NAME] [PERSON_NAME]" at bounding box center [1176, 639] width 153 height 35
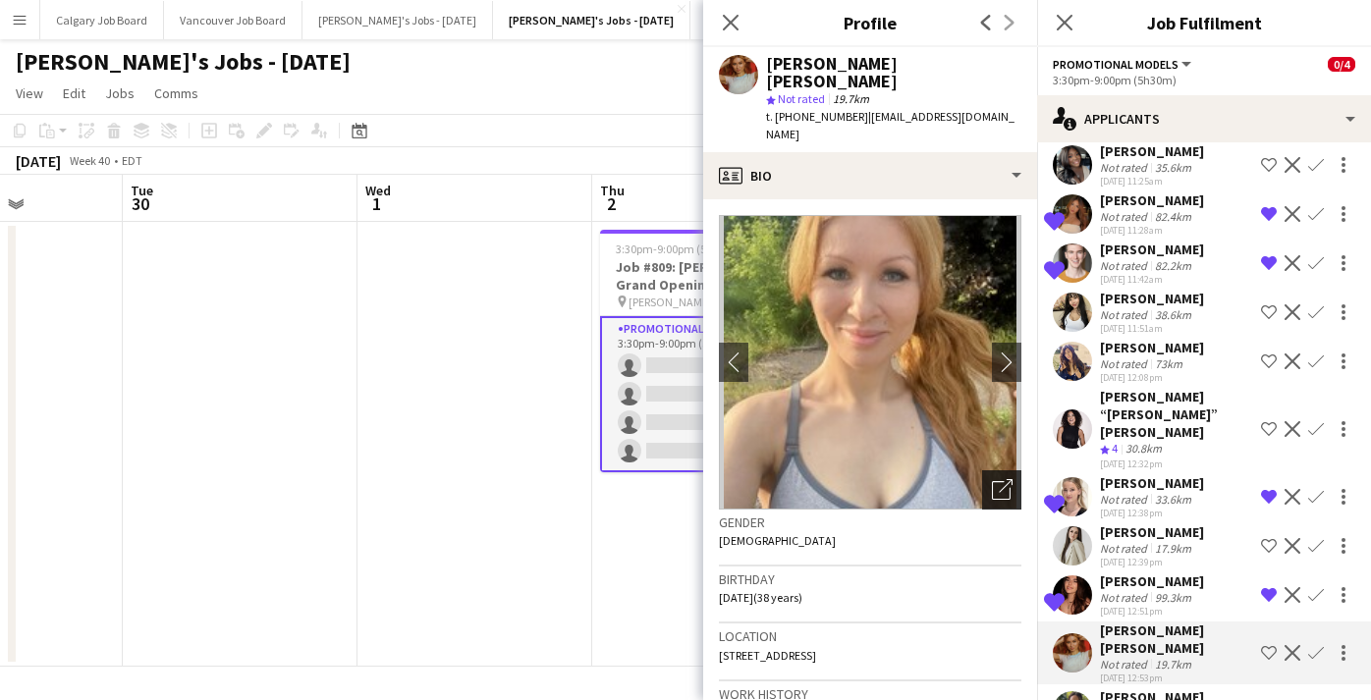
click at [996, 479] on icon "Open photos pop-in" at bounding box center [1002, 489] width 21 height 21
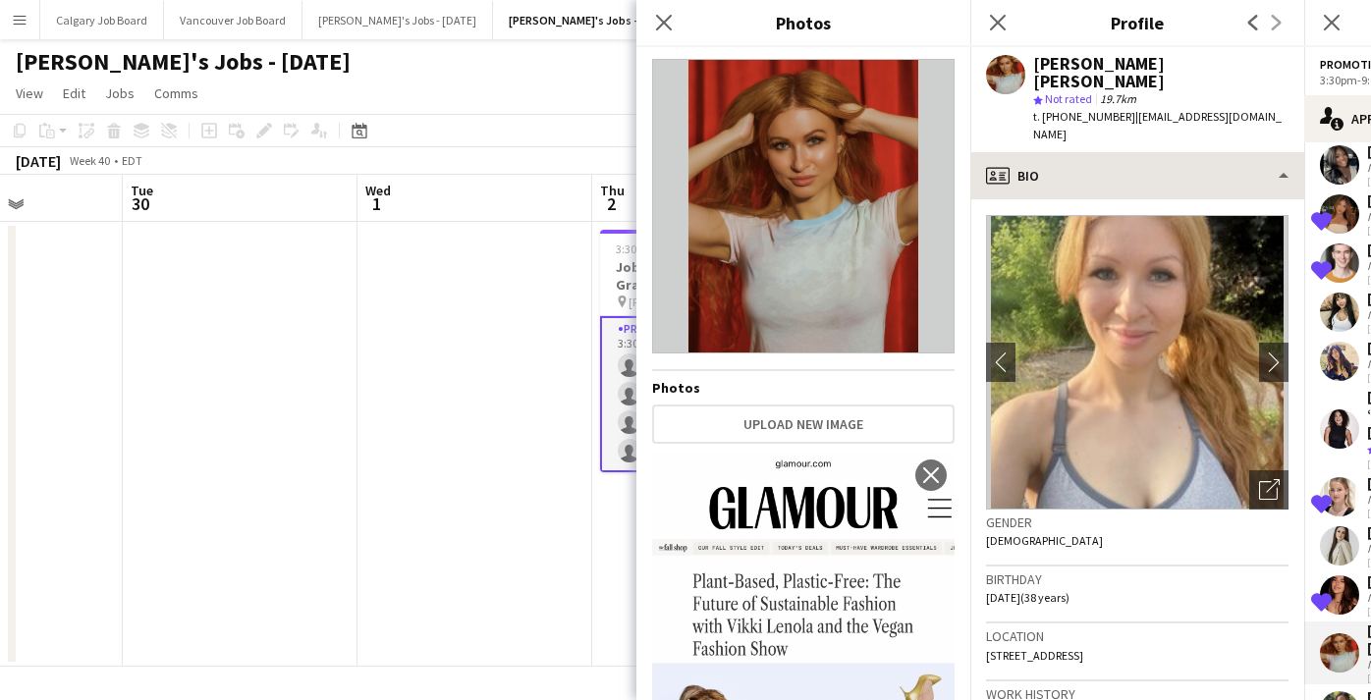
scroll to position [-1, 0]
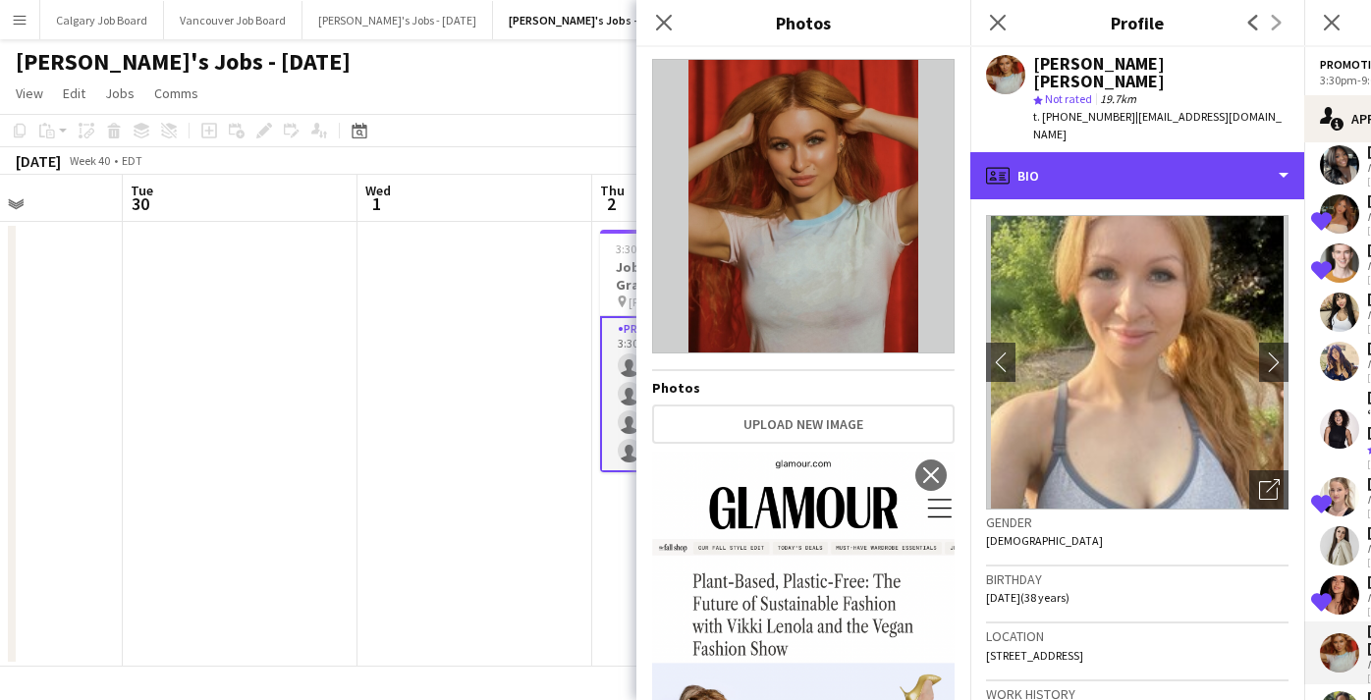
drag, startPoint x: 1120, startPoint y: 129, endPoint x: 1083, endPoint y: 162, distance: 50.1
click at [1120, 152] on div "profile Bio" at bounding box center [1138, 175] width 334 height 47
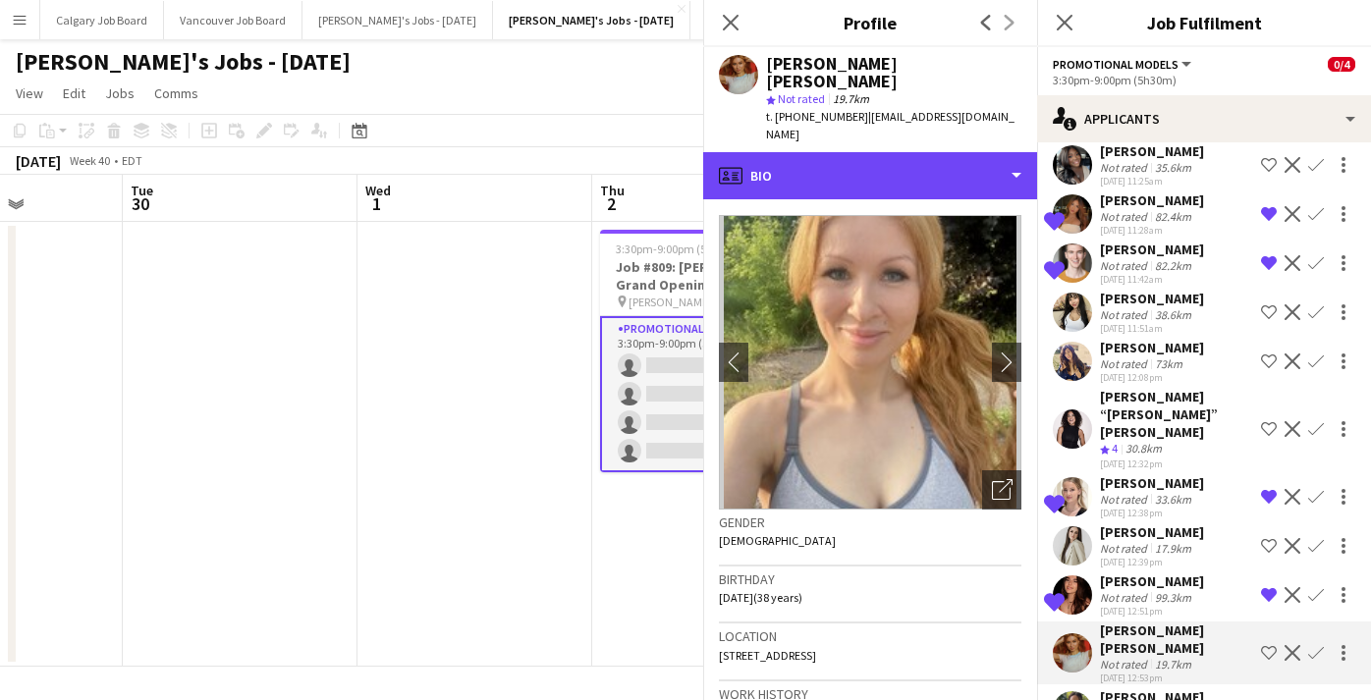
scroll to position [0, 0]
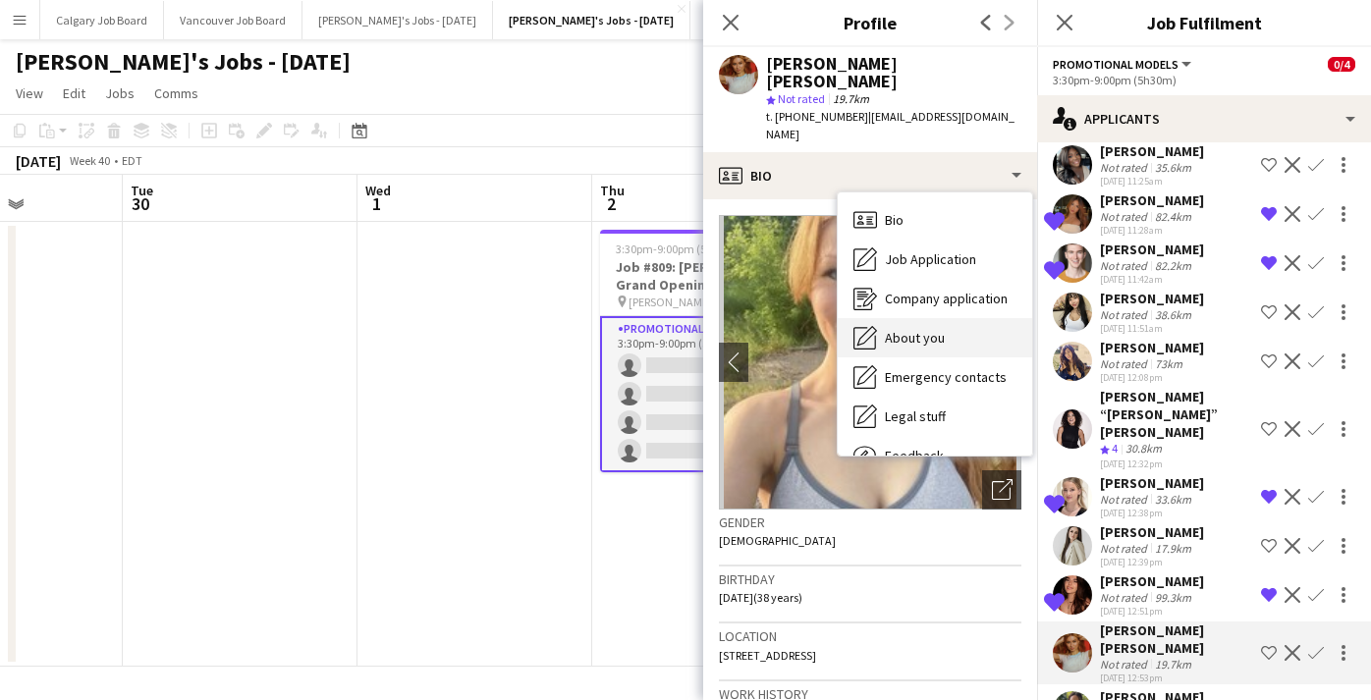
click at [920, 329] on span "About you" at bounding box center [915, 338] width 60 height 18
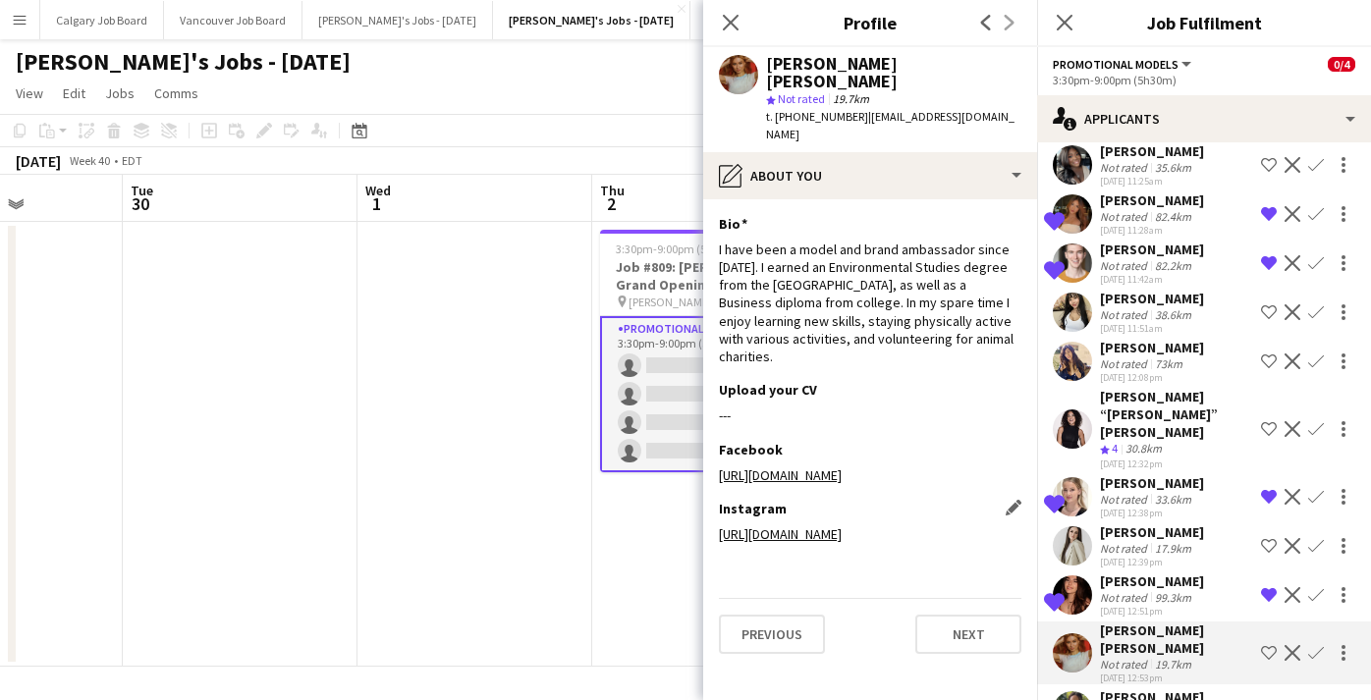
click at [842, 526] on link "[URL][DOMAIN_NAME]" at bounding box center [780, 535] width 123 height 18
click at [1270, 699] on app-icon "Shortlist crew" at bounding box center [1269, 711] width 16 height 16
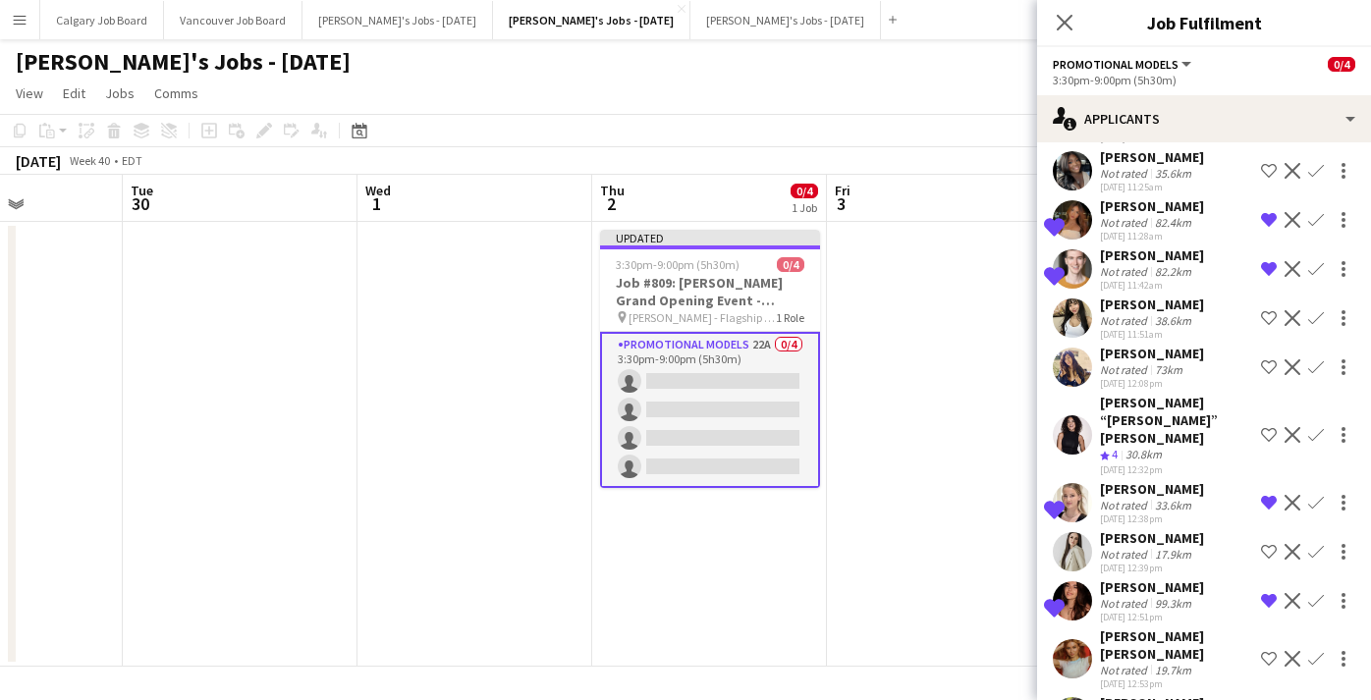
scroll to position [651, 0]
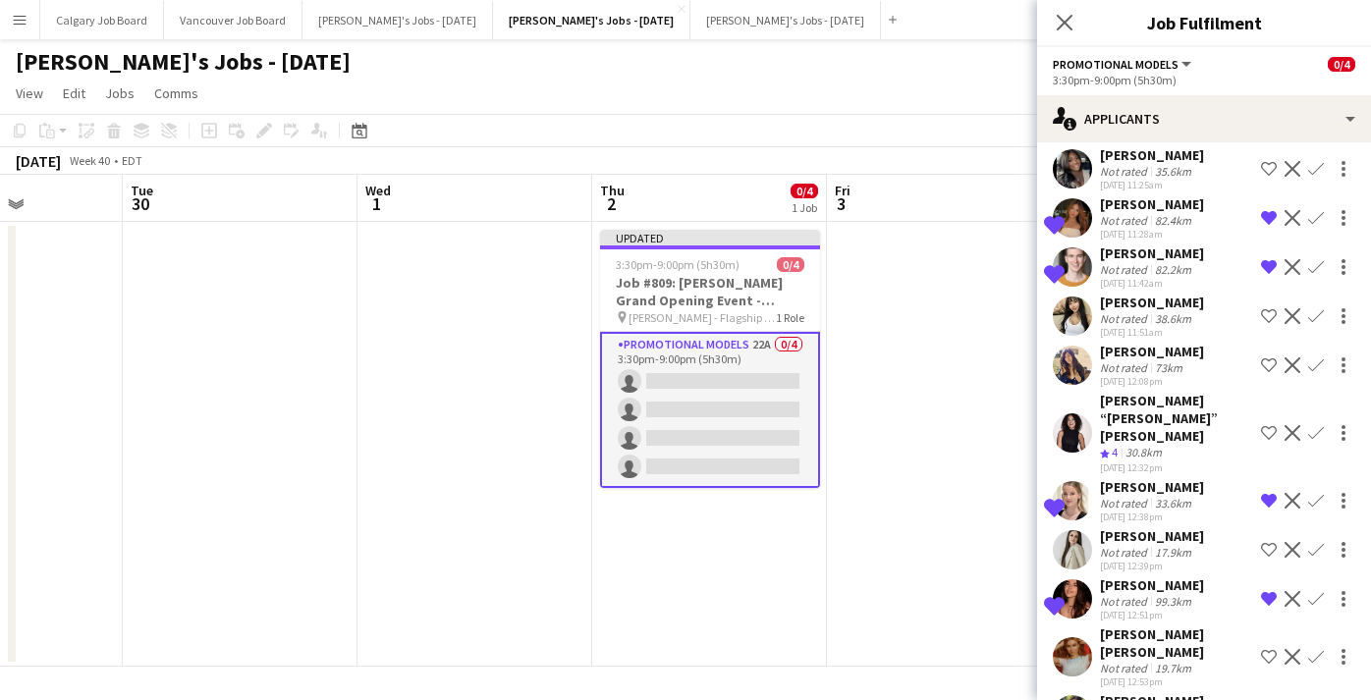
click at [1166, 661] on div "19.7km" at bounding box center [1173, 668] width 44 height 15
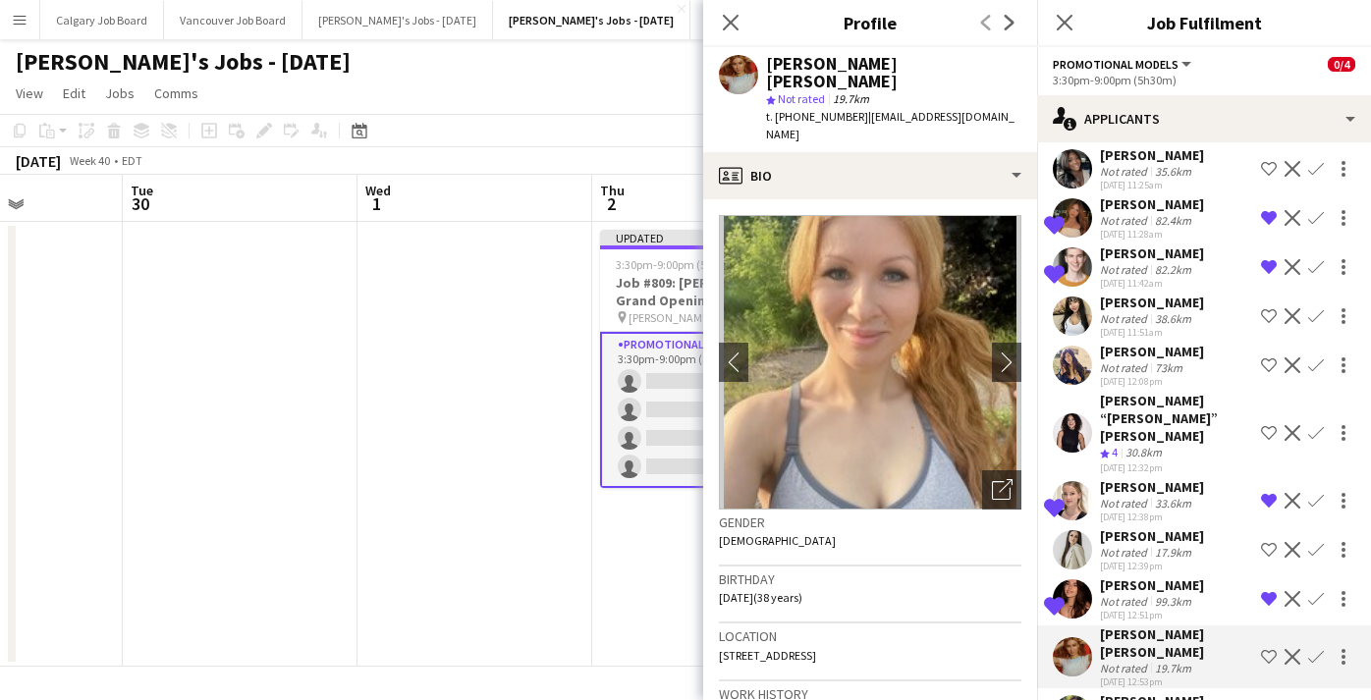
scroll to position [2, 0]
click at [1015, 469] on div "Open photos pop-in" at bounding box center [1001, 488] width 39 height 39
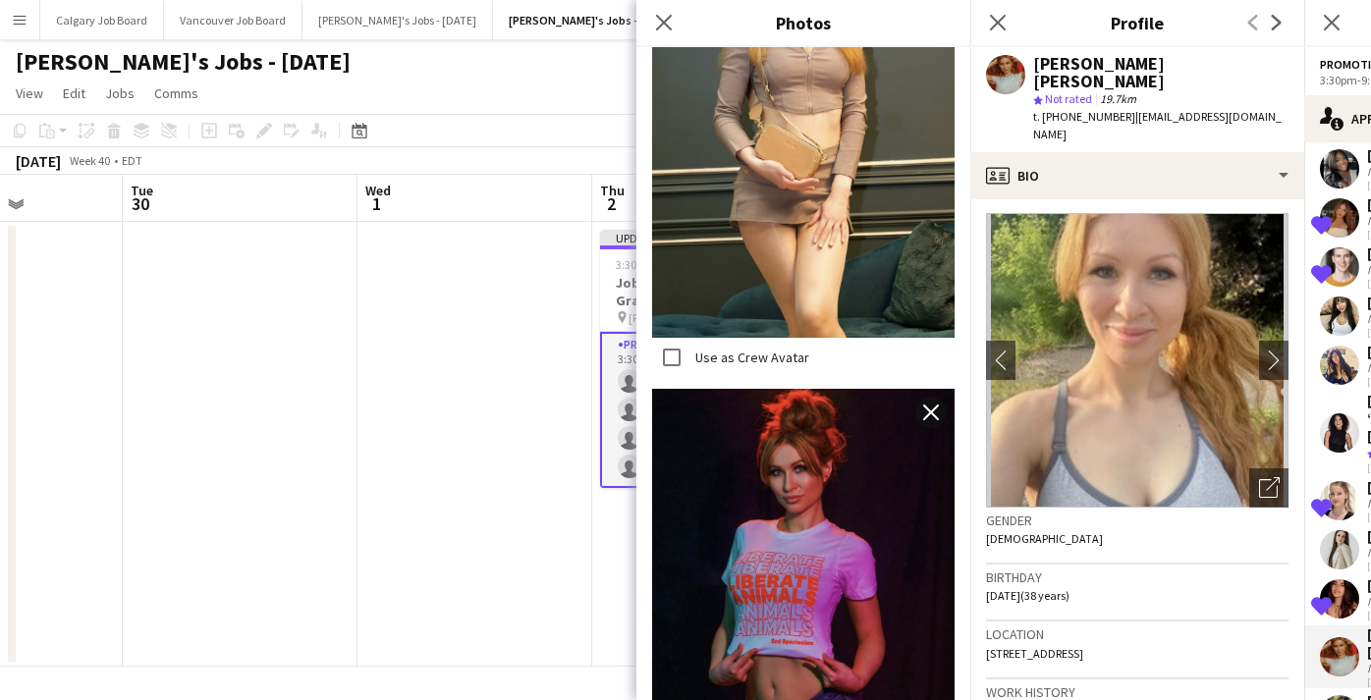
scroll to position [2325, 0]
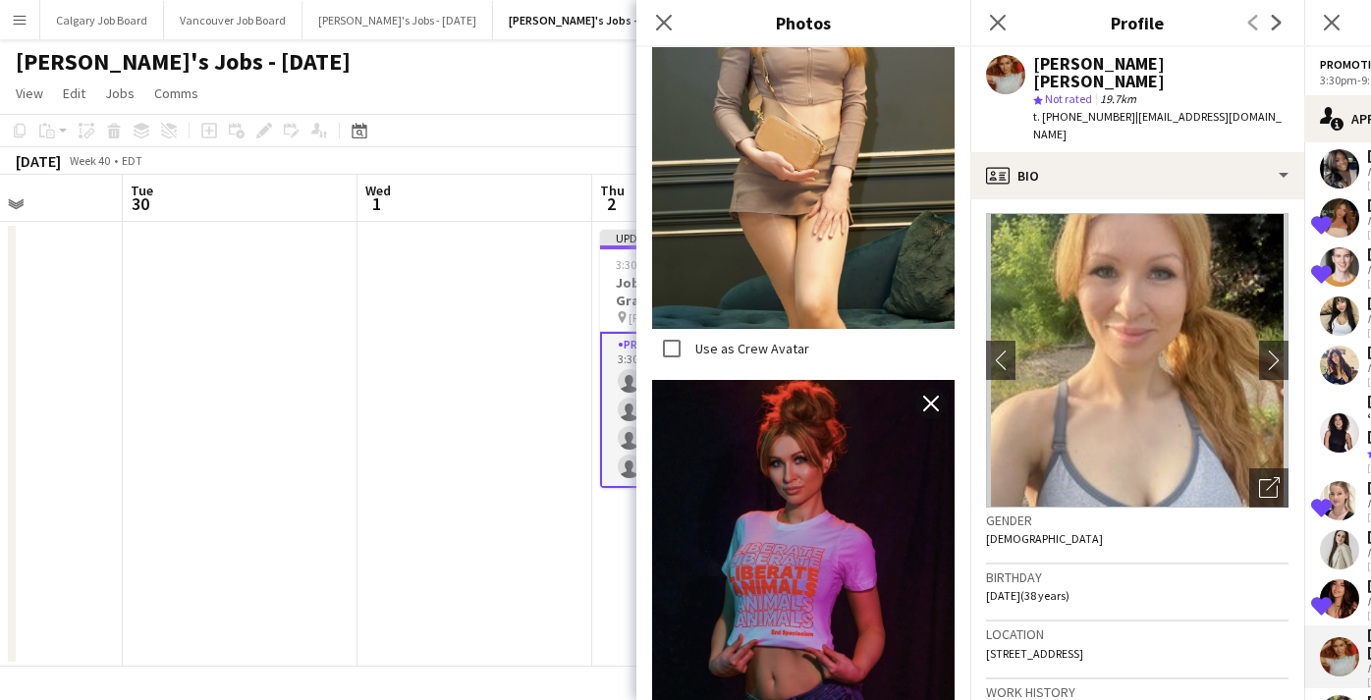
click at [1083, 569] on h3 "Birthday" at bounding box center [1137, 578] width 303 height 18
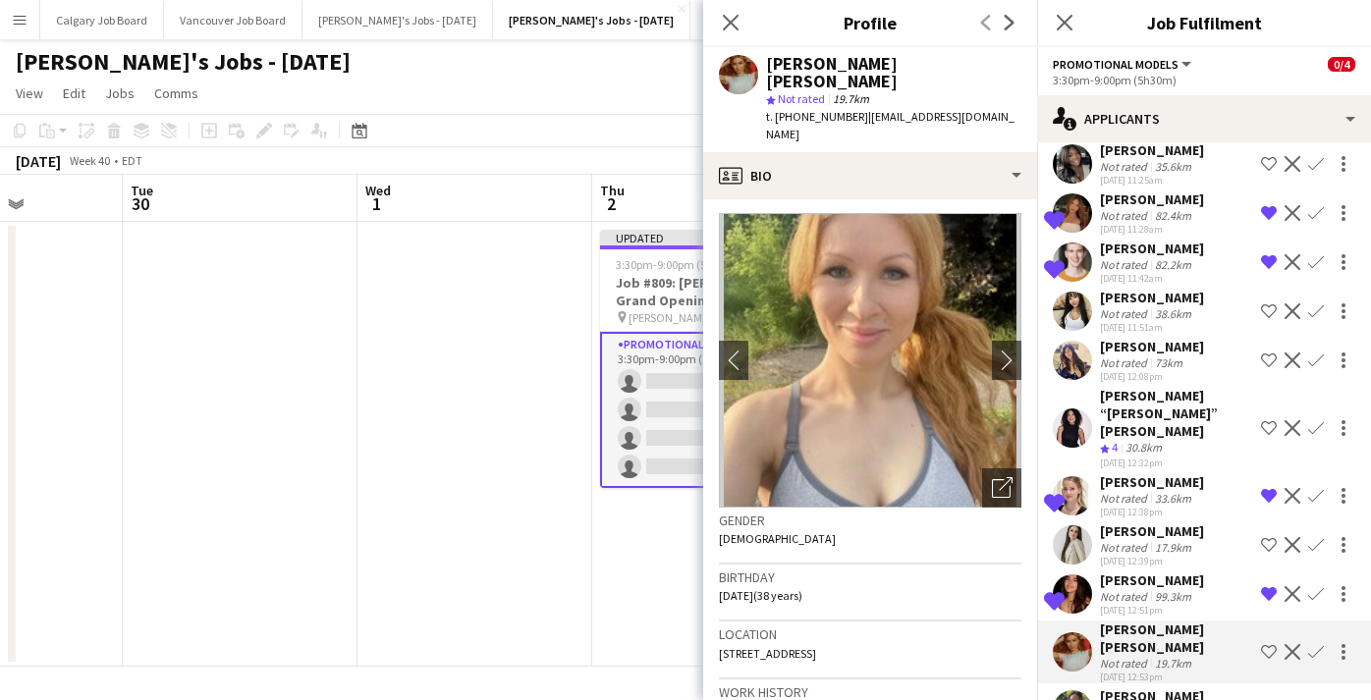
scroll to position [655, 0]
click at [1265, 699] on app-icon "Remove crew from shortlist" at bounding box center [1269, 711] width 16 height 16
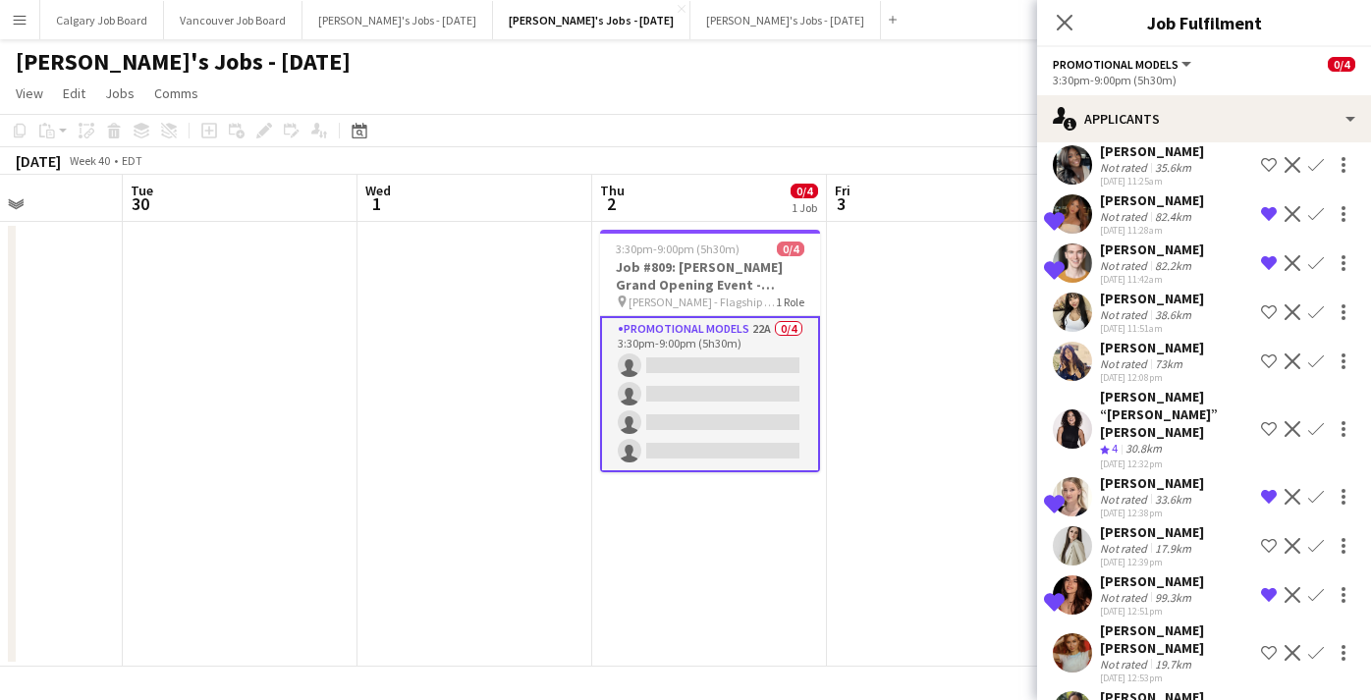
click at [893, 551] on app-date-cell at bounding box center [944, 444] width 235 height 445
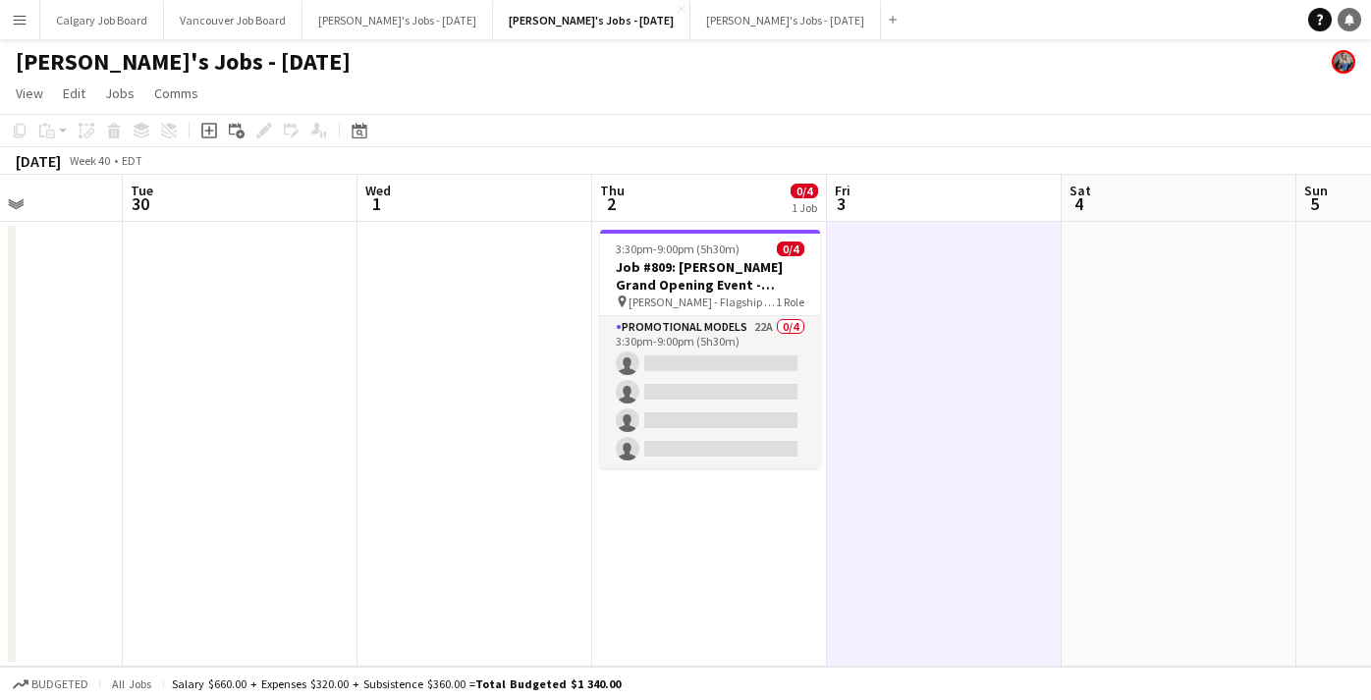
click at [1342, 16] on link "Notifications" at bounding box center [1350, 20] width 24 height 24
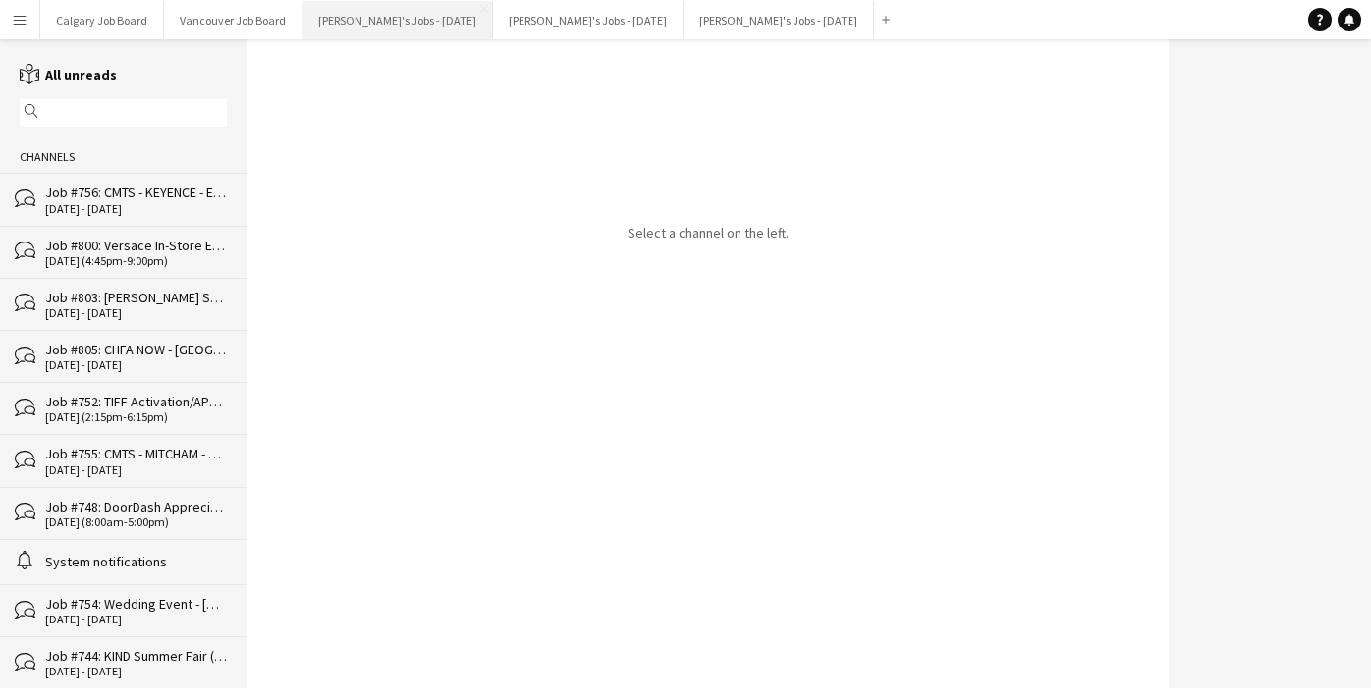
click at [401, 29] on button "[PERSON_NAME]'s Jobs - [DATE] Close" at bounding box center [398, 20] width 191 height 38
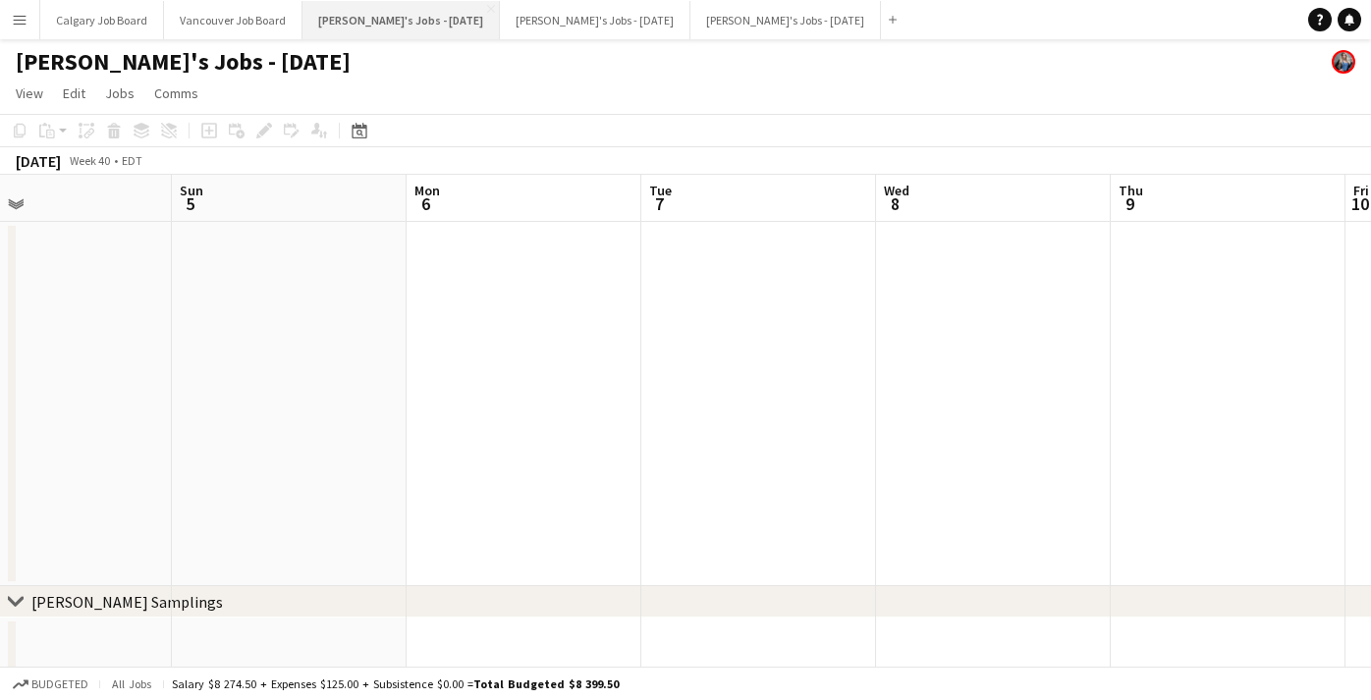
scroll to position [0, 771]
click at [555, 20] on button "[PERSON_NAME]'s Jobs - [DATE] Close" at bounding box center [595, 20] width 191 height 38
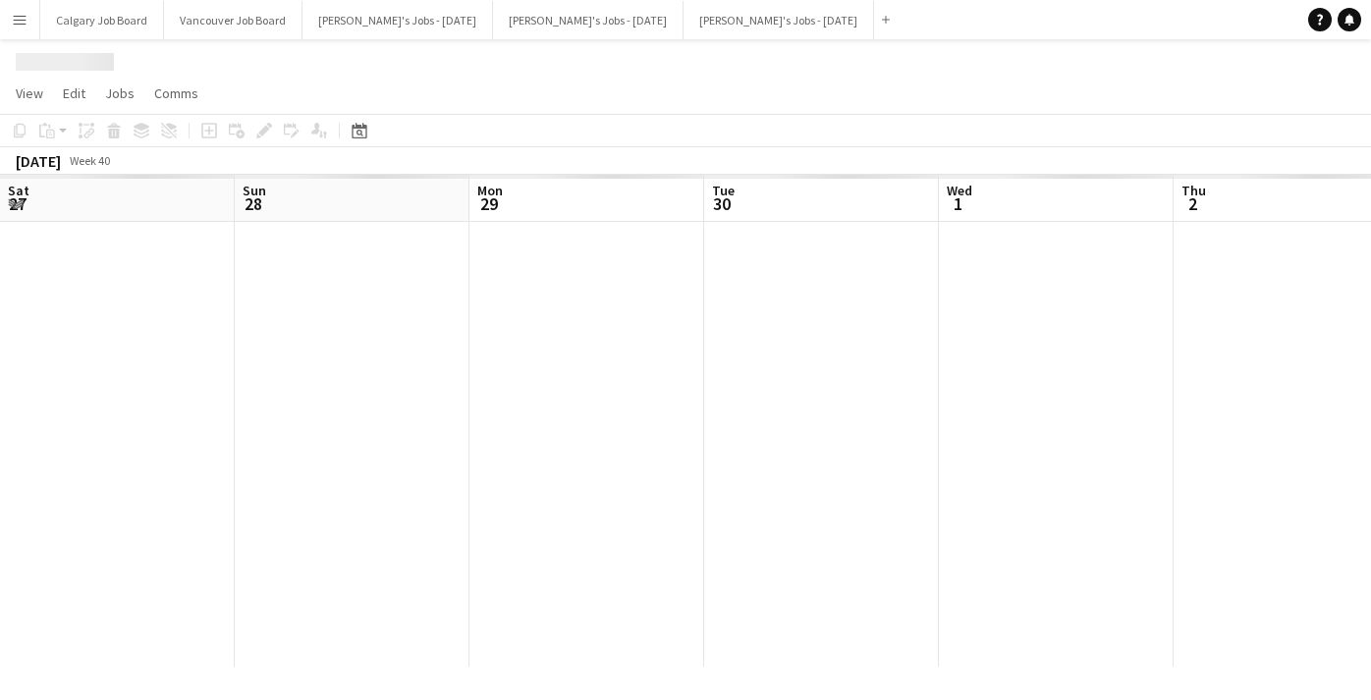
scroll to position [0, 582]
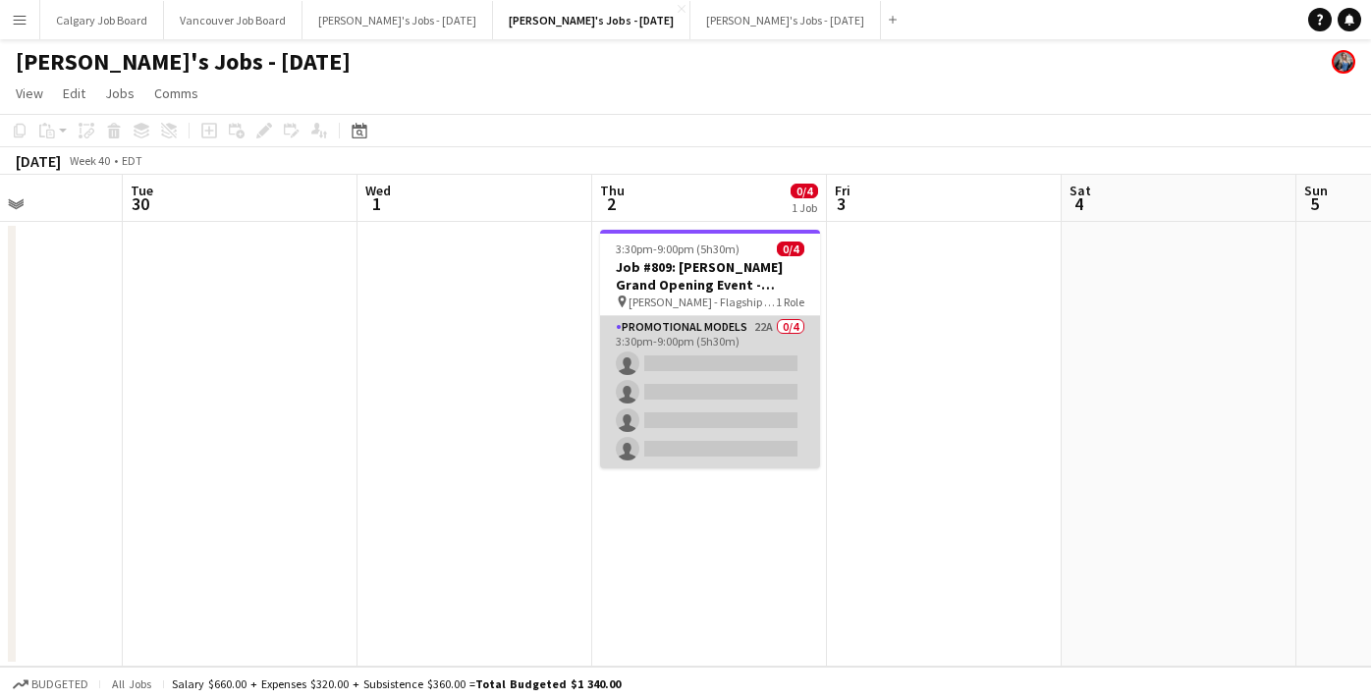
click at [682, 441] on app-card-role "Promotional Models 22A 0/4 3:30pm-9:00pm (5h30m) single-neutral-actions single-…" at bounding box center [710, 392] width 220 height 152
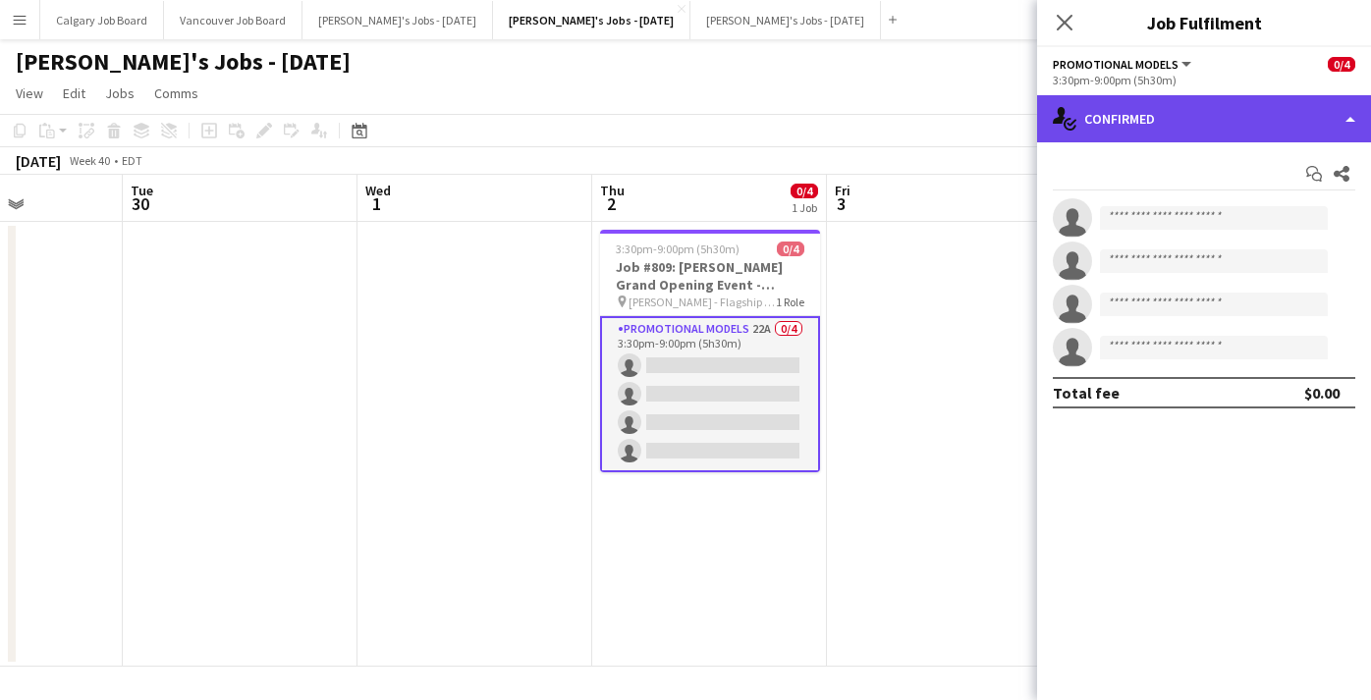
click at [1144, 131] on div "single-neutral-actions-check-2 Confirmed" at bounding box center [1204, 118] width 334 height 47
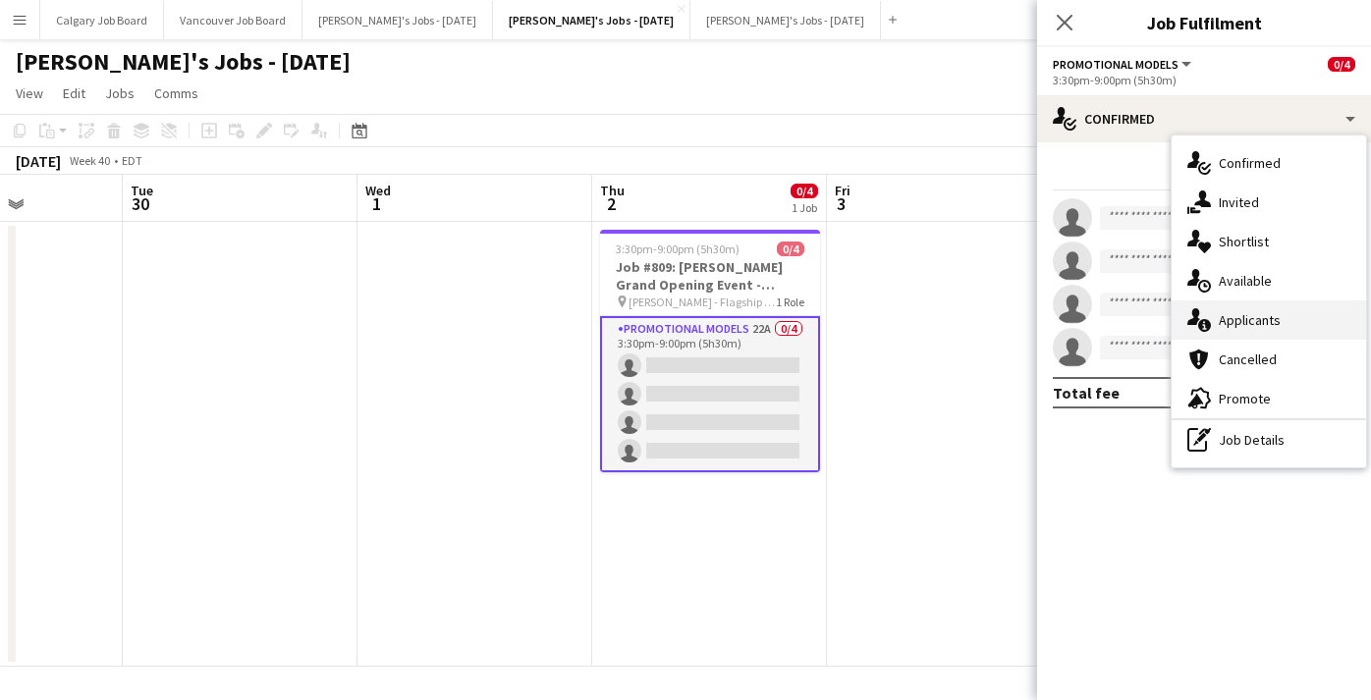
click at [1241, 317] on span "Applicants" at bounding box center [1250, 320] width 62 height 18
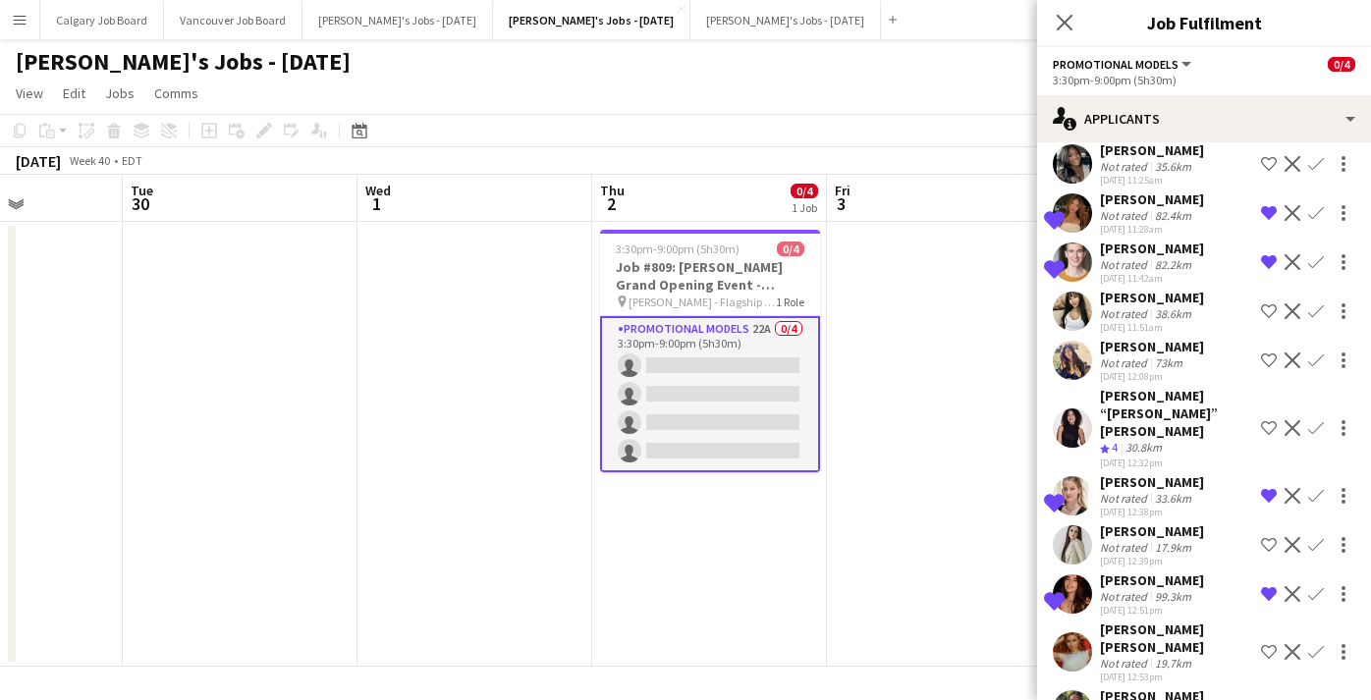
scroll to position [655, 0]
click at [525, 532] on app-date-cell at bounding box center [475, 444] width 235 height 445
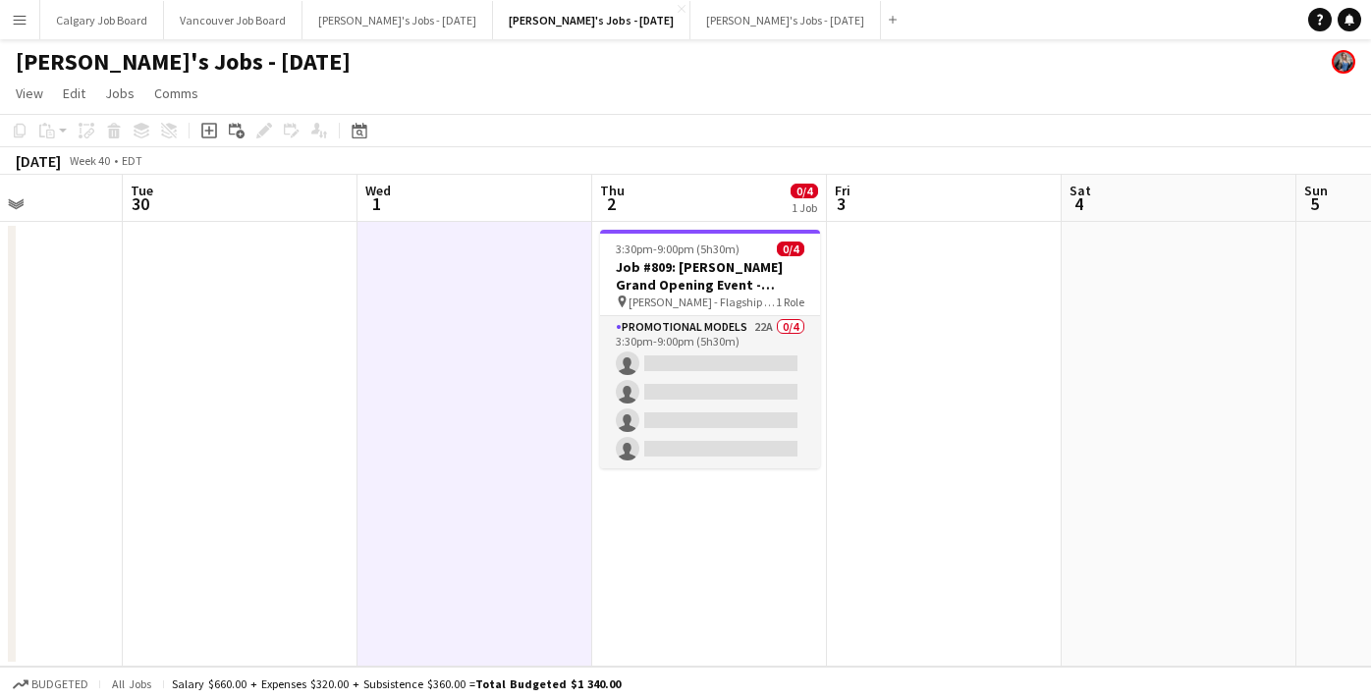
click at [28, 16] on button "Menu" at bounding box center [19, 19] width 39 height 39
